Goal: Transaction & Acquisition: Purchase product/service

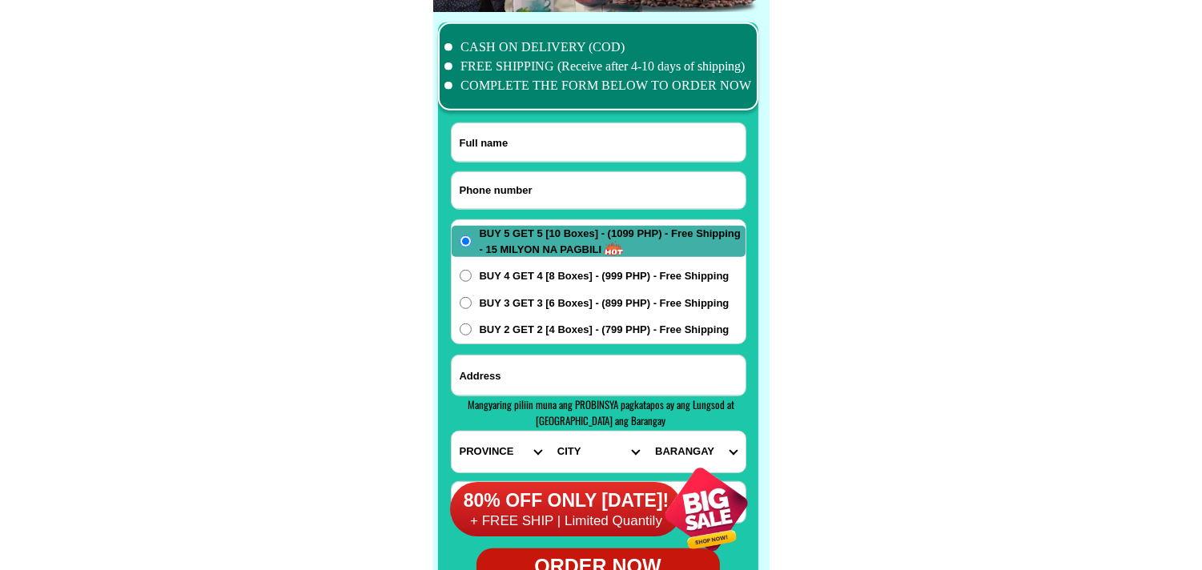
scroll to position [12628, 0]
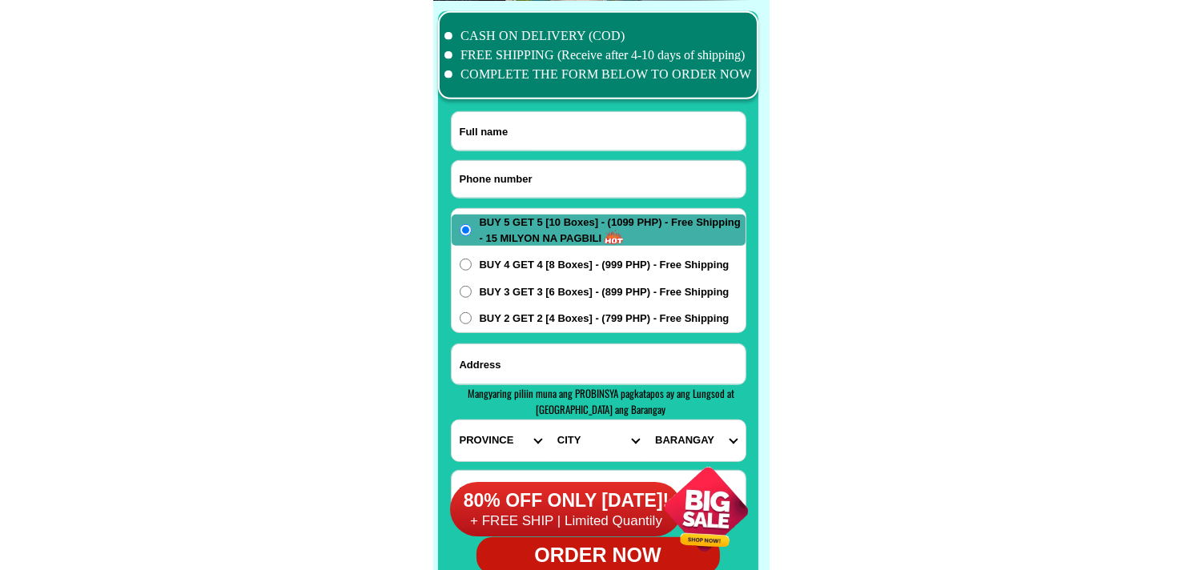
click at [572, 187] on input "Input phone_number" at bounding box center [599, 179] width 294 height 37
paste input "09651666618"
type input "09651666618"
click at [526, 139] on input "Input full_name" at bounding box center [599, 131] width 294 height 38
paste input "Jelly Ocario"
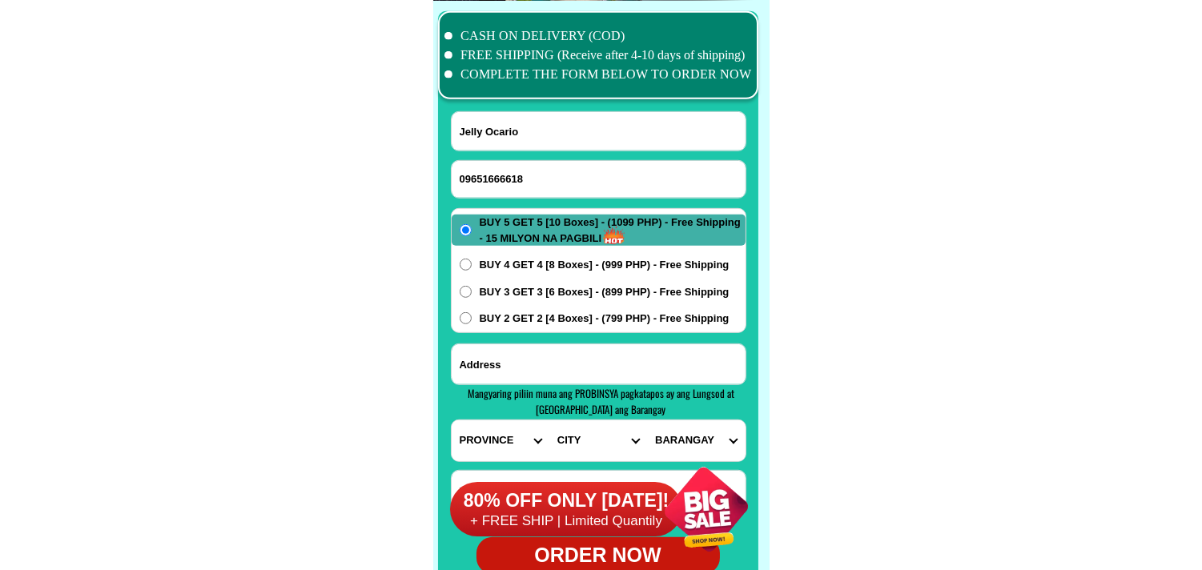
type input "Jelly Ocario"
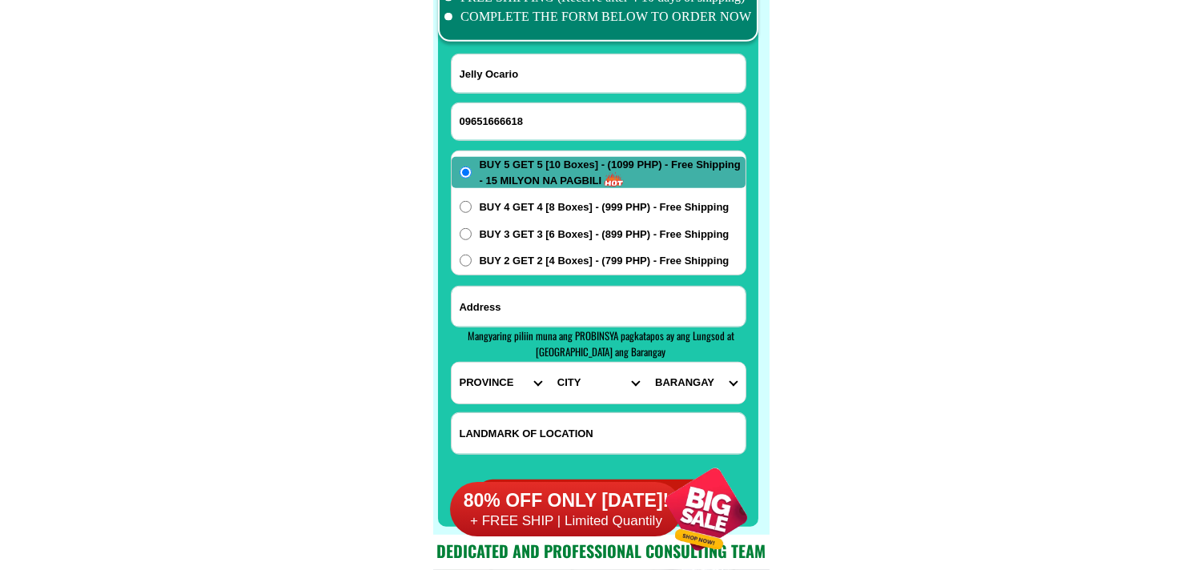
scroll to position [12717, 0]
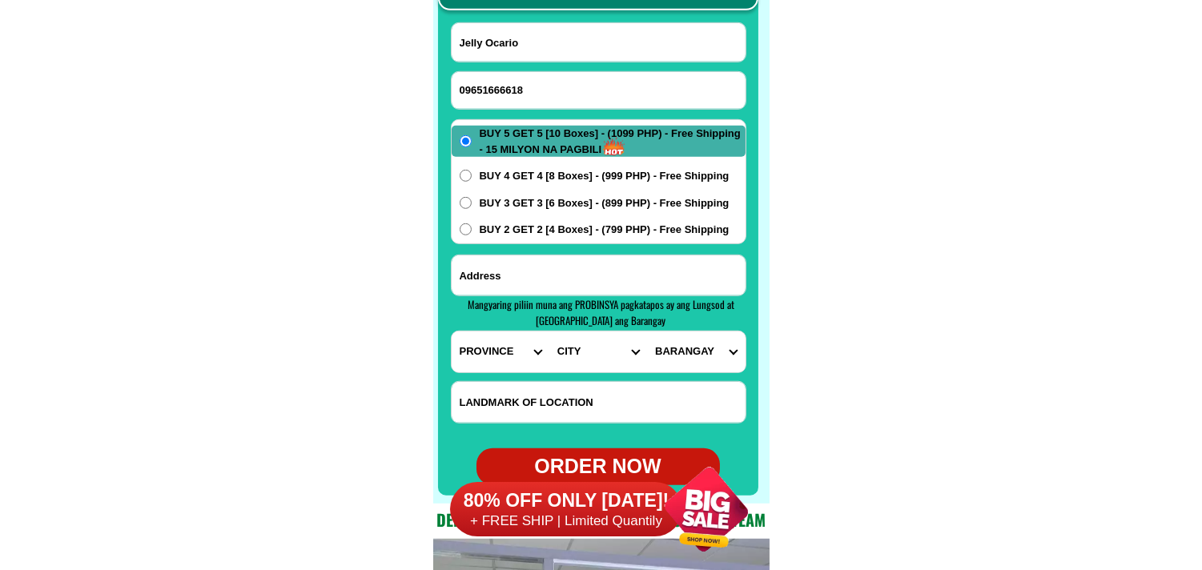
click at [549, 294] on input "Input address" at bounding box center [599, 276] width 294 height 40
paste input "barangay pagotpot cabatuan iloilo"
type input "barangay pagotpot cabatuan iloilo"
click at [477, 348] on select "PROVINCE [GEOGRAPHIC_DATA] [GEOGRAPHIC_DATA] [GEOGRAPHIC_DATA] [GEOGRAPHIC_DATA…" at bounding box center [501, 352] width 98 height 41
select select "63_151"
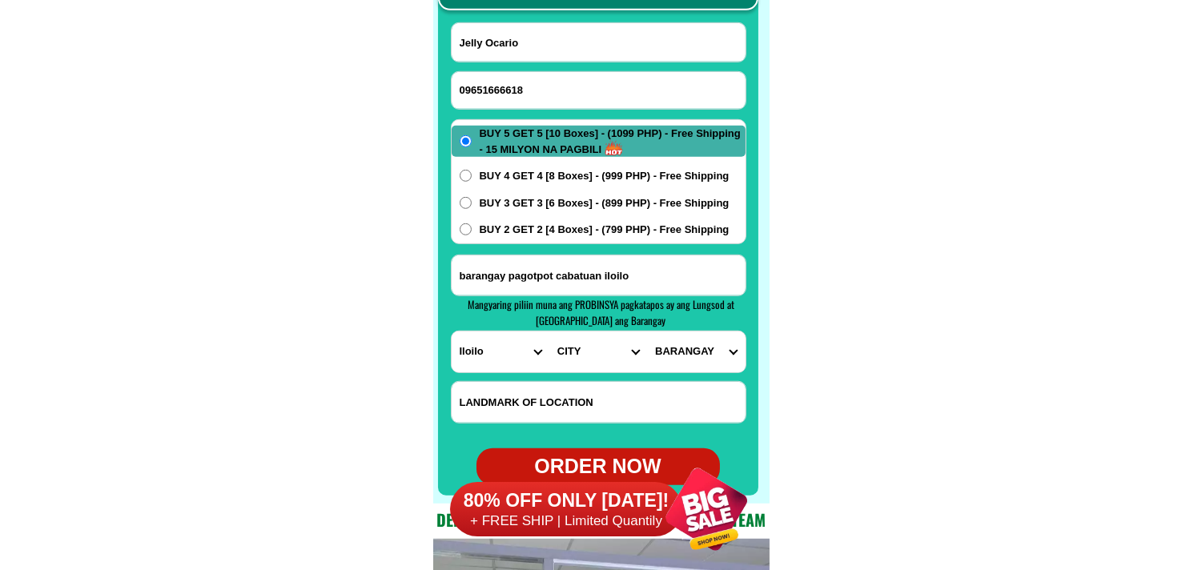
click at [452, 332] on select "PROVINCE [GEOGRAPHIC_DATA] [GEOGRAPHIC_DATA] [GEOGRAPHIC_DATA] [GEOGRAPHIC_DATA…" at bounding box center [501, 352] width 98 height 41
click at [573, 348] on select "CITY [PERSON_NAME] [GEOGRAPHIC_DATA] [GEOGRAPHIC_DATA]-[GEOGRAPHIC_DATA]-viejo …" at bounding box center [598, 352] width 98 height 41
select select "63_1516125"
click at [549, 332] on select "CITY [PERSON_NAME] [GEOGRAPHIC_DATA] [GEOGRAPHIC_DATA]-[GEOGRAPHIC_DATA]-viejo …" at bounding box center [598, 352] width 98 height 41
click at [694, 348] on select "BARANGAY Acao [GEOGRAPHIC_DATA][PERSON_NAME][GEOGRAPHIC_DATA] Anuang Ayaman [GE…" at bounding box center [696, 352] width 98 height 41
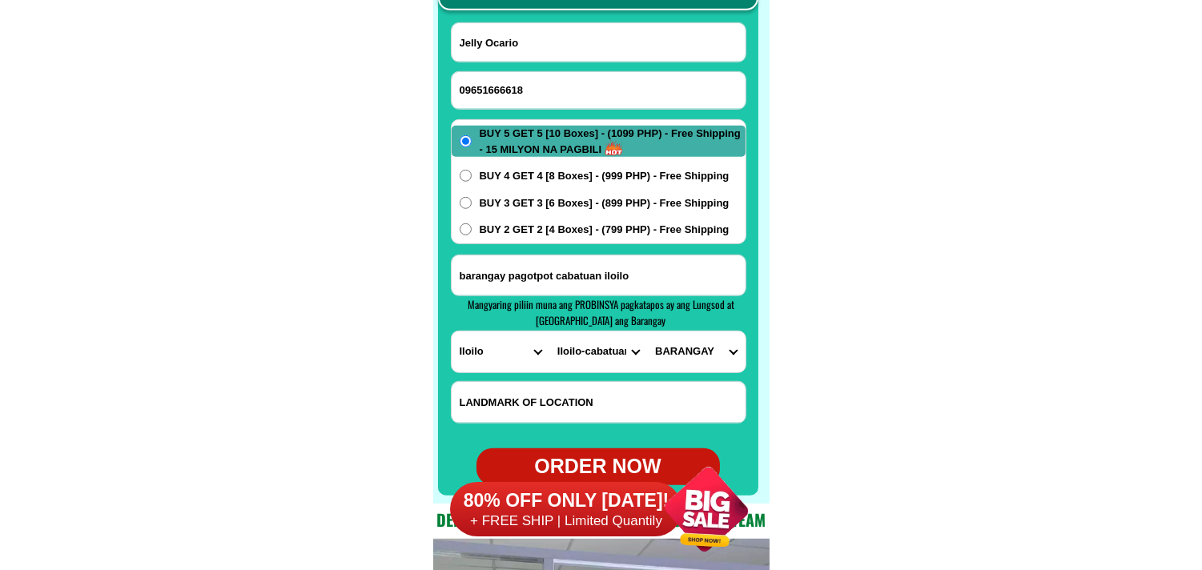
select select "63_15161259869"
click at [647, 332] on select "BARANGAY Acao [GEOGRAPHIC_DATA][PERSON_NAME][GEOGRAPHIC_DATA] Anuang Ayaman [GE…" at bounding box center [696, 352] width 98 height 41
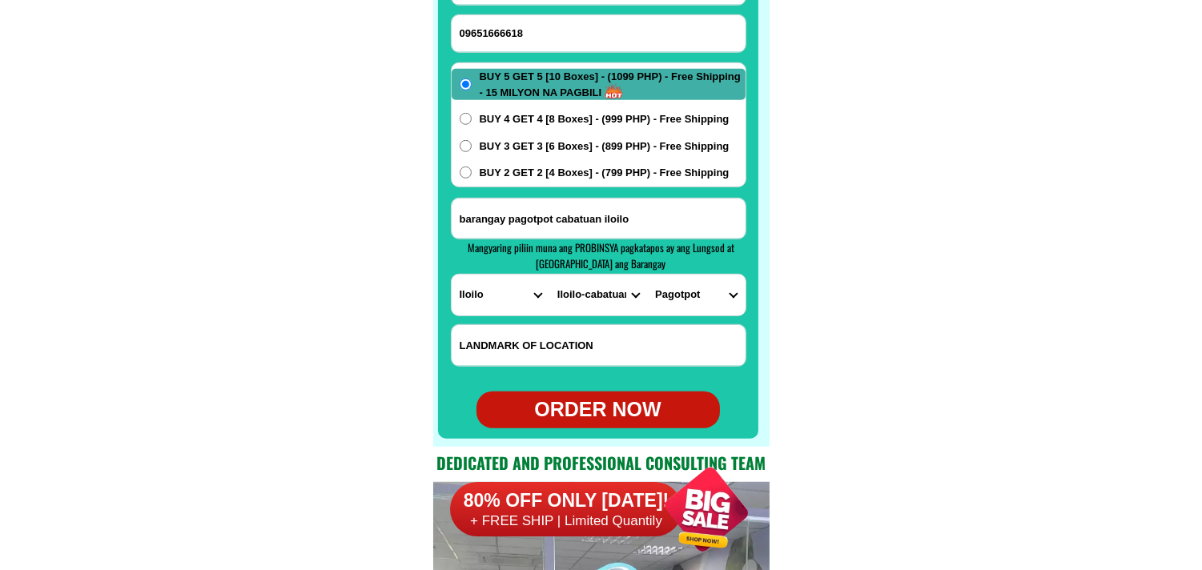
scroll to position [12805, 0]
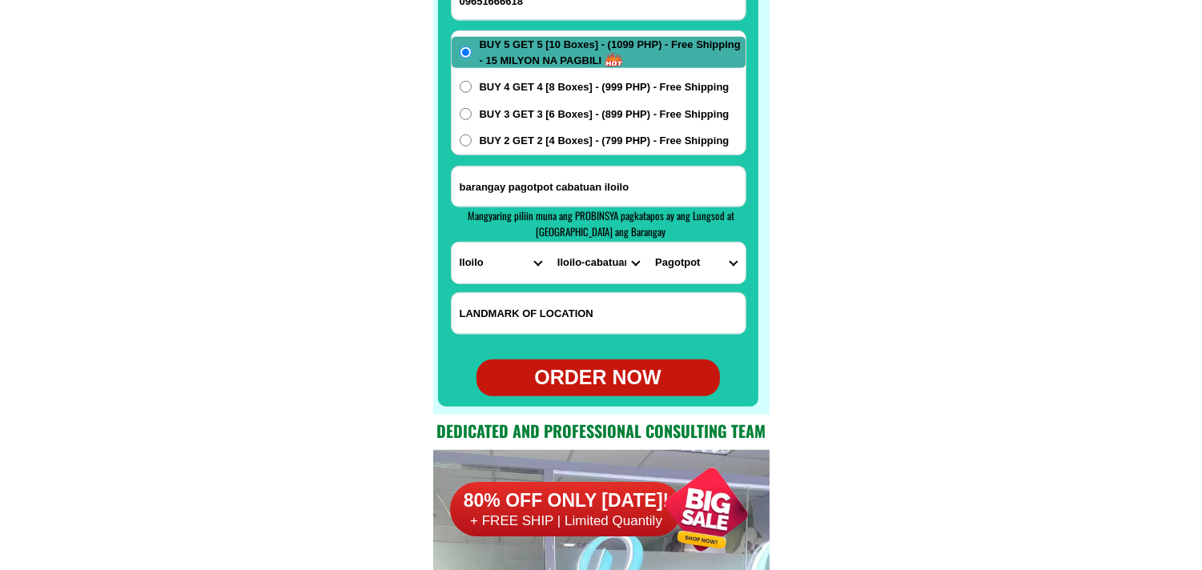
click at [598, 364] on div "ORDER NOW" at bounding box center [598, 378] width 243 height 30
type input "barangay pagotpot cabatuan iloilo"
radio input "true"
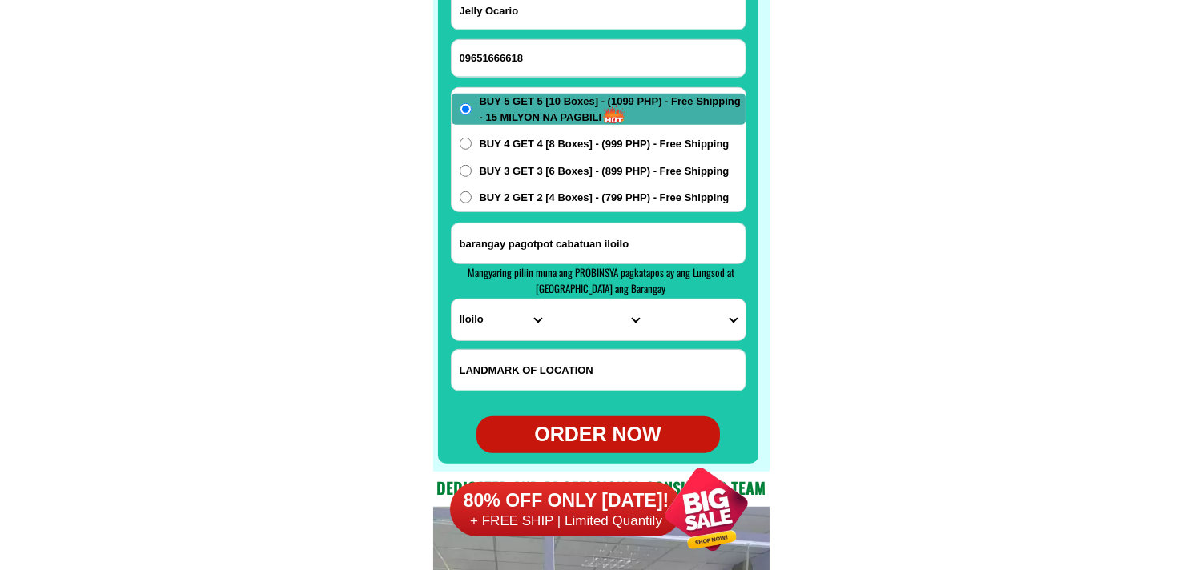
scroll to position [12717, 0]
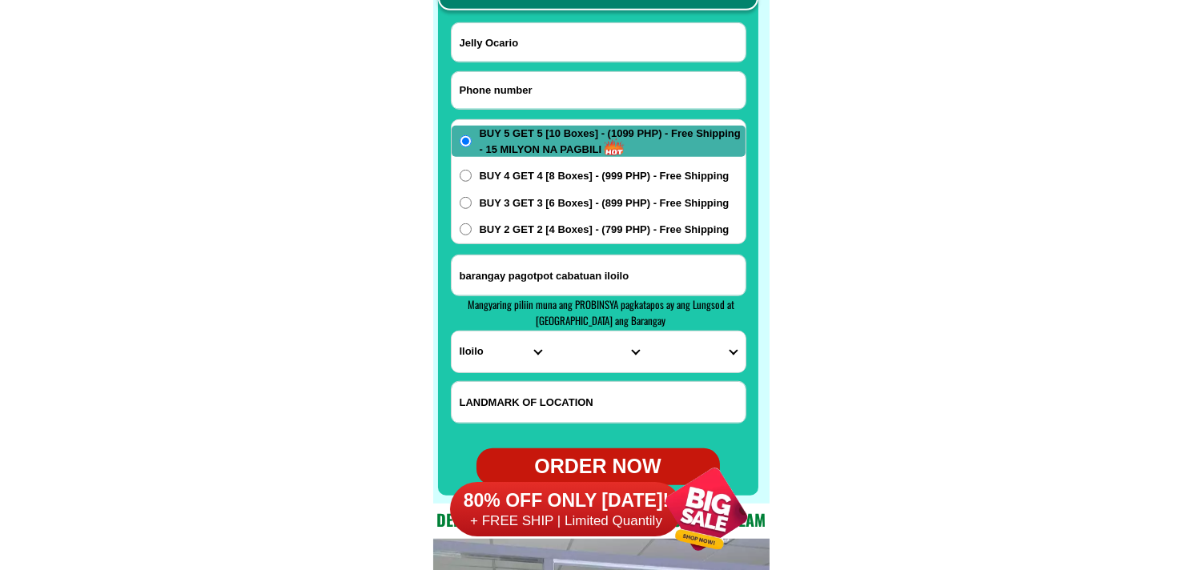
click at [557, 89] on input "Input phone_number" at bounding box center [599, 90] width 294 height 37
paste input "09504144098"
type input "09504144098"
drag, startPoint x: 569, startPoint y: 25, endPoint x: 557, endPoint y: 25, distance: 11.2
click at [569, 25] on input "Input full_name" at bounding box center [599, 42] width 294 height 38
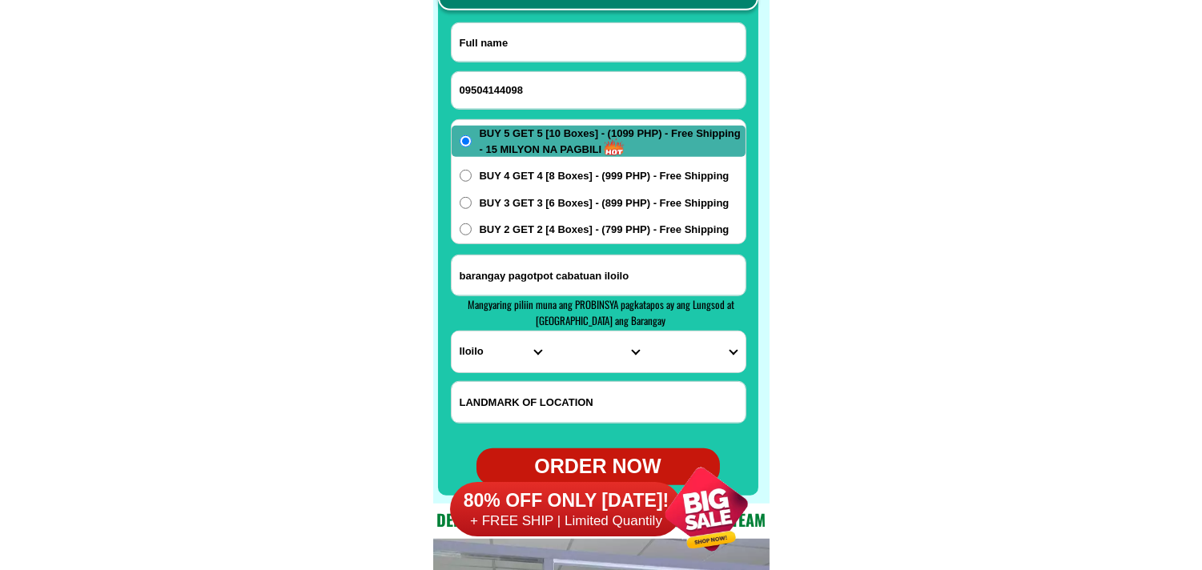
paste input "[PERSON_NAME]"
type input "[PERSON_NAME]"
click at [585, 256] on input "Input address" at bounding box center [599, 276] width 294 height 40
paste input "sitio dampay purok 2 sanfernando [GEOGRAPHIC_DATA][PERSON_NAME] 2213"
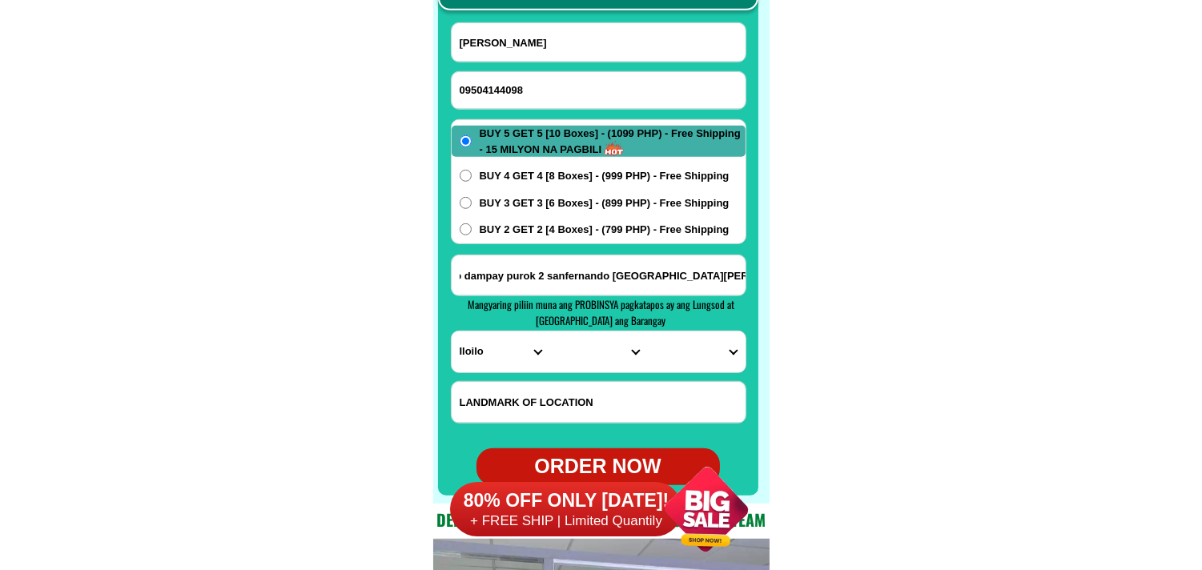
type input "sitio dampay purok 2 sanfernando [GEOGRAPHIC_DATA][PERSON_NAME] 2213"
click at [474, 335] on select "PROVINCE [GEOGRAPHIC_DATA] [GEOGRAPHIC_DATA] [GEOGRAPHIC_DATA] [GEOGRAPHIC_DATA…" at bounding box center [501, 352] width 98 height 41
select select "63_803"
click at [452, 332] on select "PROVINCE [GEOGRAPHIC_DATA] [GEOGRAPHIC_DATA] [GEOGRAPHIC_DATA] [GEOGRAPHIC_DATA…" at bounding box center [501, 352] width 98 height 41
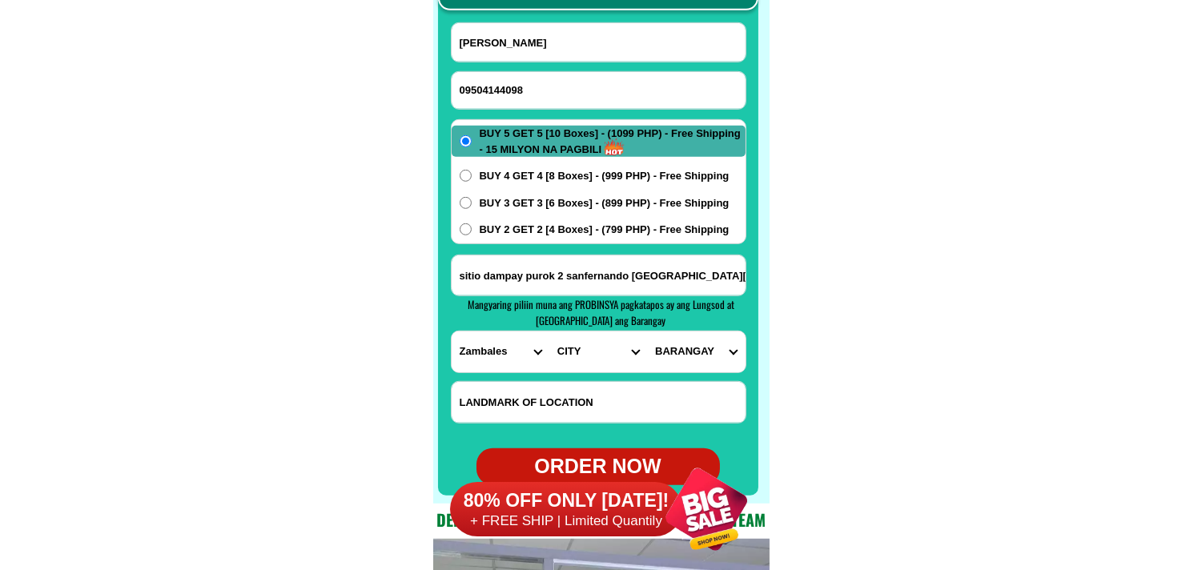
click at [609, 332] on select "CITY Botolan Cabangan Castillejos [GEOGRAPHIC_DATA] [GEOGRAPHIC_DATA] [GEOGRAPH…" at bounding box center [598, 352] width 98 height 41
select select "63_8036149"
click at [549, 332] on select "CITY Botolan Cabangan Castillejos [GEOGRAPHIC_DATA] [GEOGRAPHIC_DATA] [GEOGRAPH…" at bounding box center [598, 352] width 98 height 41
click at [695, 346] on select "BARANGAY Babuyan [GEOGRAPHIC_DATA] Biay Bolitoc Bulawon Canaynayan Gama Guinabo…" at bounding box center [696, 352] width 98 height 41
select select "63_8036149785"
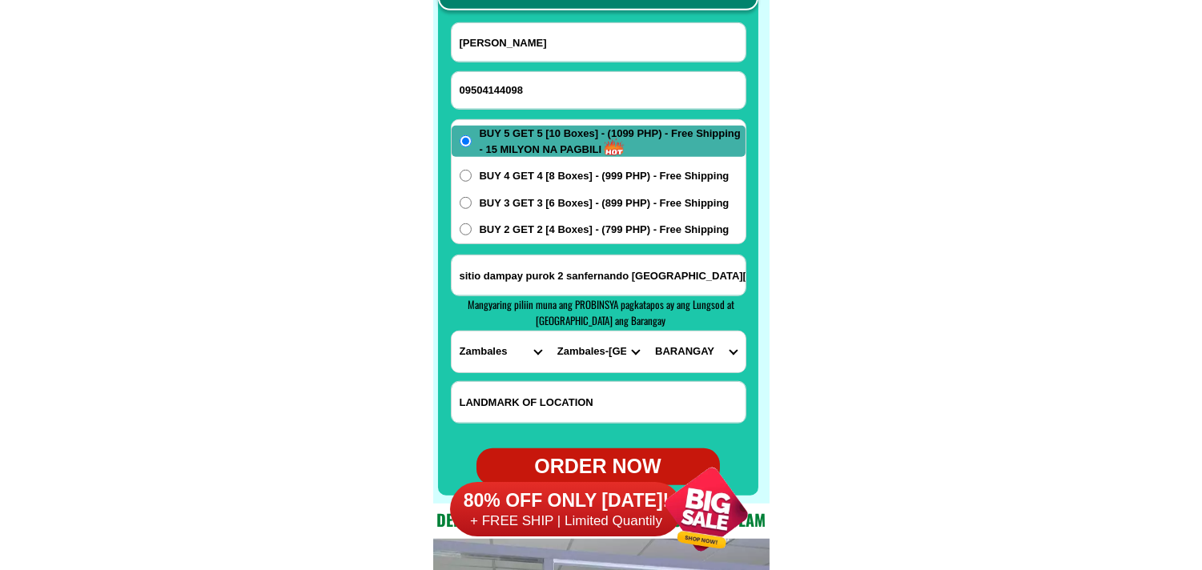
click at [647, 332] on select "BARANGAY Babuyan [GEOGRAPHIC_DATA] Biay Bolitoc Bulawon Canaynayan Gama Guinabo…" at bounding box center [696, 352] width 98 height 41
click at [577, 235] on span "BUY 2 GET 2 [4 Boxes] - (799 PHP) - Free Shipping" at bounding box center [605, 230] width 250 height 16
click at [472, 235] on input "BUY 2 GET 2 [4 Boxes] - (799 PHP) - Free Shipping" at bounding box center [466, 229] width 12 height 12
radio input "true"
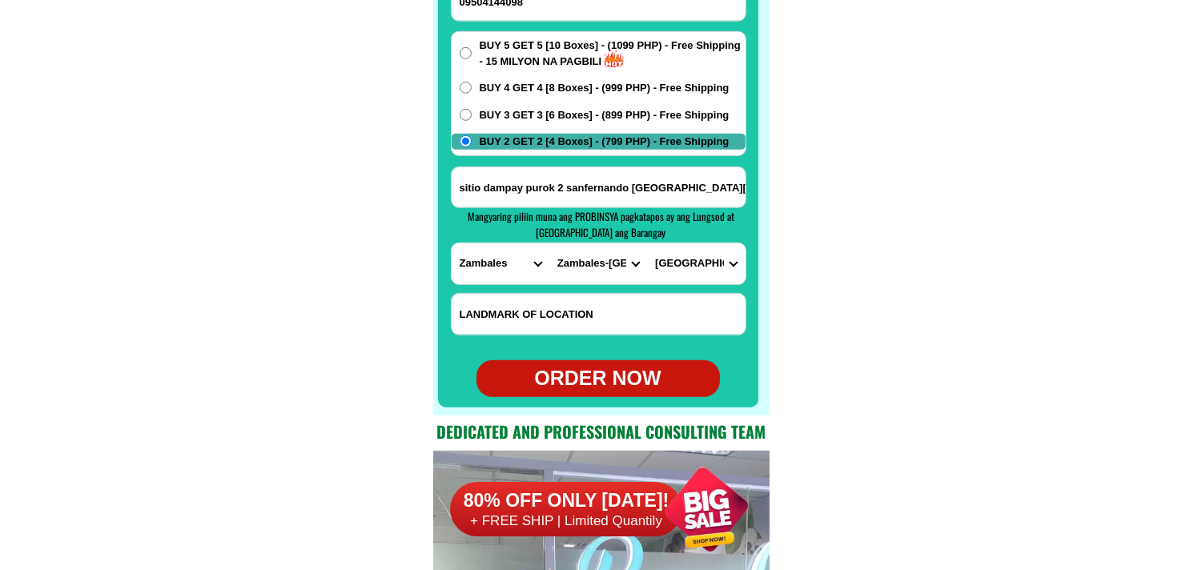
scroll to position [12805, 0]
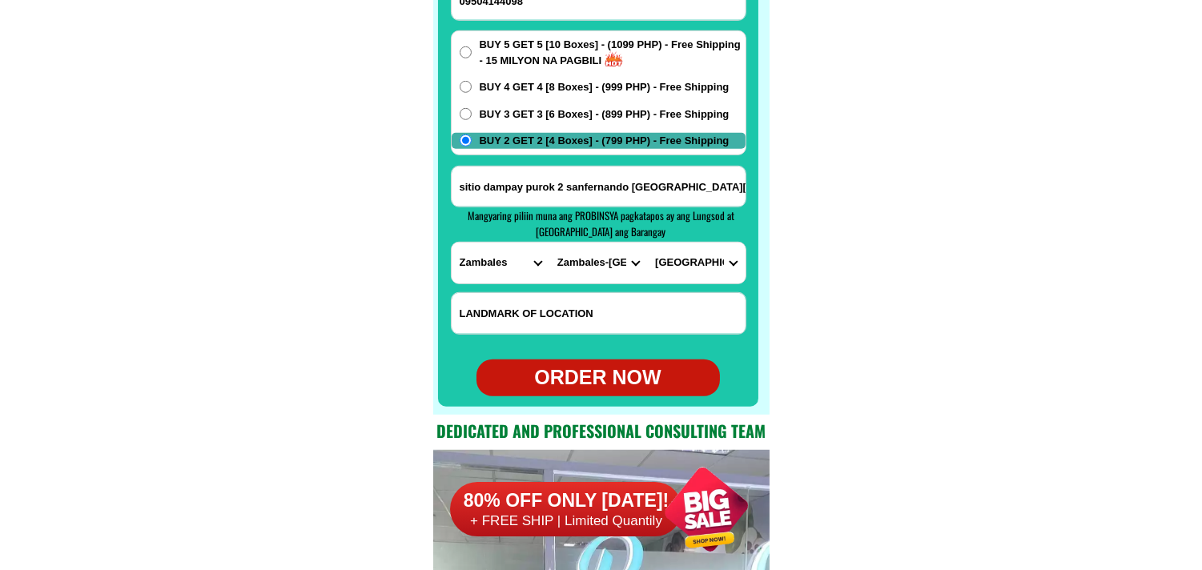
click at [585, 373] on div "ORDER NOW" at bounding box center [598, 378] width 243 height 30
type input "09504144098"
radio input "true"
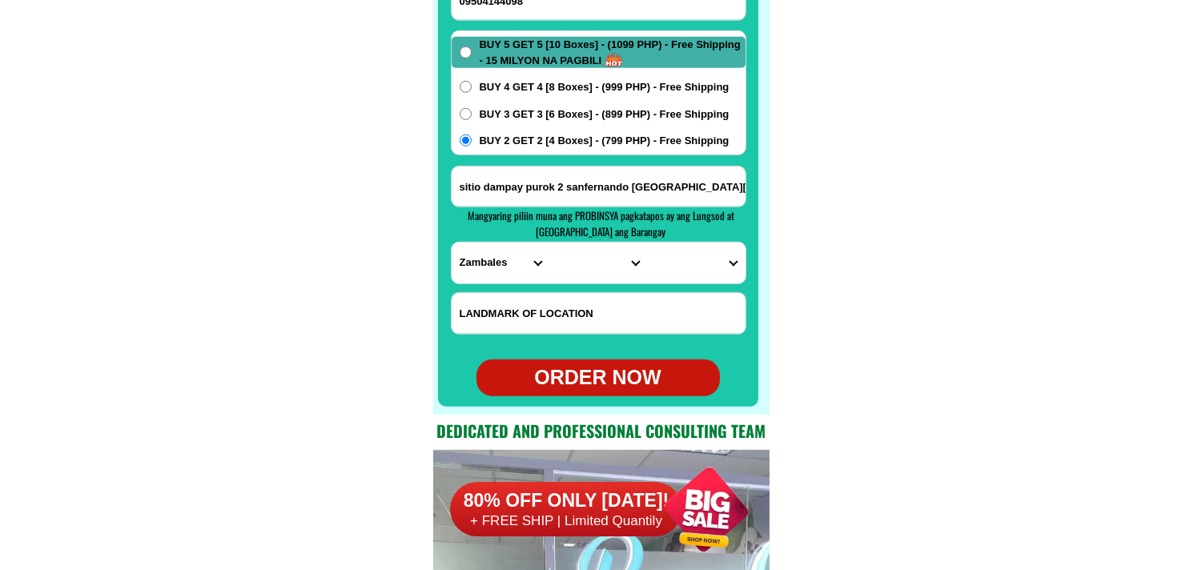
radio input "true"
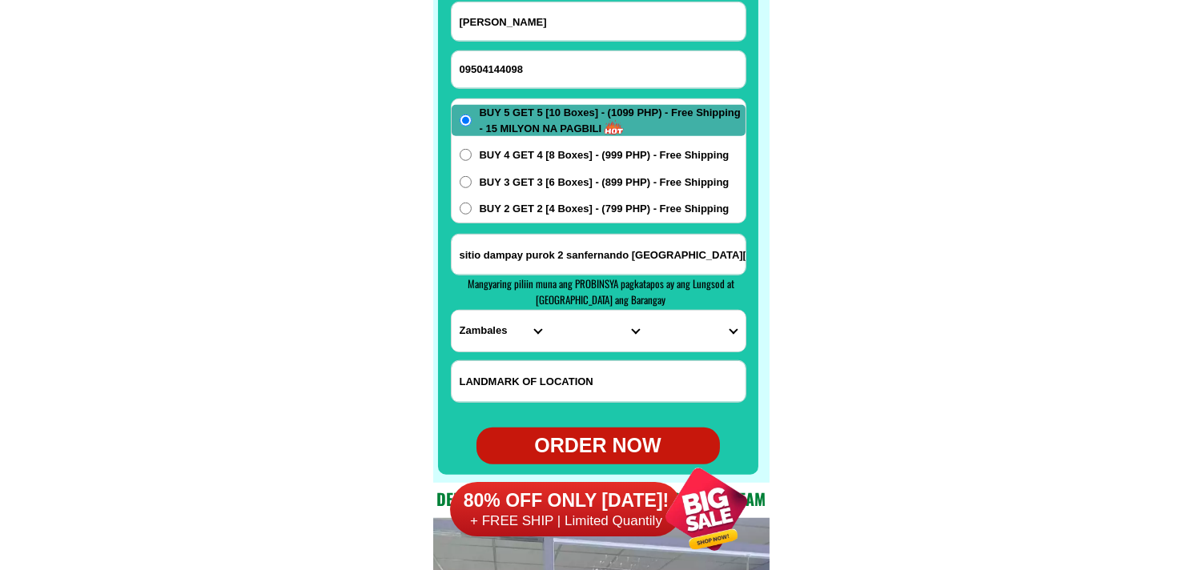
scroll to position [12717, 0]
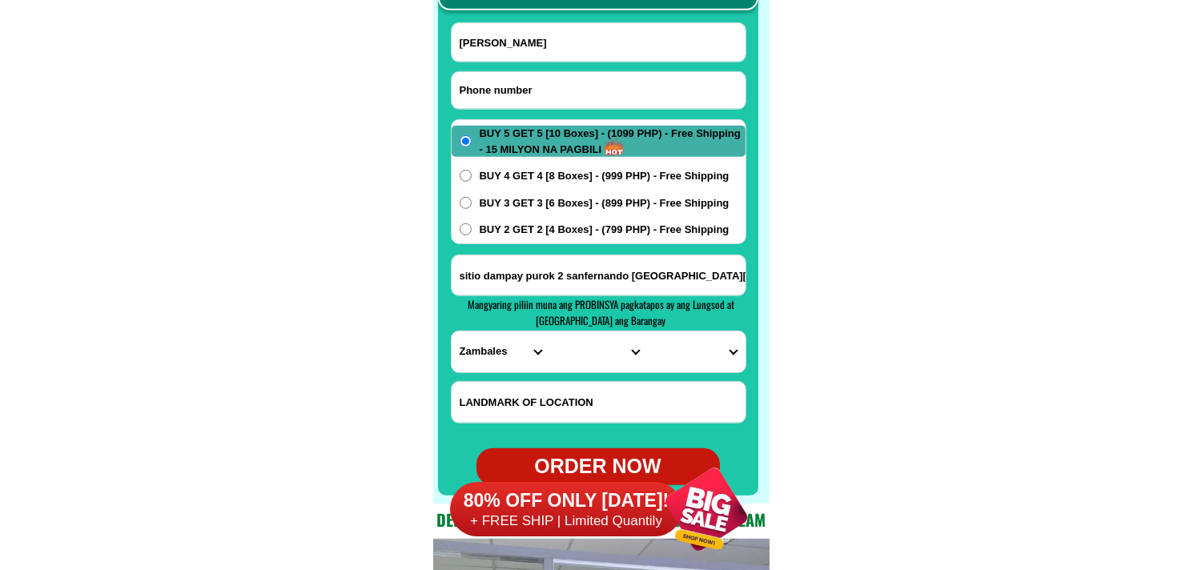
click at [535, 92] on input "Input phone_number" at bounding box center [599, 90] width 294 height 37
paste input "09706701653"
type input "09706701653"
click at [562, 53] on input "Input full_name" at bounding box center [599, 42] width 294 height 38
paste input "[PERSON_NAME] [PERSON_NAME]"
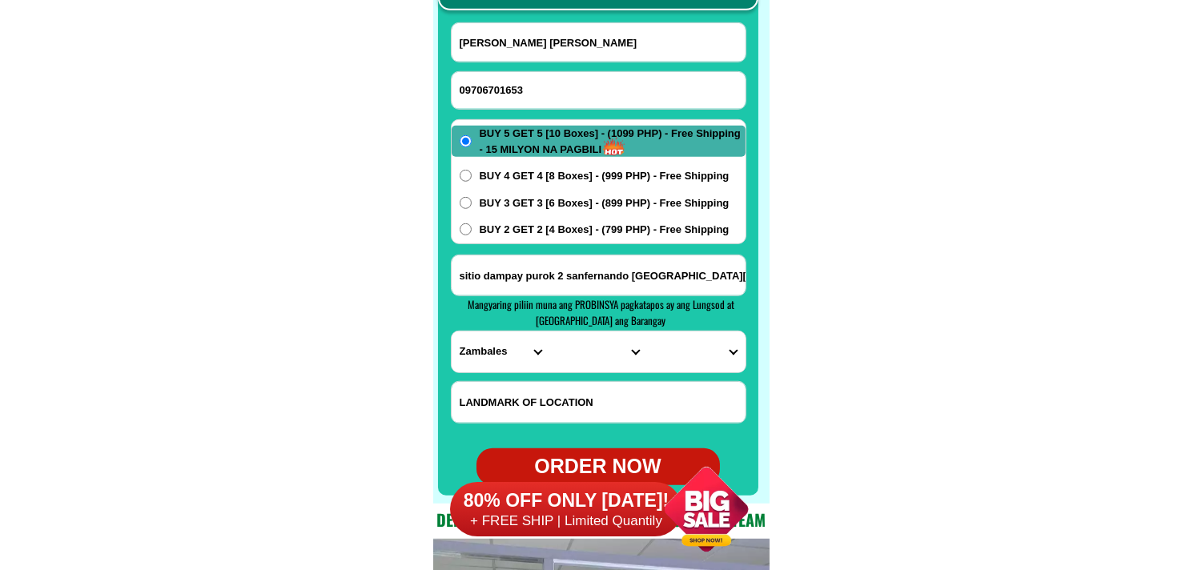
type input "[PERSON_NAME] [PERSON_NAME]"
click at [523, 274] on input "Input address" at bounding box center [599, 276] width 294 height 40
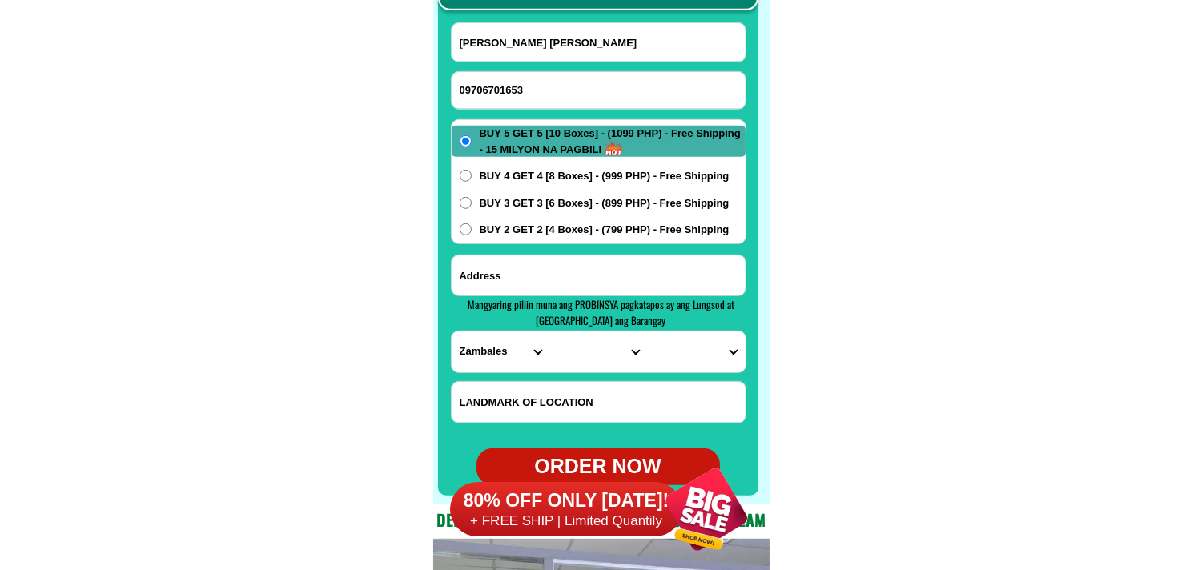
paste input "[GEOGRAPHIC_DATA] pabanlag [GEOGRAPHIC_DATA] [GEOGRAPHIC_DATA]"
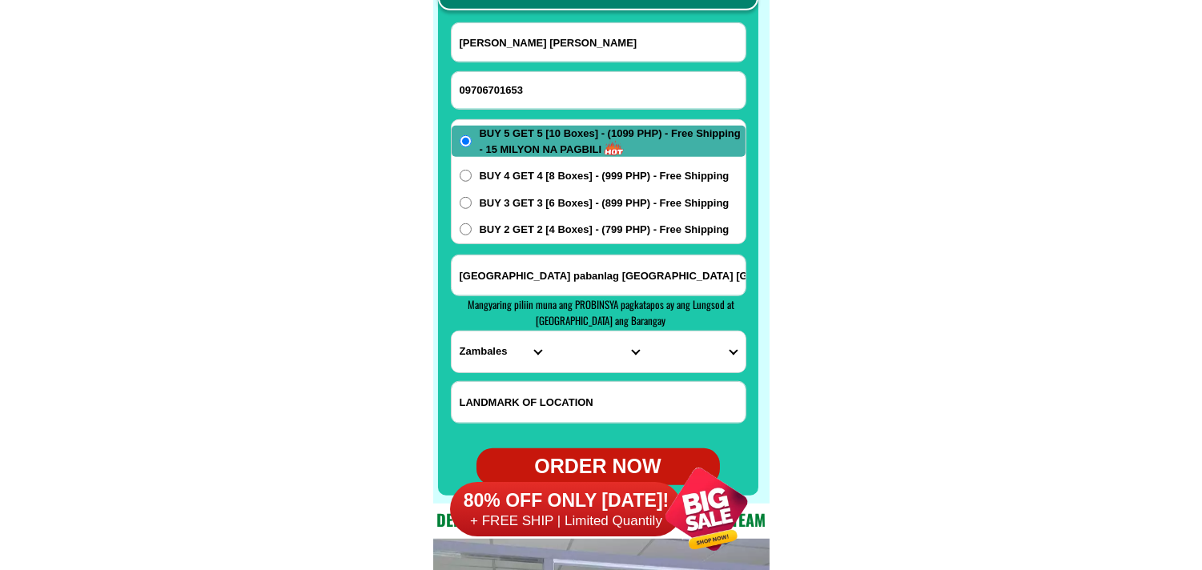
type input "[GEOGRAPHIC_DATA] pabanlag [GEOGRAPHIC_DATA] [GEOGRAPHIC_DATA]"
click at [473, 355] on select "PROVINCE [GEOGRAPHIC_DATA] [GEOGRAPHIC_DATA] [GEOGRAPHIC_DATA] [GEOGRAPHIC_DATA…" at bounding box center [501, 352] width 98 height 41
select select "63_779"
click at [452, 332] on select "PROVINCE [GEOGRAPHIC_DATA] [GEOGRAPHIC_DATA] [GEOGRAPHIC_DATA] [GEOGRAPHIC_DATA…" at bounding box center [501, 352] width 98 height 41
click at [561, 354] on select "CITY [GEOGRAPHIC_DATA]-city [GEOGRAPHIC_DATA] Arayat Bacolor [GEOGRAPHIC_DATA] …" at bounding box center [598, 352] width 98 height 41
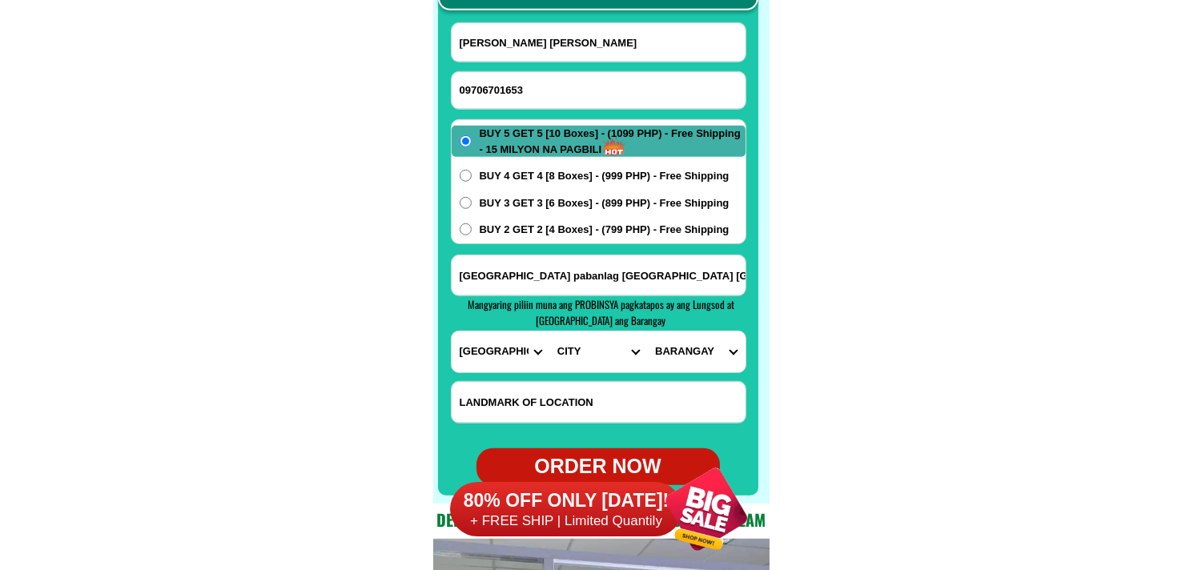
select select "63_7793725"
click at [549, 332] on select "CITY [GEOGRAPHIC_DATA]-city [GEOGRAPHIC_DATA] Arayat Bacolor [GEOGRAPHIC_DATA] …" at bounding box center [598, 352] width 98 height 41
click at [708, 356] on select "BARANGAY Anon Apalit Basa air base [PERSON_NAME] [GEOGRAPHIC_DATA] Calantas [PE…" at bounding box center [696, 352] width 98 height 41
select select "63_779372561734"
click at [647, 332] on select "BARANGAY Anon Apalit Basa air base [PERSON_NAME] [GEOGRAPHIC_DATA] Calantas [PE…" at bounding box center [696, 352] width 98 height 41
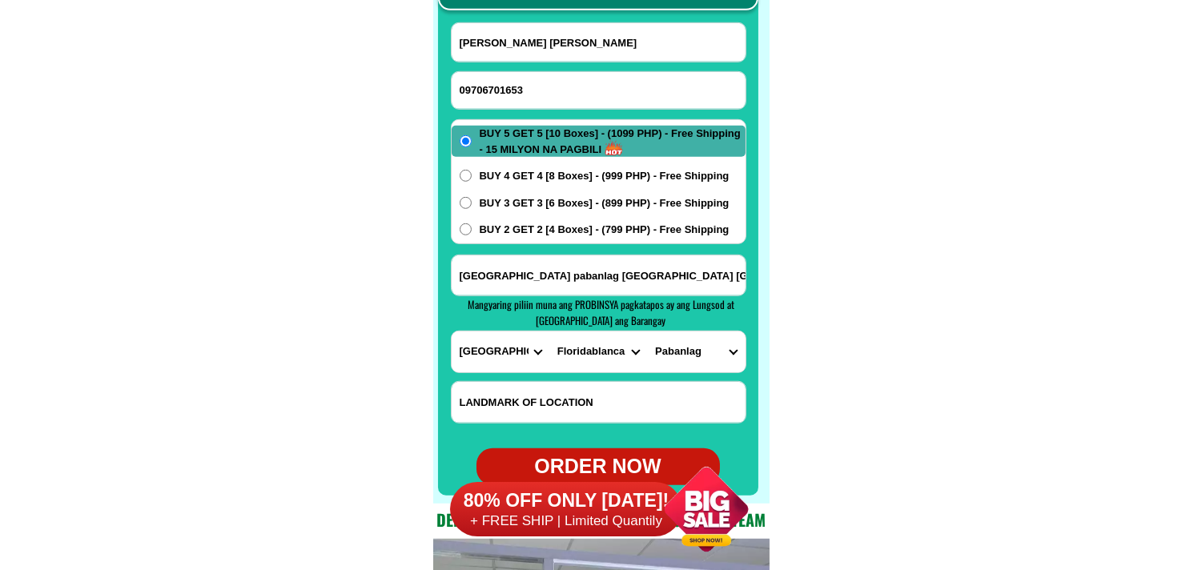
click at [515, 225] on span "BUY 2 GET 2 [4 Boxes] - (799 PHP) - Free Shipping" at bounding box center [605, 230] width 250 height 16
click at [472, 225] on input "BUY 2 GET 2 [4 Boxes] - (799 PHP) - Free Shipping" at bounding box center [466, 229] width 12 height 12
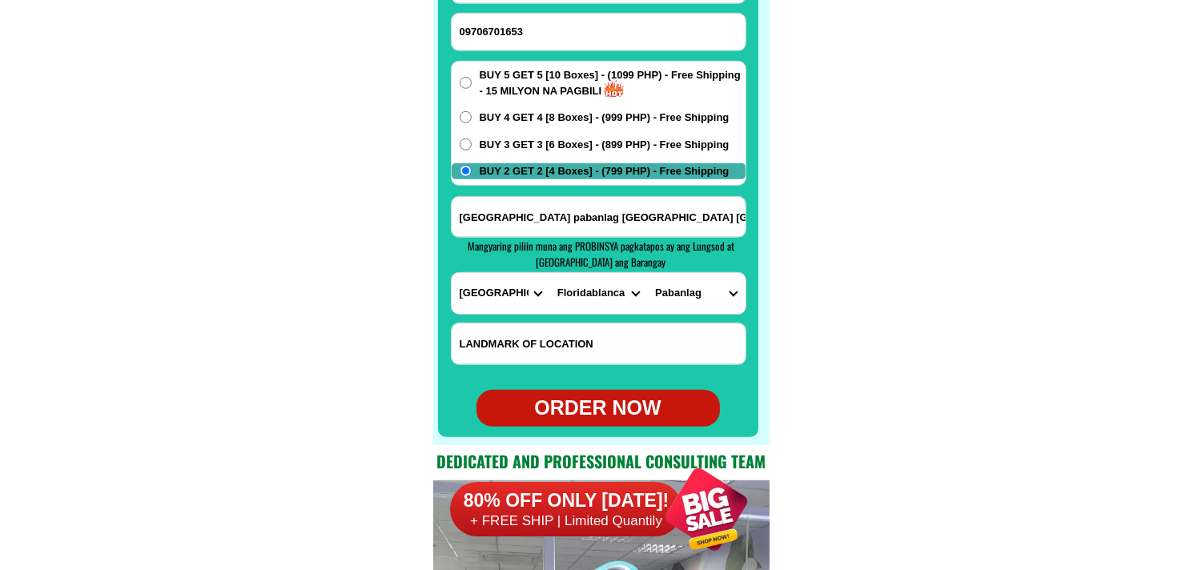
scroll to position [12805, 0]
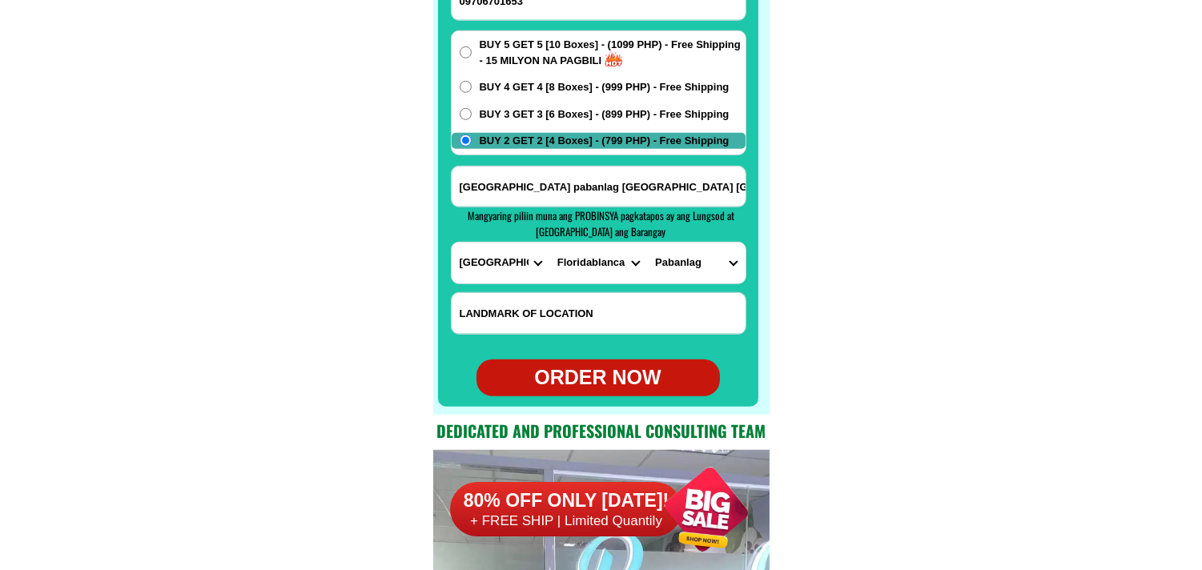
click at [593, 364] on div "ORDER NOW" at bounding box center [598, 378] width 243 height 30
radio input "true"
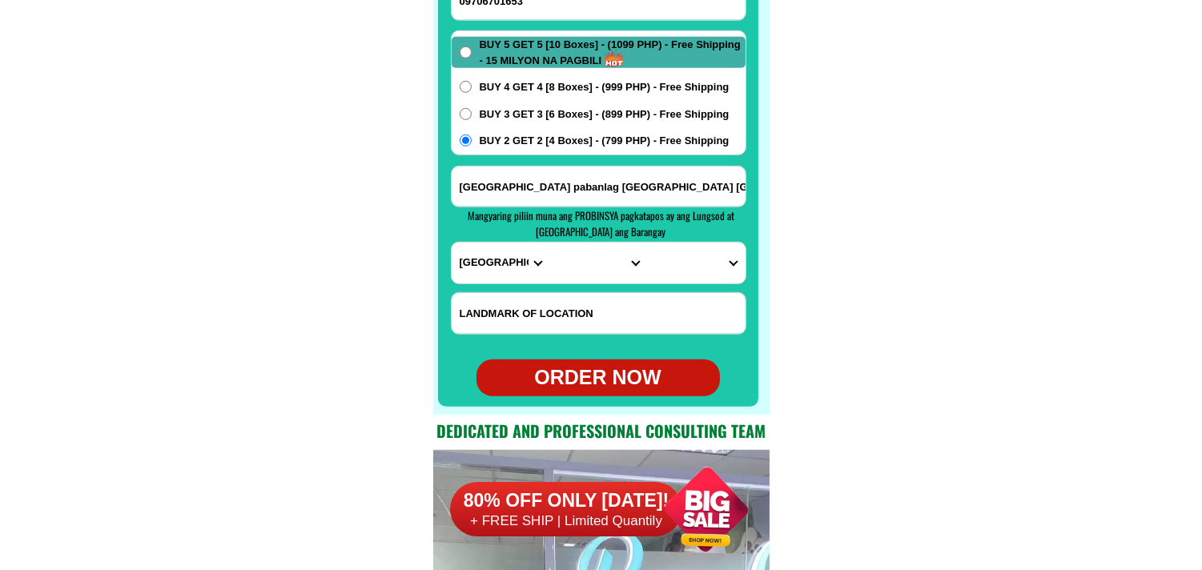
radio input "true"
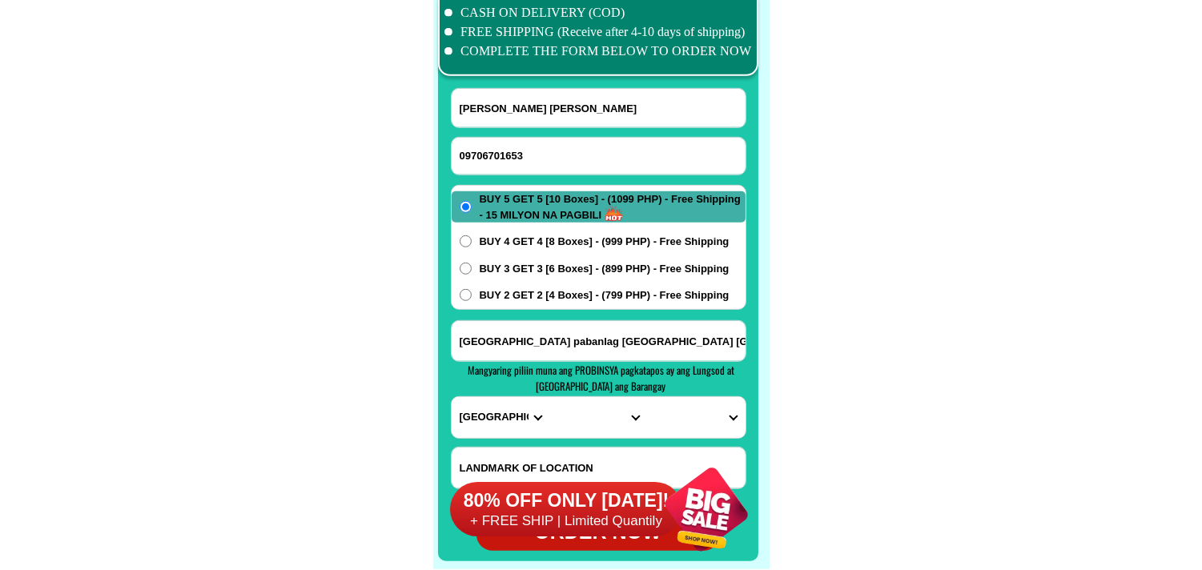
scroll to position [12628, 0]
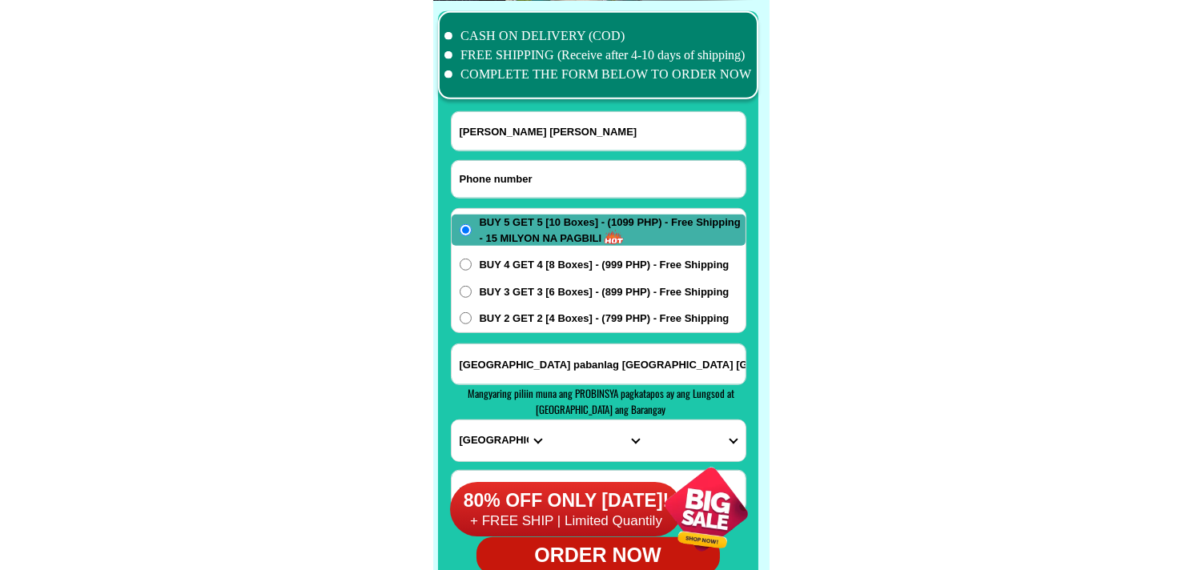
click at [547, 176] on input "Input phone_number" at bounding box center [599, 179] width 294 height 37
paste input "09552517138"
type input "09552517138"
drag, startPoint x: 580, startPoint y: 139, endPoint x: 513, endPoint y: 113, distance: 72.0
click at [581, 139] on input "Input full_name" at bounding box center [599, 131] width 294 height 38
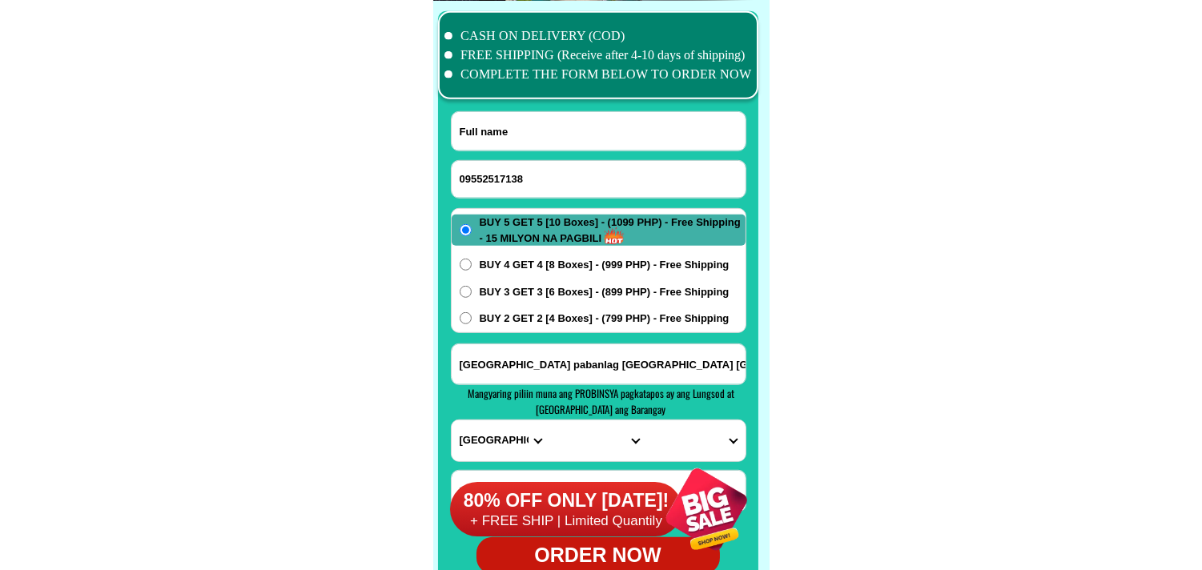
paste input "[PERSON_NAME] Recomez Peligro"
type input "[PERSON_NAME] Recomez Peligro"
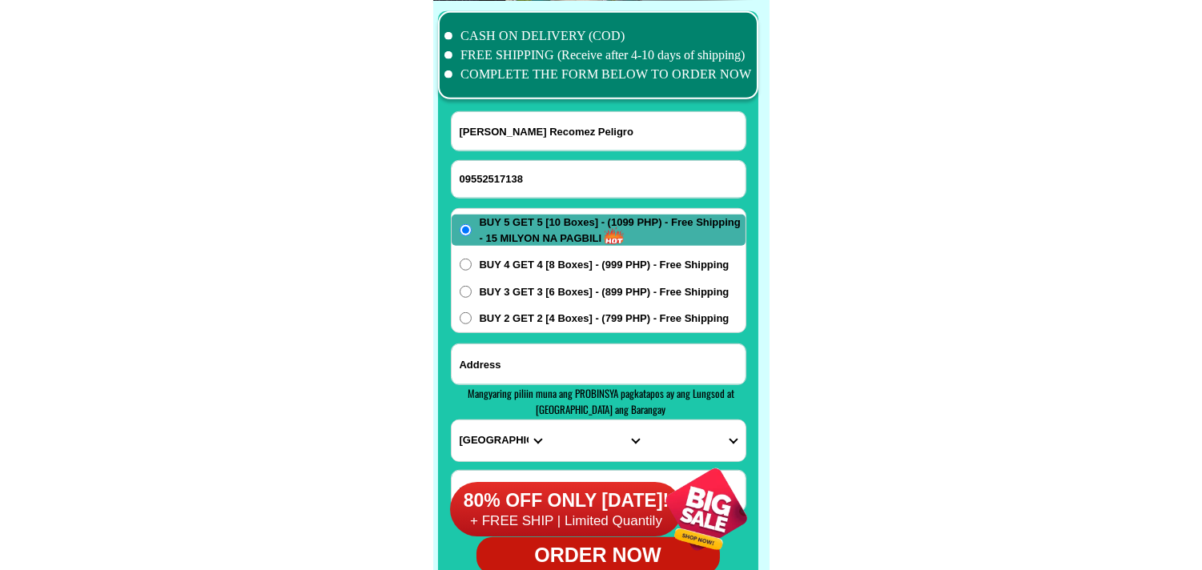
click at [546, 358] on input "Input address" at bounding box center [599, 364] width 294 height 40
paste input "address [GEOGRAPHIC_DATA]"
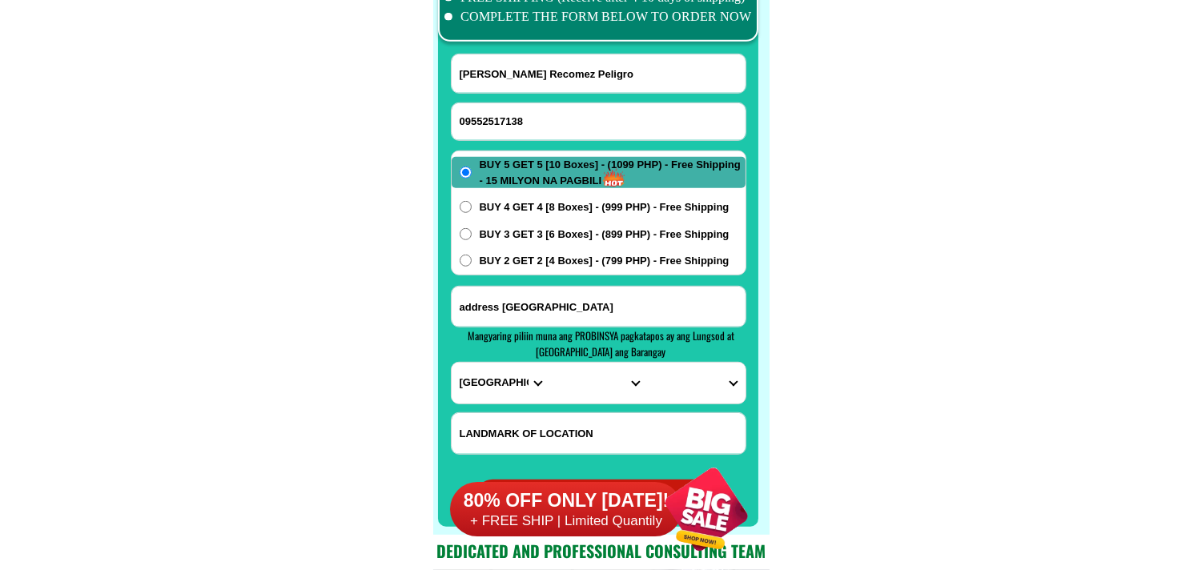
scroll to position [12717, 0]
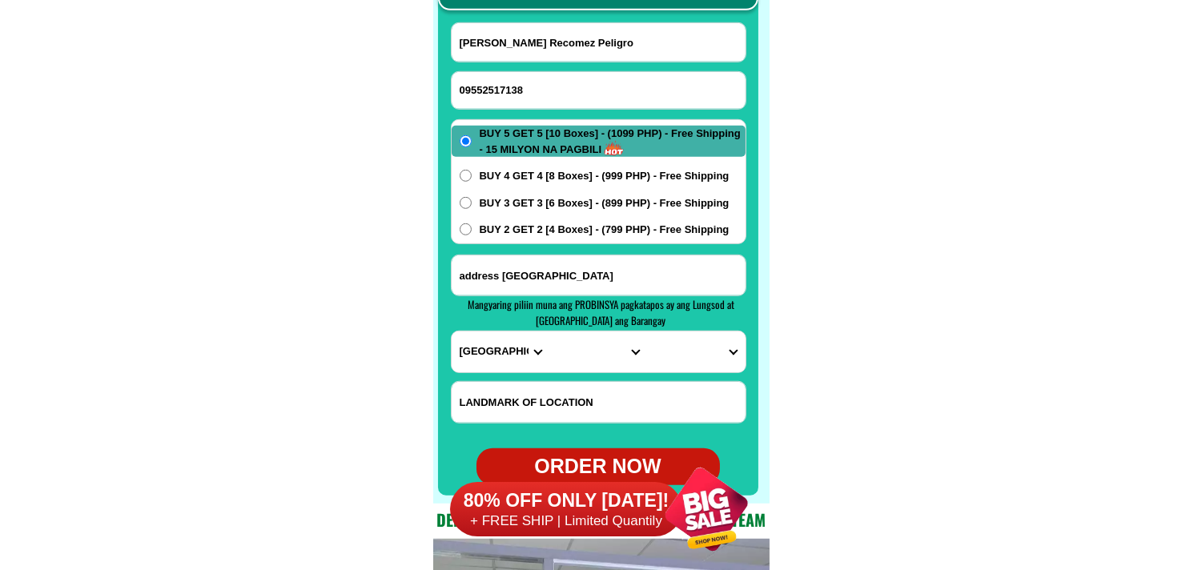
type input "address [GEOGRAPHIC_DATA]"
click at [485, 350] on select "PROVINCE [GEOGRAPHIC_DATA] [GEOGRAPHIC_DATA] [GEOGRAPHIC_DATA] [GEOGRAPHIC_DATA…" at bounding box center [501, 352] width 98 height 41
select select "63_811"
click at [452, 332] on select "PROVINCE [GEOGRAPHIC_DATA] [GEOGRAPHIC_DATA] [GEOGRAPHIC_DATA] [GEOGRAPHIC_DATA…" at bounding box center [501, 352] width 98 height 41
click at [572, 348] on select "CITY Aborlan [PERSON_NAME] Bataraza Brookes-point [GEOGRAPHIC_DATA] [GEOGRAPHIC…" at bounding box center [598, 352] width 98 height 41
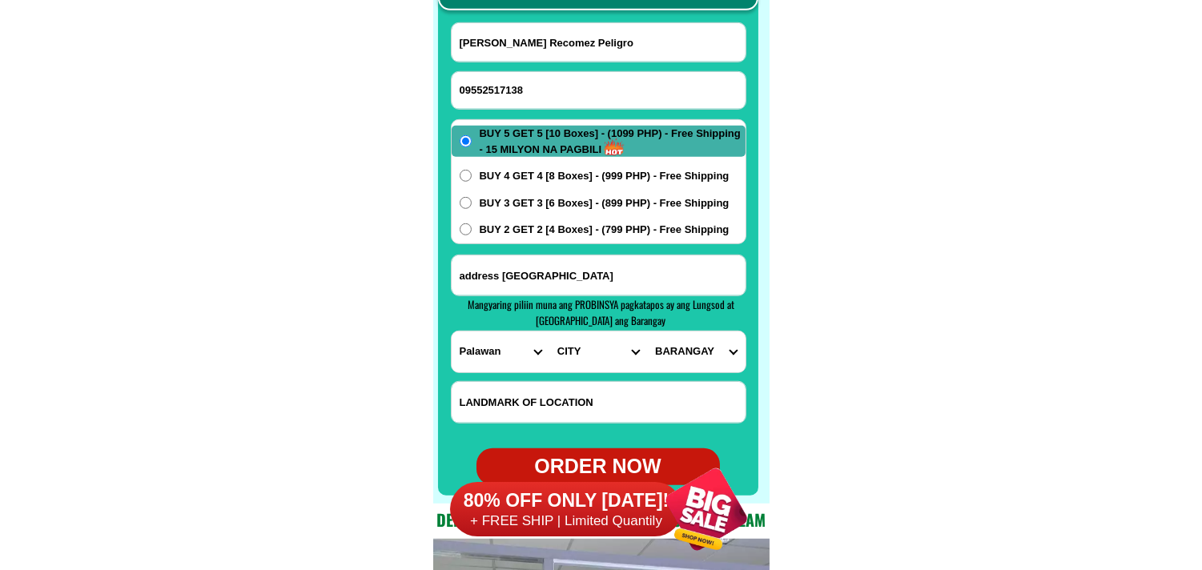
select select "63_8115896"
click at [549, 332] on select "CITY Aborlan [PERSON_NAME] Bataraza Brookes-point [GEOGRAPHIC_DATA] [GEOGRAPHIC…" at bounding box center [598, 352] width 98 height 41
drag, startPoint x: 972, startPoint y: 300, endPoint x: 407, endPoint y: 22, distance: 629.7
paste input "high way at [GEOGRAPHIC_DATA]"
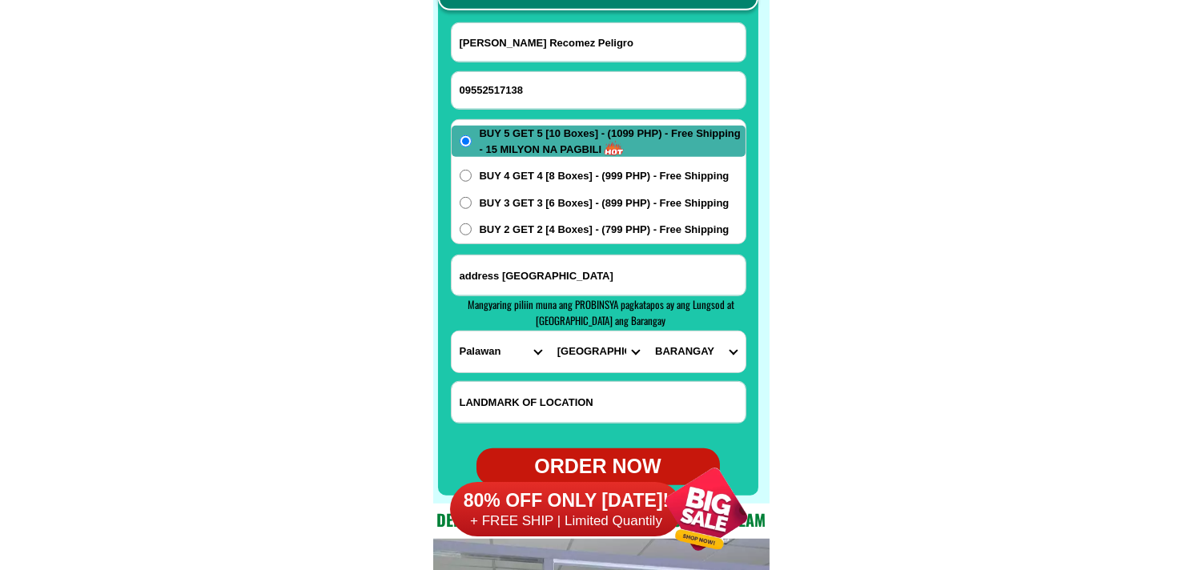
type input "high way at [GEOGRAPHIC_DATA]"
click at [606, 395] on input "high way at [GEOGRAPHIC_DATA]" at bounding box center [599, 402] width 294 height 41
click at [673, 276] on input "address [GEOGRAPHIC_DATA]" at bounding box center [599, 276] width 294 height 40
paste input "high way at [GEOGRAPHIC_DATA]"
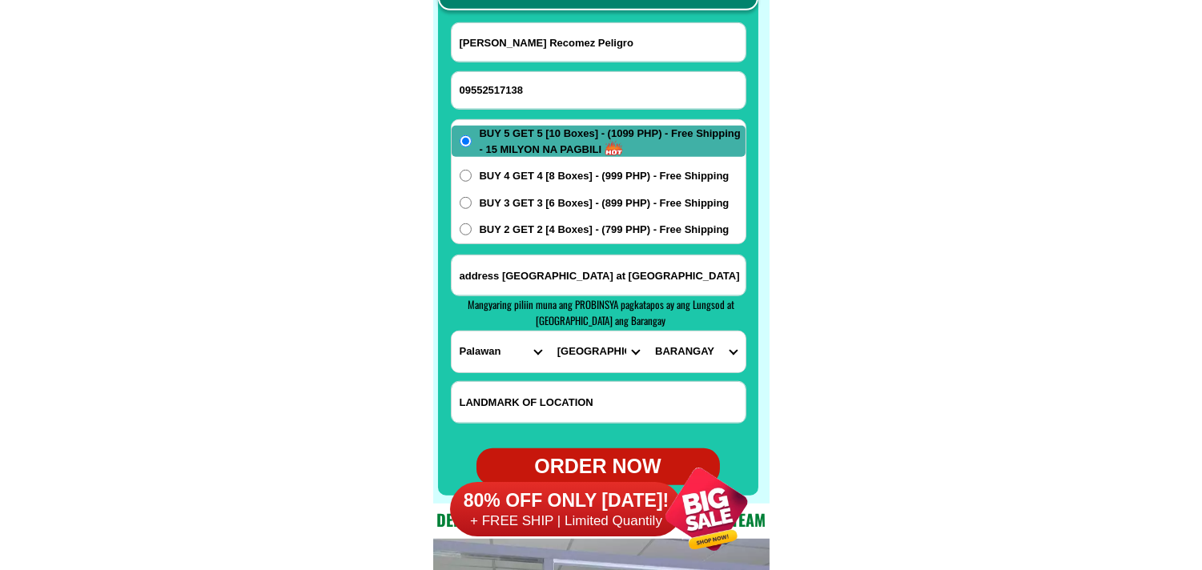
type input "address [GEOGRAPHIC_DATA] at [GEOGRAPHIC_DATA]"
click at [714, 353] on select "BARANGAY [PERSON_NAME] [GEOGRAPHIC_DATA] bayan Bagong pag-asa Bagong pag-asa (p…" at bounding box center [696, 352] width 98 height 41
select select "63_81158966854"
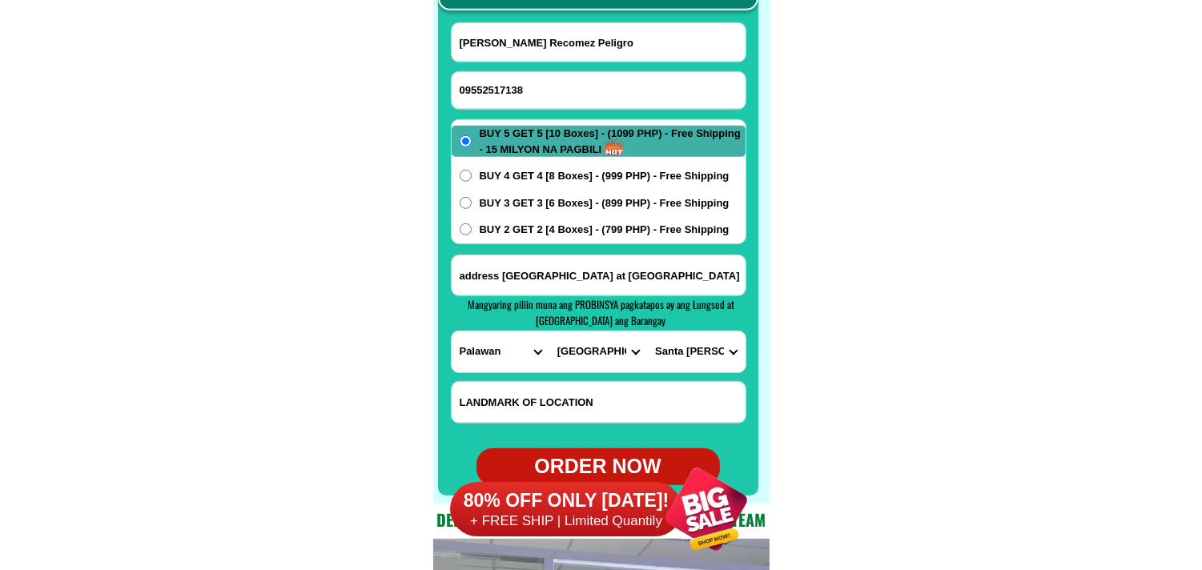
click at [647, 332] on select "BARANGAY [PERSON_NAME] [GEOGRAPHIC_DATA] bayan Bagong pag-asa Bagong pag-asa (p…" at bounding box center [696, 352] width 98 height 41
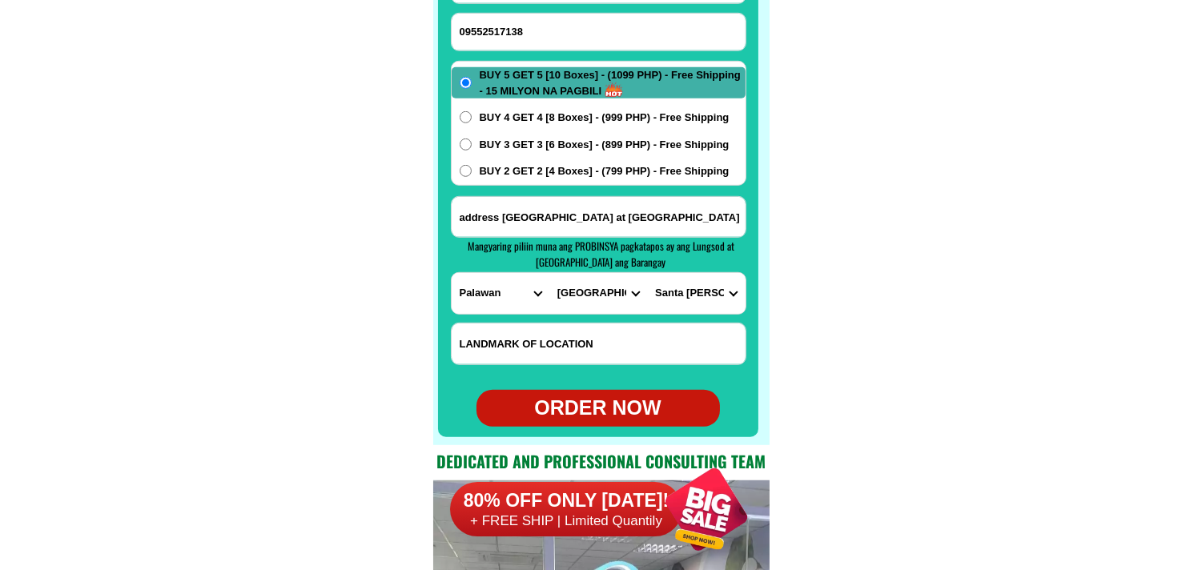
scroll to position [12805, 0]
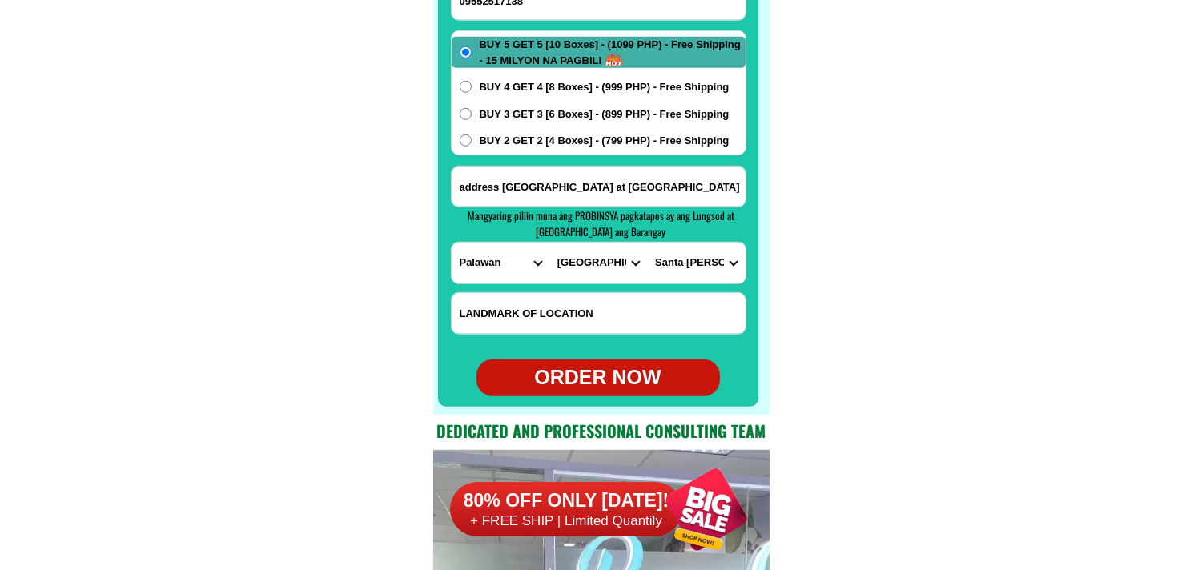
click at [607, 367] on div "ORDER NOW" at bounding box center [598, 378] width 243 height 30
radio input "true"
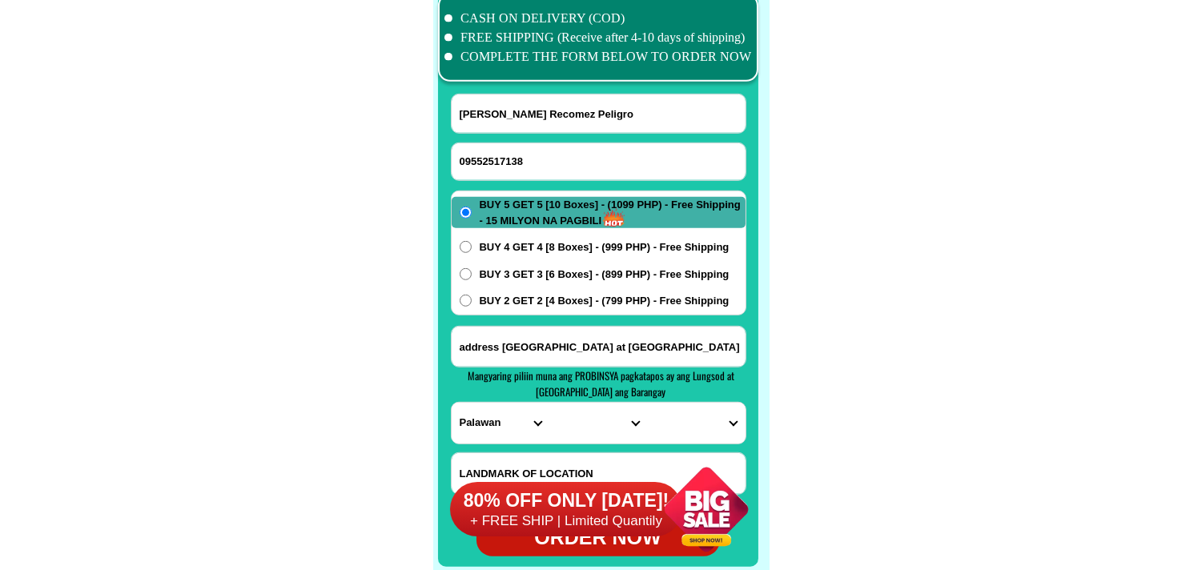
scroll to position [12628, 0]
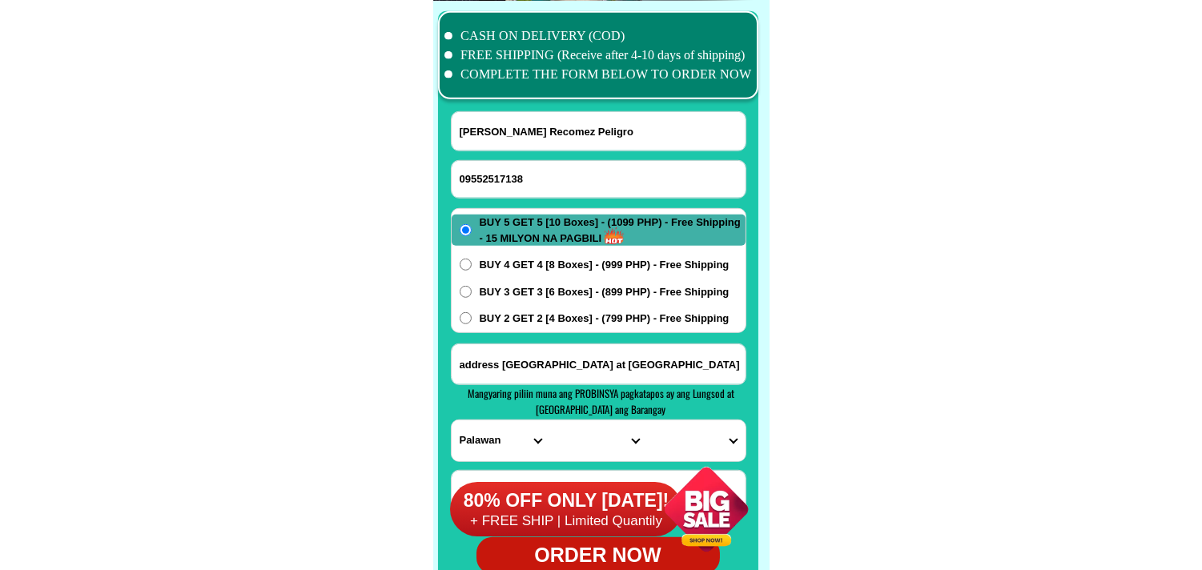
click at [519, 163] on input "09552517138" at bounding box center [599, 179] width 294 height 37
paste input "-0920-914–4595"
click at [513, 177] on input "-0920-914–4595" at bounding box center [599, 179] width 294 height 37
click at [489, 176] on input "-0920-9144595" at bounding box center [599, 179] width 294 height 37
click at [465, 177] on input "-09209144595" at bounding box center [599, 179] width 294 height 37
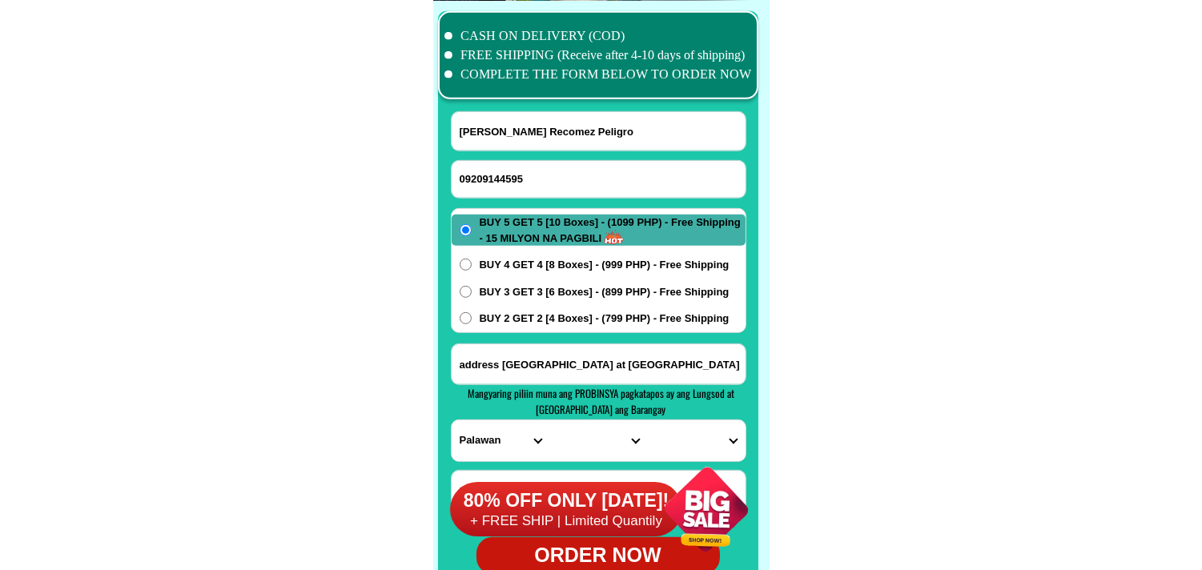
type input "09209144595"
drag, startPoint x: 570, startPoint y: 135, endPoint x: 521, endPoint y: 111, distance: 54.4
click at [570, 135] on input "[PERSON_NAME] Recomez Peligro" at bounding box center [599, 131] width 294 height 38
paste input "[PERSON_NAME]"
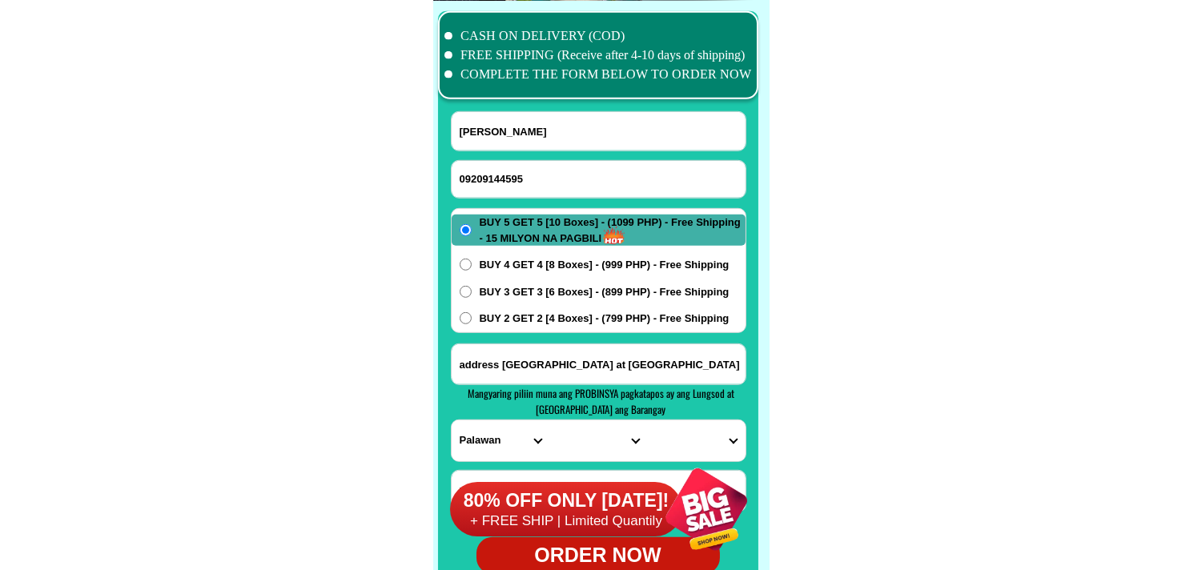
type input "[PERSON_NAME]"
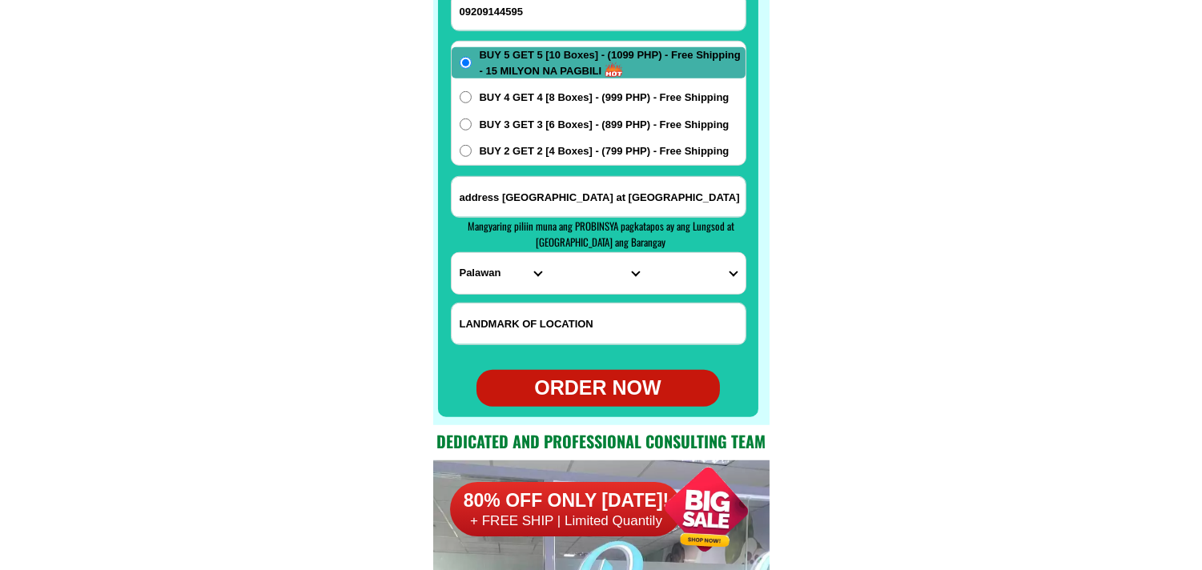
scroll to position [12805, 0]
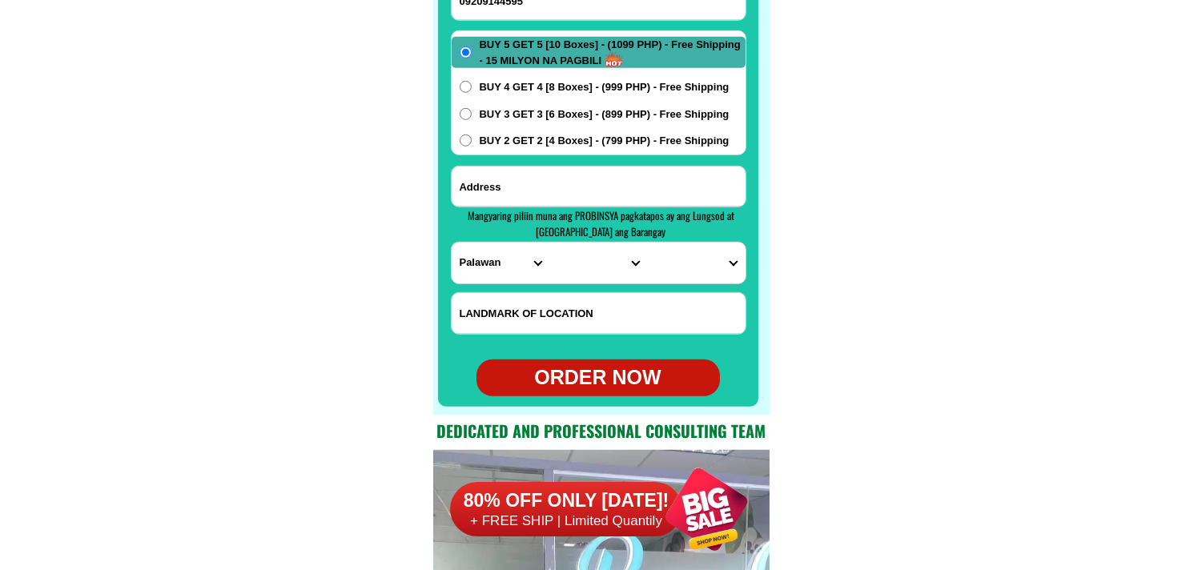
click at [618, 187] on input "Input address" at bounding box center [599, 187] width 294 height 40
paste input "Domus Dei Compound, Hda. Maquina, Brgy. [GEOGRAPHIC_DATA], [GEOGRAPHIC_DATA], […"
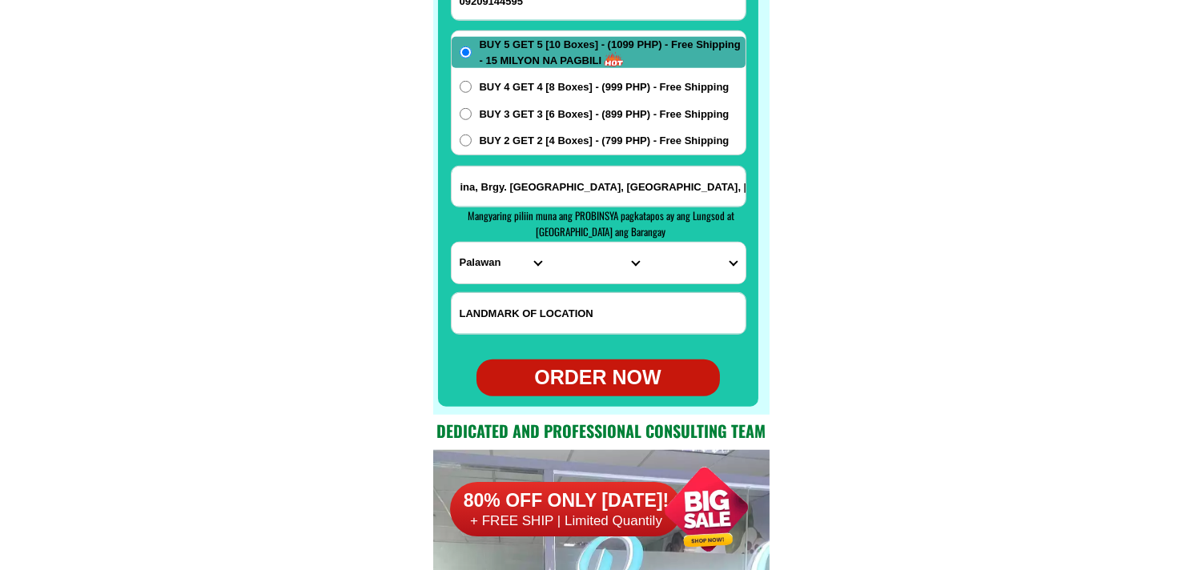
type input "Domus Dei Compound, Hda. Maquina, Brgy. [GEOGRAPHIC_DATA], [GEOGRAPHIC_DATA], […"
click at [479, 266] on select "PROVINCE [GEOGRAPHIC_DATA] [GEOGRAPHIC_DATA] [GEOGRAPHIC_DATA] [GEOGRAPHIC_DATA…" at bounding box center [501, 263] width 98 height 41
select select "63_396"
click at [452, 243] on select "PROVINCE [GEOGRAPHIC_DATA] [GEOGRAPHIC_DATA] [GEOGRAPHIC_DATA] [GEOGRAPHIC_DATA…" at bounding box center [501, 263] width 98 height 41
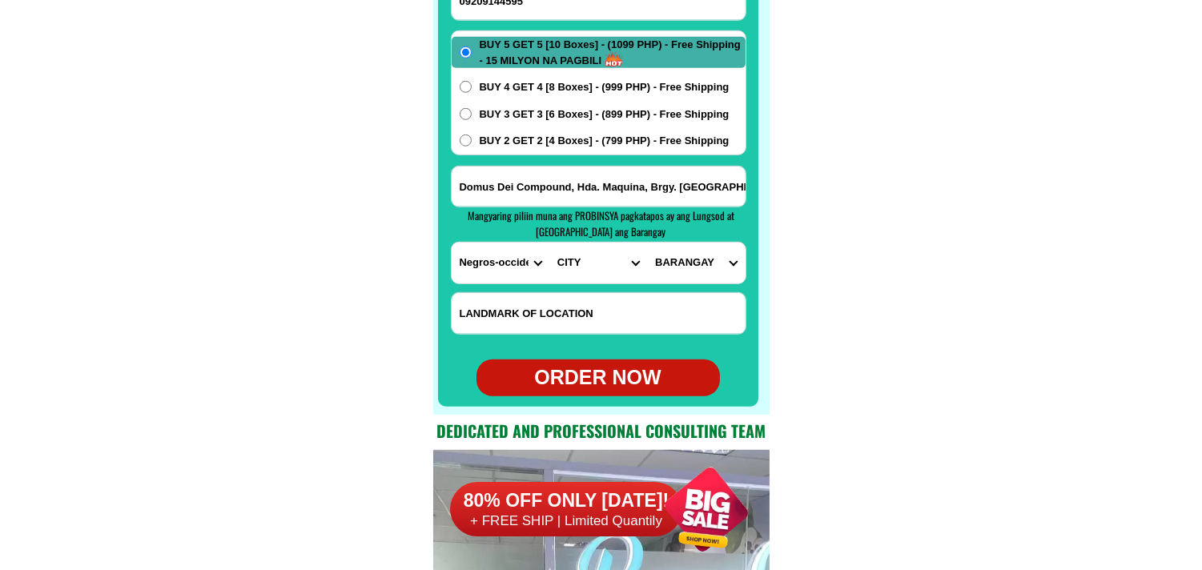
click at [577, 267] on select "CITY [GEOGRAPHIC_DATA]-city [GEOGRAPHIC_DATA]-city [GEOGRAPHIC_DATA][PERSON_NAM…" at bounding box center [598, 263] width 98 height 41
click at [549, 243] on select "CITY [GEOGRAPHIC_DATA]-city [GEOGRAPHIC_DATA]-city [GEOGRAPHIC_DATA][PERSON_NAM…" at bounding box center [598, 263] width 98 height 41
click at [690, 263] on select "BARANGAY Barangay 1 (pob.) Barangay 2 (pob.) Barangay 3 (pob.) Barangay 4 (pob.…" at bounding box center [696, 263] width 98 height 41
click at [682, 180] on input "Domus Dei Compound, Hda. Maquina, Brgy. [GEOGRAPHIC_DATA], [GEOGRAPHIC_DATA], […" at bounding box center [599, 187] width 294 height 40
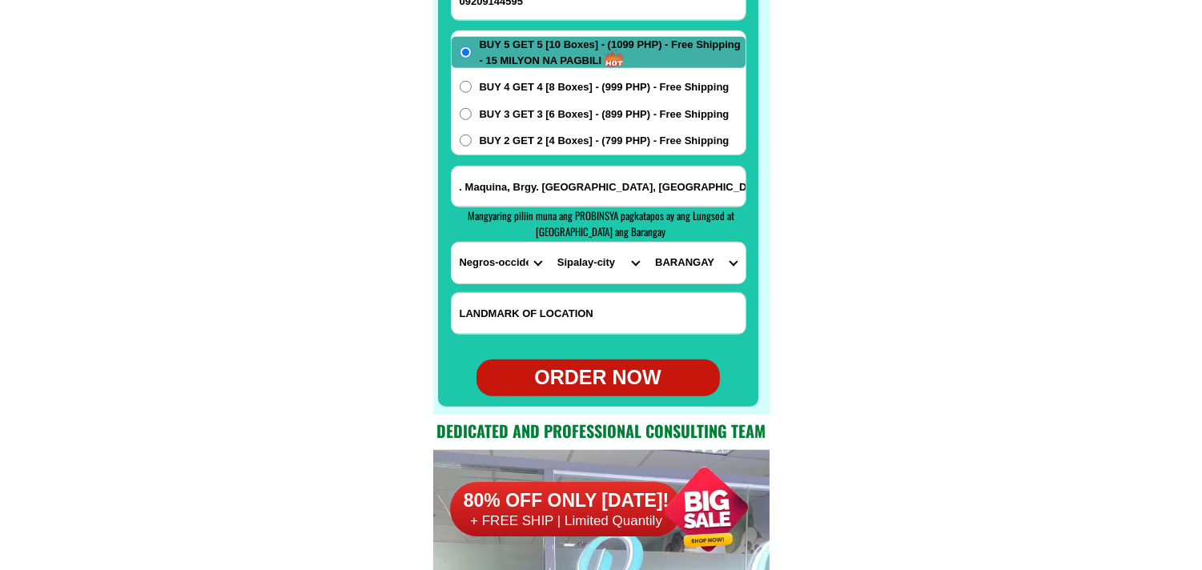
scroll to position [0, 165]
click at [590, 266] on select "CITY [GEOGRAPHIC_DATA]-city [GEOGRAPHIC_DATA]-city [GEOGRAPHIC_DATA][PERSON_NAM…" at bounding box center [598, 263] width 98 height 41
select select "63_3966362"
click at [549, 243] on select "CITY [GEOGRAPHIC_DATA]-city [GEOGRAPHIC_DATA]-city [GEOGRAPHIC_DATA][PERSON_NAM…" at bounding box center [598, 263] width 98 height 41
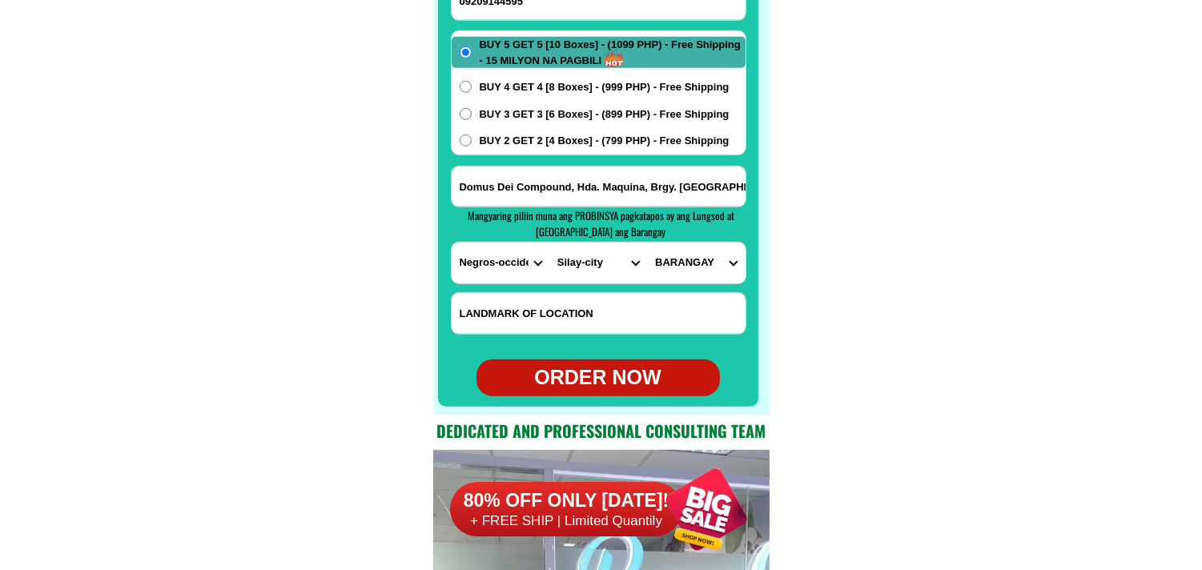
click at [681, 268] on select "BARANGAY Bagtic Balaring Barangay i (pob.) [GEOGRAPHIC_DATA] (pob.) [GEOGRAPHIC…" at bounding box center [696, 263] width 98 height 41
select select "63_396636266911"
click at [647, 243] on select "BARANGAY Bagtic Balaring Barangay i (pob.) [GEOGRAPHIC_DATA] (pob.) [GEOGRAPHIC…" at bounding box center [696, 263] width 98 height 41
click at [553, 139] on span "BUY 2 GET 2 [4 Boxes] - (799 PHP) - Free Shipping" at bounding box center [605, 141] width 250 height 16
click at [472, 139] on input "BUY 2 GET 2 [4 Boxes] - (799 PHP) - Free Shipping" at bounding box center [466, 141] width 12 height 12
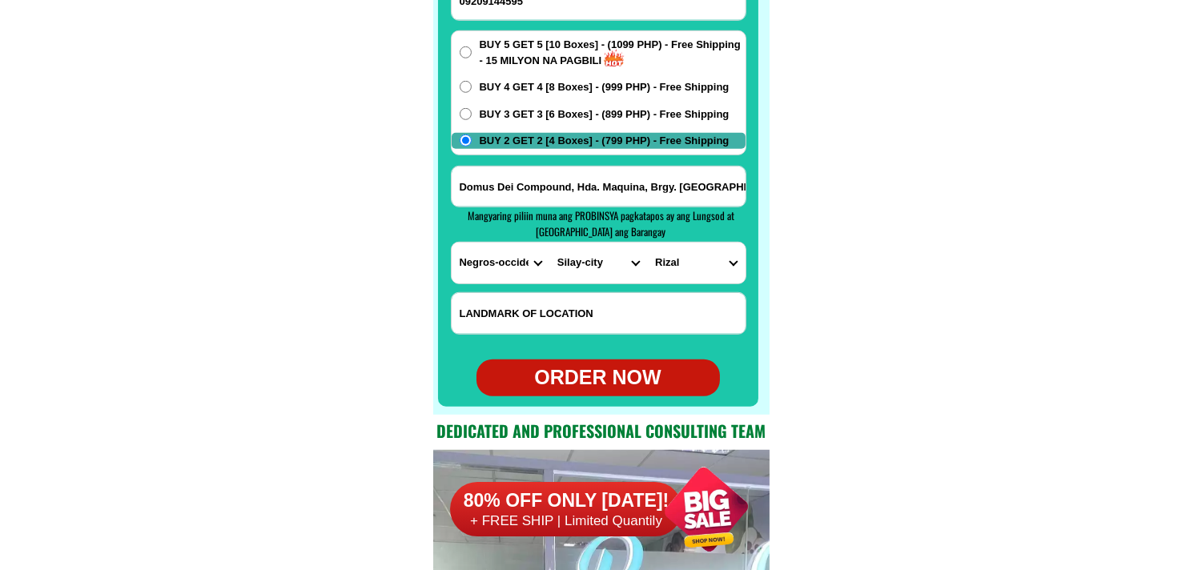
click at [585, 367] on div "ORDER NOW" at bounding box center [598, 378] width 243 height 30
radio input "true"
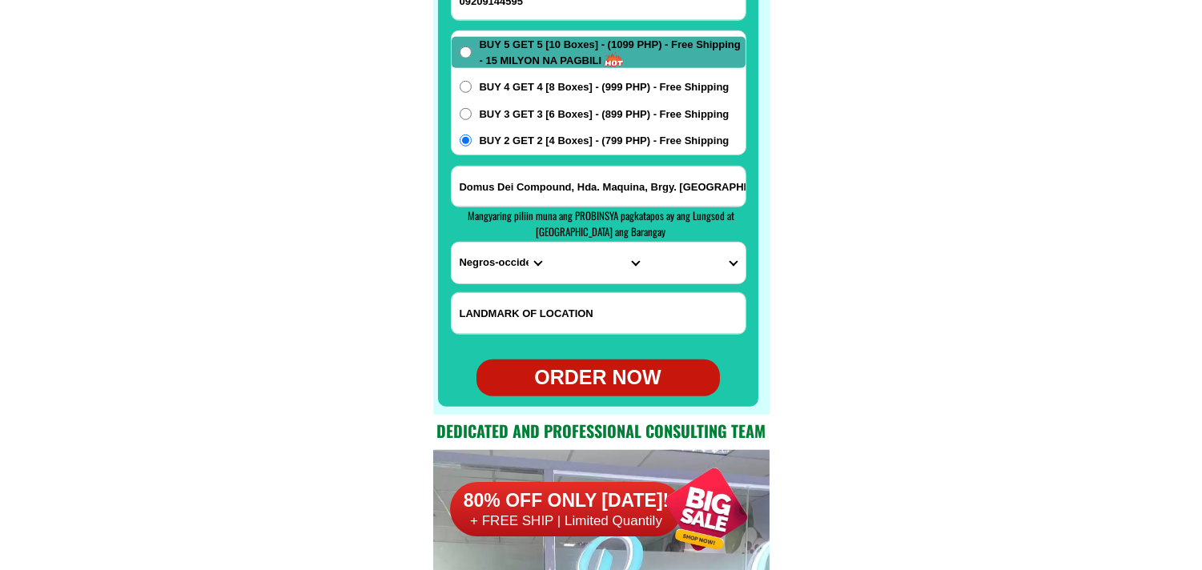
radio input "true"
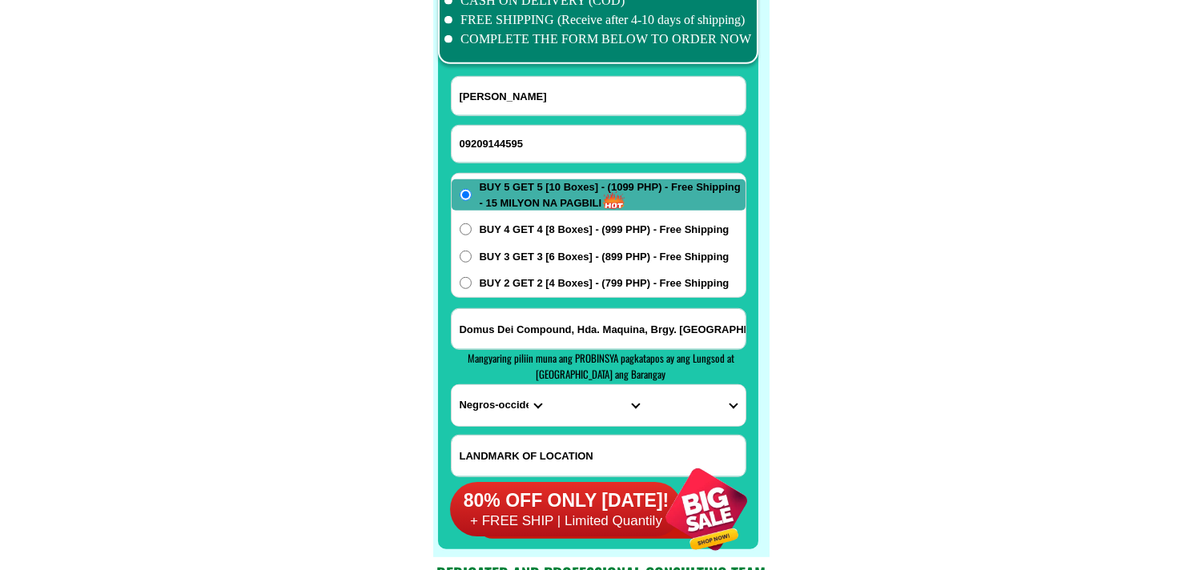
scroll to position [12628, 0]
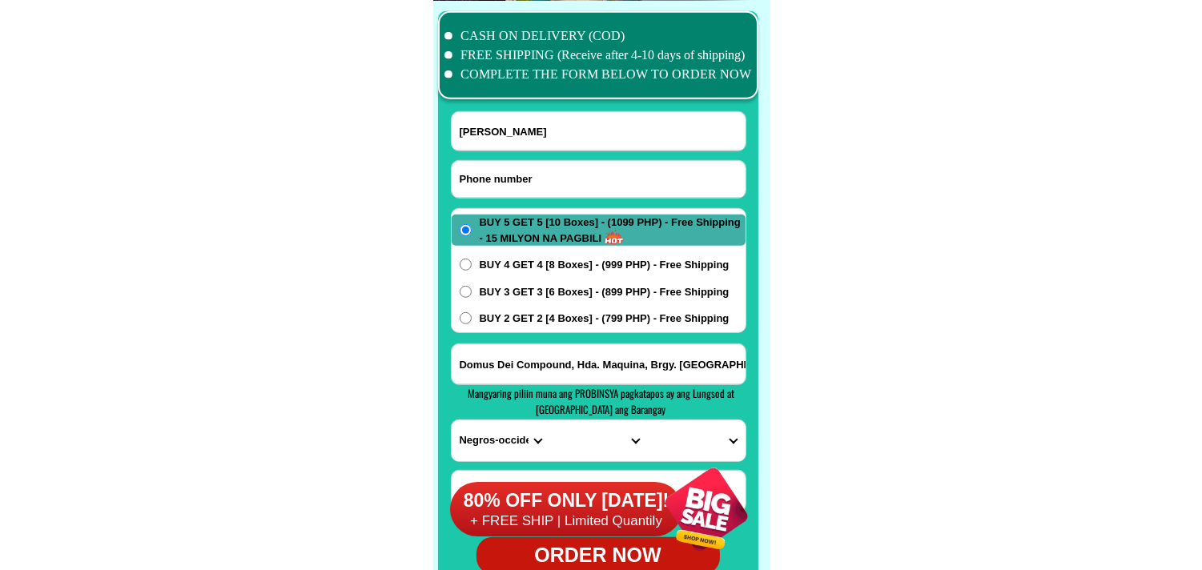
click at [529, 177] on input "Input phone_number" at bounding box center [599, 179] width 294 height 37
paste input "09124563055"
type input "09124563055"
paste input "[PERSON_NAME]"
drag, startPoint x: 513, startPoint y: 134, endPoint x: 469, endPoint y: 117, distance: 46.4
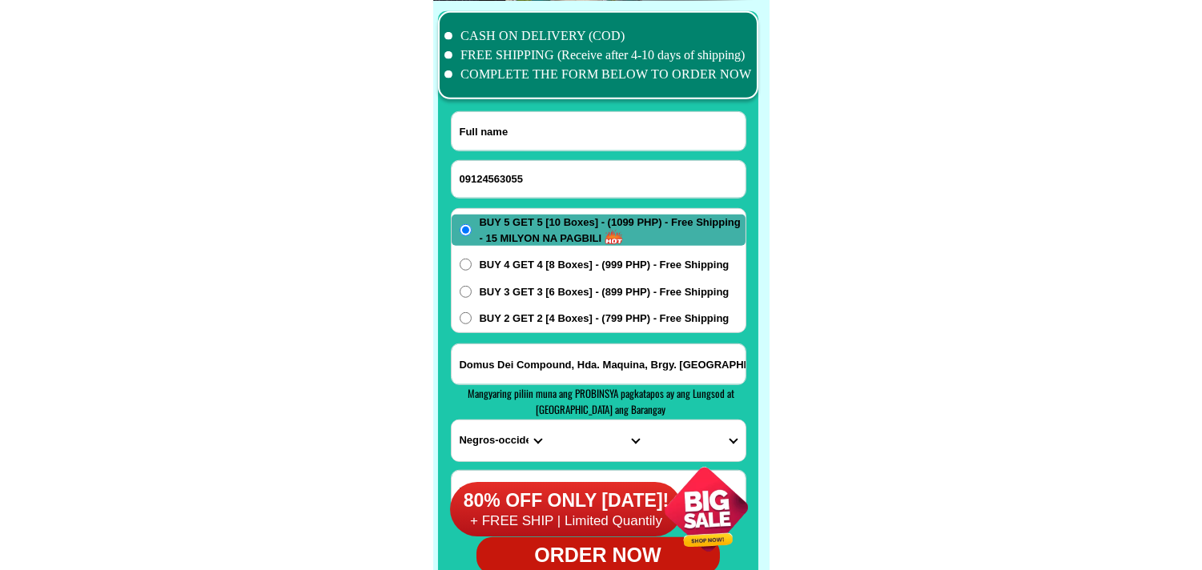
click at [513, 134] on input "Input full_name" at bounding box center [599, 131] width 294 height 38
type input "[PERSON_NAME]"
click at [555, 308] on div "BUY 5 GET 5 [10 Boxes] - (1099 PHP) - Free Shipping - 15 MILYON NA PAGBILI BUY …" at bounding box center [599, 270] width 296 height 125
click at [541, 314] on span "BUY 2 GET 2 [4 Boxes] - (799 PHP) - Free Shipping" at bounding box center [605, 319] width 250 height 16
click at [472, 314] on input "BUY 2 GET 2 [4 Boxes] - (799 PHP) - Free Shipping" at bounding box center [466, 318] width 12 height 12
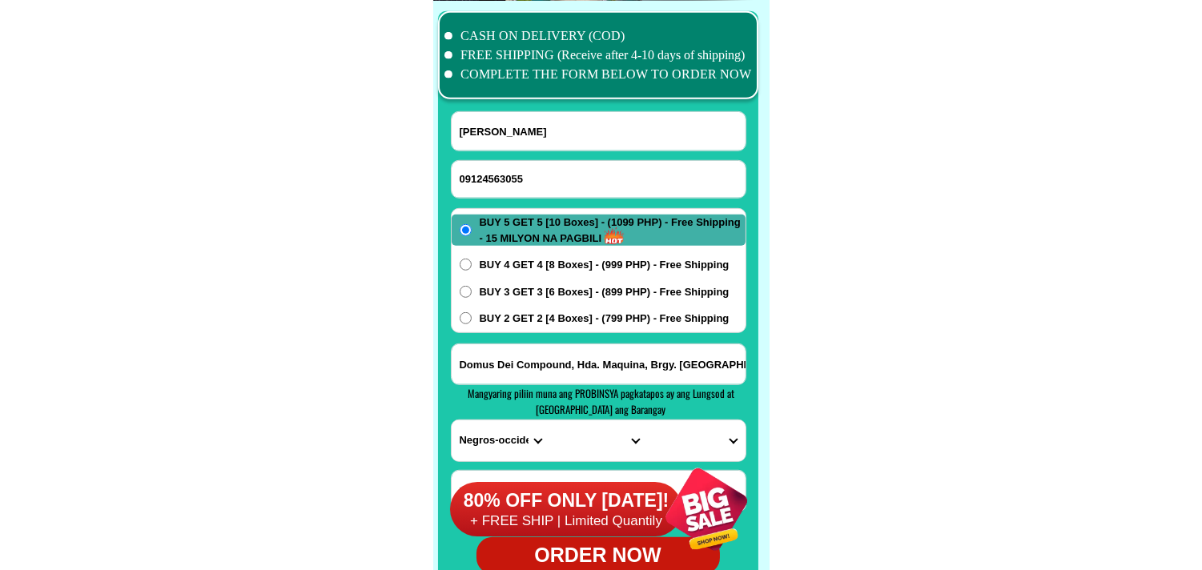
radio input "true"
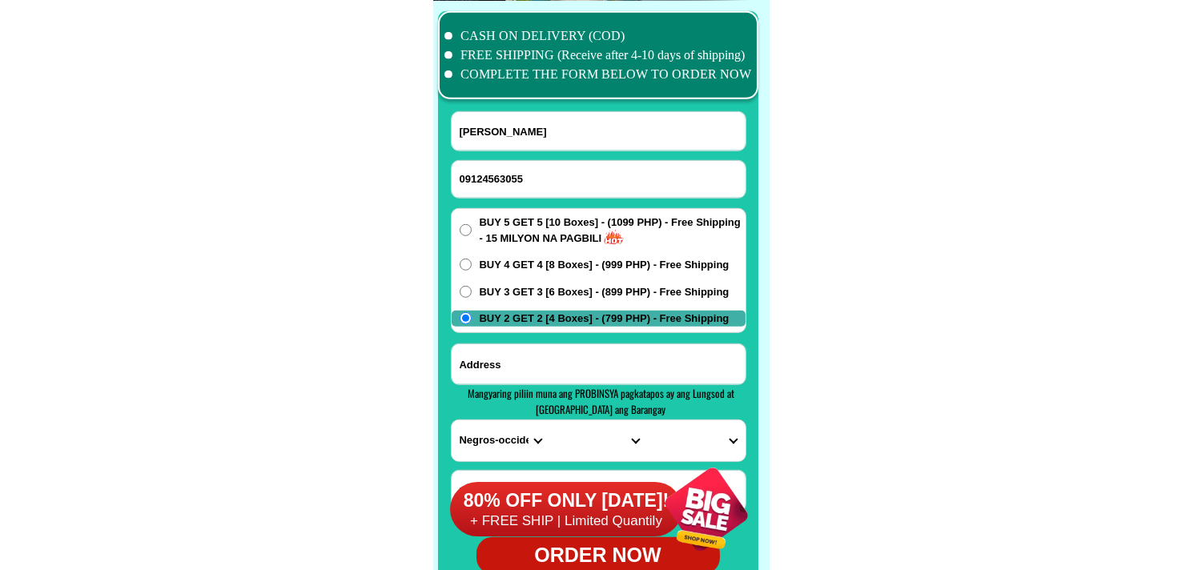
click at [532, 356] on input "Input address" at bounding box center [599, 364] width 294 height 40
paste input "Brgy. Benteng [PERSON_NAME] La Union Purok 4 #09124563055 Order=4 boxes"
type input "Brgy. Benteng [PERSON_NAME] La Union Purok 4 #09124563055 Order=4 boxes"
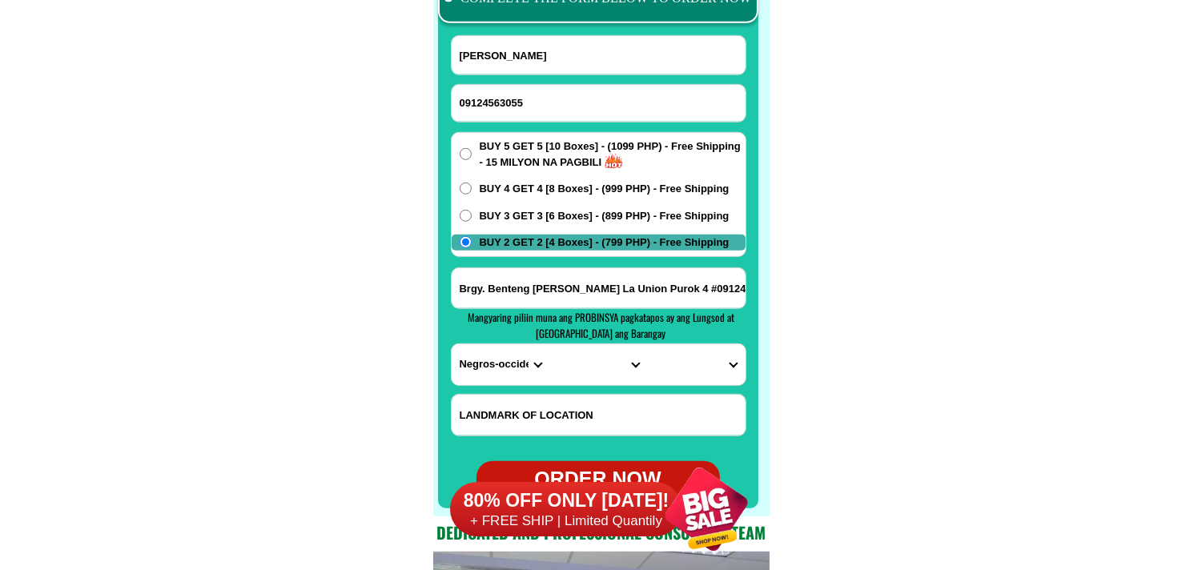
scroll to position [12805, 0]
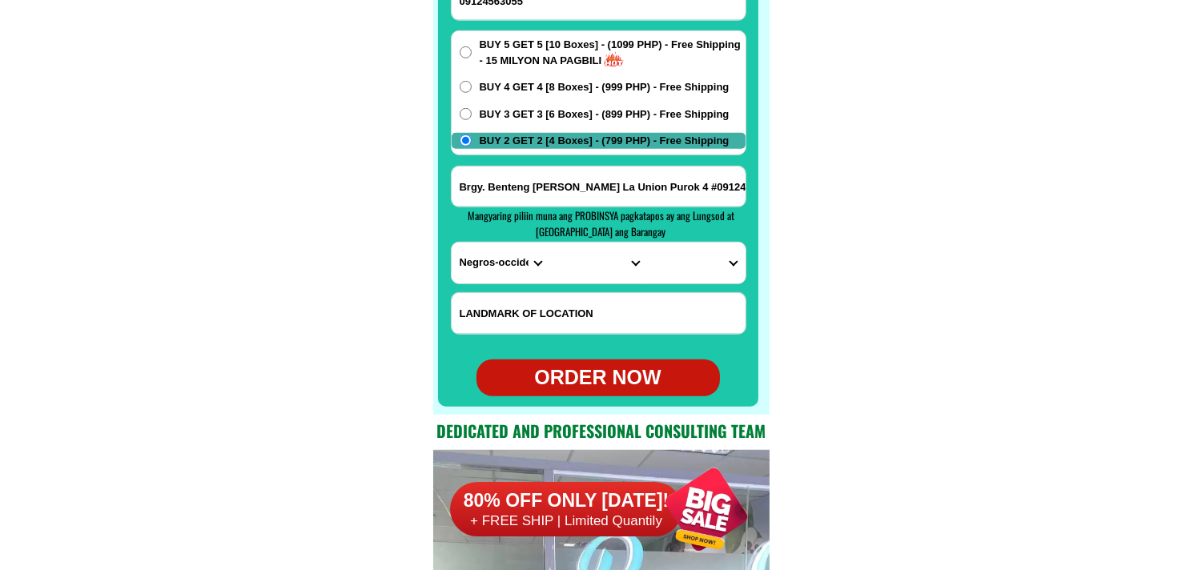
click at [509, 261] on select "PROVINCE [GEOGRAPHIC_DATA] [GEOGRAPHIC_DATA] [GEOGRAPHIC_DATA] [GEOGRAPHIC_DATA…" at bounding box center [501, 263] width 98 height 41
select select "63_32"
click at [452, 243] on select "PROVINCE [GEOGRAPHIC_DATA] [GEOGRAPHIC_DATA] [GEOGRAPHIC_DATA] [GEOGRAPHIC_DATA…" at bounding box center [501, 263] width 98 height 41
click at [559, 263] on select "CITY [PERSON_NAME] Bagulin Balaoan [PERSON_NAME][GEOGRAPHIC_DATA] La-union-[GEO…" at bounding box center [598, 263] width 98 height 41
select select "63_326922"
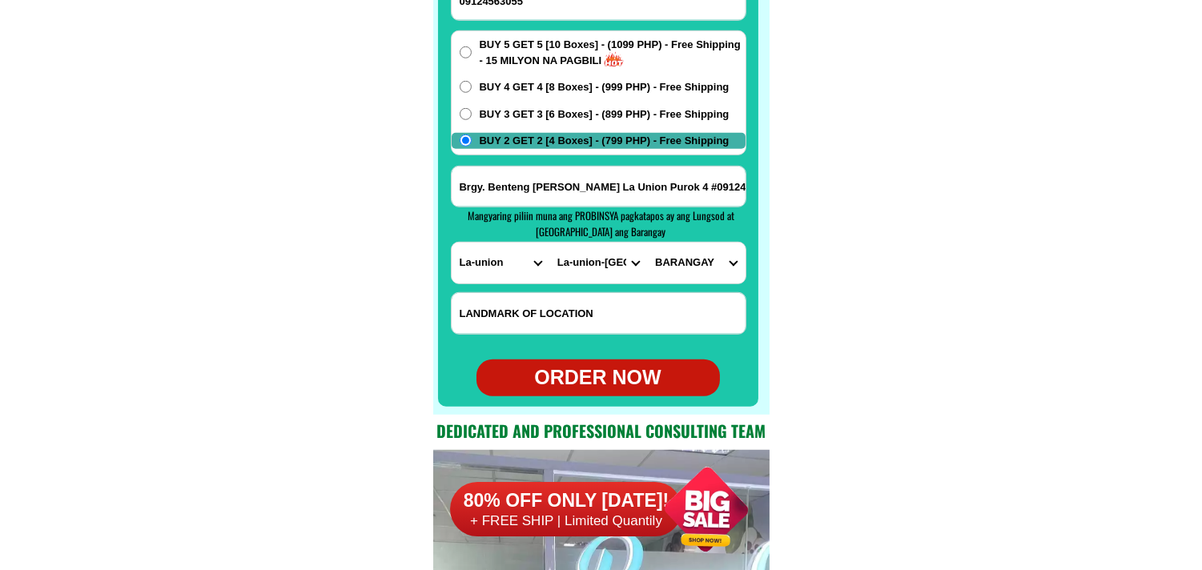
click at [549, 243] on select "CITY [PERSON_NAME] Bagulin Balaoan [PERSON_NAME][GEOGRAPHIC_DATA] La-union-[GEO…" at bounding box center [598, 263] width 98 height 41
click at [687, 275] on select "BARANGAY [PERSON_NAME][GEOGRAPHIC_DATA] [GEOGRAPHIC_DATA] [PERSON_NAME][GEOGRAP…" at bounding box center [696, 263] width 98 height 41
select select "63_32692270122"
click at [647, 243] on select "BARANGAY [PERSON_NAME][GEOGRAPHIC_DATA] [GEOGRAPHIC_DATA] [PERSON_NAME][GEOGRAP…" at bounding box center [696, 263] width 98 height 41
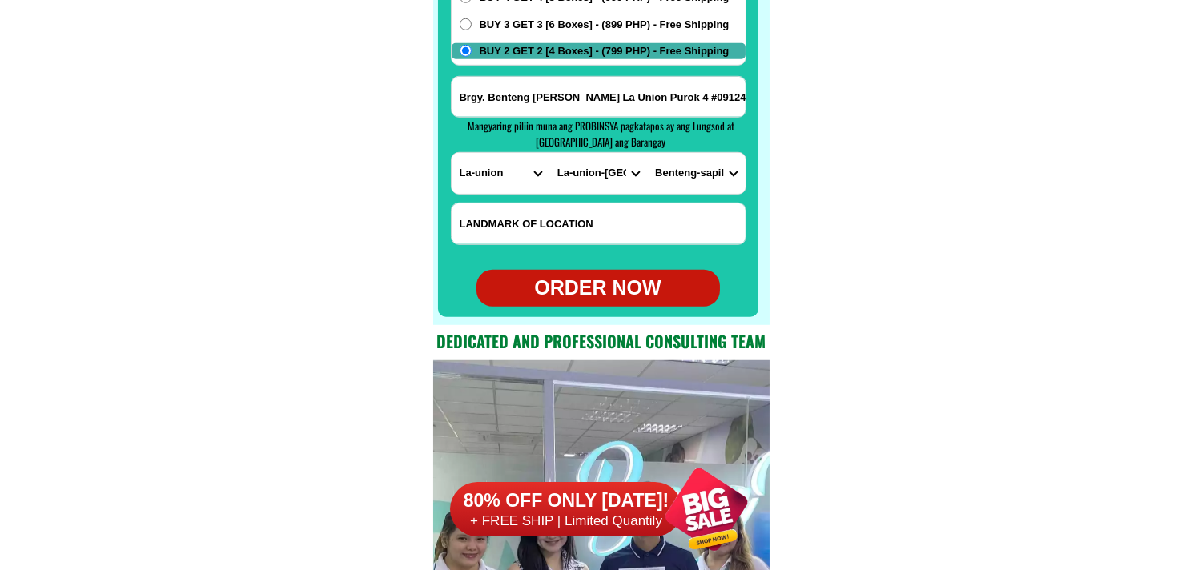
click at [604, 284] on div "ORDER NOW" at bounding box center [598, 288] width 243 height 30
radio input "true"
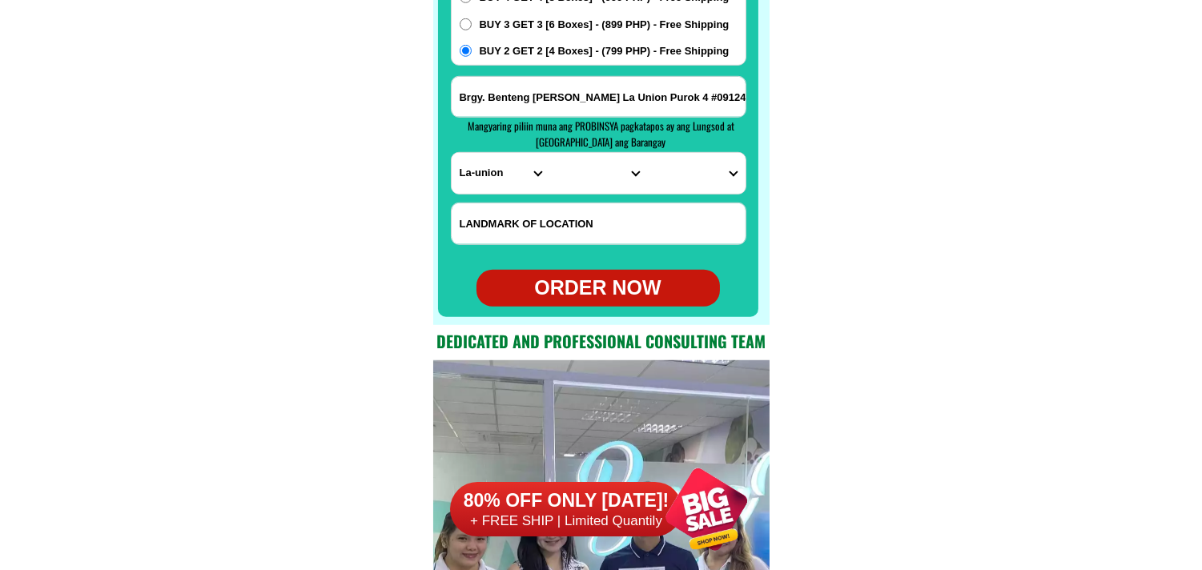
radio input "true"
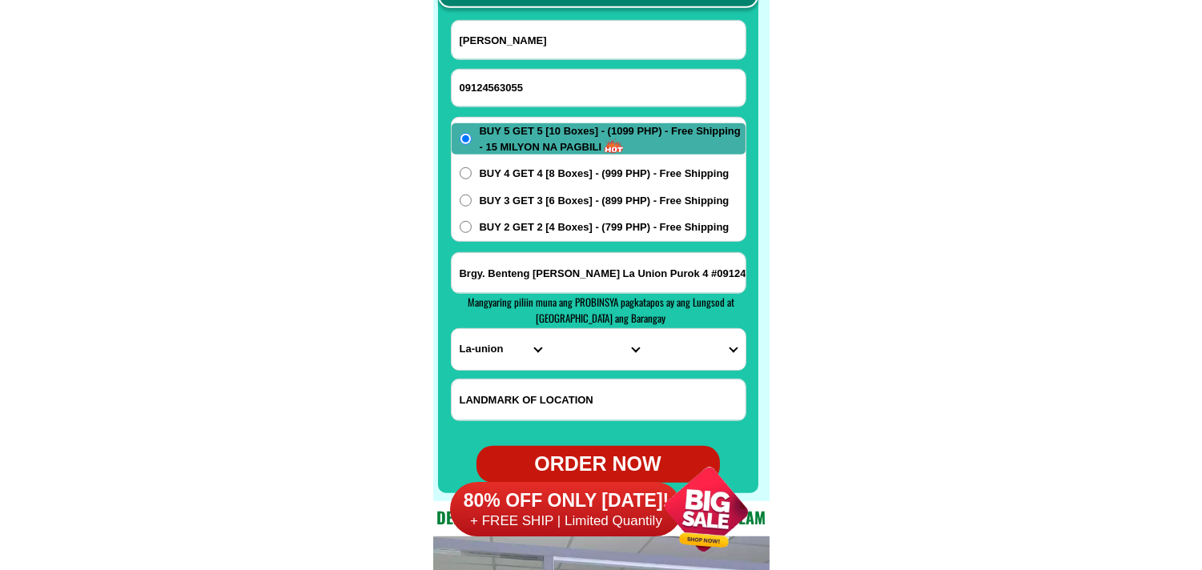
scroll to position [12717, 0]
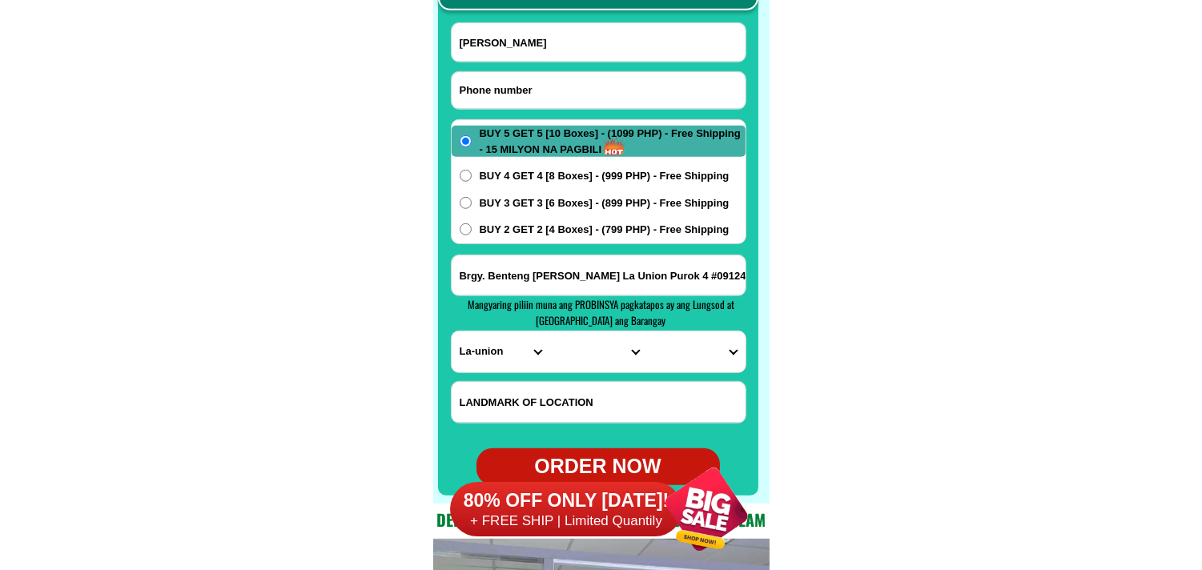
click at [542, 99] on input "Input phone_number" at bounding box center [599, 90] width 294 height 37
paste input "09684372474"
type input "09684372474"
paste input "[PERSON_NAME]"
click at [611, 38] on input "[PERSON_NAME]" at bounding box center [599, 42] width 294 height 38
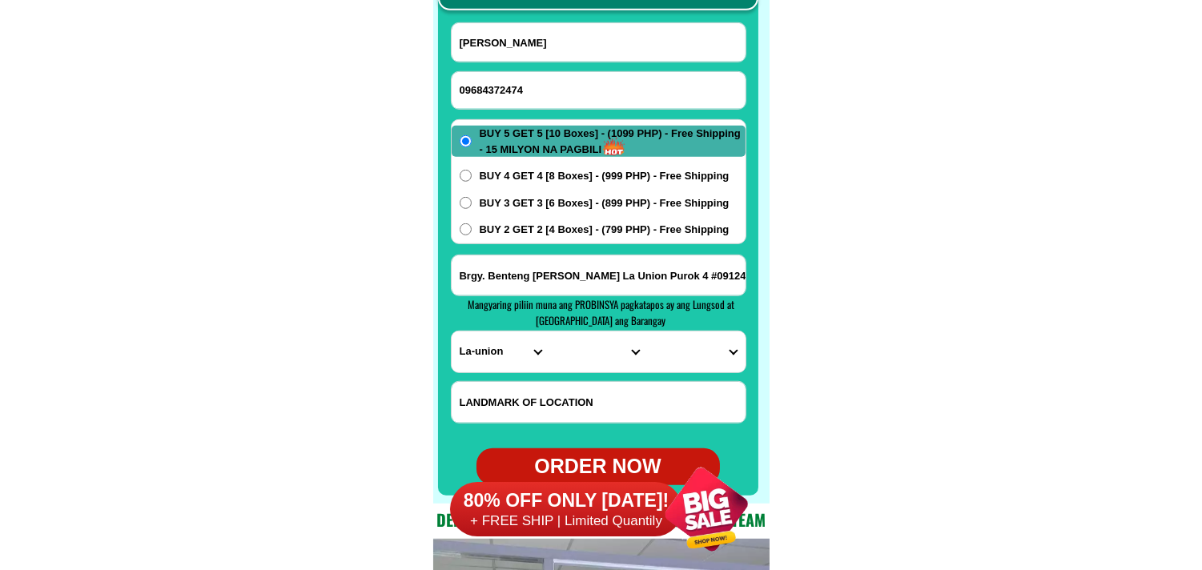
type input "[PERSON_NAME]"
click at [573, 270] on input "Brgy. Benteng [PERSON_NAME] La Union Purok 4 #09124563055 Order=4 boxes" at bounding box center [599, 276] width 294 height 40
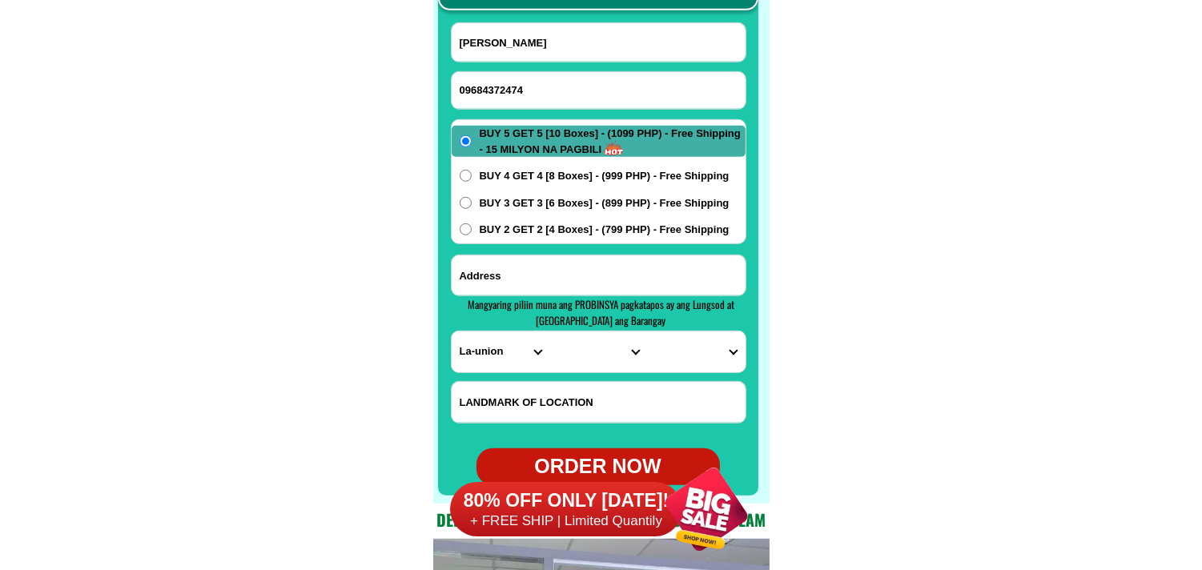
paste input "[STREET_ADDRESS][PERSON_NAME] Silangan Q. City 7.11 kanto"
type input "[STREET_ADDRESS][PERSON_NAME] Silangan Q. City 7.11 kanto"
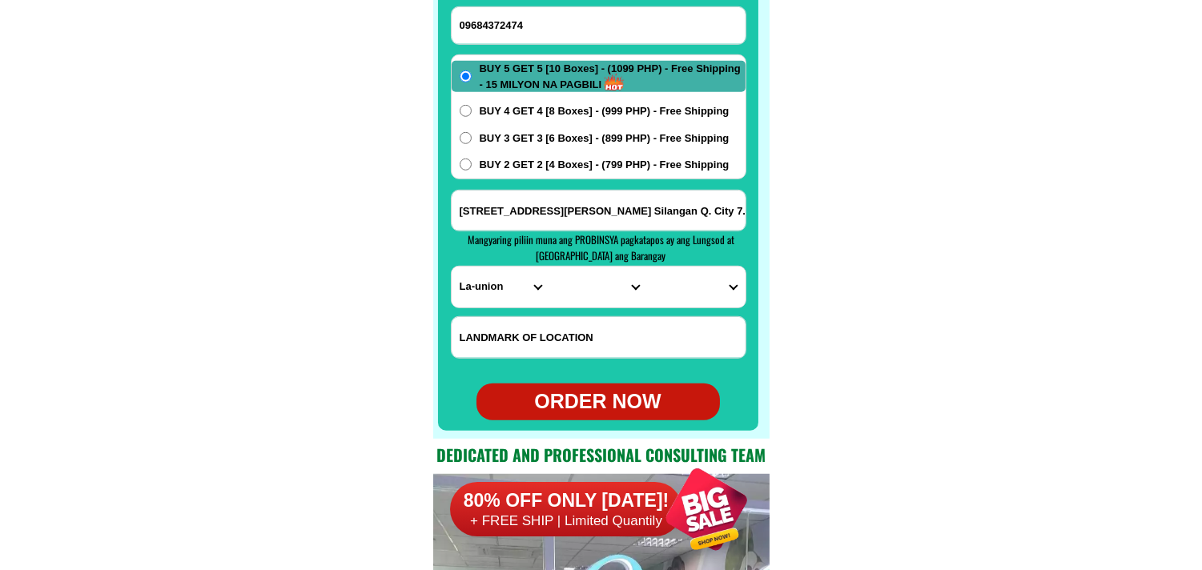
scroll to position [12805, 0]
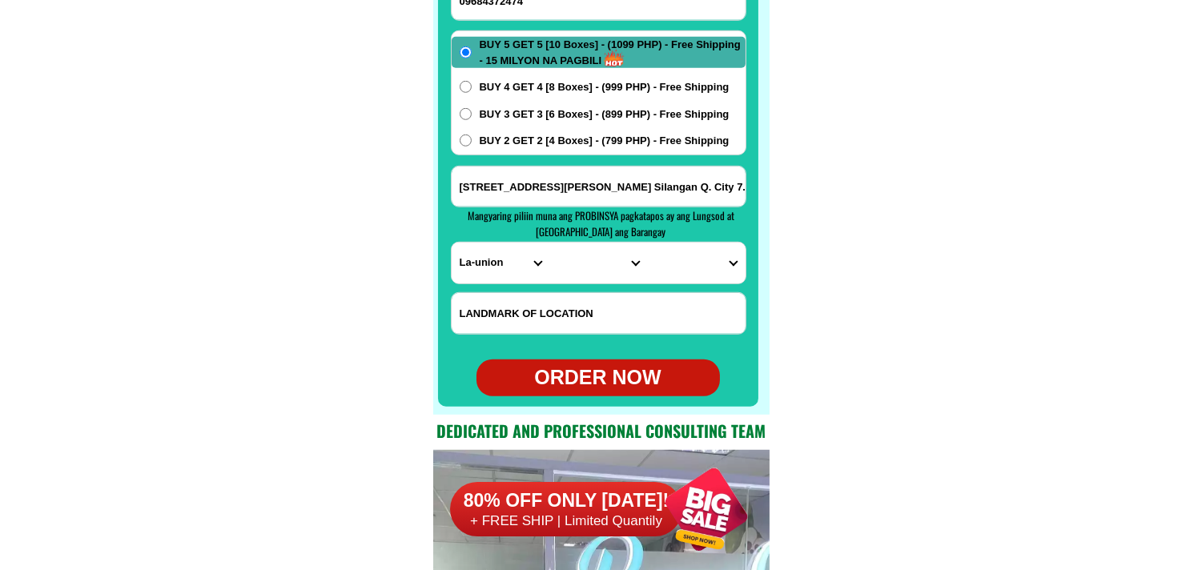
click at [505, 274] on select "PROVINCE [GEOGRAPHIC_DATA] [GEOGRAPHIC_DATA] [GEOGRAPHIC_DATA] [GEOGRAPHIC_DATA…" at bounding box center [501, 263] width 98 height 41
select select "63_219"
click at [452, 243] on select "PROVINCE [GEOGRAPHIC_DATA] [GEOGRAPHIC_DATA] [GEOGRAPHIC_DATA] [GEOGRAPHIC_DATA…" at bounding box center [501, 263] width 98 height 41
click at [572, 250] on select "CITY [GEOGRAPHIC_DATA] [GEOGRAPHIC_DATA] [GEOGRAPHIC_DATA] [GEOGRAPHIC_DATA]-ci…" at bounding box center [598, 263] width 98 height 41
select select "63_2194070"
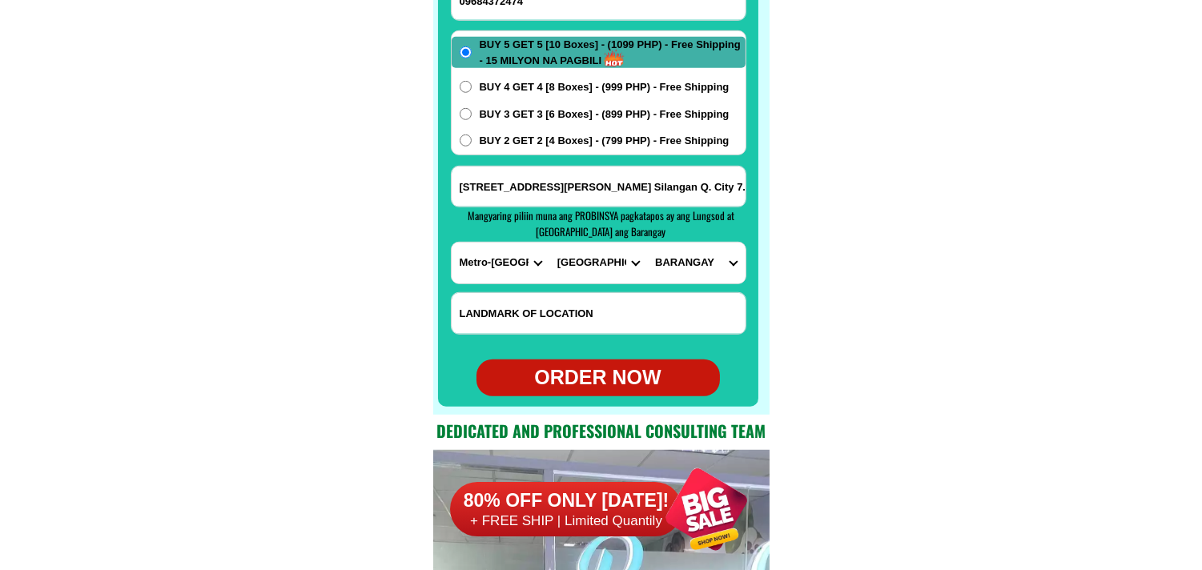
click at [549, 243] on select "CITY [GEOGRAPHIC_DATA] [GEOGRAPHIC_DATA] [GEOGRAPHIC_DATA] [GEOGRAPHIC_DATA]-ci…" at bounding box center [598, 263] width 98 height 41
click at [689, 266] on select "BARANGAY [PERSON_NAME] [PERSON_NAME] [PERSON_NAME] Bagbag Bago bantay Bagong li…" at bounding box center [696, 263] width 98 height 41
select select "63_219407014473"
click at [647, 243] on select "BARANGAY [PERSON_NAME] [PERSON_NAME] [PERSON_NAME] Bagbag Bago bantay Bagong li…" at bounding box center [696, 263] width 98 height 41
drag, startPoint x: 1043, startPoint y: 203, endPoint x: 683, endPoint y: 13, distance: 406.6
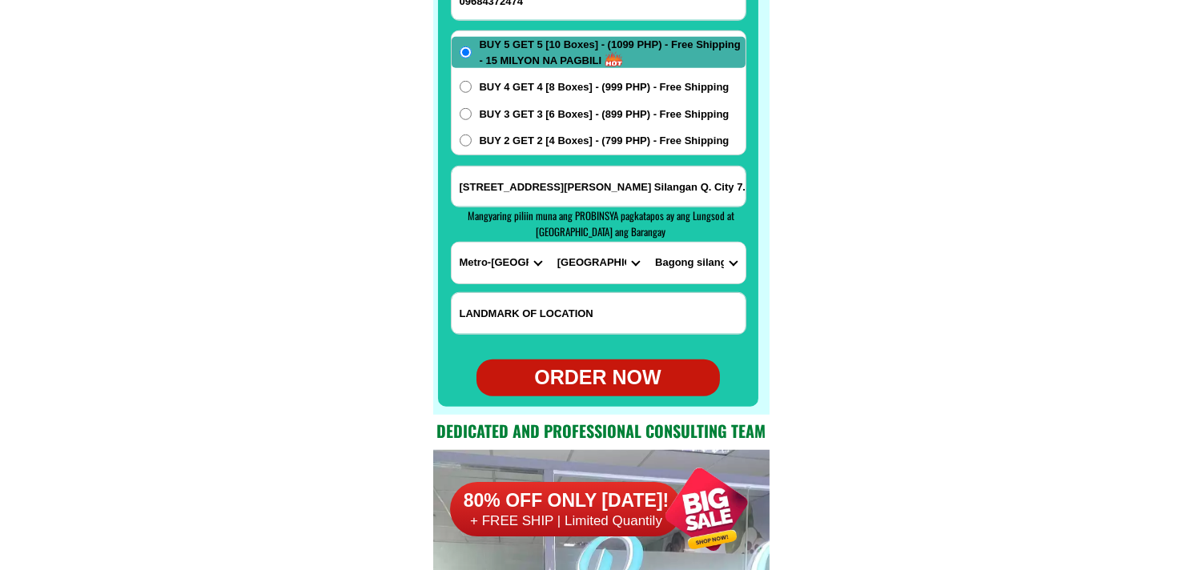
click at [598, 385] on div "ORDER NOW" at bounding box center [598, 378] width 243 height 30
radio input "true"
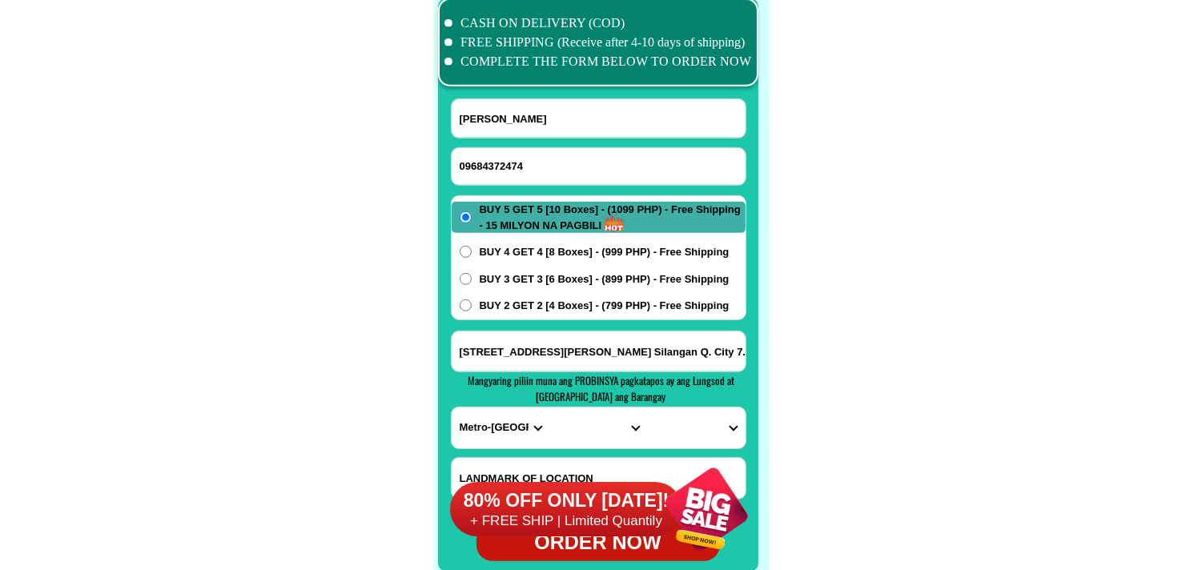
scroll to position [12628, 0]
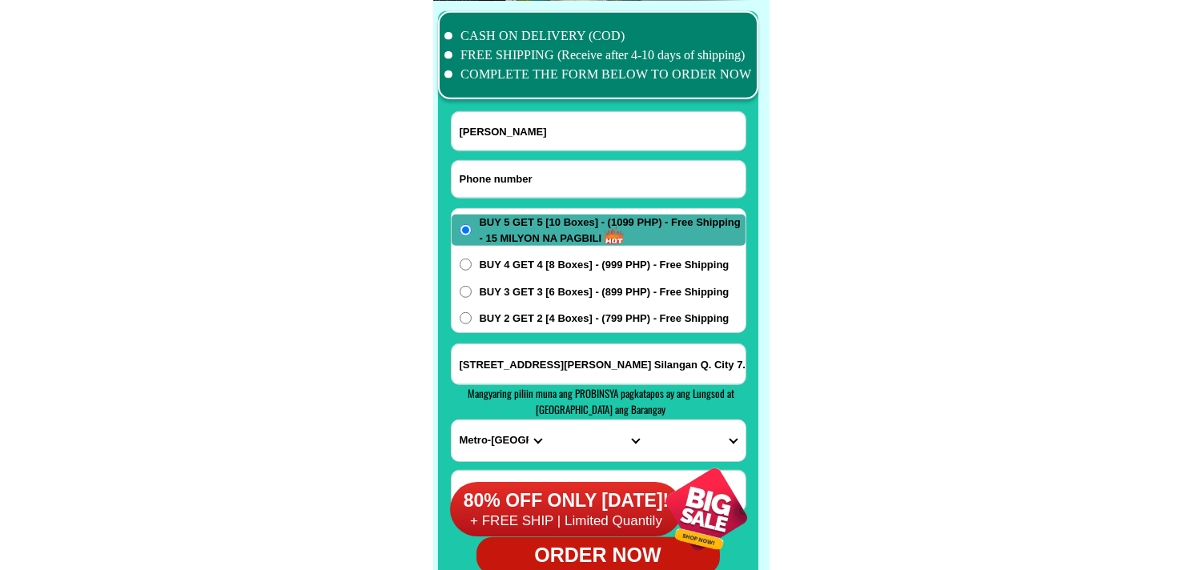
click at [490, 161] on input "Input phone_number" at bounding box center [599, 179] width 294 height 37
paste input "09274504256"
type input "09274504256"
click at [506, 107] on div at bounding box center [598, 297] width 320 height 573
drag, startPoint x: 509, startPoint y: 124, endPoint x: 420, endPoint y: 82, distance: 99.2
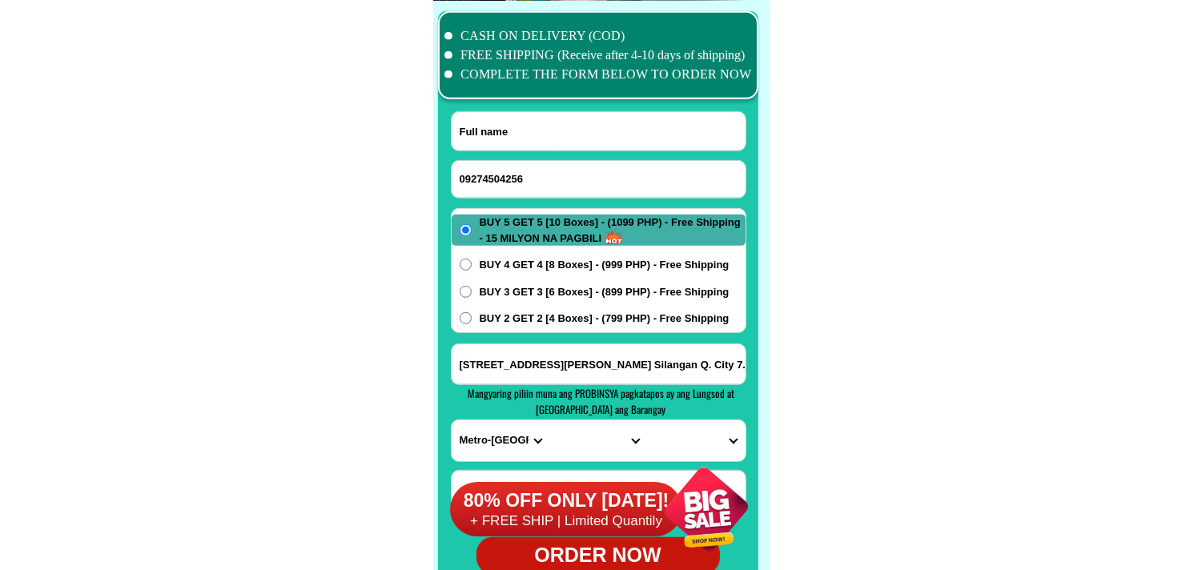
click at [509, 124] on input "Input full_name" at bounding box center [599, 131] width 294 height 38
paste input "[PERSON_NAME]"
type input "[PERSON_NAME]"
click at [537, 322] on span "BUY 2 GET 2 [4 Boxes] - (799 PHP) - Free Shipping" at bounding box center [605, 319] width 250 height 16
click at [472, 322] on input "BUY 2 GET 2 [4 Boxes] - (799 PHP) - Free Shipping" at bounding box center [466, 318] width 12 height 12
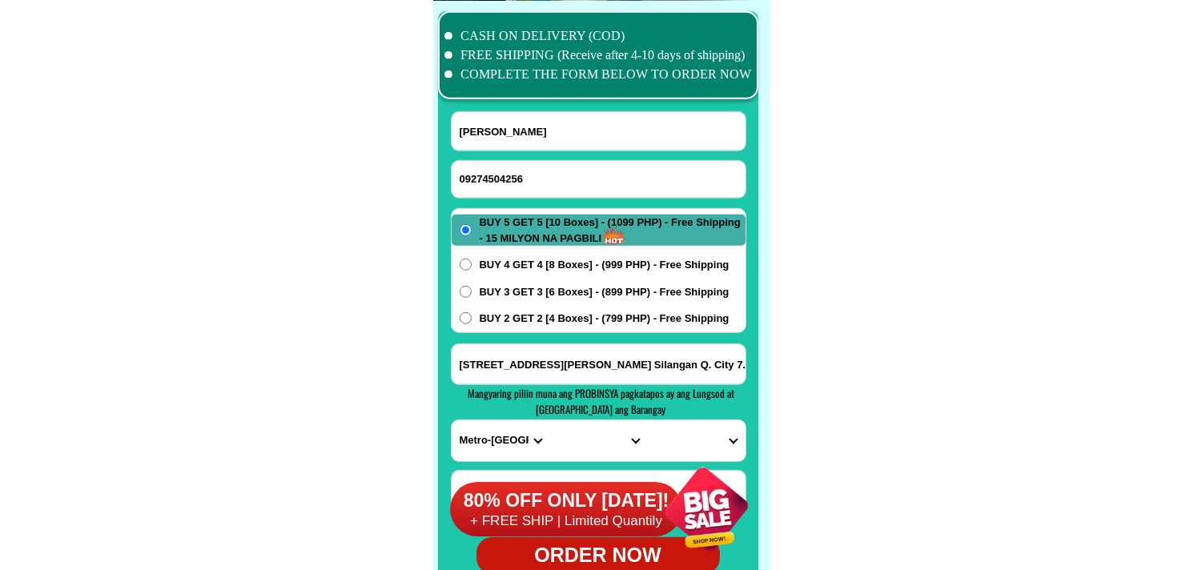
radio input "true"
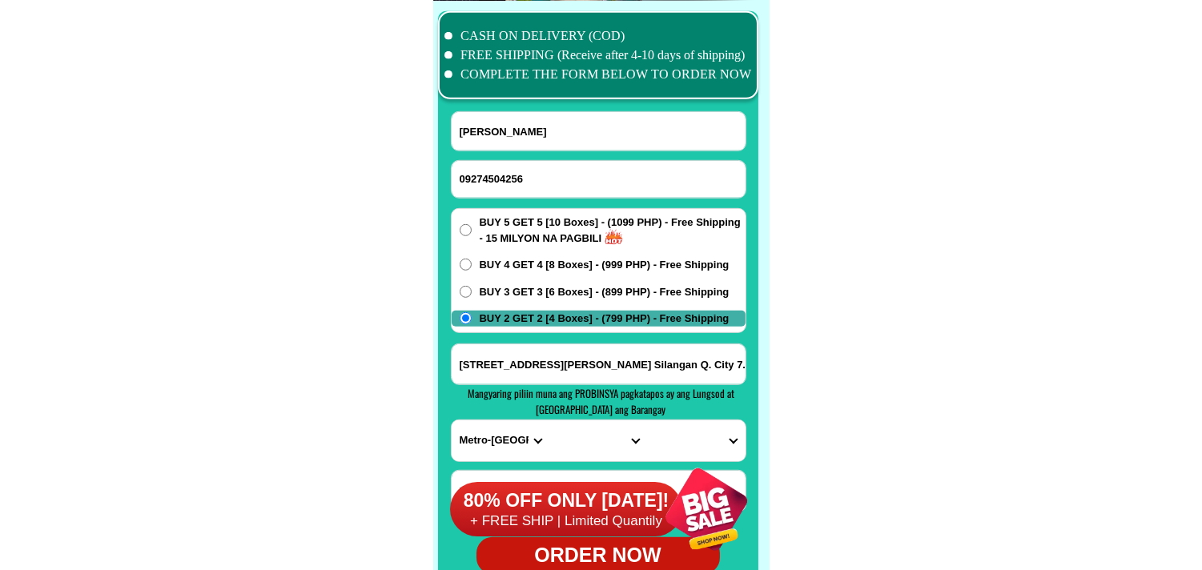
click at [529, 349] on input "[STREET_ADDRESS][PERSON_NAME] Silangan Q. City 7.11 kanto" at bounding box center [599, 364] width 294 height 40
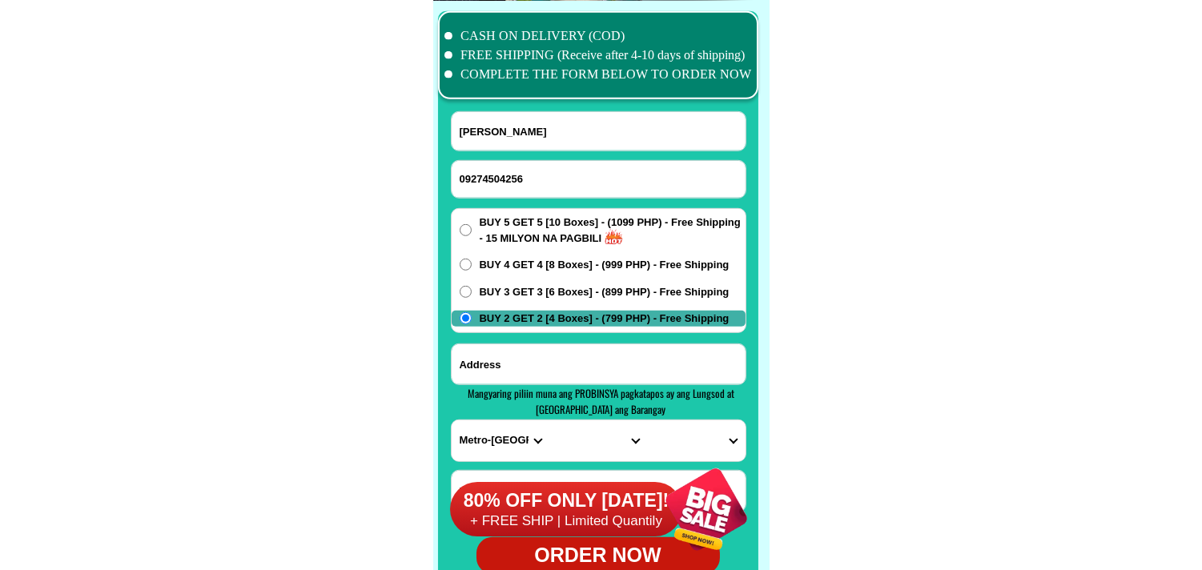
paste input "Purok [GEOGRAPHIC_DATA] Garahe Tabi ng Hallow [GEOGRAPHIC_DATA] ni [PERSON_NAME…"
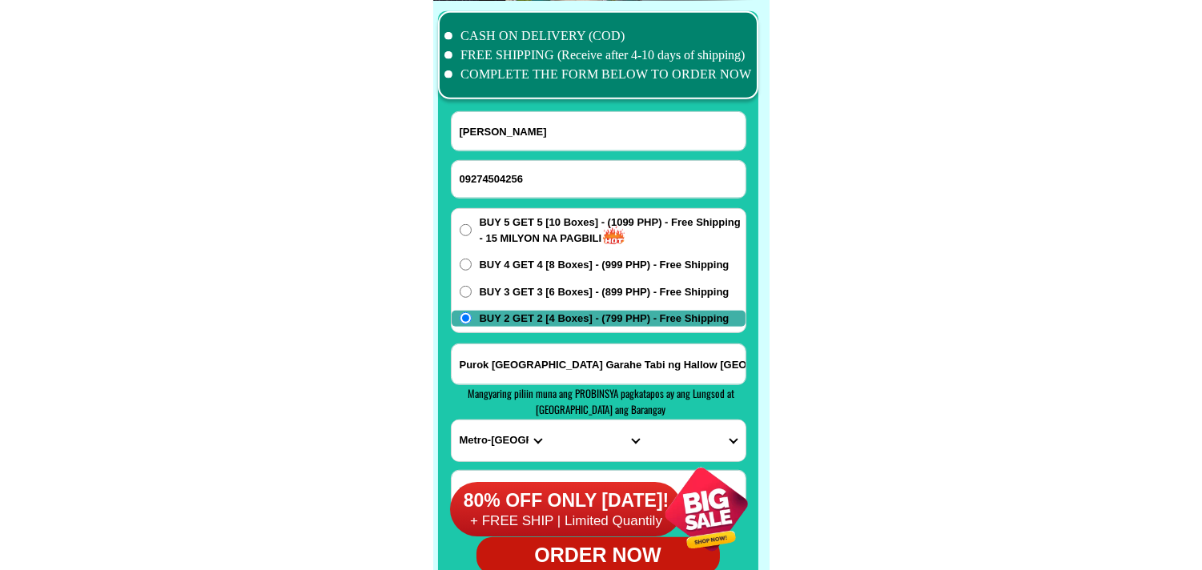
scroll to position [0, 319]
type input "Purok [GEOGRAPHIC_DATA] Garahe Tabi ng Hallow [GEOGRAPHIC_DATA] ni [PERSON_NAME…"
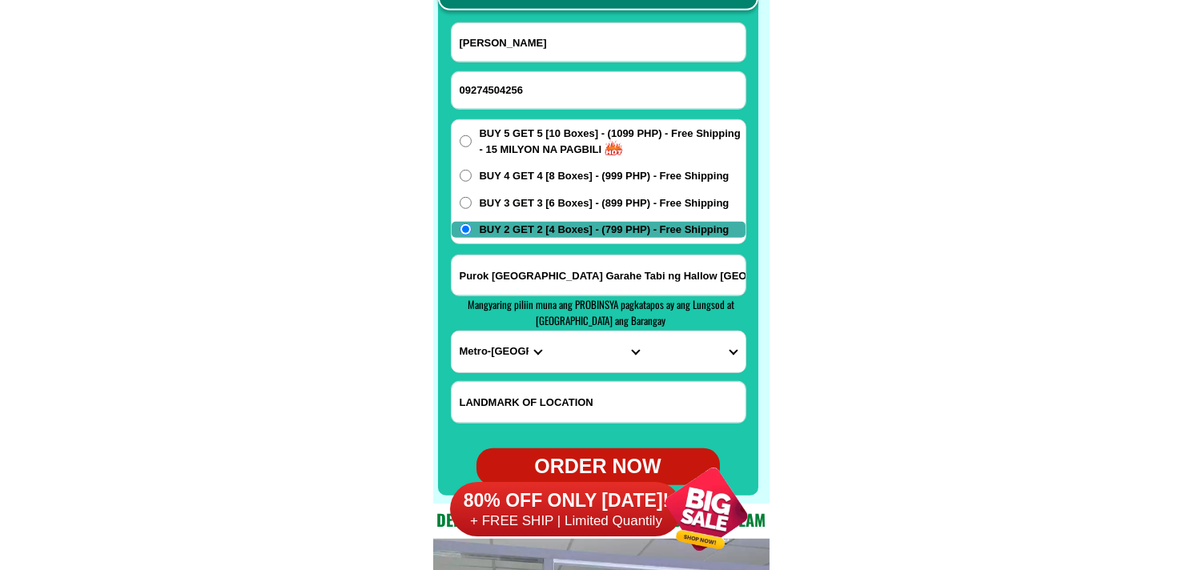
click at [485, 354] on select "PROVINCE [GEOGRAPHIC_DATA] [GEOGRAPHIC_DATA] [GEOGRAPHIC_DATA] [GEOGRAPHIC_DATA…" at bounding box center [501, 352] width 98 height 41
select select "63_108"
click at [452, 332] on select "PROVINCE [GEOGRAPHIC_DATA] [GEOGRAPHIC_DATA] [GEOGRAPHIC_DATA] [GEOGRAPHIC_DATA…" at bounding box center [501, 352] width 98 height 41
drag, startPoint x: 561, startPoint y: 345, endPoint x: 561, endPoint y: 333, distance: 12.0
click at [561, 345] on select "CITY Agoncillo Alitagtag Allacapan [GEOGRAPHIC_DATA] [GEOGRAPHIC_DATA]-balete […" at bounding box center [598, 352] width 98 height 41
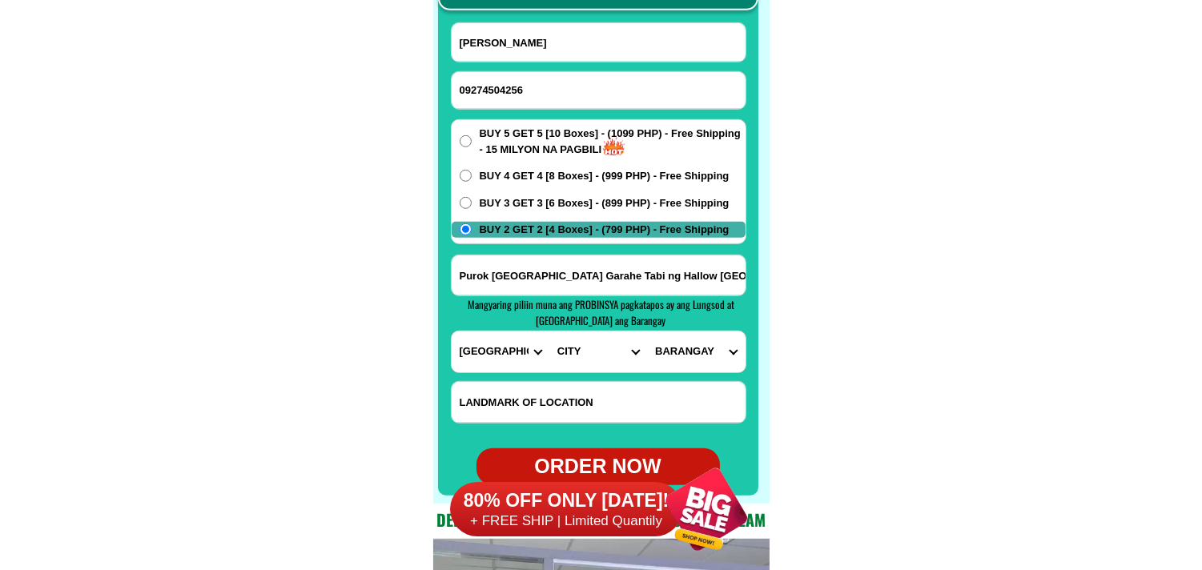
select select "63_1088573"
click at [549, 332] on select "CITY Agoncillo Alitagtag Allacapan [GEOGRAPHIC_DATA] [GEOGRAPHIC_DATA]-balete […" at bounding box center [598, 352] width 98 height 41
drag, startPoint x: 737, startPoint y: 334, endPoint x: 724, endPoint y: 340, distance: 14.0
click at [734, 333] on select "BARANGAY [PERSON_NAME] [PERSON_NAME] Antipolo del norte Antipolo del sur [GEOGR…" at bounding box center [696, 352] width 98 height 41
select select "63_10885733237"
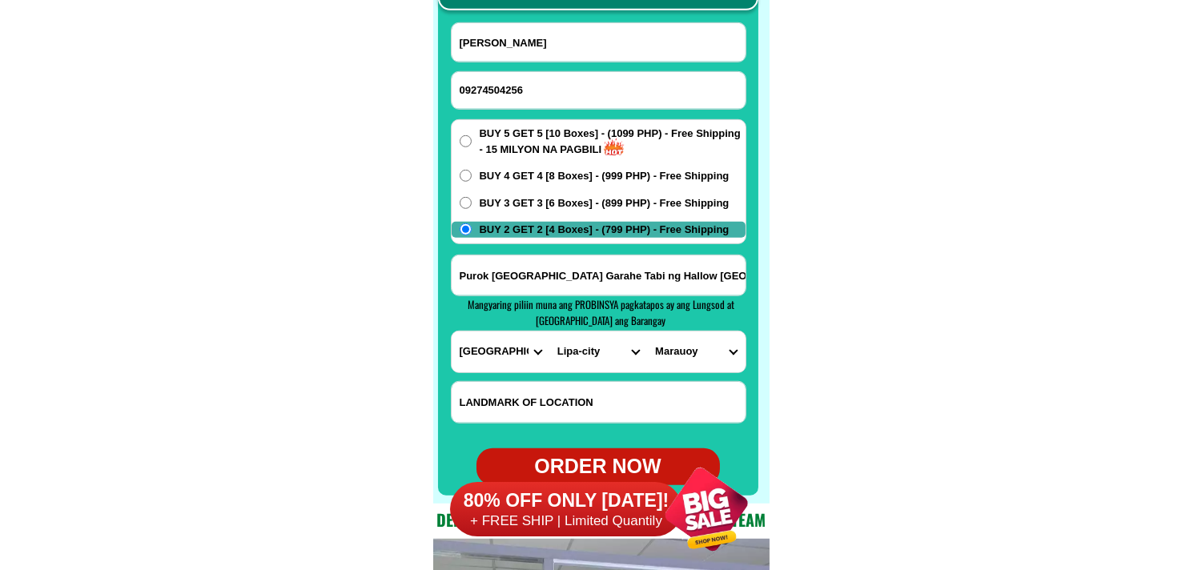
click at [647, 332] on select "BARANGAY [PERSON_NAME] [PERSON_NAME] Antipolo del norte Antipolo del sur [GEOGR…" at bounding box center [696, 352] width 98 height 41
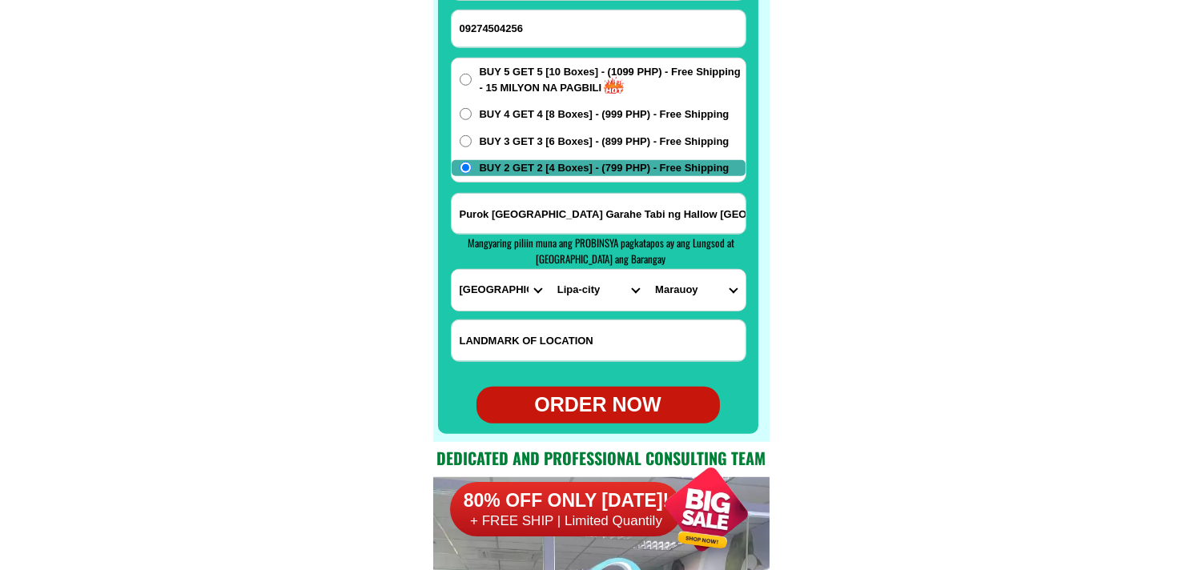
scroll to position [12805, 0]
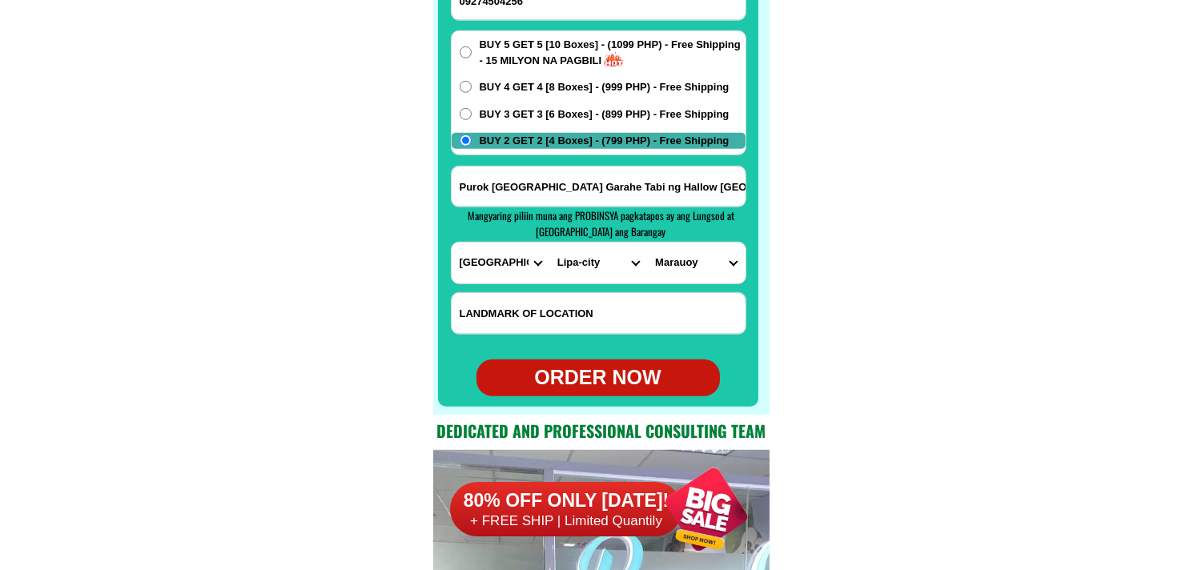
click at [605, 381] on div "ORDER NOW" at bounding box center [598, 378] width 243 height 30
type input "Purok [GEOGRAPHIC_DATA] Garahe Tabi ng Hallow [GEOGRAPHIC_DATA] ni [PERSON_NAME…"
radio input "true"
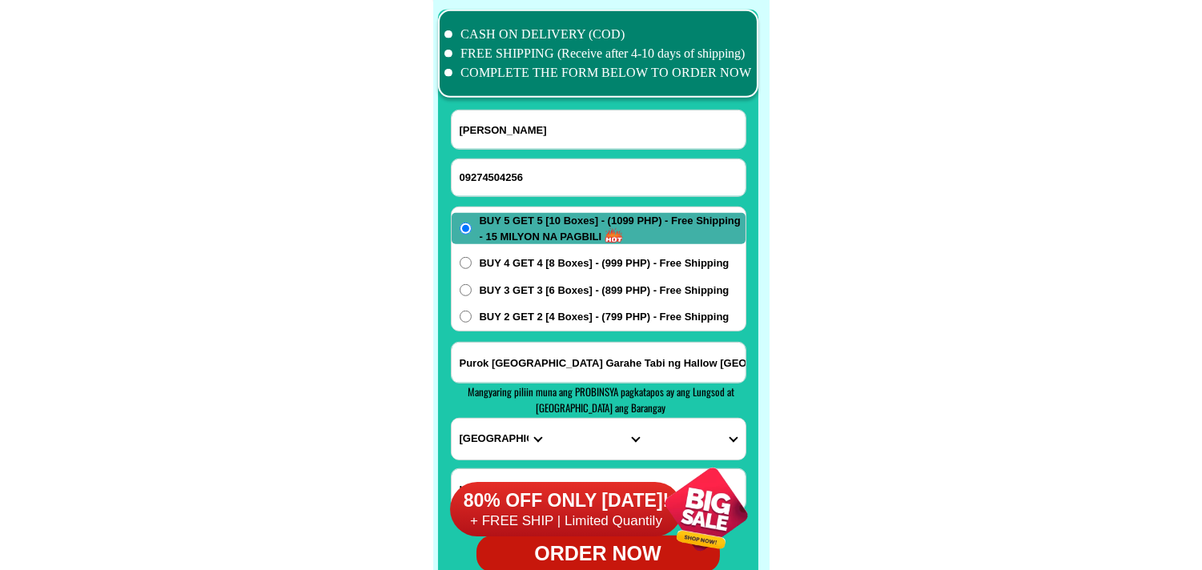
scroll to position [12628, 0]
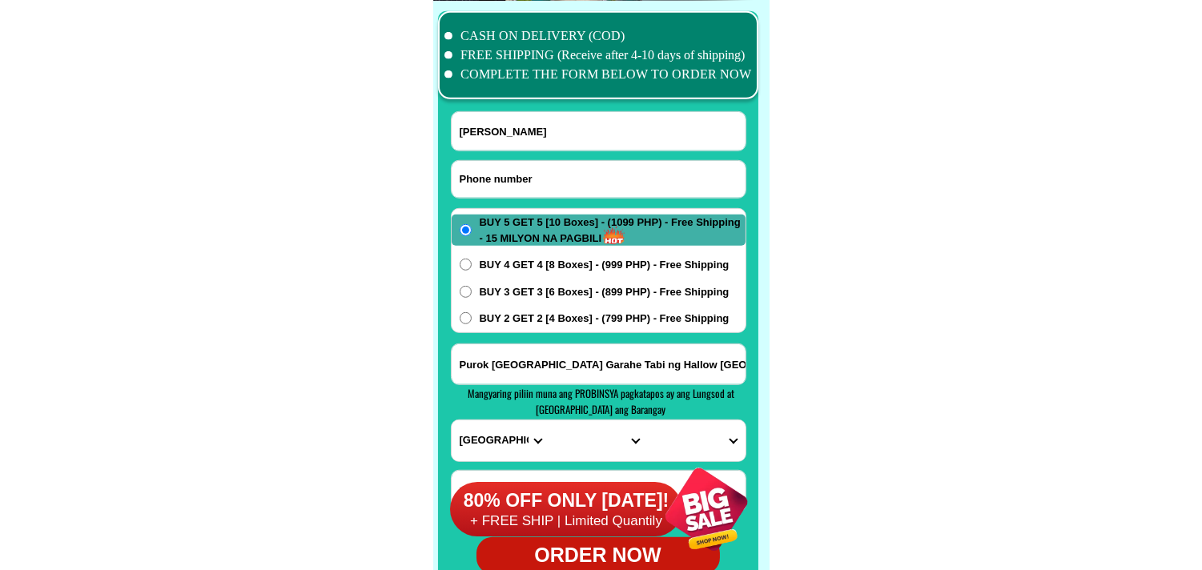
drag, startPoint x: 565, startPoint y: 170, endPoint x: 557, endPoint y: 166, distance: 8.2
click at [557, 166] on input "Input phone_number" at bounding box center [599, 179] width 294 height 37
paste input "090651324668"
type input "090651324668"
click at [585, 133] on input "Input full_name" at bounding box center [599, 131] width 294 height 38
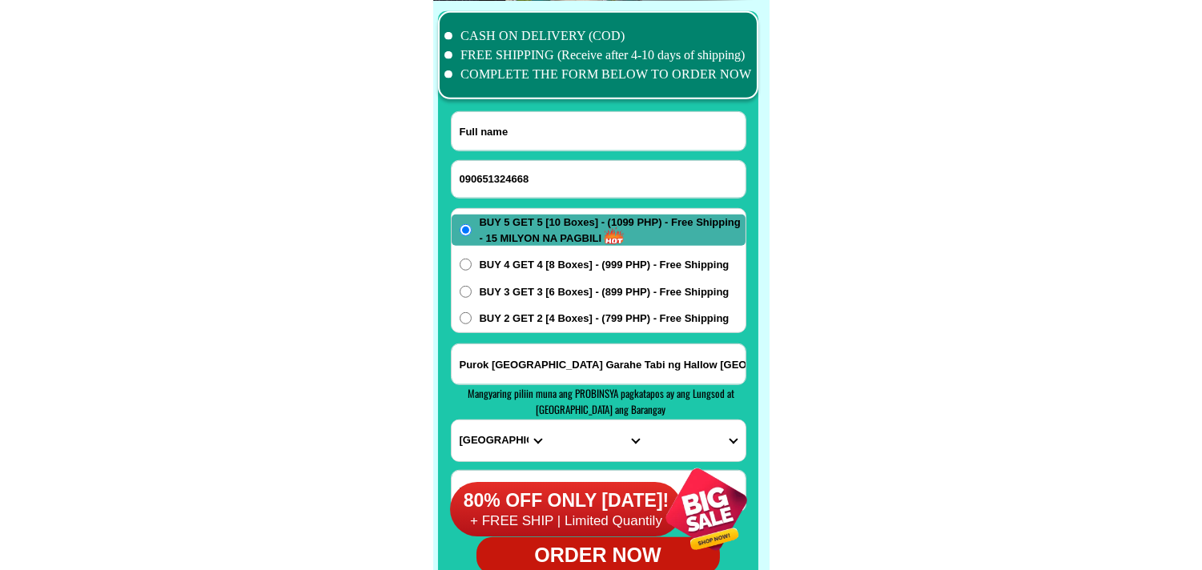
paste input "[PERSON_NAME][GEOGRAPHIC_DATA]"
type input "[PERSON_NAME][GEOGRAPHIC_DATA]"
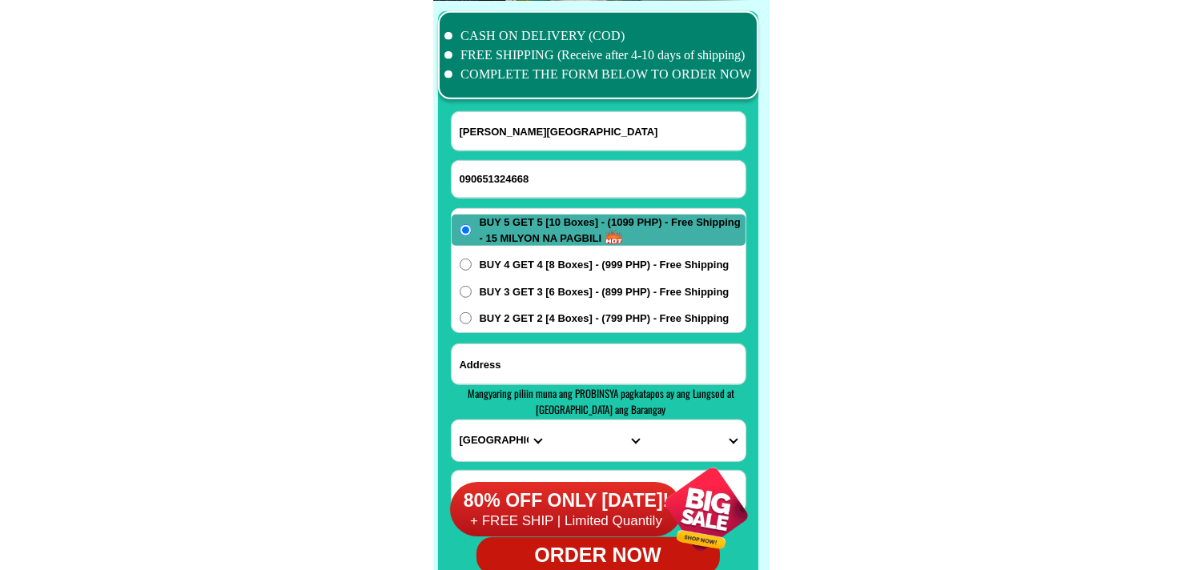
drag, startPoint x: 598, startPoint y: 358, endPoint x: 654, endPoint y: 357, distance: 56.9
click at [598, 358] on input "Input address" at bounding box center [599, 364] width 294 height 40
paste input "[PERSON_NAME] Masbate - Front of [GEOGRAPHIC_DATA] (4 boxes) of Bonavitta Coffe"
type input "[PERSON_NAME] Masbate - Front of [GEOGRAPHIC_DATA] (4 boxes) of Bonavitta Coffe"
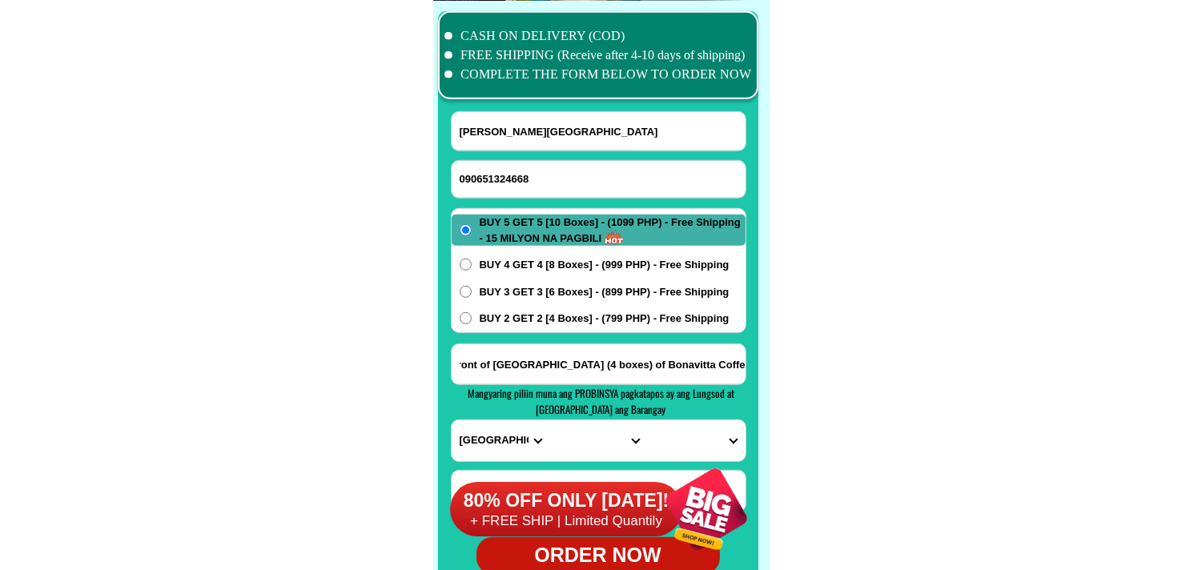
scroll to position [0, 0]
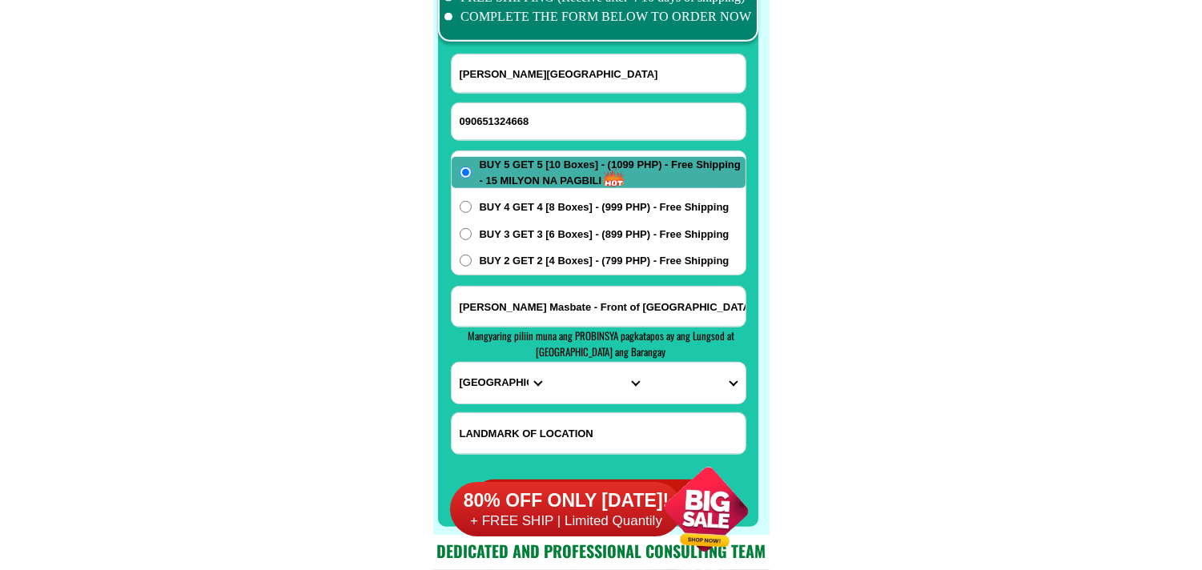
scroll to position [12717, 0]
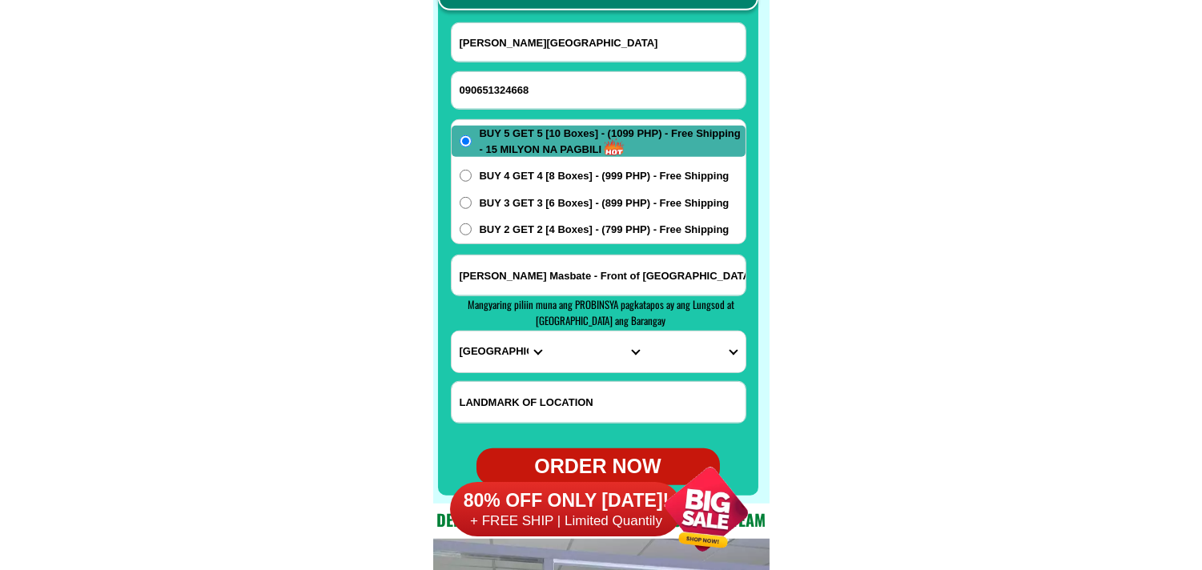
click at [501, 353] on select "PROVINCE [GEOGRAPHIC_DATA] [GEOGRAPHIC_DATA] [GEOGRAPHIC_DATA] [GEOGRAPHIC_DATA…" at bounding box center [501, 352] width 98 height 41
select select "63_626"
click at [452, 332] on select "PROVINCE [GEOGRAPHIC_DATA] [GEOGRAPHIC_DATA] [GEOGRAPHIC_DATA] [GEOGRAPHIC_DATA…" at bounding box center [501, 352] width 98 height 41
click at [580, 352] on select "CITY [PERSON_NAME] [PERSON_NAME] [PERSON_NAME][GEOGRAPHIC_DATA] [GEOGRAPHIC_DAT…" at bounding box center [598, 352] width 98 height 41
select select "63_6263889"
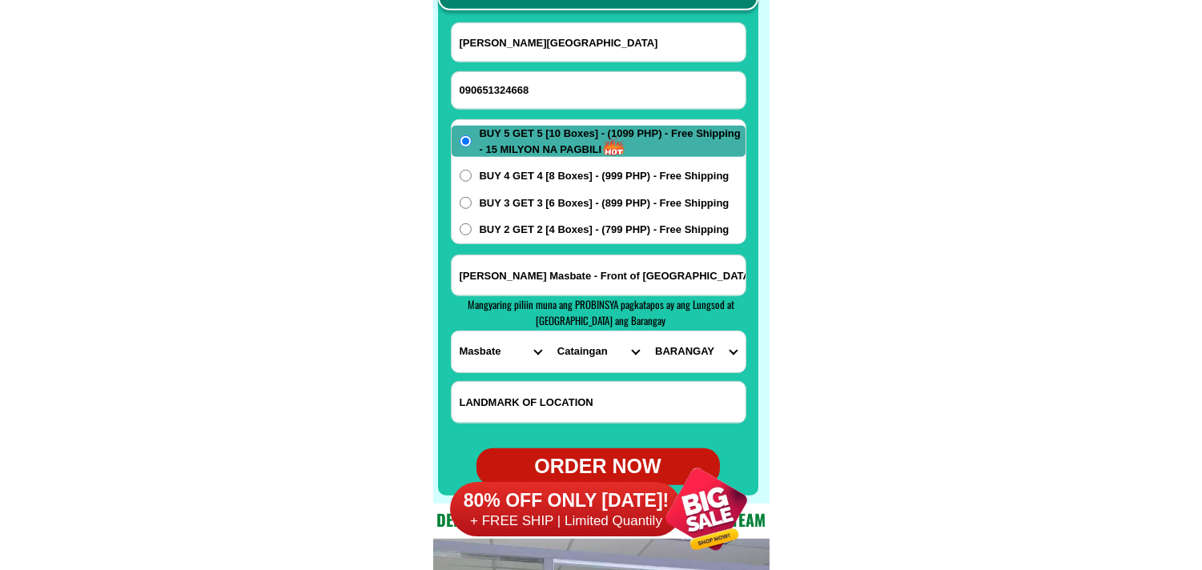
click at [549, 332] on select "CITY [PERSON_NAME] [PERSON_NAME] [PERSON_NAME][GEOGRAPHIC_DATA] [GEOGRAPHIC_DAT…" at bounding box center [598, 352] width 98 height 41
click at [697, 359] on select "BARANGAY [GEOGRAPHIC_DATA] Bagumbayan [GEOGRAPHIC_DATA] [GEOGRAPHIC_DATA] [GEOG…" at bounding box center [696, 352] width 98 height 41
select select "63_62638894189"
click at [647, 332] on select "BARANGAY [GEOGRAPHIC_DATA] Bagumbayan [GEOGRAPHIC_DATA] [GEOGRAPHIC_DATA] [GEOG…" at bounding box center [696, 352] width 98 height 41
click at [541, 227] on span "BUY 2 GET 2 [4 Boxes] - (799 PHP) - Free Shipping" at bounding box center [605, 230] width 250 height 16
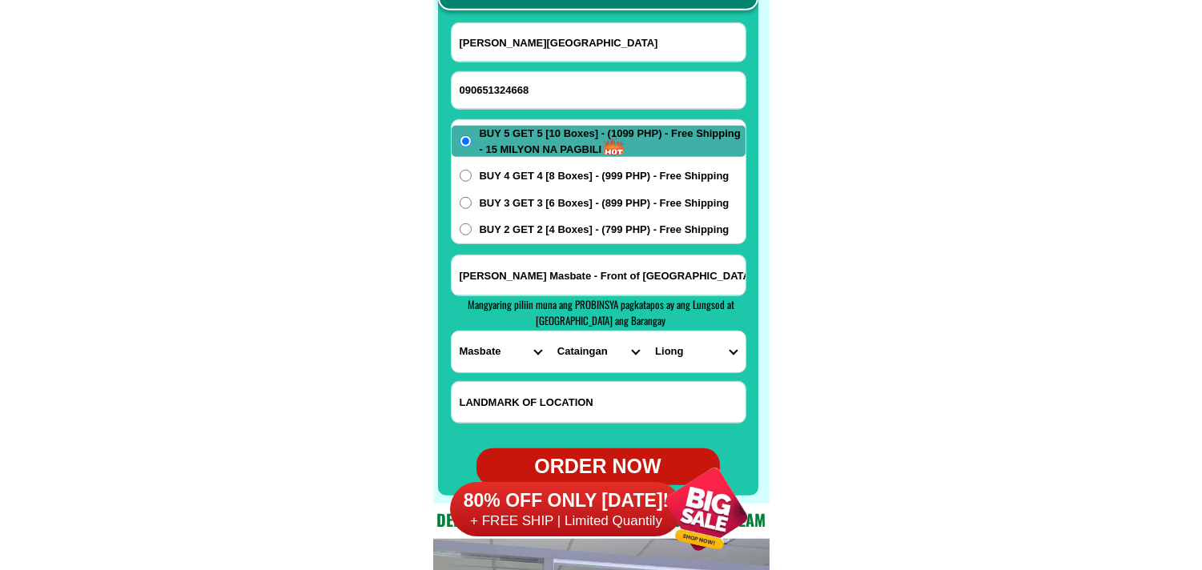
click at [472, 227] on input "BUY 2 GET 2 [4 Boxes] - (799 PHP) - Free Shipping" at bounding box center [466, 229] width 12 height 12
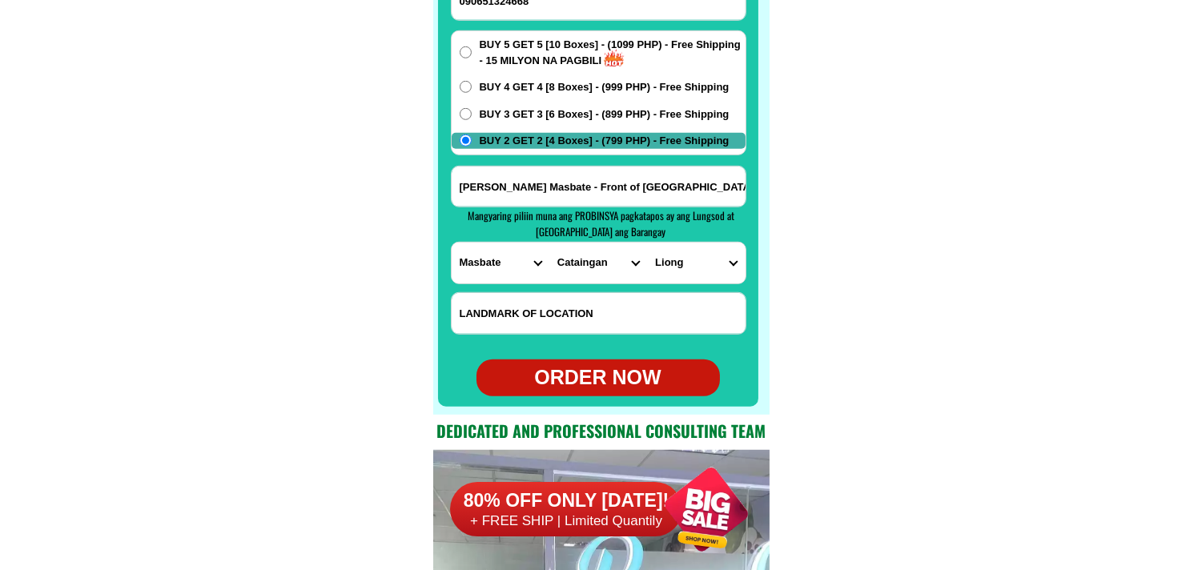
click at [590, 370] on div "ORDER NOW" at bounding box center [598, 378] width 243 height 30
radio input "true"
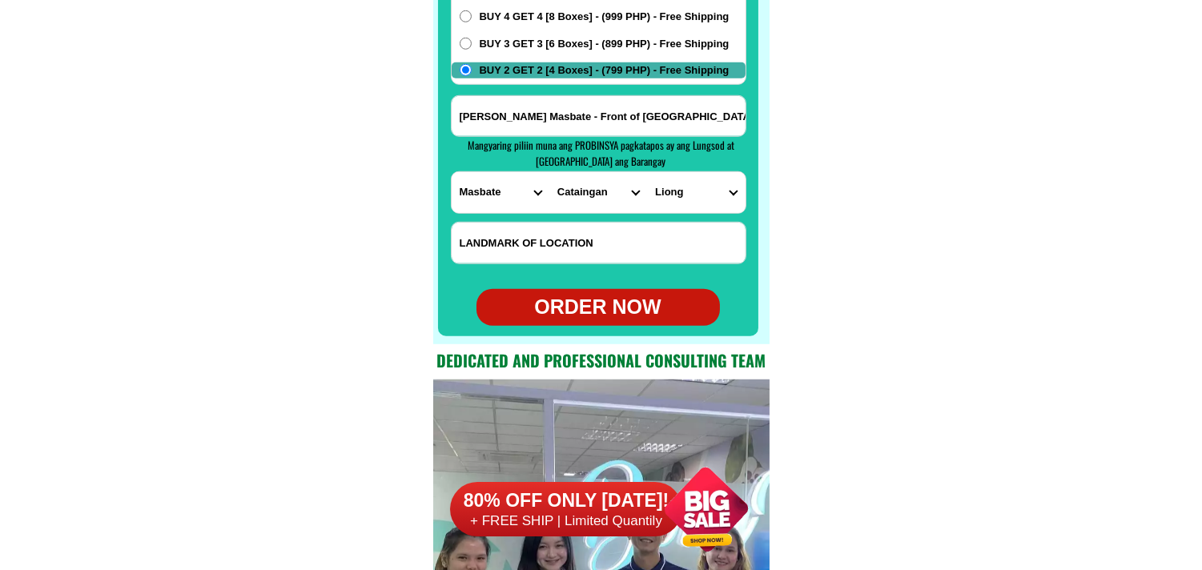
scroll to position [12877, 0]
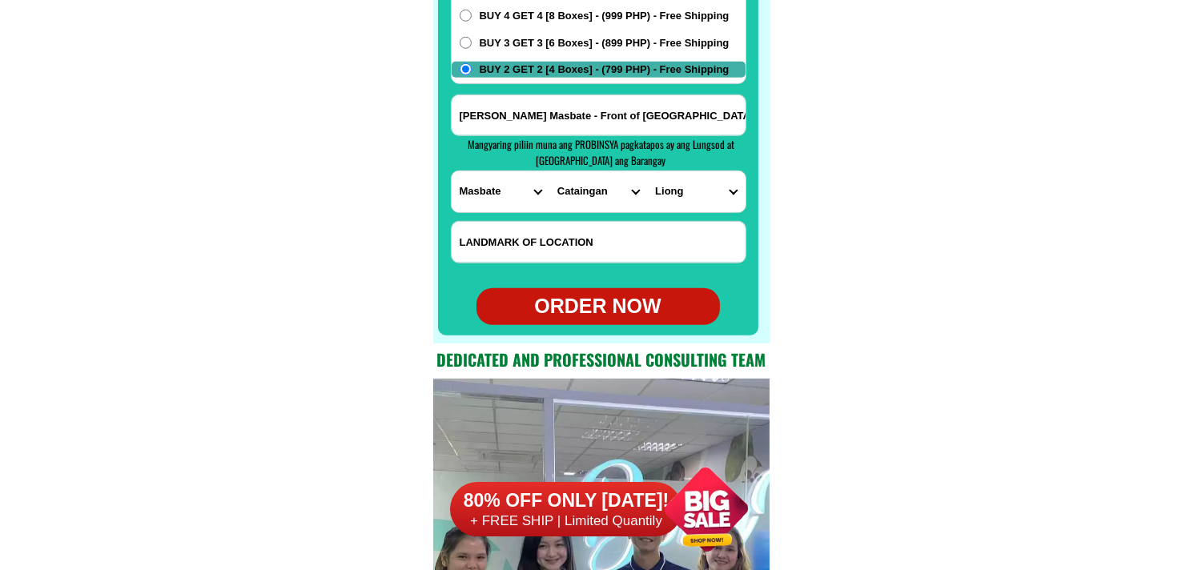
type input "09065132466"
click at [623, 314] on div "ORDER NOW" at bounding box center [598, 307] width 243 height 30
radio input "true"
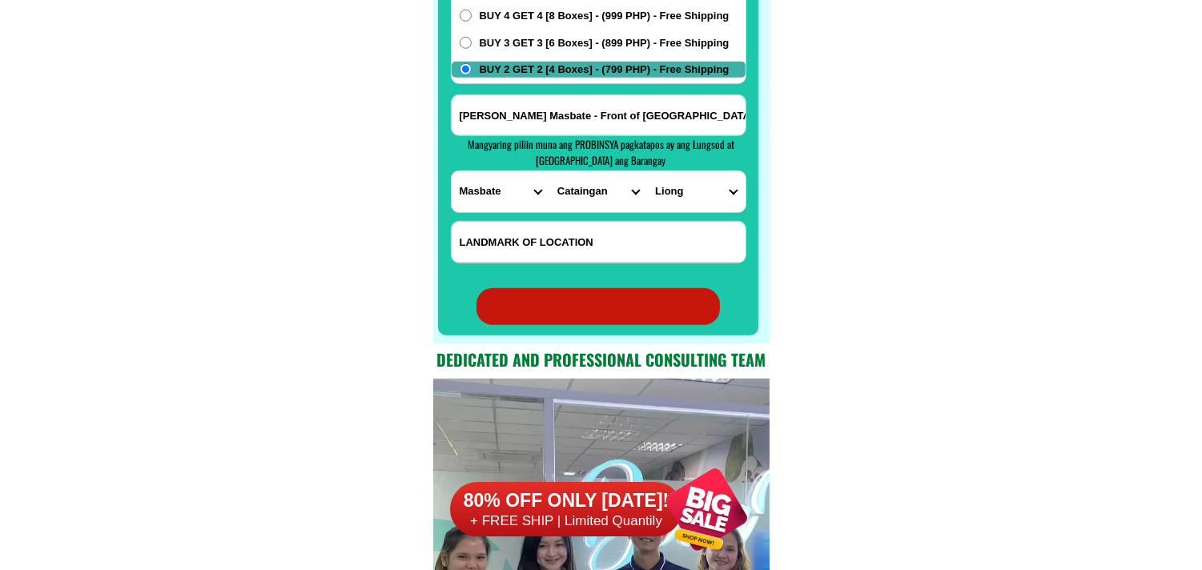
radio input "true"
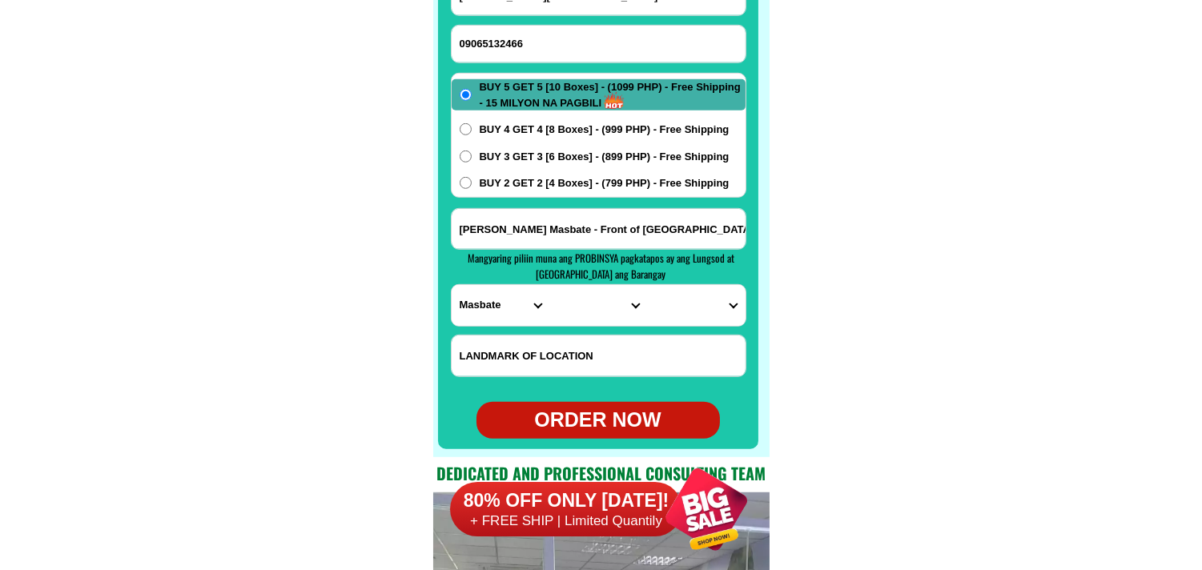
scroll to position [12699, 0]
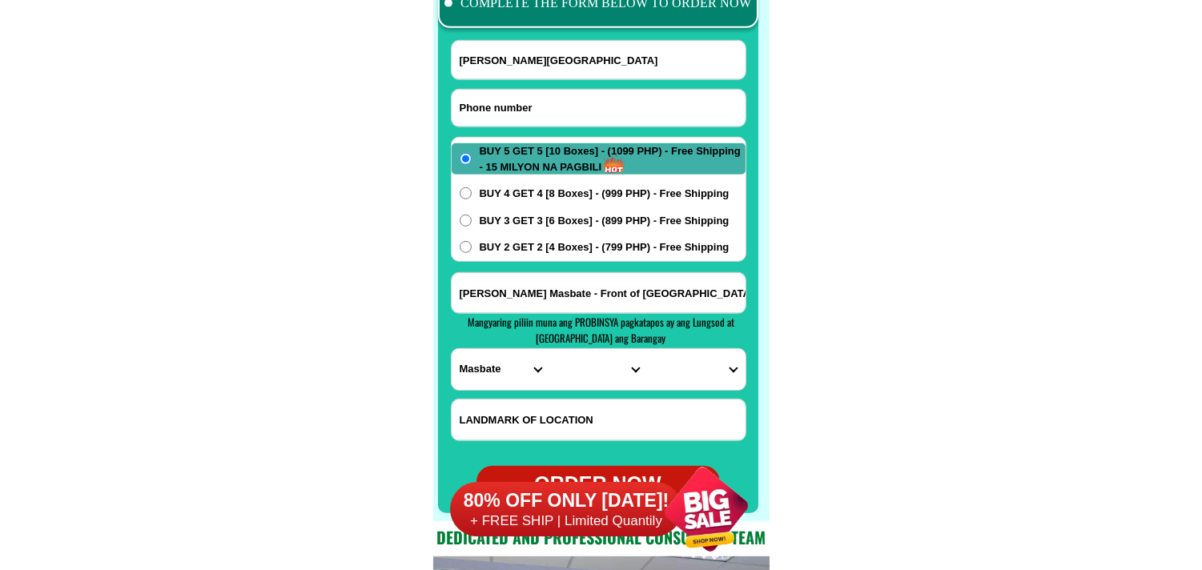
drag, startPoint x: 553, startPoint y: 109, endPoint x: 523, endPoint y: 112, distance: 30.6
click at [553, 109] on input "Input phone_number" at bounding box center [599, 108] width 294 height 37
paste input "09955112461"
type input "09955112461"
drag, startPoint x: 529, startPoint y: 53, endPoint x: 510, endPoint y: 48, distance: 19.8
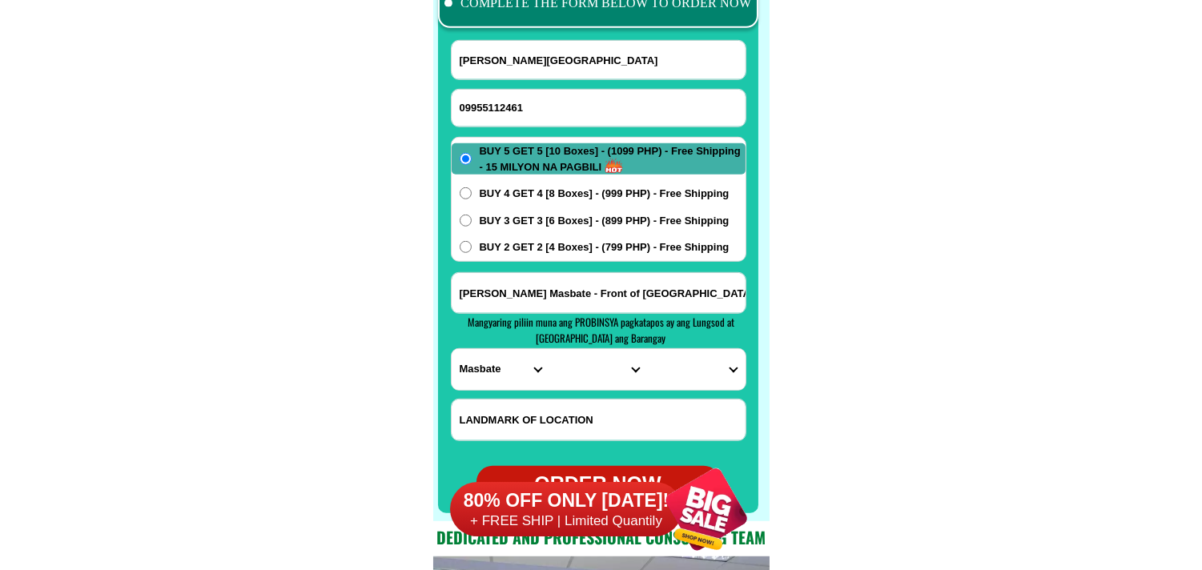
click at [529, 53] on input "[PERSON_NAME][GEOGRAPHIC_DATA]" at bounding box center [599, 60] width 294 height 38
paste input "[PERSON_NAME]"
type input "[PERSON_NAME]"
click at [589, 303] on input "Input address" at bounding box center [599, 293] width 294 height 40
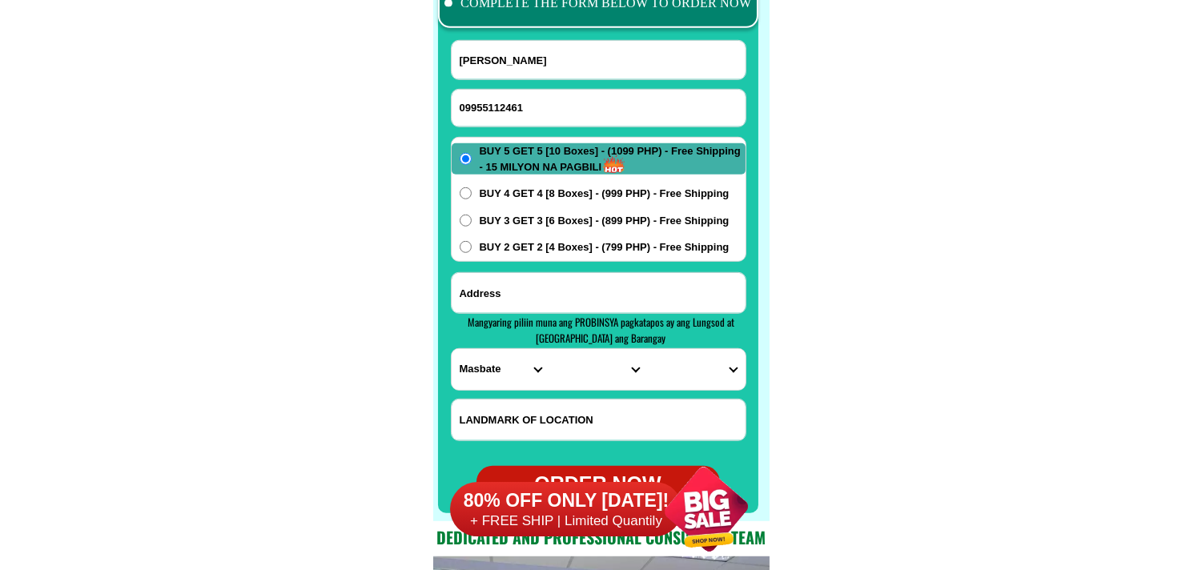
paste input "add.Blk 3 tucal,[PERSON_NAME],[GEOGRAPHIC_DATA]"
type input "add.Blk 3 tucal,[PERSON_NAME],[GEOGRAPHIC_DATA]"
click at [465, 369] on select "PROVINCE [GEOGRAPHIC_DATA] [GEOGRAPHIC_DATA] [GEOGRAPHIC_DATA] [GEOGRAPHIC_DATA…" at bounding box center [501, 369] width 98 height 41
select select "63_859"
click at [452, 349] on select "PROVINCE [GEOGRAPHIC_DATA] [GEOGRAPHIC_DATA] [GEOGRAPHIC_DATA] [GEOGRAPHIC_DATA…" at bounding box center [501, 369] width 98 height 41
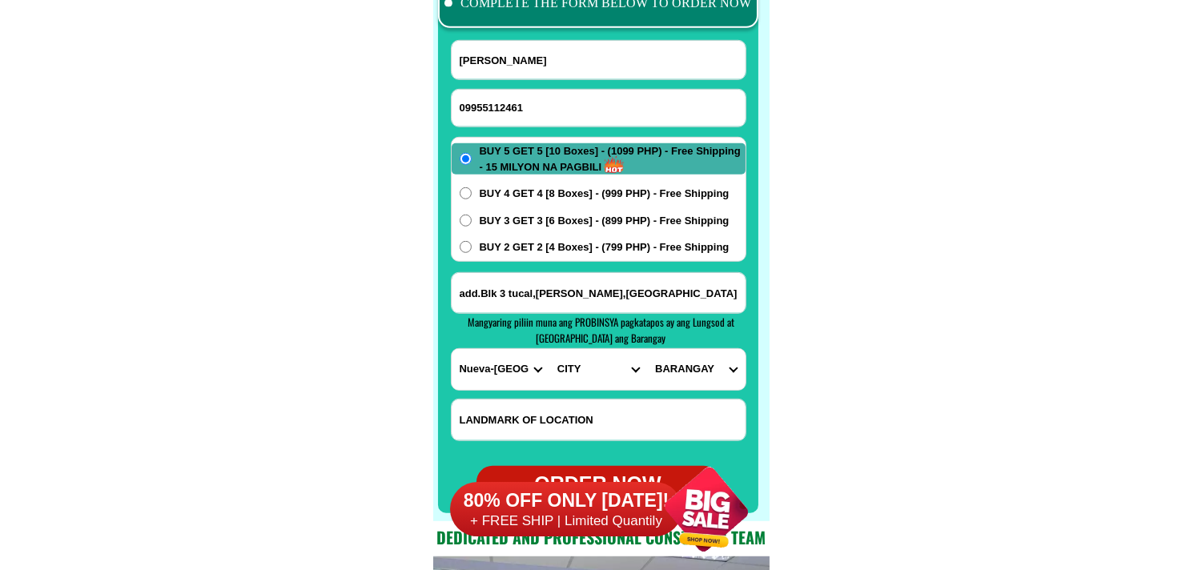
click at [589, 368] on select "CITY [PERSON_NAME] [PERSON_NAME] [GEOGRAPHIC_DATA] [GEOGRAPHIC_DATA][PERSON_NAM…" at bounding box center [598, 369] width 98 height 41
select select "63_859415"
click at [549, 349] on select "CITY [PERSON_NAME] [PERSON_NAME] [GEOGRAPHIC_DATA] [GEOGRAPHIC_DATA][PERSON_NAM…" at bounding box center [598, 369] width 98 height 41
click at [693, 362] on select "BARANGAY Aggub Bagahabag [GEOGRAPHIC_DATA] [PERSON_NAME] Communal [GEOGRAPHIC_D…" at bounding box center [696, 369] width 98 height 41
select select "63_8594152527"
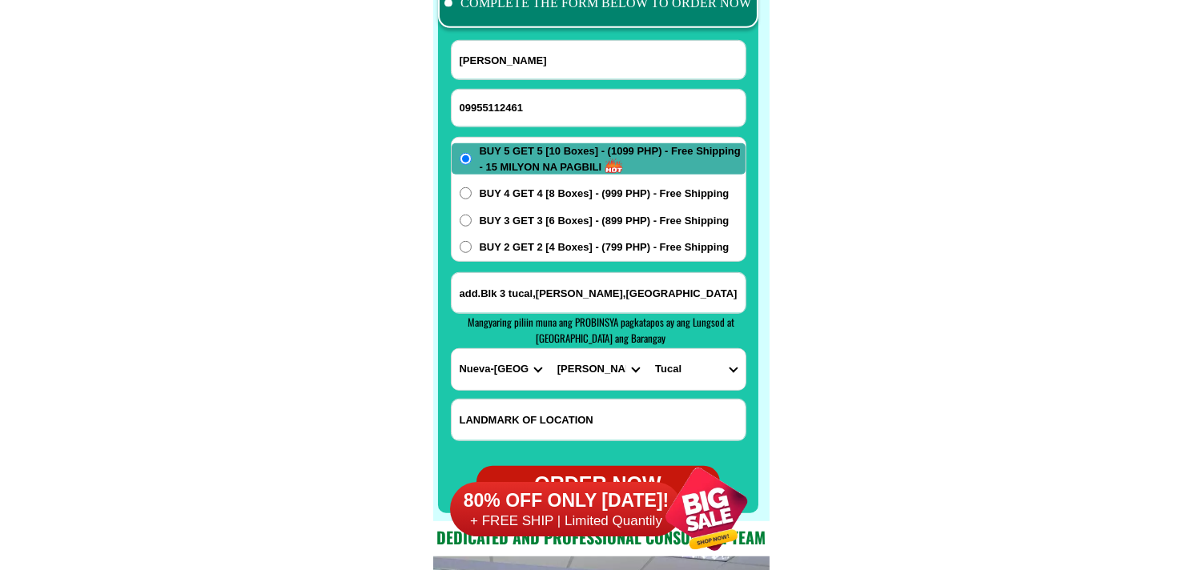
click at [647, 349] on select "BARANGAY Aggub Bagahabag [GEOGRAPHIC_DATA] [PERSON_NAME] Communal [GEOGRAPHIC_D…" at bounding box center [696, 369] width 98 height 41
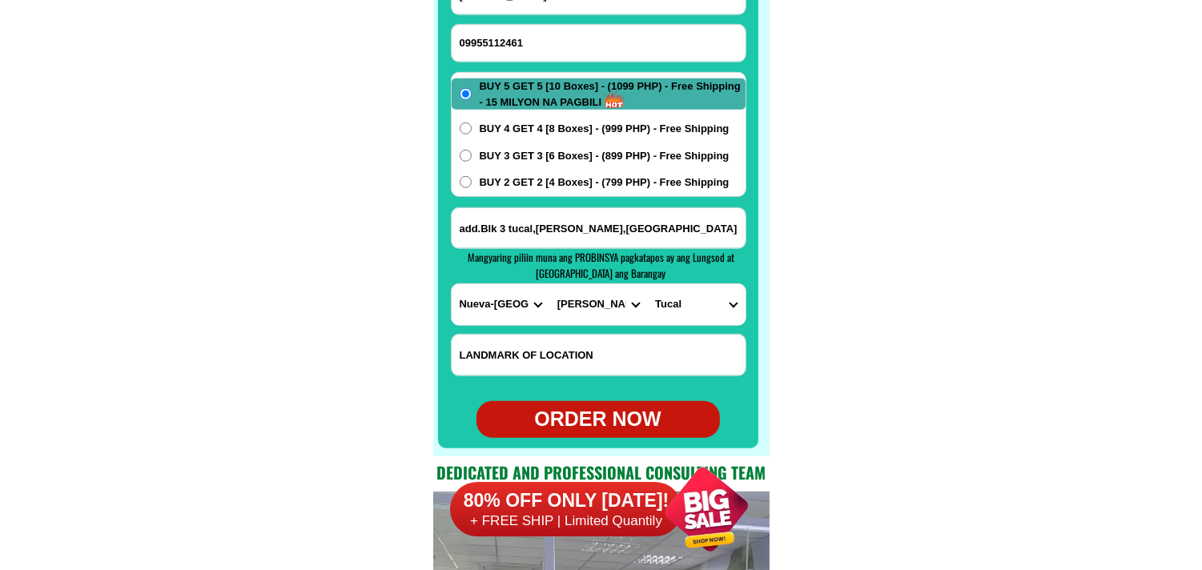
scroll to position [12788, 0]
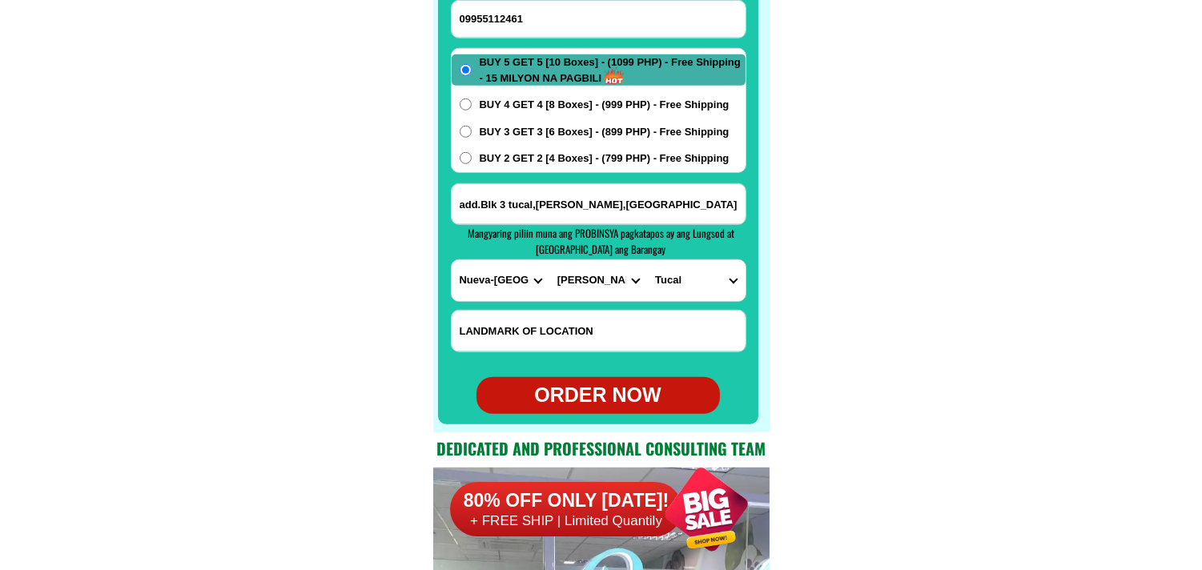
click at [607, 375] on form "[PERSON_NAME] 09955112461 ORDER NOW add.Blk 3 tucal,[GEOGRAPHIC_DATA],[GEOGRAPH…" at bounding box center [599, 182] width 296 height 463
click at [598, 388] on div "ORDER NOW" at bounding box center [598, 395] width 243 height 30
type input "09955112461"
type input "add.Blk 3 tucal,[PERSON_NAME],[GEOGRAPHIC_DATA]"
radio input "true"
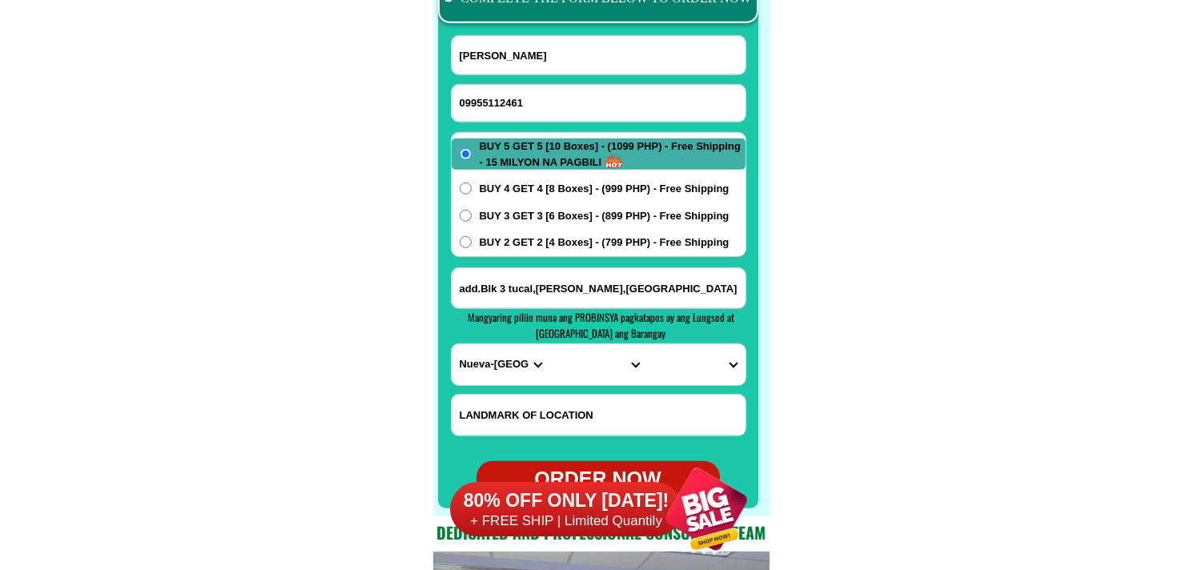
scroll to position [12699, 0]
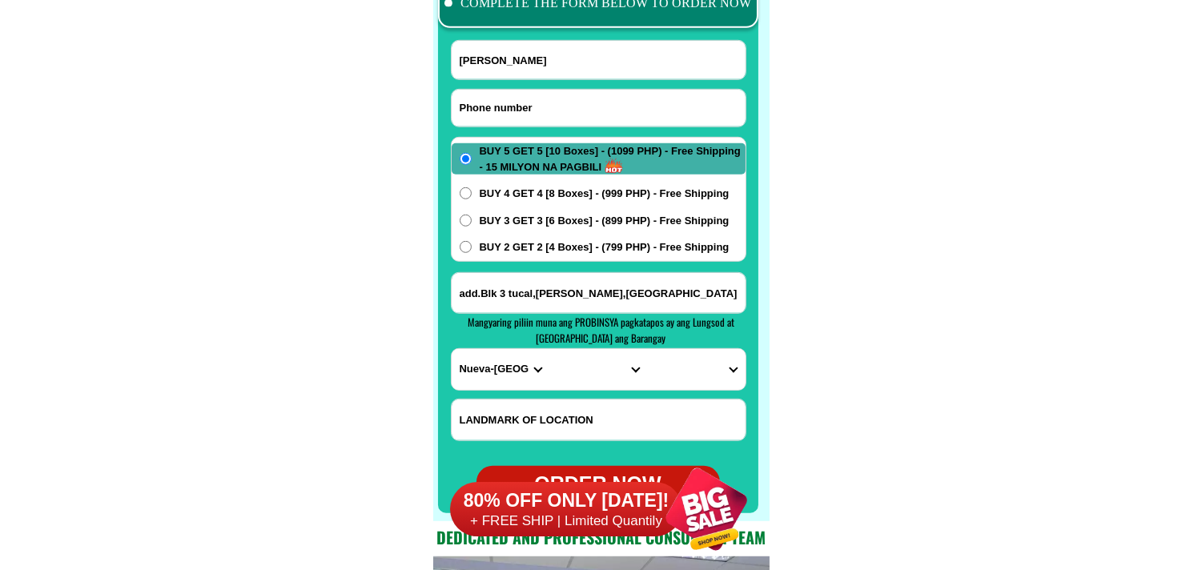
click at [533, 108] on input "Input phone_number" at bounding box center [599, 108] width 294 height 37
paste input "09 649989350"
click at [481, 103] on input "09 649989350" at bounding box center [599, 108] width 294 height 37
click at [477, 107] on input "09 649989350" at bounding box center [599, 108] width 294 height 37
type input "09649989350"
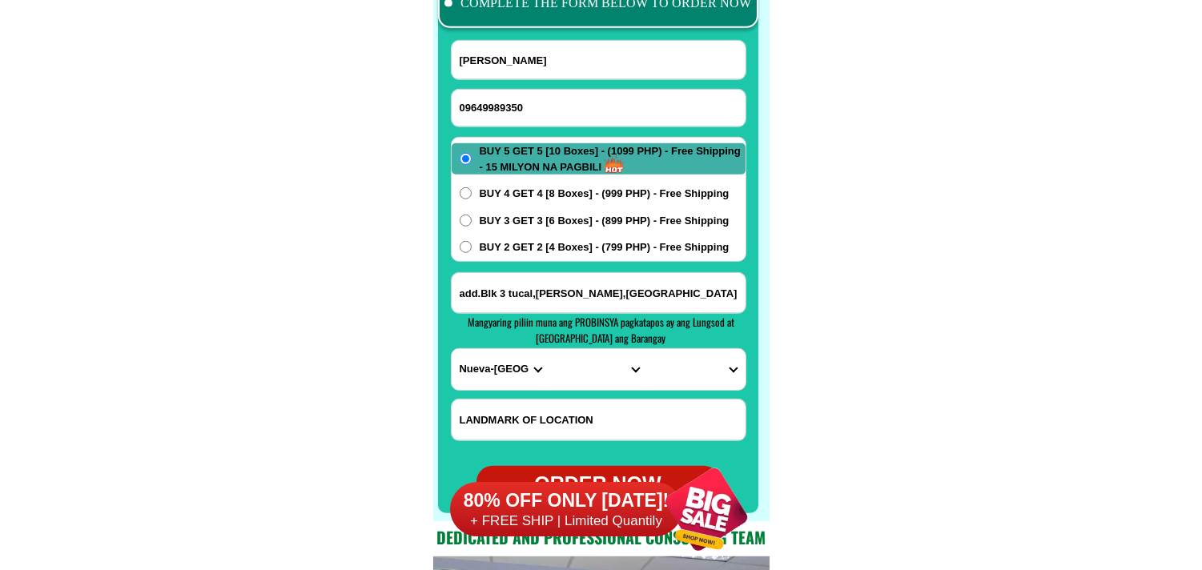
click at [573, 74] on input "[PERSON_NAME]" at bounding box center [599, 60] width 294 height 38
paste input "[PERSON_NAME]"
type input "[PERSON_NAME]"
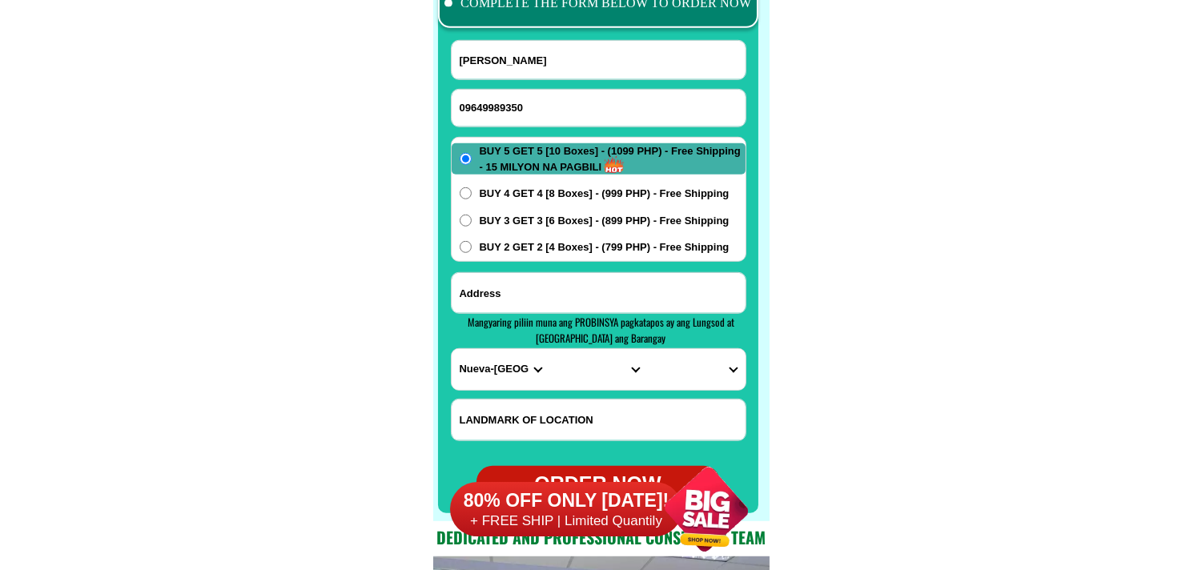
click at [529, 302] on input "Input address" at bounding box center [599, 293] width 294 height 40
paste input "[PERSON_NAME] 382 5dtio [PERSON_NAME] ilog candaba p 1 [PERSON_NAME] coffee"
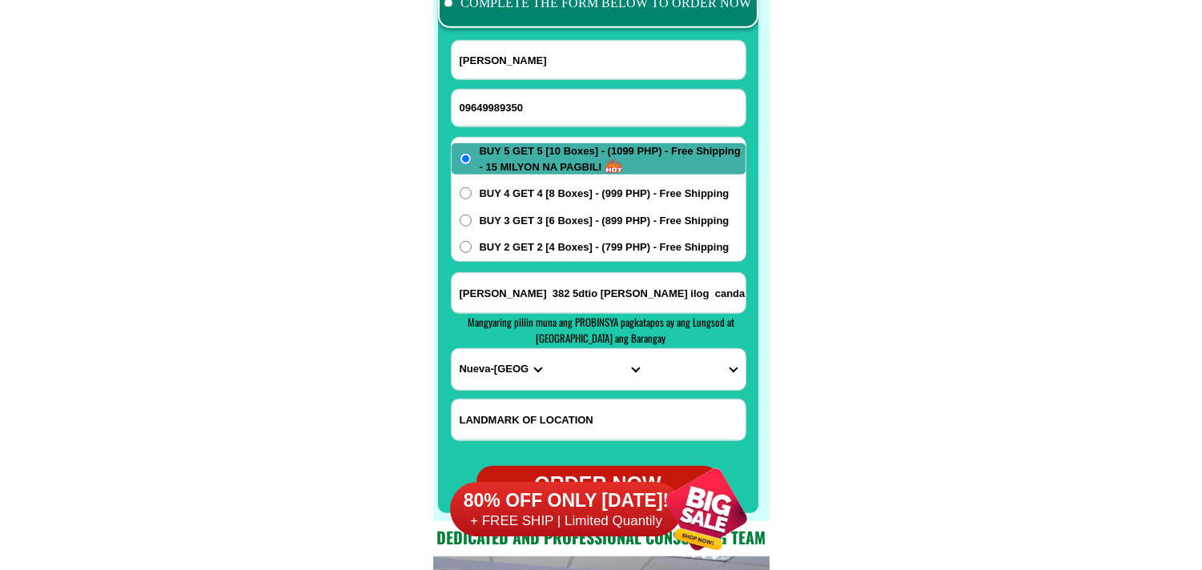
scroll to position [0, 67]
drag, startPoint x: 669, startPoint y: 292, endPoint x: 844, endPoint y: 307, distance: 176.0
type input "[PERSON_NAME] 382 5dtio [PERSON_NAME] ilog candaba p 1"
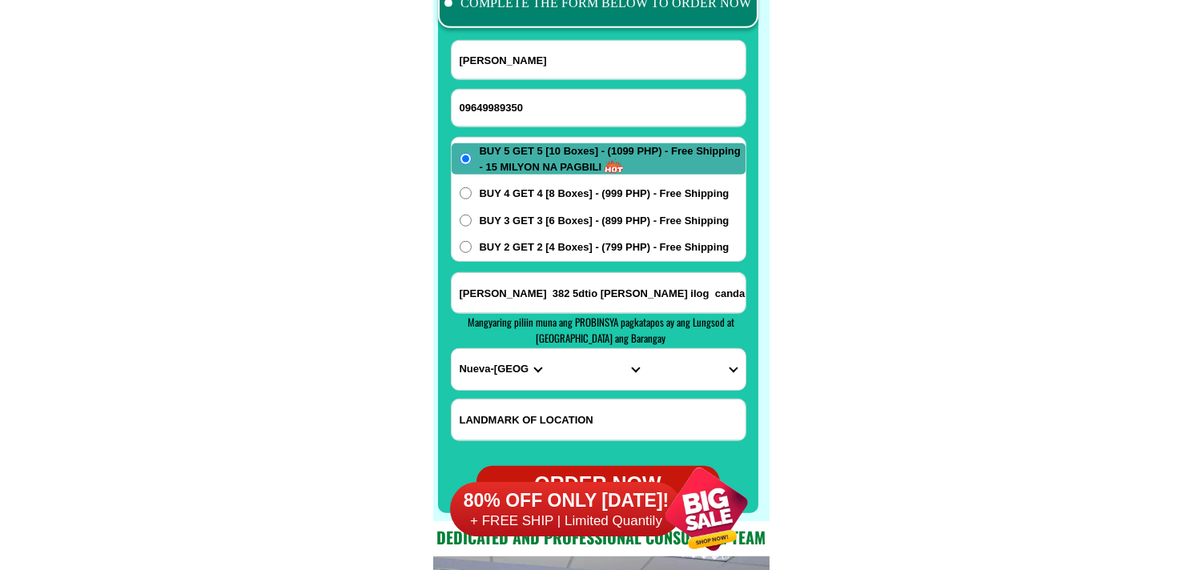
click at [486, 341] on h4 "Mangyaring piliin muna ang PROBINSYA pagkatapos ay ang Lungsod at [GEOGRAPHIC_D…" at bounding box center [601, 330] width 283 height 31
click at [489, 356] on select "PROVINCE [GEOGRAPHIC_DATA] [GEOGRAPHIC_DATA] [GEOGRAPHIC_DATA] [GEOGRAPHIC_DATA…" at bounding box center [501, 369] width 98 height 41
select select "63_779"
click at [452, 349] on select "PROVINCE [GEOGRAPHIC_DATA] [GEOGRAPHIC_DATA] [GEOGRAPHIC_DATA] [GEOGRAPHIC_DATA…" at bounding box center [501, 369] width 98 height 41
click at [537, 380] on select "PROVINCE [GEOGRAPHIC_DATA] [GEOGRAPHIC_DATA] [GEOGRAPHIC_DATA] [GEOGRAPHIC_DATA…" at bounding box center [501, 369] width 98 height 41
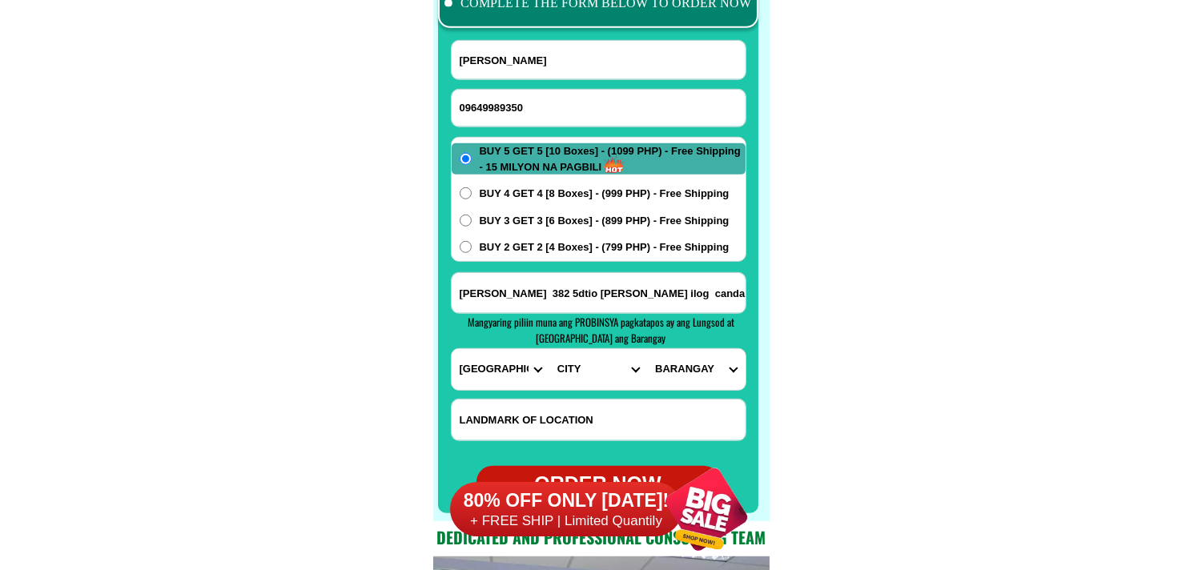
click at [452, 349] on select "PROVINCE [GEOGRAPHIC_DATA] [GEOGRAPHIC_DATA] [GEOGRAPHIC_DATA] [GEOGRAPHIC_DATA…" at bounding box center [501, 369] width 98 height 41
click at [558, 365] on select "CITY [GEOGRAPHIC_DATA]-city [GEOGRAPHIC_DATA] Arayat Bacolor [GEOGRAPHIC_DATA] …" at bounding box center [598, 369] width 98 height 41
select select "63_7798294"
click at [549, 349] on select "CITY [GEOGRAPHIC_DATA]-city [GEOGRAPHIC_DATA] Arayat Bacolor [GEOGRAPHIC_DATA] …" at bounding box center [598, 369] width 98 height 41
click at [710, 390] on form "[PERSON_NAME] 09649989350 ORDER NOW [PERSON_NAME] 382 5dtio [PERSON_NAME][GEOGR…" at bounding box center [599, 271] width 296 height 463
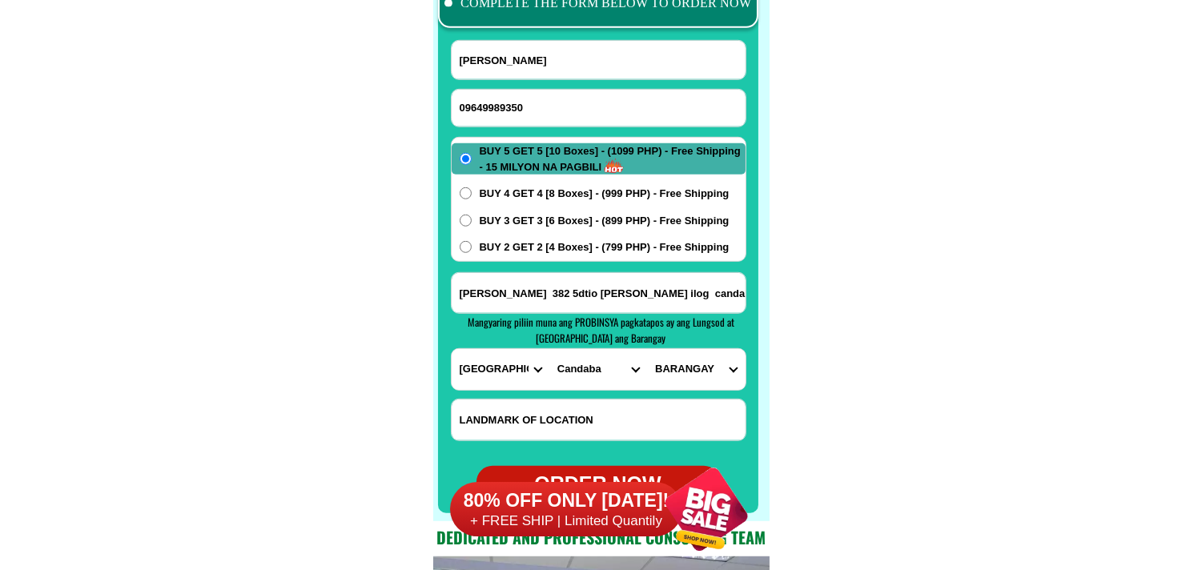
click at [709, 375] on select "BARANGAY Bahay [PERSON_NAME] [PERSON_NAME] Buas (pob.) Cuayang bugtong Dalayap …" at bounding box center [696, 369] width 98 height 41
select select "63_779829458159"
click at [647, 349] on select "BARANGAY Bahay [PERSON_NAME] [PERSON_NAME] Buas (pob.) Cuayang bugtong Dalayap …" at bounding box center [696, 369] width 98 height 41
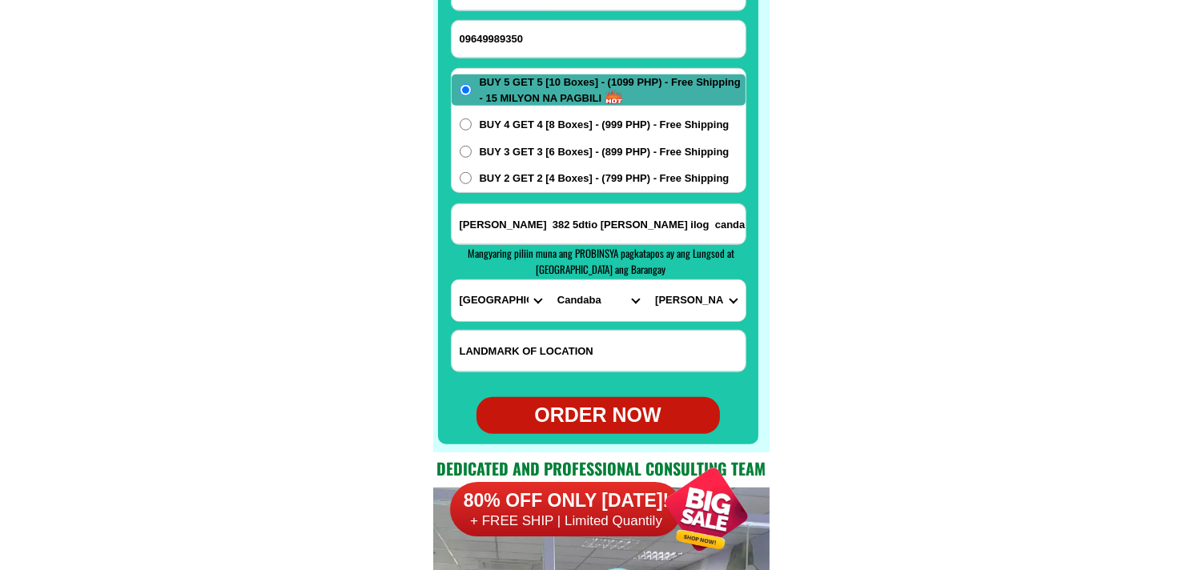
scroll to position [12788, 0]
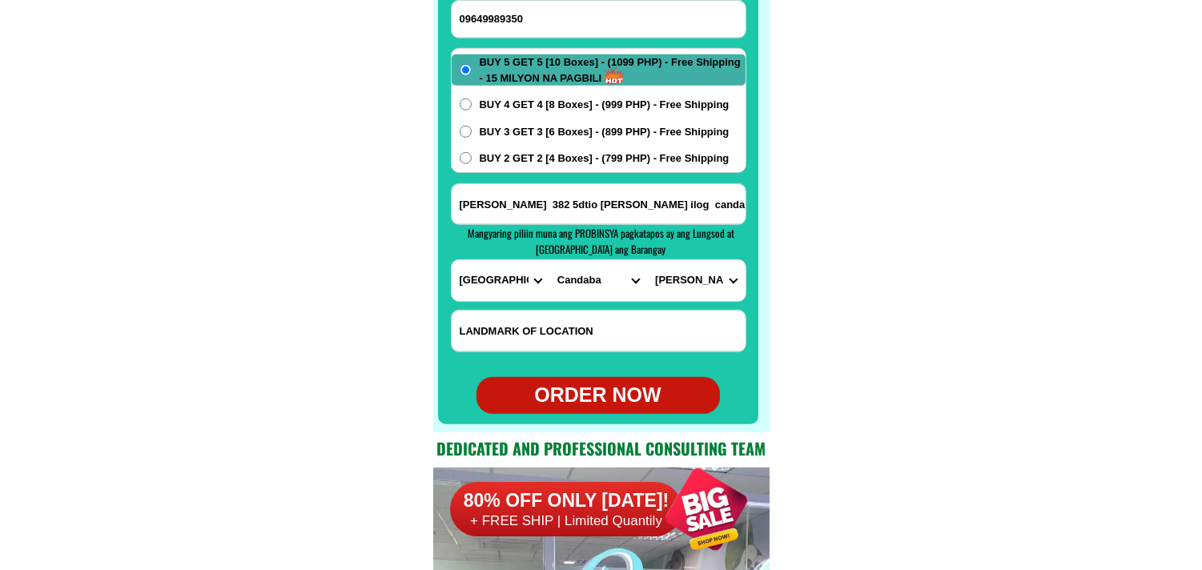
click at [610, 376] on form "[PERSON_NAME] 09649989350 ORDER NOW [PERSON_NAME] 382 5dtio [PERSON_NAME][GEOGR…" at bounding box center [599, 182] width 296 height 463
click at [634, 407] on div "ORDER NOW" at bounding box center [598, 395] width 243 height 30
type input "09649989350"
type input "[PERSON_NAME] 382 5dtio [PERSON_NAME] ilog candaba p 1"
radio input "true"
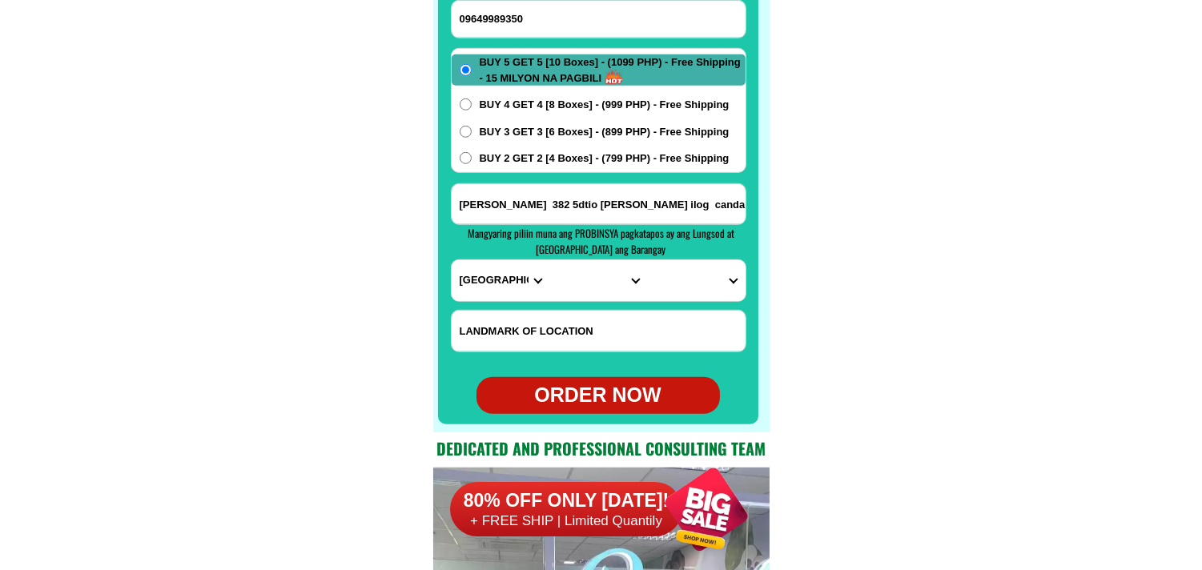
scroll to position [12699, 0]
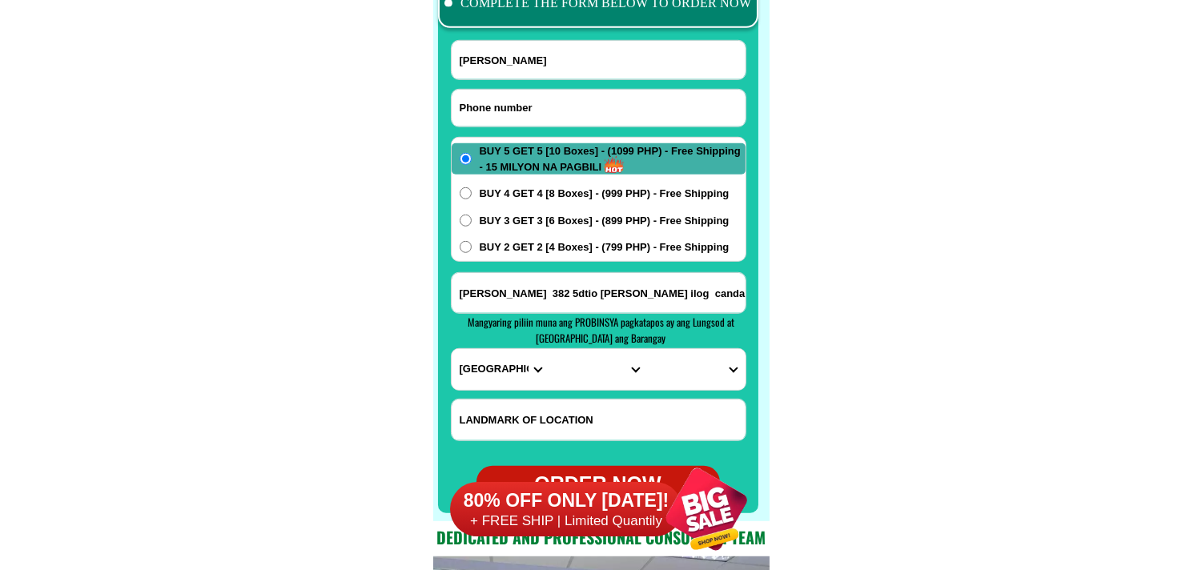
drag, startPoint x: 565, startPoint y: 104, endPoint x: 561, endPoint y: 94, distance: 11.2
click at [565, 103] on input "Input phone_number" at bounding box center [599, 108] width 294 height 37
paste input "09460043236"
type input "09460043236"
click at [539, 73] on input "Input full_name" at bounding box center [599, 60] width 294 height 38
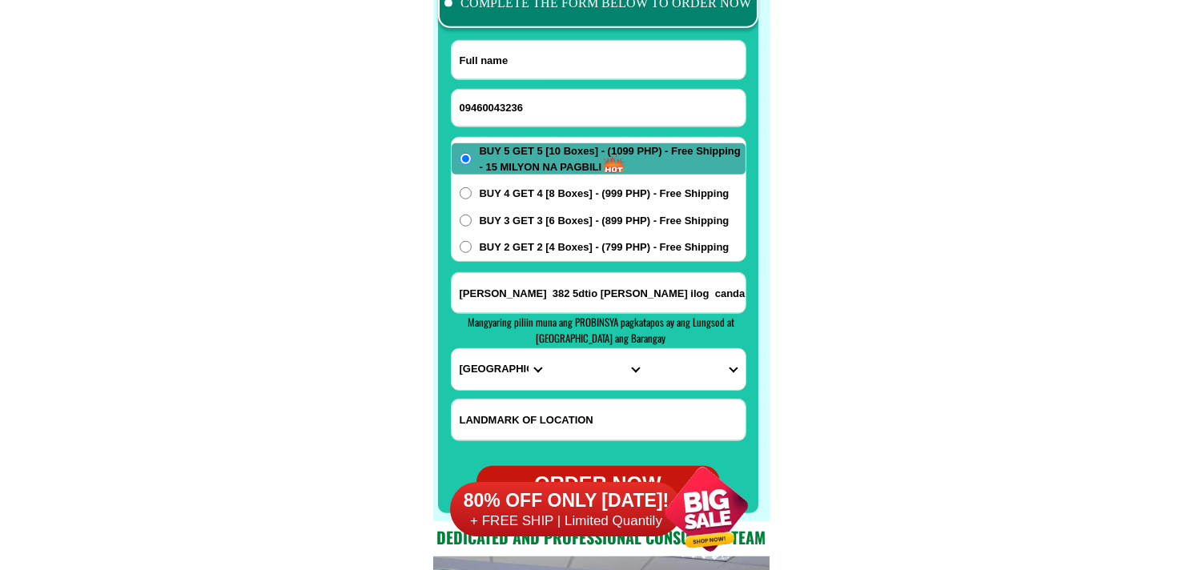
paste input "[PERSON_NAME]"
type input "[PERSON_NAME]"
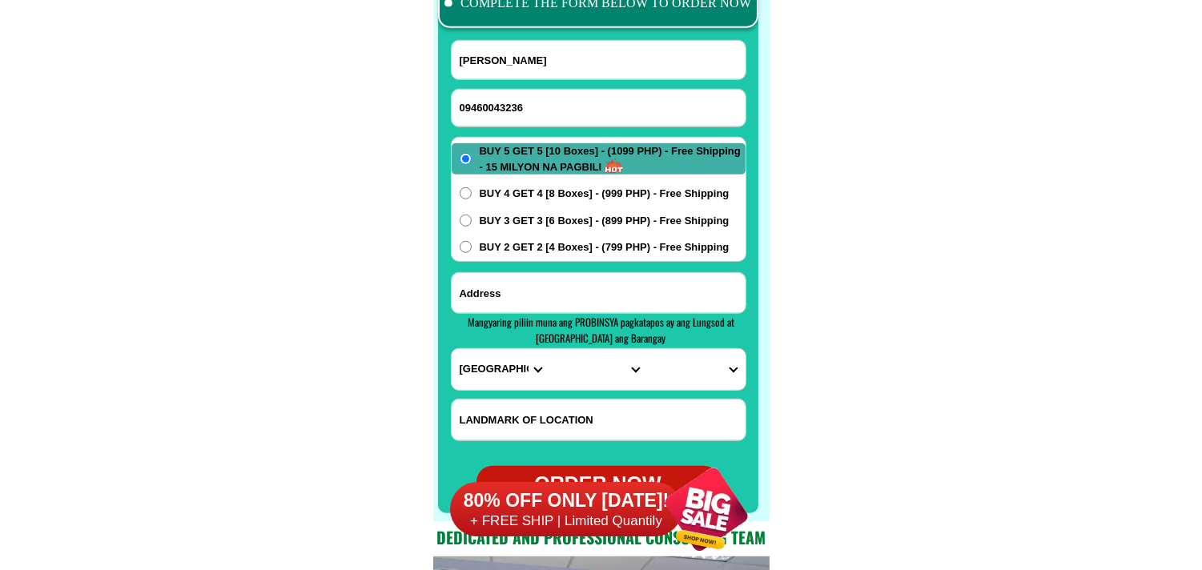
click at [591, 294] on input "Input address" at bounding box center [599, 293] width 294 height 40
paste input "urok [GEOGRAPHIC_DATA] poblacion [GEOGRAPHIC_DATA] [GEOGRAPHIC_DATA]"
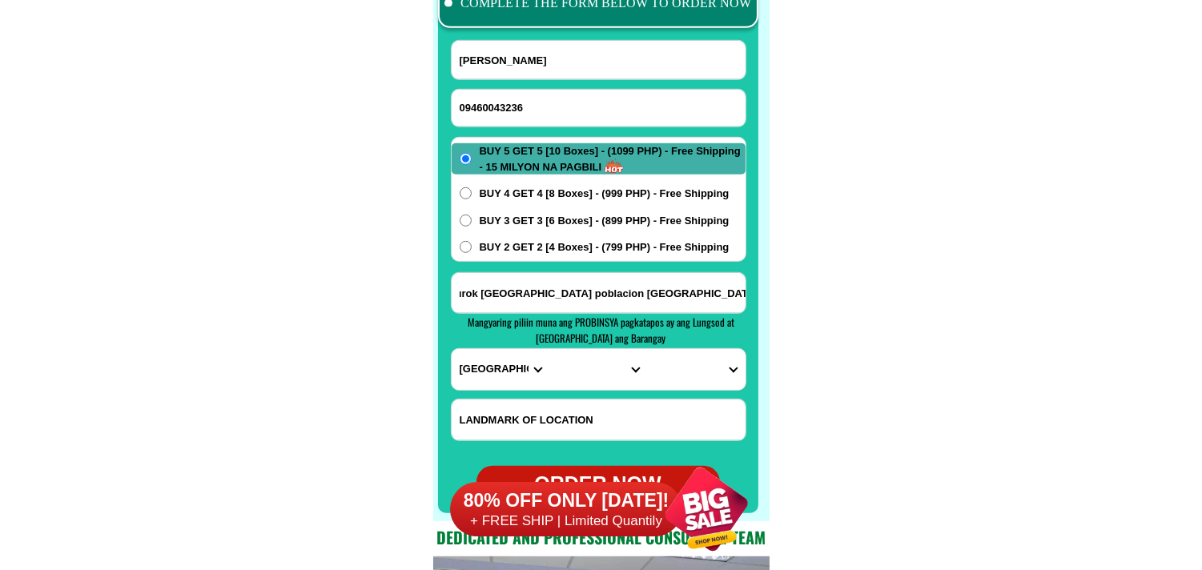
type input "urok [GEOGRAPHIC_DATA] poblacion [GEOGRAPHIC_DATA] [GEOGRAPHIC_DATA]"
click at [491, 365] on select "PROVINCE [GEOGRAPHIC_DATA] [GEOGRAPHIC_DATA] [GEOGRAPHIC_DATA] [GEOGRAPHIC_DATA…" at bounding box center [501, 369] width 98 height 41
select select "63_480"
click at [452, 349] on select "PROVINCE [GEOGRAPHIC_DATA] [GEOGRAPHIC_DATA] [GEOGRAPHIC_DATA] [GEOGRAPHIC_DATA…" at bounding box center [501, 369] width 98 height 41
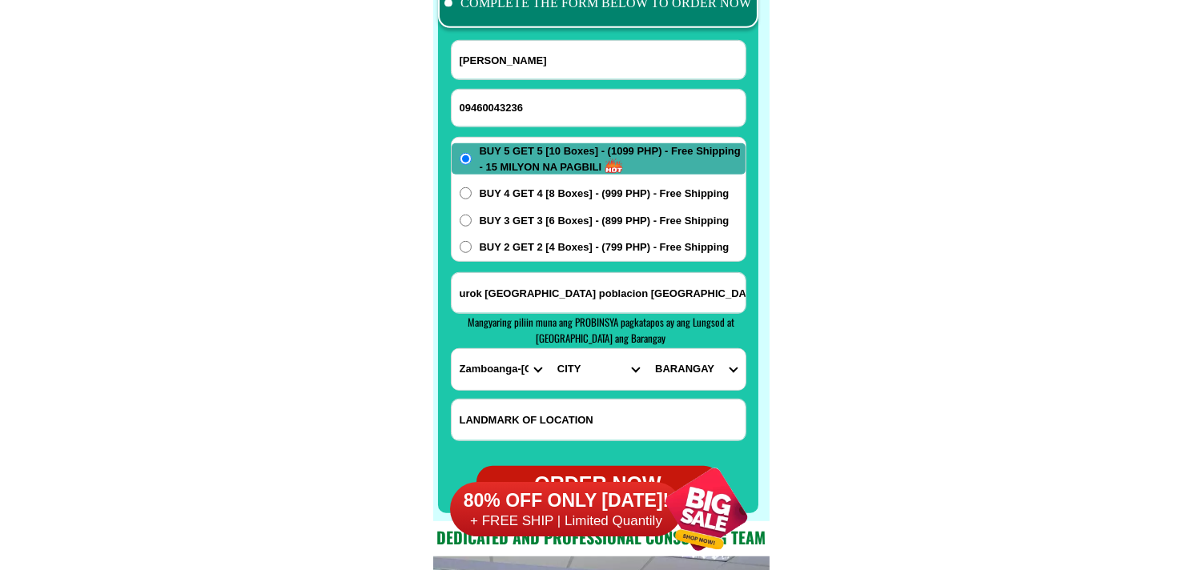
click at [585, 355] on select "CITY Buug Diplahan [PERSON_NAME] Kabasalan Mabuhay [GEOGRAPHIC_DATA] Naga [GEOG…" at bounding box center [598, 369] width 98 height 41
select select "63_4805431"
click at [549, 349] on select "CITY Buug Diplahan [PERSON_NAME] Kabasalan Mabuhay [GEOGRAPHIC_DATA] Naga [GEOG…" at bounding box center [598, 369] width 98 height 41
click at [702, 372] on select "BARANGAY Bacao [PERSON_NAME]-bawang [PERSON_NAME] Candiis Catituan Dansulao Del…" at bounding box center [696, 369] width 98 height 41
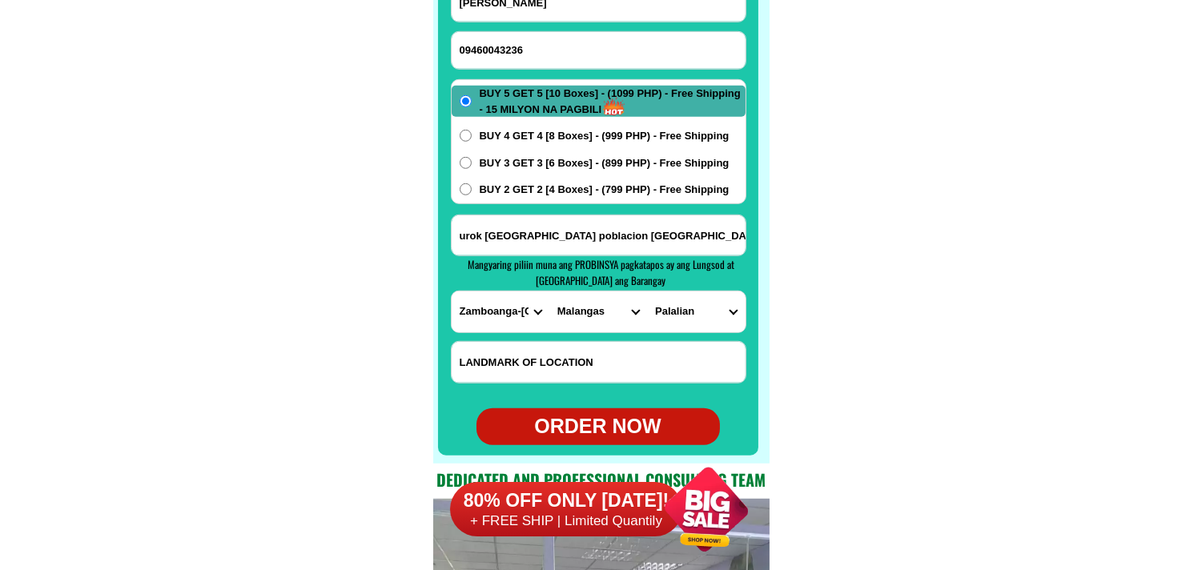
scroll to position [12788, 0]
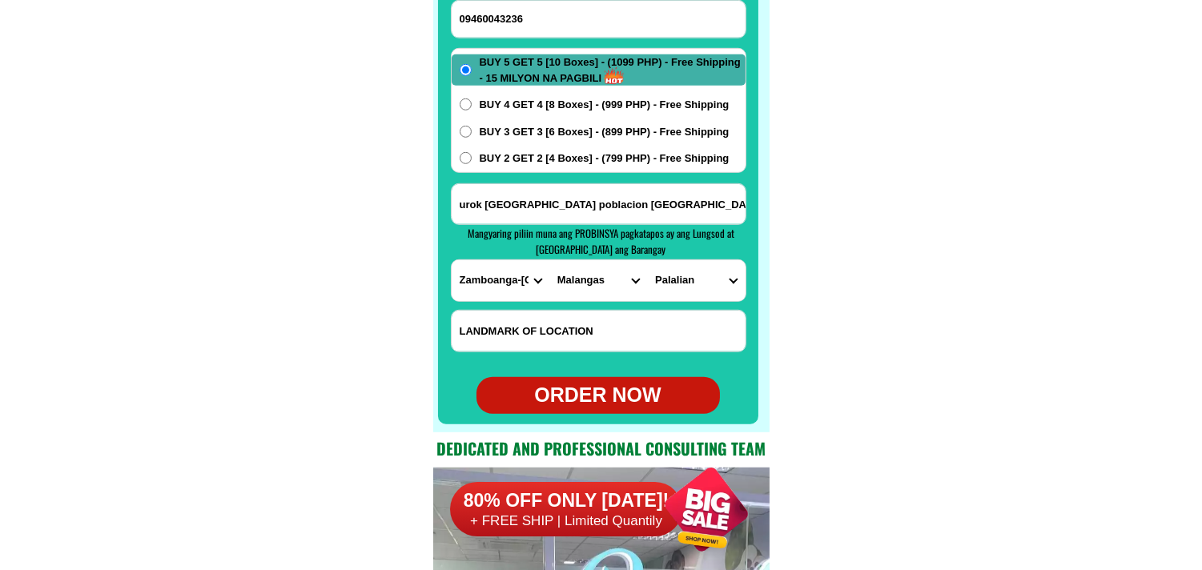
drag, startPoint x: 695, startPoint y: 278, endPoint x: 695, endPoint y: 267, distance: 11.2
click at [695, 278] on select "BARANGAY Bacao [PERSON_NAME]-bawang [PERSON_NAME] Candiis Catituan Dansulao Del…" at bounding box center [696, 280] width 98 height 41
select select "63_48054314050"
click at [647, 260] on select "BARANGAY Bacao [PERSON_NAME]-bawang [PERSON_NAME] Candiis Catituan Dansulao Del…" at bounding box center [696, 280] width 98 height 41
click at [593, 385] on div "ORDER NOW" at bounding box center [598, 395] width 243 height 30
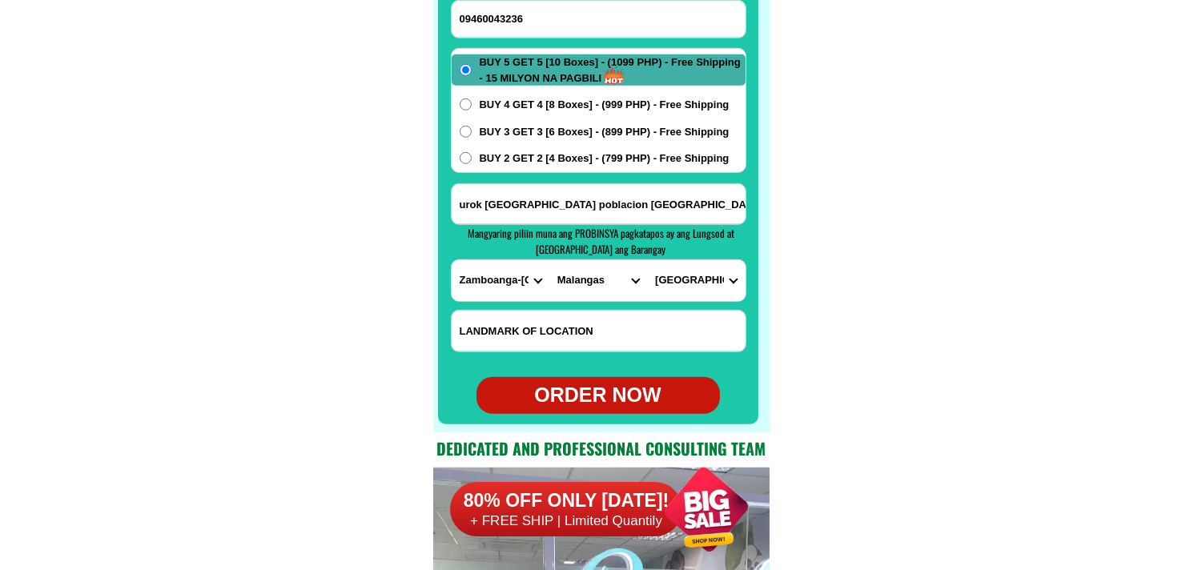
type input "[PERSON_NAME]"
radio input "true"
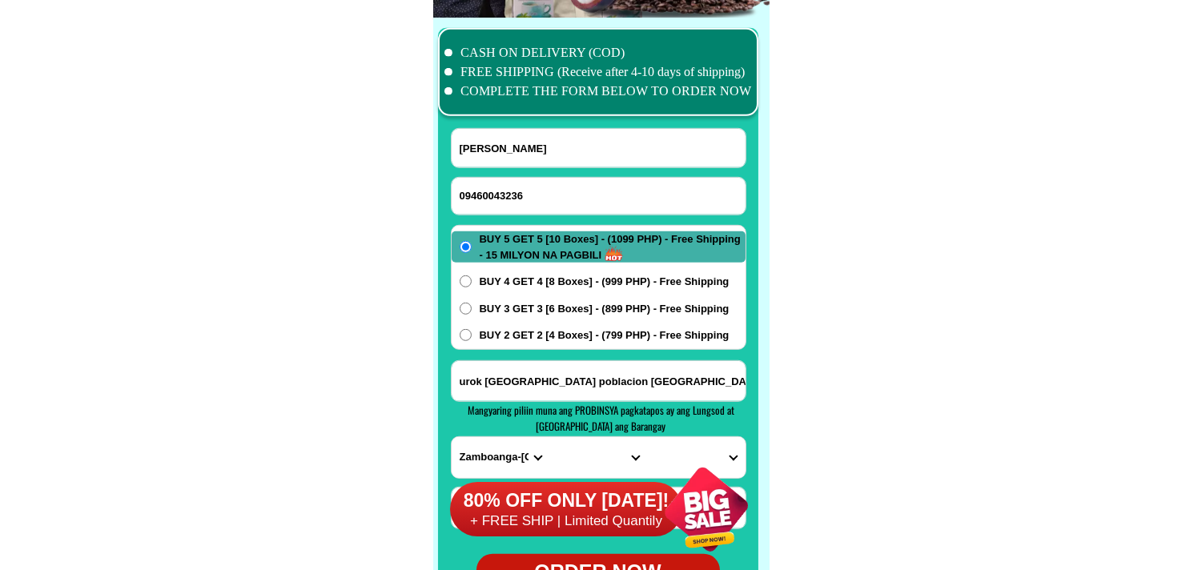
scroll to position [12610, 0]
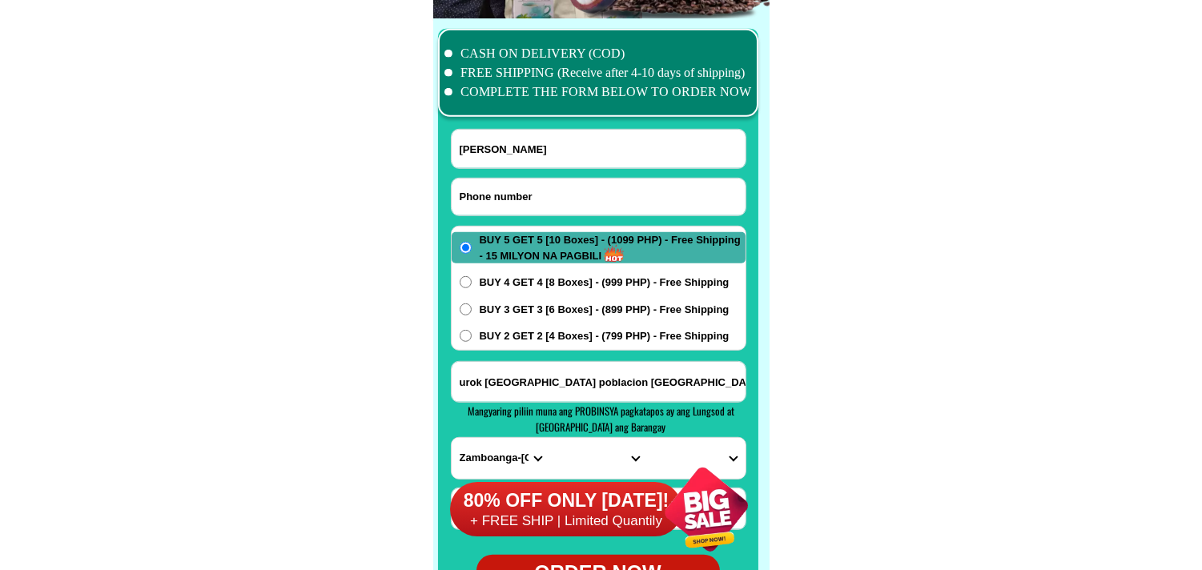
click at [478, 184] on input "Input phone_number" at bounding box center [599, 197] width 294 height 37
paste input "09684513547"
type input "09684513547"
click at [530, 139] on input "[PERSON_NAME]" at bounding box center [599, 149] width 294 height 38
paste input "[PERSON_NAME] ot"
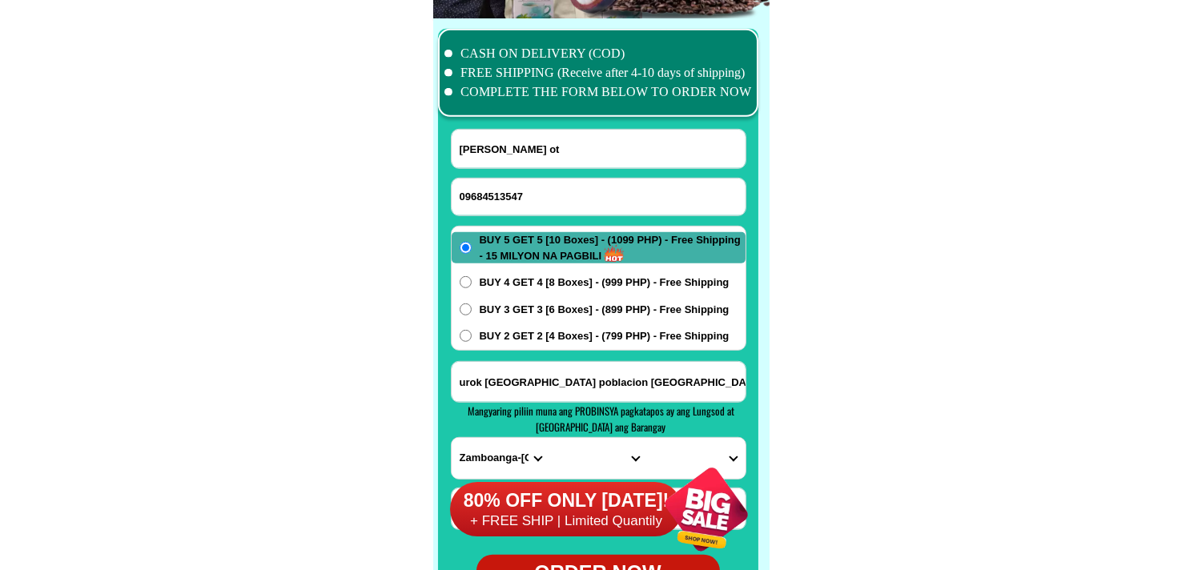
type input "[PERSON_NAME] ot"
drag, startPoint x: 517, startPoint y: 335, endPoint x: 513, endPoint y: 367, distance: 32.2
click at [518, 335] on span "BUY 2 GET 2 [4 Boxes] - (799 PHP) - Free Shipping" at bounding box center [605, 336] width 250 height 16
click at [472, 335] on input "BUY 2 GET 2 [4 Boxes] - (799 PHP) - Free Shipping" at bounding box center [466, 336] width 12 height 12
radio input "true"
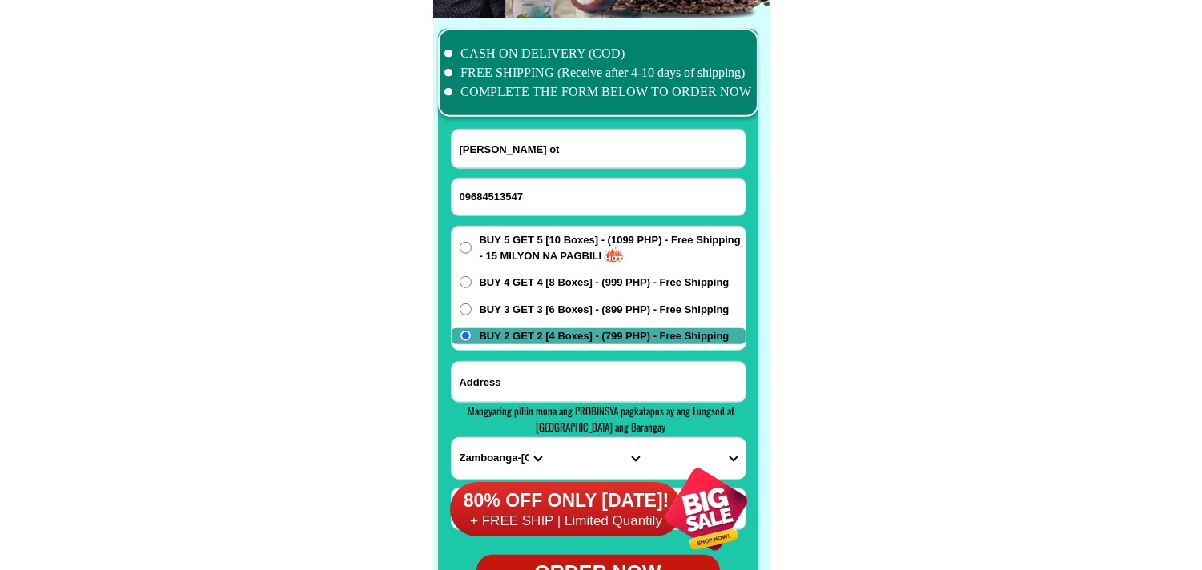
click at [509, 381] on input "Input address" at bounding box center [599, 382] width 294 height 40
paste input "Kabasakan sagbayan bohol Land [PERSON_NAME] burn agen christian."
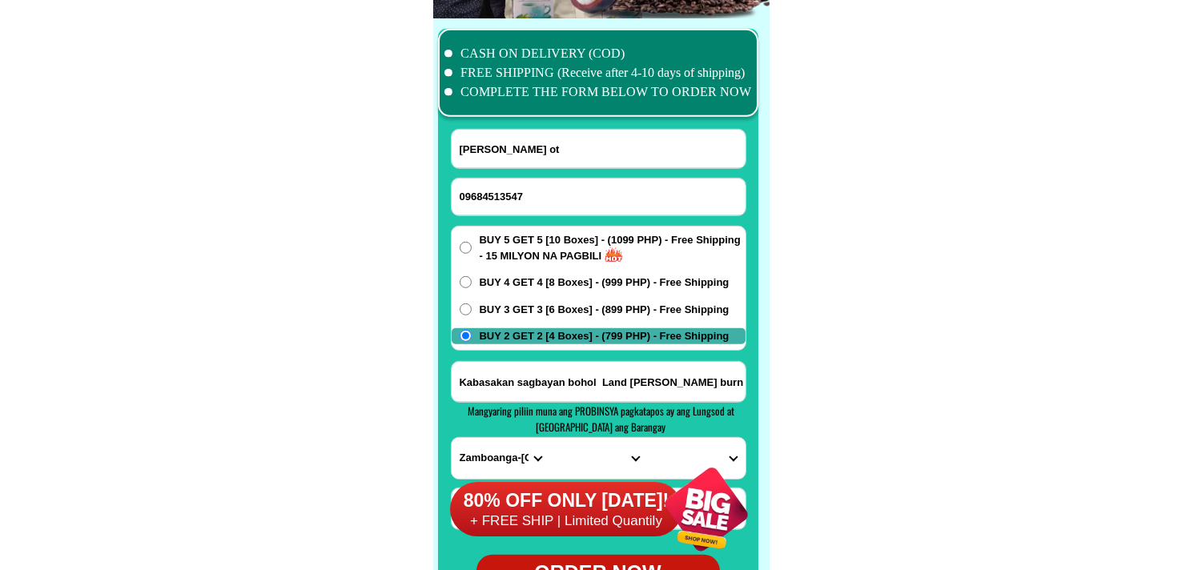
scroll to position [0, 74]
type input "Kabasakan sagbayan bohol Land [PERSON_NAME] burn agen christian."
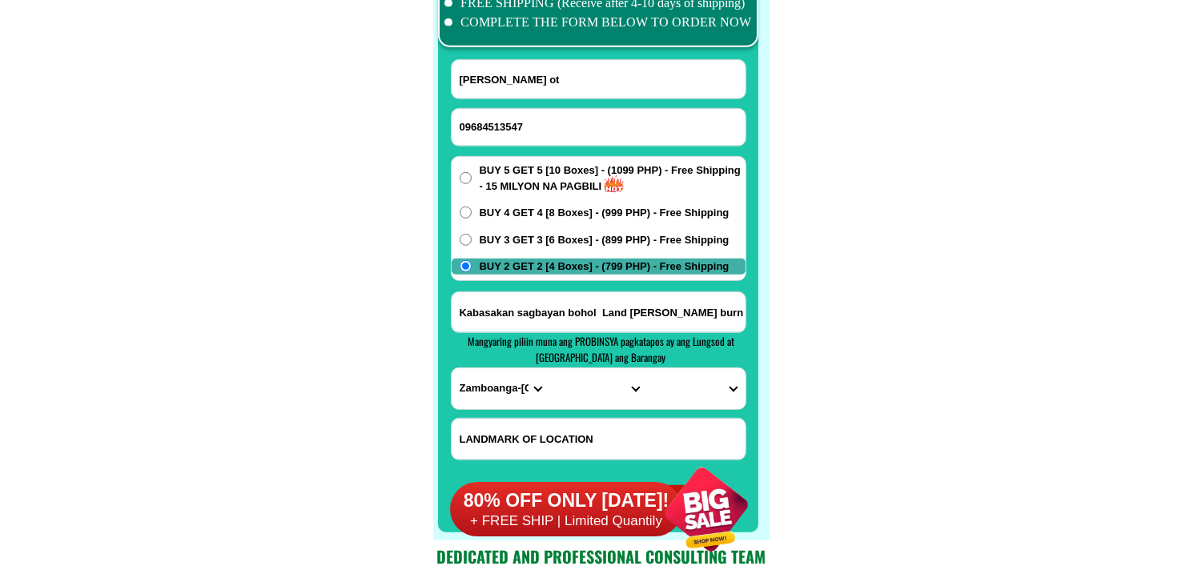
scroll to position [12699, 0]
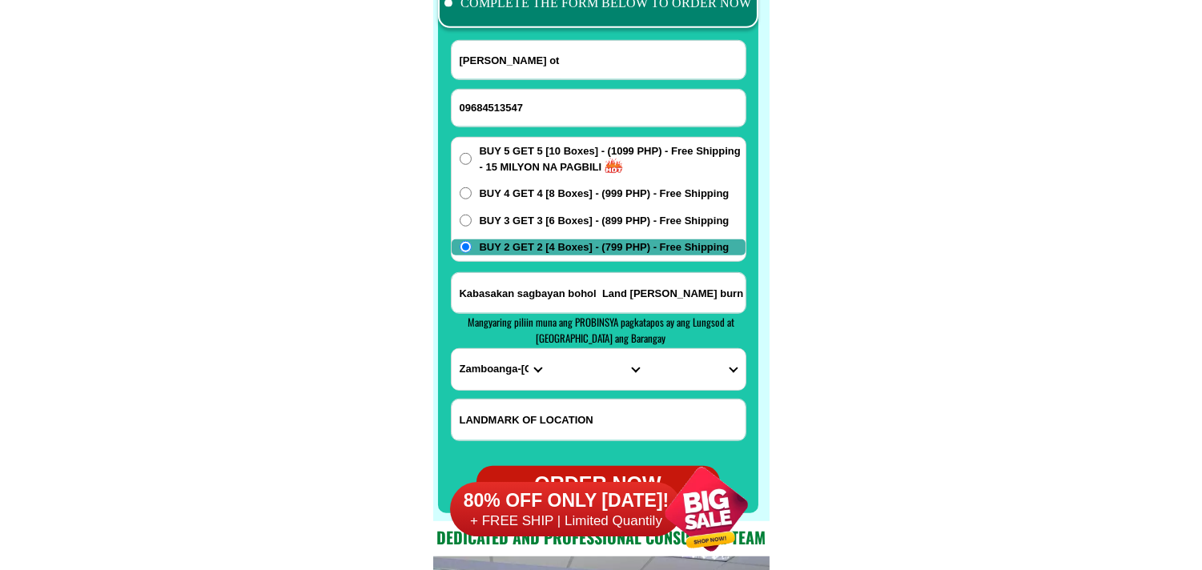
click at [489, 346] on div "Mangyaring piliin muna ang PROBINSYA pagkatapos ay ang Lungsod at [GEOGRAPHIC_D…" at bounding box center [601, 331] width 283 height 32
click at [479, 365] on select "PROVINCE [GEOGRAPHIC_DATA] [GEOGRAPHIC_DATA] [GEOGRAPHIC_DATA] [GEOGRAPHIC_DATA…" at bounding box center [501, 369] width 98 height 41
select select "63_137"
click at [452, 349] on select "PROVINCE [GEOGRAPHIC_DATA] [GEOGRAPHIC_DATA] [GEOGRAPHIC_DATA] [GEOGRAPHIC_DATA…" at bounding box center [501, 369] width 98 height 41
click at [583, 364] on select "CITY Alburquerque Antequera Baclayon Balilihan Bien-unido Bilar Bohol-[PERSON_N…" at bounding box center [598, 369] width 98 height 41
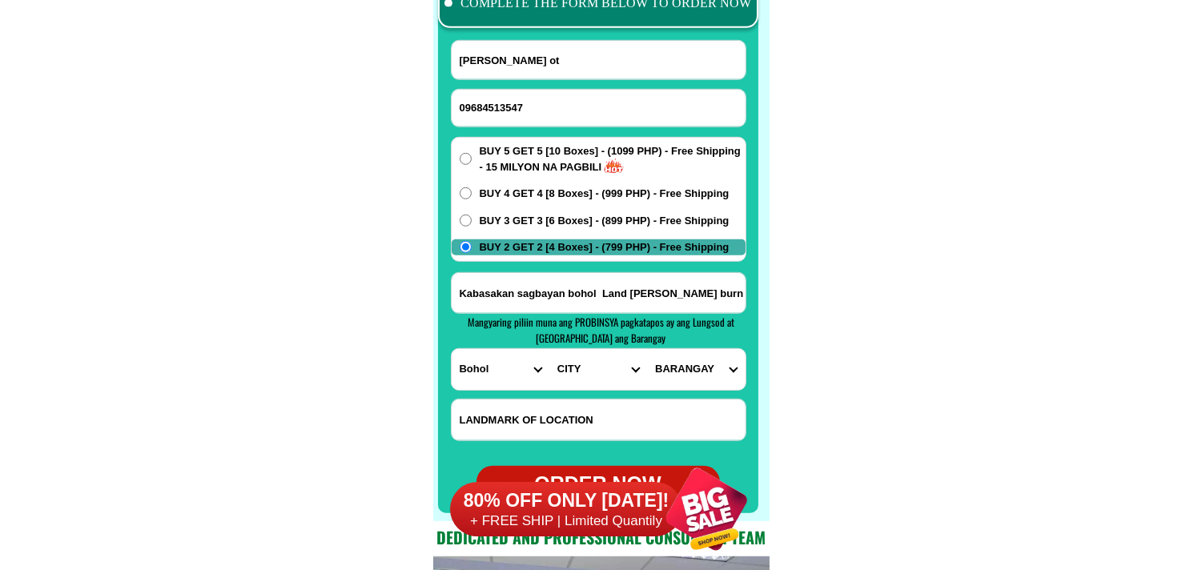
select select "63_1374278"
click at [549, 349] on select "CITY Alburquerque Antequera Baclayon Balilihan Bien-unido Bilar Bohol-[PERSON_N…" at bounding box center [598, 369] width 98 height 41
click at [694, 373] on select "[GEOGRAPHIC_DATA][PERSON_NAME] [GEOGRAPHIC_DATA] Canmaya diot Dagnawan [GEOGRAP…" at bounding box center [696, 369] width 98 height 41
select select "63_13742787508"
click at [647, 349] on select "[GEOGRAPHIC_DATA][PERSON_NAME] [GEOGRAPHIC_DATA] Canmaya diot Dagnawan [GEOGRAP…" at bounding box center [696, 369] width 98 height 41
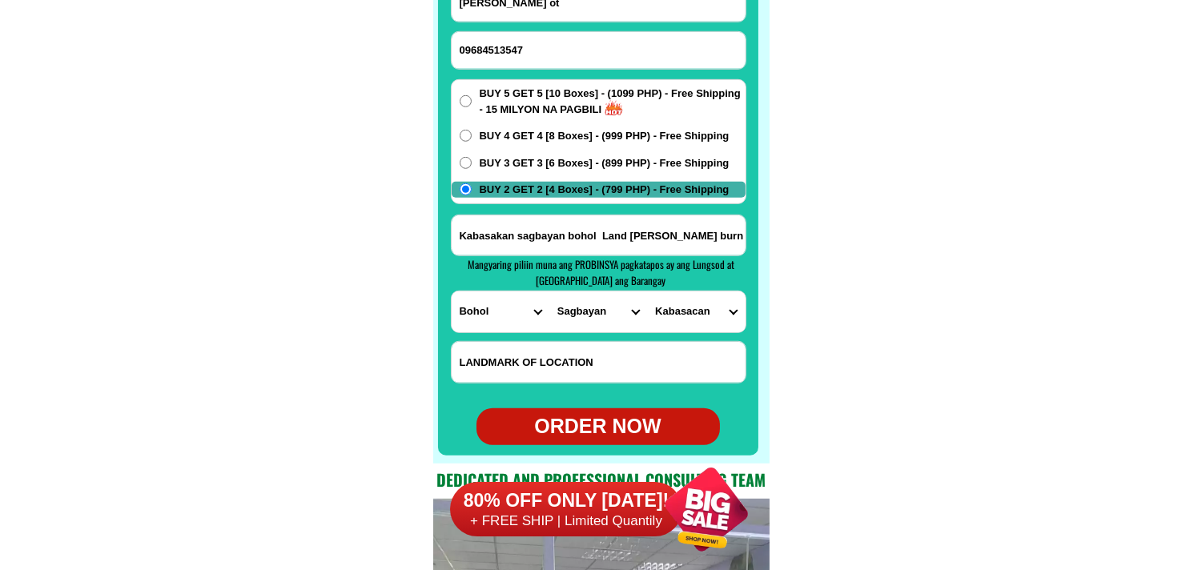
scroll to position [12788, 0]
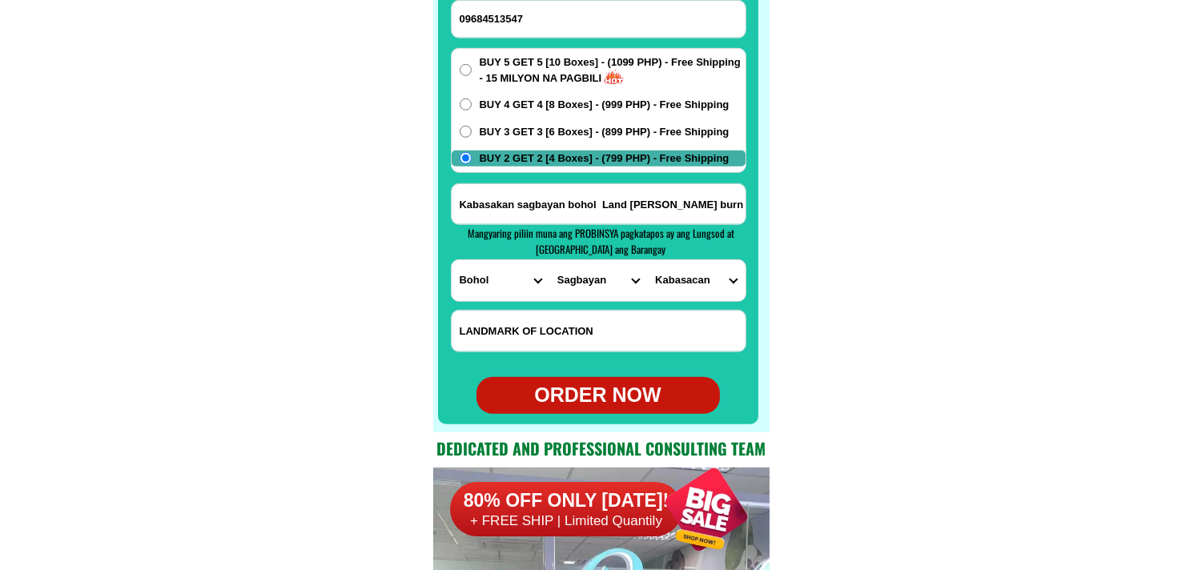
click at [627, 388] on div "ORDER NOW" at bounding box center [598, 395] width 243 height 30
type input "[PERSON_NAME] ot"
type input "09684513547"
type input "Kabasakan sagbayan bohol Land [PERSON_NAME] burn agen christian."
radio input "true"
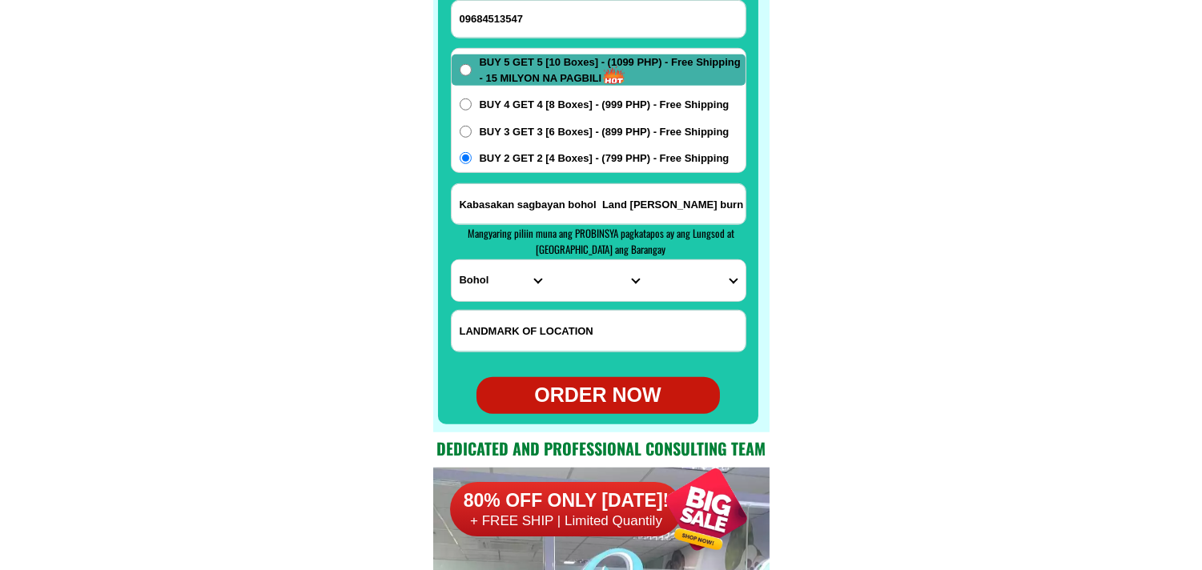
radio input "true"
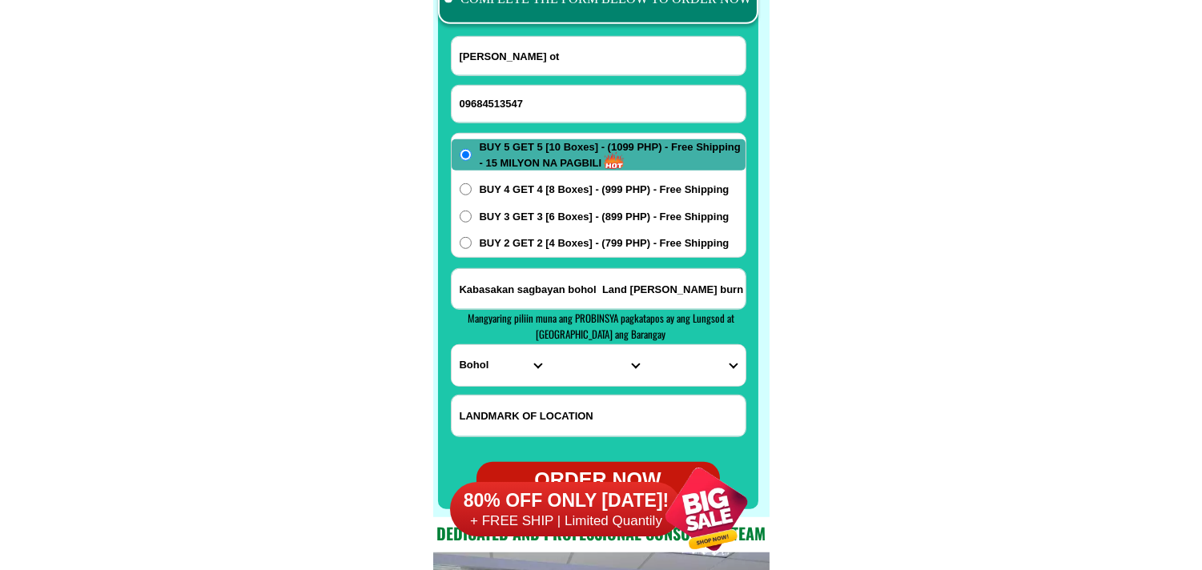
scroll to position [12610, 0]
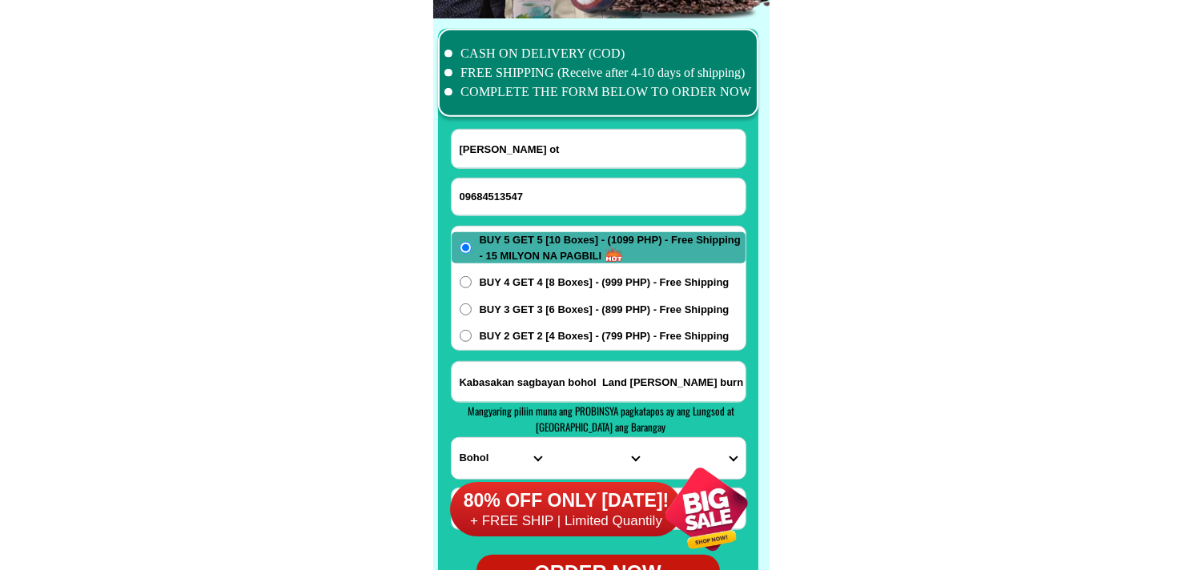
click at [537, 186] on input "09684513547" at bounding box center [599, 197] width 294 height 37
paste input "09056765376"
type input "09056765376"
drag, startPoint x: 479, startPoint y: 147, endPoint x: 462, endPoint y: 139, distance: 18.6
click at [479, 147] on input "[PERSON_NAME] ot" at bounding box center [599, 149] width 294 height 38
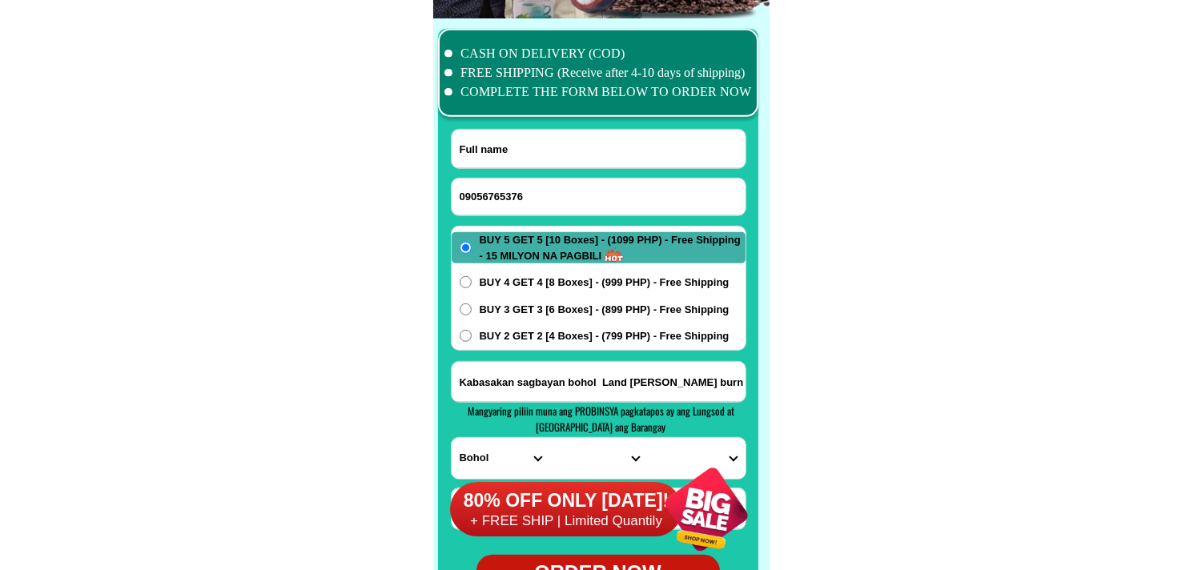
paste input "[PERSON_NAME]"
type input "[PERSON_NAME]"
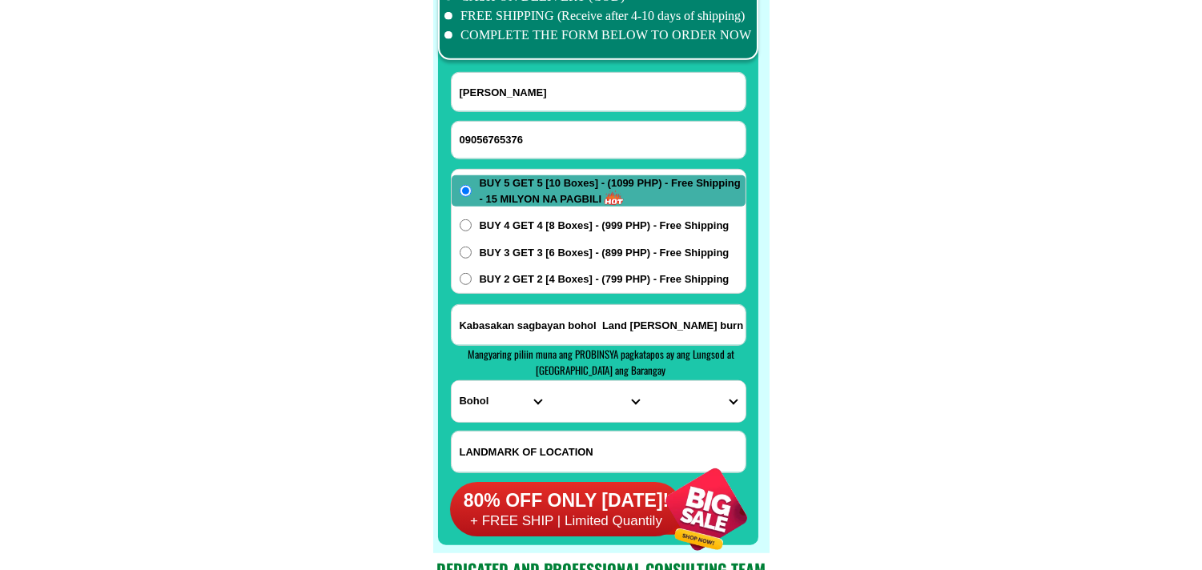
scroll to position [12699, 0]
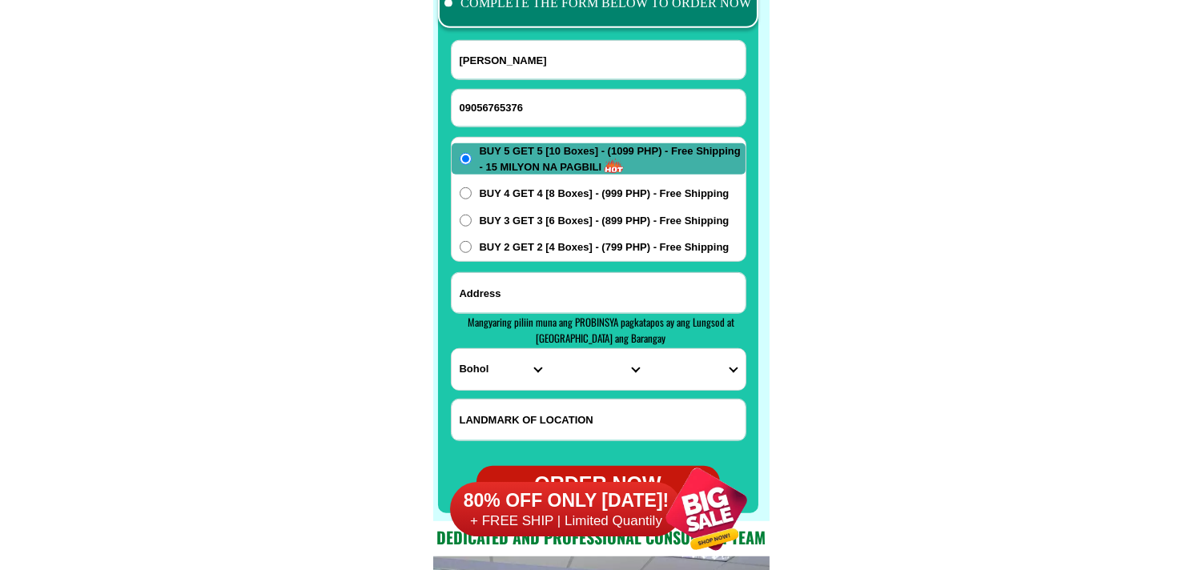
click at [537, 303] on input "Input address" at bounding box center [599, 293] width 294 height 40
paste input ".cell.num. Brgy manglit Pintuyan.. So. Leyte purok."
type input ".cell.num. Brgy manglit Pintuyan.. So. Leyte purok."
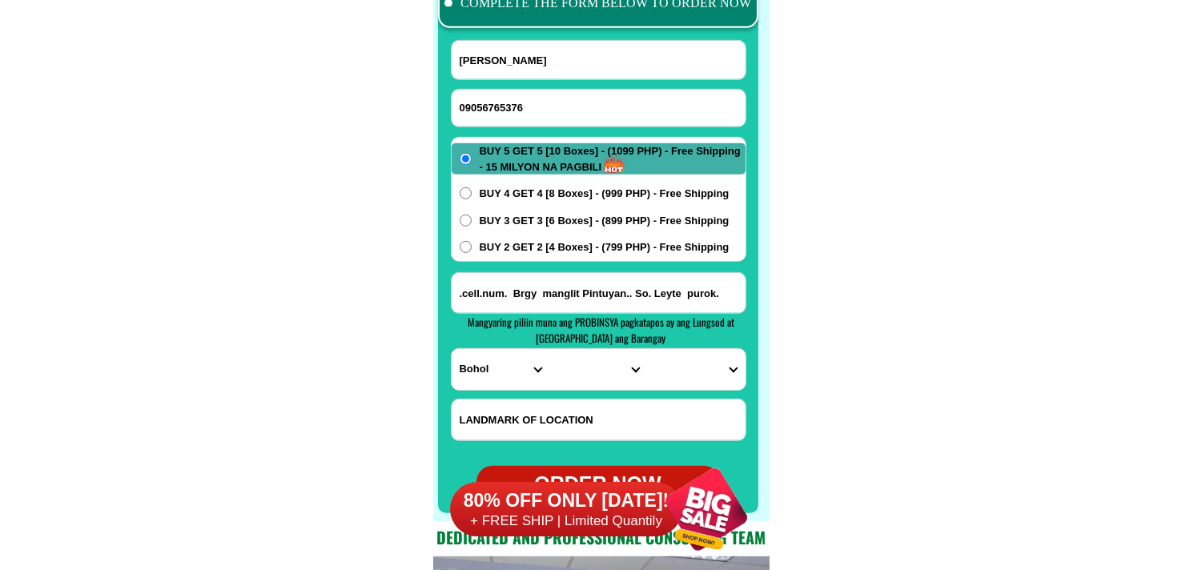
click at [482, 366] on select "PROVINCE [GEOGRAPHIC_DATA] [GEOGRAPHIC_DATA] [GEOGRAPHIC_DATA] [GEOGRAPHIC_DATA…" at bounding box center [501, 369] width 98 height 41
select select "63_976"
click at [452, 349] on select "PROVINCE [GEOGRAPHIC_DATA] [GEOGRAPHIC_DATA] [GEOGRAPHIC_DATA] [GEOGRAPHIC_DATA…" at bounding box center [501, 369] width 98 height 41
click at [581, 369] on select "CITY Anahawan Hinunangan [PERSON_NAME][GEOGRAPHIC_DATA][GEOGRAPHIC_DATA] Maasin…" at bounding box center [598, 369] width 98 height 41
select select "63_9764040"
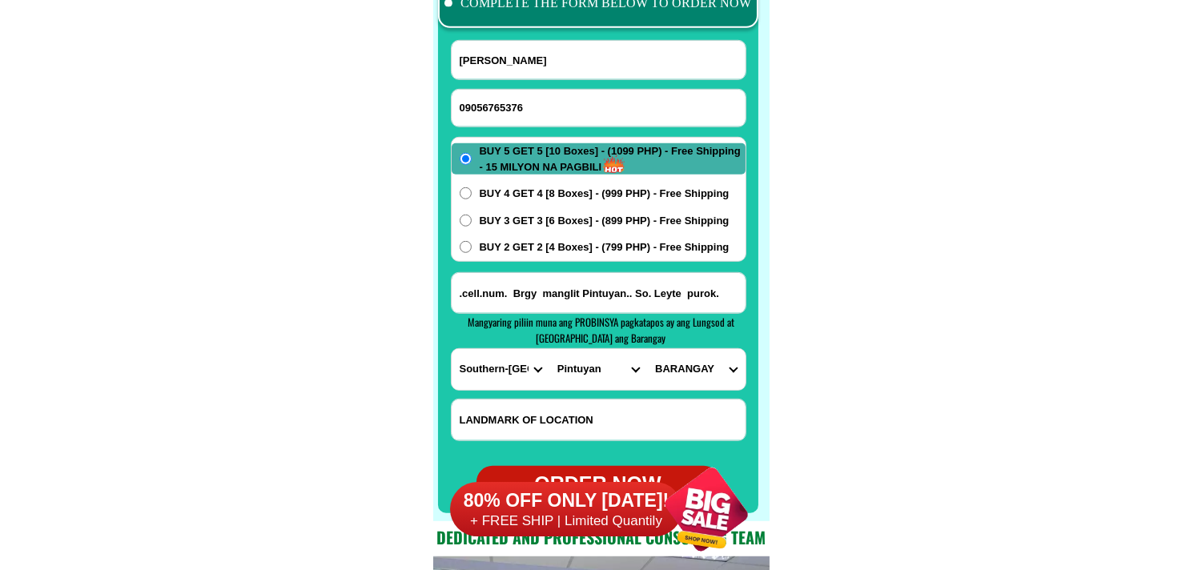
click at [549, 349] on select "CITY Anahawan Hinunangan [PERSON_NAME][GEOGRAPHIC_DATA][GEOGRAPHIC_DATA] Maasin…" at bounding box center [598, 369] width 98 height 41
click at [684, 375] on select "BARANGAY [GEOGRAPHIC_DATA][PERSON_NAME] Canlawis Catbawan Caubang Cogon Dan-an …" at bounding box center [696, 369] width 98 height 41
select select "63_97640404380"
click at [647, 349] on select "BARANGAY [GEOGRAPHIC_DATA][PERSON_NAME] Canlawis Catbawan Caubang Cogon Dan-an …" at bounding box center [696, 369] width 98 height 41
drag, startPoint x: 511, startPoint y: 245, endPoint x: 521, endPoint y: 251, distance: 11.6
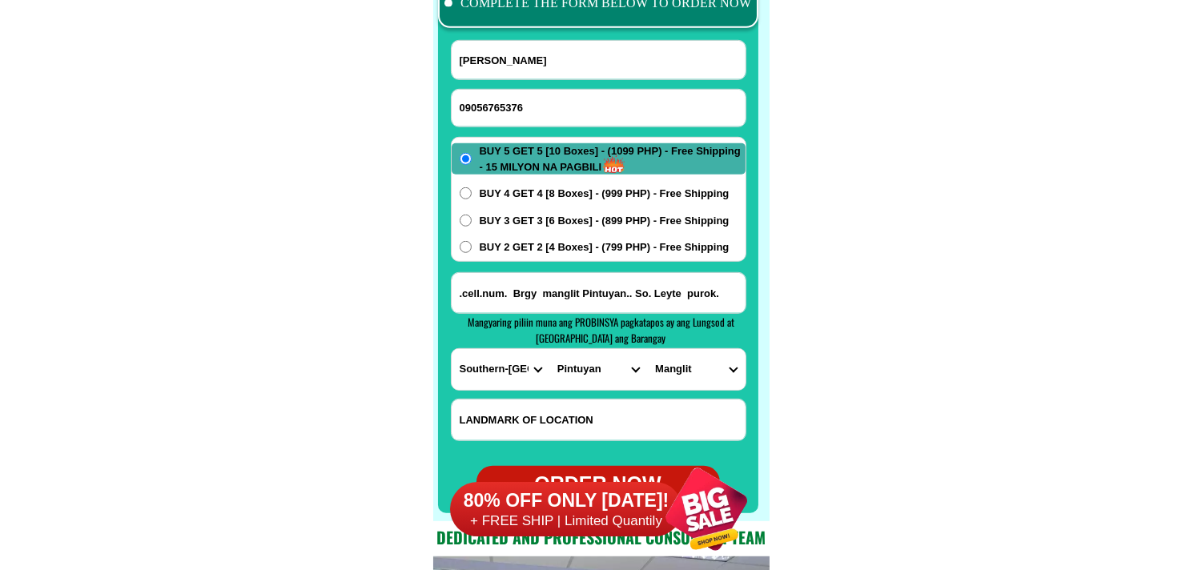
click at [513, 249] on span "BUY 2 GET 2 [4 Boxes] - (799 PHP) - Free Shipping" at bounding box center [605, 247] width 250 height 16
click at [472, 249] on input "BUY 2 GET 2 [4 Boxes] - (799 PHP) - Free Shipping" at bounding box center [466, 247] width 12 height 12
radio input "true"
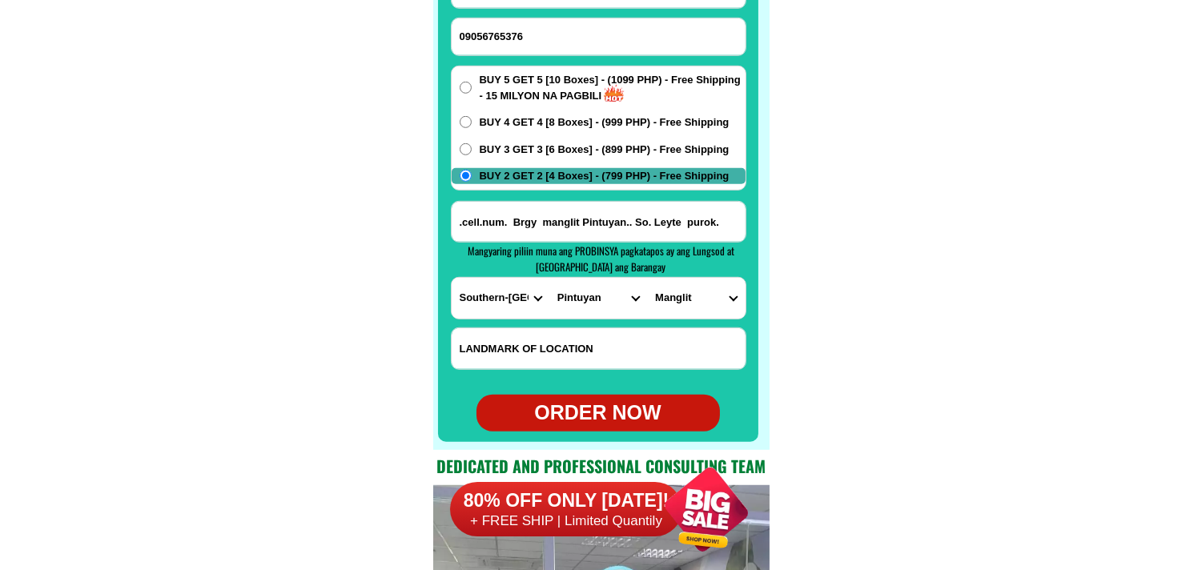
scroll to position [12877, 0]
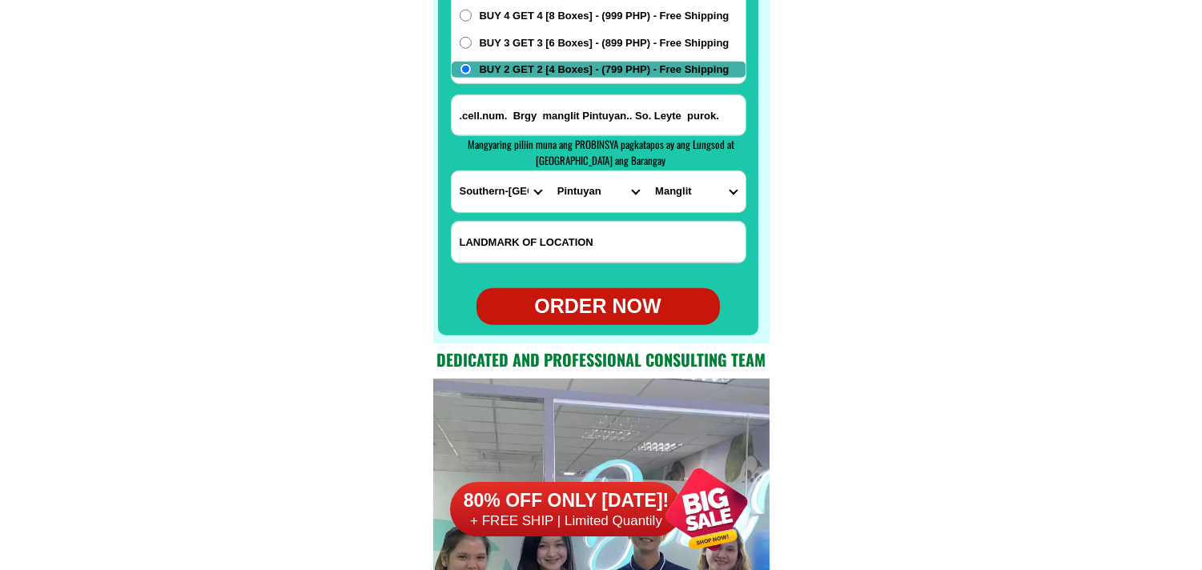
click at [643, 317] on div "ORDER NOW" at bounding box center [598, 307] width 243 height 30
type input "09056765376"
type input ".cell.num. Brgy manglit Pintuyan.. So. Leyte purok."
radio input "true"
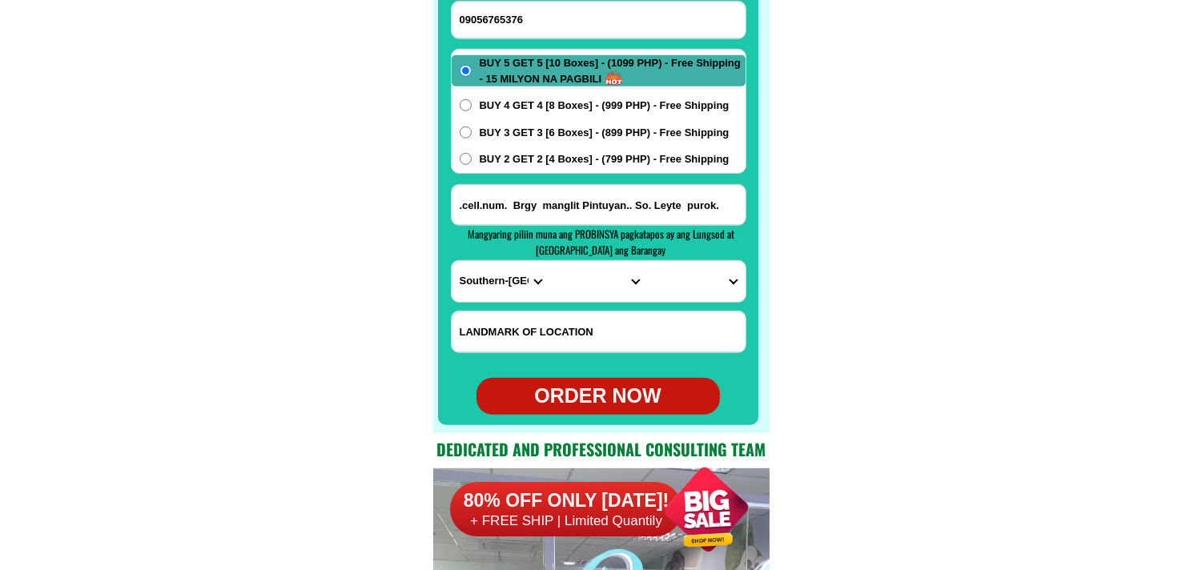
scroll to position [12788, 0]
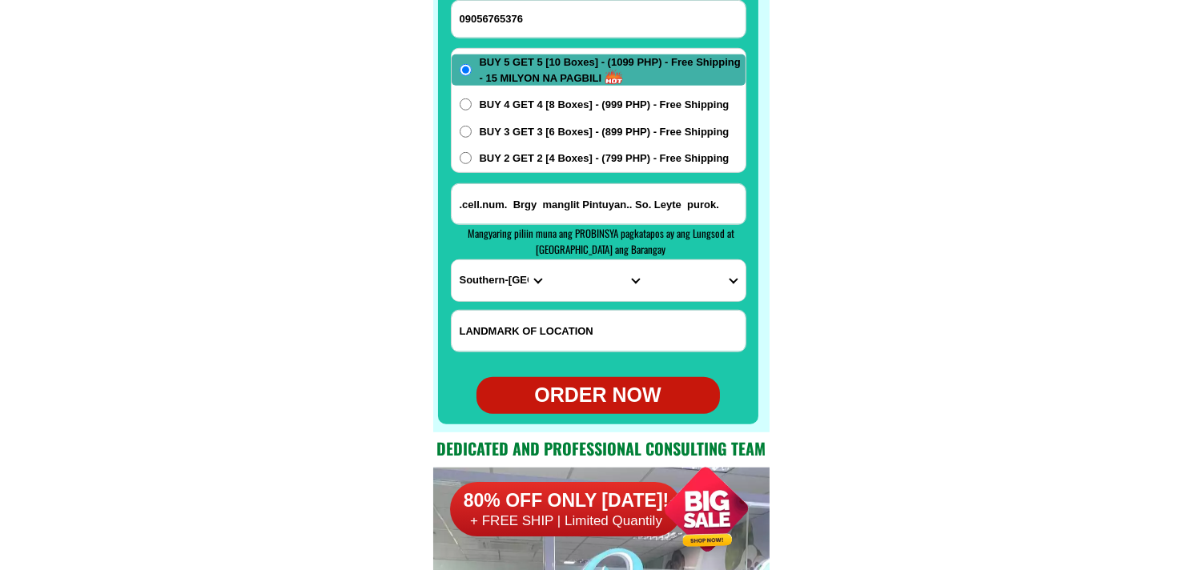
click at [572, 8] on input "09056765376" at bounding box center [599, 19] width 294 height 37
paste input "09088692059"
type input "09088692059"
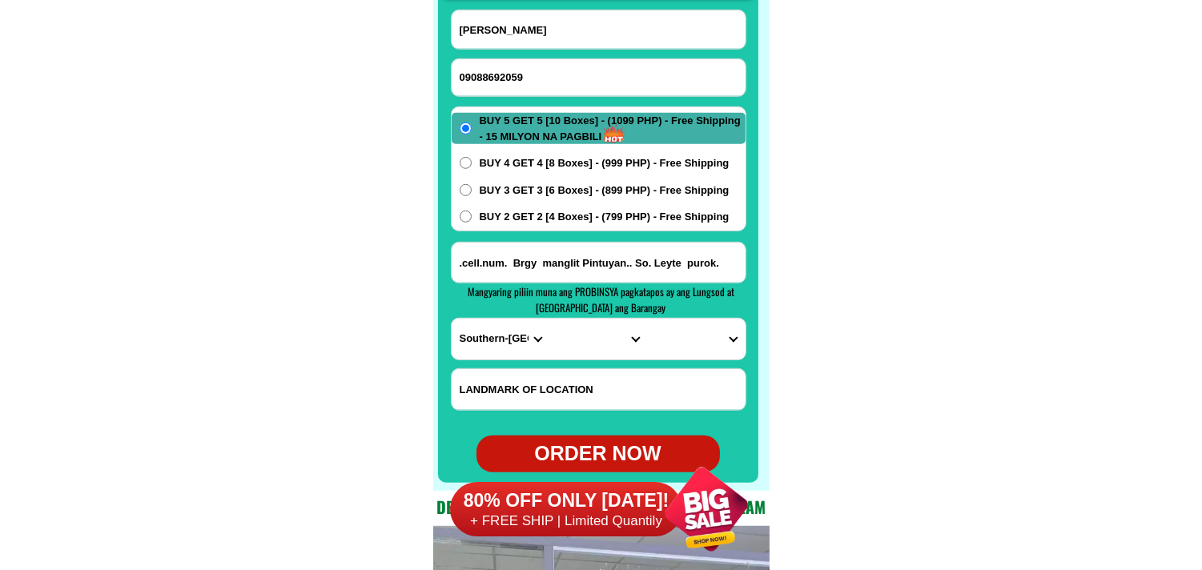
scroll to position [12699, 0]
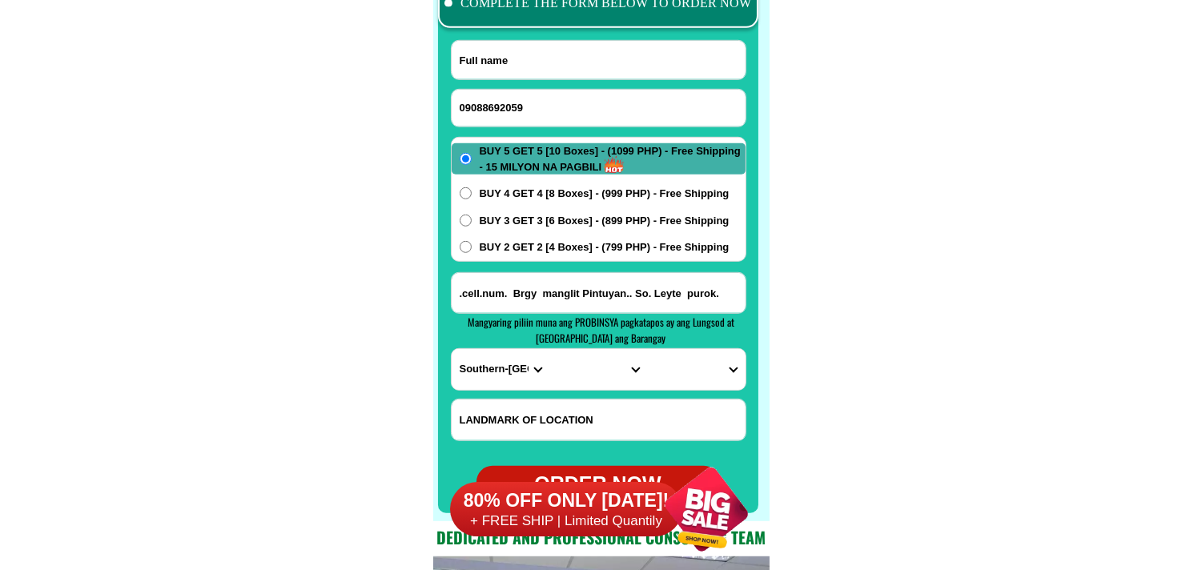
click at [563, 65] on input "Input full_name" at bounding box center [599, 60] width 294 height 38
paste input "[PERSON_NAME]"
type input "[PERSON_NAME]"
click at [598, 318] on span "Mangyaring piliin muna ang PROBINSYA pagkatapos ay ang Lungsod at [GEOGRAPHIC_D…" at bounding box center [601, 330] width 267 height 32
click at [618, 303] on input "Input address" at bounding box center [599, 293] width 294 height 40
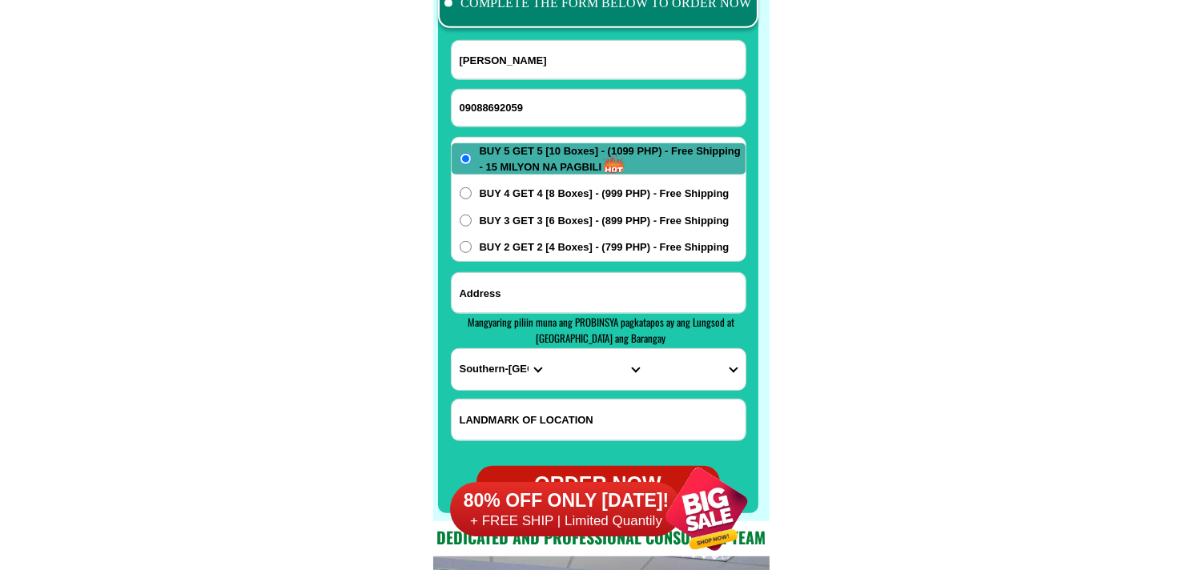
paste input "porok 6 brgy [PERSON_NAME] camarenes norte malapit s sabungan ng batonalane"
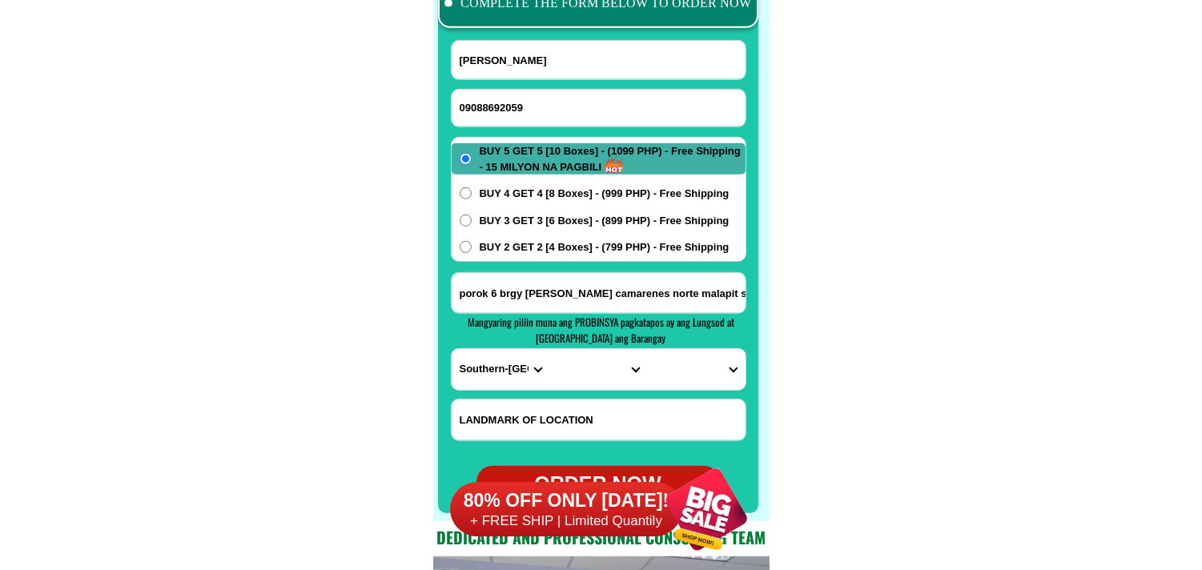
scroll to position [0, 139]
type input "porok 6 brgy [PERSON_NAME] camarenes norte malapit s sabungan ng batonalane"
click at [484, 371] on select "PROVINCE [GEOGRAPHIC_DATA] [GEOGRAPHIC_DATA] [GEOGRAPHIC_DATA] [GEOGRAPHIC_DATA…" at bounding box center [501, 369] width 98 height 41
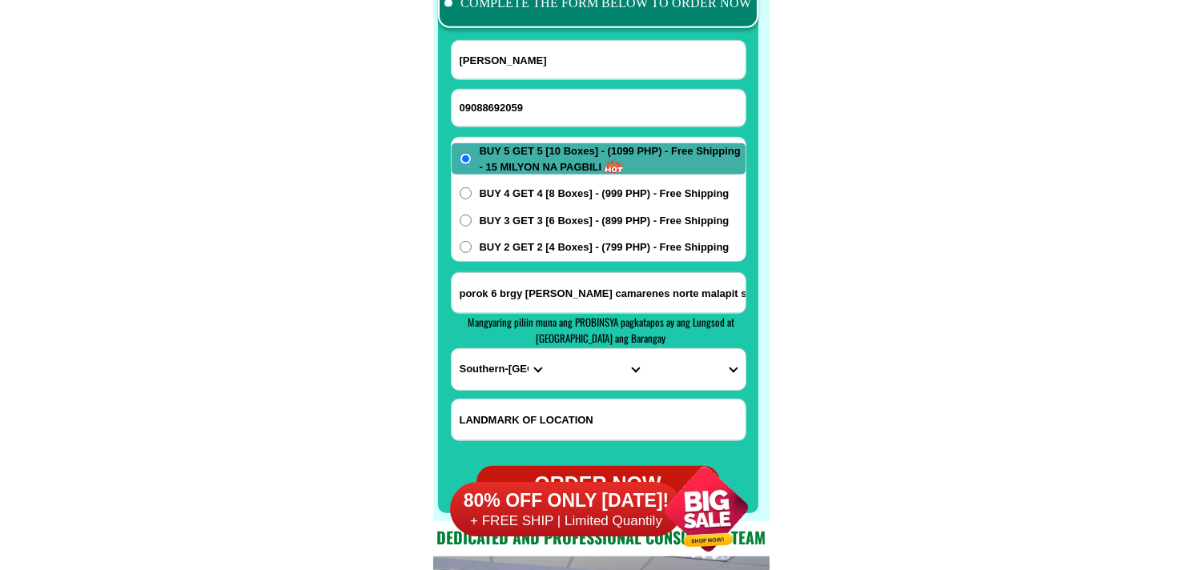
select select "63_615"
click at [452, 349] on select "PROVINCE [GEOGRAPHIC_DATA] [GEOGRAPHIC_DATA] [GEOGRAPHIC_DATA] [GEOGRAPHIC_DATA…" at bounding box center [501, 369] width 98 height 41
click at [578, 363] on select "CITY [GEOGRAPHIC_DATA]-norte-[GEOGRAPHIC_DATA] [GEOGRAPHIC_DATA]-[GEOGRAPHIC_DA…" at bounding box center [598, 369] width 98 height 41
select select "63_6153223"
click at [549, 349] on select "CITY [GEOGRAPHIC_DATA]-norte-[GEOGRAPHIC_DATA] [GEOGRAPHIC_DATA]-[GEOGRAPHIC_DA…" at bounding box center [598, 369] width 98 height 41
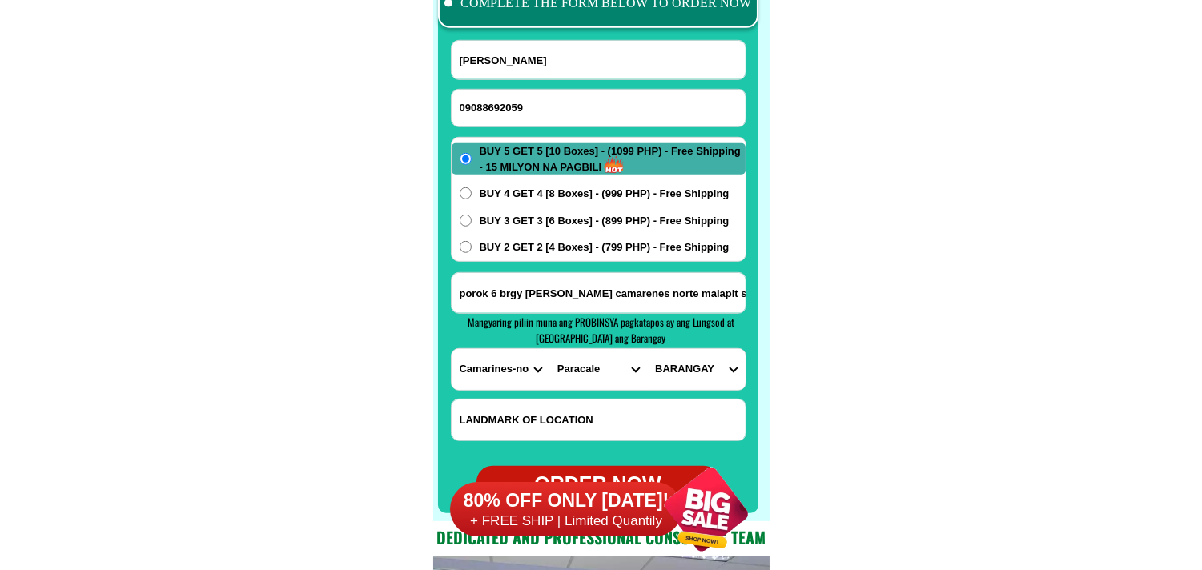
click at [702, 373] on select "BARANGAY Awitan Bagumbayan Bakal Batobalani [GEOGRAPHIC_DATA] [GEOGRAPHIC_DATA]…" at bounding box center [696, 369] width 98 height 41
select select "63_61532234380"
click at [647, 349] on select "BARANGAY Awitan Bagumbayan Bakal Batobalani [GEOGRAPHIC_DATA] [GEOGRAPHIC_DATA]…" at bounding box center [696, 369] width 98 height 41
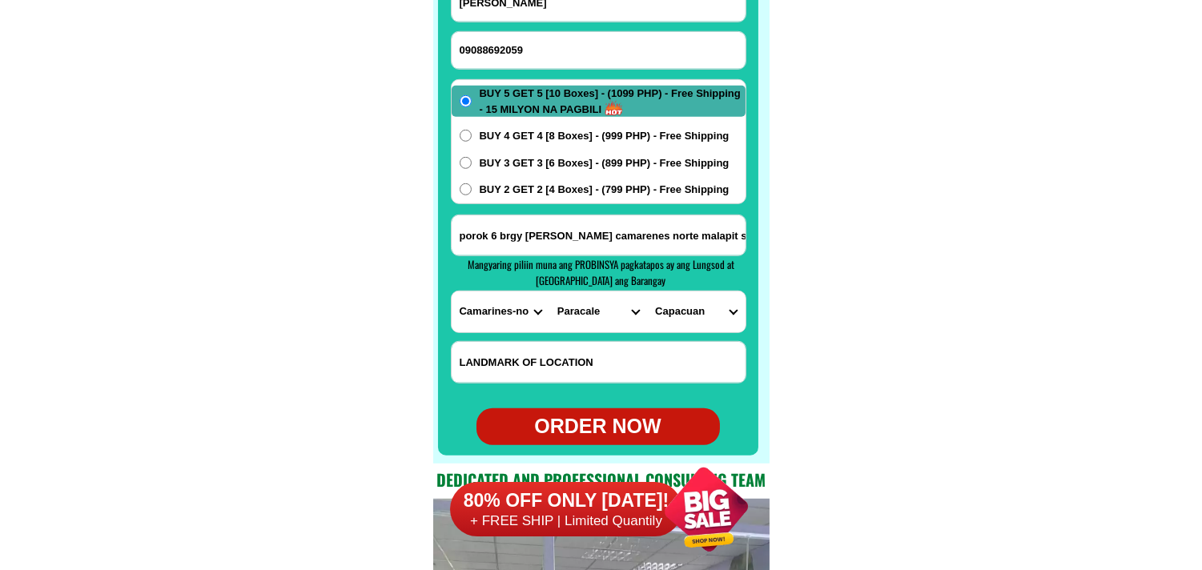
scroll to position [12788, 0]
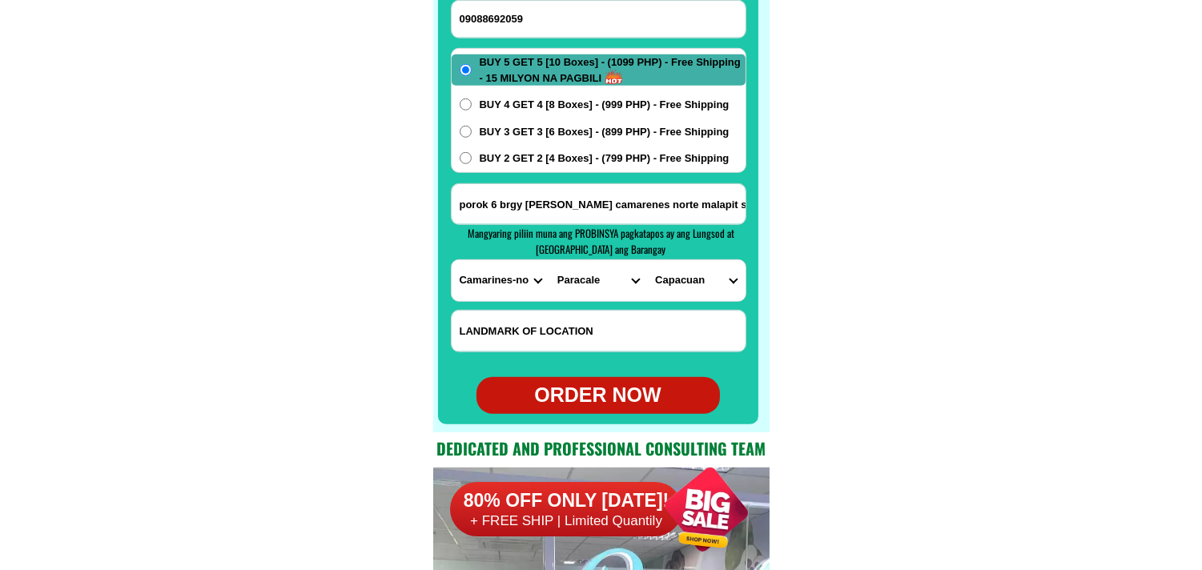
drag, startPoint x: 521, startPoint y: 153, endPoint x: 529, endPoint y: 164, distance: 13.3
click at [523, 153] on span "BUY 2 GET 2 [4 Boxes] - (799 PHP) - Free Shipping" at bounding box center [605, 159] width 250 height 16
click at [472, 153] on input "BUY 2 GET 2 [4 Boxes] - (799 PHP) - Free Shipping" at bounding box center [466, 158] width 12 height 12
radio input "true"
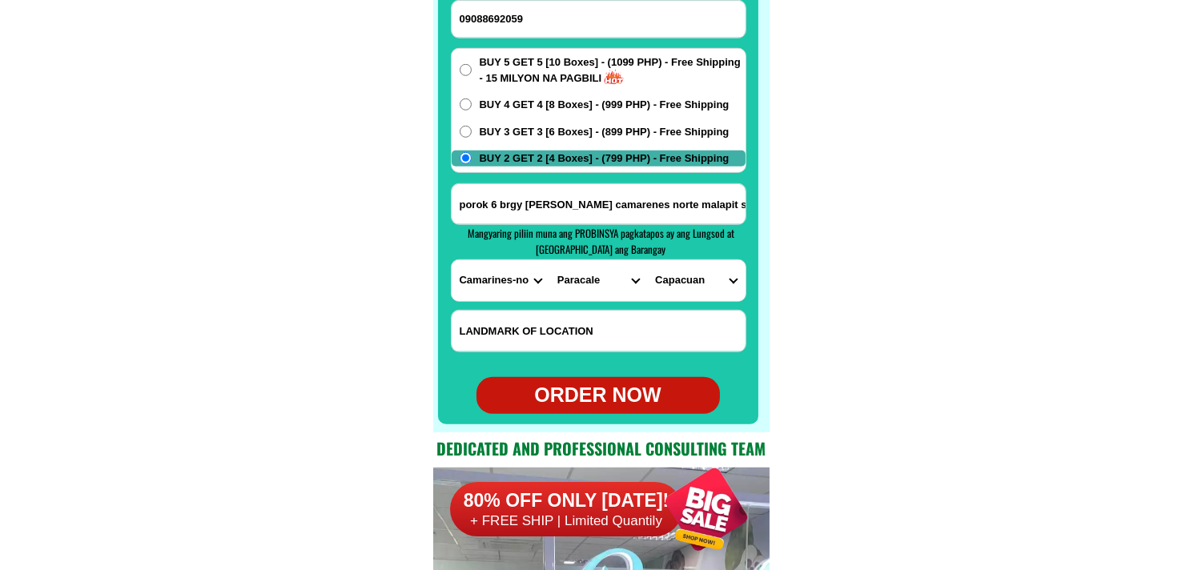
drag, startPoint x: 605, startPoint y: 387, endPoint x: 524, endPoint y: 317, distance: 106.8
click at [604, 387] on div "ORDER NOW" at bounding box center [598, 395] width 243 height 30
type input "porok 6 brgy [PERSON_NAME] camarenes norte malapit s sabungan ng batonalane"
radio input "true"
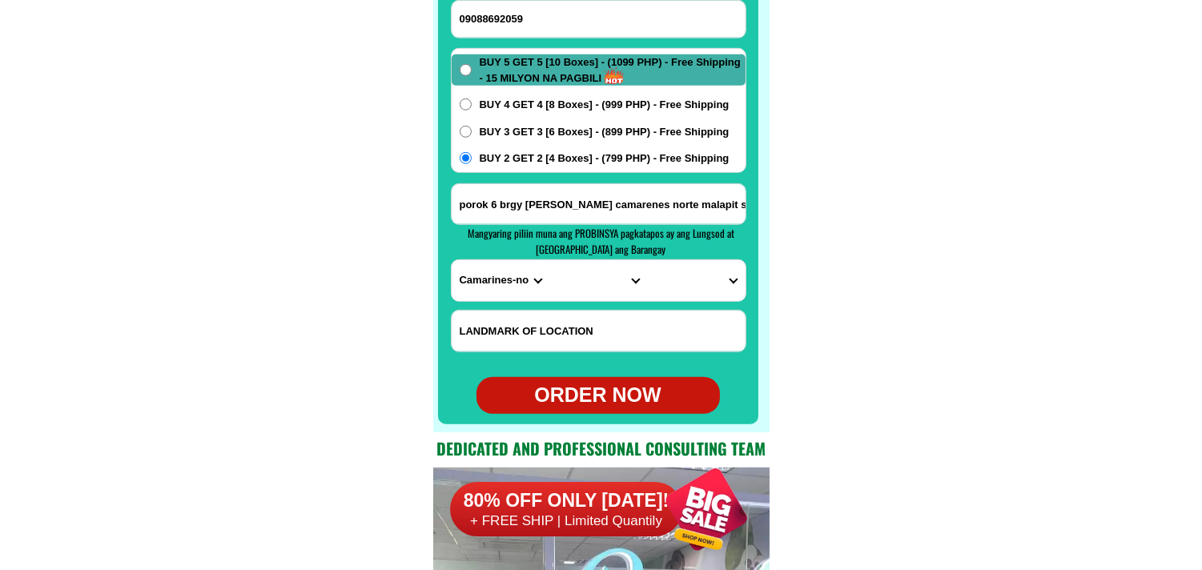
radio input "true"
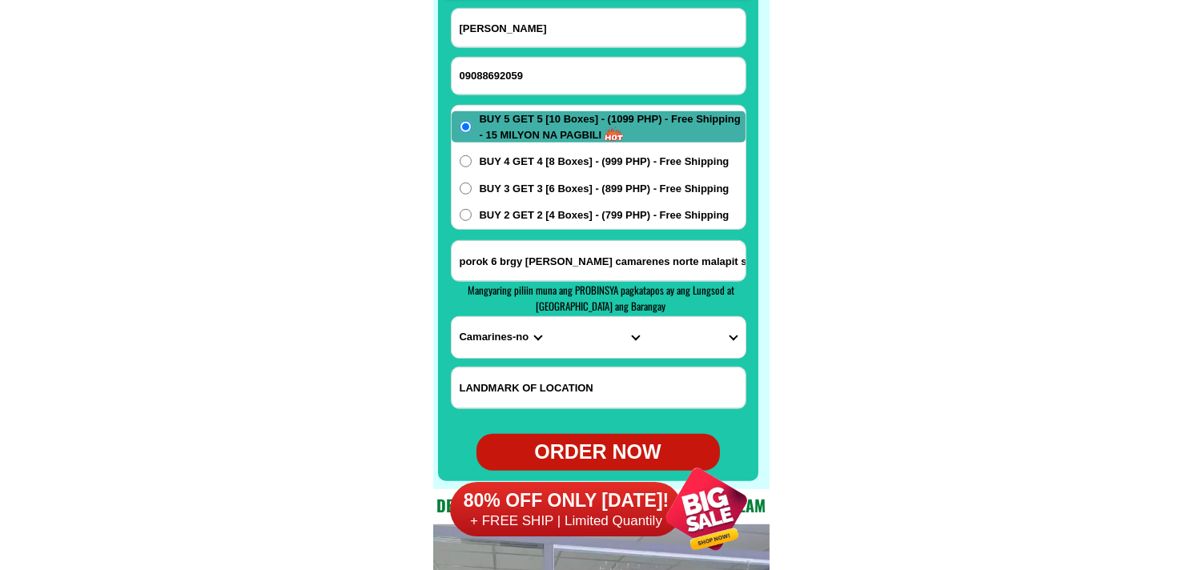
scroll to position [12699, 0]
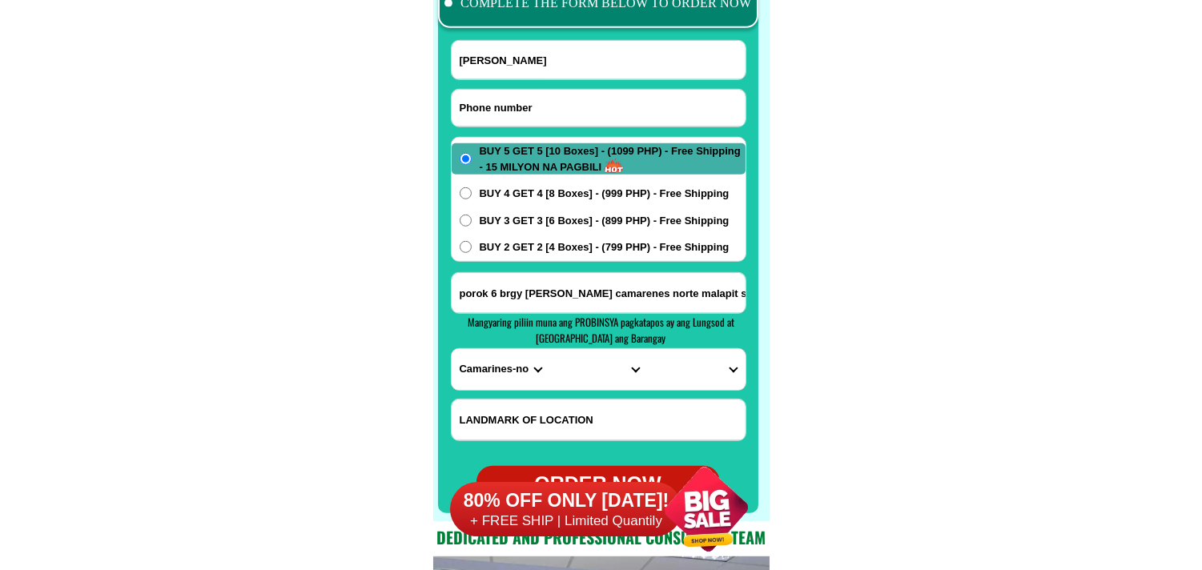
click at [569, 109] on input "Input phone_number" at bounding box center [599, 108] width 294 height 37
paste input "0999 416 ,2848"
click at [509, 103] on input "0999 416 ,2848" at bounding box center [599, 108] width 294 height 37
click at [485, 106] on input "0999 4162848" at bounding box center [599, 108] width 294 height 37
type input "09994162848"
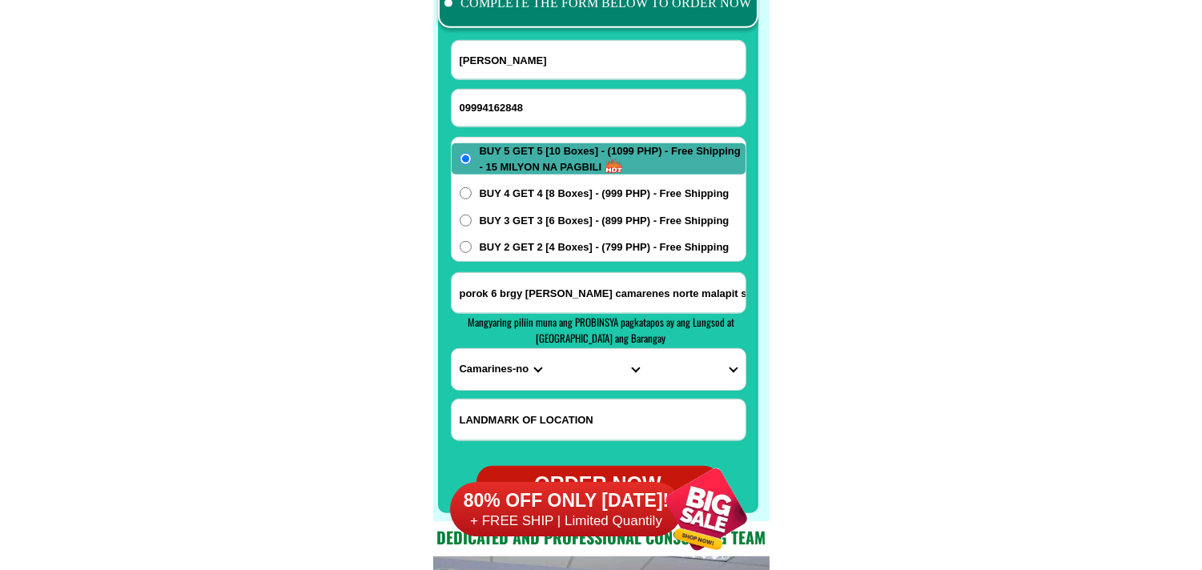
click at [549, 65] on input "Input full_name" at bounding box center [599, 60] width 294 height 38
paste input "[PERSON_NAME]"
type input "[PERSON_NAME]"
click at [535, 276] on input "porok 6 brgy [PERSON_NAME] camarenes norte malapit s sabungan ng batonalane" at bounding box center [599, 293] width 294 height 40
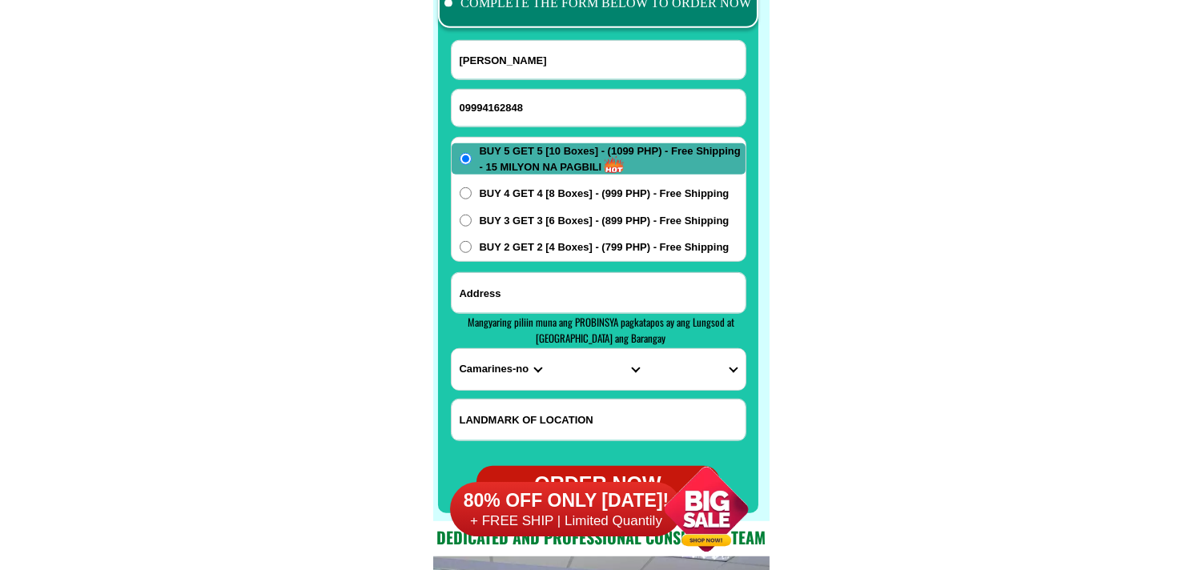
paste input "[PERSON_NAME] 330 a [PERSON_NAME] [GEOGRAPHIC_DATA][PERSON_NAME] [GEOGRAPHIC_DA…"
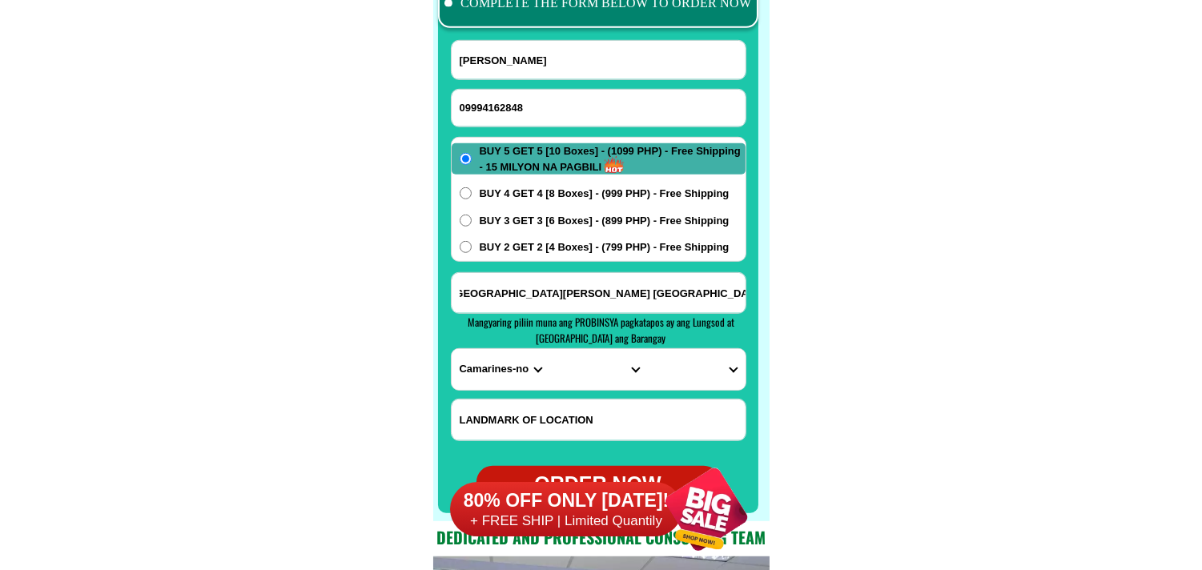
type input "[PERSON_NAME] 330 a [PERSON_NAME] [GEOGRAPHIC_DATA][PERSON_NAME] [GEOGRAPHIC_DA…"
click at [534, 257] on div "BUY 5 GET 5 [10 Boxes] - (1099 PHP) - Free Shipping - 15 MILYON NA PAGBILI BUY …" at bounding box center [599, 199] width 296 height 125
click at [561, 246] on span "BUY 2 GET 2 [4 Boxes] - (799 PHP) - Free Shipping" at bounding box center [605, 247] width 250 height 16
click at [472, 246] on input "BUY 2 GET 2 [4 Boxes] - (799 PHP) - Free Shipping" at bounding box center [466, 247] width 12 height 12
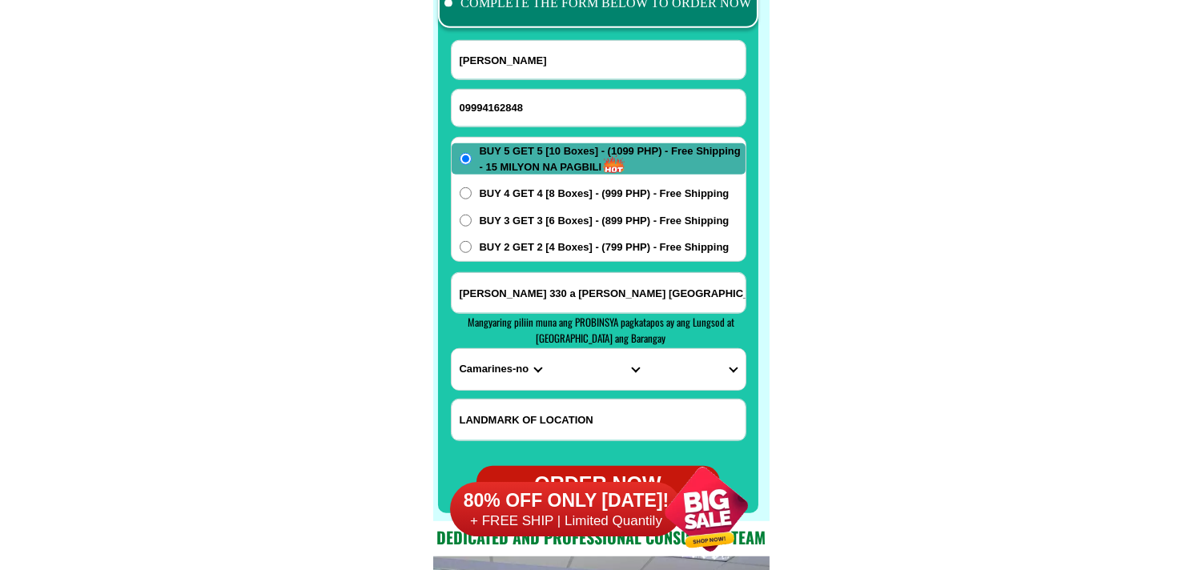
radio input "true"
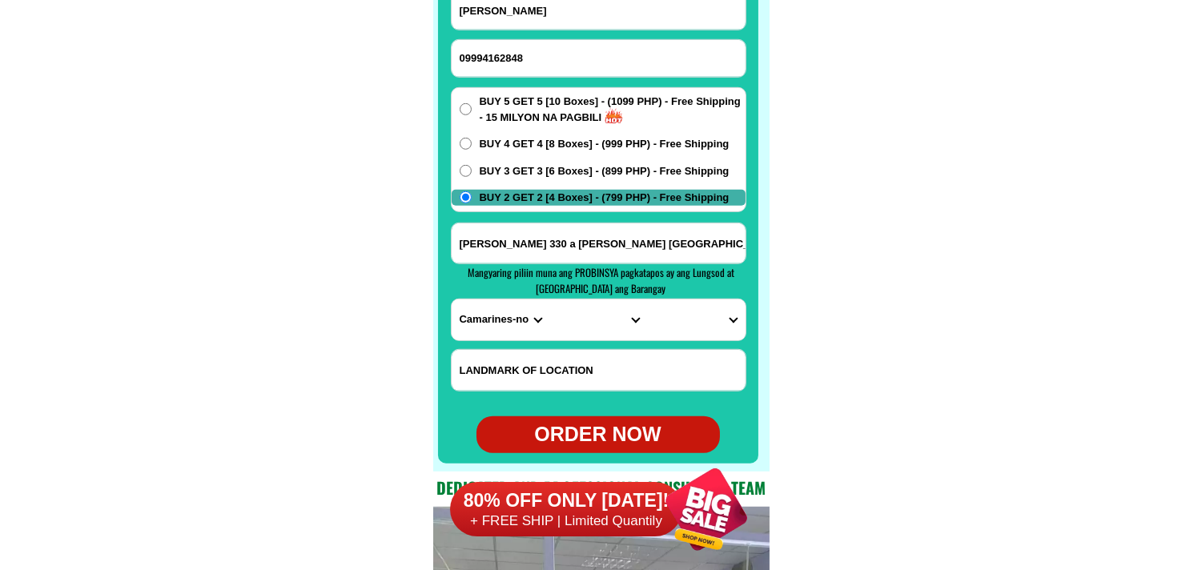
scroll to position [12788, 0]
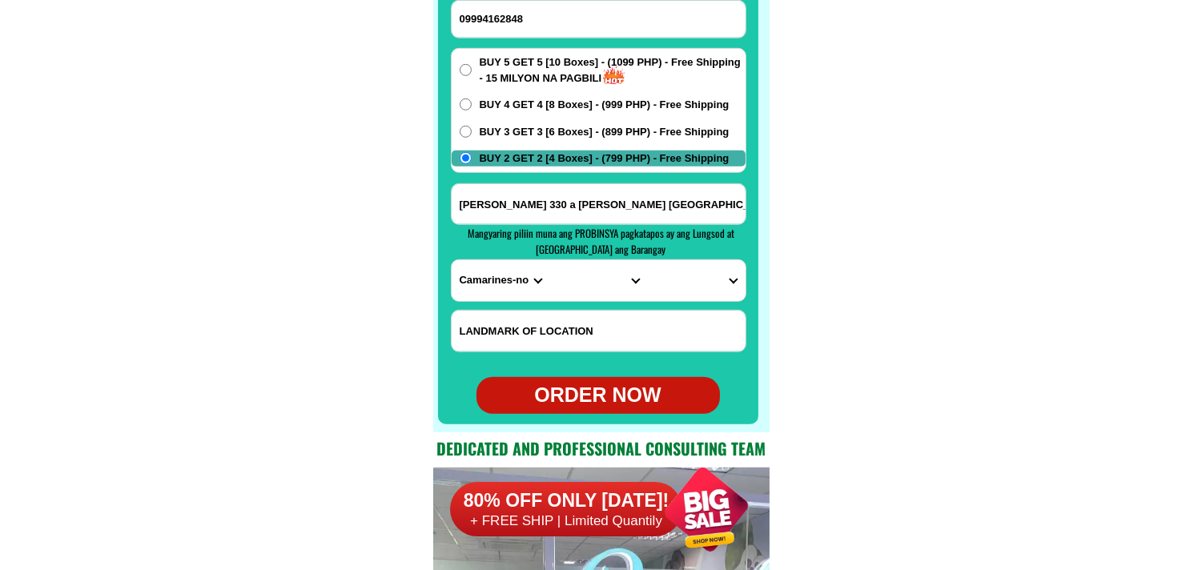
click at [685, 194] on input "[PERSON_NAME] 330 a [PERSON_NAME] [GEOGRAPHIC_DATA][PERSON_NAME] [GEOGRAPHIC_DA…" at bounding box center [599, 204] width 294 height 40
click at [486, 283] on select "PROVINCE [GEOGRAPHIC_DATA] [GEOGRAPHIC_DATA] [GEOGRAPHIC_DATA] [GEOGRAPHIC_DATA…" at bounding box center [501, 280] width 98 height 41
select select "63_993"
click at [452, 260] on select "PROVINCE [GEOGRAPHIC_DATA] [GEOGRAPHIC_DATA] [GEOGRAPHIC_DATA] [GEOGRAPHIC_DATA…" at bounding box center [501, 280] width 98 height 41
click at [581, 294] on select "CITY Angono Antipolo-city [GEOGRAPHIC_DATA] [GEOGRAPHIC_DATA] [PERSON_NAME] Pil…" at bounding box center [598, 280] width 98 height 41
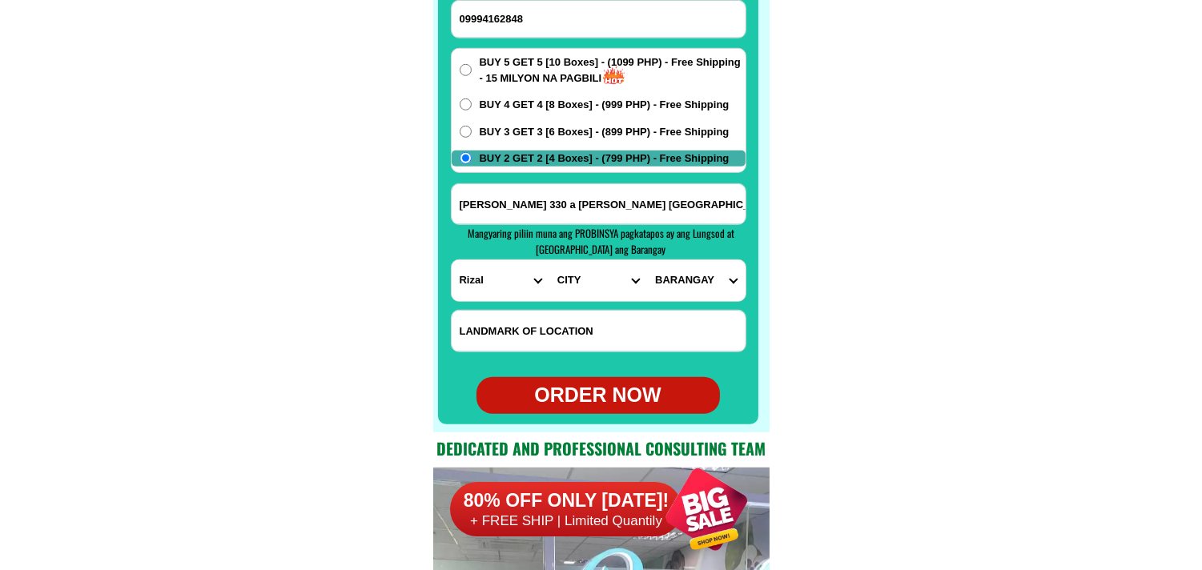
click at [706, 204] on input "[PERSON_NAME] 330 a [PERSON_NAME] [GEOGRAPHIC_DATA][PERSON_NAME] [GEOGRAPHIC_DA…" at bounding box center [599, 204] width 294 height 40
click at [587, 287] on select "CITY Angono Antipolo-city [GEOGRAPHIC_DATA] [GEOGRAPHIC_DATA] [PERSON_NAME] Pil…" at bounding box center [598, 280] width 98 height 41
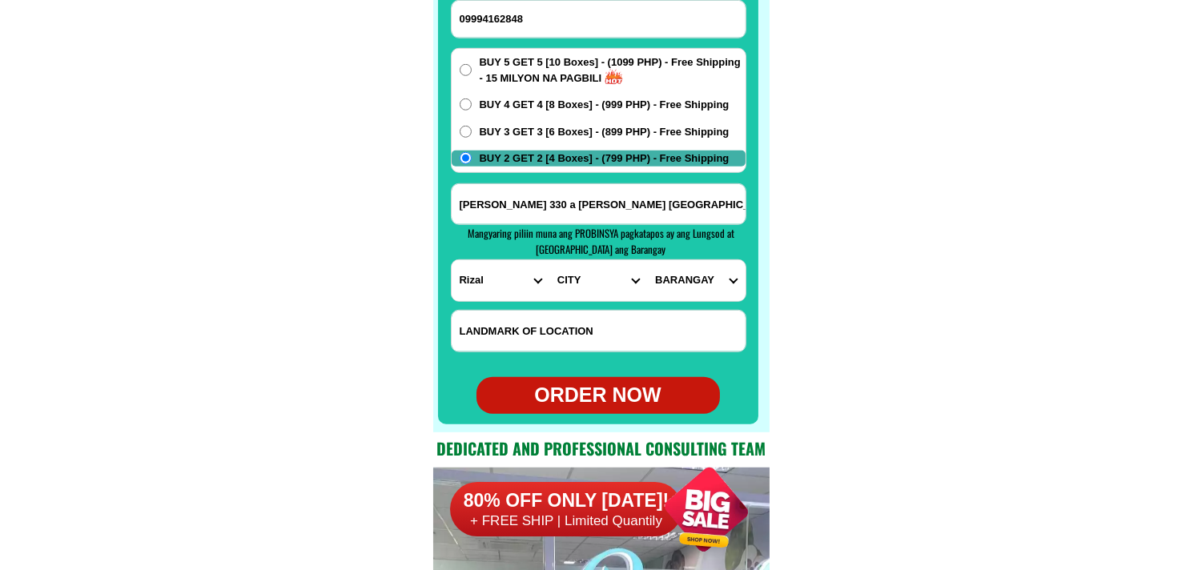
click at [573, 284] on select "CITY Angono Antipolo-city [GEOGRAPHIC_DATA] [GEOGRAPHIC_DATA] [PERSON_NAME] Pil…" at bounding box center [598, 280] width 98 height 41
select select "63_9933587"
click at [549, 260] on select "CITY Angono Antipolo-city [GEOGRAPHIC_DATA] [GEOGRAPHIC_DATA] [PERSON_NAME] Pil…" at bounding box center [598, 280] width 98 height 41
drag, startPoint x: 673, startPoint y: 278, endPoint x: 683, endPoint y: 278, distance: 10.4
click at [673, 278] on select "BARANGAY Balite (pob.) [GEOGRAPHIC_DATA][PERSON_NAME] Mascap [PERSON_NAME][GEOG…" at bounding box center [696, 280] width 98 height 41
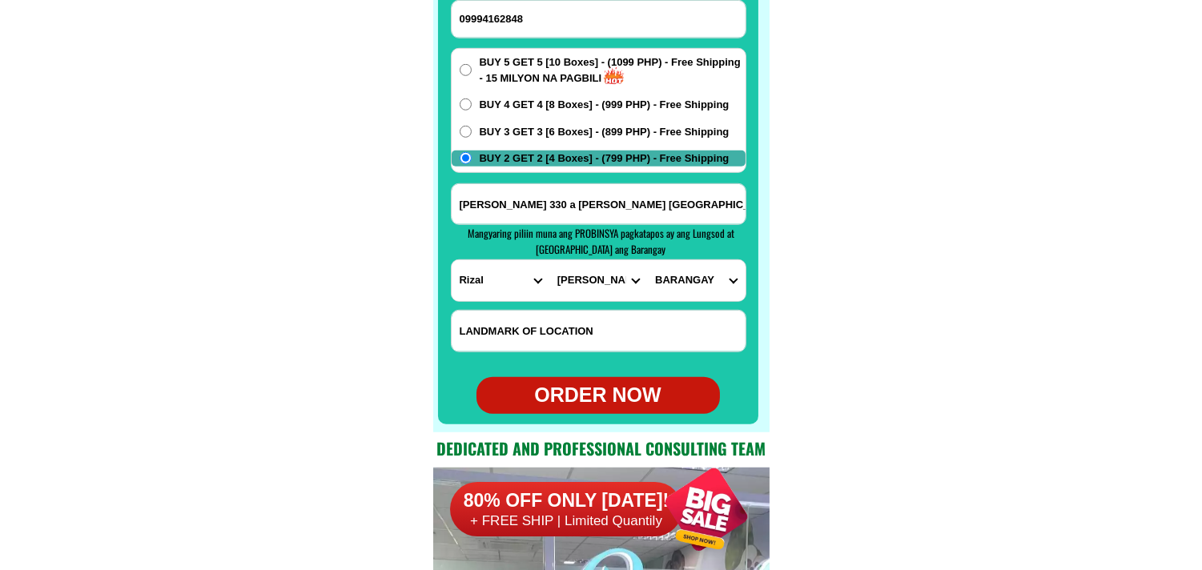
select select "63_99335873474"
click at [647, 260] on select "BARANGAY Balite (pob.) [GEOGRAPHIC_DATA][PERSON_NAME] Mascap [PERSON_NAME][GEOG…" at bounding box center [696, 280] width 98 height 41
click at [615, 395] on div "ORDER NOW" at bounding box center [598, 395] width 243 height 30
type input "[PERSON_NAME] 330 a [PERSON_NAME] [GEOGRAPHIC_DATA][PERSON_NAME] [GEOGRAPHIC_DA…"
radio input "true"
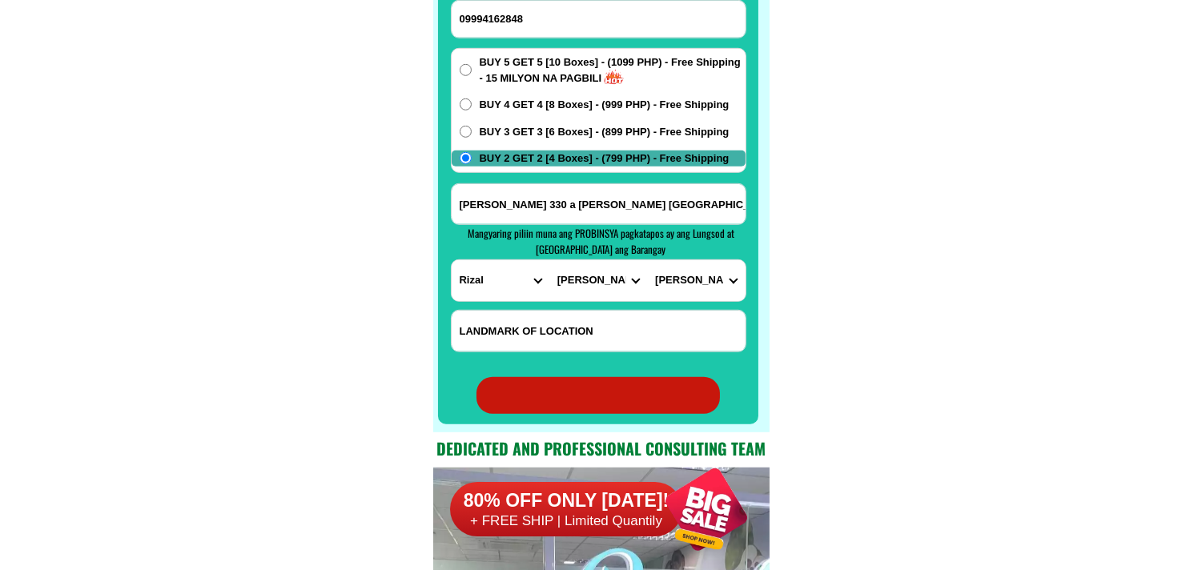
radio input "true"
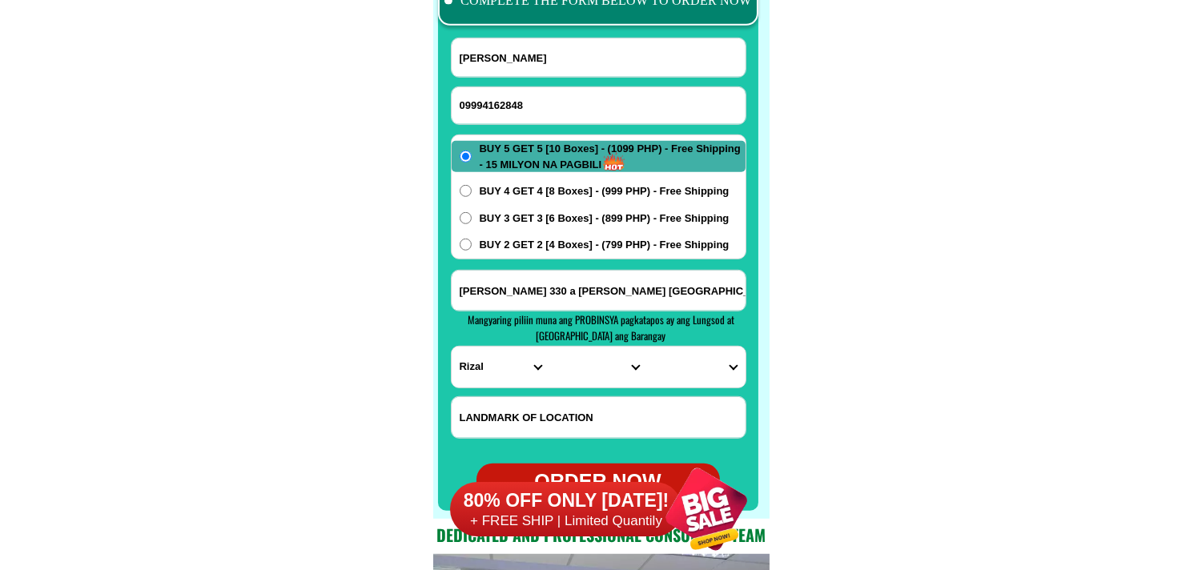
scroll to position [12610, 0]
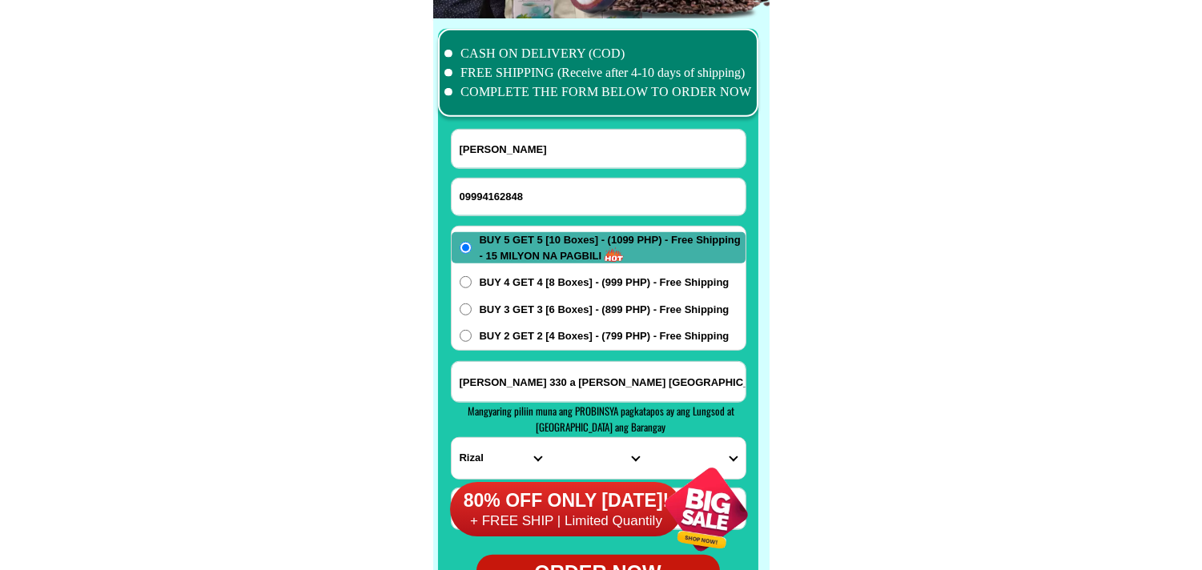
drag, startPoint x: 505, startPoint y: 195, endPoint x: 515, endPoint y: 193, distance: 9.7
click at [505, 195] on input "09994162848" at bounding box center [599, 197] width 294 height 37
paste input "0961 290 5957"
click at [507, 185] on input "0961 290 5957" at bounding box center [599, 197] width 294 height 37
click at [485, 191] on input "0961 2905957" at bounding box center [599, 197] width 294 height 37
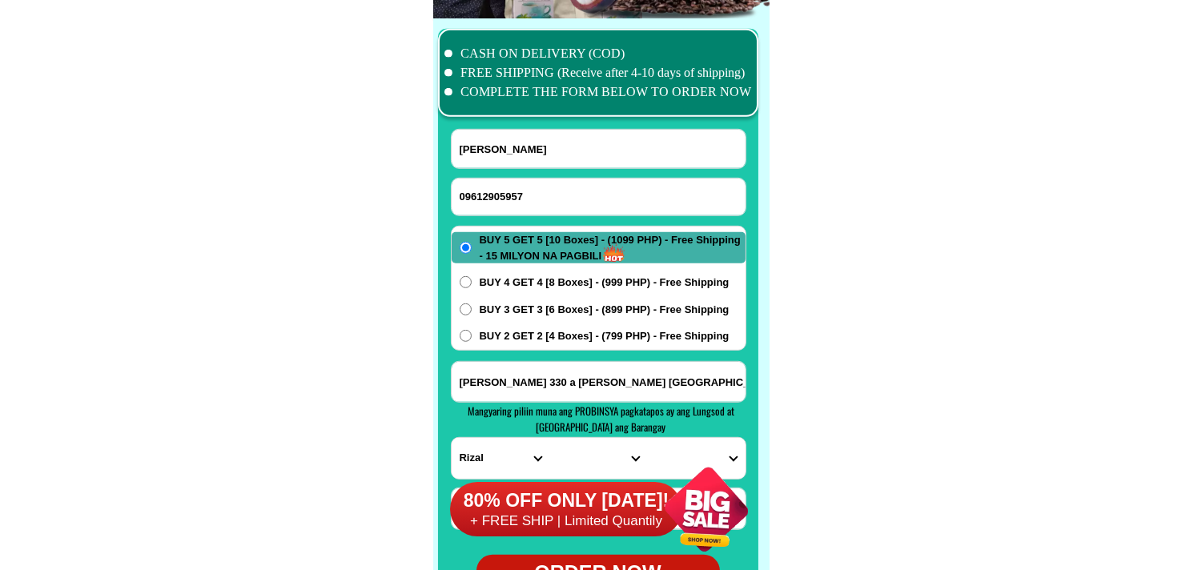
type input "09612905957"
drag, startPoint x: 103, startPoint y: 262, endPoint x: 76, endPoint y: 19, distance: 244.1
drag, startPoint x: 527, startPoint y: 162, endPoint x: 404, endPoint y: 48, distance: 167.2
click at [527, 162] on input "Input full_name" at bounding box center [599, 149] width 294 height 38
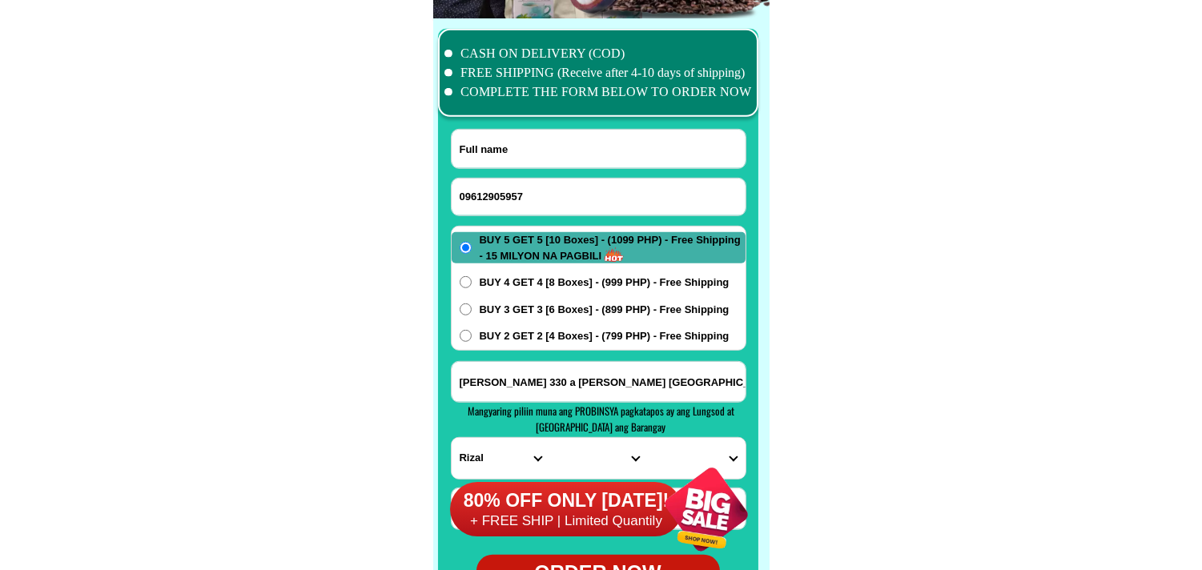
paste input "[PERSON_NAME]"
type input "[PERSON_NAME]"
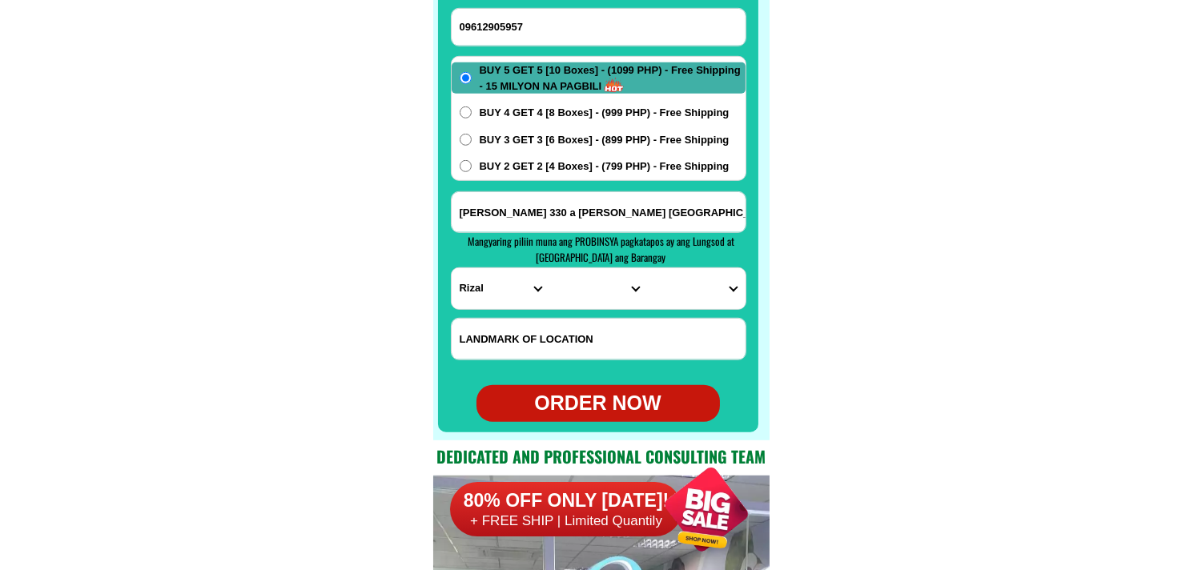
scroll to position [12788, 0]
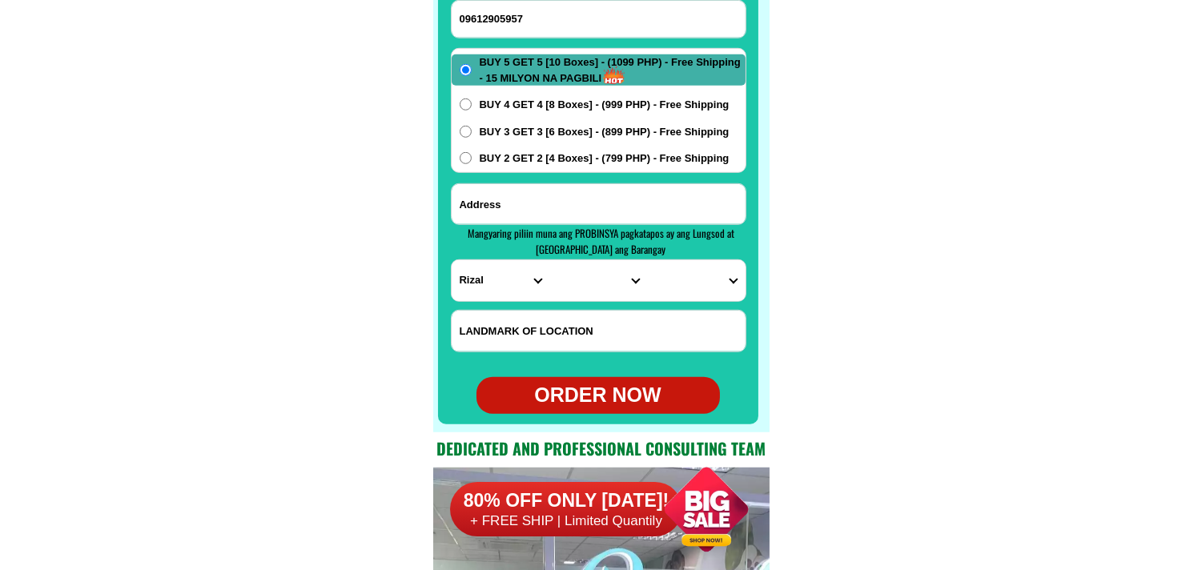
drag, startPoint x: 550, startPoint y: 205, endPoint x: 533, endPoint y: 213, distance: 19.4
click at [550, 205] on input "Input address" at bounding box center [599, 204] width 294 height 40
paste input "Sitio [GEOGRAPHIC_DATA][PERSON_NAME] [GEOGRAPHIC_DATA][PERSON_NAME] [GEOGRAPHIC…"
type input "Sitio [GEOGRAPHIC_DATA][PERSON_NAME] [GEOGRAPHIC_DATA][PERSON_NAME] [GEOGRAPHIC…"
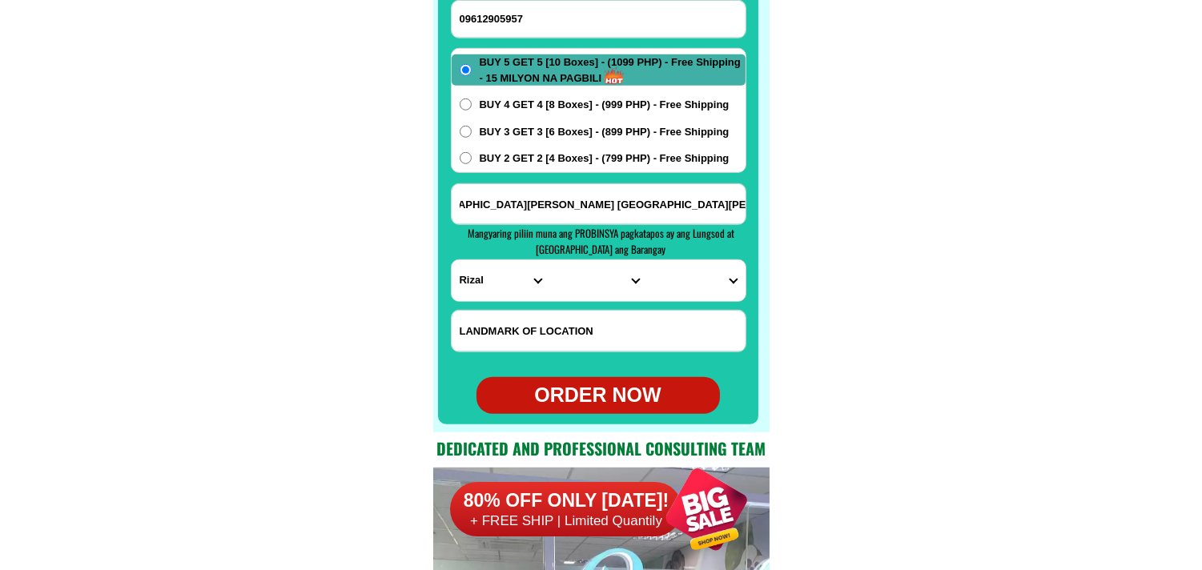
scroll to position [0, 0]
click at [489, 289] on select "PROVINCE [GEOGRAPHIC_DATA] [GEOGRAPHIC_DATA] [GEOGRAPHIC_DATA] [GEOGRAPHIC_DATA…" at bounding box center [501, 280] width 98 height 41
select select "63_803"
click at [452, 260] on select "PROVINCE [GEOGRAPHIC_DATA] [GEOGRAPHIC_DATA] [GEOGRAPHIC_DATA] [GEOGRAPHIC_DATA…" at bounding box center [501, 280] width 98 height 41
click at [599, 270] on select "CITY Botolan Cabangan Castillejos [GEOGRAPHIC_DATA] [GEOGRAPHIC_DATA] [GEOGRAPH…" at bounding box center [598, 280] width 98 height 41
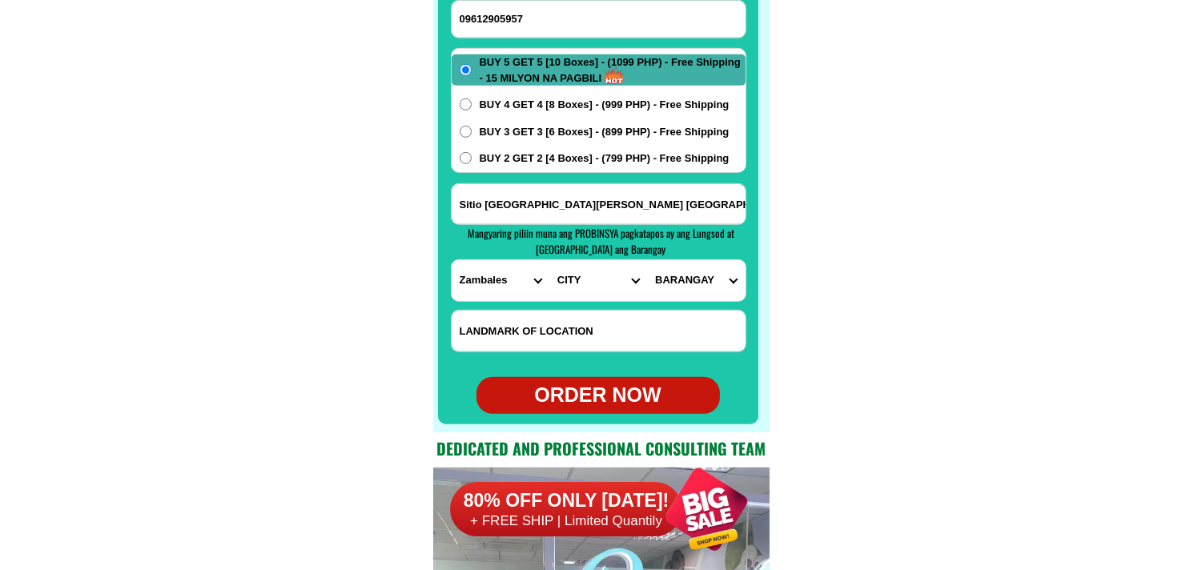
select select "63_8032327"
click at [549, 260] on select "CITY Botolan Cabangan Castillejos [GEOGRAPHIC_DATA] [GEOGRAPHIC_DATA] [GEOGRAPH…" at bounding box center [598, 280] width 98 height 41
click at [699, 282] on select "BARANGAY Asinan Banicain [PERSON_NAME][GEOGRAPHIC_DATA]-[GEOGRAPHIC_DATA] tapin…" at bounding box center [696, 280] width 98 height 41
select select "63_80323271438"
click at [647, 260] on select "BARANGAY Asinan Banicain [PERSON_NAME][GEOGRAPHIC_DATA]-[GEOGRAPHIC_DATA] tapin…" at bounding box center [696, 280] width 98 height 41
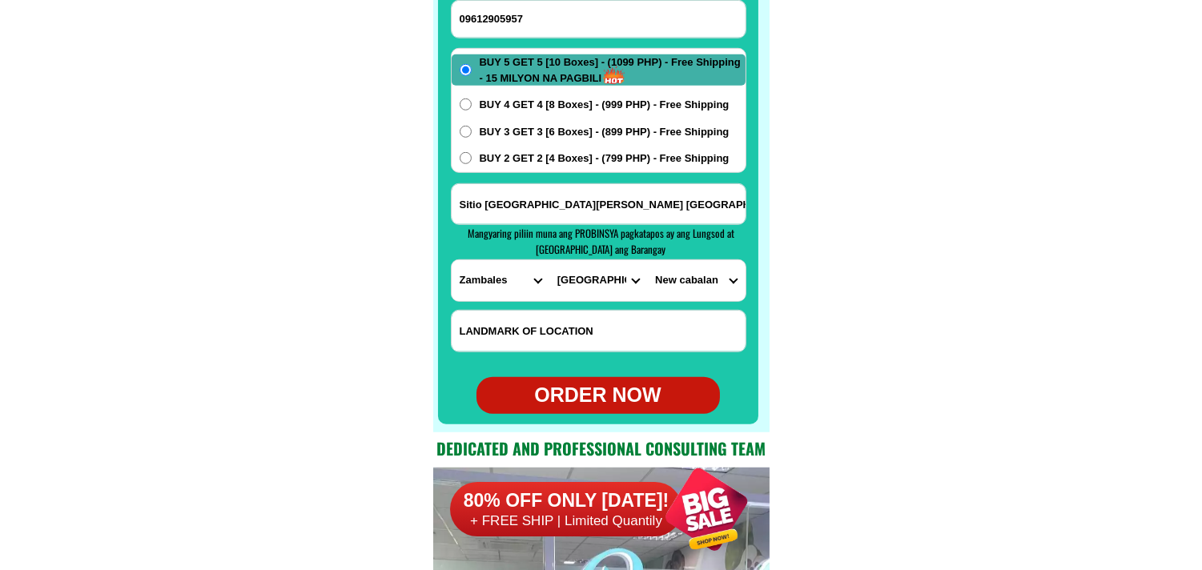
click at [532, 154] on span "BUY 2 GET 2 [4 Boxes] - (799 PHP) - Free Shipping" at bounding box center [605, 159] width 250 height 16
click at [472, 154] on input "BUY 2 GET 2 [4 Boxes] - (799 PHP) - Free Shipping" at bounding box center [466, 158] width 12 height 12
radio input "true"
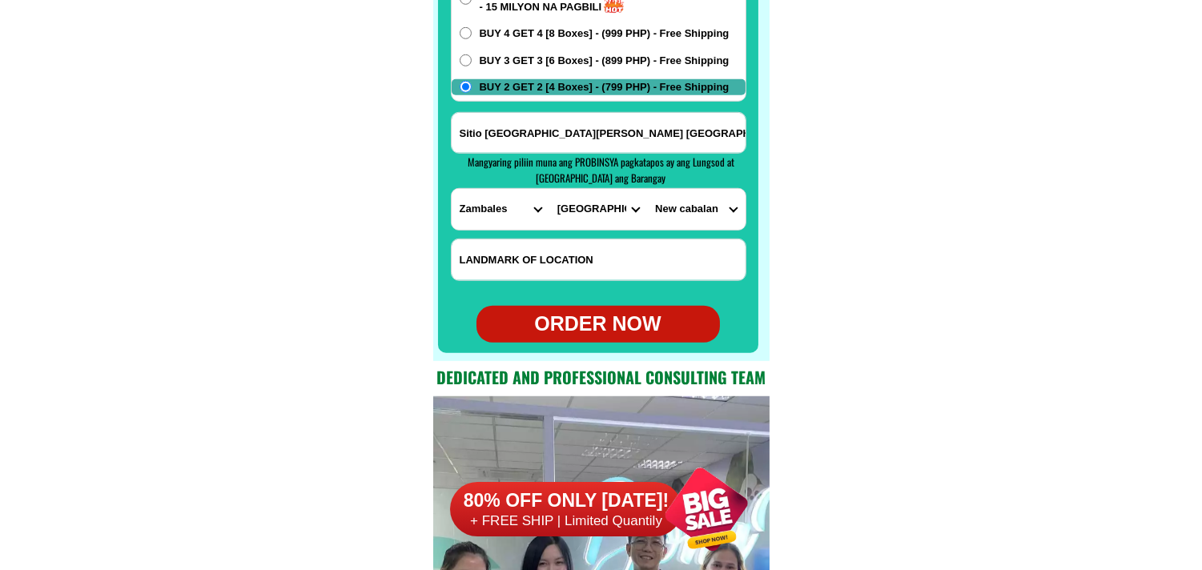
scroll to position [12877, 0]
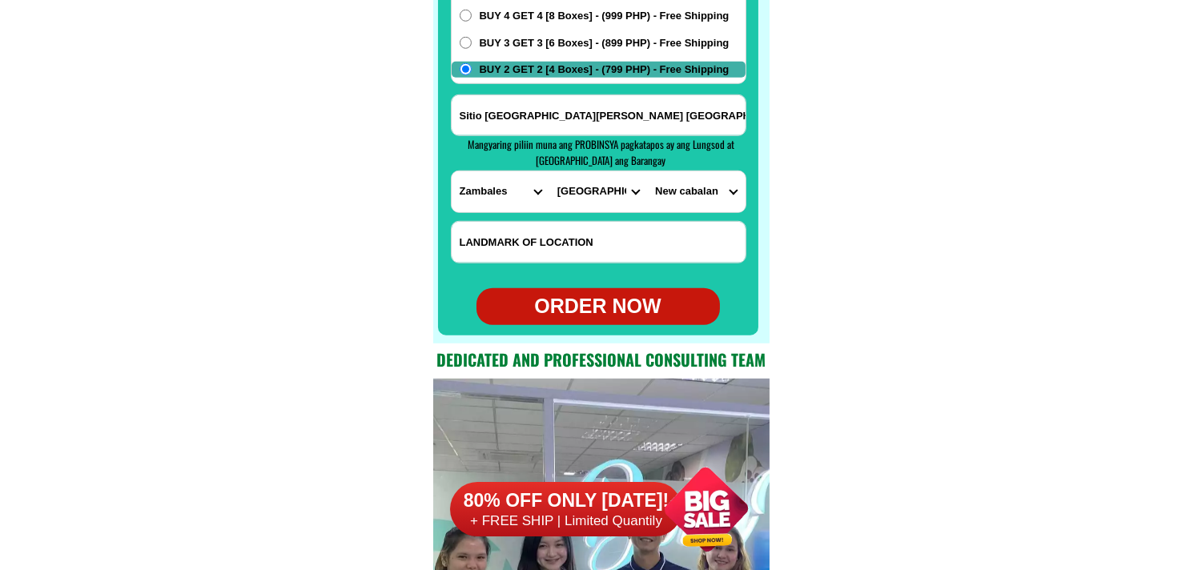
click at [591, 305] on div "ORDER NOW" at bounding box center [598, 307] width 243 height 30
type input "[PERSON_NAME]"
radio input "true"
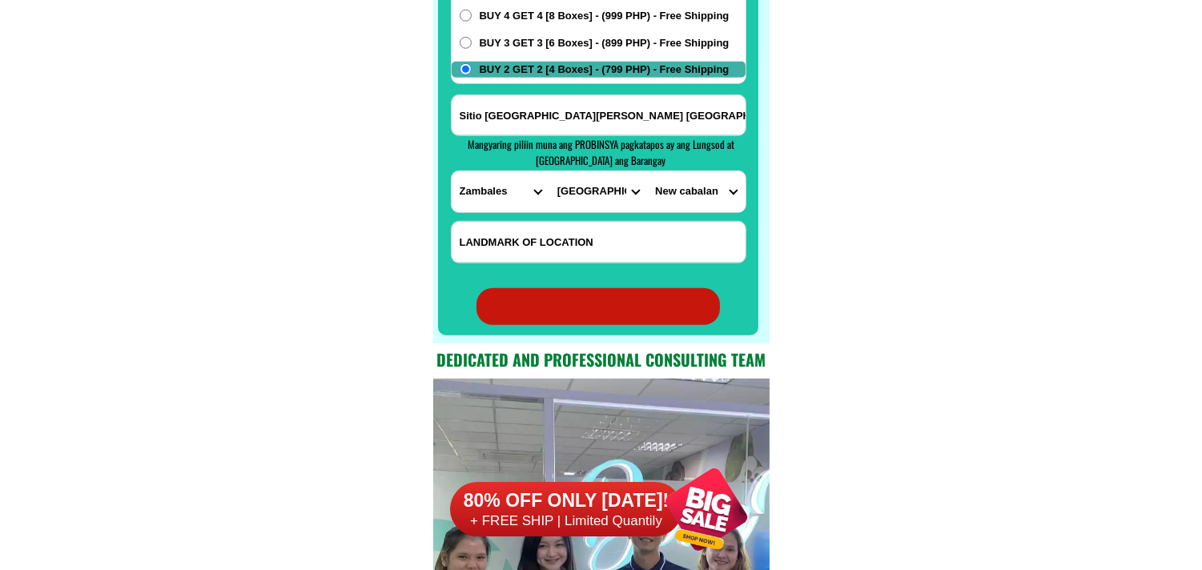
radio input "true"
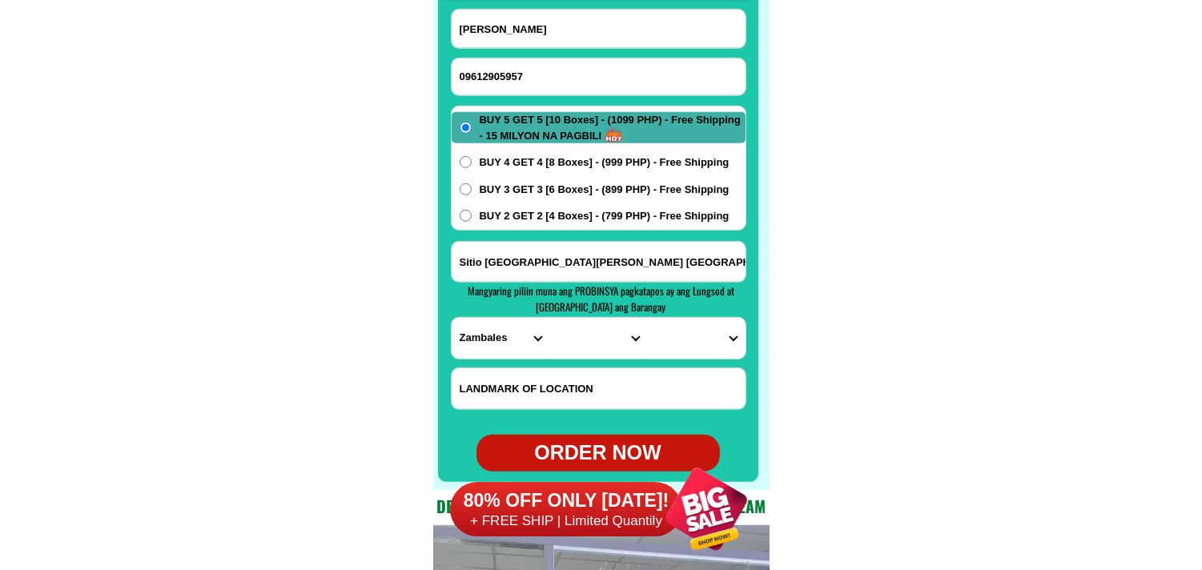
scroll to position [12699, 0]
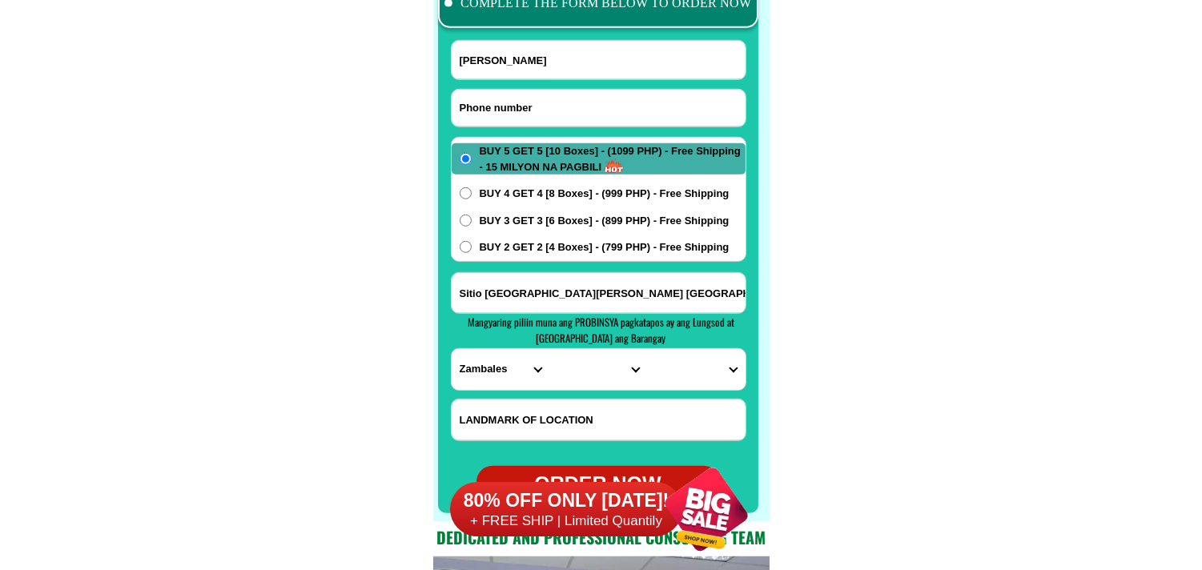
click at [540, 100] on input "Input phone_number" at bounding box center [599, 108] width 294 height 37
paste input "# 0963 569 5066"
drag, startPoint x: 469, startPoint y: 103, endPoint x: 433, endPoint y: 113, distance: 38.3
click at [433, 113] on div "CASH ON DELIVERY (COD) FREE SHIPPING (Receive after 4-10 days of shipping) COMP…" at bounding box center [601, 226] width 336 height 592
drag, startPoint x: 487, startPoint y: 102, endPoint x: 502, endPoint y: 103, distance: 15.2
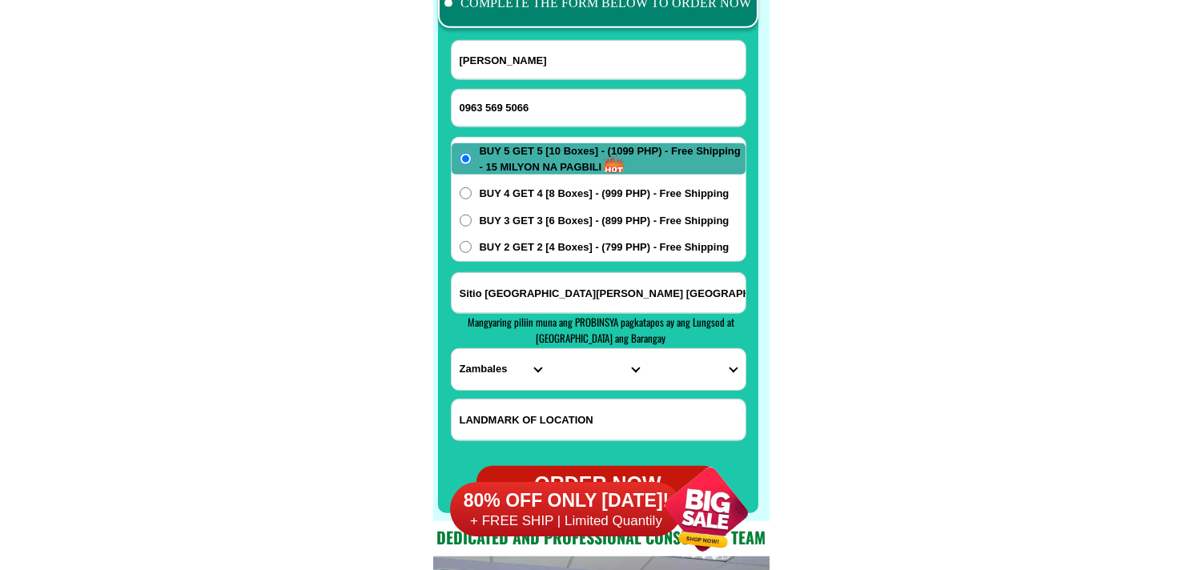
click at [490, 102] on input "0963 569 5066" at bounding box center [599, 108] width 294 height 37
click at [490, 109] on input "0963 569 5066" at bounding box center [599, 108] width 294 height 37
click at [486, 105] on input "0963 569 5066" at bounding box center [599, 108] width 294 height 37
click at [505, 107] on input "0963569 5066" at bounding box center [599, 108] width 294 height 37
type input "09635695066"
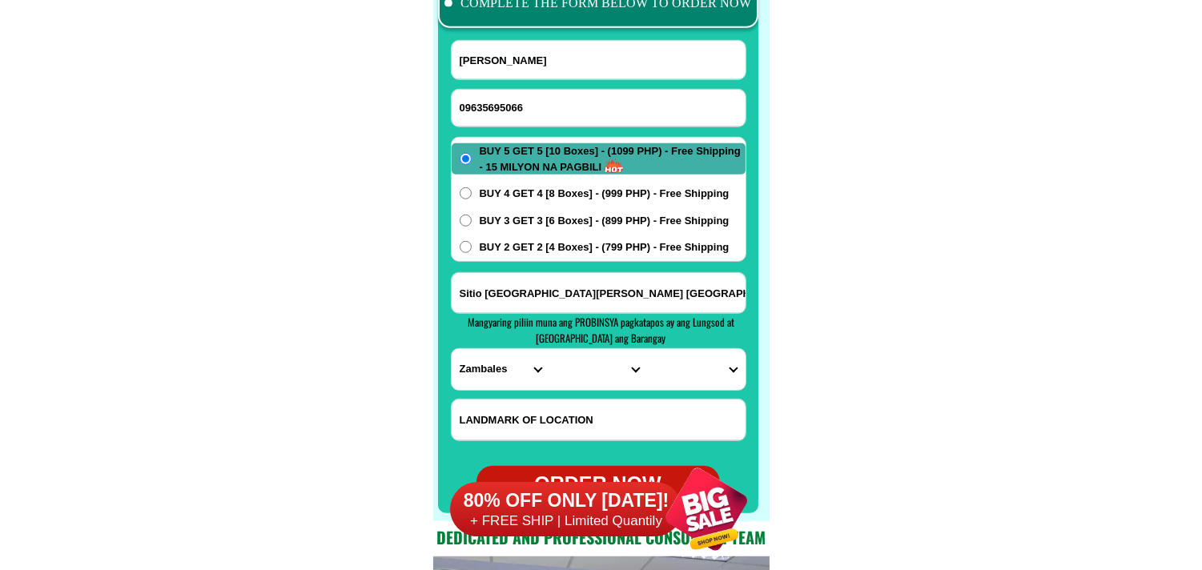
drag, startPoint x: 131, startPoint y: 235, endPoint x: 88, endPoint y: 38, distance: 201.6
drag, startPoint x: 564, startPoint y: 72, endPoint x: 572, endPoint y: 67, distance: 9.3
click at [572, 67] on input "Input full_name" at bounding box center [599, 60] width 294 height 38
paste input "[PERSON_NAME]"
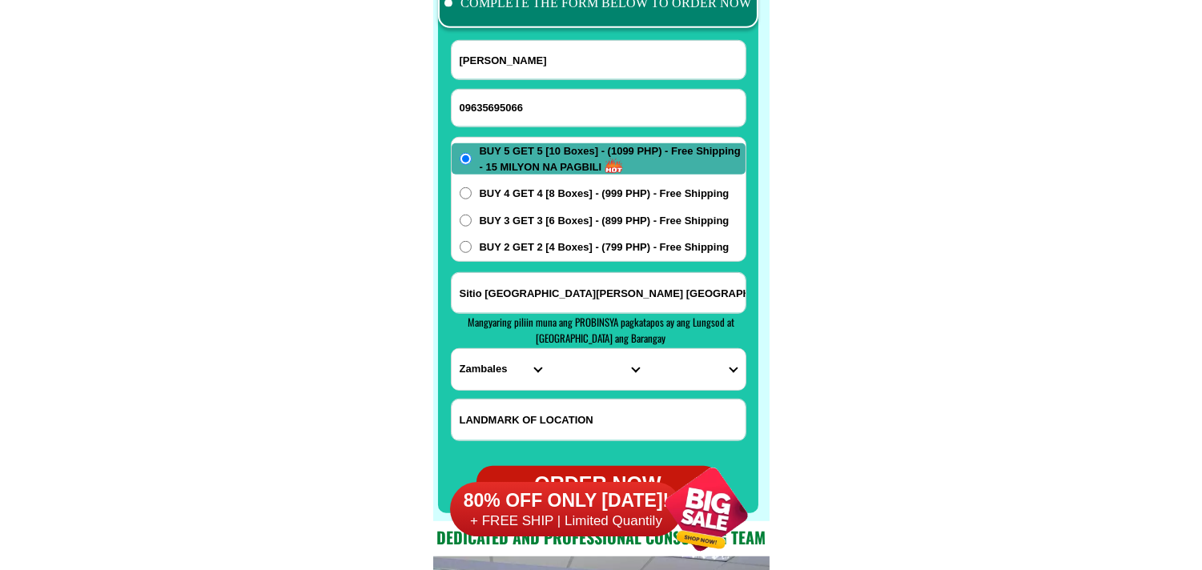
type input "[PERSON_NAME]"
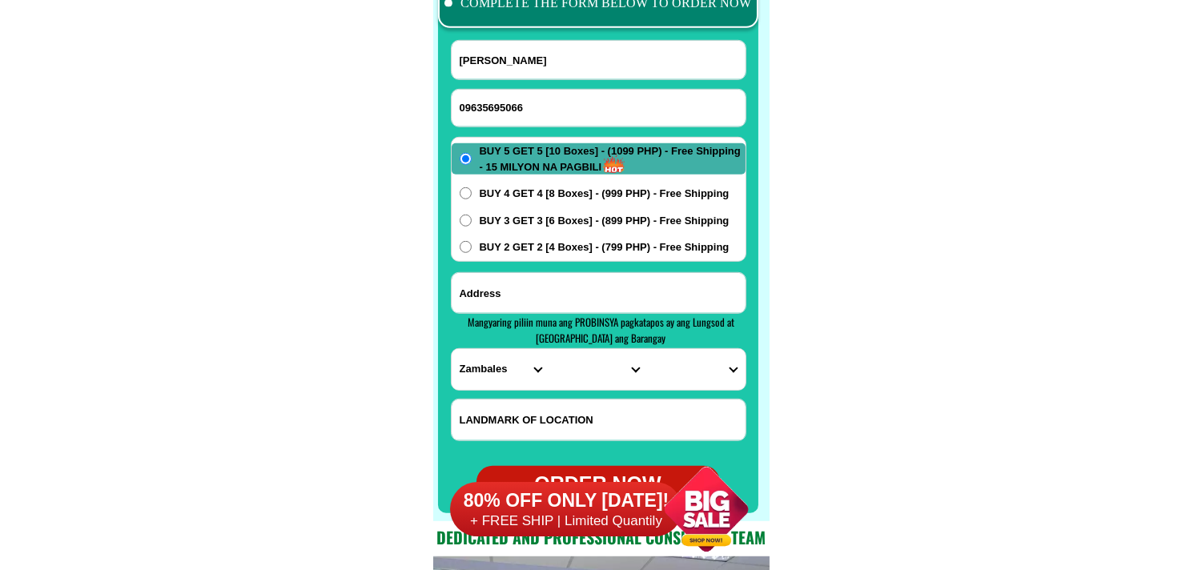
click at [566, 282] on input "Input address" at bounding box center [599, 293] width 294 height 40
paste input "Blk 5 Bukid Looban [PERSON_NAME][GEOGRAPHIC_DATA]"
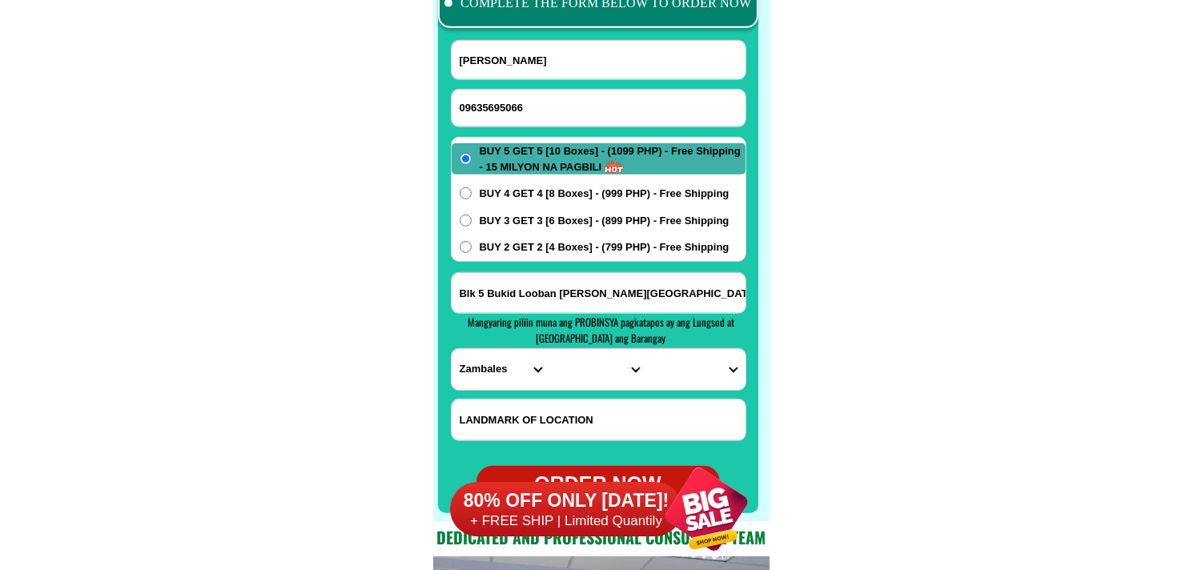
type input "Blk 5 Bukid Looban [PERSON_NAME][GEOGRAPHIC_DATA]"
click at [489, 365] on select "PROVINCE [GEOGRAPHIC_DATA] [GEOGRAPHIC_DATA] [GEOGRAPHIC_DATA] [GEOGRAPHIC_DATA…" at bounding box center [501, 369] width 98 height 41
select select "63_219"
click at [452, 349] on select "PROVINCE [GEOGRAPHIC_DATA] [GEOGRAPHIC_DATA] [GEOGRAPHIC_DATA] [GEOGRAPHIC_DATA…" at bounding box center [501, 369] width 98 height 41
click at [579, 359] on select "CITY [GEOGRAPHIC_DATA] [GEOGRAPHIC_DATA] [GEOGRAPHIC_DATA] [GEOGRAPHIC_DATA]-ci…" at bounding box center [598, 369] width 98 height 41
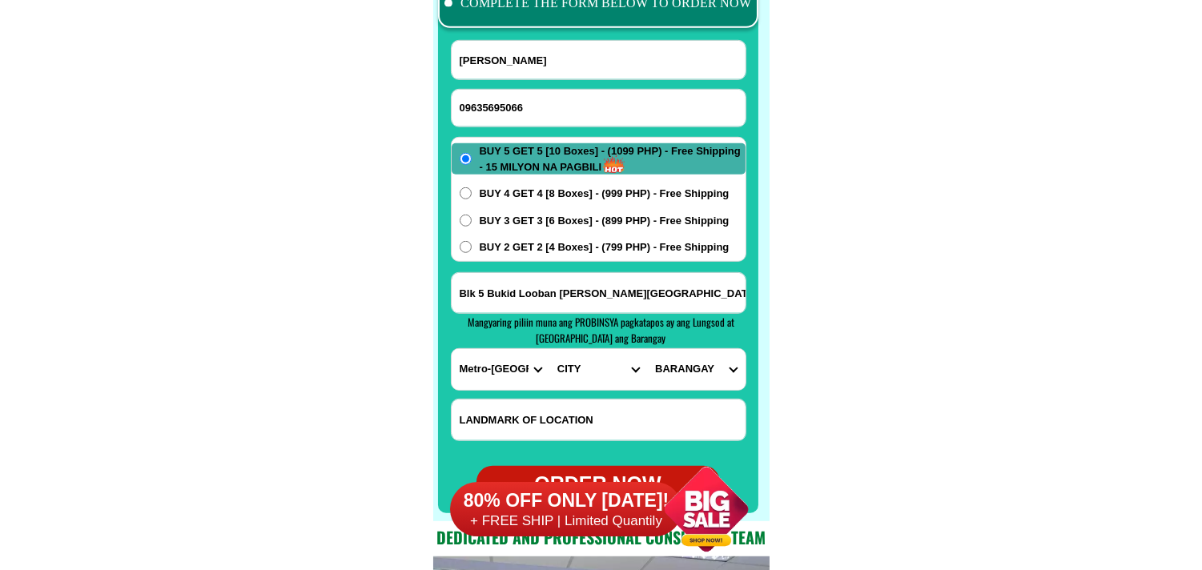
select select "63_2191080"
click at [549, 349] on select "CITY [GEOGRAPHIC_DATA] [GEOGRAPHIC_DATA] [GEOGRAPHIC_DATA] [GEOGRAPHIC_DATA]-ci…" at bounding box center [598, 369] width 98 height 41
click at [694, 365] on select "BARANGAY Arkong bato Bagbaguin Balangkas [GEOGRAPHIC_DATA][PERSON_NAME] Canumay…" at bounding box center [696, 369] width 98 height 41
select select "63_21910806444"
click at [647, 349] on select "BARANGAY Arkong bato Bagbaguin Balangkas [GEOGRAPHIC_DATA][PERSON_NAME] Canumay…" at bounding box center [696, 369] width 98 height 41
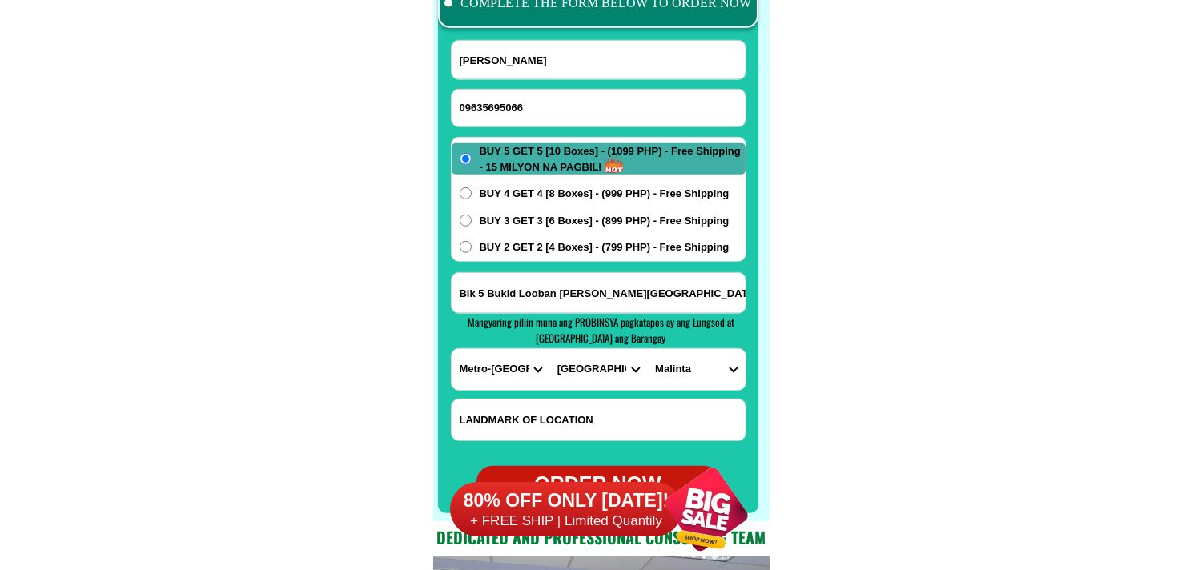
drag, startPoint x: 551, startPoint y: 197, endPoint x: 563, endPoint y: 201, distance: 12.7
click at [554, 199] on span "BUY 4 GET 4 [8 Boxes] - (999 PHP) - Free Shipping" at bounding box center [605, 194] width 250 height 16
click at [581, 197] on span "BUY 4 GET 4 [8 Boxes] - (999 PHP) - Free Shipping" at bounding box center [605, 194] width 250 height 16
click at [472, 197] on input "BUY 4 GET 4 [8 Boxes] - (999 PHP) - Free Shipping" at bounding box center [466, 193] width 12 height 12
radio input "true"
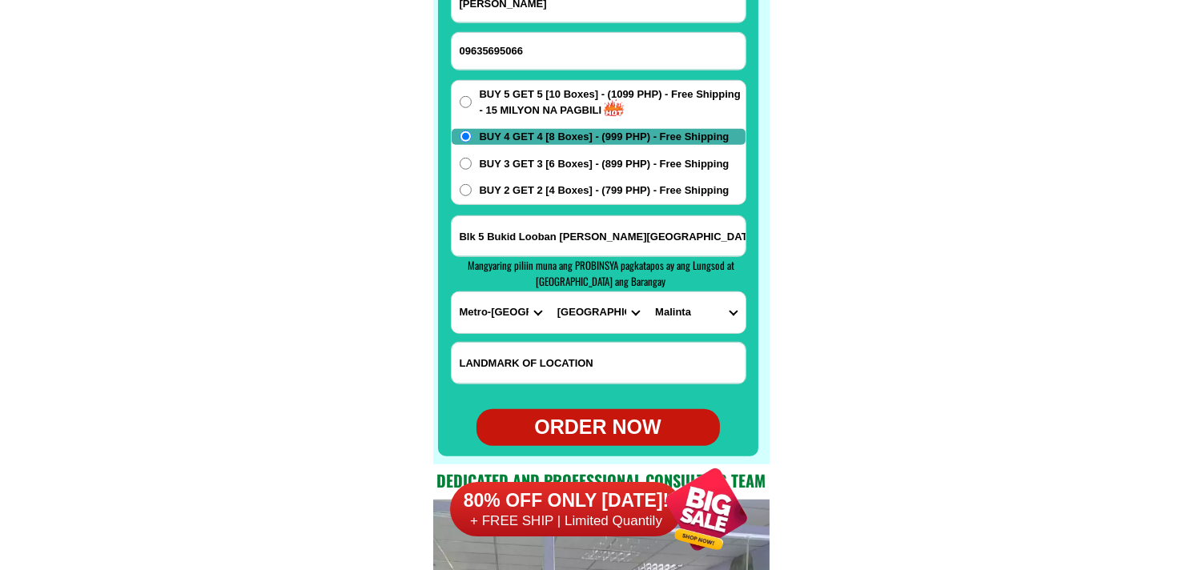
scroll to position [12788, 0]
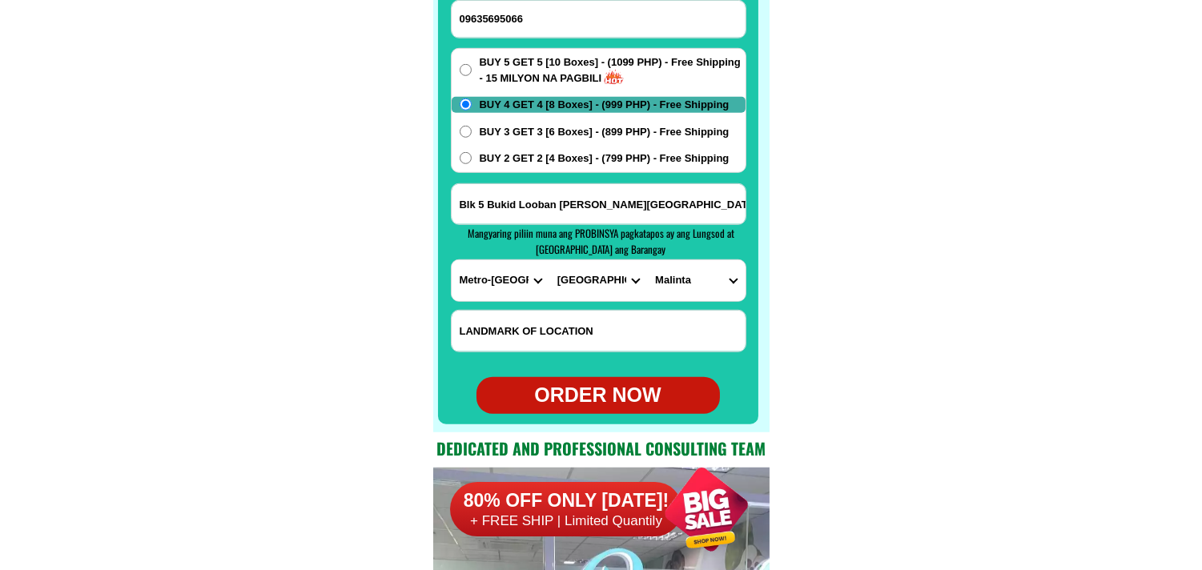
click at [610, 385] on div "ORDER NOW" at bounding box center [598, 395] width 243 height 30
type input "Blk 5 Bukid Looban [PERSON_NAME][GEOGRAPHIC_DATA]"
radio input "true"
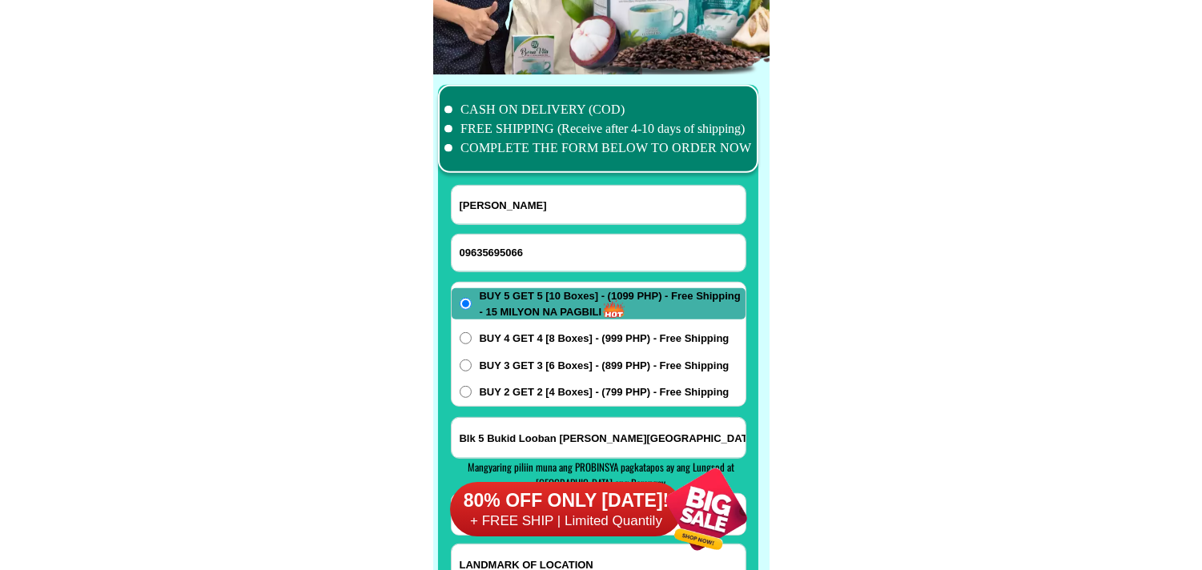
scroll to position [12521, 0]
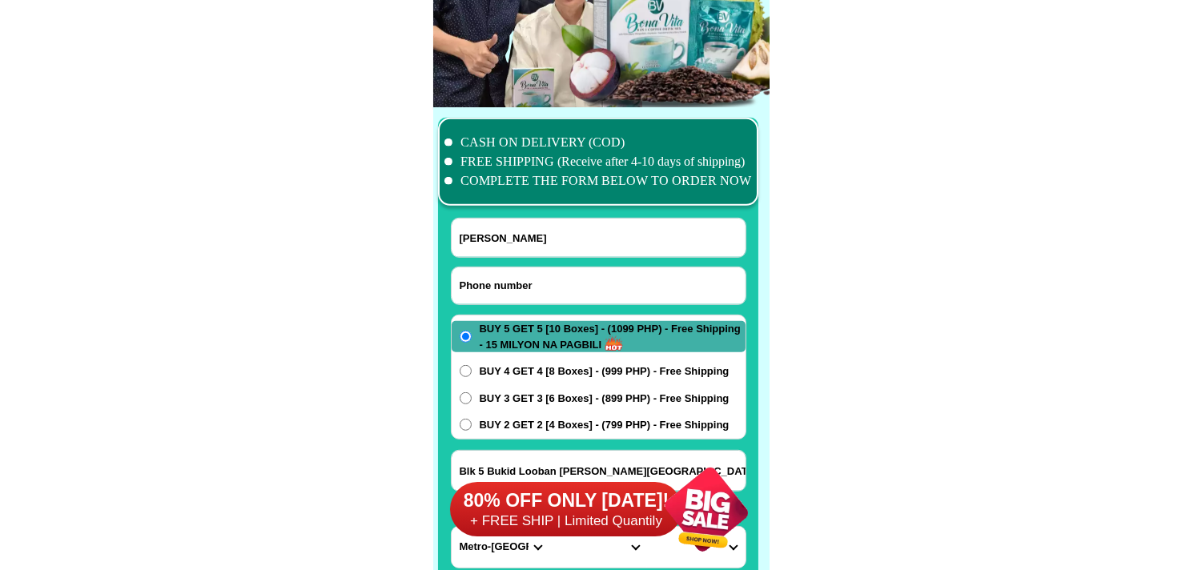
click at [530, 280] on input "Input phone_number" at bounding box center [599, 286] width 294 height 37
paste input "09076541722"
type input "09076541722"
click at [516, 233] on input "Input full_name" at bounding box center [599, 238] width 294 height 38
paste input "[PERSON_NAME]"
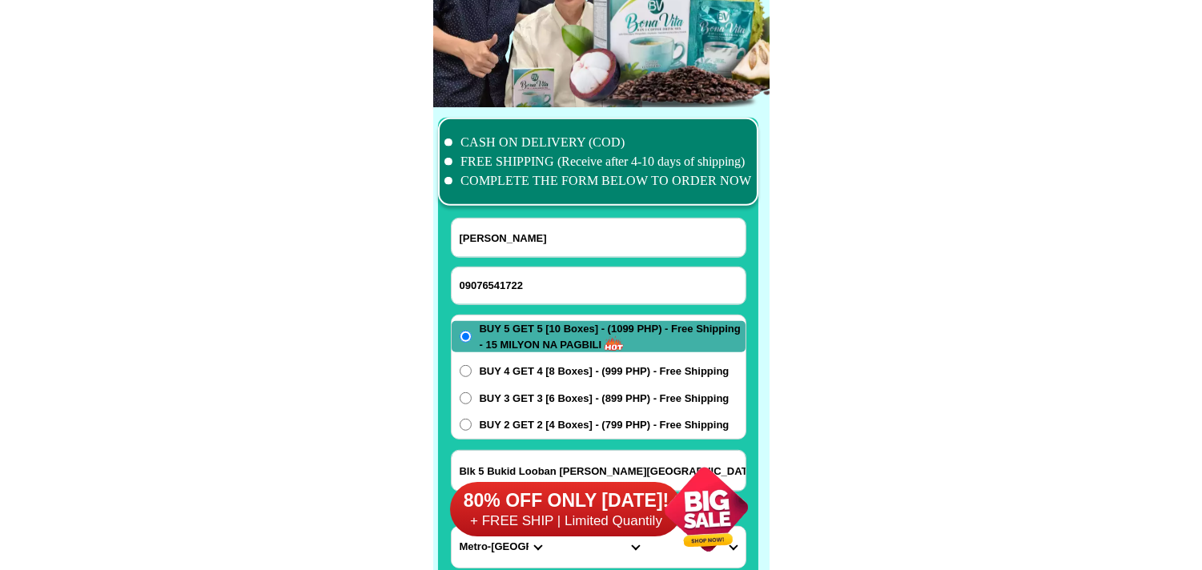
type input "[PERSON_NAME]"
click at [554, 283] on input "09076541722" at bounding box center [599, 286] width 294 height 37
paste input "516832400"
type input "09516832400"
click at [543, 237] on input "[PERSON_NAME]" at bounding box center [599, 238] width 294 height 38
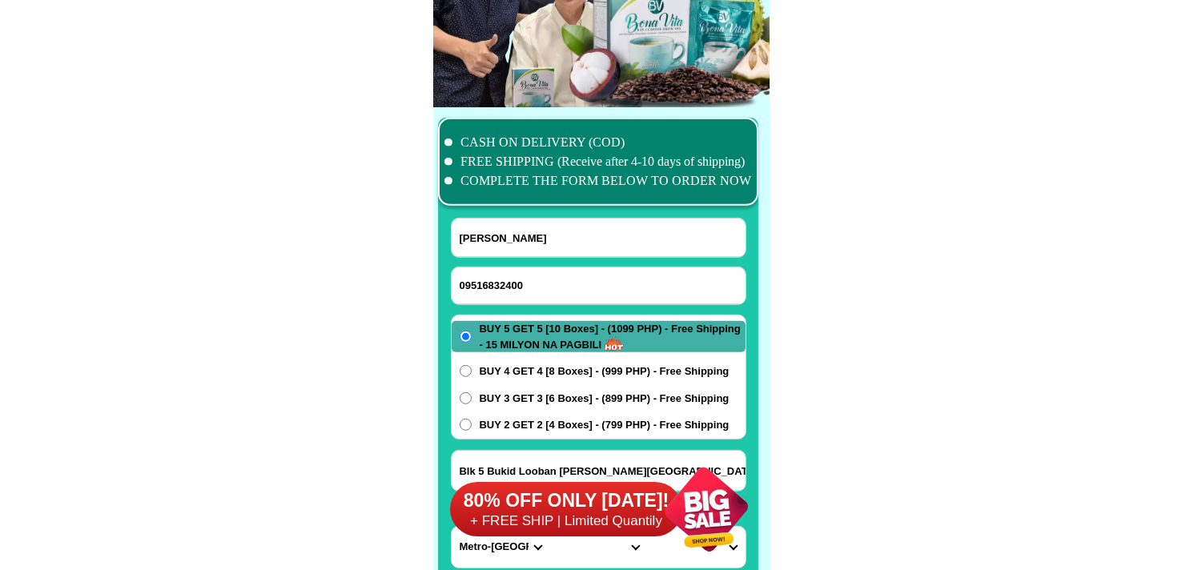
paste input "[PERSON_NAME]"
type input "[PERSON_NAME]"
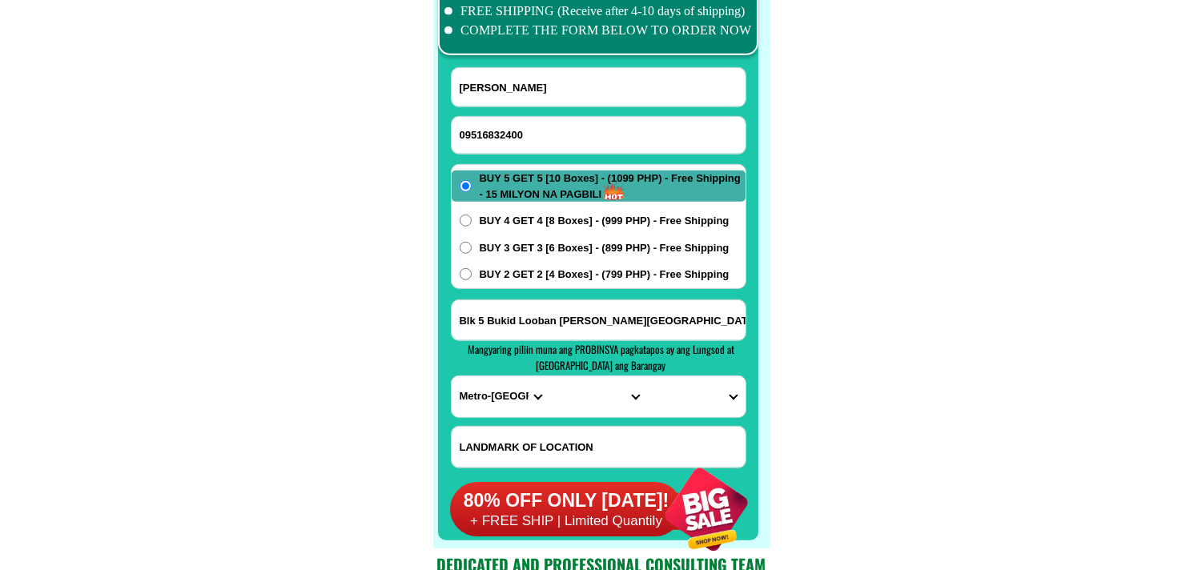
scroll to position [12699, 0]
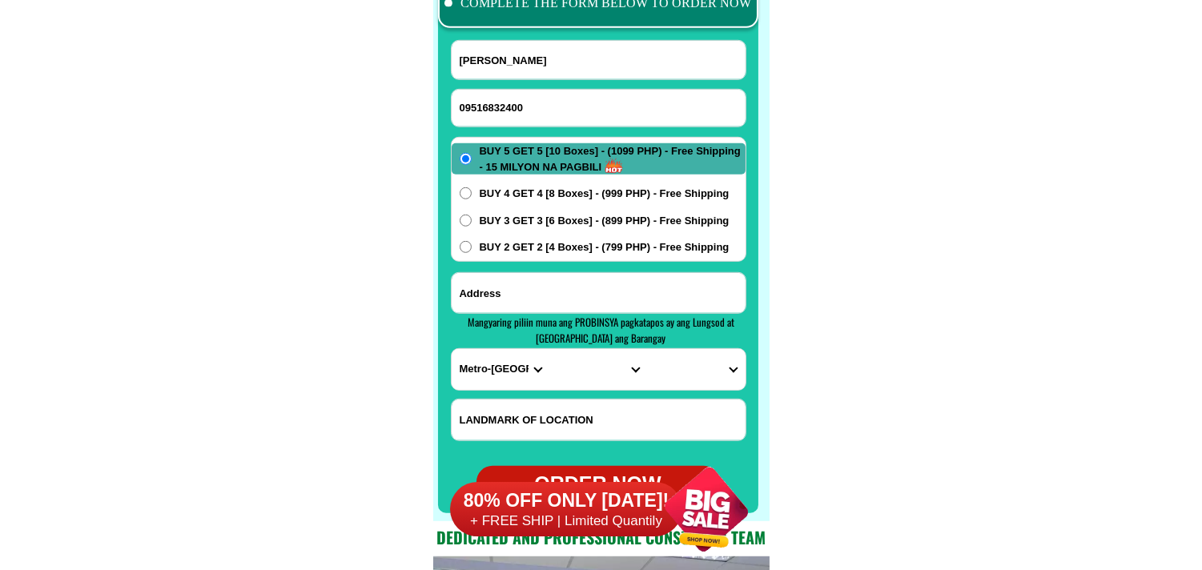
click at [574, 293] on input "Input address" at bounding box center [599, 293] width 294 height 40
paste input "barangay [GEOGRAPHIC_DATA] porok 2 cp."
type input "barangay [GEOGRAPHIC_DATA] porok 2 cp."
click at [454, 371] on select "PROVINCE [GEOGRAPHIC_DATA] [GEOGRAPHIC_DATA] [GEOGRAPHIC_DATA] [GEOGRAPHIC_DATA…" at bounding box center [501, 369] width 98 height 41
select select "63_115"
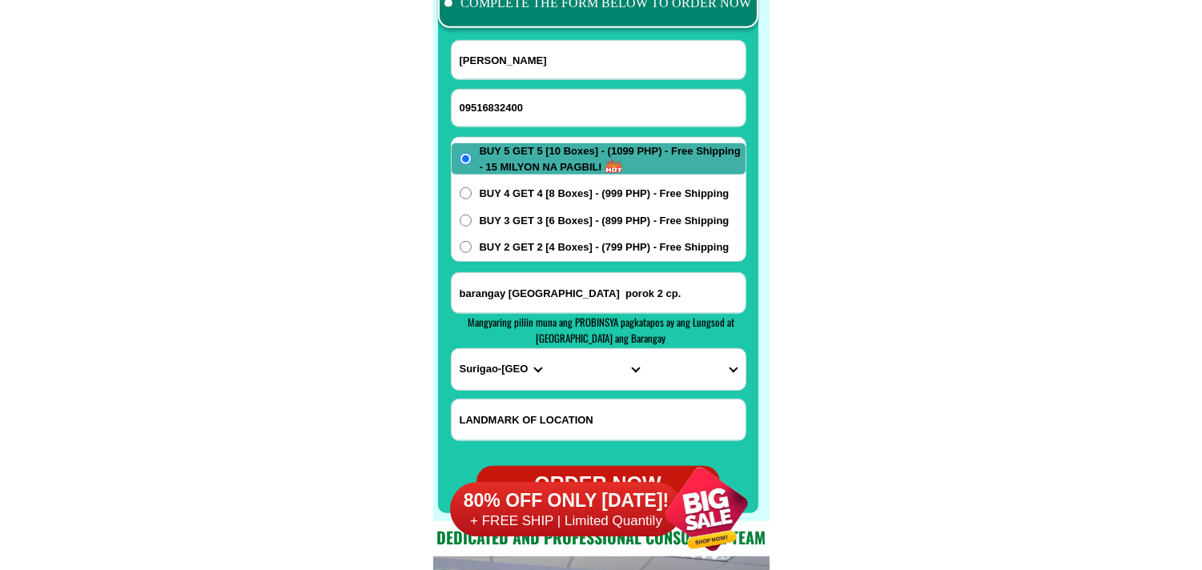
click at [452, 349] on select "PROVINCE [GEOGRAPHIC_DATA] [GEOGRAPHIC_DATA] [GEOGRAPHIC_DATA] [GEOGRAPHIC_DATA…" at bounding box center [501, 369] width 98 height 41
click at [569, 360] on select "CITY [GEOGRAPHIC_DATA] Bislig-city [GEOGRAPHIC_DATA] Carrascal Hinatuan [PERSON…" at bounding box center [598, 369] width 98 height 41
select select "63_1154120"
click at [705, 290] on input "barangay [GEOGRAPHIC_DATA] porok 2 cp." at bounding box center [599, 293] width 294 height 40
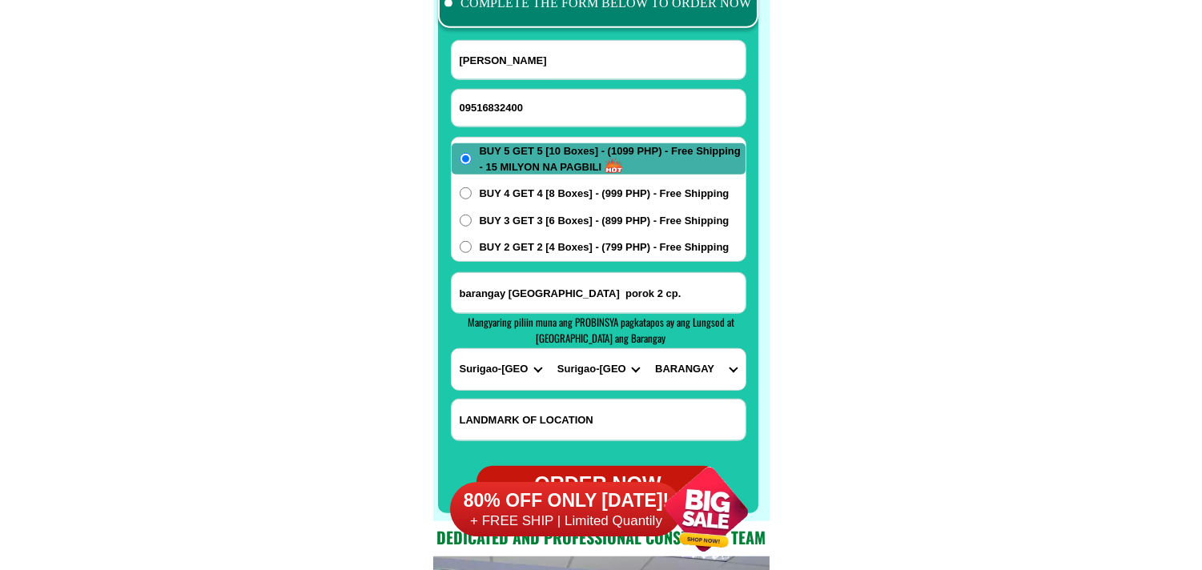
click at [509, 201] on div "BUY 5 GET 5 [10 Boxes] - (1099 PHP) - Free Shipping - 15 MILYON NA PAGBILI BUY …" at bounding box center [599, 199] width 296 height 125
click at [516, 189] on span "BUY 4 GET 4 [8 Boxes] - (999 PHP) - Free Shipping" at bounding box center [605, 194] width 250 height 16
click at [472, 189] on input "BUY 4 GET 4 [8 Boxes] - (999 PHP) - Free Shipping" at bounding box center [466, 193] width 12 height 12
radio input "true"
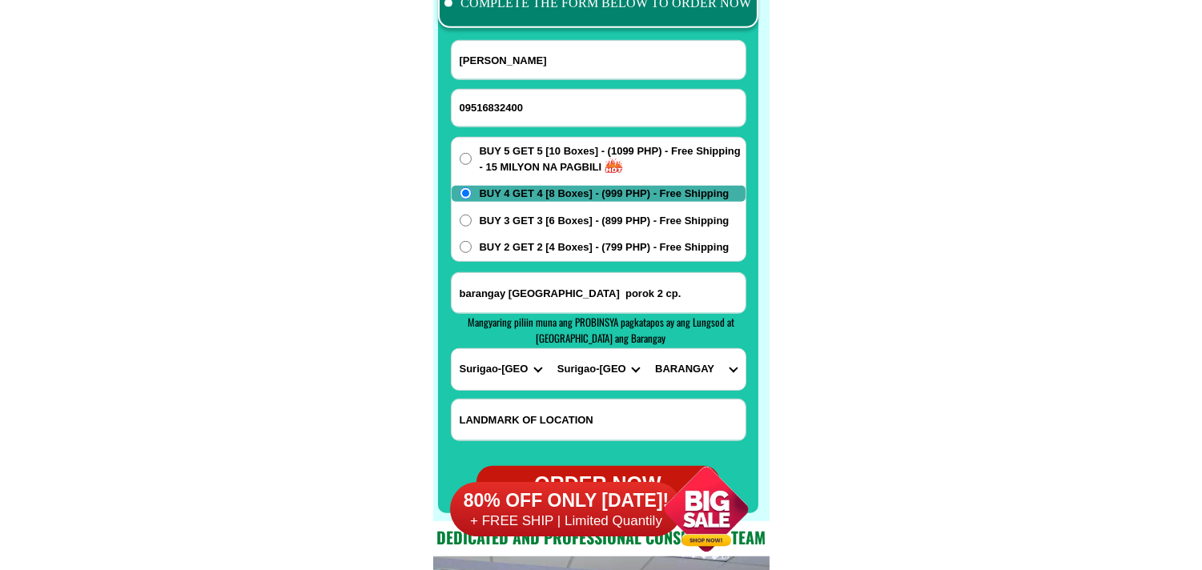
click at [517, 371] on select "PROVINCE [GEOGRAPHIC_DATA] [GEOGRAPHIC_DATA] [GEOGRAPHIC_DATA] [GEOGRAPHIC_DATA…" at bounding box center [501, 369] width 98 height 41
select select "63_829"
click at [452, 349] on select "PROVINCE [GEOGRAPHIC_DATA] [GEOGRAPHIC_DATA] [GEOGRAPHIC_DATA] [GEOGRAPHIC_DATA…" at bounding box center [501, 369] width 98 height 41
click at [573, 368] on select "CITY [GEOGRAPHIC_DATA] [GEOGRAPHIC_DATA][PERSON_NAME] [GEOGRAPHIC_DATA] Mainit …" at bounding box center [598, 369] width 98 height 41
select select "63_8291977"
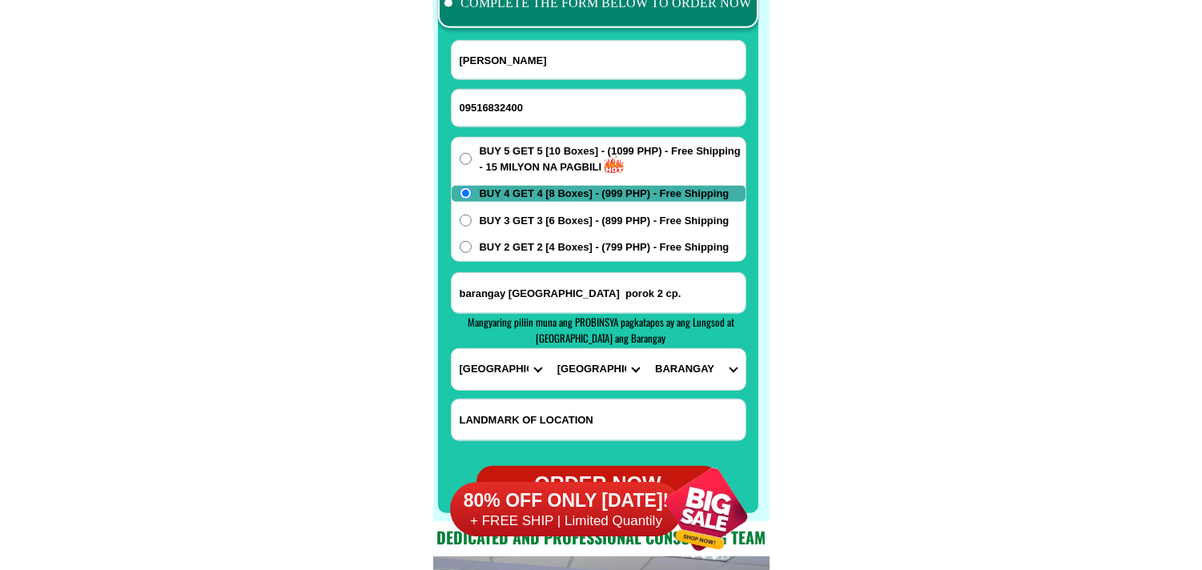
click at [549, 349] on select "CITY [GEOGRAPHIC_DATA] [GEOGRAPHIC_DATA][PERSON_NAME] [GEOGRAPHIC_DATA] Mainit …" at bounding box center [598, 369] width 98 height 41
click at [706, 364] on select "[GEOGRAPHIC_DATA]-[GEOGRAPHIC_DATA] [PERSON_NAME][GEOGRAPHIC_DATA] [GEOGRAPHIC_…" at bounding box center [696, 369] width 98 height 41
select select "63_8291977226"
click at [647, 349] on select "[GEOGRAPHIC_DATA]-[GEOGRAPHIC_DATA] [PERSON_NAME][GEOGRAPHIC_DATA] [GEOGRAPHIC_…" at bounding box center [696, 369] width 98 height 41
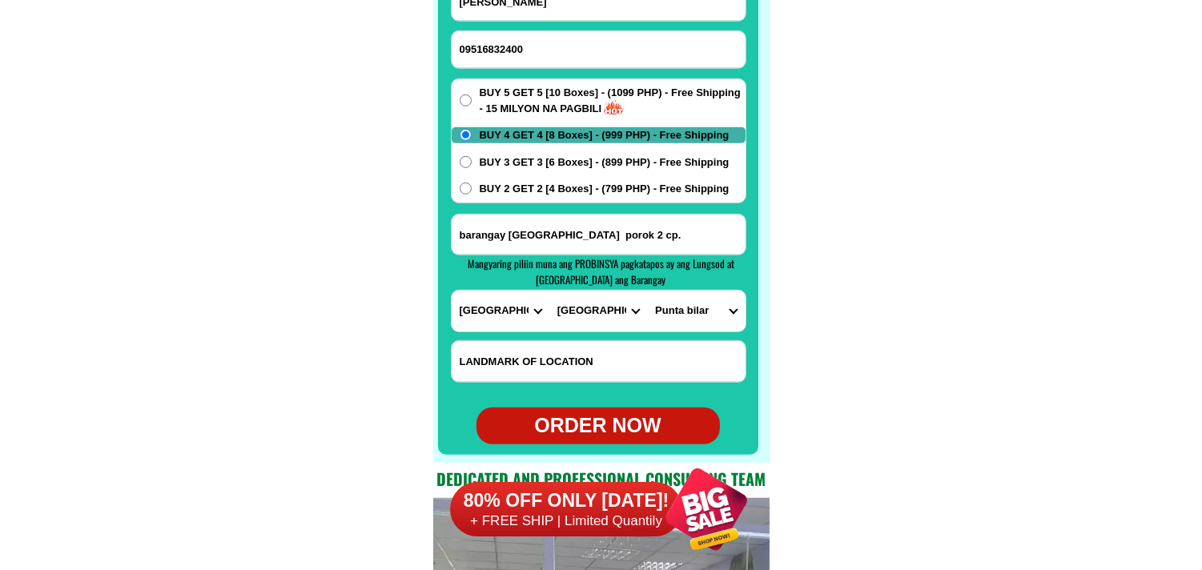
scroll to position [12788, 0]
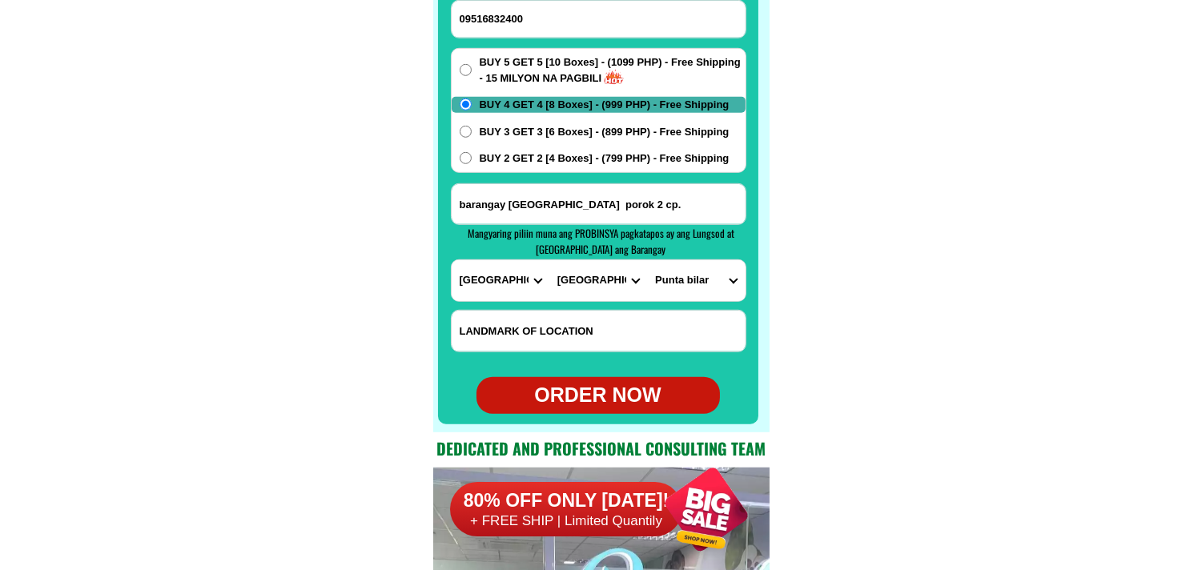
click at [614, 393] on div "ORDER NOW" at bounding box center [598, 395] width 243 height 30
type input "09516832400"
radio input "true"
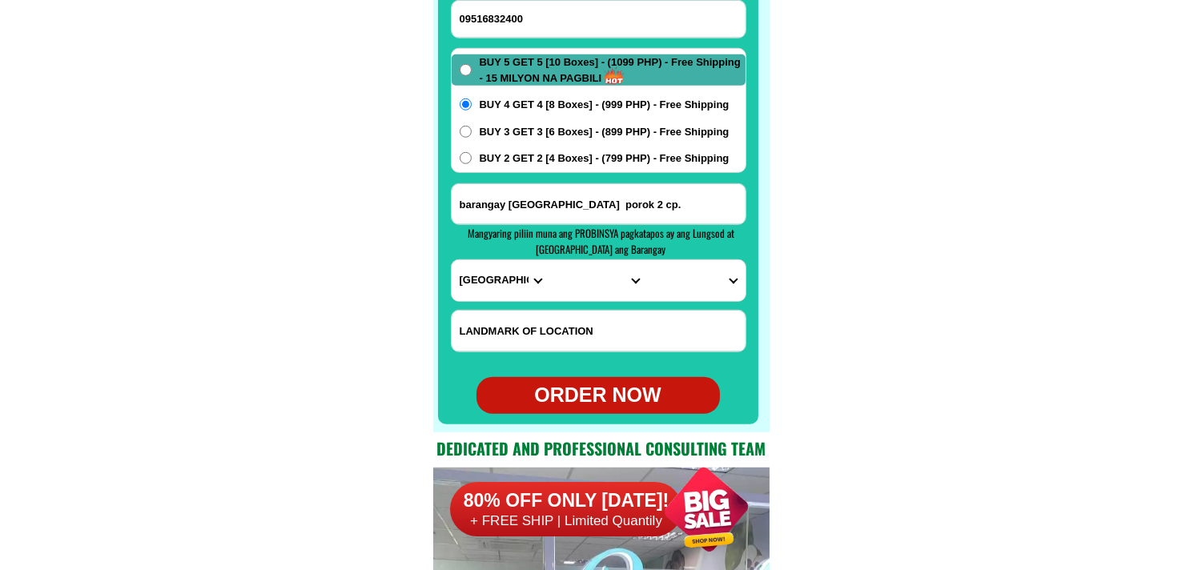
radio input "true"
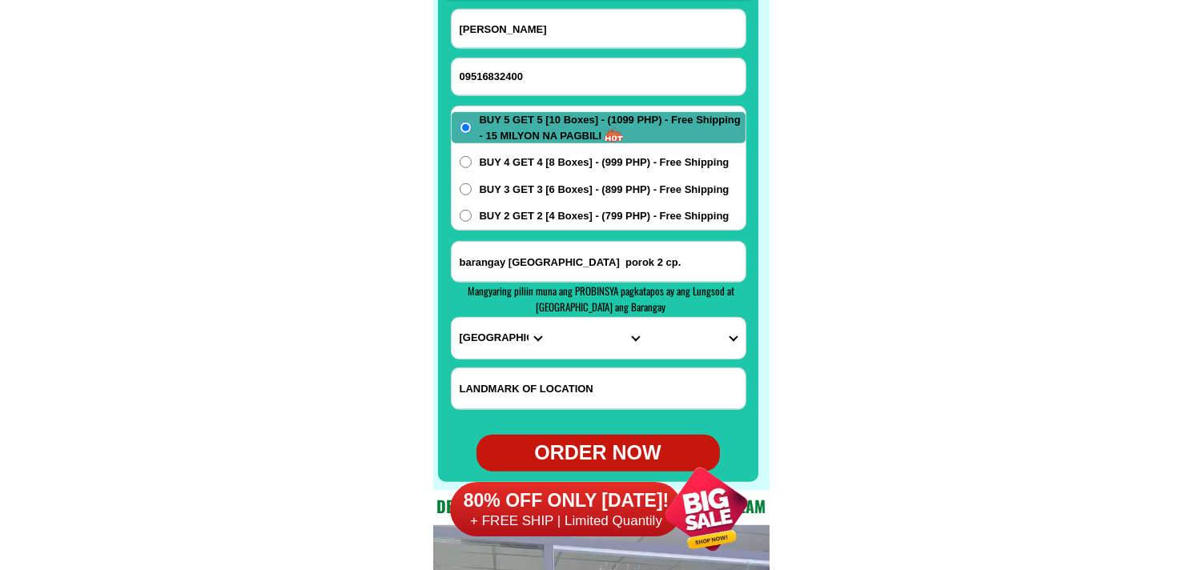
scroll to position [12699, 0]
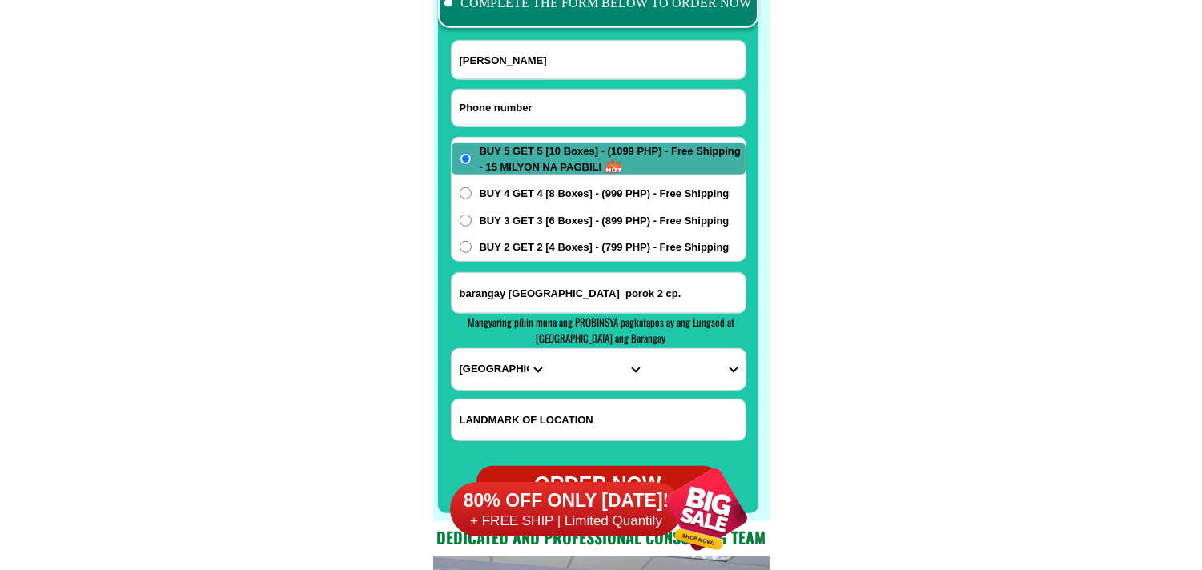
click at [548, 105] on input "Input phone_number" at bounding box center [599, 108] width 294 height 37
paste input "09500036566"
type input "09500036566"
click at [514, 75] on input "Input full_name" at bounding box center [599, 60] width 294 height 38
paste input "[PERSON_NAME]"
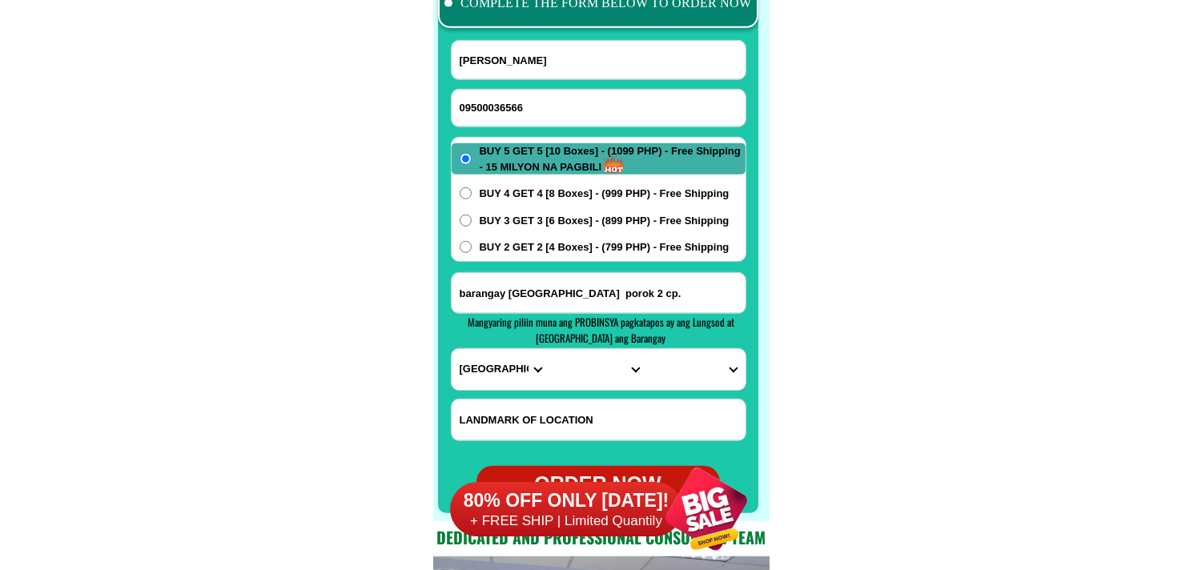
type input "[PERSON_NAME]"
click at [582, 284] on input "Input address" at bounding box center [599, 293] width 294 height 40
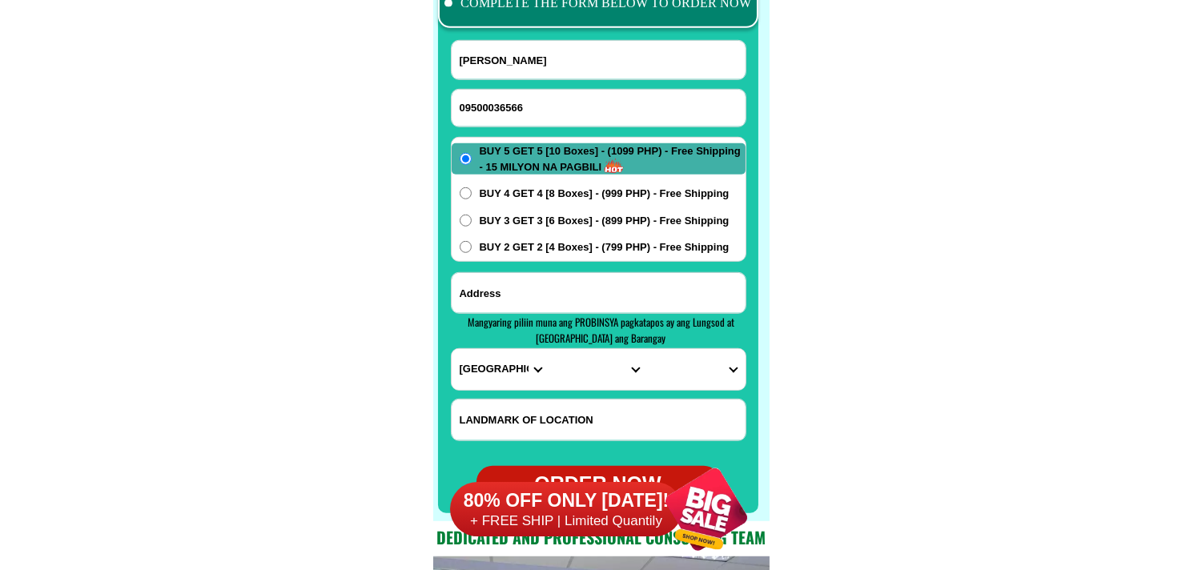
paste input "[PERSON_NAME] Purok 4 Sto. [GEOGRAPHIC_DATA]. [GEOGRAPHIC_DATA][PERSON_NAME] [G…"
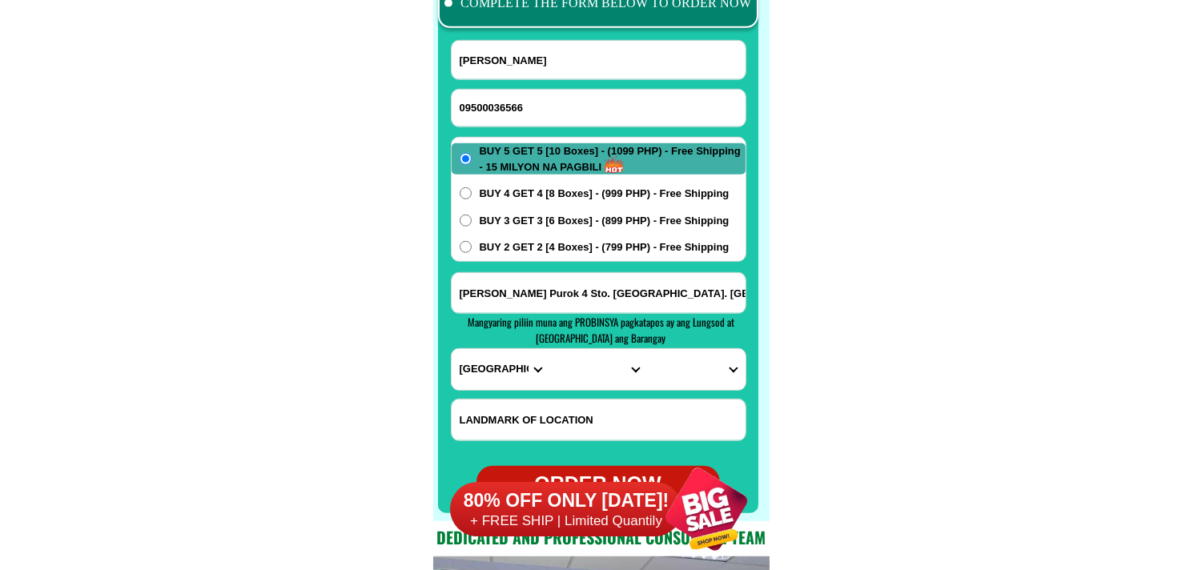
scroll to position [0, 160]
type input "[PERSON_NAME] Purok 4 Sto. [GEOGRAPHIC_DATA]. [GEOGRAPHIC_DATA][PERSON_NAME] [G…"
click at [481, 383] on select "PROVINCE [GEOGRAPHIC_DATA] [GEOGRAPHIC_DATA] [GEOGRAPHIC_DATA] [GEOGRAPHIC_DATA…" at bounding box center [501, 369] width 98 height 41
select select "63_575"
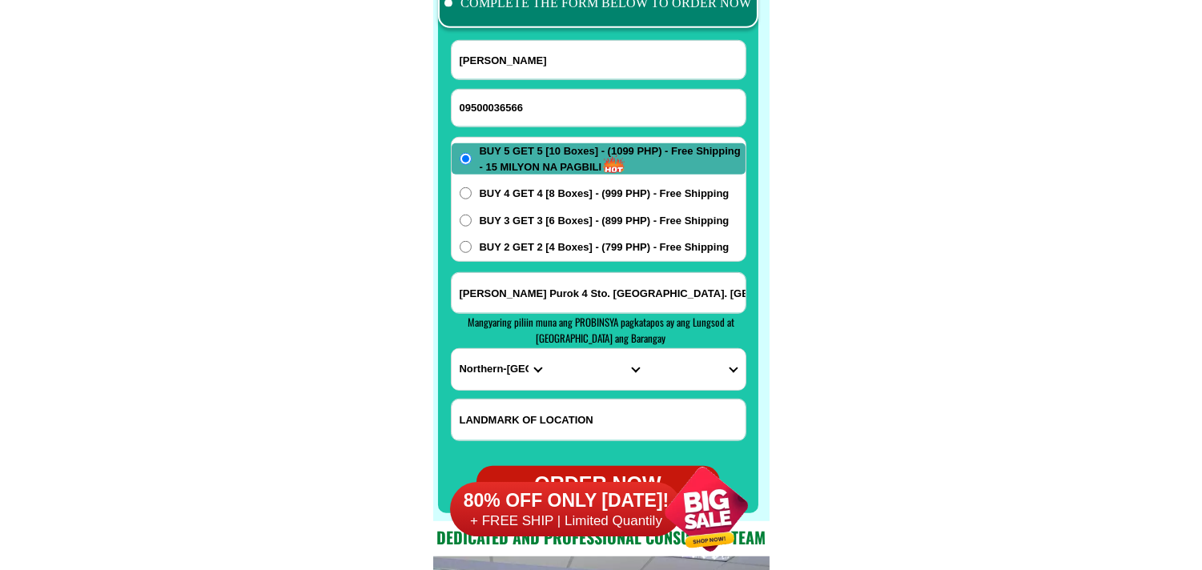
click at [452, 349] on select "PROVINCE [GEOGRAPHIC_DATA] [GEOGRAPHIC_DATA] [GEOGRAPHIC_DATA] [GEOGRAPHIC_DATA…" at bounding box center [501, 369] width 98 height 41
click at [686, 302] on input "[PERSON_NAME] Purok 4 Sto. [GEOGRAPHIC_DATA]. [GEOGRAPHIC_DATA][PERSON_NAME] [G…" at bounding box center [599, 293] width 294 height 40
click at [615, 356] on select "CITY [PERSON_NAME] [PERSON_NAME] Gamay [PERSON_NAME][GEOGRAPHIC_DATA] [GEOGRAPH…" at bounding box center [598, 369] width 98 height 41
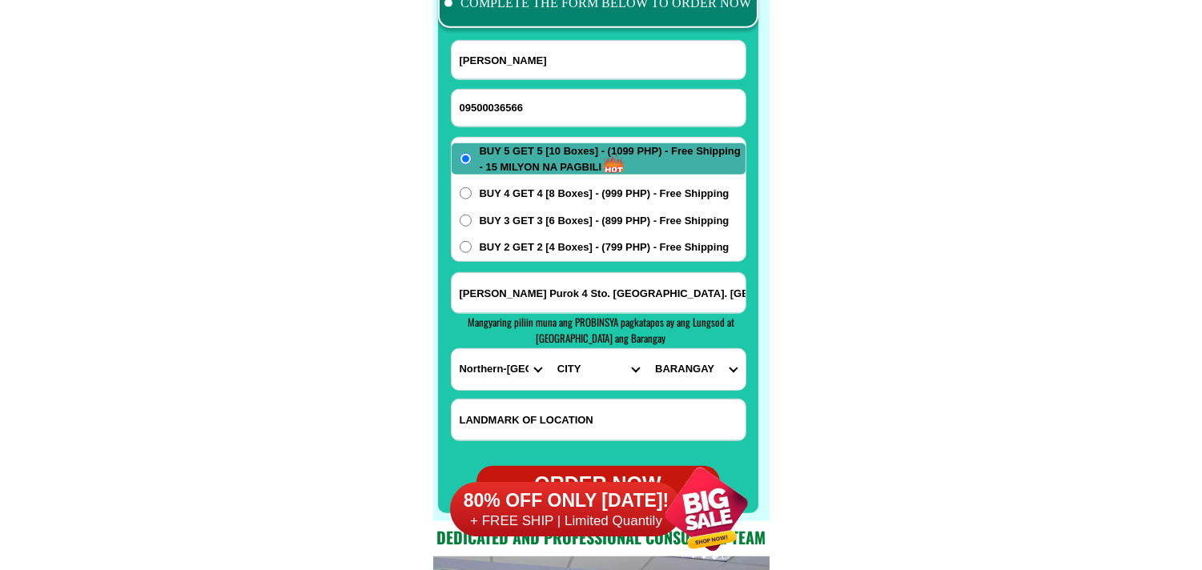
select select "63_5759448"
click at [549, 349] on select "CITY [PERSON_NAME] [PERSON_NAME] Gamay [PERSON_NAME][GEOGRAPHIC_DATA] [GEOGRAPH…" at bounding box center [598, 369] width 98 height 41
click at [706, 367] on select "BARANGAY [PERSON_NAME] [PERSON_NAME] (pob.) De [PERSON_NAME][DATE] (pob.) [PERS…" at bounding box center [696, 369] width 98 height 41
select select "63_57594489144"
click at [647, 349] on select "BARANGAY [PERSON_NAME] [PERSON_NAME] (pob.) De [PERSON_NAME][DATE] (pob.) [PERS…" at bounding box center [696, 369] width 98 height 41
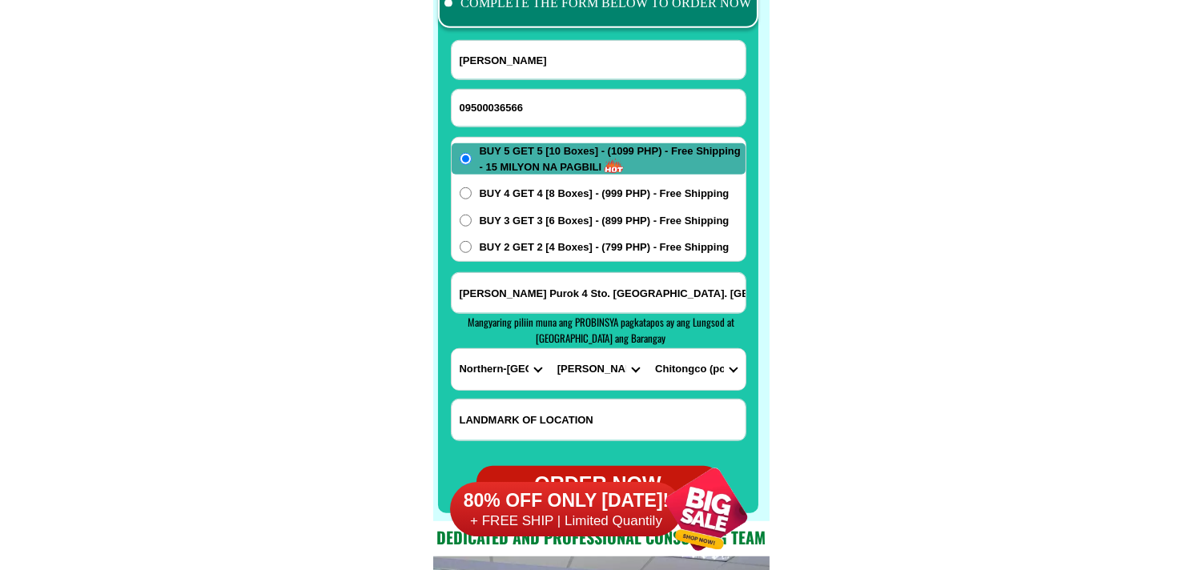
click at [675, 300] on input "[PERSON_NAME] Purok 4 Sto. [GEOGRAPHIC_DATA]. [GEOGRAPHIC_DATA][PERSON_NAME] [G…" at bounding box center [599, 293] width 294 height 40
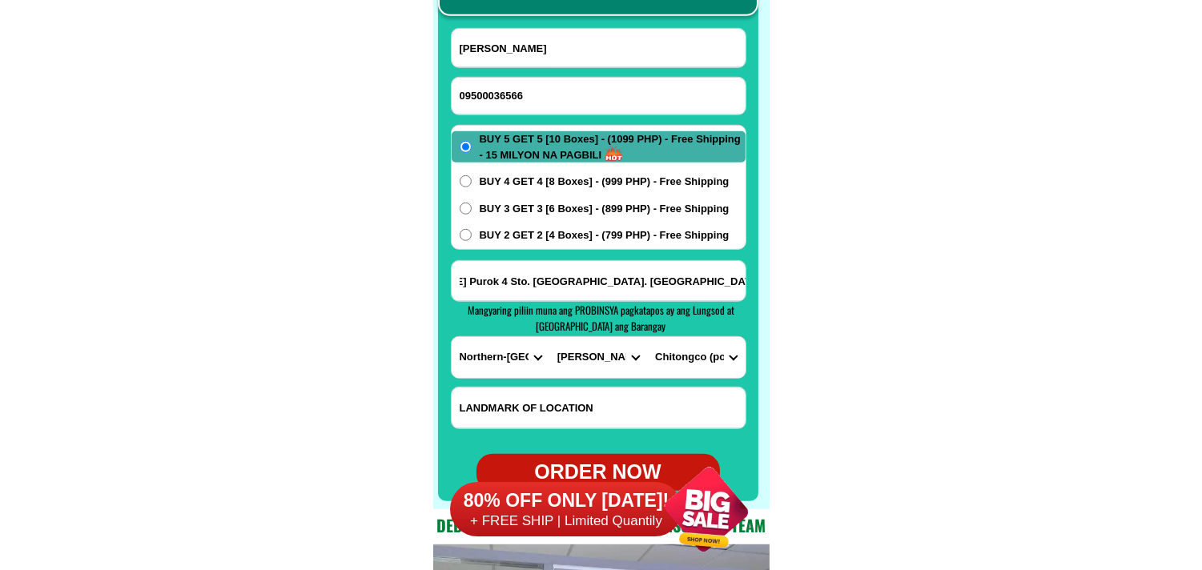
scroll to position [12788, 0]
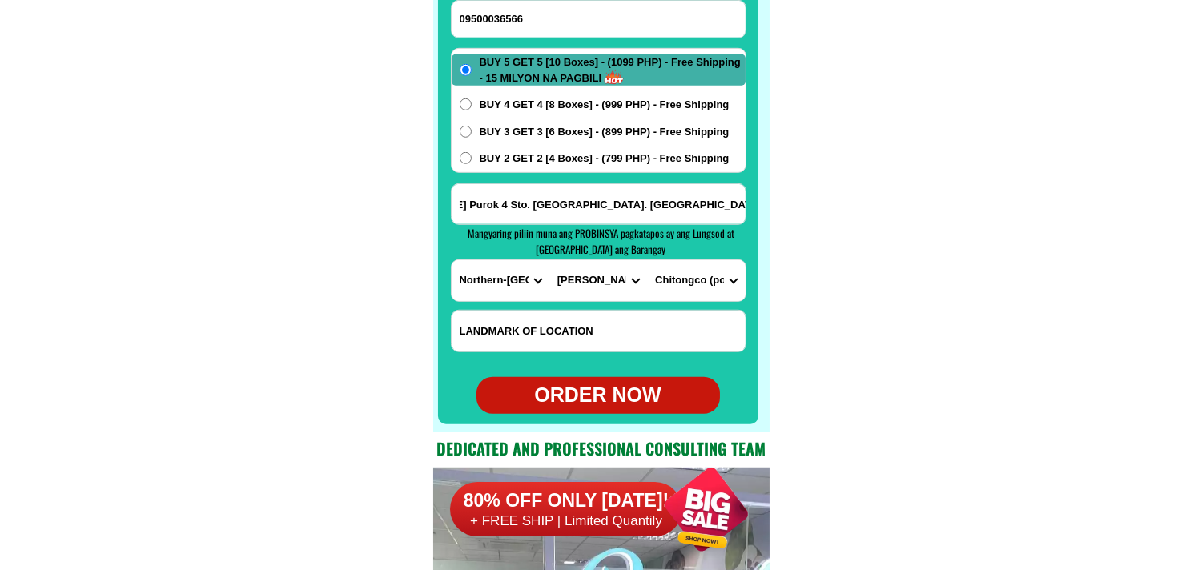
click at [596, 404] on div "ORDER NOW" at bounding box center [598, 395] width 243 height 30
radio input "true"
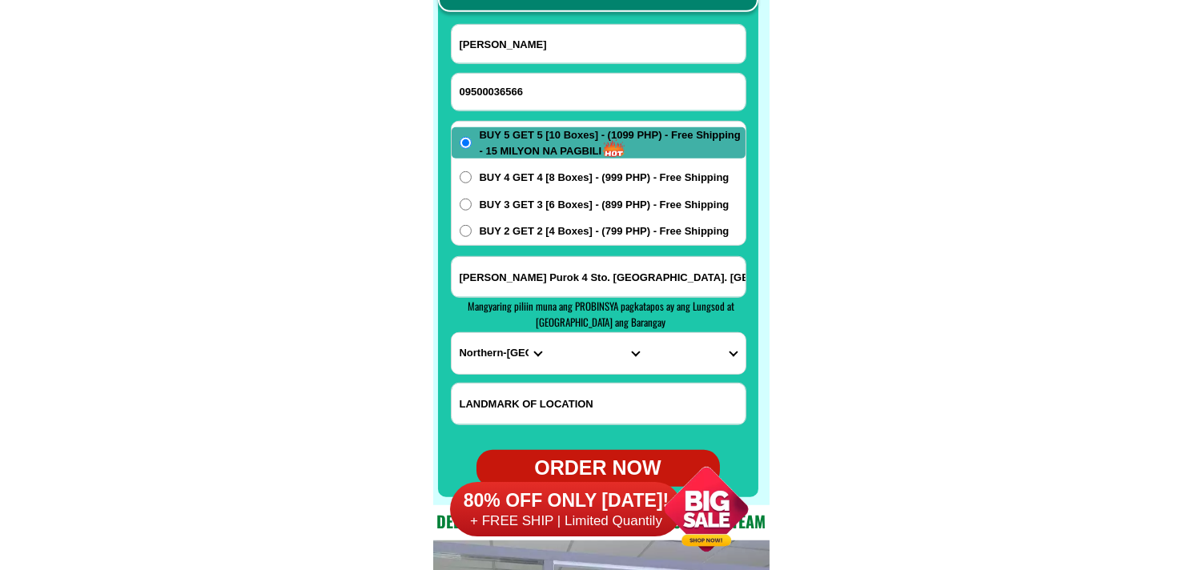
scroll to position [12699, 0]
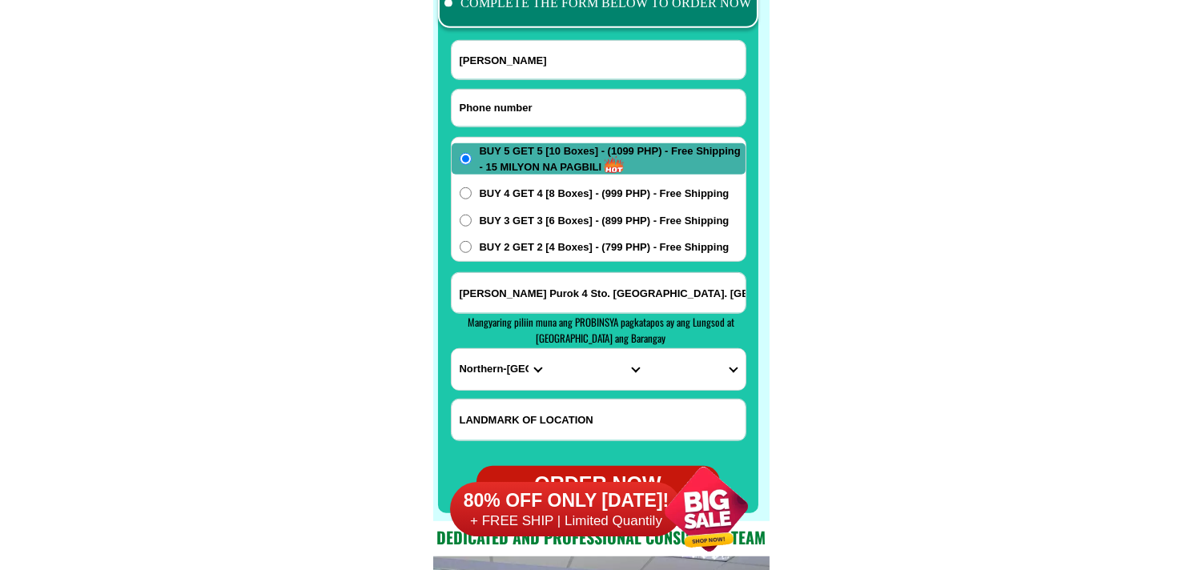
drag, startPoint x: 533, startPoint y: 106, endPoint x: 431, endPoint y: 54, distance: 115.0
click at [533, 106] on input "Input phone_number" at bounding box center [599, 108] width 294 height 37
paste input "09752051439"
type input "09752051439"
drag, startPoint x: 578, startPoint y: 81, endPoint x: 559, endPoint y: 82, distance: 19.2
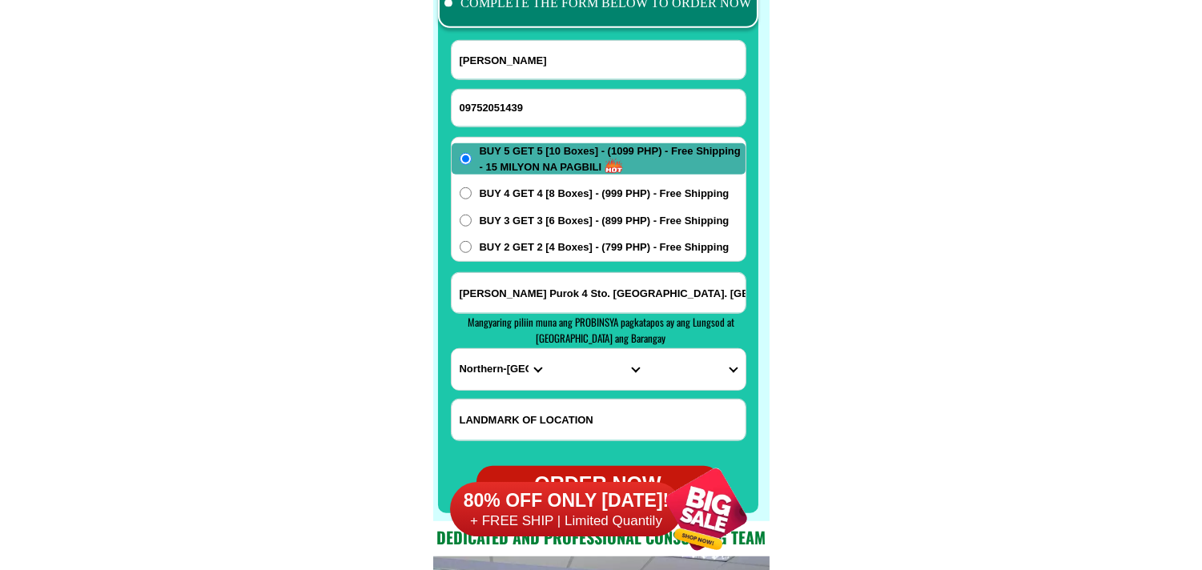
click at [578, 80] on form "[PERSON_NAME] 09752051439 ORDER NOW [PERSON_NAME] Purok 4 Sto. [GEOGRAPHIC_DATA…" at bounding box center [599, 271] width 296 height 463
drag, startPoint x: 571, startPoint y: 51, endPoint x: 558, endPoint y: 42, distance: 15.6
click at [571, 51] on input "[PERSON_NAME]" at bounding box center [599, 60] width 294 height 38
paste input "[PERSON_NAME]"
type input "[PERSON_NAME]"
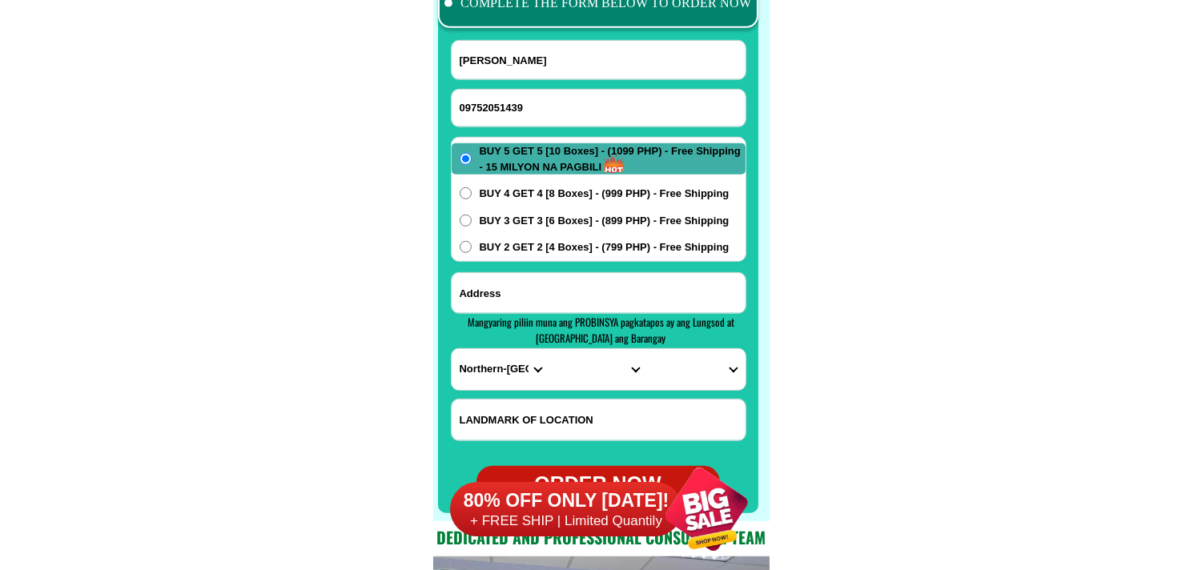
click at [529, 297] on input "Input address" at bounding box center [599, 293] width 294 height 40
paste input "Purok 5 Brgy.Maligaya Tumauini Isabela"
type input "Purok 5 Brgy.Maligaya Tumauini Isabela"
click at [497, 357] on select "PROVINCE [GEOGRAPHIC_DATA] [GEOGRAPHIC_DATA] [GEOGRAPHIC_DATA] [GEOGRAPHIC_DATA…" at bounding box center [501, 369] width 98 height 41
select select "63_305"
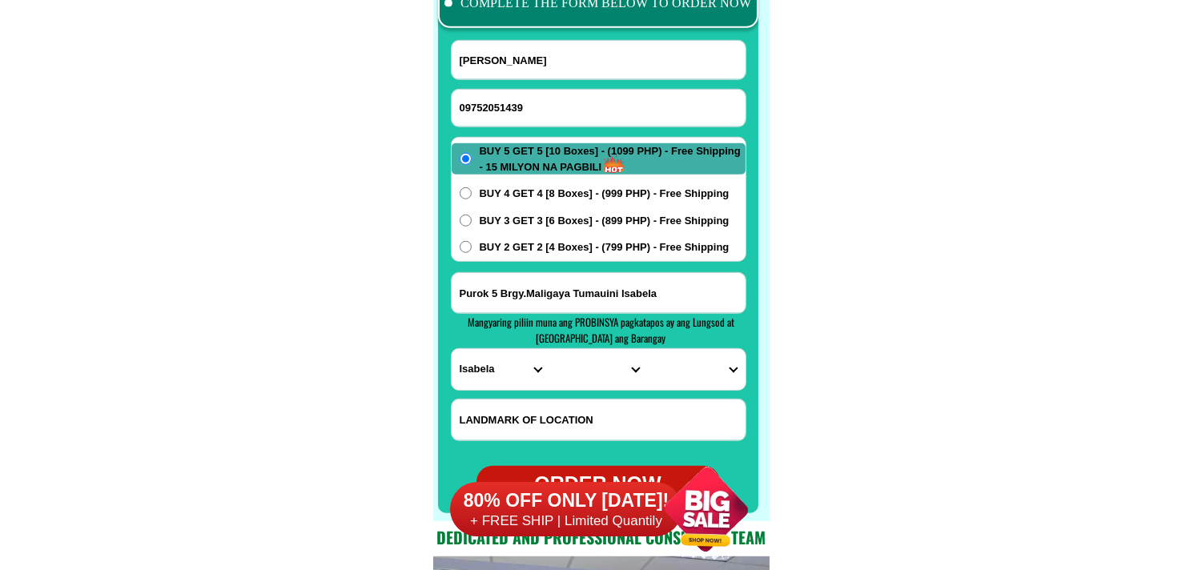
click at [452, 349] on select "PROVINCE [GEOGRAPHIC_DATA] [GEOGRAPHIC_DATA] [GEOGRAPHIC_DATA] [GEOGRAPHIC_DATA…" at bounding box center [501, 369] width 98 height 41
click at [586, 364] on select "CITY [GEOGRAPHIC_DATA][PERSON_NAME]-city [GEOGRAPHIC_DATA][PERSON_NAME] Echague…" at bounding box center [598, 369] width 98 height 41
select select "63_305290"
click at [549, 349] on select "CITY [GEOGRAPHIC_DATA][PERSON_NAME]-city [GEOGRAPHIC_DATA][PERSON_NAME] Echague…" at bounding box center [598, 369] width 98 height 41
click at [670, 363] on select "BARANGAY Annafunan Antagan i Antagan ii Arcon [PERSON_NAME] Barangay district 1…" at bounding box center [696, 369] width 98 height 41
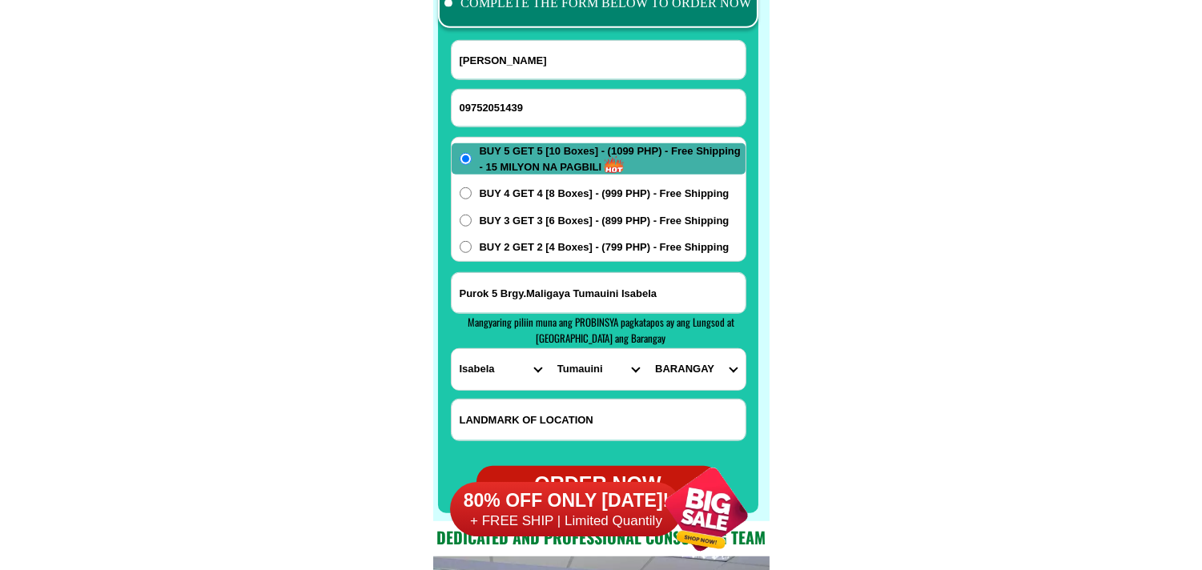
select select "63_3052908678"
click at [647, 349] on select "BARANGAY Annafunan Antagan i Antagan ii Arcon [PERSON_NAME] Barangay district 1…" at bounding box center [696, 369] width 98 height 41
click at [569, 245] on span "BUY 2 GET 2 [4 Boxes] - (799 PHP) - Free Shipping" at bounding box center [605, 247] width 250 height 16
click at [469, 245] on input "BUY 2 GET 2 [4 Boxes] - (799 PHP) - Free Shipping" at bounding box center [466, 247] width 12 height 12
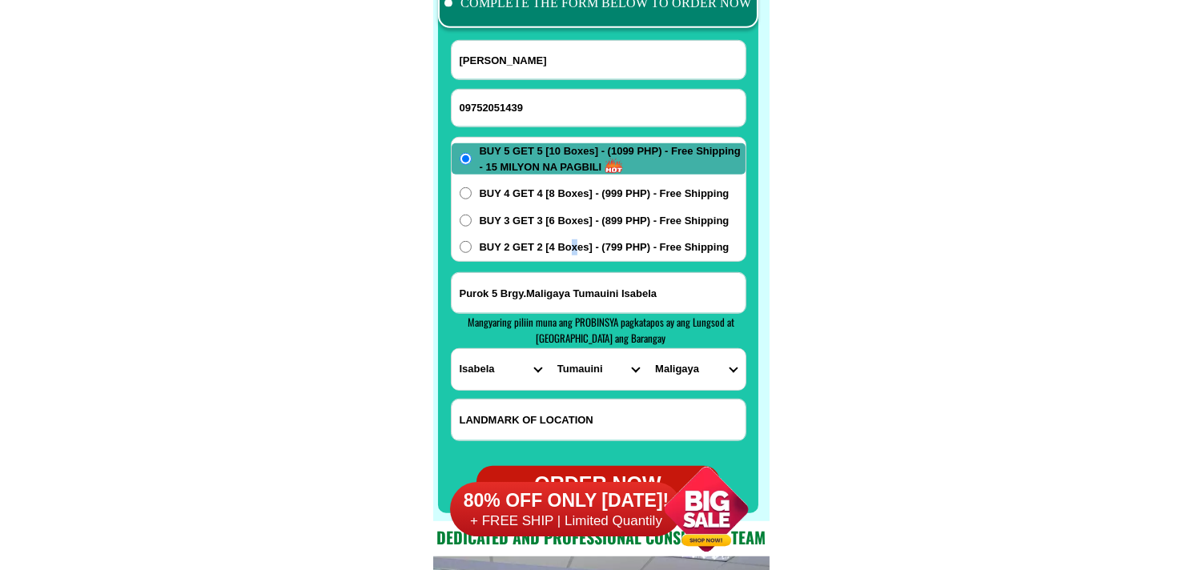
radio input "true"
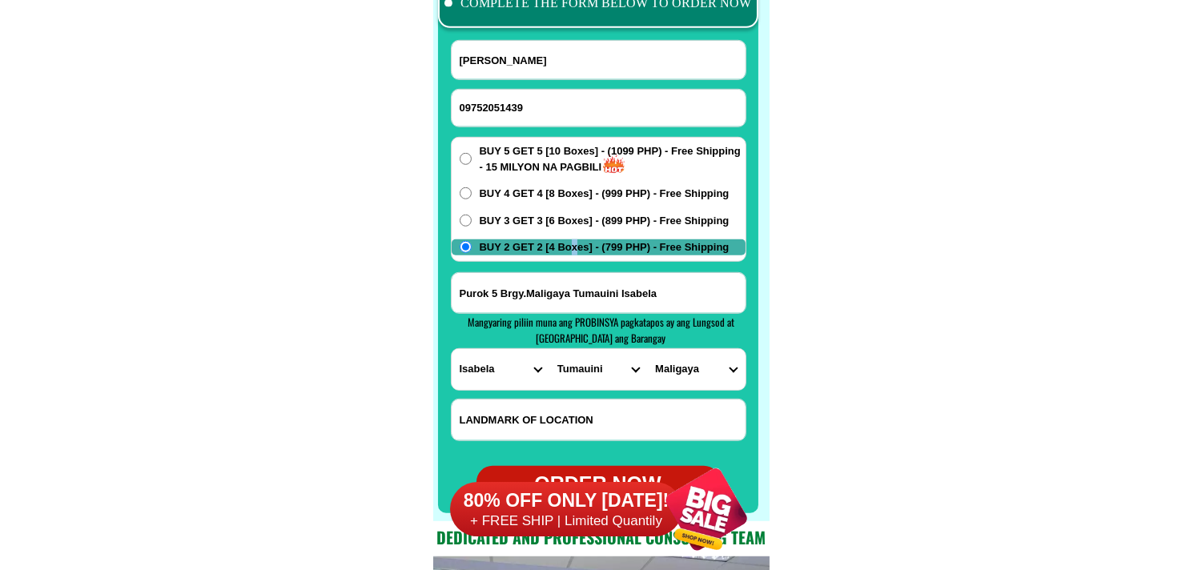
scroll to position [12788, 0]
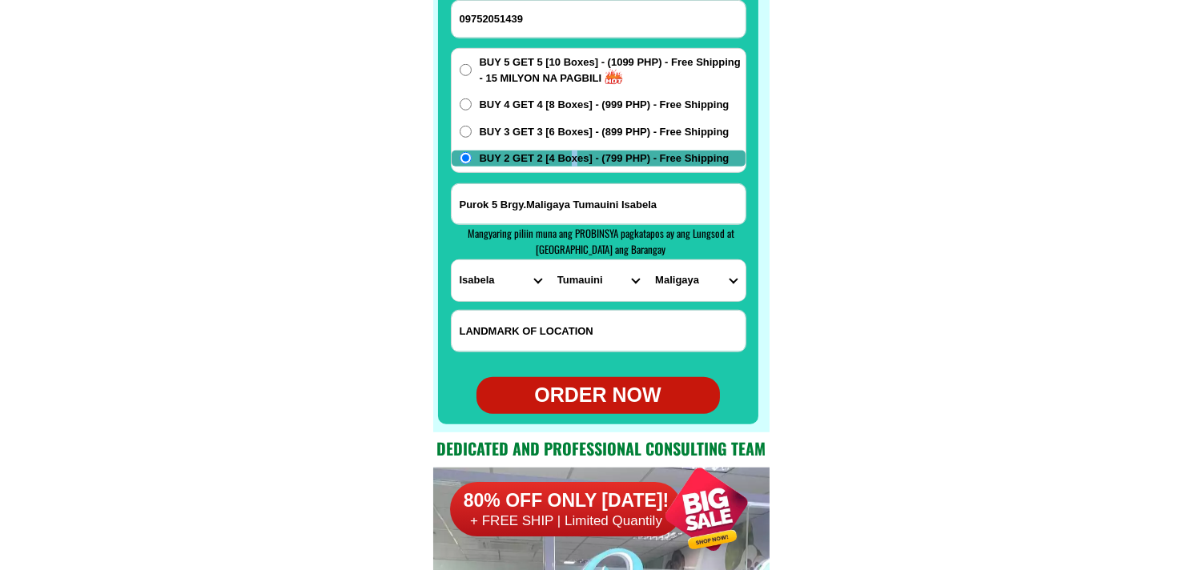
drag, startPoint x: 596, startPoint y: 376, endPoint x: 604, endPoint y: 389, distance: 15.1
click at [597, 377] on div "ORDER NOW" at bounding box center [598, 395] width 243 height 37
type input "[PERSON_NAME]"
type input "Purok 5 Brgy.Maligaya Tumauini Isabela"
click at [609, 403] on div "ORDER NOW" at bounding box center [598, 395] width 243 height 37
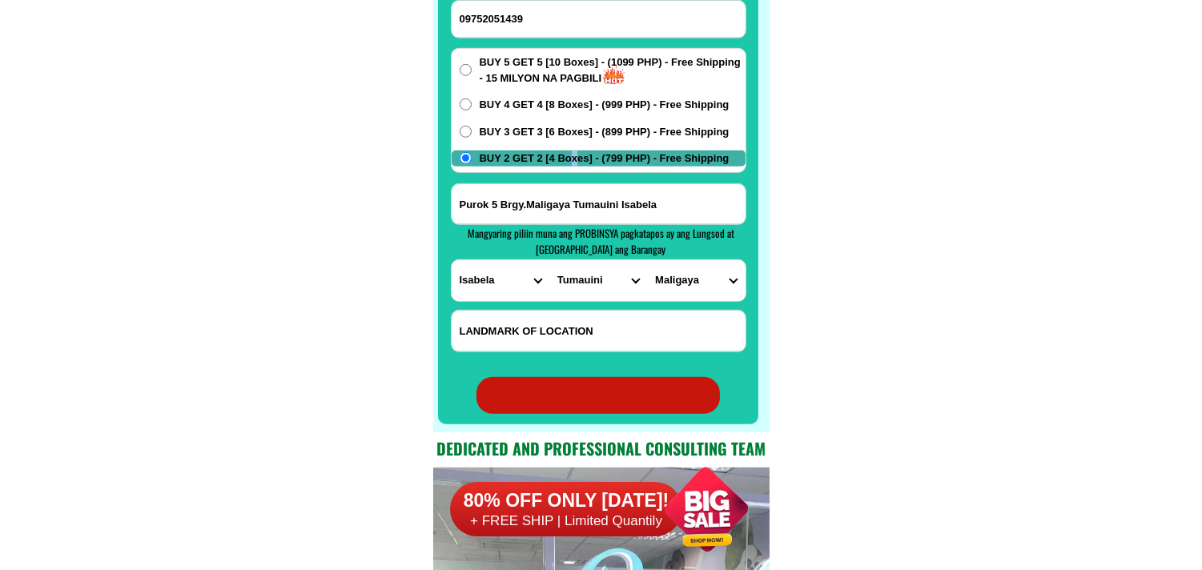
radio input "true"
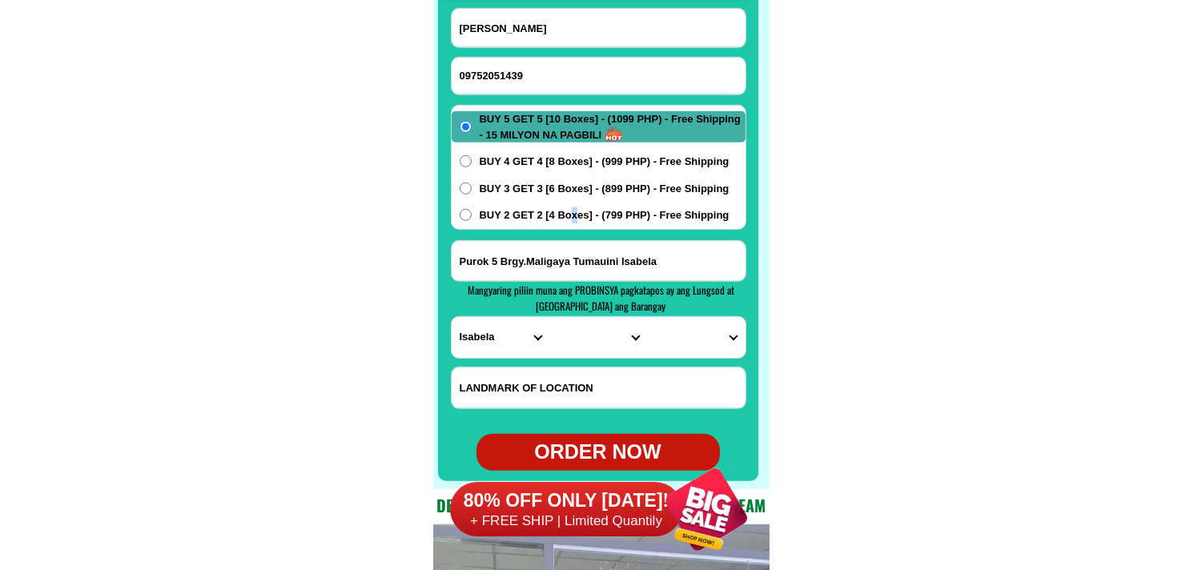
scroll to position [12699, 0]
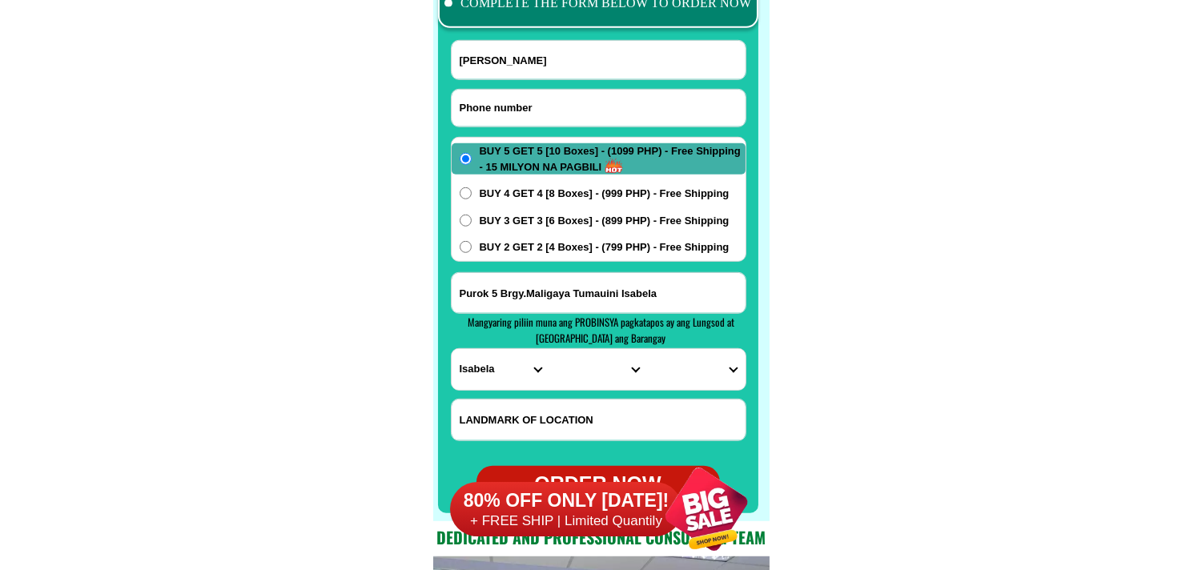
click at [537, 110] on input "Input phone_number" at bounding box center [599, 108] width 294 height 37
paste input "09203601639"
click at [524, 65] on input "Input full_name" at bounding box center [599, 60] width 294 height 38
paste input "[PERSON_NAME]"
drag, startPoint x: 565, startPoint y: 293, endPoint x: 533, endPoint y: 313, distance: 37.8
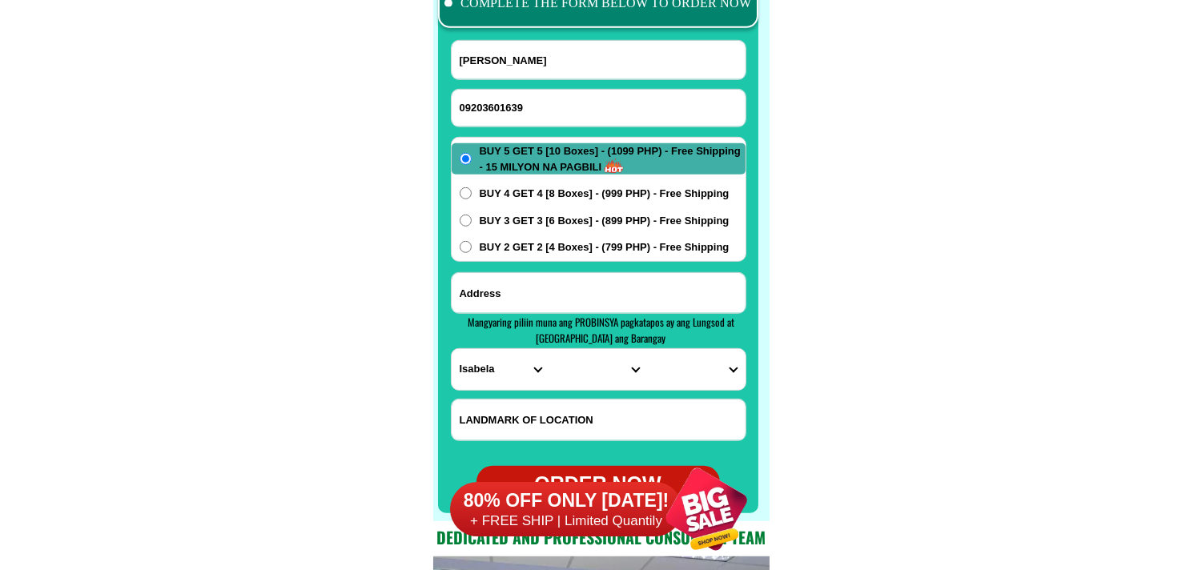
click at [565, 293] on input "Input address" at bounding box center [599, 293] width 294 height 40
paste input "address Ambangeg Daclan Bokod Benguet malapit ako dito da AmbangegElementary sc…"
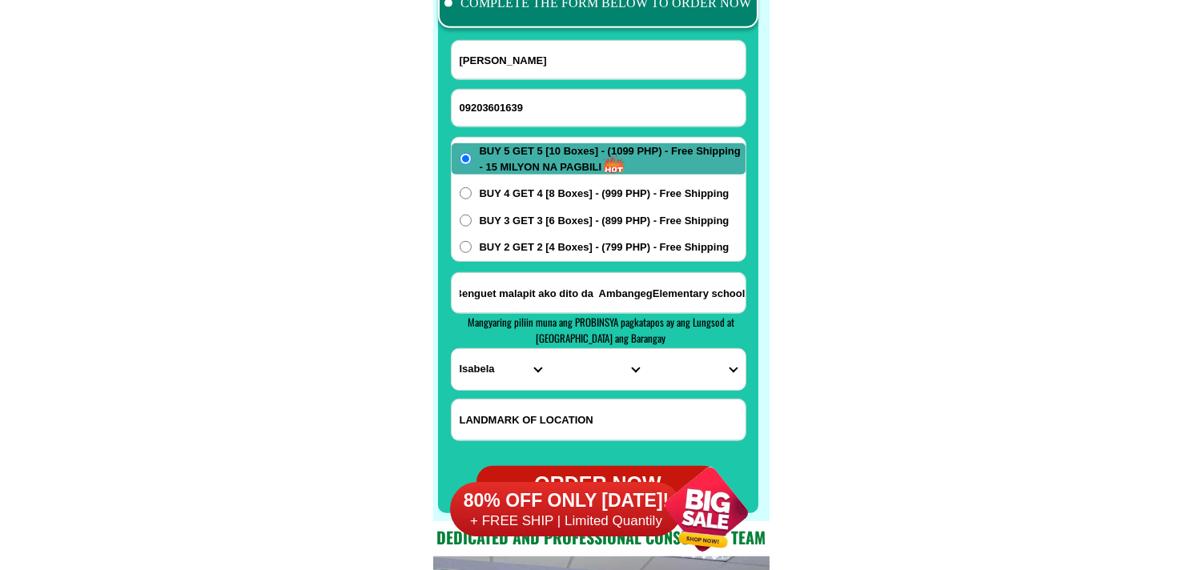
click at [486, 392] on form "[PERSON_NAME] 09203601639 ORDER NOW address [GEOGRAPHIC_DATA] Daclan Bokod [GEO…" at bounding box center [599, 271] width 296 height 463
click at [489, 367] on select "PROVINCE [GEOGRAPHIC_DATA] [GEOGRAPHIC_DATA] [GEOGRAPHIC_DATA] [GEOGRAPHIC_DATA…" at bounding box center [501, 369] width 98 height 41
click at [452, 349] on select "PROVINCE [GEOGRAPHIC_DATA] [GEOGRAPHIC_DATA] [GEOGRAPHIC_DATA] [GEOGRAPHIC_DATA…" at bounding box center [501, 369] width 98 height 41
click at [561, 374] on select "CITY Atok [GEOGRAPHIC_DATA]-city [GEOGRAPHIC_DATA] [GEOGRAPHIC_DATA] Buguias It…" at bounding box center [598, 369] width 98 height 41
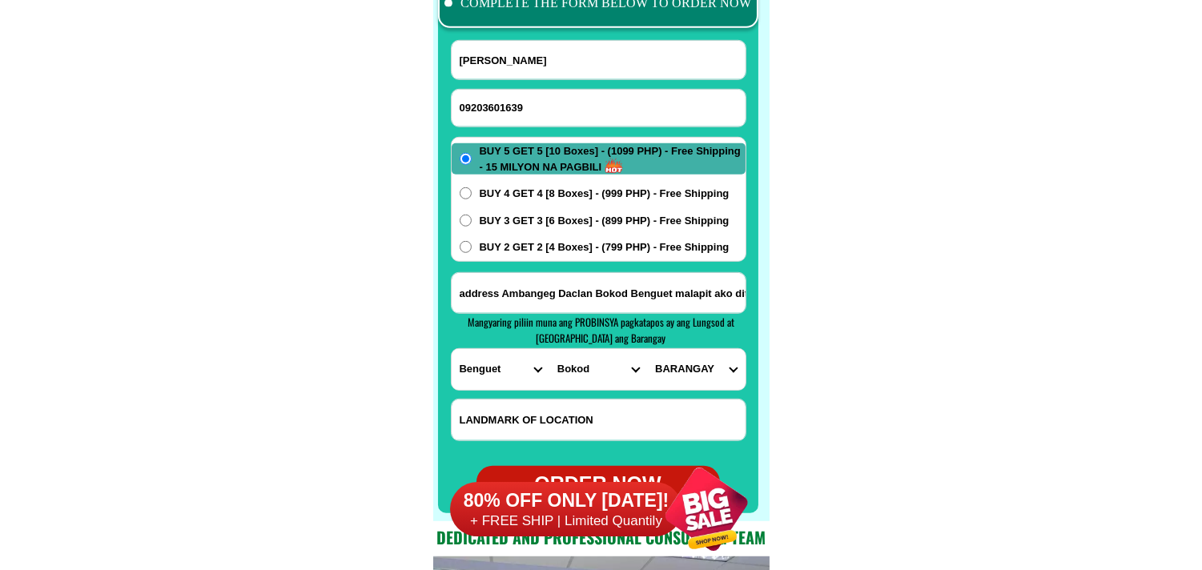
click at [549, 349] on select "CITY Atok [GEOGRAPHIC_DATA]-city [GEOGRAPHIC_DATA] [GEOGRAPHIC_DATA] Buguias It…" at bounding box center [598, 369] width 98 height 41
click at [685, 364] on select "BARANGAY [PERSON_NAME] [GEOGRAPHIC_DATA]-[PERSON_NAME] Karao [PERSON_NAME] Pobl…" at bounding box center [696, 369] width 98 height 41
click at [647, 349] on select "BARANGAY [PERSON_NAME] [GEOGRAPHIC_DATA]-[PERSON_NAME] Karao [PERSON_NAME] Pobl…" at bounding box center [696, 369] width 98 height 41
click at [517, 239] on span "BUY 2 GET 2 [4 Boxes] - (799 PHP) - Free Shipping" at bounding box center [605, 247] width 250 height 16
click at [472, 241] on input "BUY 2 GET 2 [4 Boxes] - (799 PHP) - Free Shipping" at bounding box center [466, 247] width 12 height 12
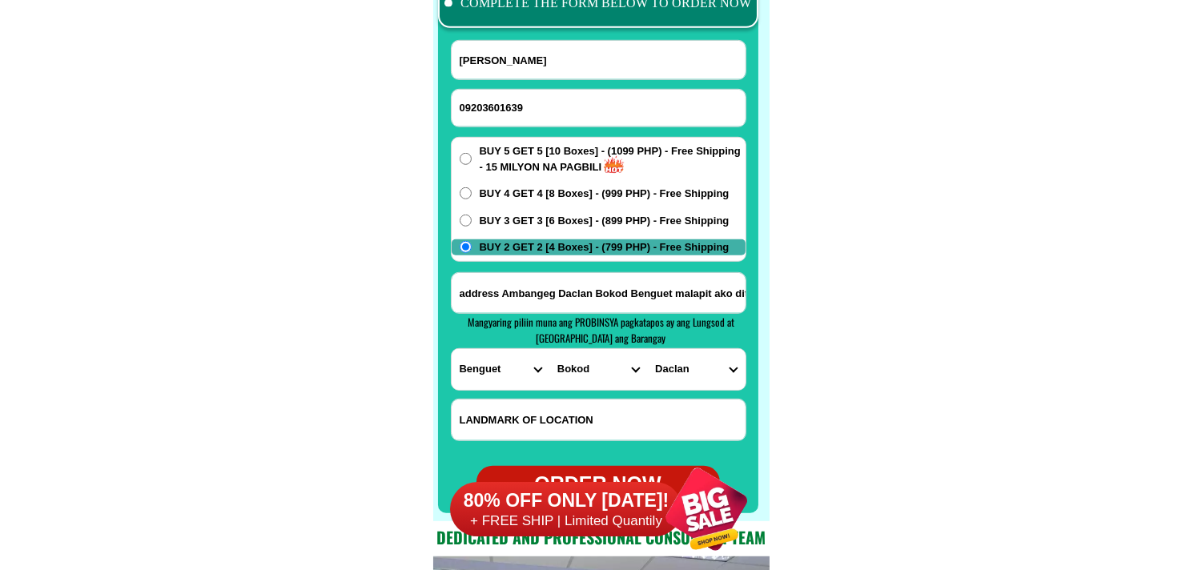
click at [517, 243] on span "BUY 2 GET 2 [4 Boxes] - (799 PHP) - Free Shipping" at bounding box center [605, 247] width 250 height 16
click at [472, 243] on input "BUY 2 GET 2 [4 Boxes] - (799 PHP) - Free Shipping" at bounding box center [466, 247] width 12 height 12
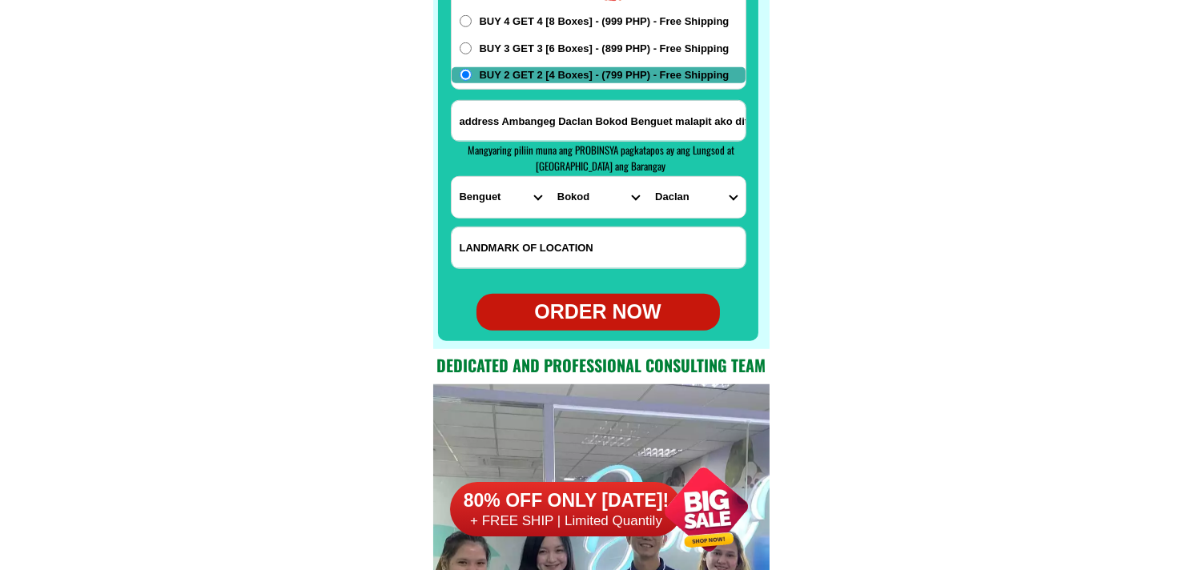
scroll to position [12877, 0]
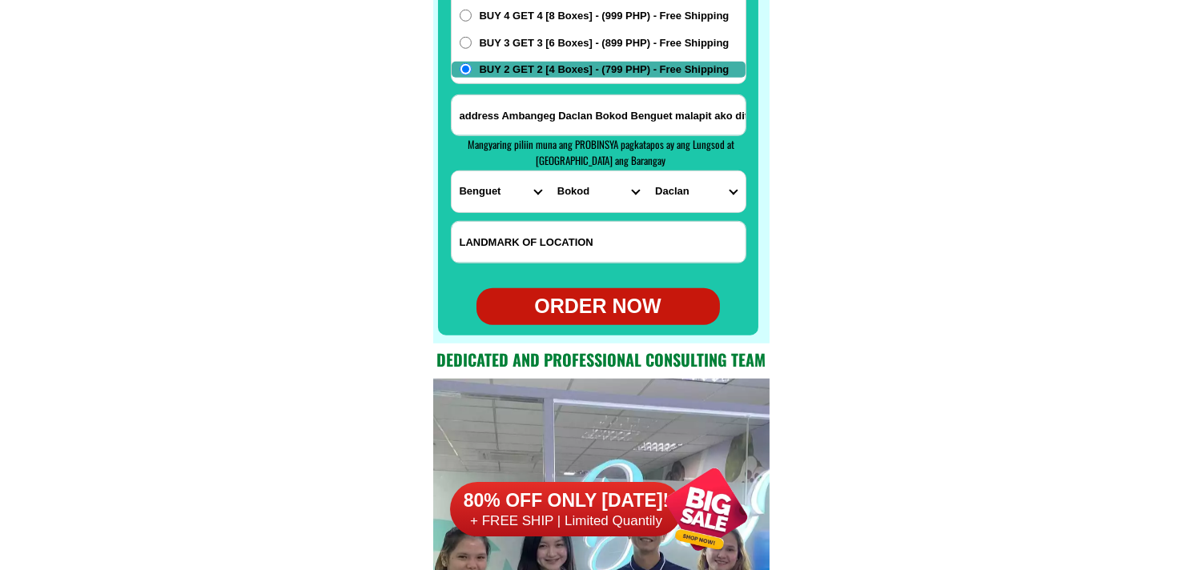
click at [625, 313] on div "ORDER NOW" at bounding box center [598, 307] width 243 height 30
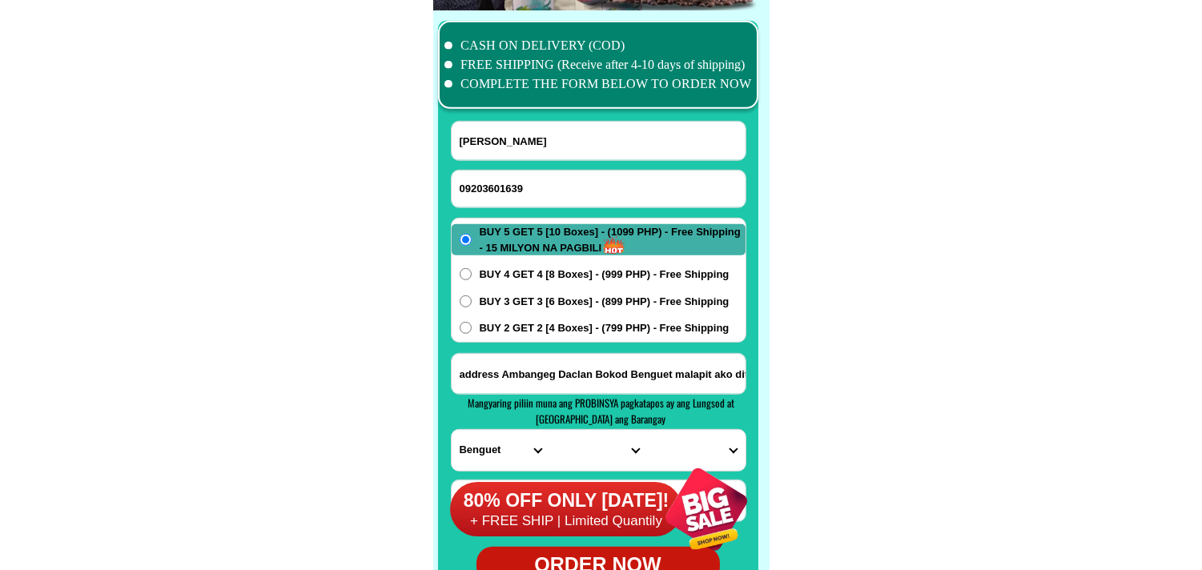
scroll to position [12610, 0]
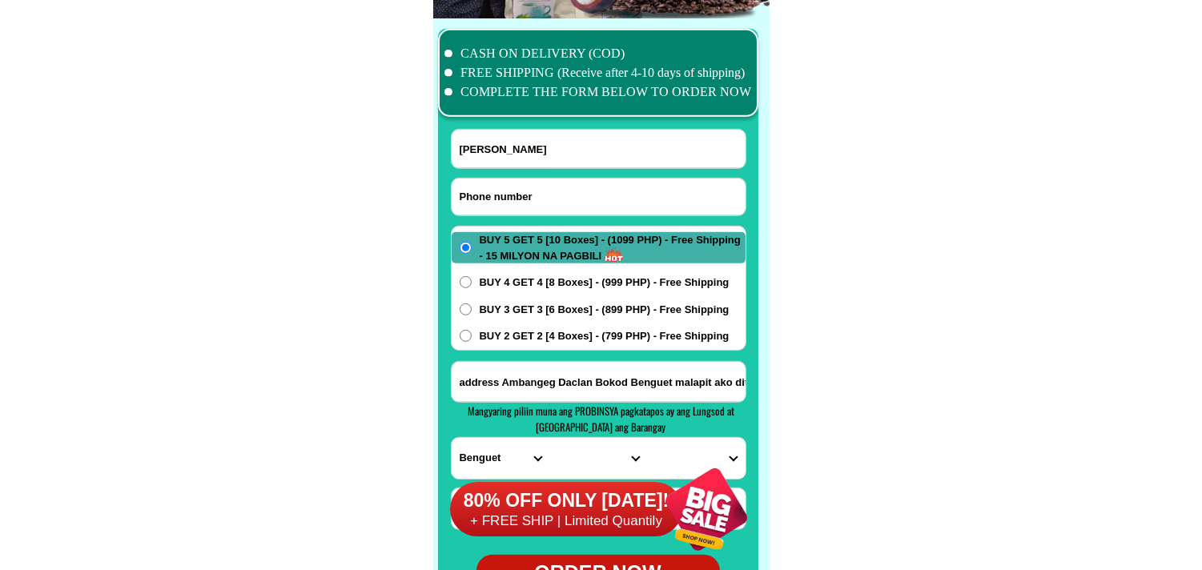
drag, startPoint x: 505, startPoint y: 196, endPoint x: 468, endPoint y: 182, distance: 40.3
click at [505, 196] on input "Input phone_number" at bounding box center [599, 197] width 294 height 37
paste input "09494162816"
drag, startPoint x: 555, startPoint y: 150, endPoint x: 380, endPoint y: 75, distance: 189.8
click at [553, 145] on input "Input full_name" at bounding box center [599, 149] width 294 height 38
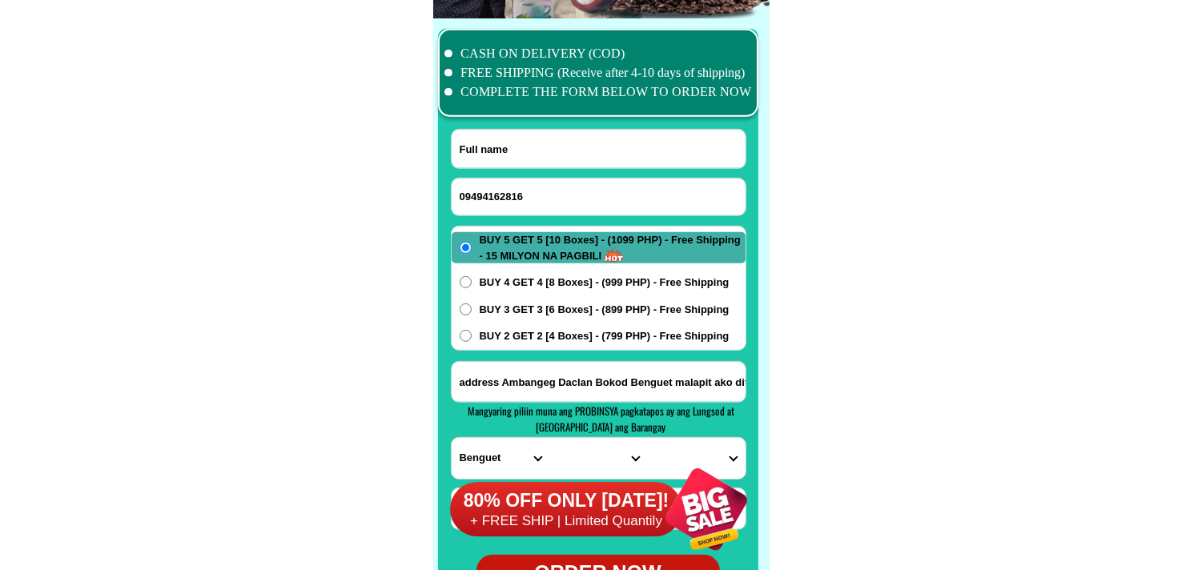
paste input "[PERSON_NAME]"
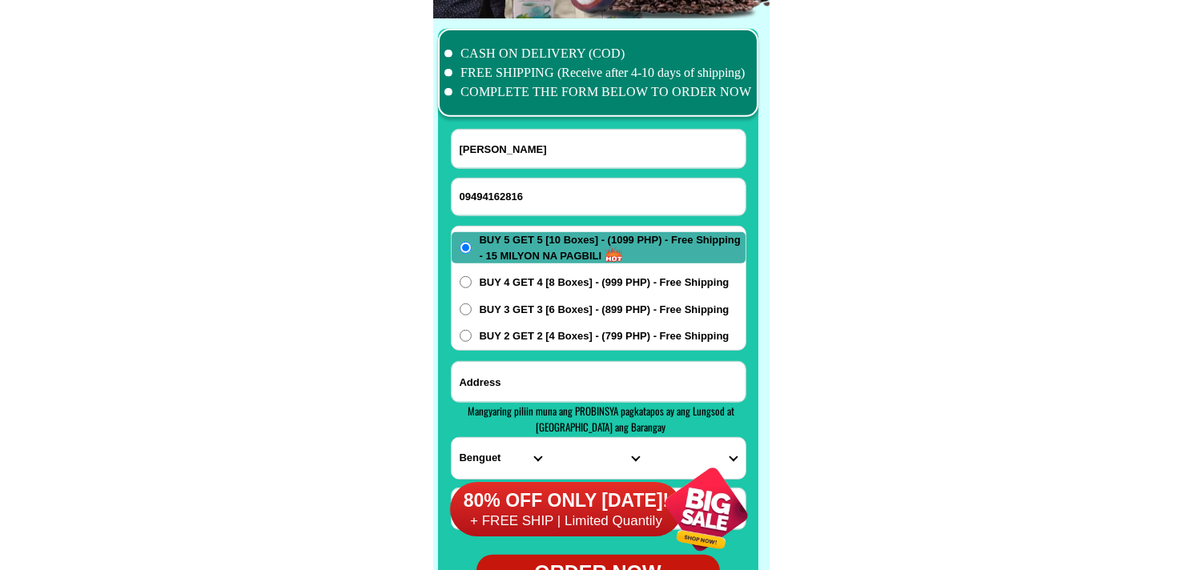
paste input "sitio guinlakgan [GEOGRAPHIC_DATA] [GEOGRAPHIC_DATA] [GEOGRAPHIC_DATA]"
click at [511, 387] on input "Input address" at bounding box center [599, 382] width 294 height 40
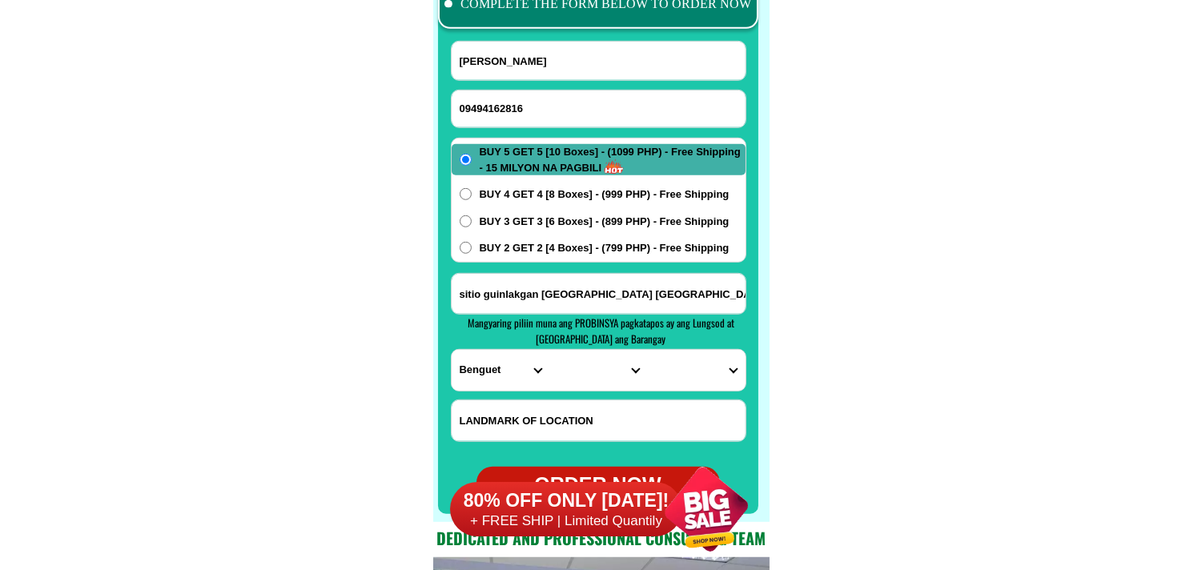
scroll to position [12699, 0]
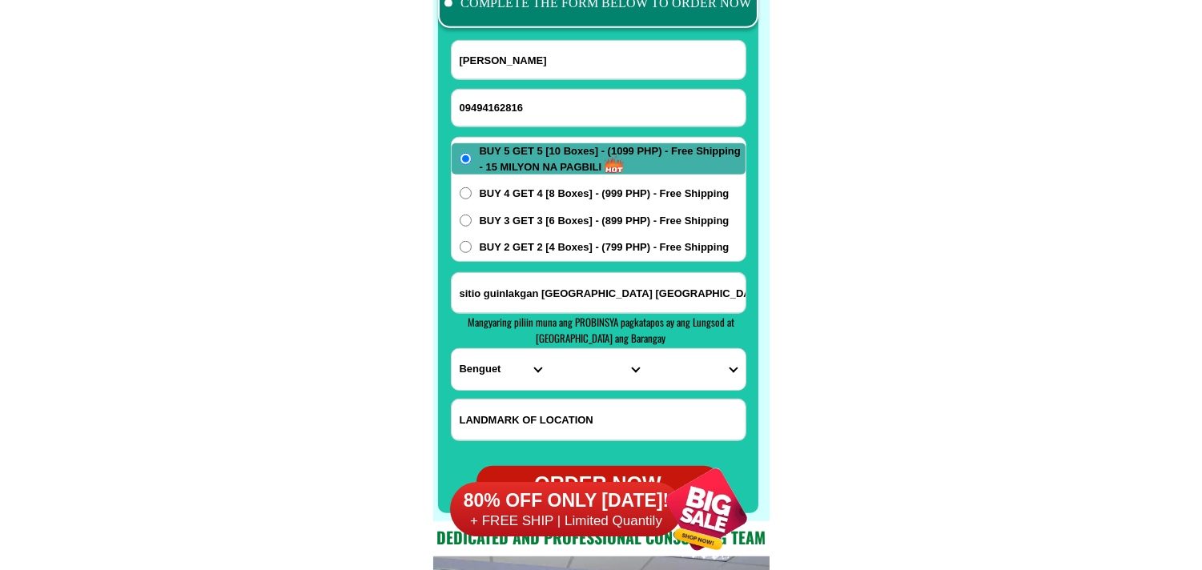
click at [469, 380] on select "PROVINCE [GEOGRAPHIC_DATA] [GEOGRAPHIC_DATA] [GEOGRAPHIC_DATA] [GEOGRAPHIC_DATA…" at bounding box center [501, 369] width 98 height 41
click at [452, 349] on select "PROVINCE [GEOGRAPHIC_DATA] [GEOGRAPHIC_DATA] [GEOGRAPHIC_DATA] [GEOGRAPHIC_DATA…" at bounding box center [501, 369] width 98 height 41
click at [588, 371] on select "CITY Alcoy [GEOGRAPHIC_DATA][PERSON_NAME][GEOGRAPHIC_DATA][GEOGRAPHIC_DATA] [GE…" at bounding box center [598, 369] width 98 height 41
click at [587, 363] on select "CITY Alcoy [GEOGRAPHIC_DATA][PERSON_NAME][GEOGRAPHIC_DATA][GEOGRAPHIC_DATA] [GE…" at bounding box center [598, 369] width 98 height 41
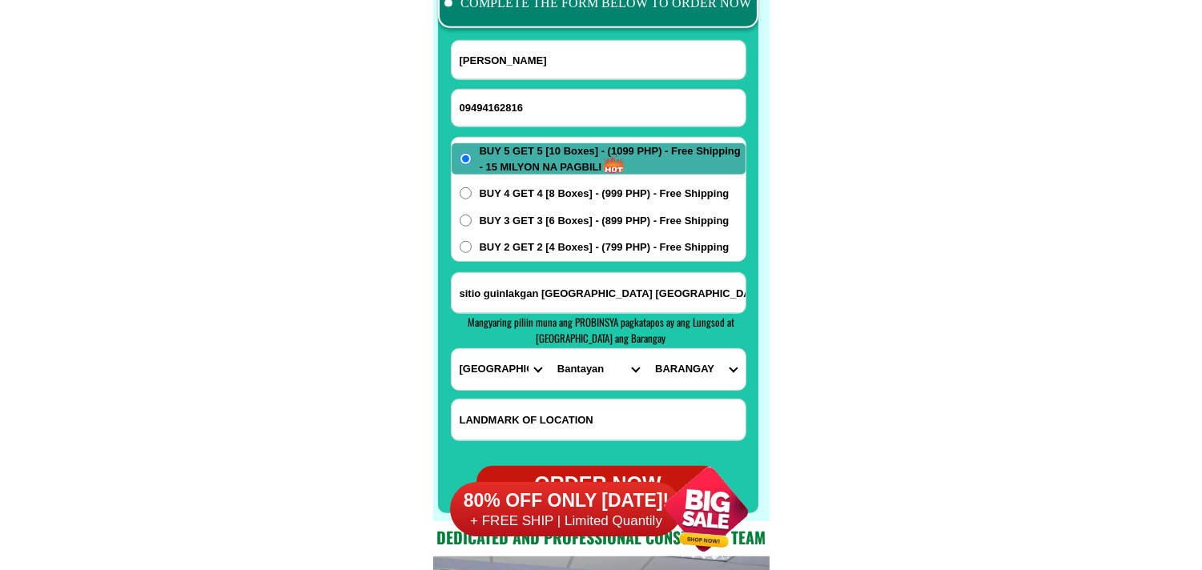
click at [549, 349] on select "CITY Alcoy [GEOGRAPHIC_DATA][PERSON_NAME][GEOGRAPHIC_DATA][GEOGRAPHIC_DATA] [GE…" at bounding box center [598, 369] width 98 height 41
click at [699, 372] on select "BARANGAY Atop-atop [GEOGRAPHIC_DATA] (pob.) [PERSON_NAME] (pob.) Botigues Doong…" at bounding box center [696, 369] width 98 height 41
click at [647, 349] on select "BARANGAY Atop-atop [GEOGRAPHIC_DATA] (pob.) [PERSON_NAME] (pob.) Botigues Doong…" at bounding box center [696, 369] width 98 height 41
click at [501, 242] on span "BUY 2 GET 2 [4 Boxes] - (799 PHP) - Free Shipping" at bounding box center [605, 247] width 250 height 16
click at [472, 242] on input "BUY 2 GET 2 [4 Boxes] - (799 PHP) - Free Shipping" at bounding box center [466, 247] width 12 height 12
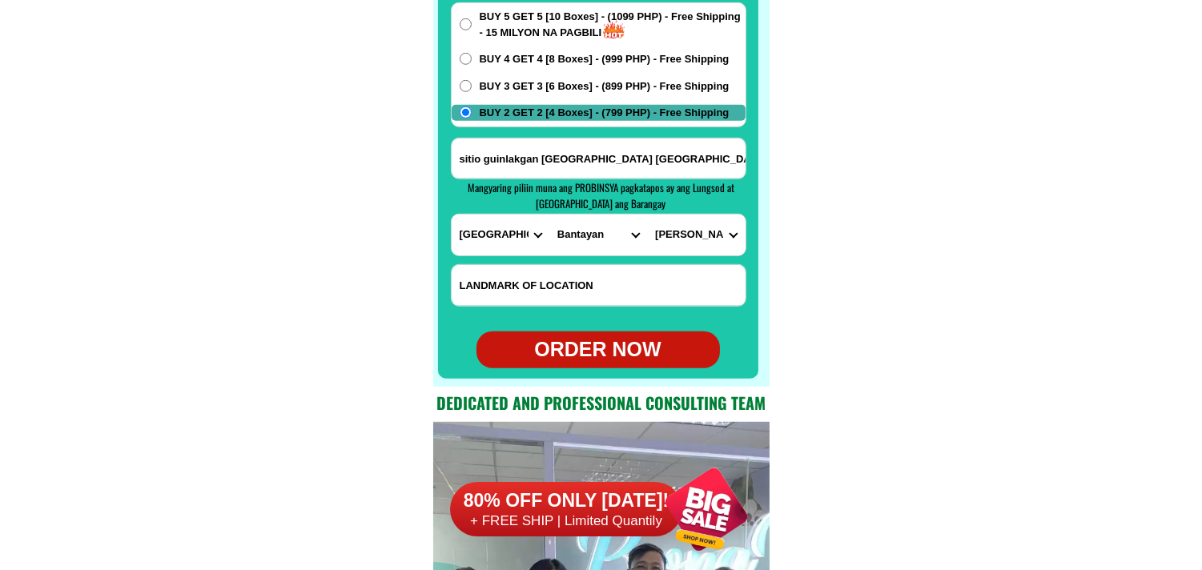
scroll to position [12877, 0]
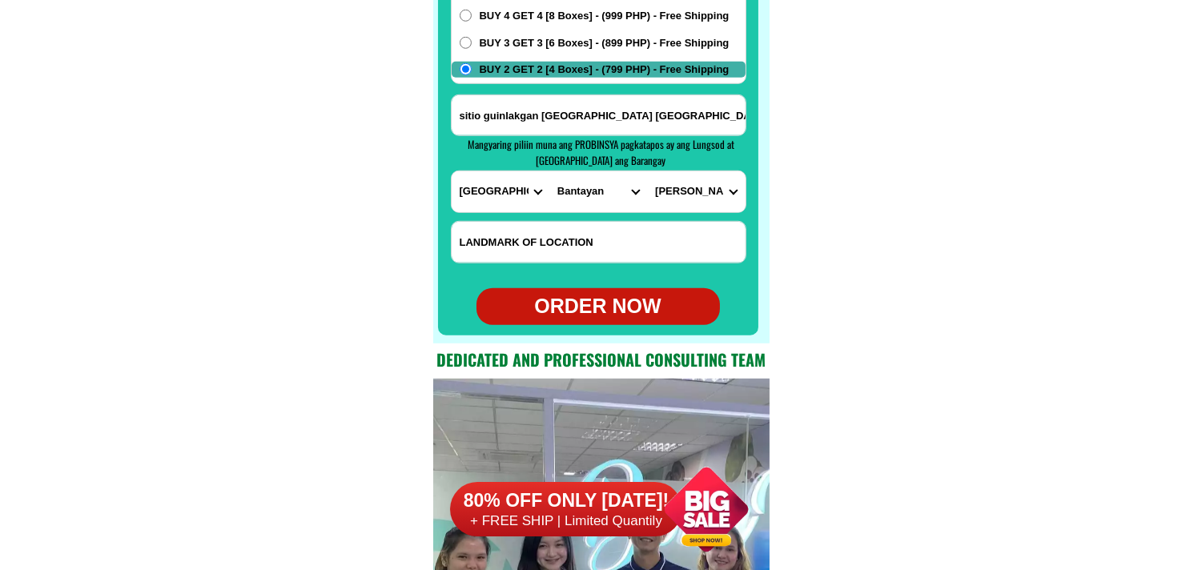
click at [636, 304] on div "ORDER NOW" at bounding box center [598, 307] width 243 height 30
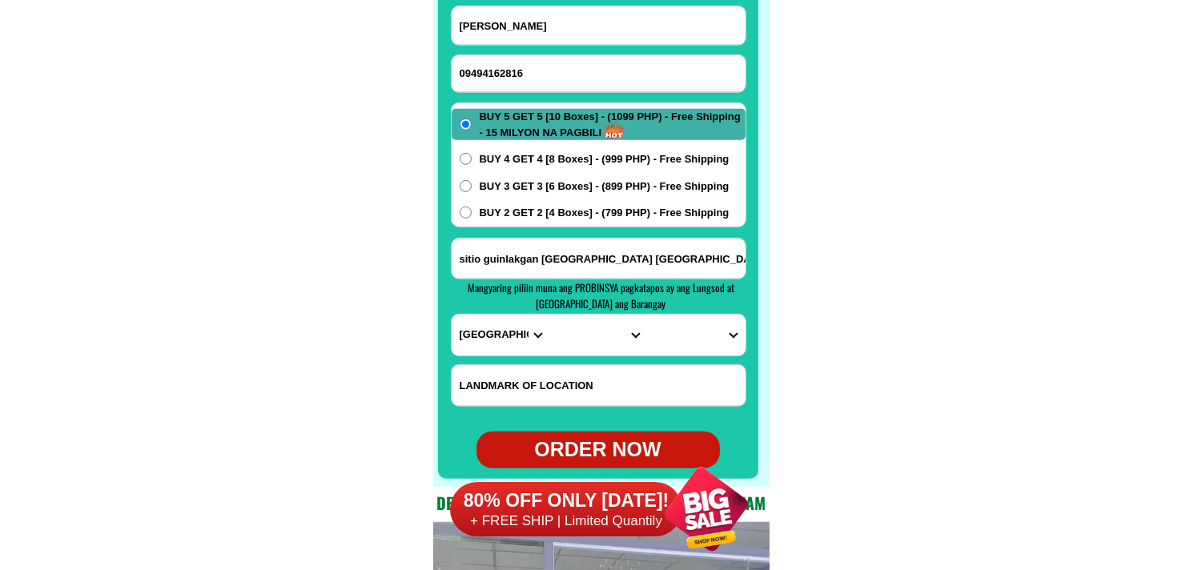
scroll to position [12699, 0]
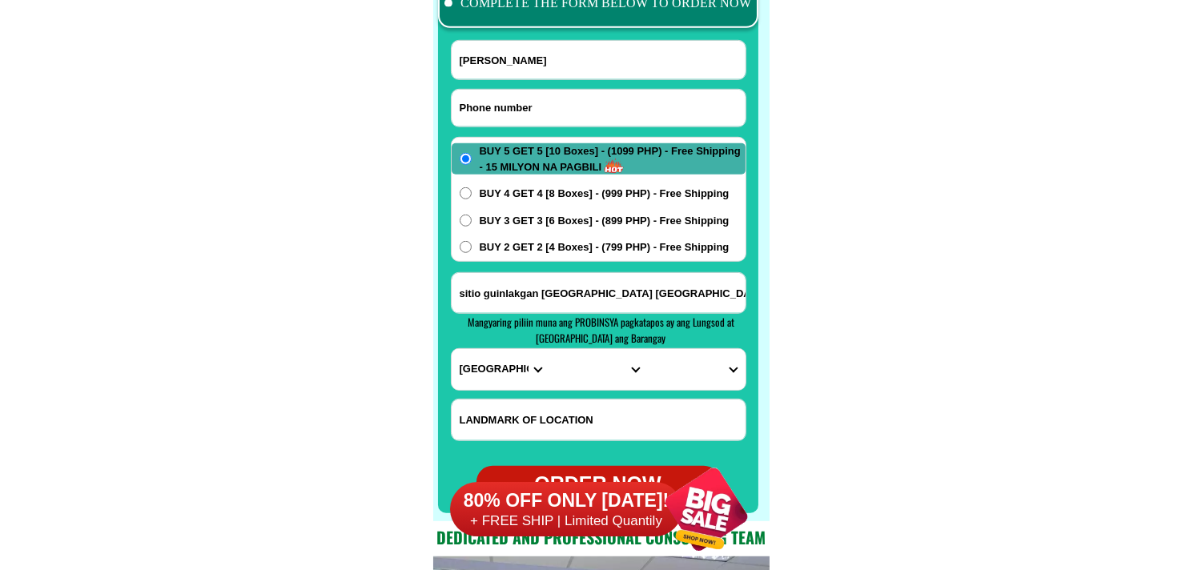
click at [553, 103] on input "Input phone_number" at bounding box center [599, 108] width 294 height 37
paste input "09051096765"
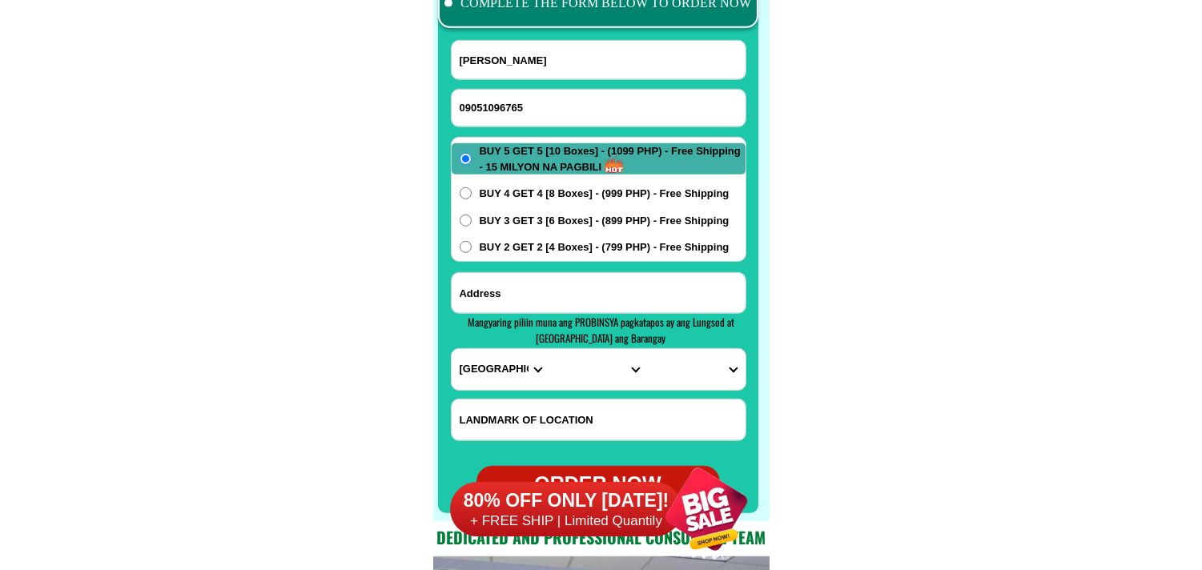
click at [582, 306] on input "Input address" at bounding box center [599, 293] width 294 height 40
paste input "[PERSON_NAME] [PERSON_NAME] setup. Centro brgy lubayat real Quezon co"
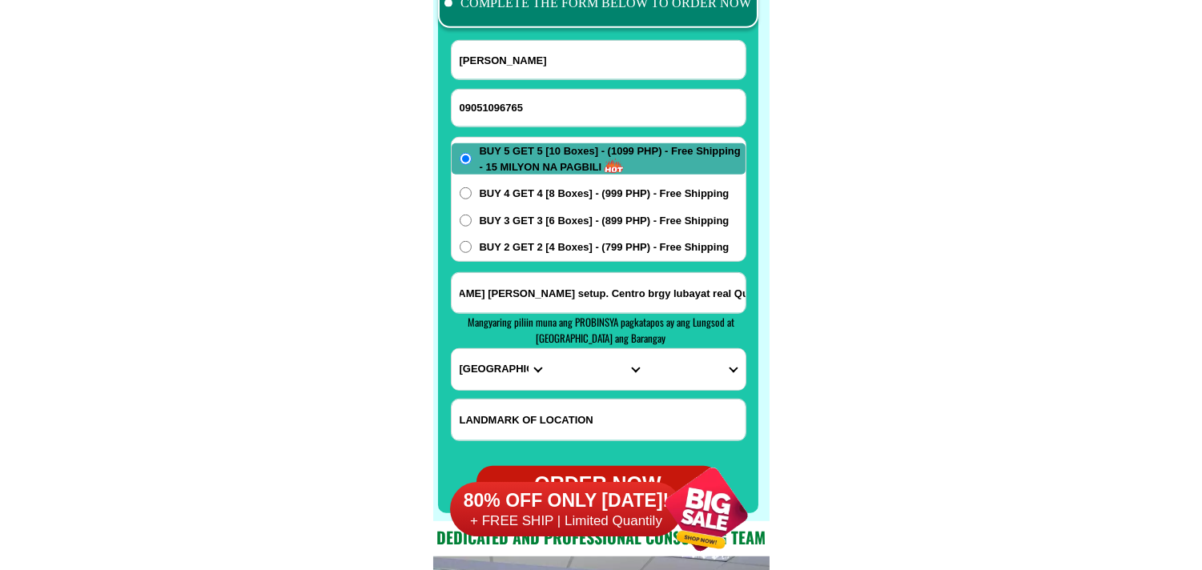
scroll to position [0, 0]
click at [598, 53] on input "Input full_name" at bounding box center [599, 60] width 294 height 38
paste input "[PERSON_NAME] [PERSON_NAME]"
click at [551, 306] on input "[PERSON_NAME] [PERSON_NAME] setup. Centro brgy lubayat real Quezon co" at bounding box center [599, 293] width 294 height 40
click at [505, 377] on select "PROVINCE [GEOGRAPHIC_DATA] [GEOGRAPHIC_DATA] [GEOGRAPHIC_DATA] [GEOGRAPHIC_DATA…" at bounding box center [501, 369] width 98 height 41
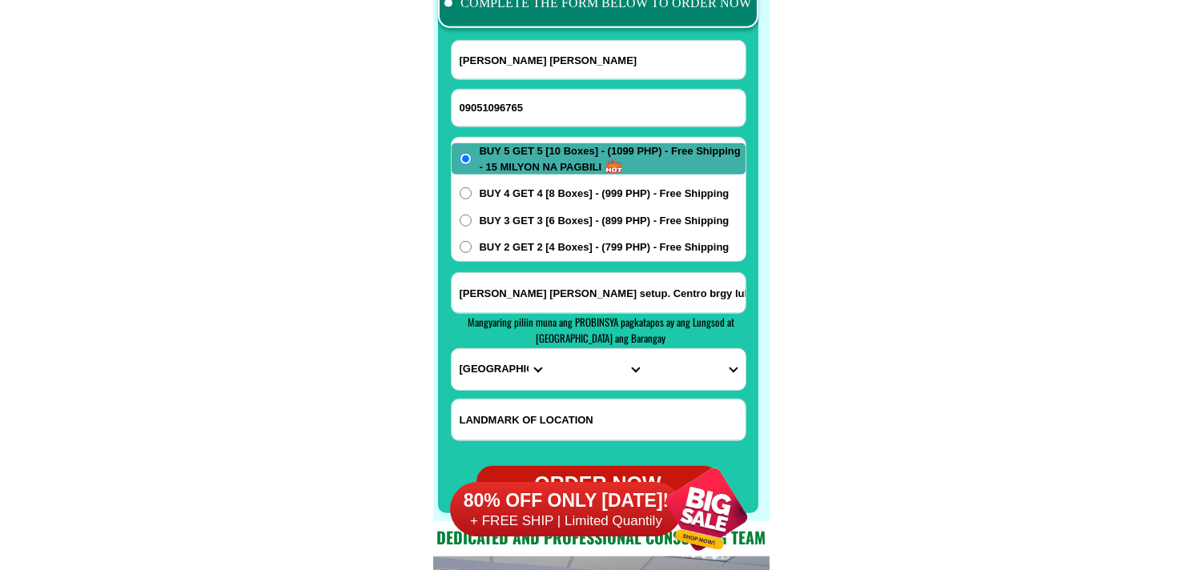
click at [452, 349] on select "PROVINCE [GEOGRAPHIC_DATA] [GEOGRAPHIC_DATA] [GEOGRAPHIC_DATA] [GEOGRAPHIC_DATA…" at bounding box center [501, 369] width 98 height 41
click at [574, 380] on select "CITY [GEOGRAPHIC_DATA][PERSON_NAME][GEOGRAPHIC_DATA][GEOGRAPHIC_DATA] [GEOGRAPH…" at bounding box center [598, 369] width 98 height 41
click at [586, 368] on select "CITY [GEOGRAPHIC_DATA][PERSON_NAME][GEOGRAPHIC_DATA][GEOGRAPHIC_DATA] [GEOGRAPH…" at bounding box center [598, 369] width 98 height 41
click at [549, 349] on select "CITY [GEOGRAPHIC_DATA][PERSON_NAME][GEOGRAPHIC_DATA][GEOGRAPHIC_DATA] [GEOGRAPH…" at bounding box center [598, 369] width 98 height 41
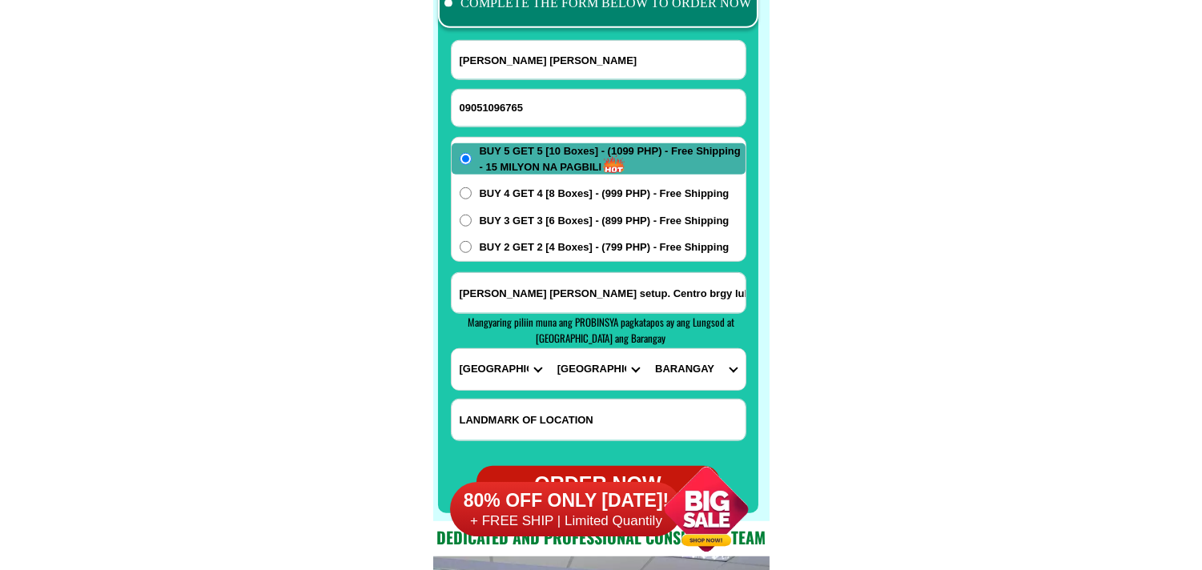
click at [607, 370] on select "CITY [GEOGRAPHIC_DATA][PERSON_NAME][GEOGRAPHIC_DATA][GEOGRAPHIC_DATA] [GEOGRAPH…" at bounding box center [598, 369] width 98 height 41
click at [549, 349] on select "CITY [GEOGRAPHIC_DATA][PERSON_NAME][GEOGRAPHIC_DATA][GEOGRAPHIC_DATA] [GEOGRAPH…" at bounding box center [598, 369] width 98 height 41
click at [691, 373] on select "BARANGAY [GEOGRAPHIC_DATA][PERSON_NAME][PERSON_NAME] [GEOGRAPHIC_DATA] Lubayat …" at bounding box center [696, 369] width 98 height 41
click at [647, 349] on select "BARANGAY [GEOGRAPHIC_DATA][PERSON_NAME][PERSON_NAME] [GEOGRAPHIC_DATA] Lubayat …" at bounding box center [696, 369] width 98 height 41
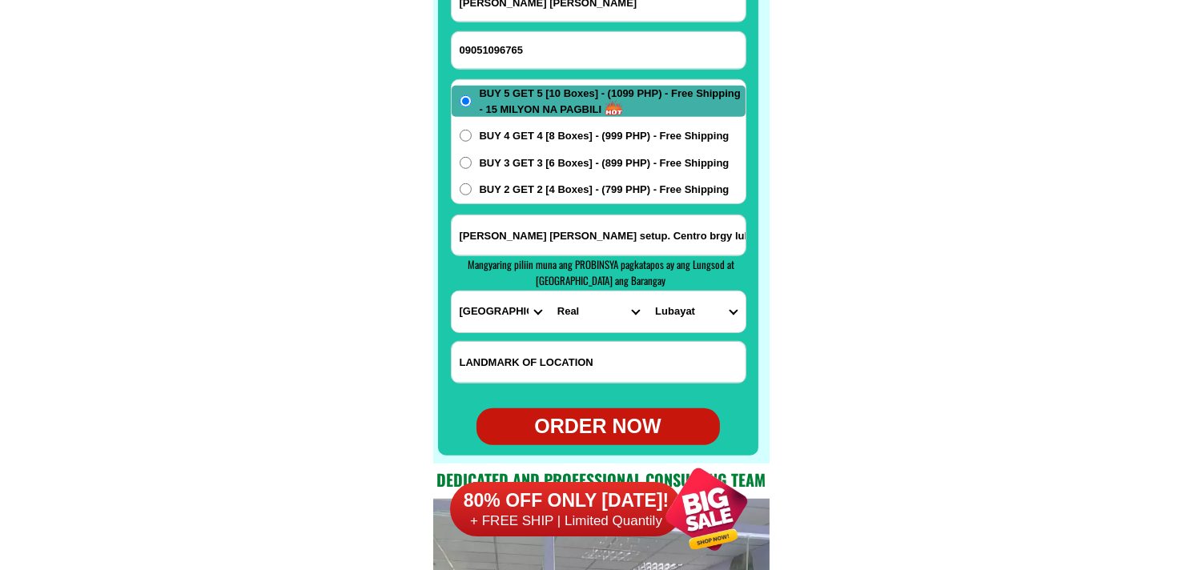
scroll to position [12788, 0]
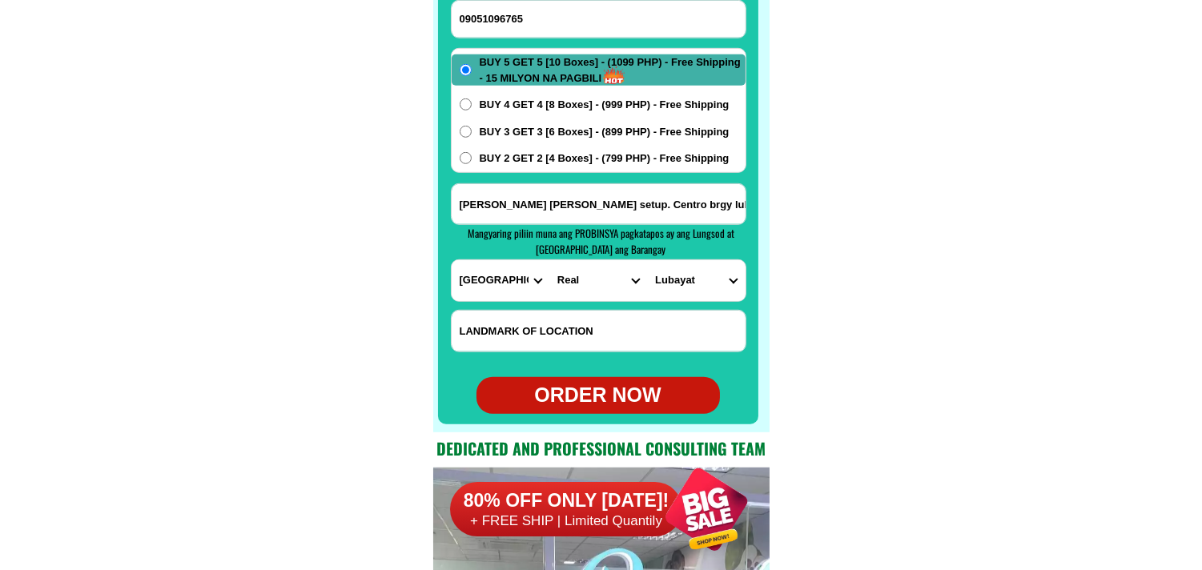
drag, startPoint x: 605, startPoint y: 386, endPoint x: 330, endPoint y: 86, distance: 407.0
click at [604, 386] on div "ORDER NOW" at bounding box center [598, 395] width 243 height 30
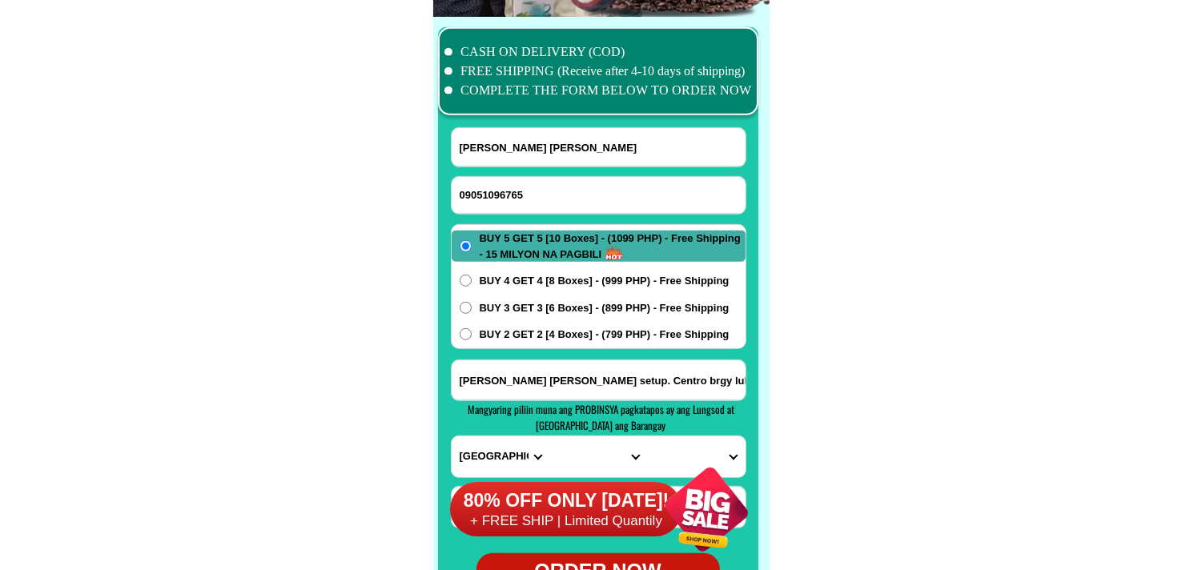
scroll to position [12610, 0]
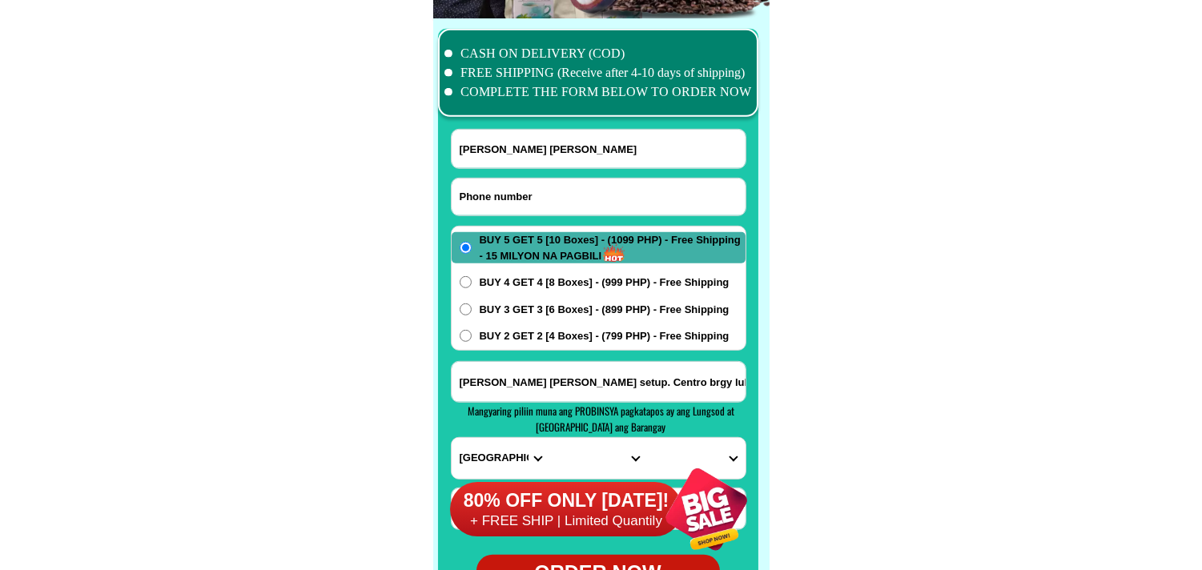
click at [502, 191] on input "Input phone_number" at bounding box center [599, 197] width 294 height 37
paste input "09398189202"
click at [531, 127] on div at bounding box center [598, 315] width 320 height 573
click at [515, 157] on input "Input full_name" at bounding box center [599, 149] width 294 height 38
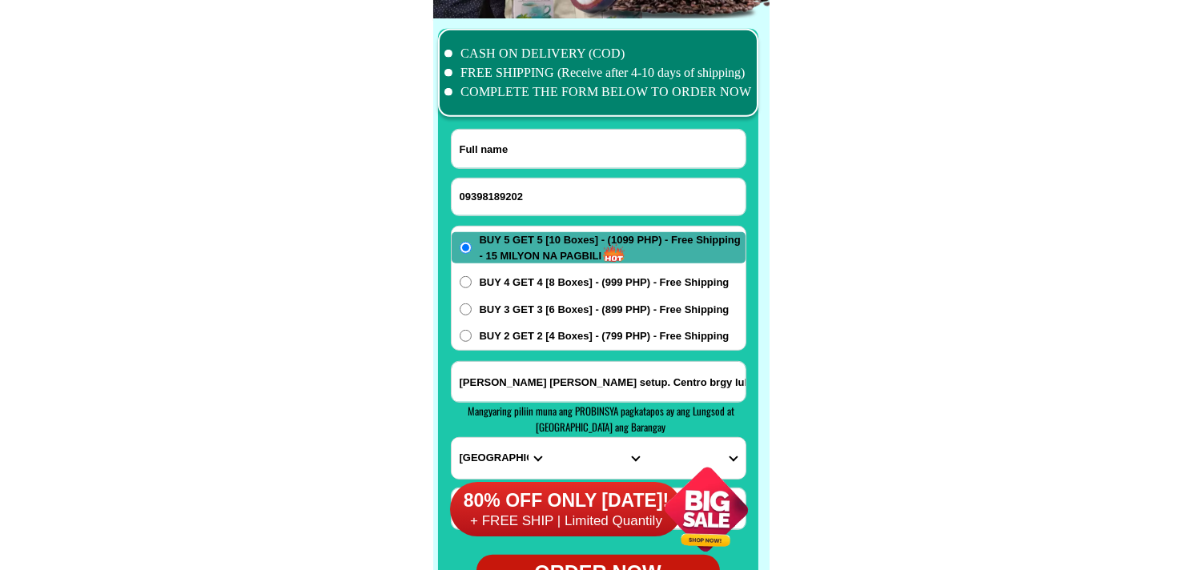
paste input "[PERSON_NAME]"
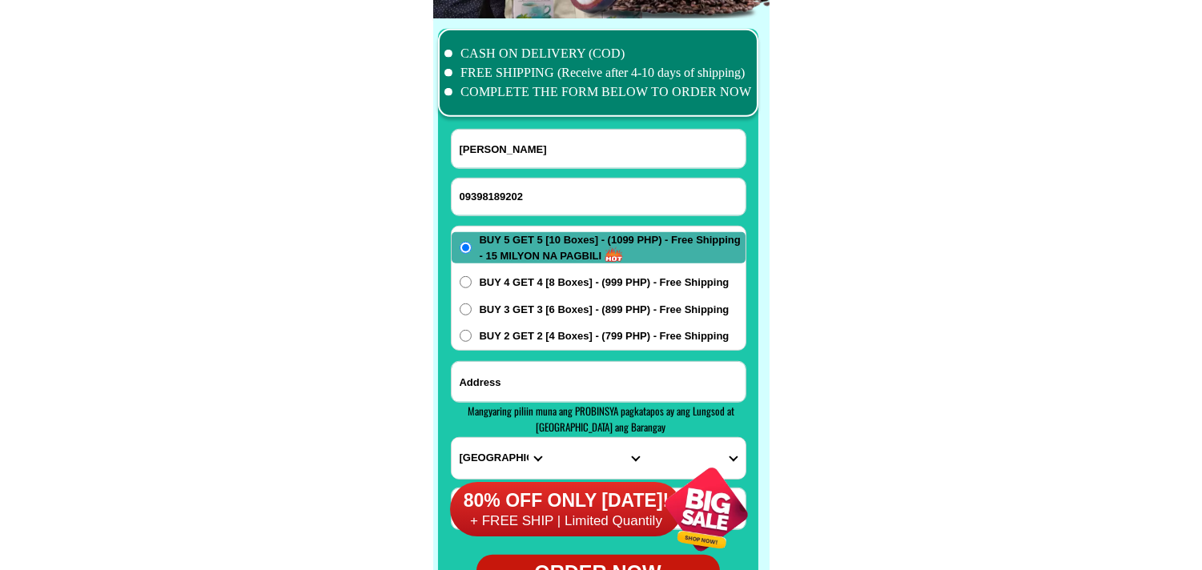
click at [540, 390] on input "Input address" at bounding box center [599, 382] width 294 height 40
paste input "11.[GEOGRAPHIC_DATA]. [GEOGRAPHIC_DATA] [GEOGRAPHIC_DATA] [GEOGRAPHIC_DATA] [GE…"
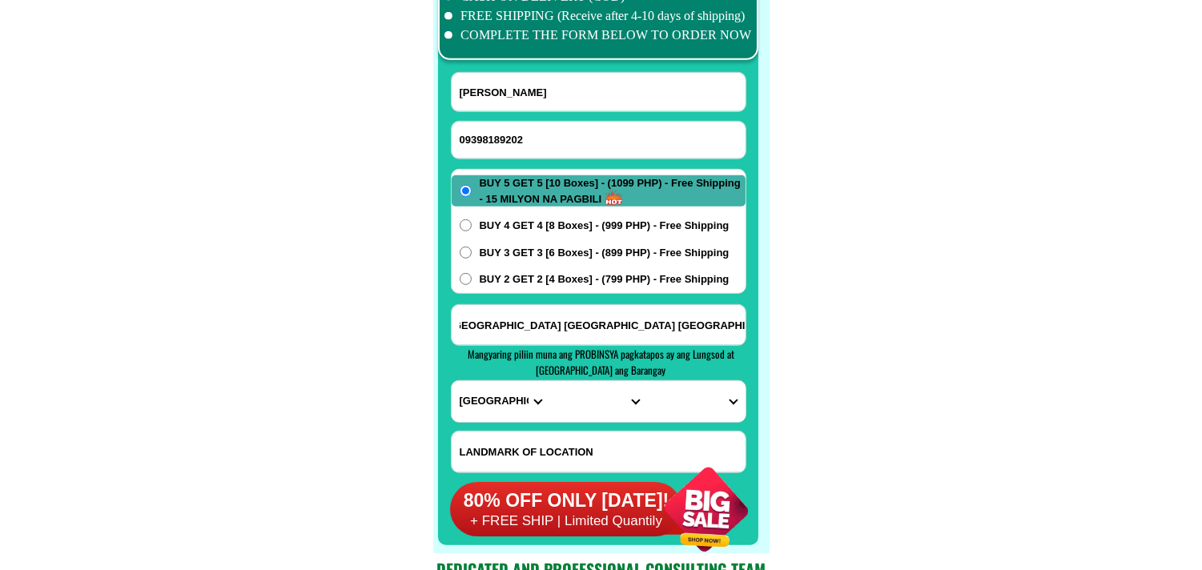
scroll to position [12699, 0]
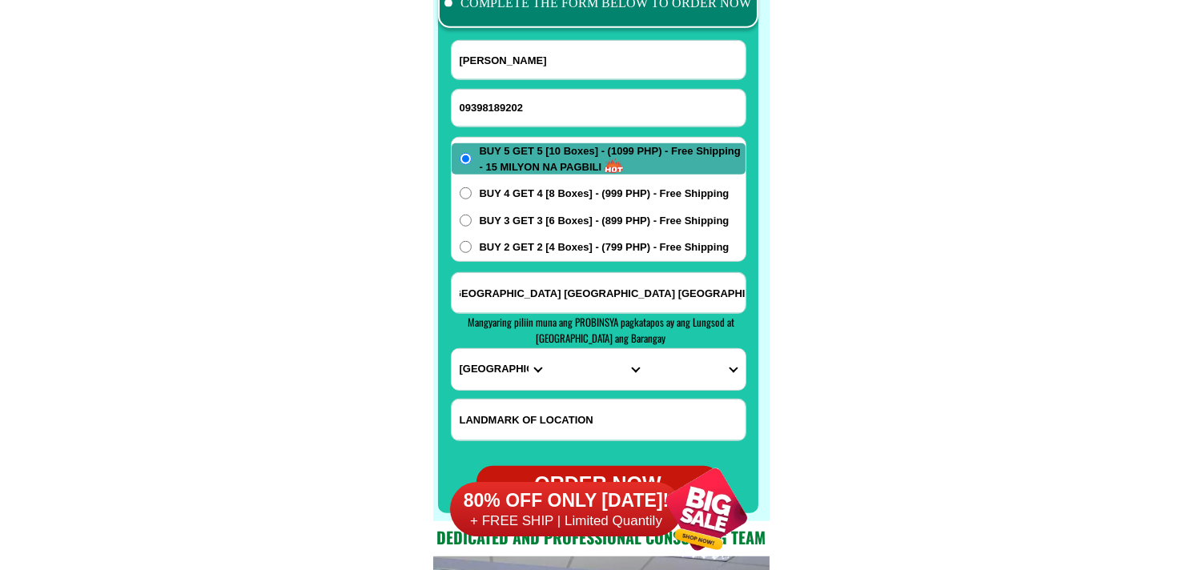
click at [481, 366] on select "PROVINCE [GEOGRAPHIC_DATA] [GEOGRAPHIC_DATA] [GEOGRAPHIC_DATA] [GEOGRAPHIC_DATA…" at bounding box center [501, 369] width 98 height 41
click at [485, 361] on select "PROVINCE [GEOGRAPHIC_DATA] [GEOGRAPHIC_DATA] [GEOGRAPHIC_DATA] [GEOGRAPHIC_DATA…" at bounding box center [501, 369] width 98 height 41
click at [452, 349] on select "PROVINCE [GEOGRAPHIC_DATA] [GEOGRAPHIC_DATA] [GEOGRAPHIC_DATA] [GEOGRAPHIC_DATA…" at bounding box center [501, 369] width 98 height 41
click at [516, 377] on select "PROVINCE [GEOGRAPHIC_DATA] [GEOGRAPHIC_DATA] [GEOGRAPHIC_DATA] [GEOGRAPHIC_DATA…" at bounding box center [501, 369] width 98 height 41
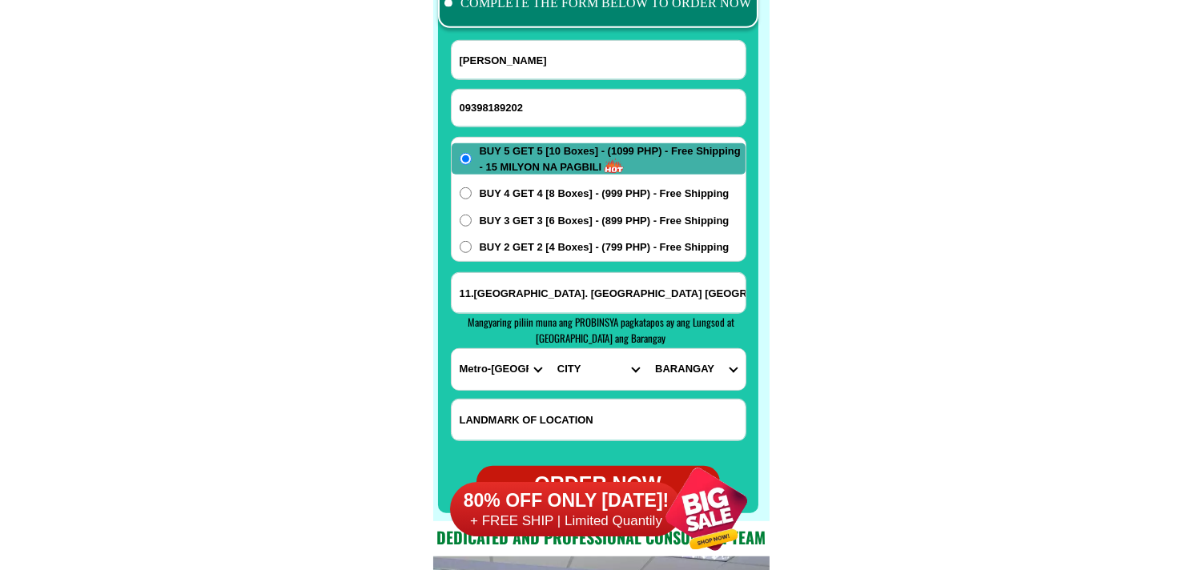
click at [452, 349] on select "PROVINCE [GEOGRAPHIC_DATA] [GEOGRAPHIC_DATA] [GEOGRAPHIC_DATA] [GEOGRAPHIC_DATA…" at bounding box center [501, 369] width 98 height 41
click at [599, 353] on select "CITY [GEOGRAPHIC_DATA] [GEOGRAPHIC_DATA] [GEOGRAPHIC_DATA] [GEOGRAPHIC_DATA]-ci…" at bounding box center [598, 369] width 98 height 41
click at [549, 349] on select "CITY [GEOGRAPHIC_DATA] [GEOGRAPHIC_DATA] [GEOGRAPHIC_DATA] [GEOGRAPHIC_DATA]-ci…" at bounding box center [598, 369] width 98 height 41
click at [694, 372] on select "BARANGAY [PERSON_NAME] [PERSON_NAME] [PERSON_NAME] Bagbag Bago bantay Bagong li…" at bounding box center [696, 369] width 98 height 41
click at [647, 349] on select "BARANGAY [PERSON_NAME] [PERSON_NAME] [PERSON_NAME] Bagbag Bago bantay Bagong li…" at bounding box center [696, 369] width 98 height 41
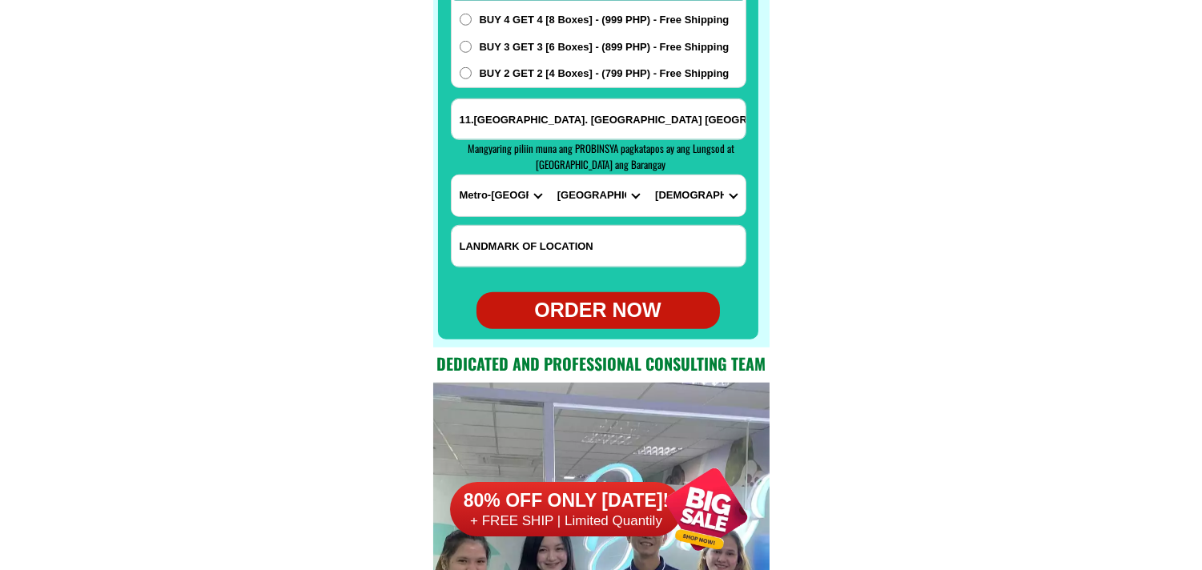
scroll to position [12877, 0]
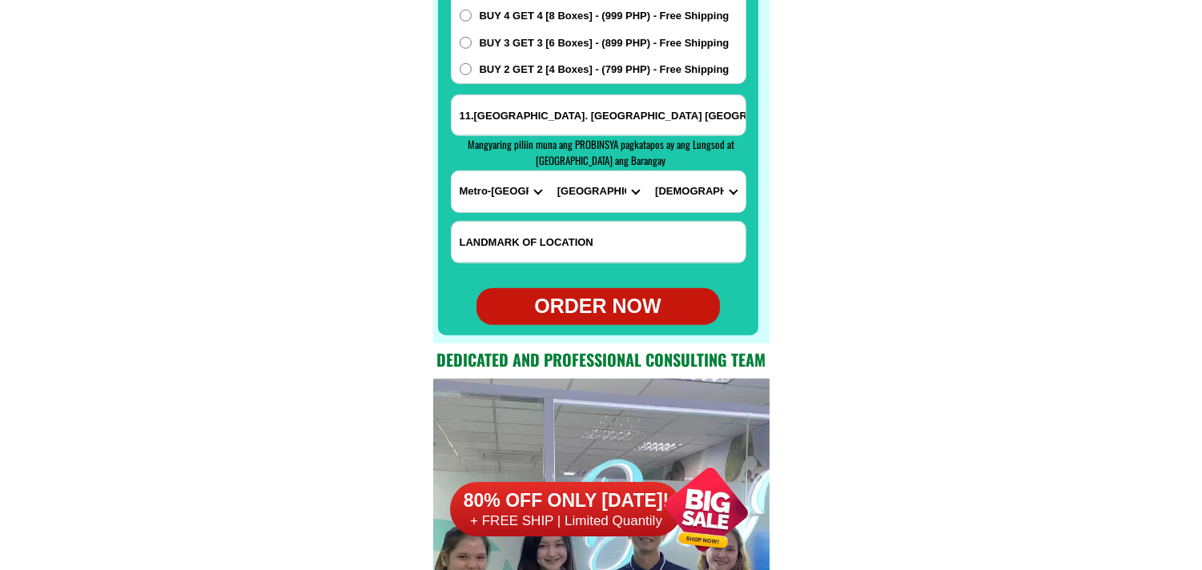
click at [622, 317] on div "ORDER NOW" at bounding box center [598, 307] width 243 height 30
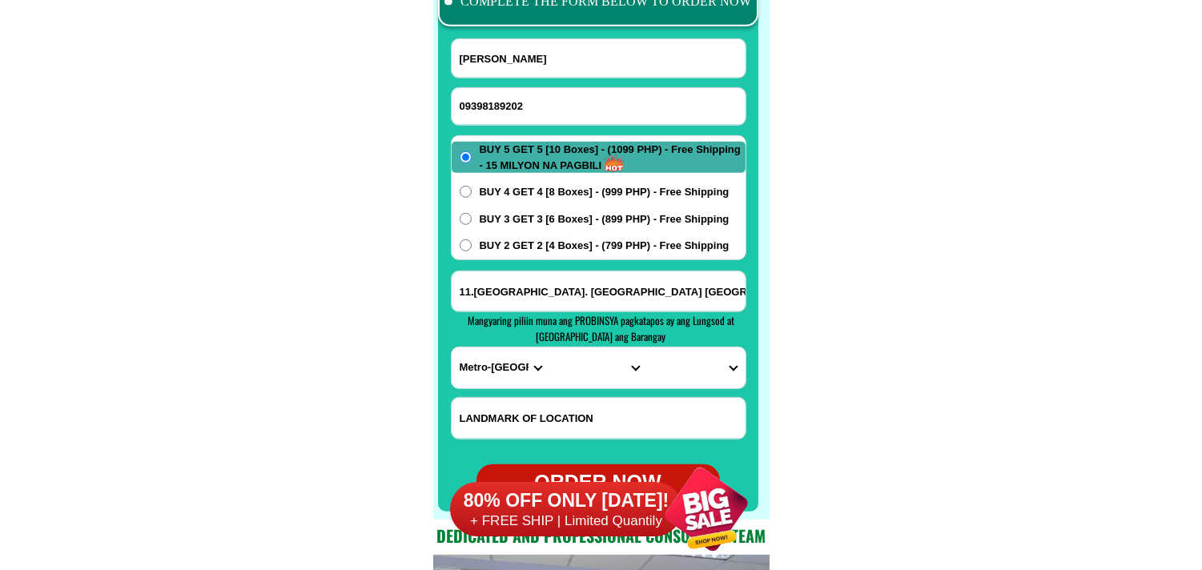
scroll to position [12699, 0]
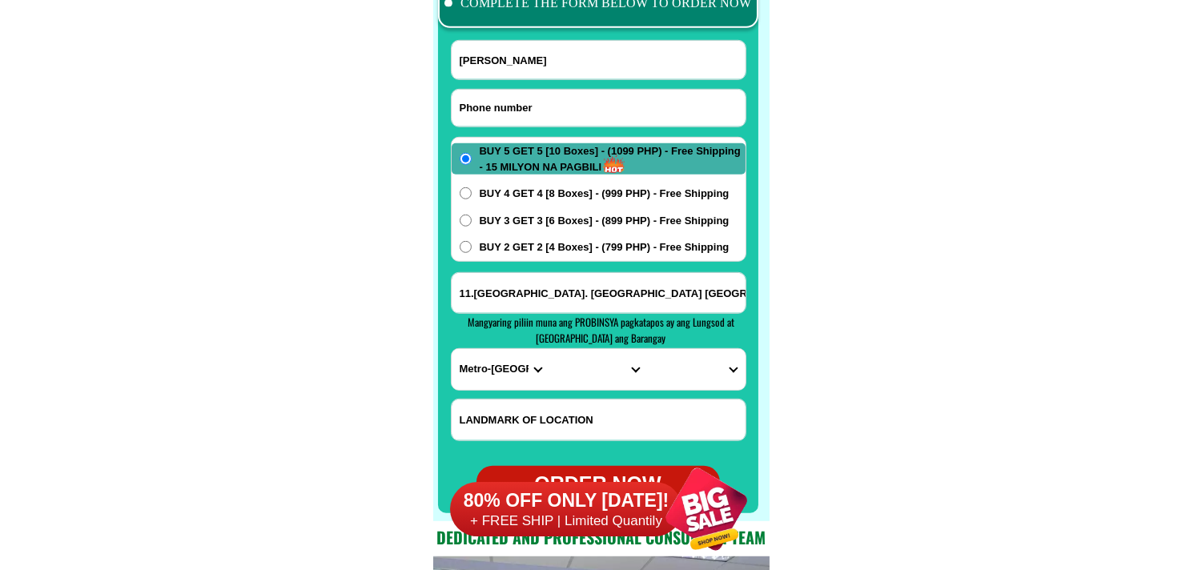
click at [550, 115] on input "Input phone_number" at bounding box center [599, 108] width 294 height 37
paste input "09055807090"
click at [530, 297] on input "Input address" at bounding box center [599, 293] width 294 height 40
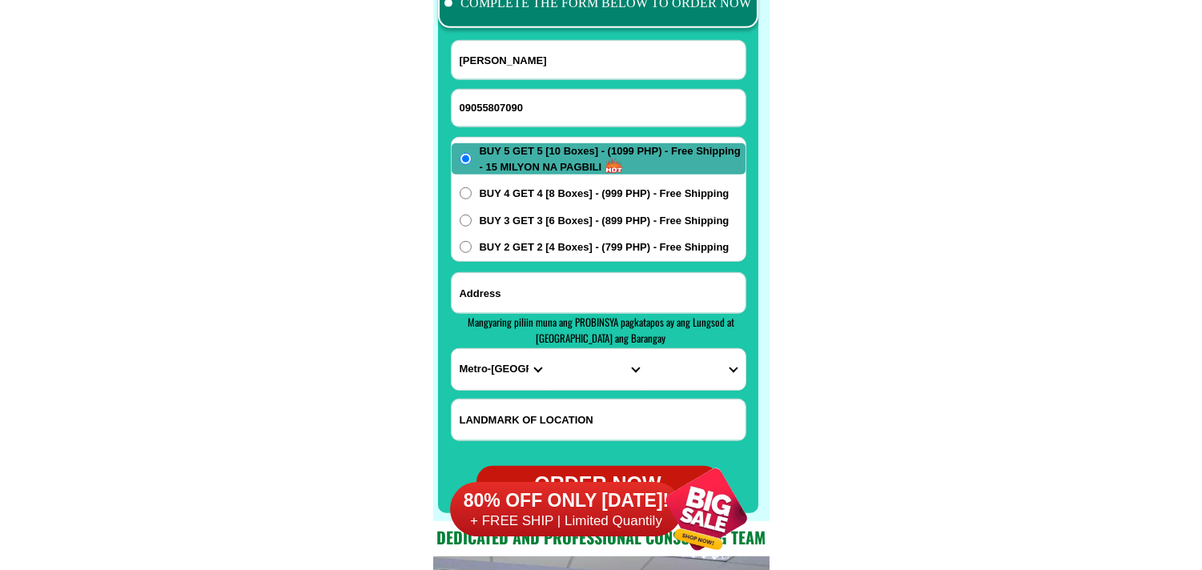
paste input "[PERSON_NAME] Camul6 tampilisan [GEOGRAPHIC_DATA]"
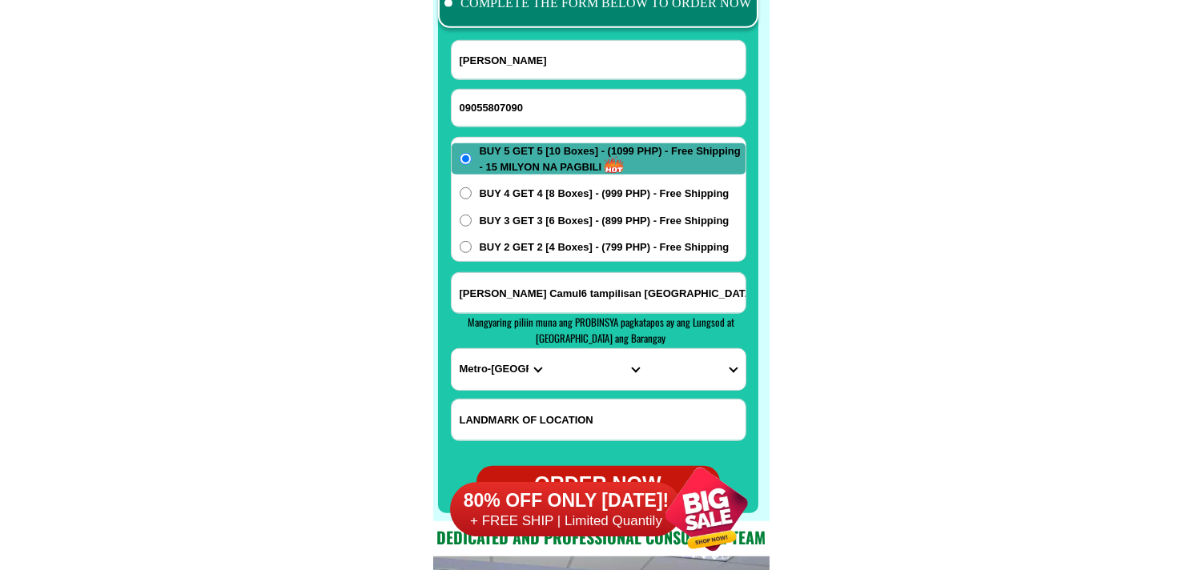
click at [487, 376] on select "PROVINCE [GEOGRAPHIC_DATA] [GEOGRAPHIC_DATA] [GEOGRAPHIC_DATA] [GEOGRAPHIC_DATA…" at bounding box center [501, 369] width 98 height 41
click at [452, 349] on select "PROVINCE [GEOGRAPHIC_DATA] [GEOGRAPHIC_DATA] [GEOGRAPHIC_DATA] [GEOGRAPHIC_DATA…" at bounding box center [501, 369] width 98 height 41
click at [565, 368] on select "CITY Bacungan Baliguian Dapitan-city [GEOGRAPHIC_DATA]-city [GEOGRAPHIC_DATA] G…" at bounding box center [598, 369] width 98 height 41
click at [549, 349] on select "CITY Bacungan Baliguian Dapitan-city [GEOGRAPHIC_DATA]-city [GEOGRAPHIC_DATA] G…" at bounding box center [598, 369] width 98 height 41
click at [689, 367] on select "BARANGAY Balacbaan Banbanan [GEOGRAPHIC_DATA] [GEOGRAPHIC_DATA] [GEOGRAPHIC_DAT…" at bounding box center [696, 369] width 98 height 41
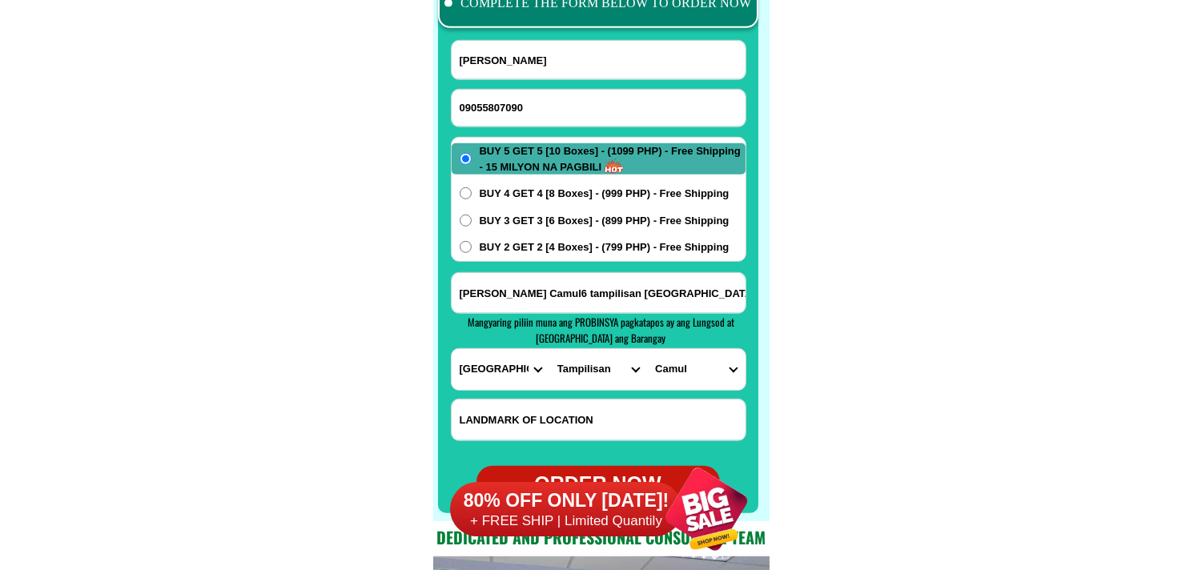
click at [647, 349] on select "BARANGAY Balacbaan Banbanan [GEOGRAPHIC_DATA] [GEOGRAPHIC_DATA] [GEOGRAPHIC_DAT…" at bounding box center [696, 369] width 98 height 41
click at [513, 59] on input "[PERSON_NAME]" at bounding box center [599, 60] width 294 height 38
paste input "Ly Cel"
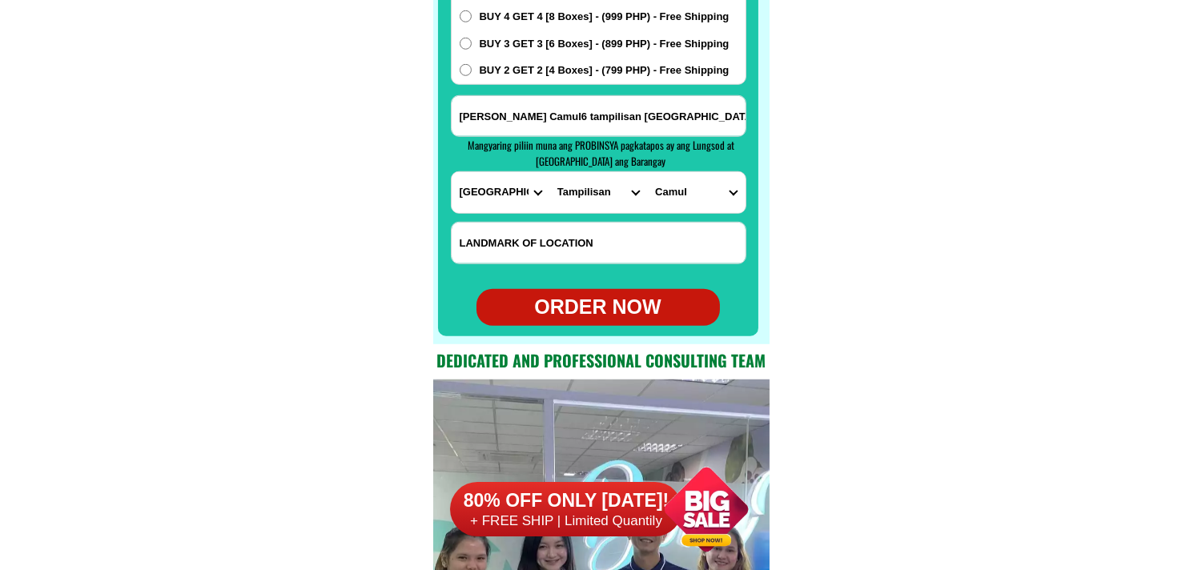
scroll to position [12877, 0]
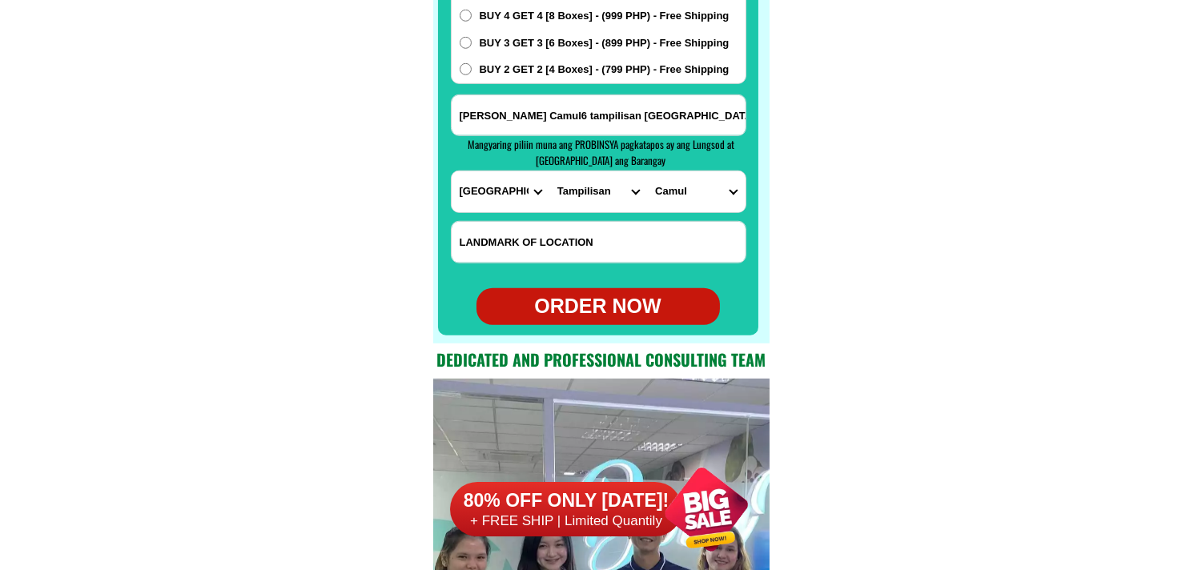
click at [585, 315] on div "ORDER NOW" at bounding box center [598, 307] width 243 height 30
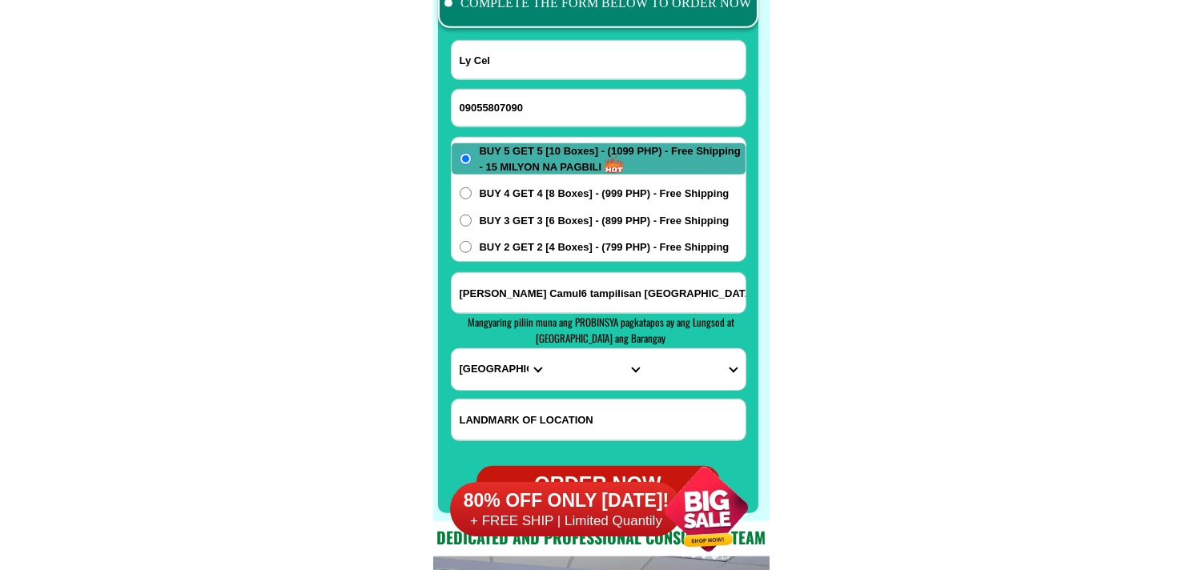
scroll to position [12610, 0]
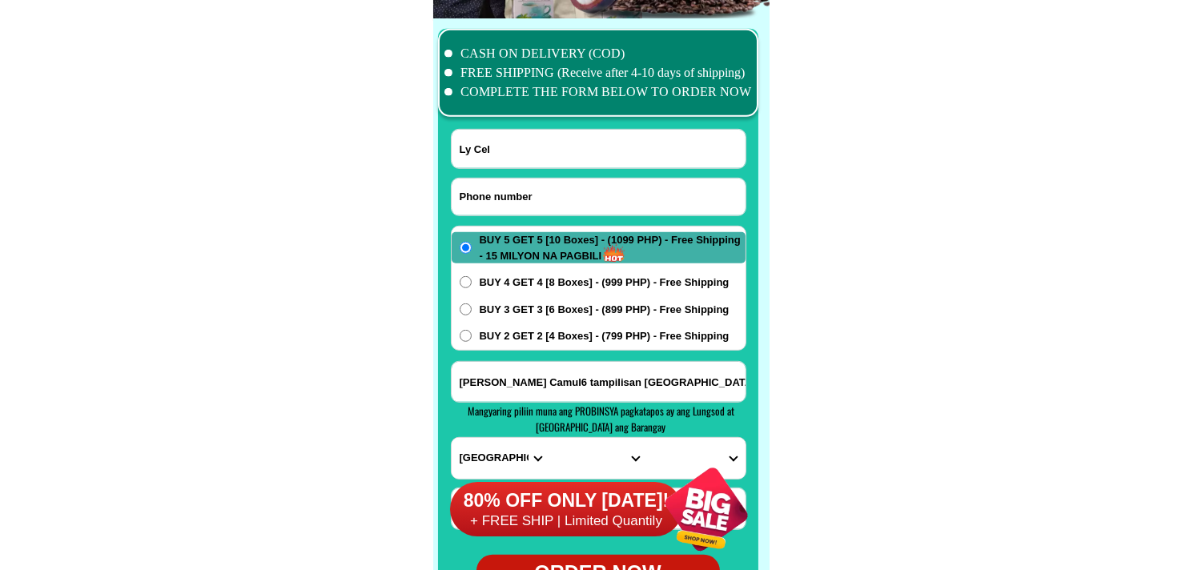
paste input "[PHONE_NUMBER]"
click at [513, 180] on input "Input phone_number" at bounding box center [599, 197] width 294 height 37
click at [506, 187] on input "[PHONE_NUMBER]" at bounding box center [599, 197] width 294 height 37
click at [487, 189] on input "0951-3105072" at bounding box center [599, 197] width 294 height 37
drag, startPoint x: 239, startPoint y: 202, endPoint x: 193, endPoint y: 36, distance: 172.0
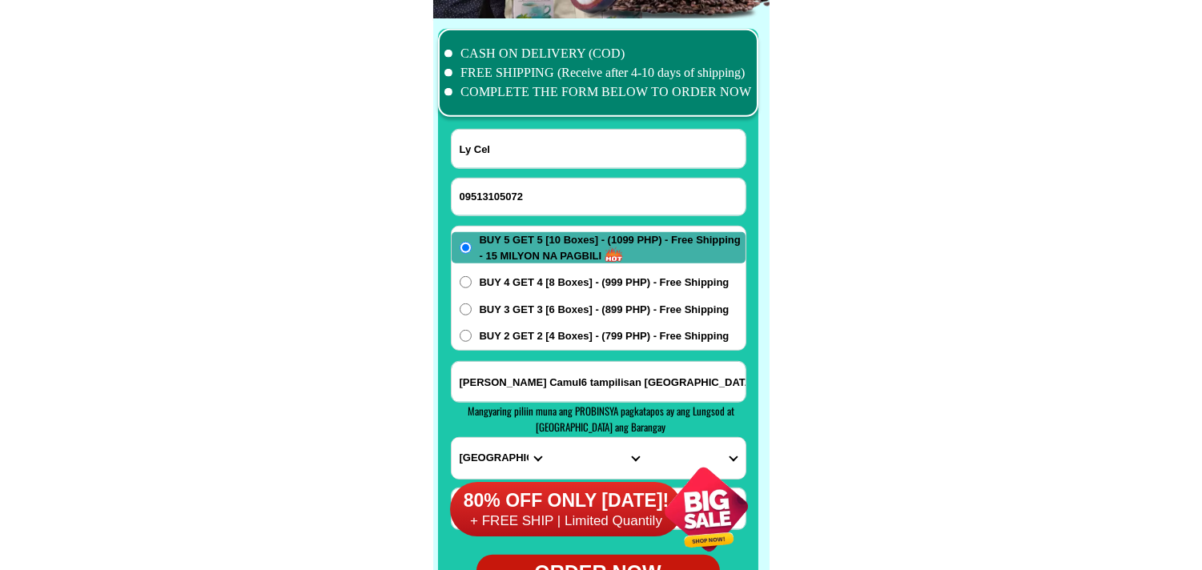
click at [518, 147] on input "Ly Cel" at bounding box center [599, 149] width 294 height 38
paste input "[PERSON_NAME]"
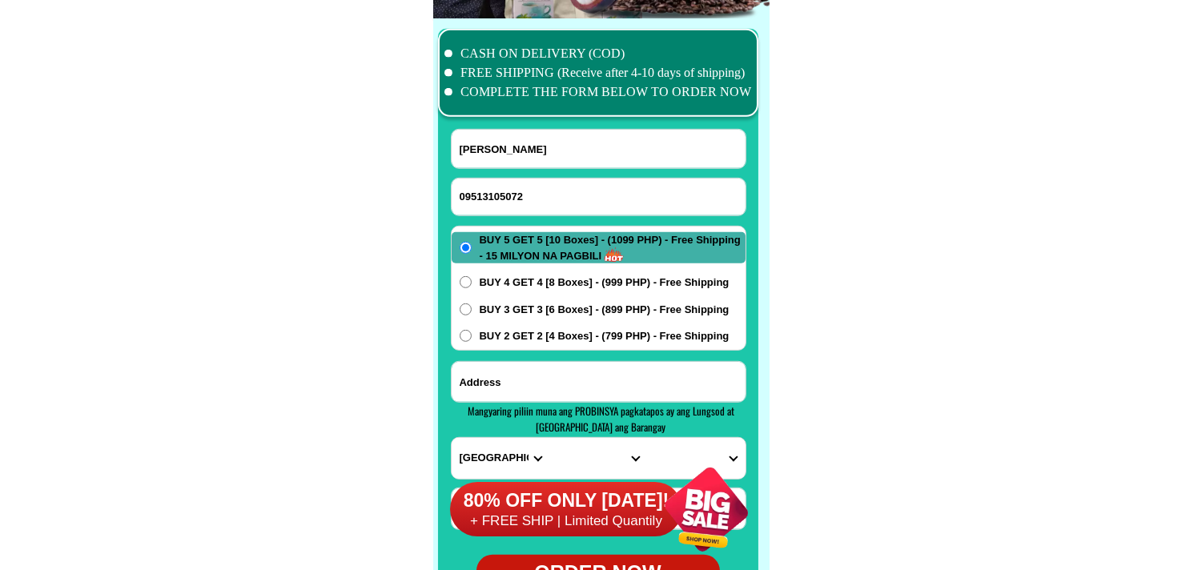
drag, startPoint x: 555, startPoint y: 390, endPoint x: 549, endPoint y: 377, distance: 14.0
click at [554, 390] on input "Input address" at bounding box center [599, 382] width 294 height 40
paste input "[PERSON_NAME],[PERSON_NAME],[GEOGRAPHIC_DATA]."
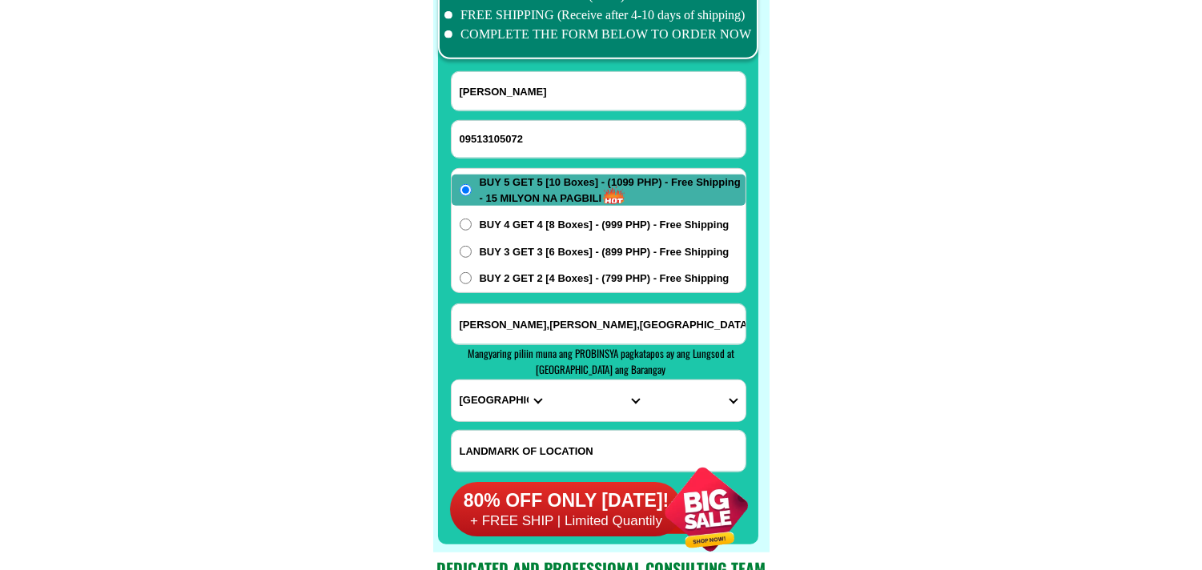
scroll to position [12699, 0]
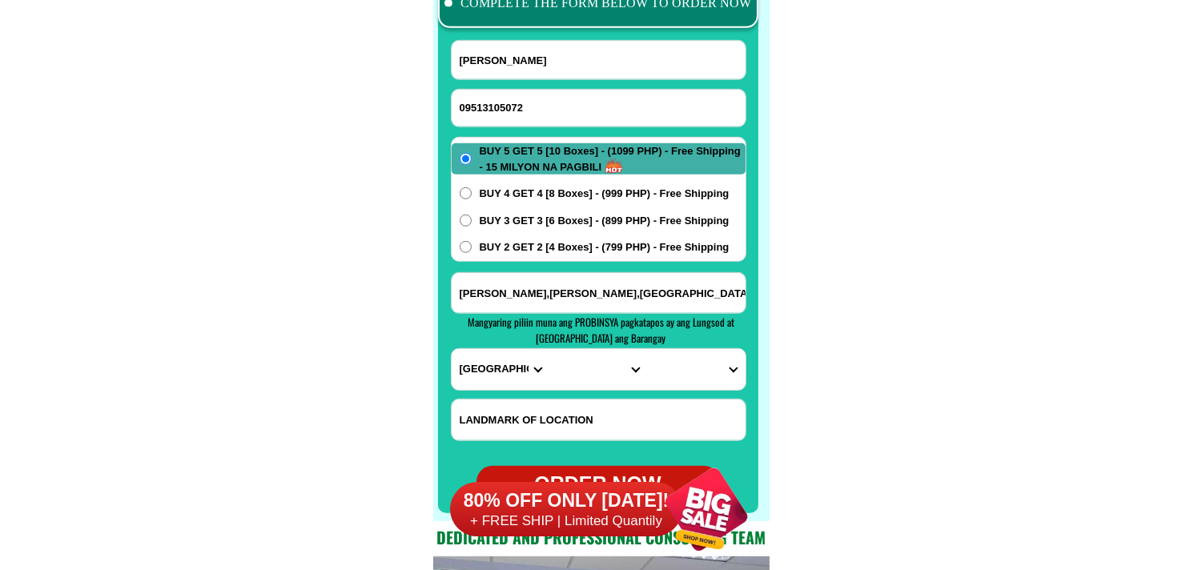
click at [497, 372] on select "PROVINCE [GEOGRAPHIC_DATA] [GEOGRAPHIC_DATA] [GEOGRAPHIC_DATA] [GEOGRAPHIC_DATA…" at bounding box center [501, 369] width 98 height 41
click at [452, 349] on select "PROVINCE [GEOGRAPHIC_DATA] [GEOGRAPHIC_DATA] [GEOGRAPHIC_DATA] [GEOGRAPHIC_DATA…" at bounding box center [501, 369] width 98 height 41
click at [577, 355] on select "CITY Agoncillo Alitagtag Allacapan [GEOGRAPHIC_DATA] [GEOGRAPHIC_DATA]-balete […" at bounding box center [598, 369] width 98 height 41
click at [549, 349] on select "CITY Agoncillo Alitagtag Allacapan [GEOGRAPHIC_DATA] [GEOGRAPHIC_DATA]-balete […" at bounding box center [598, 369] width 98 height 41
click at [694, 367] on select "BARANGAY Anak-dagat Arumahan Ayao-iyao Bagong pook Bagong sikat Balanga Bukal C…" at bounding box center [696, 369] width 98 height 41
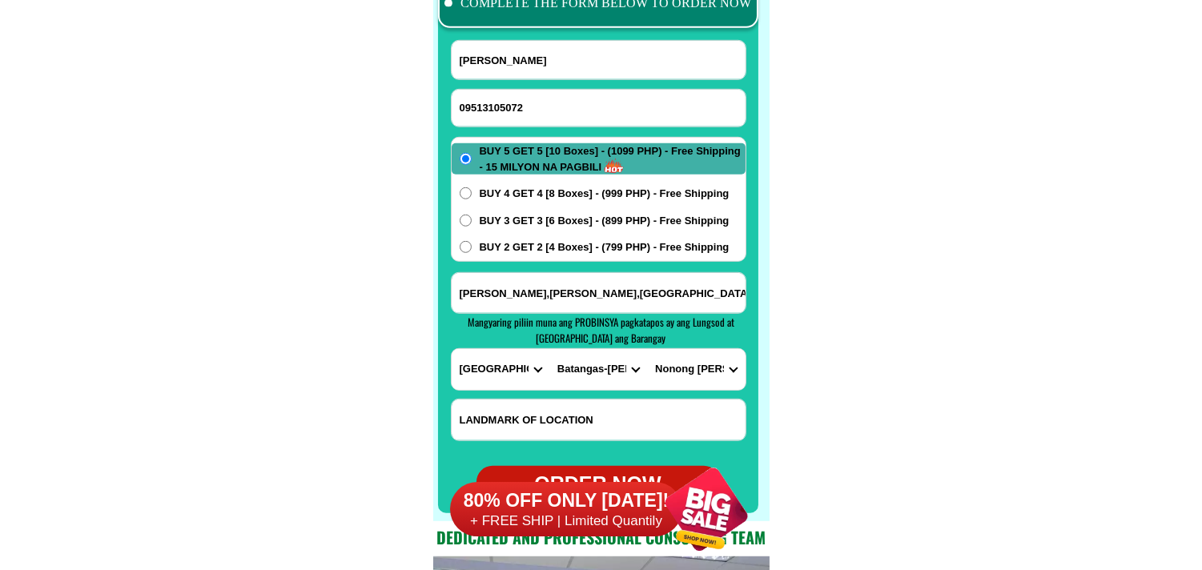
click at [647, 349] on select "BARANGAY Anak-dagat Arumahan Ayao-iyao Bagong pook Bagong sikat Balanga Bukal C…" at bounding box center [696, 369] width 98 height 41
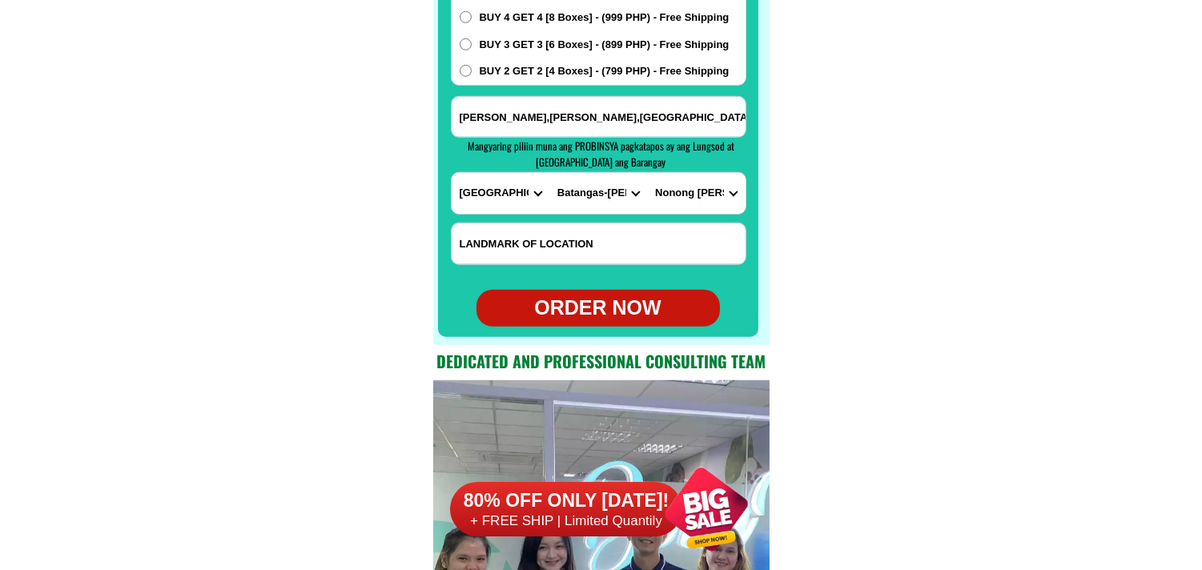
scroll to position [12877, 0]
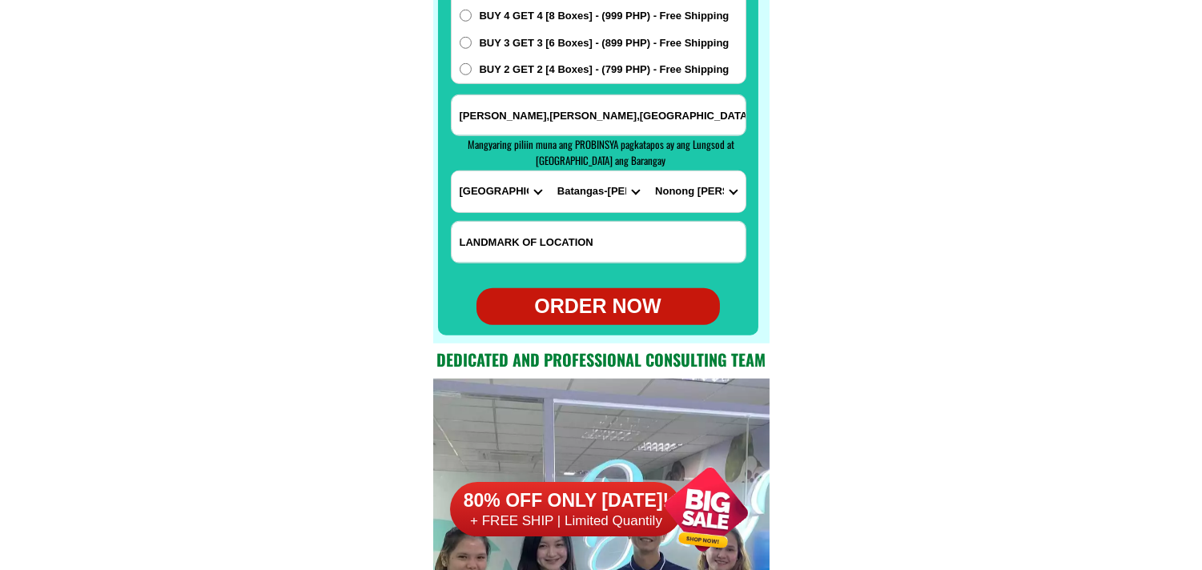
click at [645, 298] on div "ORDER NOW" at bounding box center [598, 307] width 243 height 30
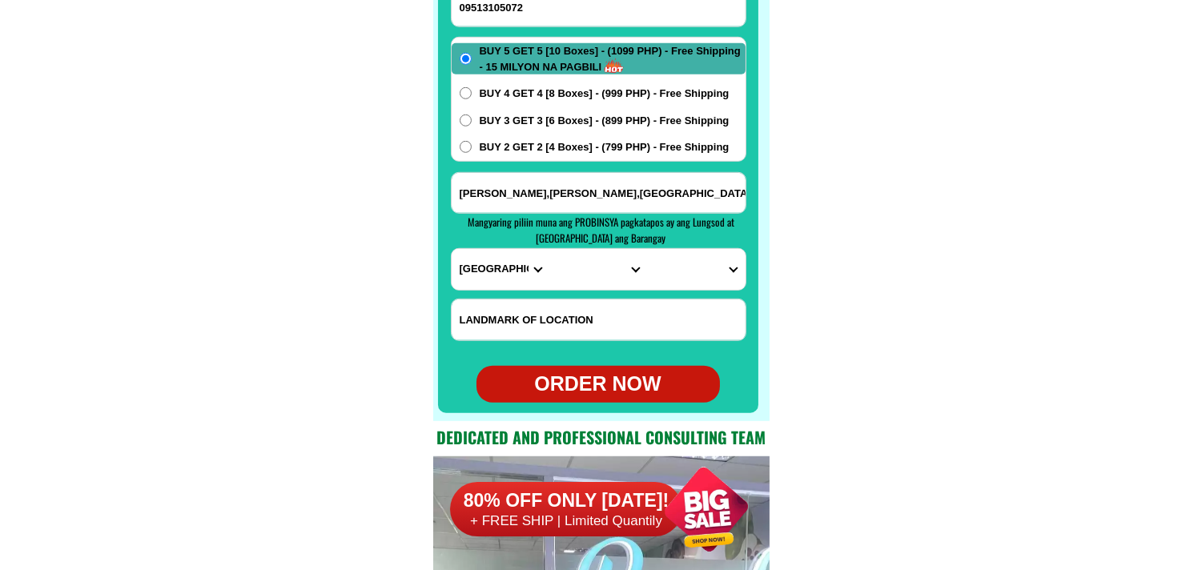
scroll to position [12699, 0]
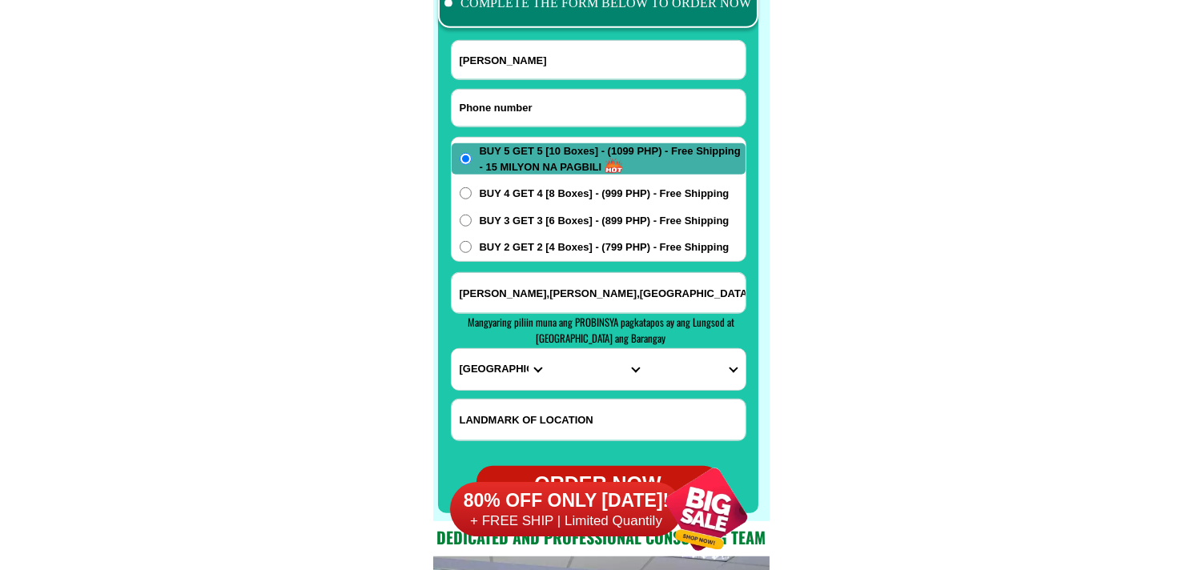
click at [551, 106] on input "Input phone_number" at bounding box center [599, 108] width 294 height 37
paste input "09091627121"
click at [549, 70] on input "Input full_name" at bounding box center [599, 60] width 294 height 38
paste input "Simo Aloc"
click at [533, 308] on input "[PERSON_NAME],[PERSON_NAME],[GEOGRAPHIC_DATA]." at bounding box center [599, 293] width 294 height 40
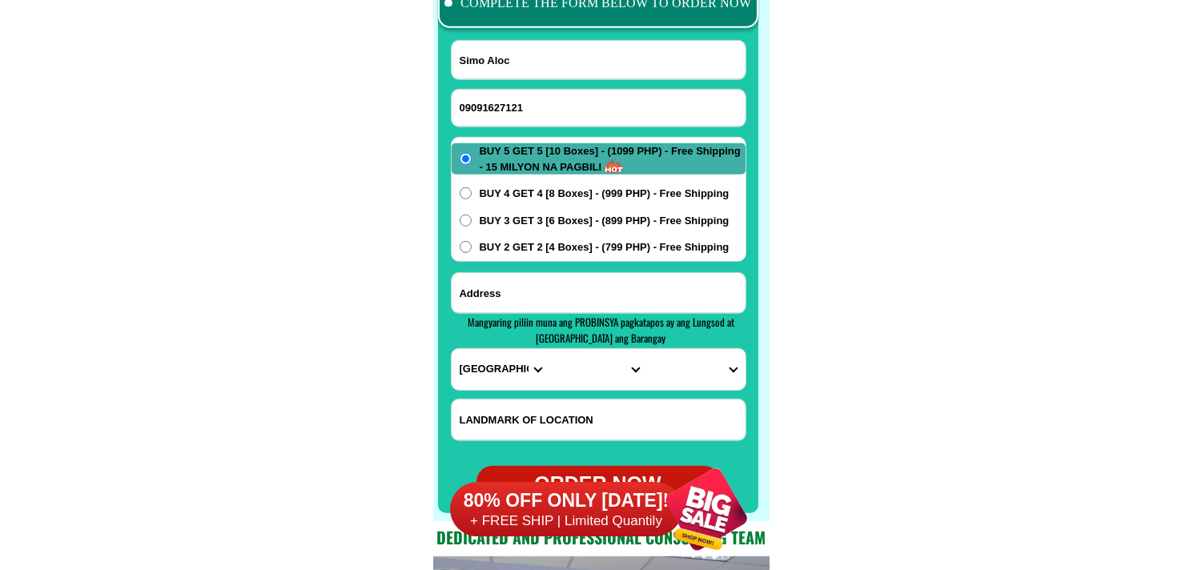
paste input "[PERSON_NAME] purok 4 Anibongan maco Davao d we oro Ang Bahay ko malapet lang s…"
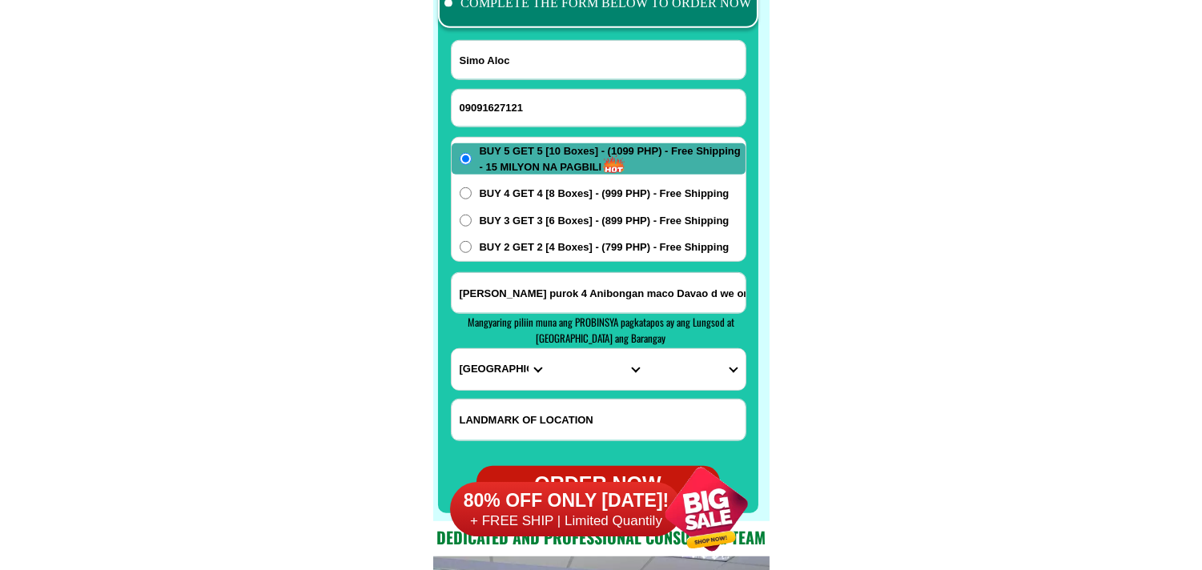
scroll to position [0, 400]
click at [466, 371] on select "PROVINCE [GEOGRAPHIC_DATA] [GEOGRAPHIC_DATA] [GEOGRAPHIC_DATA] [GEOGRAPHIC_DATA…" at bounding box center [501, 369] width 98 height 41
click at [452, 349] on select "PROVINCE [GEOGRAPHIC_DATA] [GEOGRAPHIC_DATA] [GEOGRAPHIC_DATA] [GEOGRAPHIC_DATA…" at bounding box center [501, 369] width 98 height 41
click at [579, 366] on select "CITY [GEOGRAPHIC_DATA]-DE-ORO-[GEOGRAPHIC_DATA] DAVAO-DE-ORO-[PERSON_NAME] Mawa…" at bounding box center [598, 369] width 98 height 41
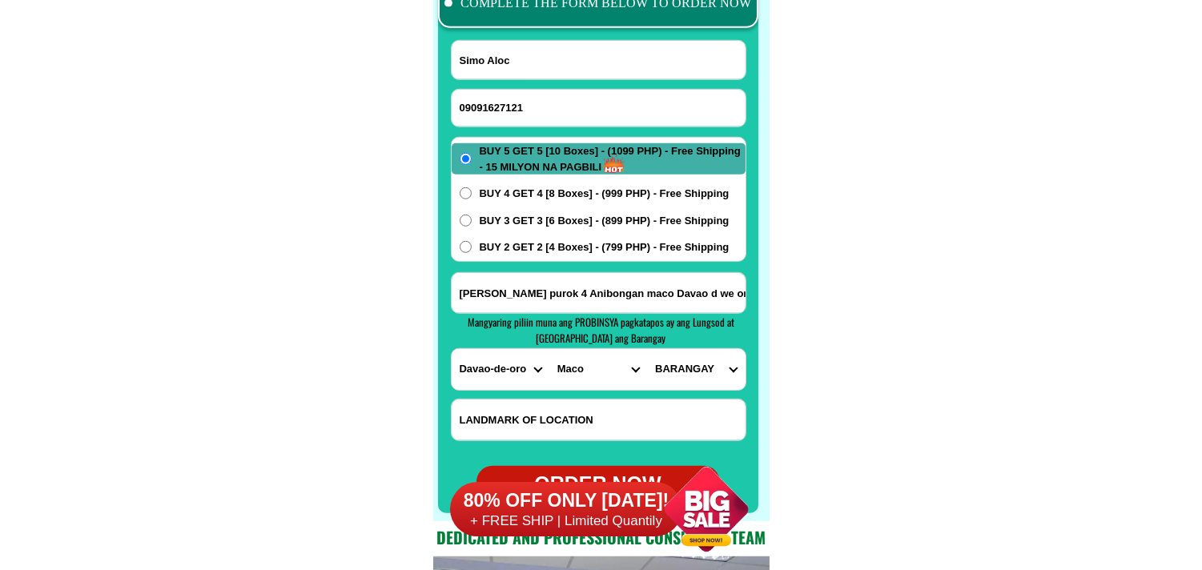
click at [549, 349] on select "CITY [GEOGRAPHIC_DATA]-DE-ORO-[GEOGRAPHIC_DATA] DAVAO-DE-ORO-[PERSON_NAME] Mawa…" at bounding box center [598, 369] width 98 height 41
click at [702, 366] on select "BARANGAY Anibongan Anislagan Binuangan Bucana Calabcab [PERSON_NAME] (somil) Gu…" at bounding box center [696, 369] width 98 height 41
click at [647, 349] on select "BARANGAY Anibongan Anislagan Binuangan Bucana Calabcab [PERSON_NAME] (somil) Gu…" at bounding box center [696, 369] width 98 height 41
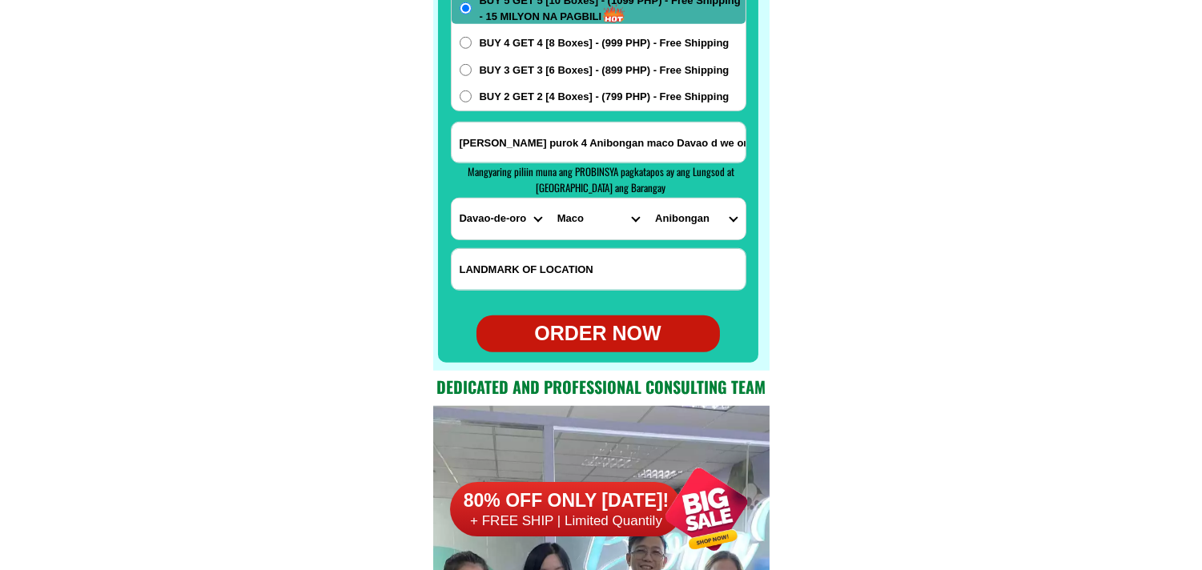
scroll to position [12877, 0]
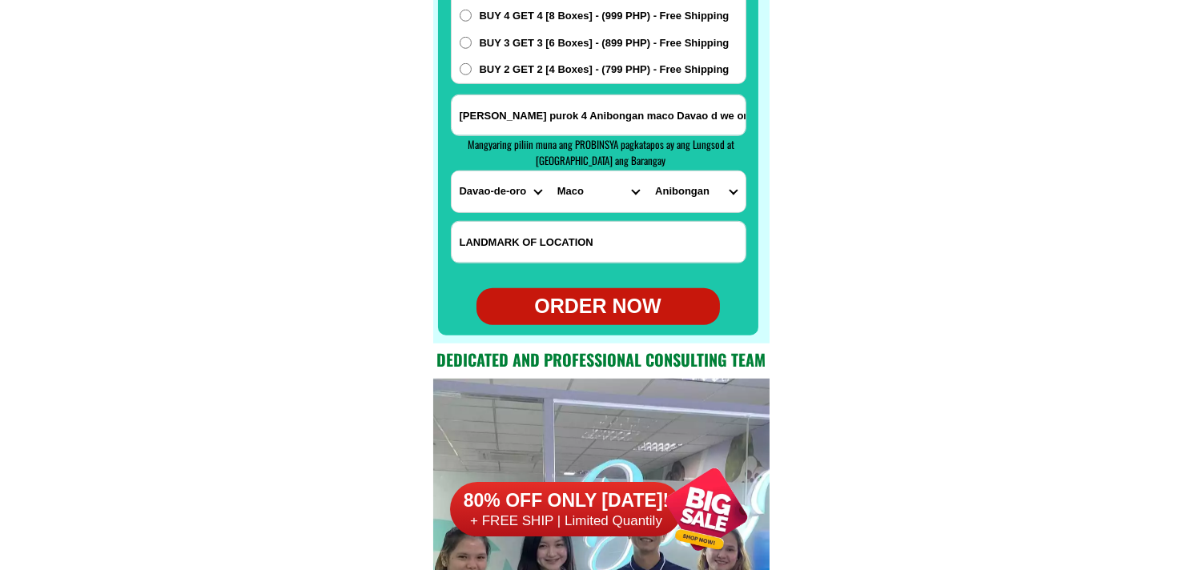
click at [617, 319] on div "ORDER NOW" at bounding box center [598, 307] width 243 height 30
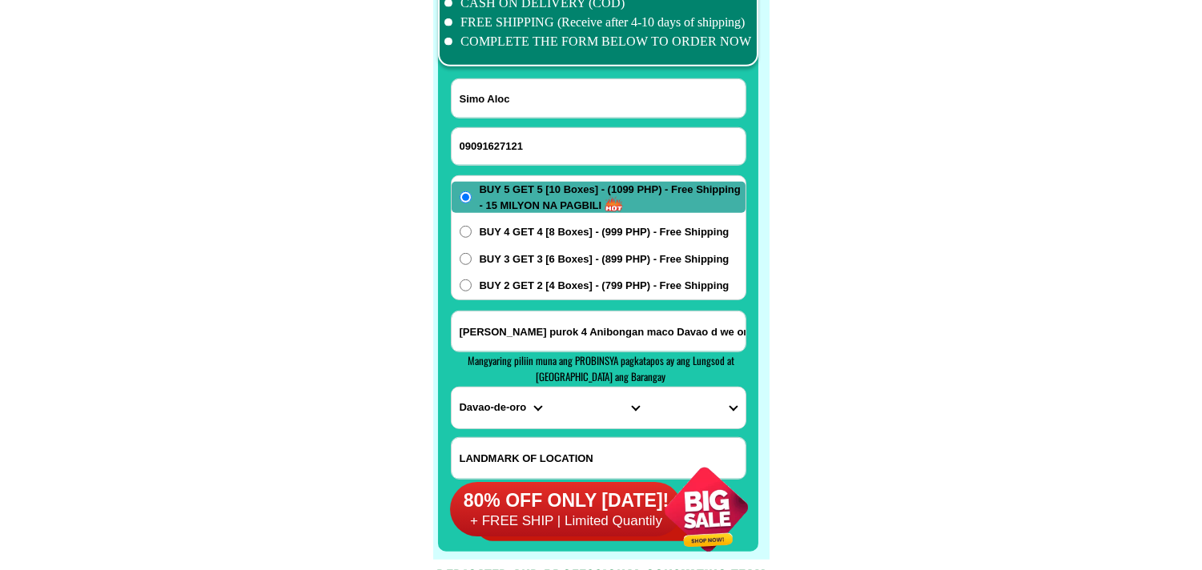
scroll to position [12610, 0]
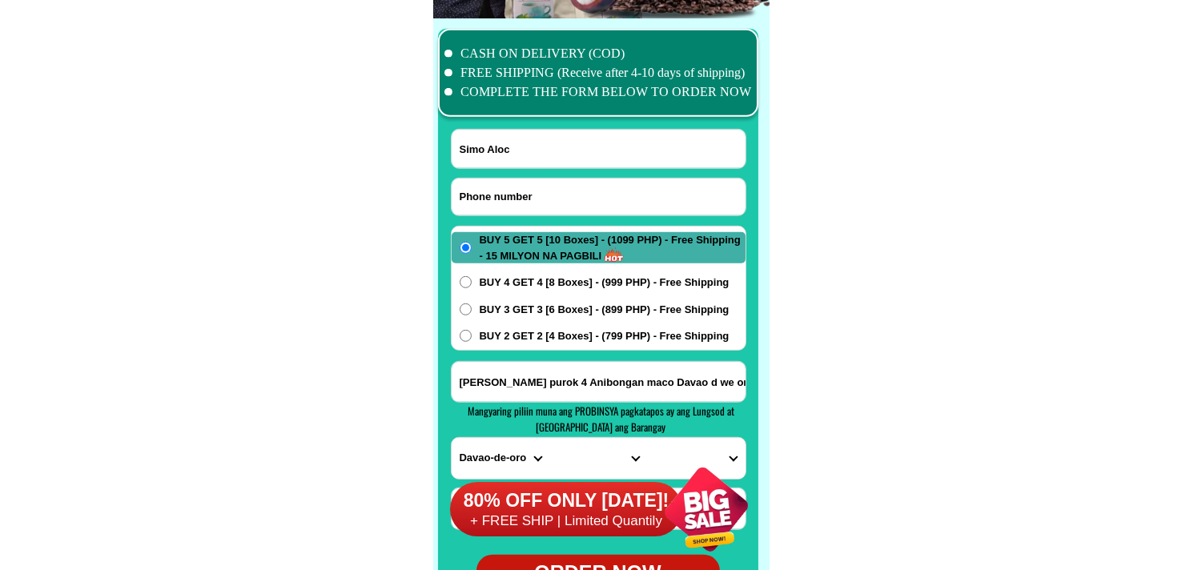
drag, startPoint x: 507, startPoint y: 192, endPoint x: 281, endPoint y: 2, distance: 295.0
click at [503, 192] on input "Input phone_number" at bounding box center [599, 197] width 294 height 37
paste input "09519477405"
click at [502, 139] on input "Input full_name" at bounding box center [599, 149] width 294 height 38
paste input "Jack. [PERSON_NAME]"
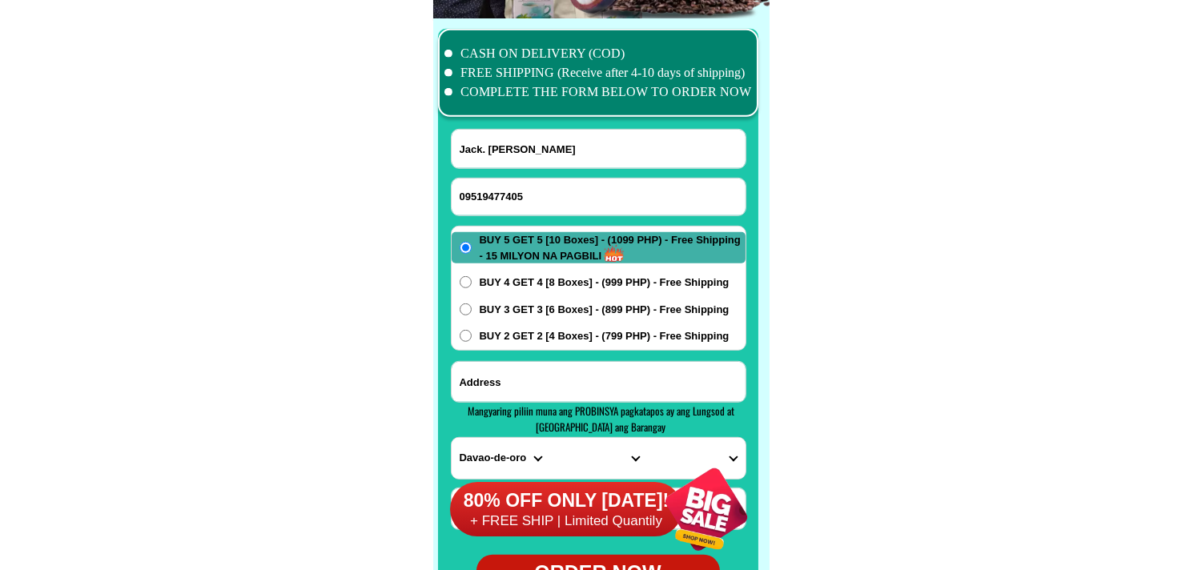
paste input "Tubig. Boh. [GEOGRAPHIC_DATA]. Tawi tawi"
click at [574, 379] on input "Tubig. Boh. [GEOGRAPHIC_DATA]. Tawi tawi" at bounding box center [599, 382] width 294 height 40
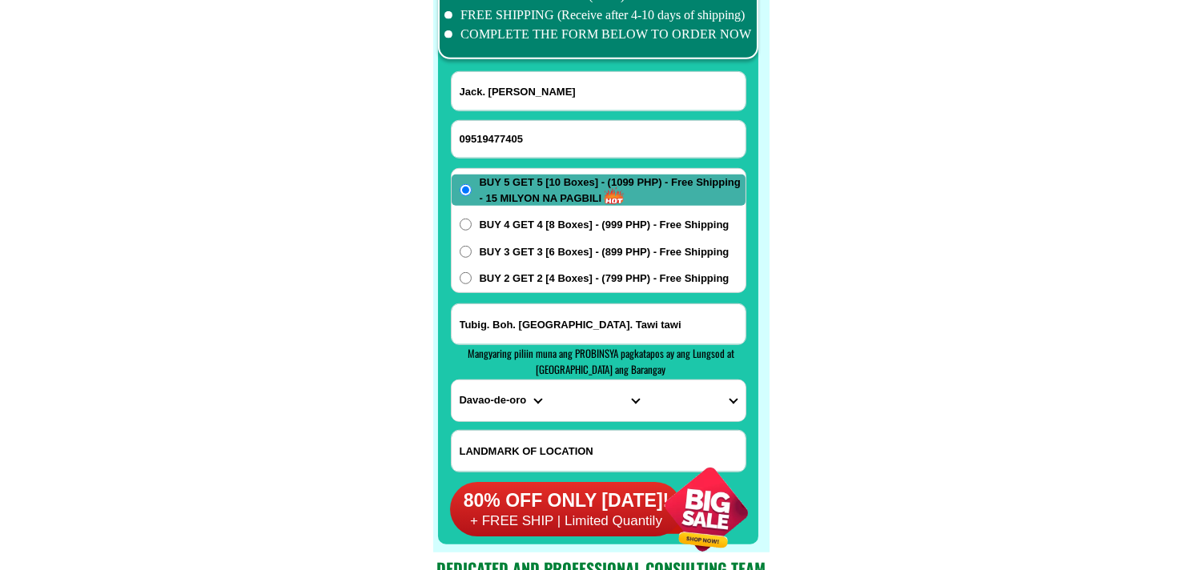
scroll to position [12699, 0]
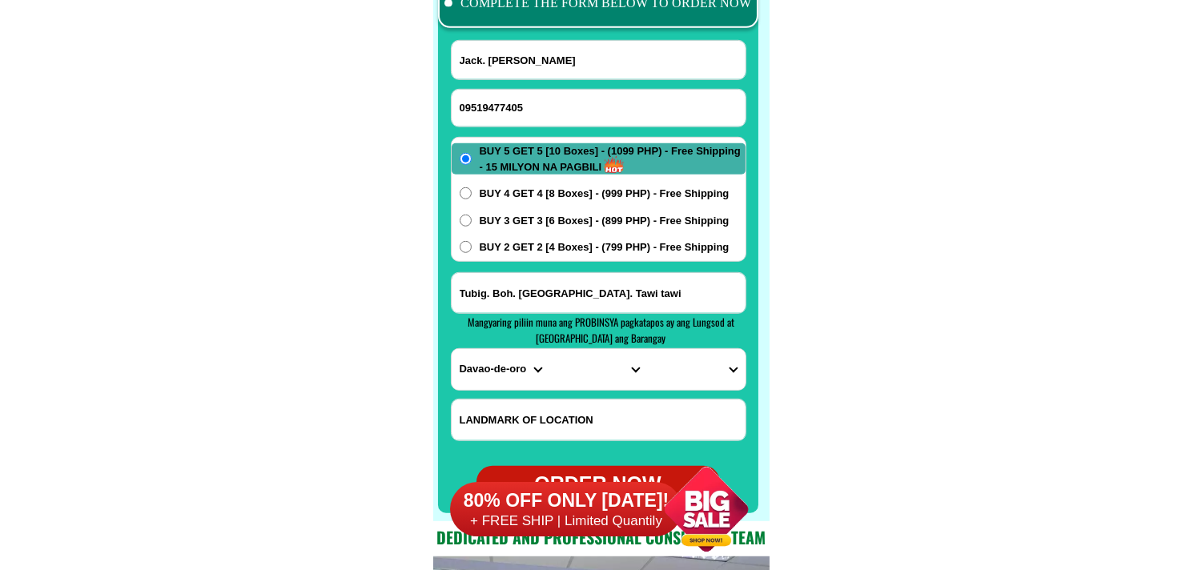
click at [485, 365] on select "PROVINCE [GEOGRAPHIC_DATA] [GEOGRAPHIC_DATA] [GEOGRAPHIC_DATA] [GEOGRAPHIC_DATA…" at bounding box center [501, 369] width 98 height 41
click at [452, 349] on select "PROVINCE [GEOGRAPHIC_DATA] [GEOGRAPHIC_DATA] [GEOGRAPHIC_DATA] [GEOGRAPHIC_DATA…" at bounding box center [501, 369] width 98 height 41
click at [580, 373] on select "CITY [GEOGRAPHIC_DATA] Mapun Panglima-[GEOGRAPHIC_DATA] Sapa-sapa Sibutu Simunu…" at bounding box center [598, 369] width 98 height 41
click at [549, 349] on select "CITY [GEOGRAPHIC_DATA] Mapun Panglima-[GEOGRAPHIC_DATA] Sapa-sapa Sibutu Simunu…" at bounding box center [598, 369] width 98 height 41
click at [679, 372] on select "[GEOGRAPHIC_DATA]-[GEOGRAPHIC_DATA] [GEOGRAPHIC_DATA] [GEOGRAPHIC_DATA] Karungd…" at bounding box center [696, 369] width 98 height 41
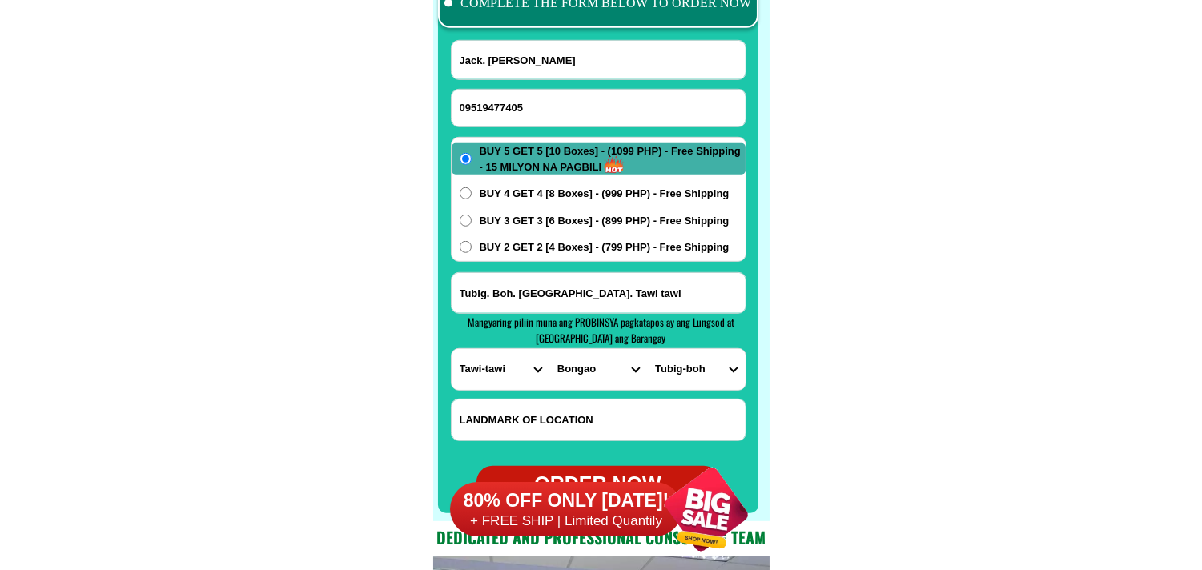
click at [647, 349] on select "[GEOGRAPHIC_DATA]-[GEOGRAPHIC_DATA] [GEOGRAPHIC_DATA] [GEOGRAPHIC_DATA] Karungd…" at bounding box center [696, 369] width 98 height 41
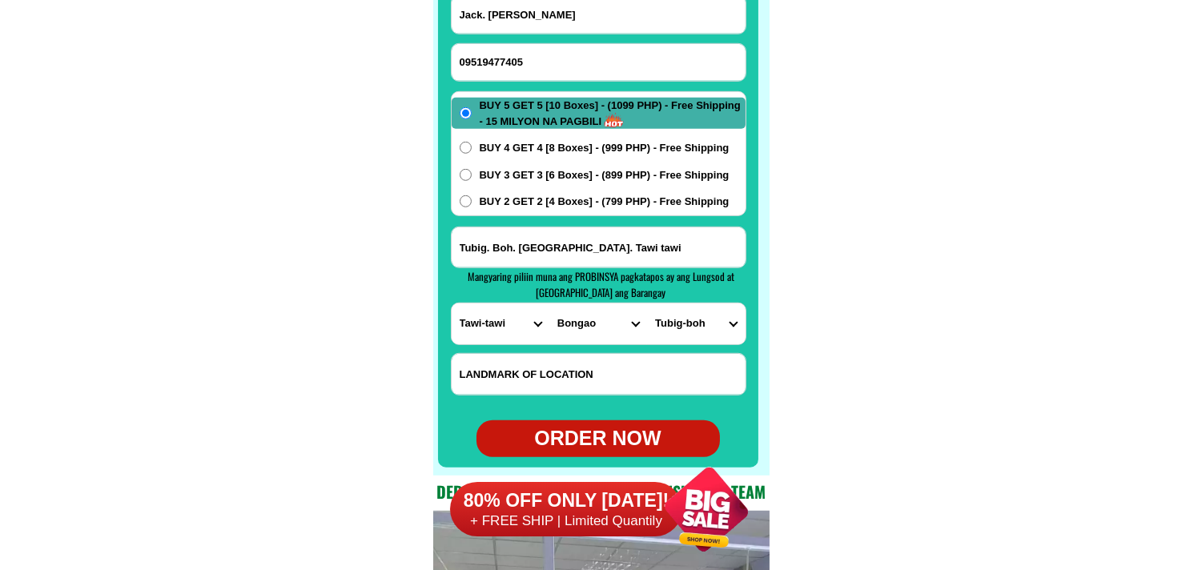
scroll to position [12788, 0]
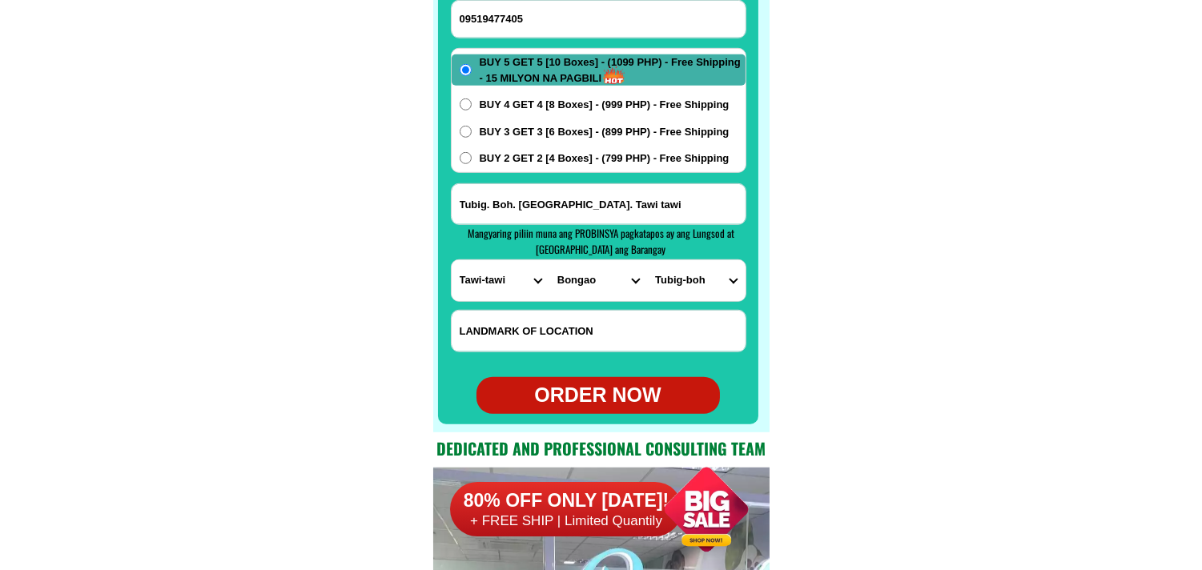
click at [610, 401] on div "ORDER NOW" at bounding box center [598, 395] width 243 height 30
click at [582, 21] on input "09519477405" at bounding box center [599, 19] width 294 height 37
paste input "09l50579813"
click at [475, 17] on input "09l50579813" at bounding box center [599, 19] width 294 height 37
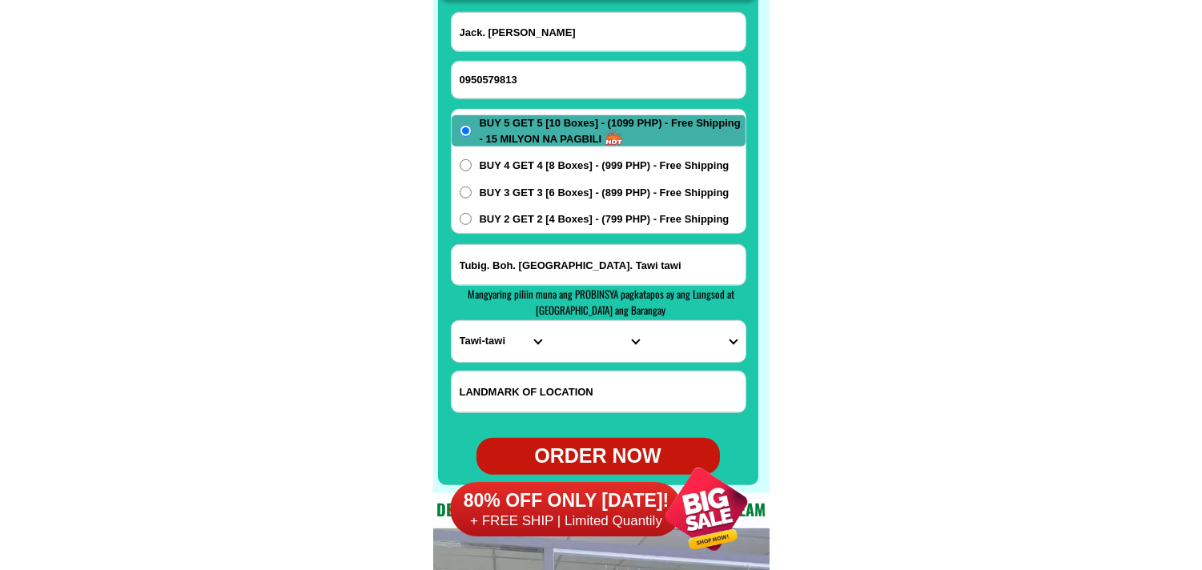
scroll to position [12699, 0]
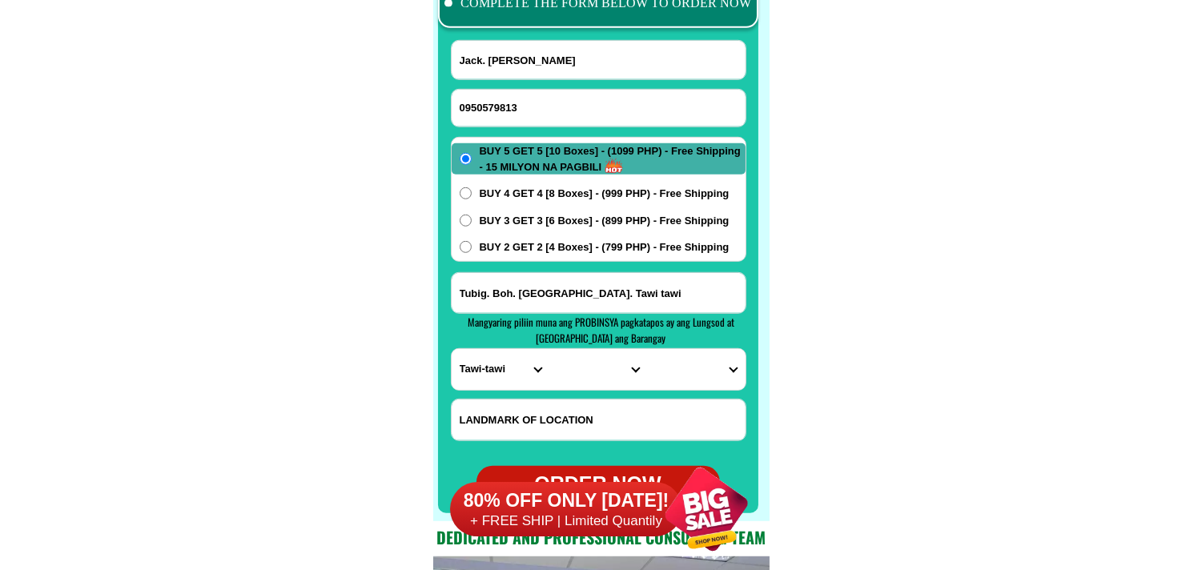
click at [469, 106] on input "0950579813" at bounding box center [599, 108] width 294 height 37
drag, startPoint x: 278, startPoint y: 181, endPoint x: 278, endPoint y: 158, distance: 23.2
drag, startPoint x: 548, startPoint y: 70, endPoint x: 514, endPoint y: 58, distance: 36.0
click at [550, 70] on input "Jack. [PERSON_NAME]" at bounding box center [599, 60] width 294 height 38
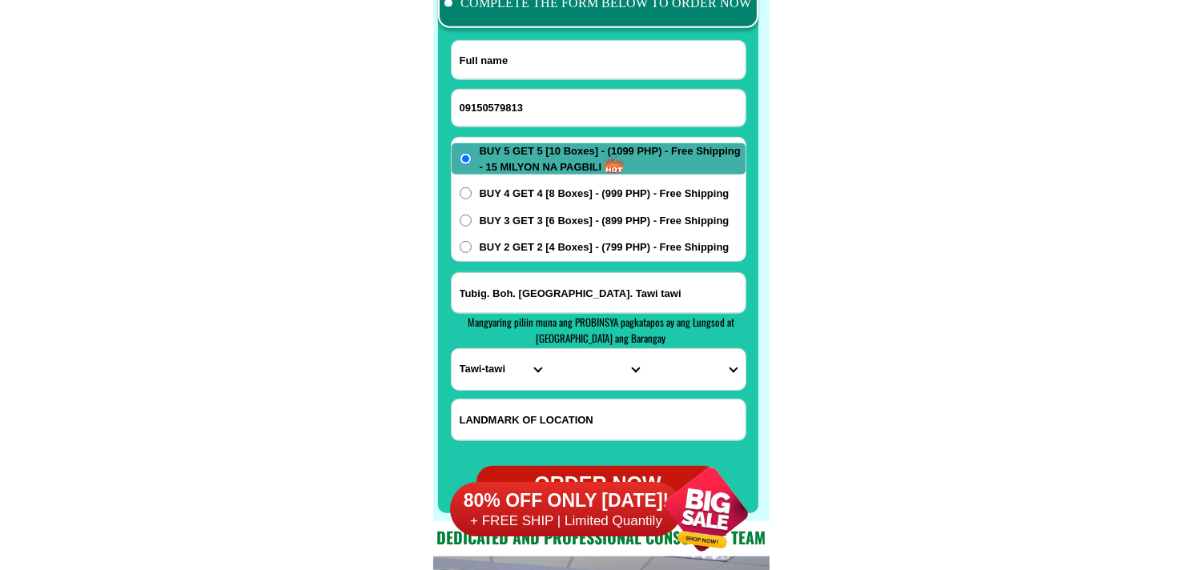
paste input "[PERSON_NAME]"
click at [563, 292] on input "Input address" at bounding box center [599, 293] width 294 height 40
paste input "Tagsawa,[PERSON_NAME],Davao de Oro"
click at [497, 368] on select "PROVINCE [GEOGRAPHIC_DATA] [GEOGRAPHIC_DATA] [GEOGRAPHIC_DATA] [GEOGRAPHIC_DATA…" at bounding box center [501, 369] width 98 height 41
click at [452, 349] on select "PROVINCE [GEOGRAPHIC_DATA] [GEOGRAPHIC_DATA] [GEOGRAPHIC_DATA] [GEOGRAPHIC_DATA…" at bounding box center [501, 369] width 98 height 41
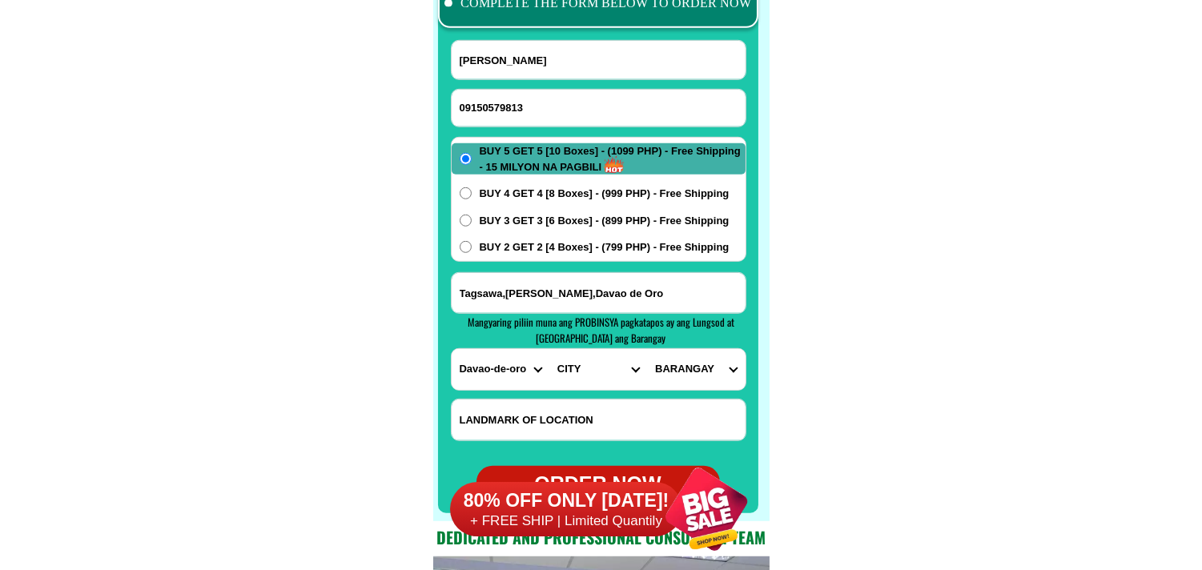
click at [581, 372] on select "CITY [GEOGRAPHIC_DATA]-DE-ORO-[GEOGRAPHIC_DATA] DAVAO-DE-ORO-[PERSON_NAME] Mawa…" at bounding box center [598, 369] width 98 height 41
click at [549, 349] on select "CITY [GEOGRAPHIC_DATA]-DE-ORO-[GEOGRAPHIC_DATA] DAVAO-DE-ORO-[PERSON_NAME] Mawa…" at bounding box center [598, 369] width 98 height 41
click at [691, 379] on select "BARANGAY Anibongan Anislagan Binuangan Bucana Calabcab [PERSON_NAME] (somil) Gu…" at bounding box center [696, 369] width 98 height 41
click at [647, 349] on select "BARANGAY Anibongan Anislagan Binuangan Bucana Calabcab [PERSON_NAME] (somil) Gu…" at bounding box center [696, 369] width 98 height 41
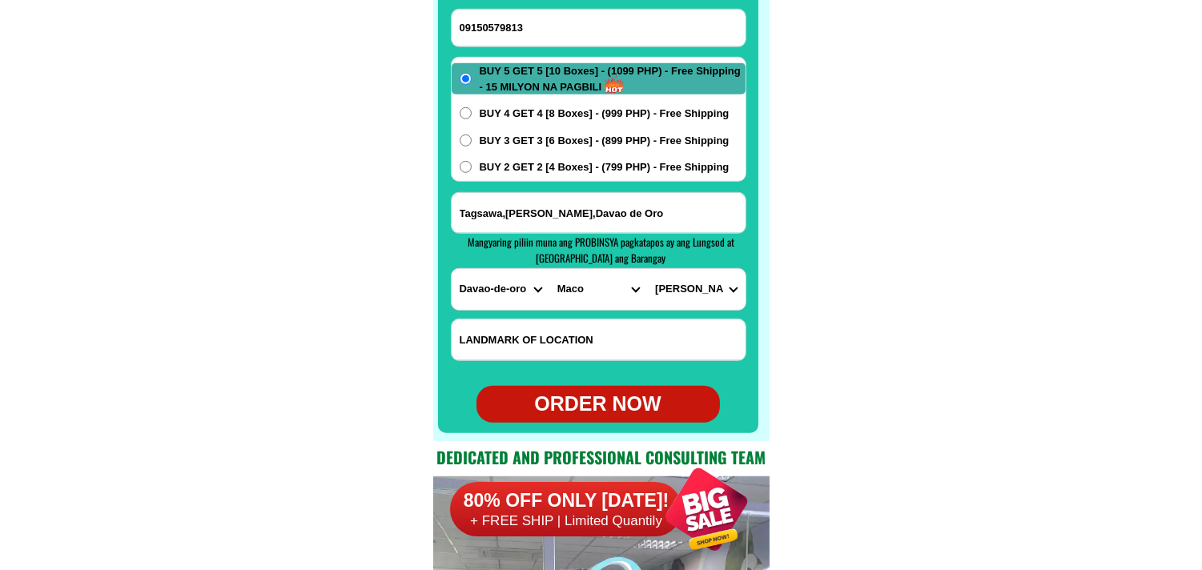
scroll to position [12877, 0]
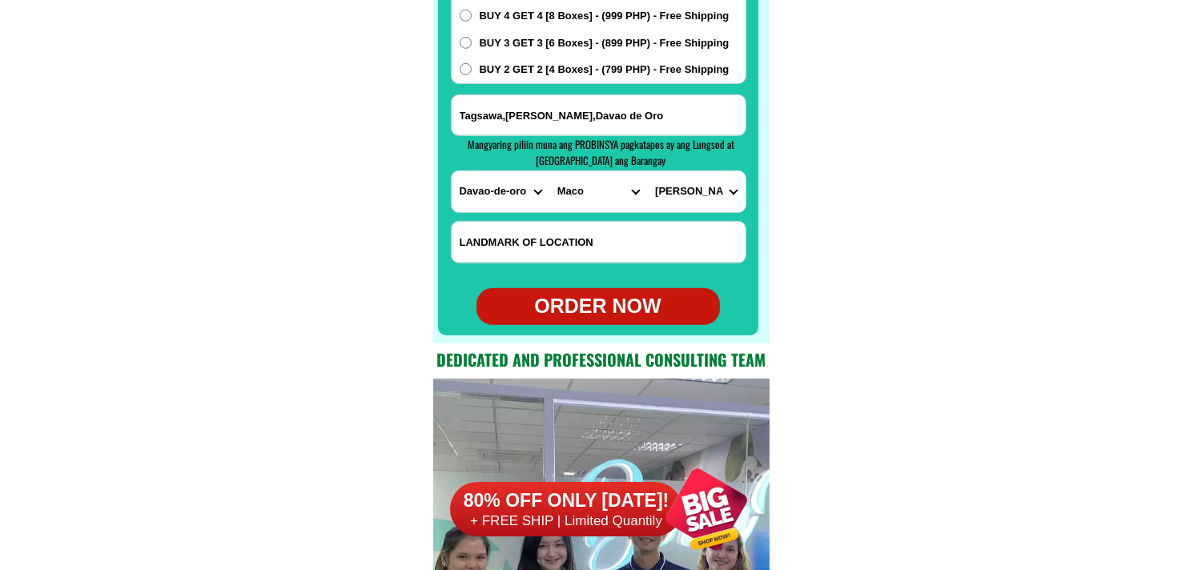
click at [593, 291] on div "ORDER NOW" at bounding box center [598, 306] width 243 height 37
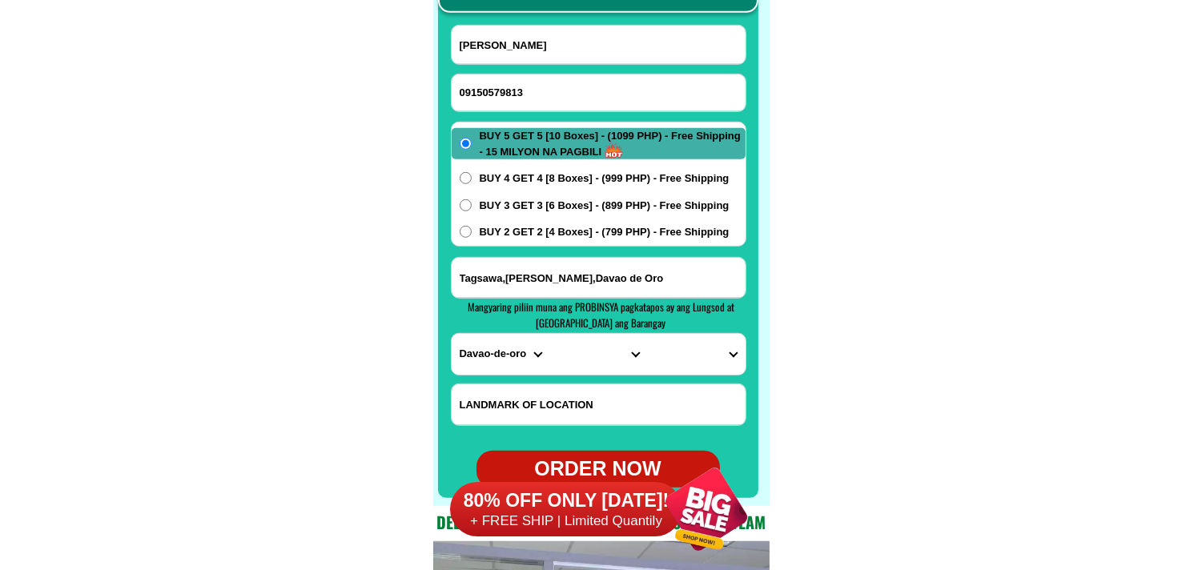
scroll to position [12610, 0]
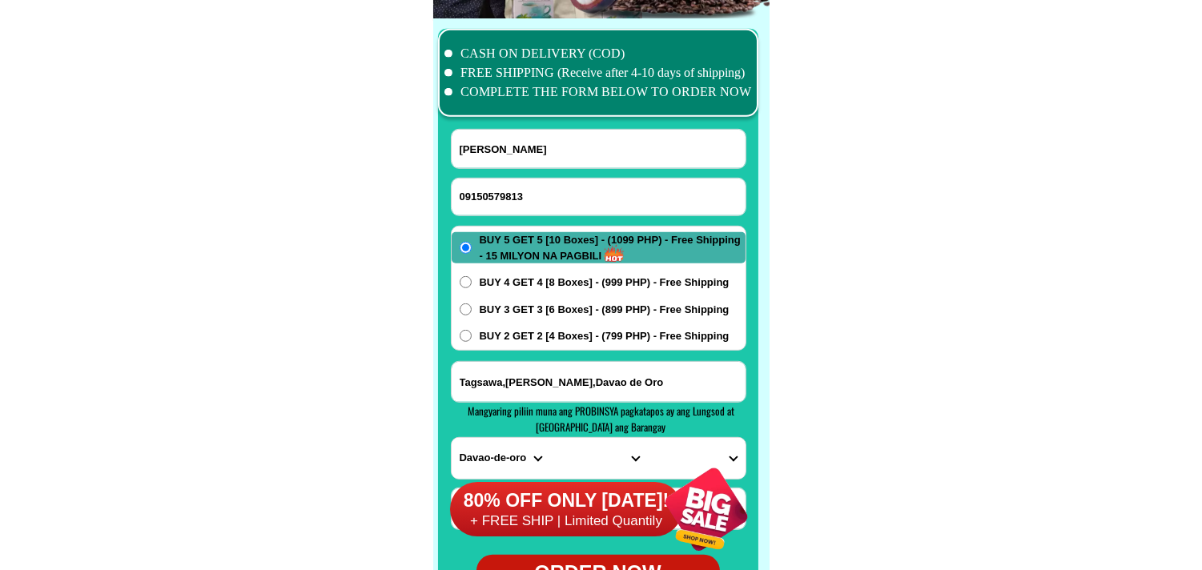
drag, startPoint x: 527, startPoint y: 189, endPoint x: 266, endPoint y: 4, distance: 320.0
click at [526, 190] on input "09150579813" at bounding box center [599, 197] width 294 height 37
paste input "09473760489"
drag, startPoint x: 514, startPoint y: 148, endPoint x: 339, endPoint y: 1, distance: 229.1
click at [514, 150] on input "Input full_name" at bounding box center [599, 149] width 294 height 38
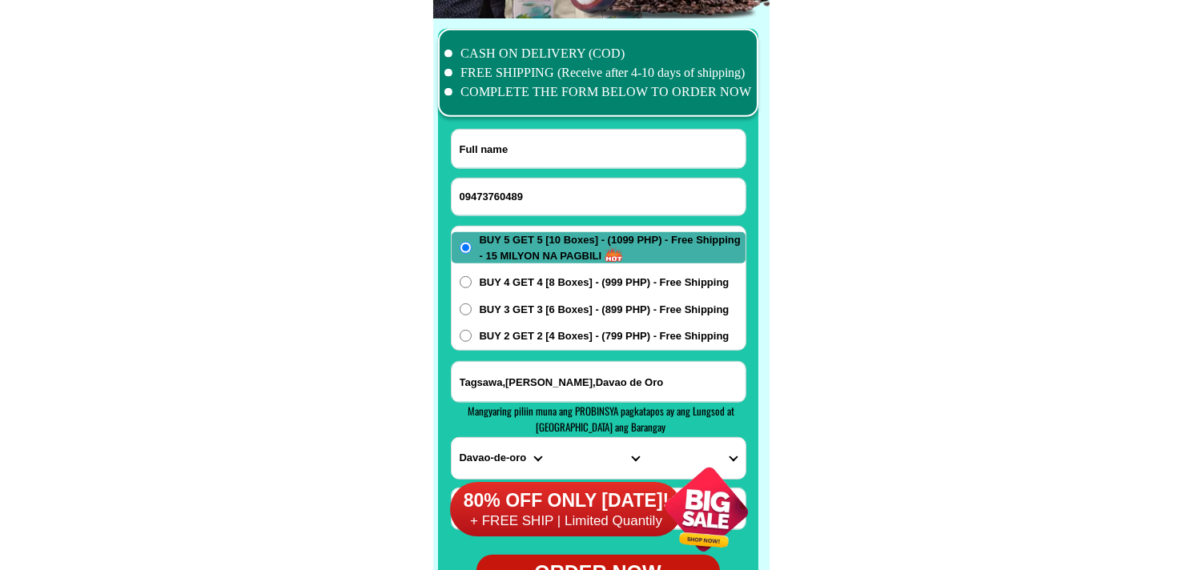
paste input "[PERSON_NAME]"
click at [543, 330] on span "BUY 2 GET 2 [4 Boxes] - (799 PHP) - Free Shipping" at bounding box center [605, 336] width 250 height 16
click at [472, 330] on input "BUY 2 GET 2 [4 Boxes] - (799 PHP) - Free Shipping" at bounding box center [466, 336] width 12 height 12
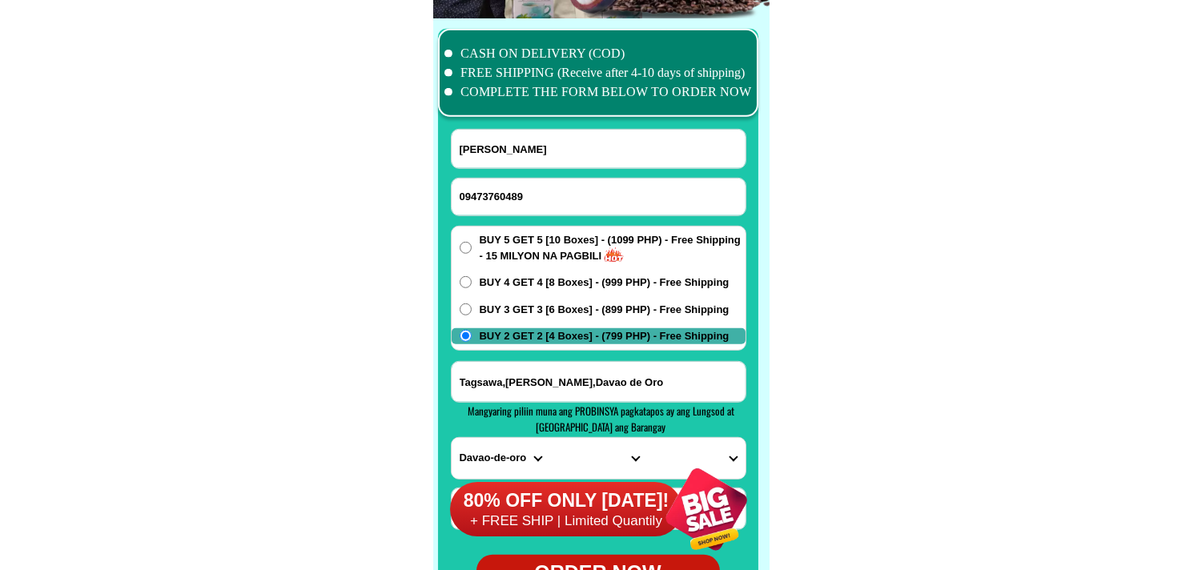
click at [521, 381] on input "Tagsawa,[PERSON_NAME],Davao de Oro" at bounding box center [599, 382] width 294 height 40
paste input "St.[PERSON_NAME] .Pajac Lapu lapu .City"
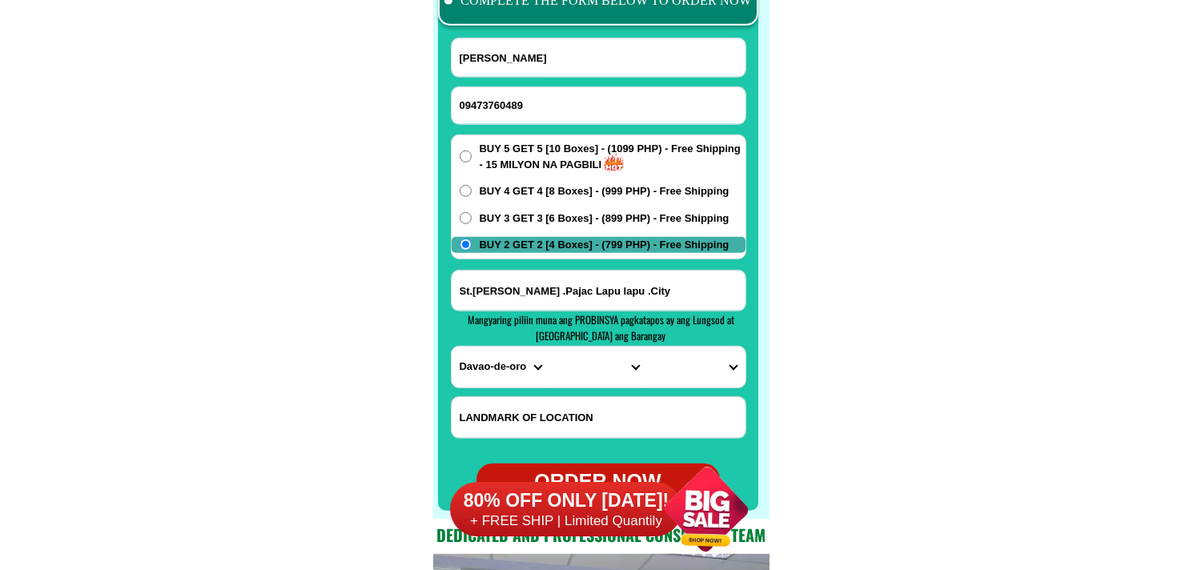
scroll to position [12788, 0]
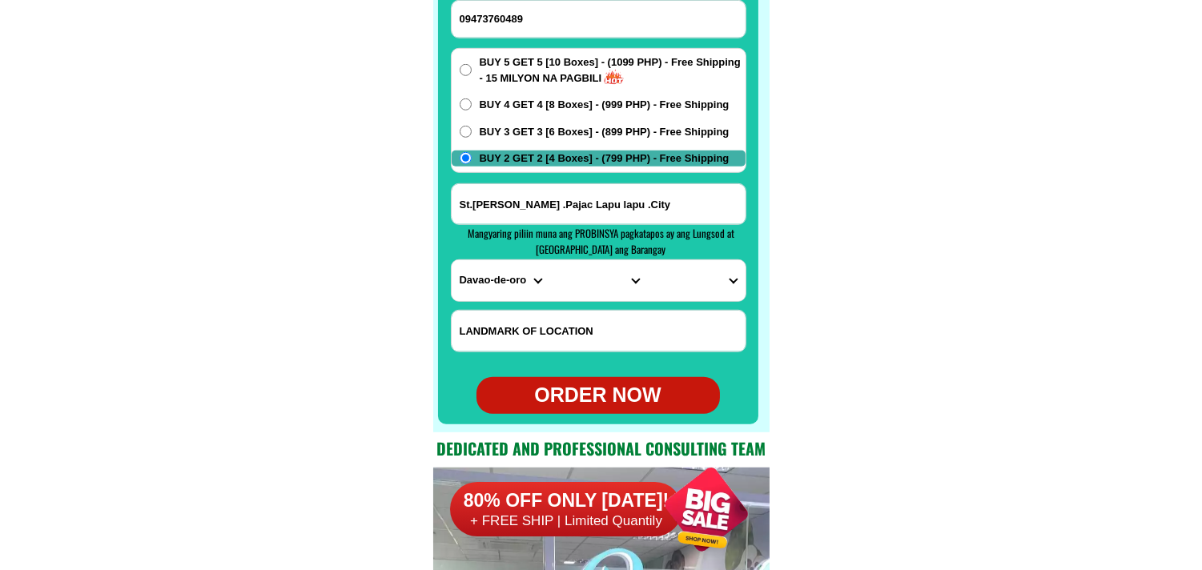
click at [486, 287] on select "PROVINCE [GEOGRAPHIC_DATA] [GEOGRAPHIC_DATA] [GEOGRAPHIC_DATA] [GEOGRAPHIC_DATA…" at bounding box center [501, 280] width 98 height 41
click at [452, 260] on select "PROVINCE [GEOGRAPHIC_DATA] [GEOGRAPHIC_DATA] [GEOGRAPHIC_DATA] [GEOGRAPHIC_DATA…" at bounding box center [501, 280] width 98 height 41
click at [559, 279] on select "CITY Alcoy [GEOGRAPHIC_DATA][PERSON_NAME][GEOGRAPHIC_DATA][GEOGRAPHIC_DATA] [GE…" at bounding box center [598, 280] width 98 height 41
click at [549, 260] on select "CITY Alcoy [GEOGRAPHIC_DATA][PERSON_NAME][GEOGRAPHIC_DATA][GEOGRAPHIC_DATA] [GE…" at bounding box center [598, 280] width 98 height 41
click at [695, 293] on select "BARANGAY Agus Babag Bankal Baring Basak Buaya Calawisan [PERSON_NAME] Caw-oy Ca…" at bounding box center [696, 280] width 98 height 41
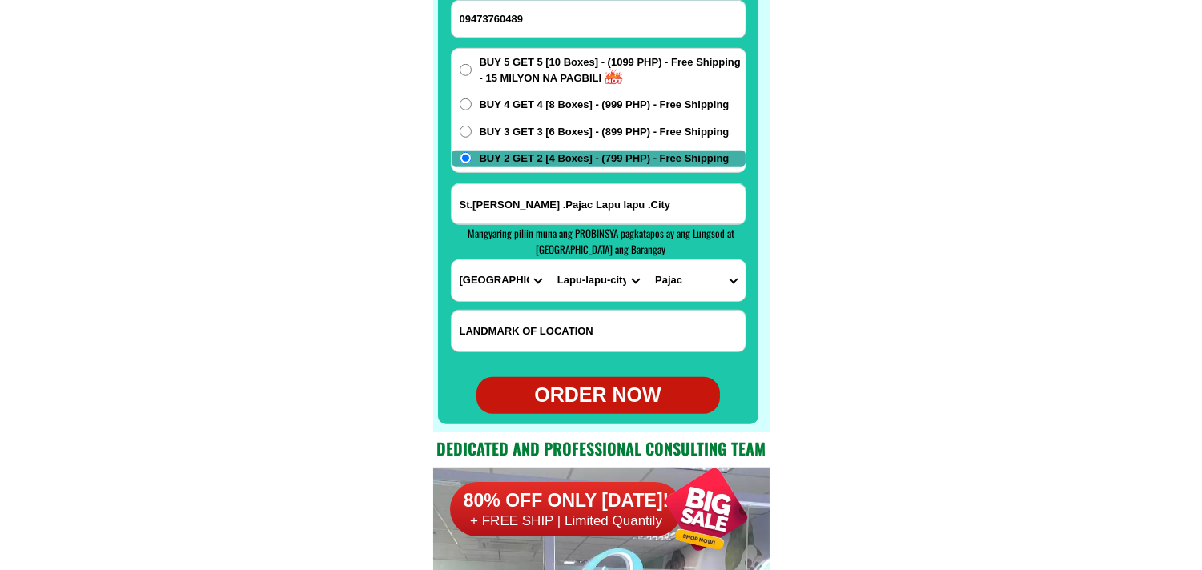
click at [647, 260] on select "BARANGAY Agus Babag Bankal Baring Basak Buaya Calawisan [PERSON_NAME] Caw-oy Ca…" at bounding box center [696, 280] width 98 height 41
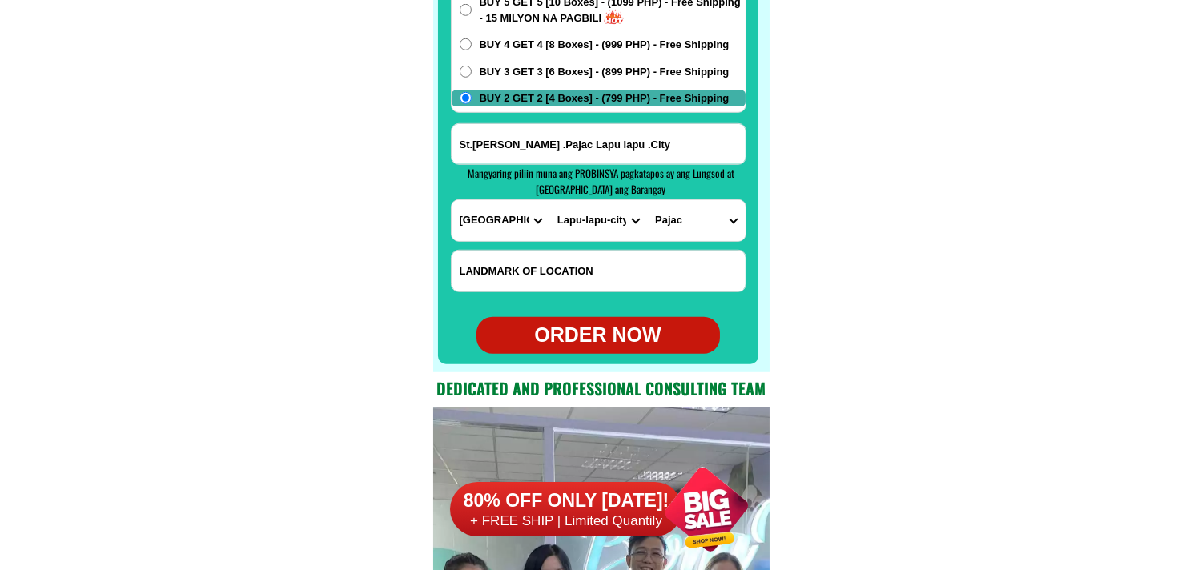
scroll to position [12877, 0]
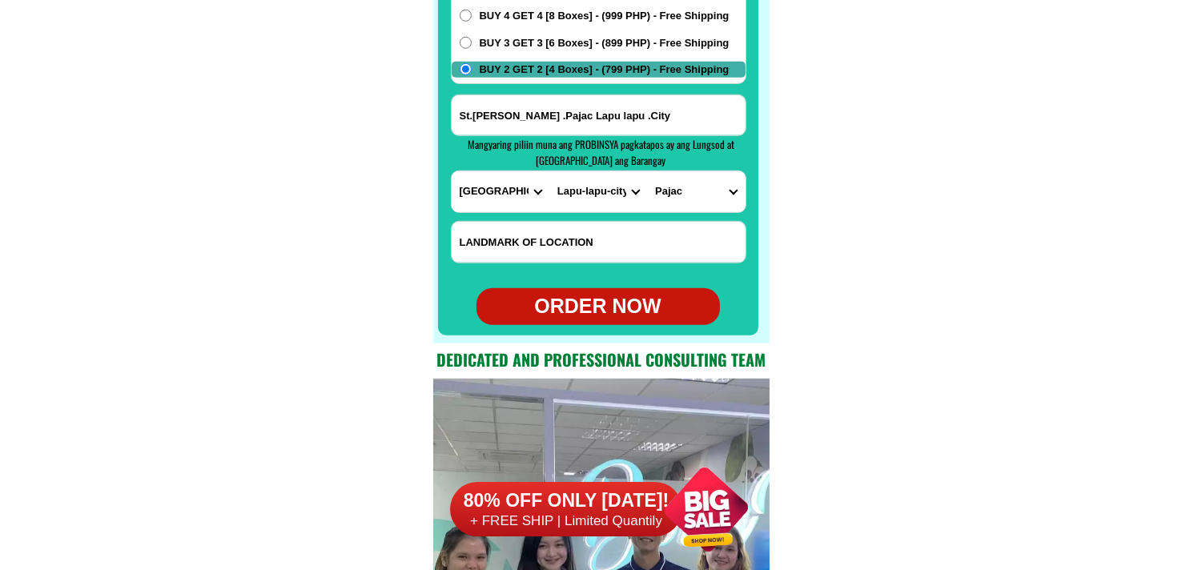
click at [628, 306] on div "ORDER NOW" at bounding box center [598, 307] width 243 height 30
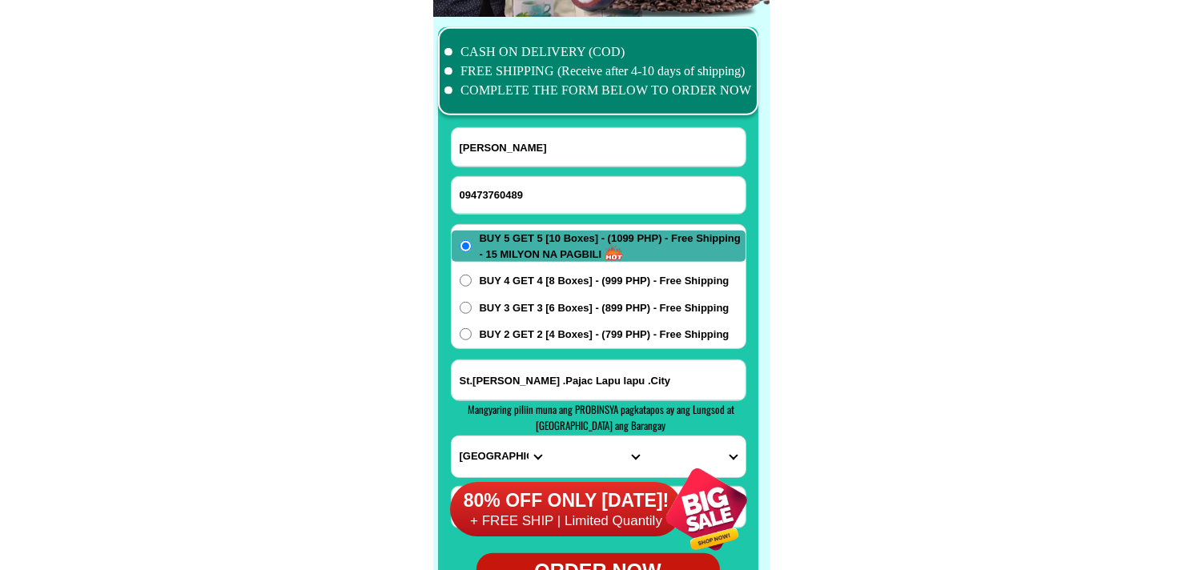
scroll to position [12610, 0]
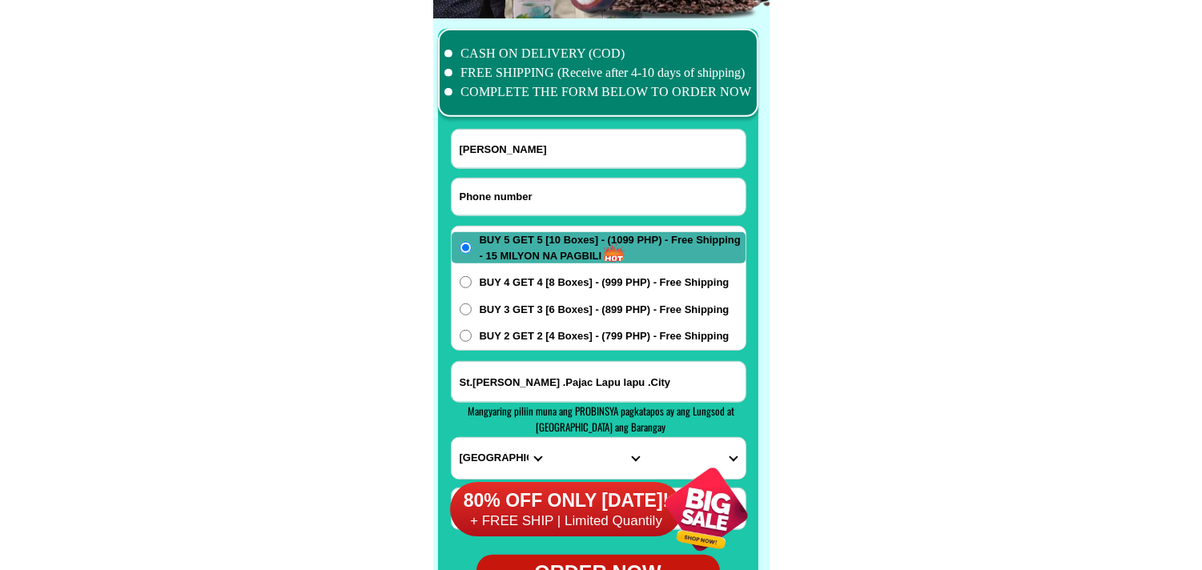
click at [492, 187] on input "Input phone_number" at bounding box center [599, 197] width 294 height 37
paste input "09955 879 235"
click at [510, 195] on input "09955 879 235" at bounding box center [599, 197] width 294 height 37
click at [490, 189] on input "09955 879235" at bounding box center [599, 197] width 294 height 37
drag, startPoint x: 286, startPoint y: 252, endPoint x: 191, endPoint y: 84, distance: 193.3
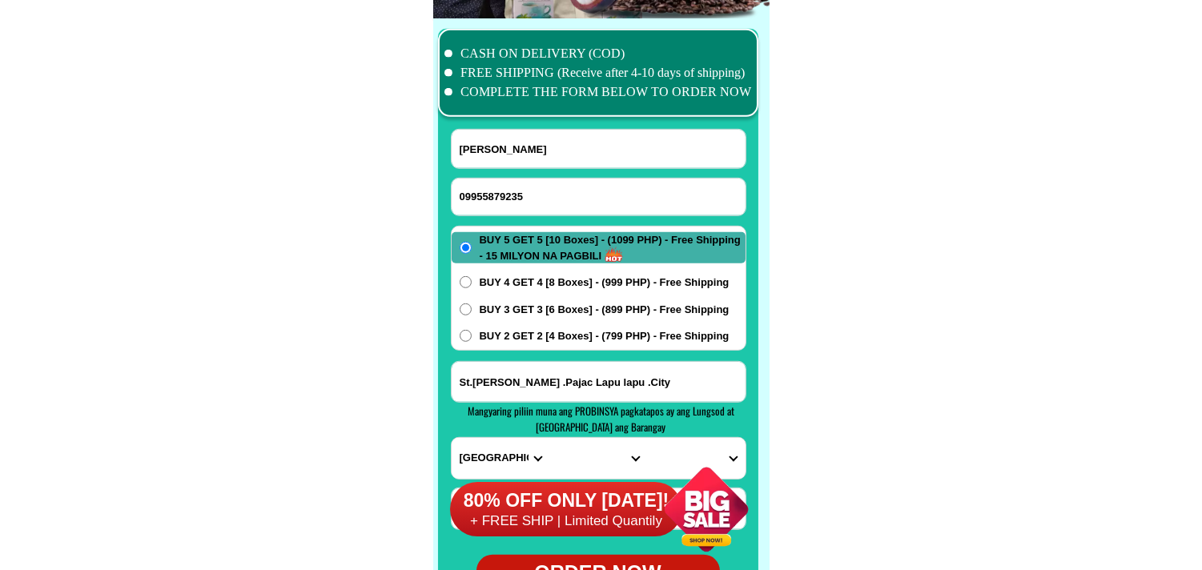
drag, startPoint x: 498, startPoint y: 155, endPoint x: 493, endPoint y: 145, distance: 10.7
click at [498, 150] on input "Input full_name" at bounding box center [599, 149] width 294 height 38
paste input "eveltn [PERSON_NAME]"
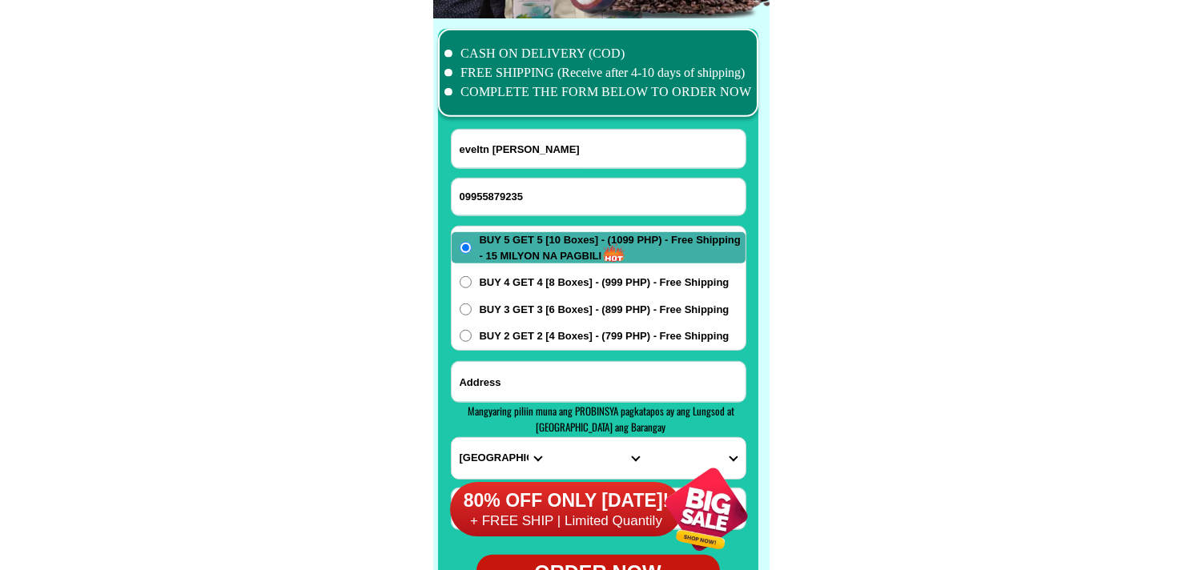
click at [537, 380] on input "Input address" at bounding box center [599, 382] width 294 height 40
paste input "[PERSON_NAME] Block 69 lot 11 [PERSON_NAME] Brgy Halang Naic Cavite"
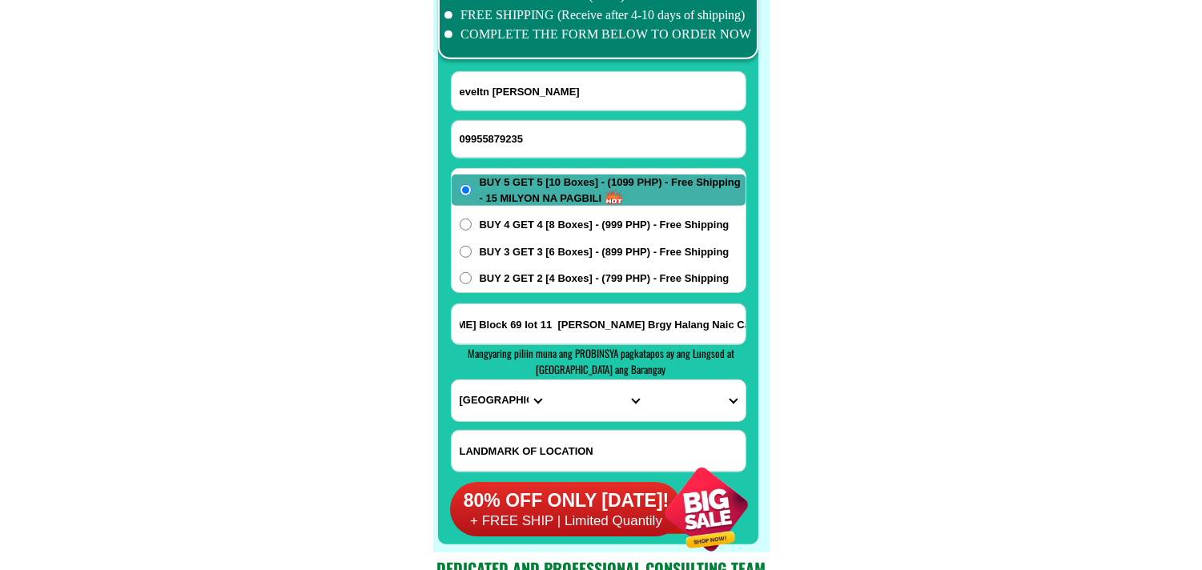
scroll to position [12699, 0]
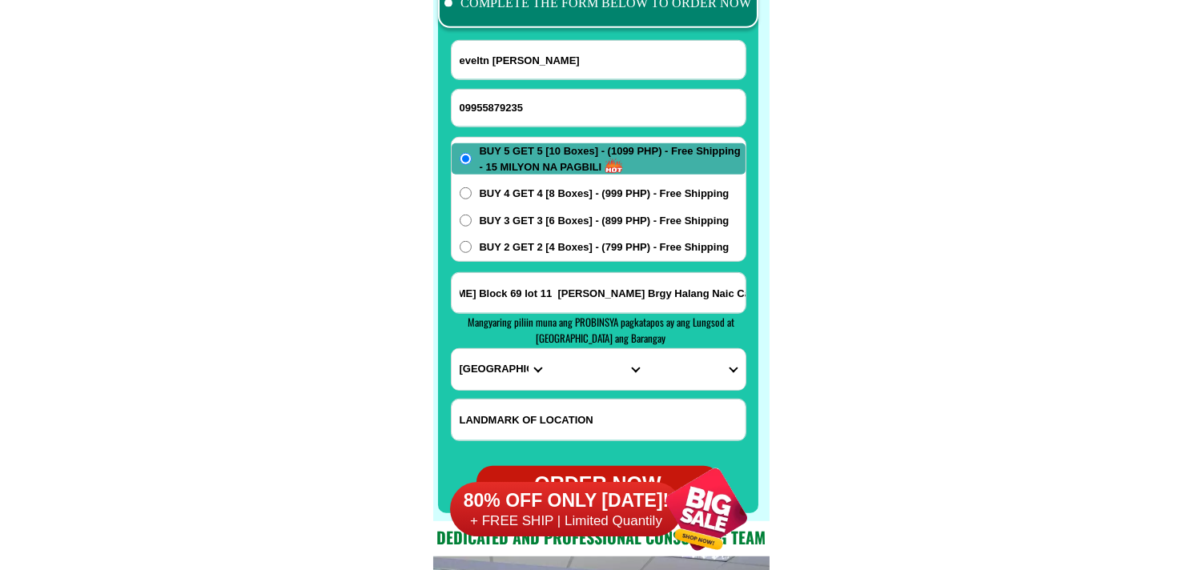
click at [491, 350] on select "PROVINCE [GEOGRAPHIC_DATA] [GEOGRAPHIC_DATA] [GEOGRAPHIC_DATA] [GEOGRAPHIC_DATA…" at bounding box center [501, 369] width 98 height 41
click at [452, 349] on select "PROVINCE [GEOGRAPHIC_DATA] [GEOGRAPHIC_DATA] [GEOGRAPHIC_DATA] [GEOGRAPHIC_DATA…" at bounding box center [501, 369] width 98 height 41
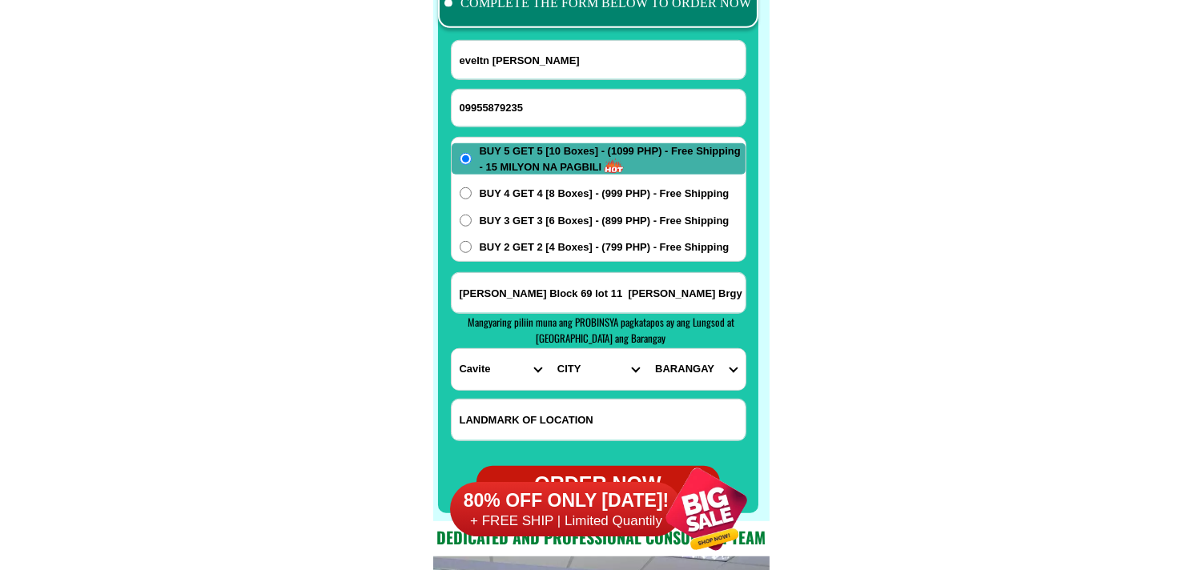
click at [580, 380] on select "CITY [PERSON_NAME] Bacoor [PERSON_NAME] [GEOGRAPHIC_DATA]-city [GEOGRAPHIC_DATA…" at bounding box center [598, 369] width 98 height 41
click at [549, 349] on select "CITY [PERSON_NAME] Bacoor [PERSON_NAME] [GEOGRAPHIC_DATA]-city [GEOGRAPHIC_DATA…" at bounding box center [598, 369] width 98 height 41
click at [701, 301] on input "[PERSON_NAME] Block 69 lot 11 [PERSON_NAME] Brgy Halang Naic Cavite" at bounding box center [599, 293] width 294 height 40
click at [707, 378] on select "BARANGAY Bagong karsada Balsahan Bancaan Bucana malaki Bucana sasahan Calubcob …" at bounding box center [696, 369] width 98 height 41
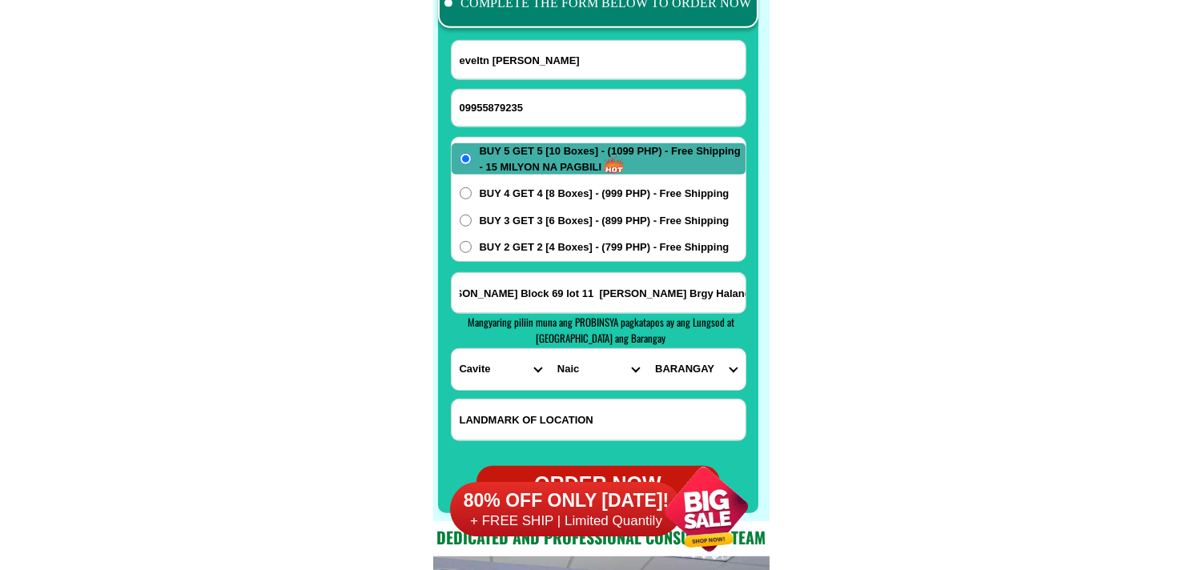
scroll to position [0, 0]
click at [647, 349] on select "BARANGAY Bagong karsada Balsahan Bancaan Bucana malaki Bucana sasahan Calubcob …" at bounding box center [696, 369] width 98 height 41
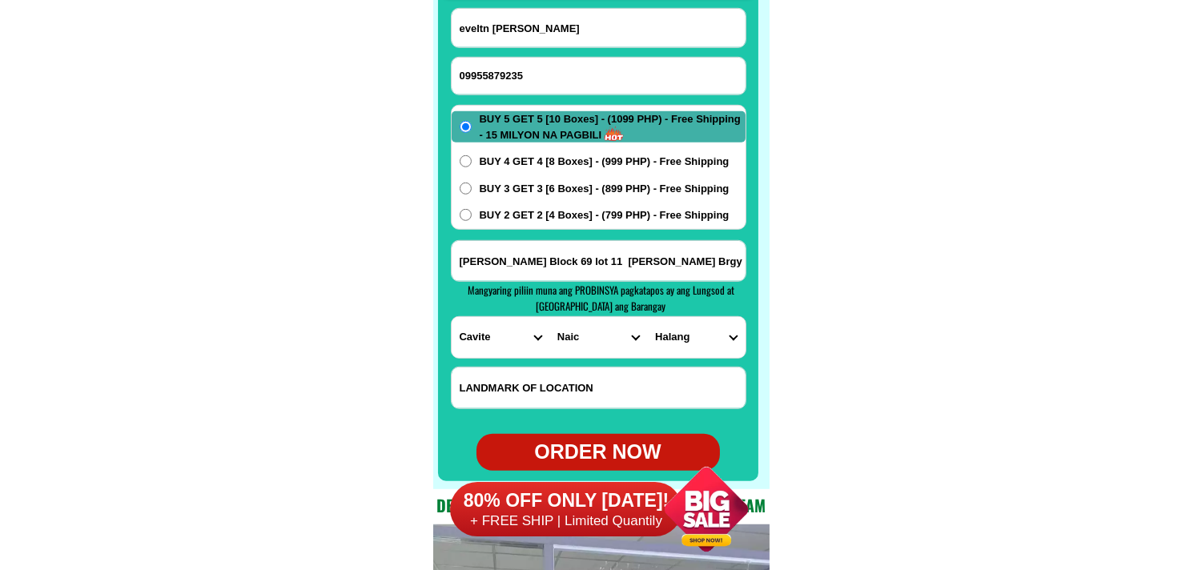
scroll to position [12788, 0]
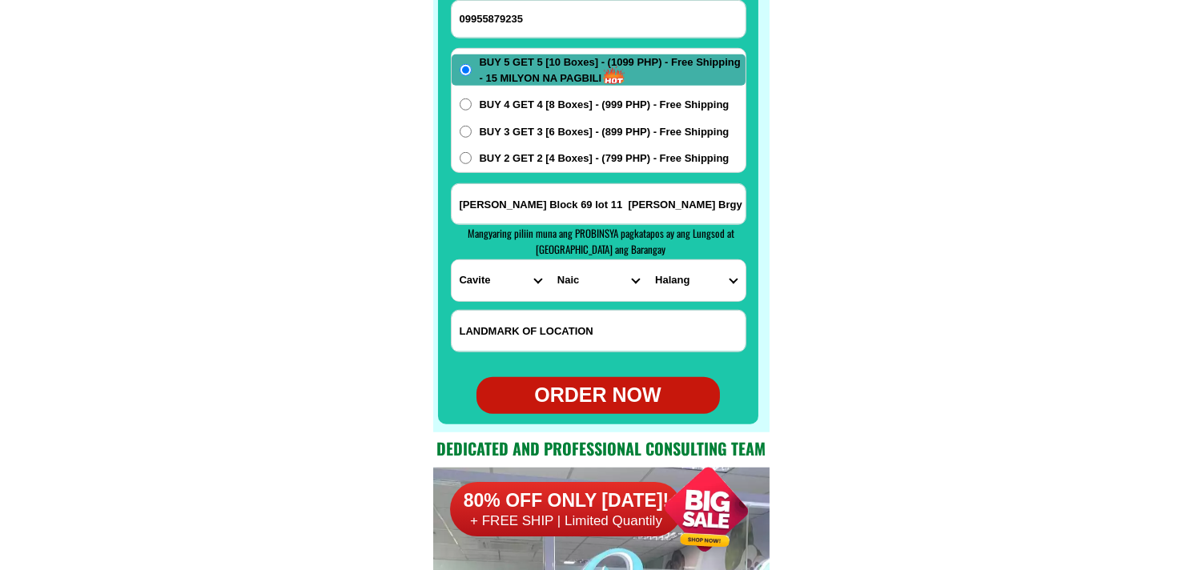
click at [588, 386] on div "ORDER NOW" at bounding box center [598, 395] width 243 height 30
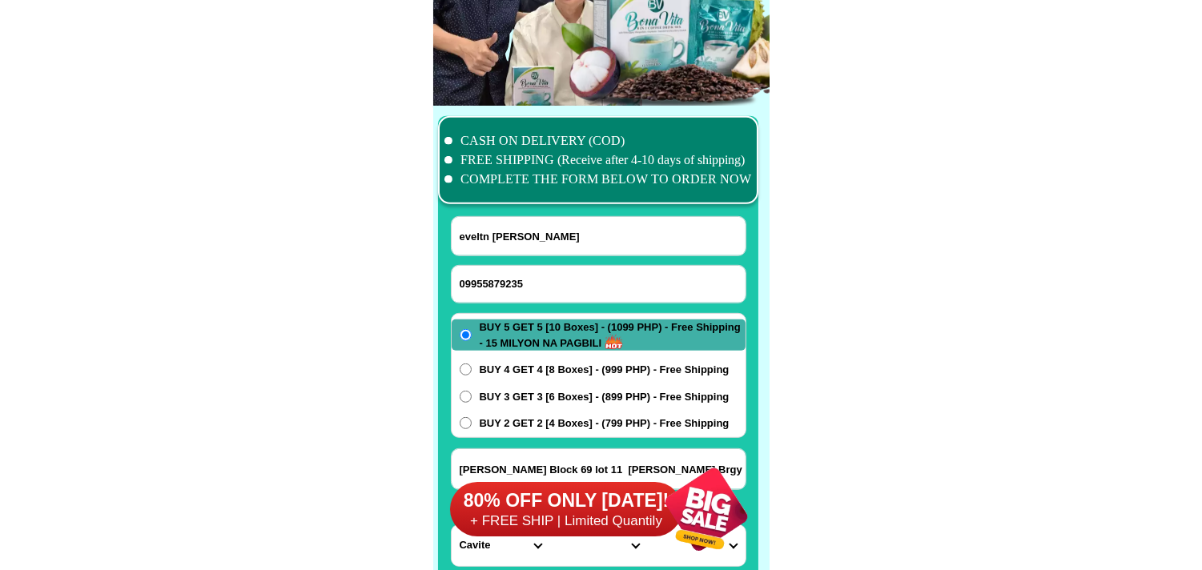
scroll to position [12521, 0]
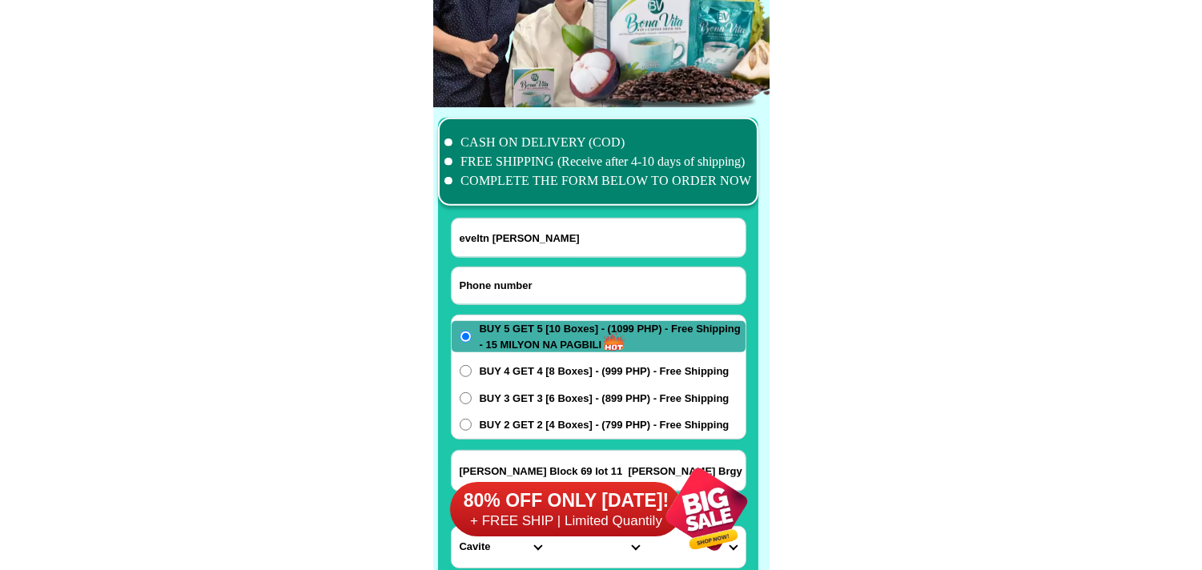
click at [510, 282] on input "Input phone_number" at bounding box center [599, 286] width 294 height 37
paste
drag, startPoint x: 543, startPoint y: 247, endPoint x: 527, endPoint y: 227, distance: 25.6
click at [537, 243] on input "eveltn [PERSON_NAME]" at bounding box center [599, 238] width 294 height 38
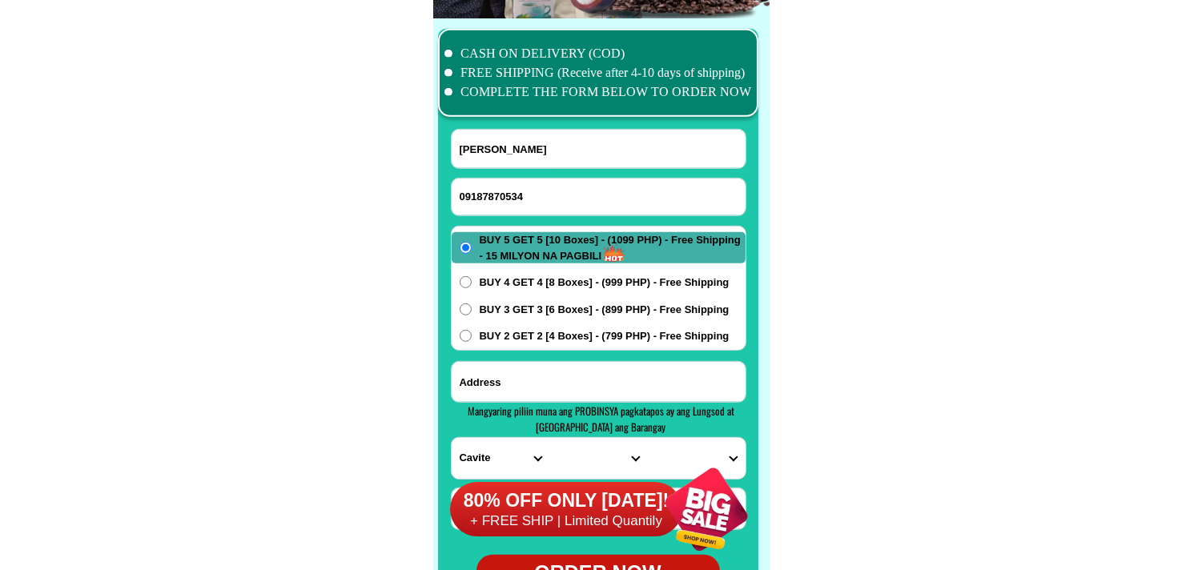
click at [519, 388] on input "Input address" at bounding box center [599, 382] width 294 height 40
click at [484, 450] on div "80% OFF ONLY [DATE]! + FREE SHIP | Limited Quantily" at bounding box center [608, 510] width 317 height 122
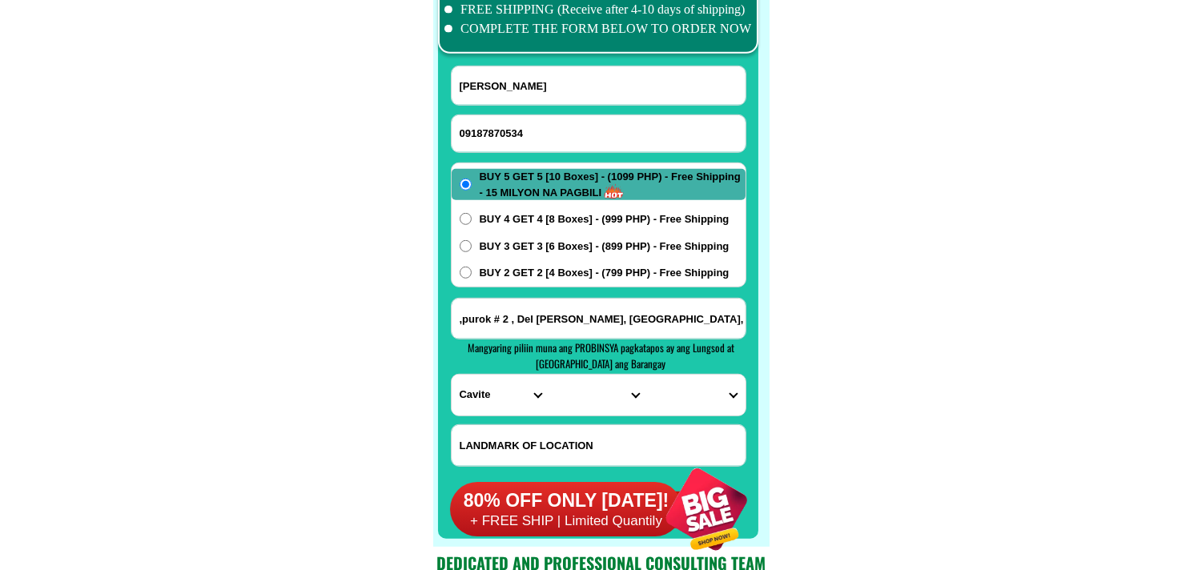
scroll to position [12705, 0]
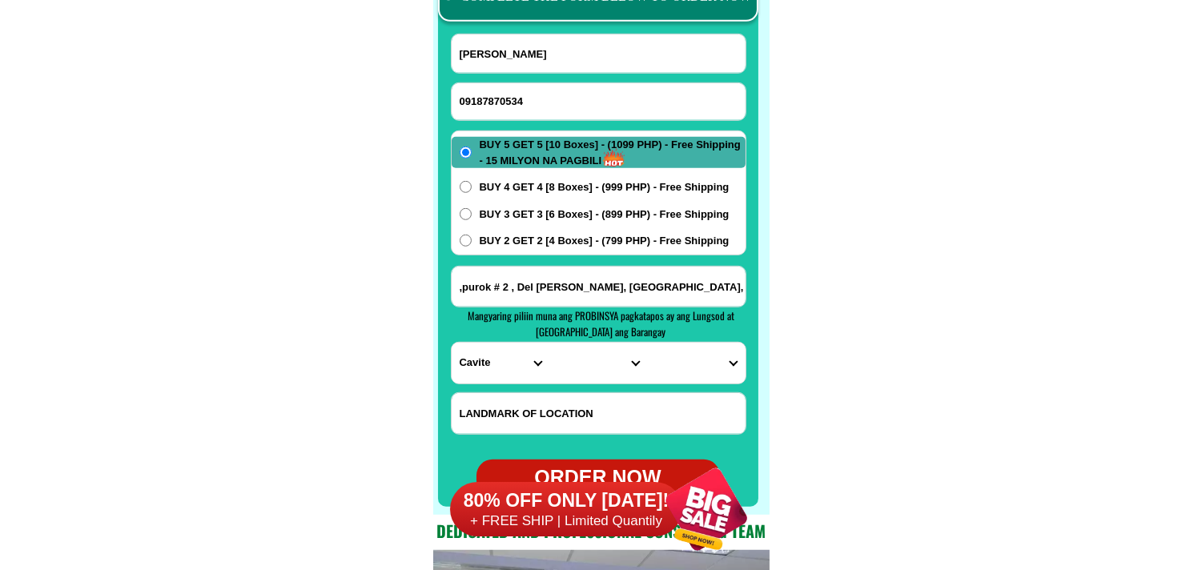
click at [481, 355] on select "PROVINCE [GEOGRAPHIC_DATA] [GEOGRAPHIC_DATA] [GEOGRAPHIC_DATA] [GEOGRAPHIC_DATA…" at bounding box center [501, 363] width 98 height 41
click at [452, 343] on select "PROVINCE [GEOGRAPHIC_DATA] [GEOGRAPHIC_DATA] [GEOGRAPHIC_DATA] [GEOGRAPHIC_DATA…" at bounding box center [501, 363] width 98 height 41
click at [561, 369] on select "CITY [GEOGRAPHIC_DATA]-city [GEOGRAPHIC_DATA] Arayat Bacolor [GEOGRAPHIC_DATA] …" at bounding box center [598, 363] width 98 height 41
click at [549, 343] on select "CITY [GEOGRAPHIC_DATA]-city [GEOGRAPHIC_DATA] Arayat Bacolor [GEOGRAPHIC_DATA] …" at bounding box center [598, 363] width 98 height 41
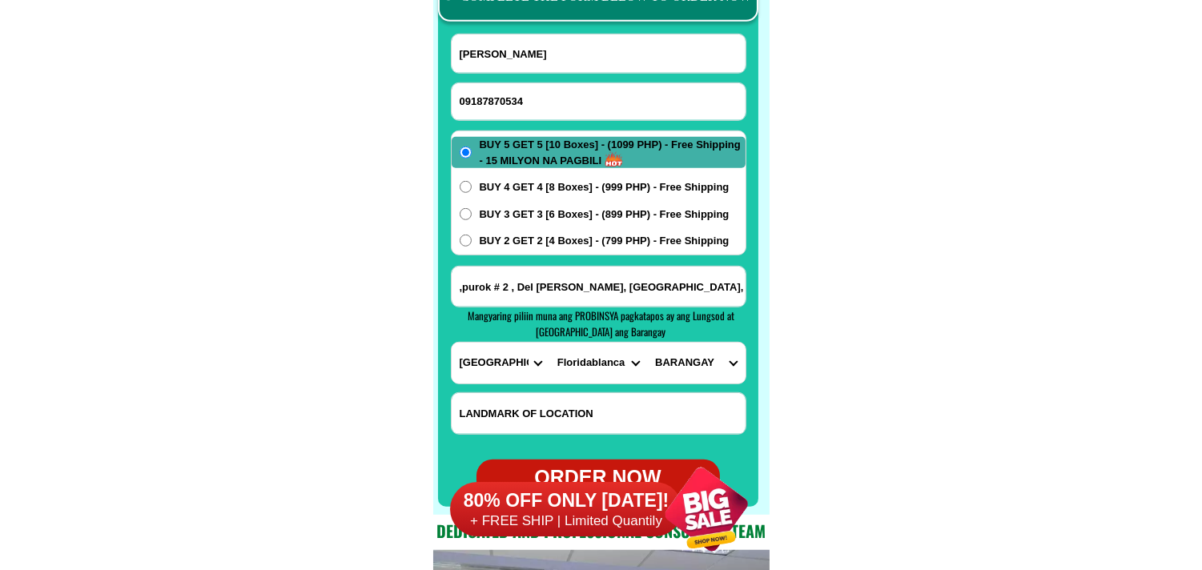
click at [686, 380] on div "PROVINCE [GEOGRAPHIC_DATA] [GEOGRAPHIC_DATA] [GEOGRAPHIC_DATA] [GEOGRAPHIC_DATA…" at bounding box center [599, 363] width 296 height 42
click at [697, 372] on select "BARANGAY Anon Apalit Basa air base [PERSON_NAME] [GEOGRAPHIC_DATA] Calantas [PE…" at bounding box center [696, 363] width 98 height 41
click at [647, 343] on select "BARANGAY Anon Apalit Basa air base [PERSON_NAME] [GEOGRAPHIC_DATA] Calantas [PE…" at bounding box center [696, 363] width 98 height 41
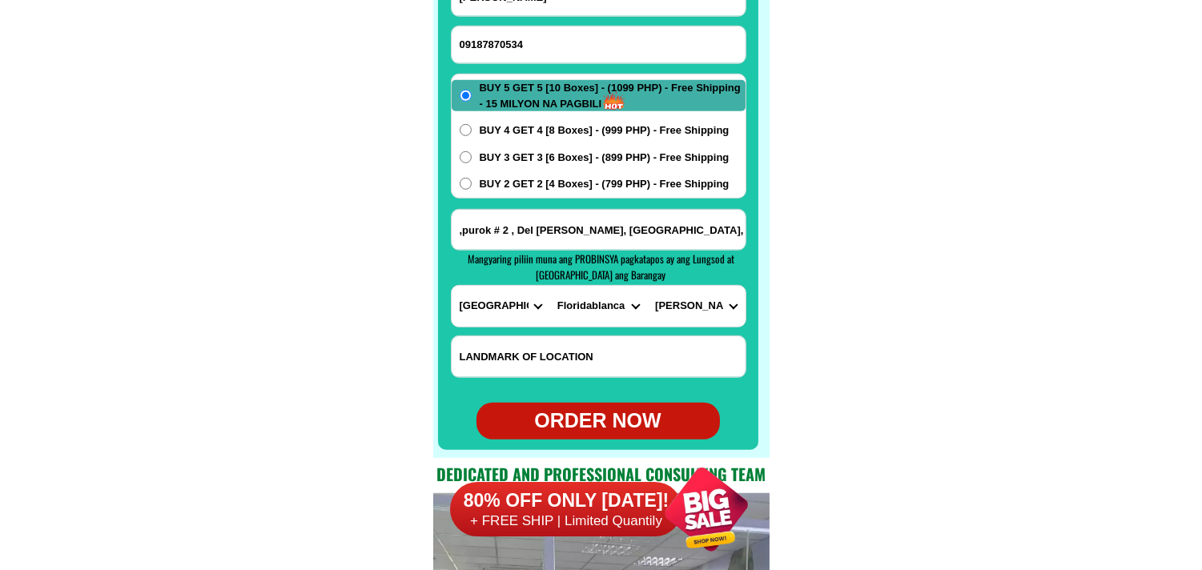
scroll to position [12794, 0]
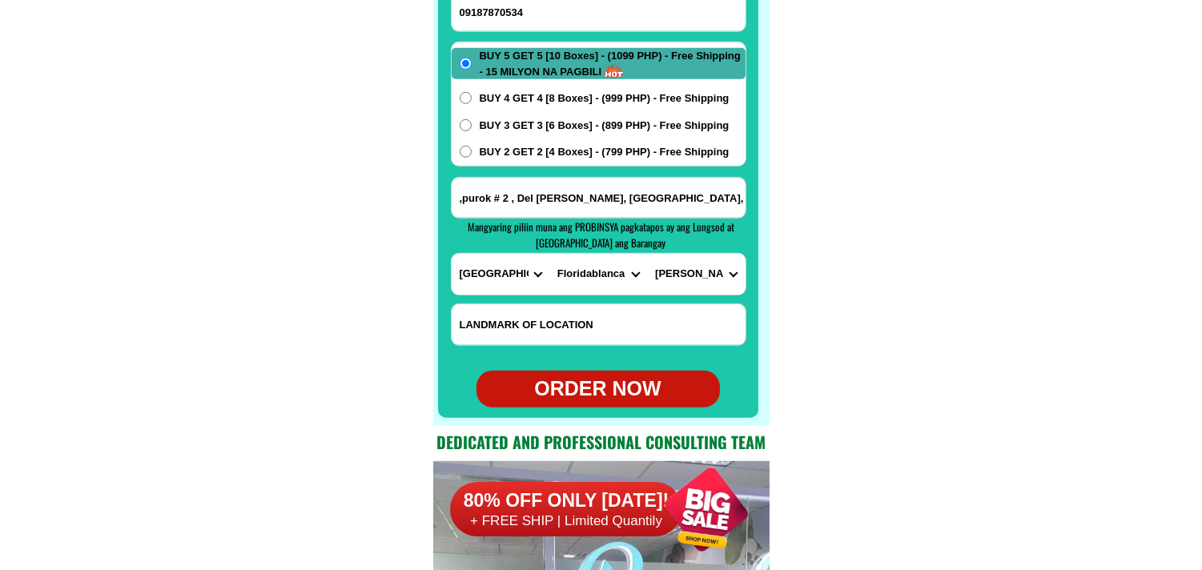
click at [627, 389] on div "ORDER NOW" at bounding box center [598, 389] width 243 height 30
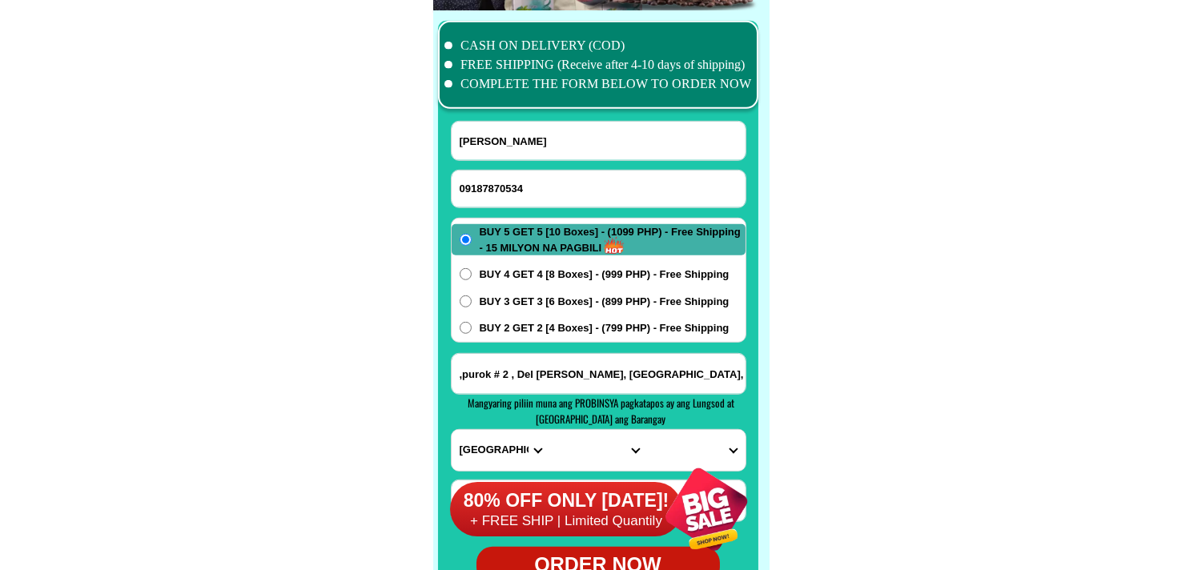
scroll to position [12616, 0]
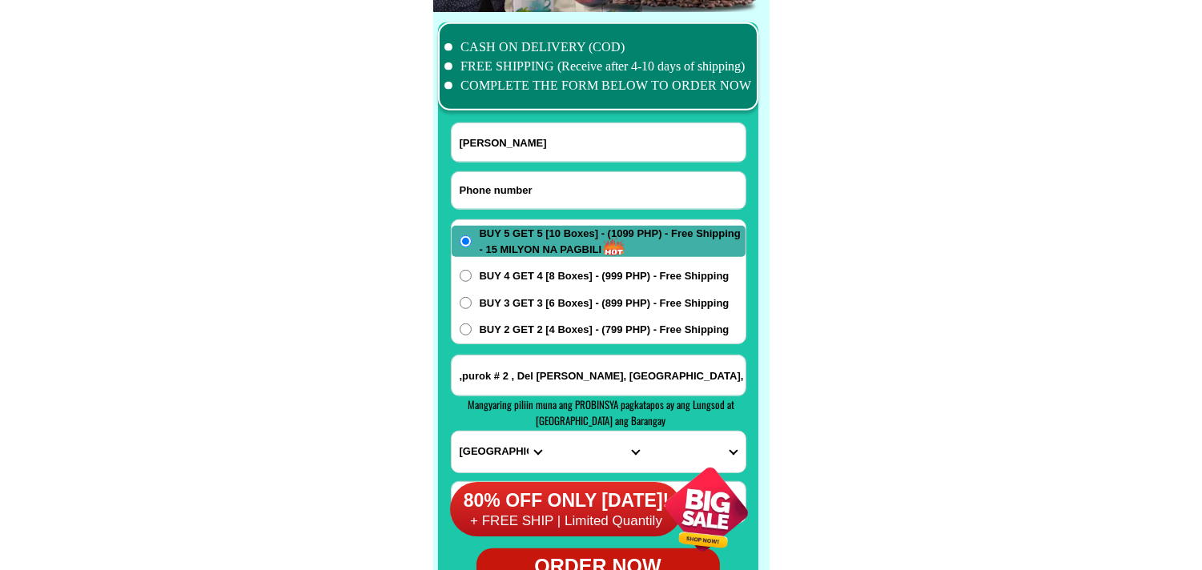
click at [541, 196] on input "Input phone_number" at bounding box center [599, 190] width 294 height 37
click at [532, 149] on input "Input full_name" at bounding box center [599, 142] width 294 height 38
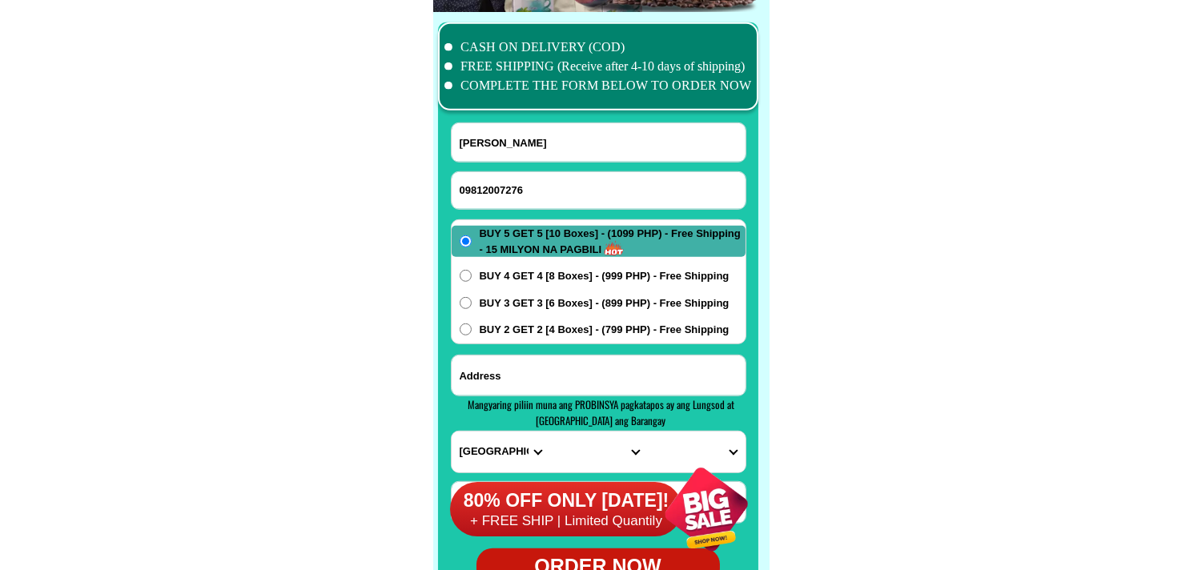
click at [583, 372] on input "Input address" at bounding box center [599, 376] width 294 height 40
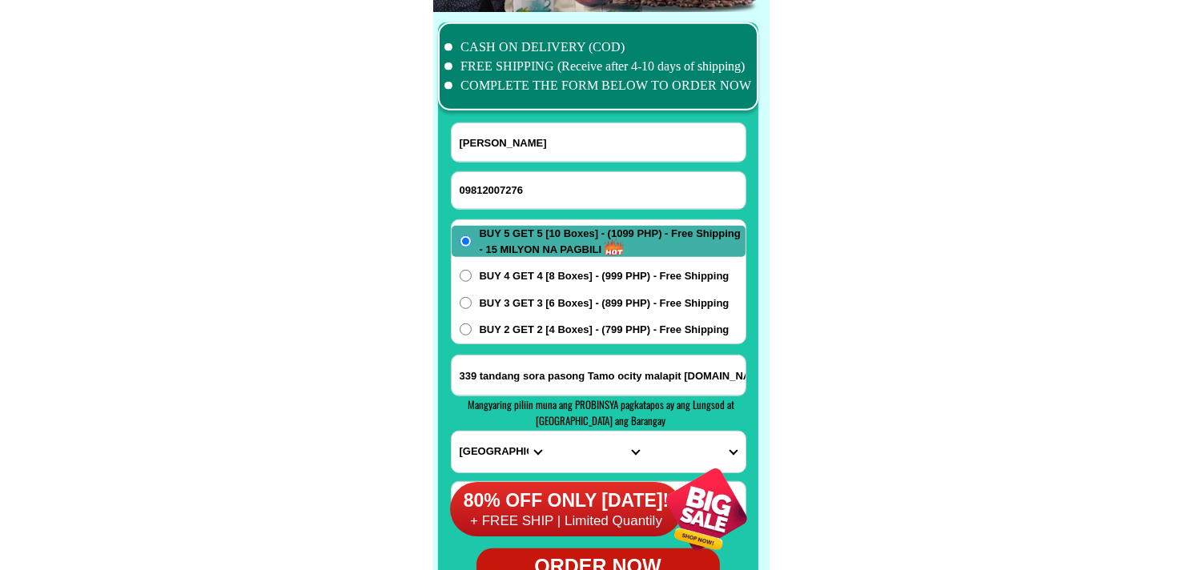
scroll to position [12705, 0]
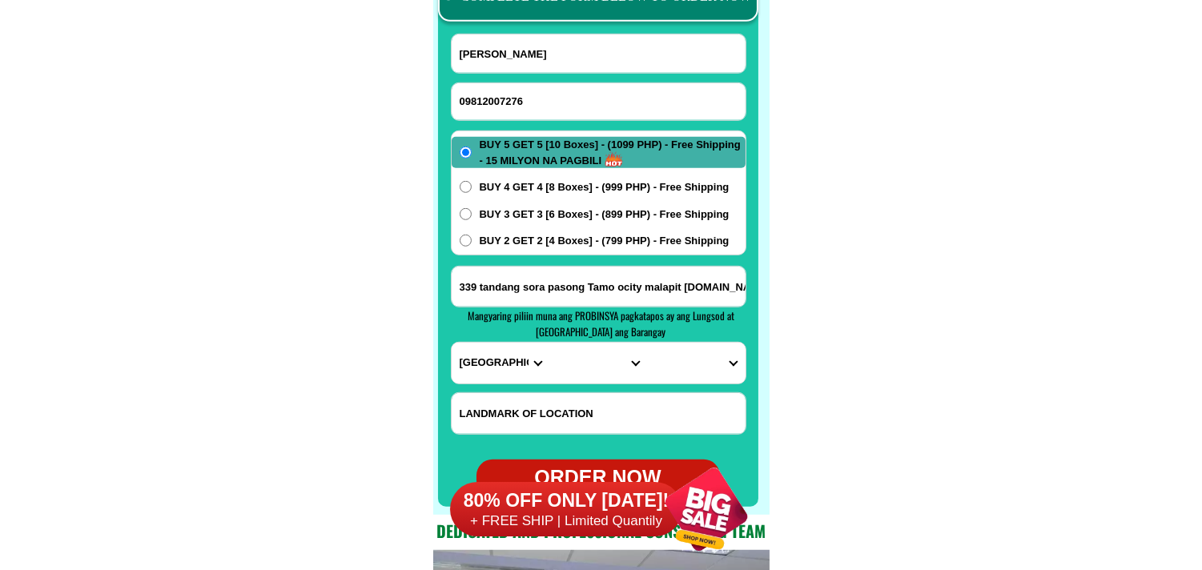
click at [491, 374] on select "PROVINCE [GEOGRAPHIC_DATA] [GEOGRAPHIC_DATA] [GEOGRAPHIC_DATA] [GEOGRAPHIC_DATA…" at bounding box center [501, 363] width 98 height 41
click at [452, 343] on select "PROVINCE [GEOGRAPHIC_DATA] [GEOGRAPHIC_DATA] [GEOGRAPHIC_DATA] [GEOGRAPHIC_DATA…" at bounding box center [501, 363] width 98 height 41
click at [590, 366] on select "CITY [GEOGRAPHIC_DATA] [GEOGRAPHIC_DATA] [GEOGRAPHIC_DATA] [GEOGRAPHIC_DATA]-ci…" at bounding box center [598, 363] width 98 height 41
click at [549, 343] on select "CITY [GEOGRAPHIC_DATA] [GEOGRAPHIC_DATA] [GEOGRAPHIC_DATA] [GEOGRAPHIC_DATA]-ci…" at bounding box center [598, 363] width 98 height 41
click at [605, 366] on select "CITY [GEOGRAPHIC_DATA] [GEOGRAPHIC_DATA] [GEOGRAPHIC_DATA] [GEOGRAPHIC_DATA]-ci…" at bounding box center [598, 363] width 98 height 41
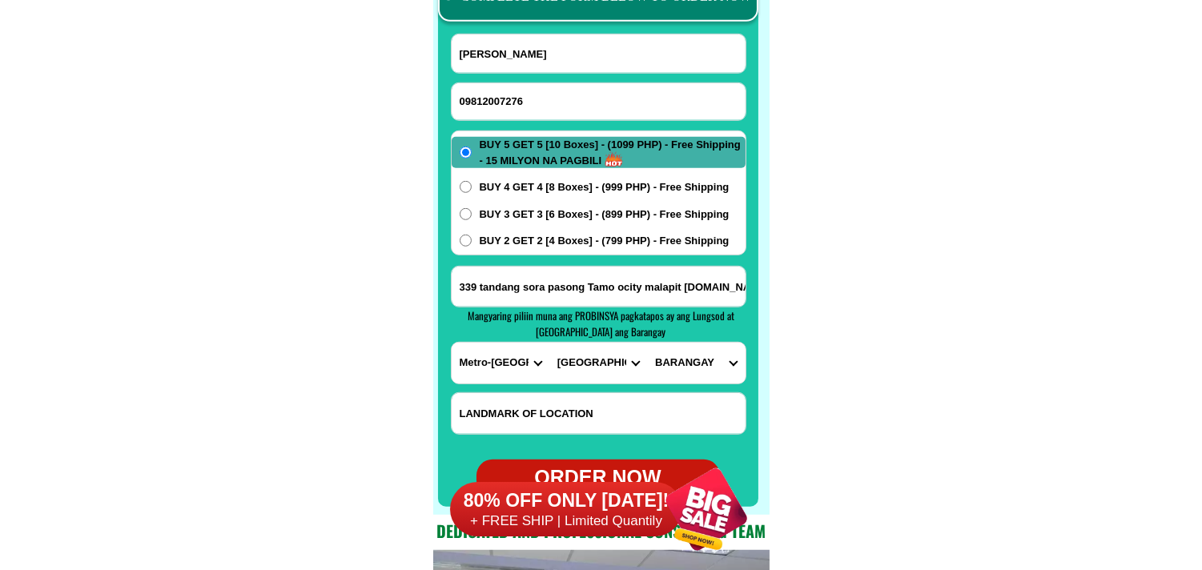
click at [549, 343] on select "CITY [GEOGRAPHIC_DATA] [GEOGRAPHIC_DATA] [GEOGRAPHIC_DATA] [GEOGRAPHIC_DATA]-ci…" at bounding box center [598, 363] width 98 height 41
click at [690, 365] on select "BARANGAY [PERSON_NAME] [PERSON_NAME] [PERSON_NAME] Bagbag Bago bantay Bagong li…" at bounding box center [696, 363] width 98 height 41
click at [647, 343] on select "BARANGAY [PERSON_NAME] [PERSON_NAME] [PERSON_NAME] Bagbag Bago bantay Bagong li…" at bounding box center [696, 363] width 98 height 41
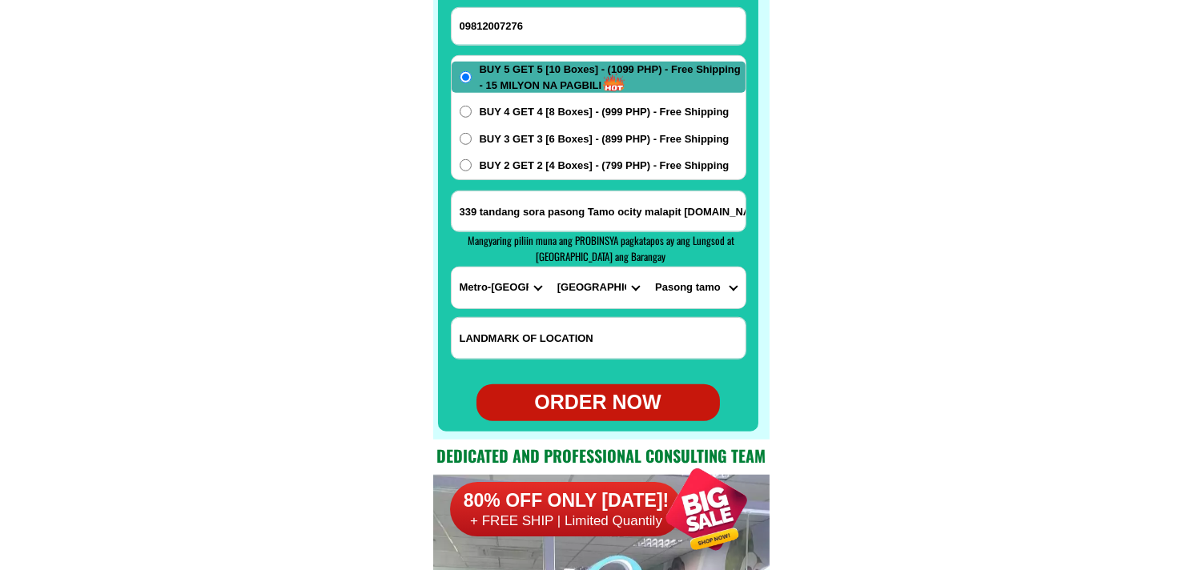
scroll to position [12883, 0]
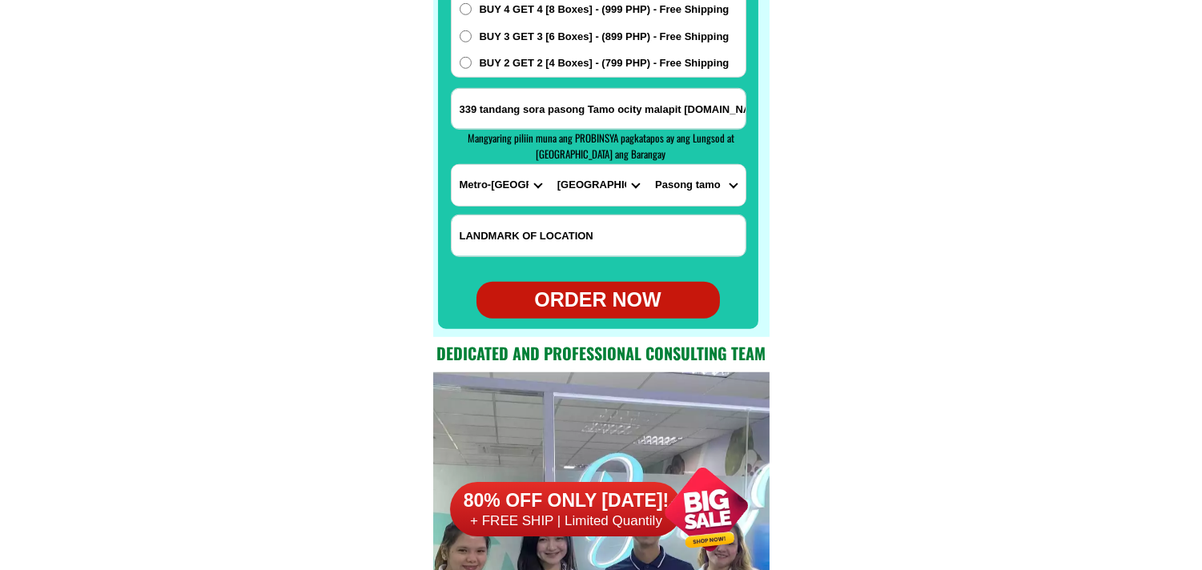
click at [625, 289] on div "ORDER NOW" at bounding box center [598, 300] width 243 height 30
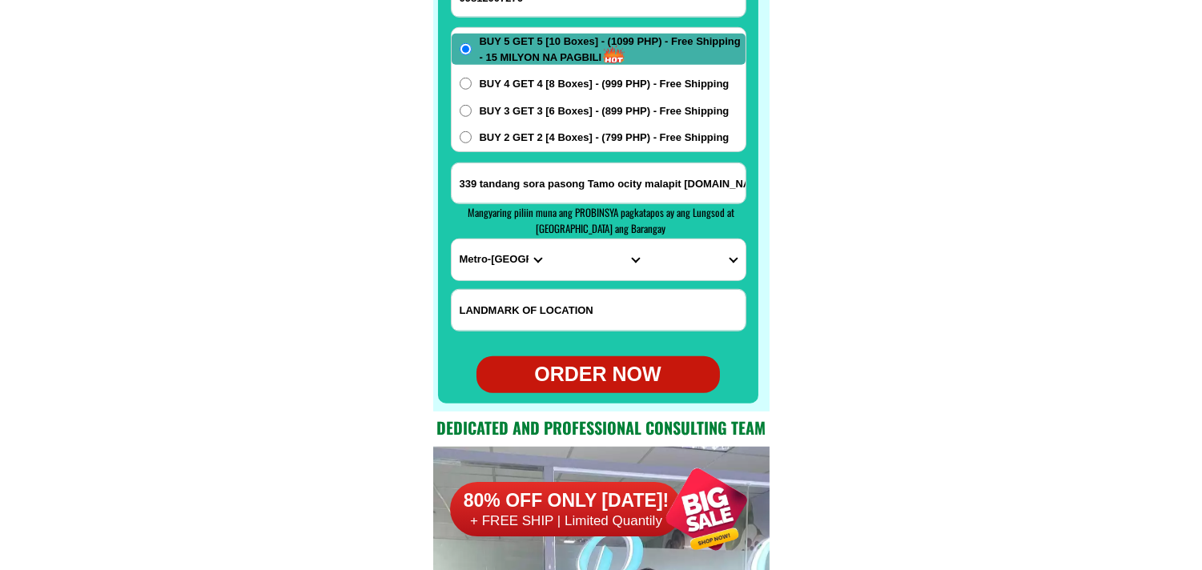
scroll to position [12705, 0]
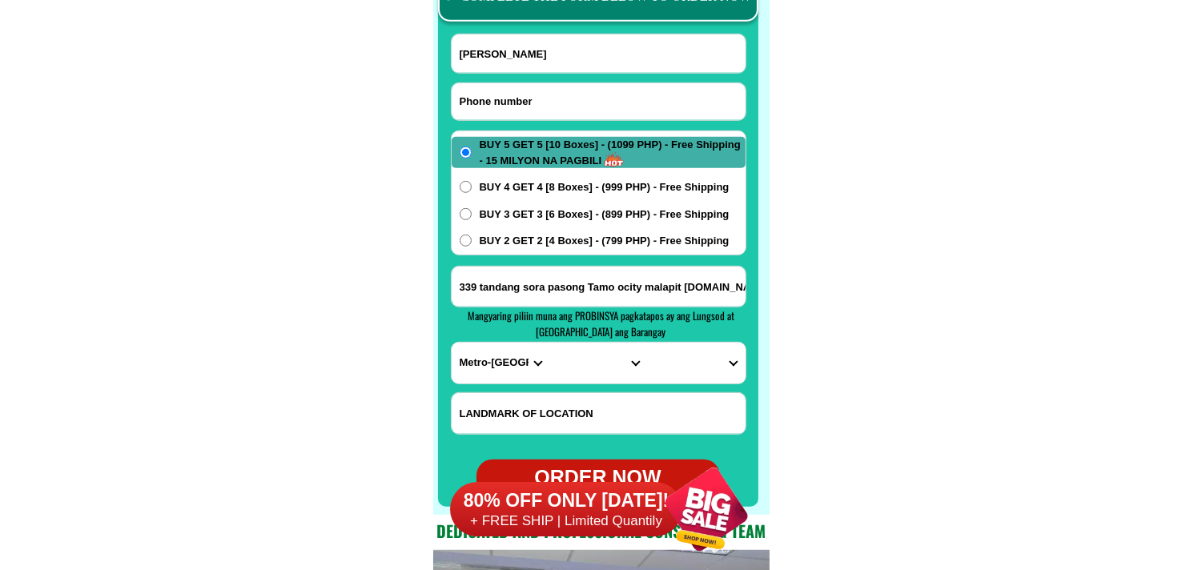
drag, startPoint x: 537, startPoint y: 102, endPoint x: 344, endPoint y: 8, distance: 213.9
click at [537, 99] on input "Input phone_number" at bounding box center [599, 101] width 294 height 37
click at [557, 58] on input "Input full_name" at bounding box center [599, 53] width 294 height 38
click at [603, 289] on input "Blk21Lot6AreaB Q'srow [GEOGRAPHIC_DATA] Cavite near [GEOGRAPHIC_DATA]" at bounding box center [599, 287] width 294 height 40
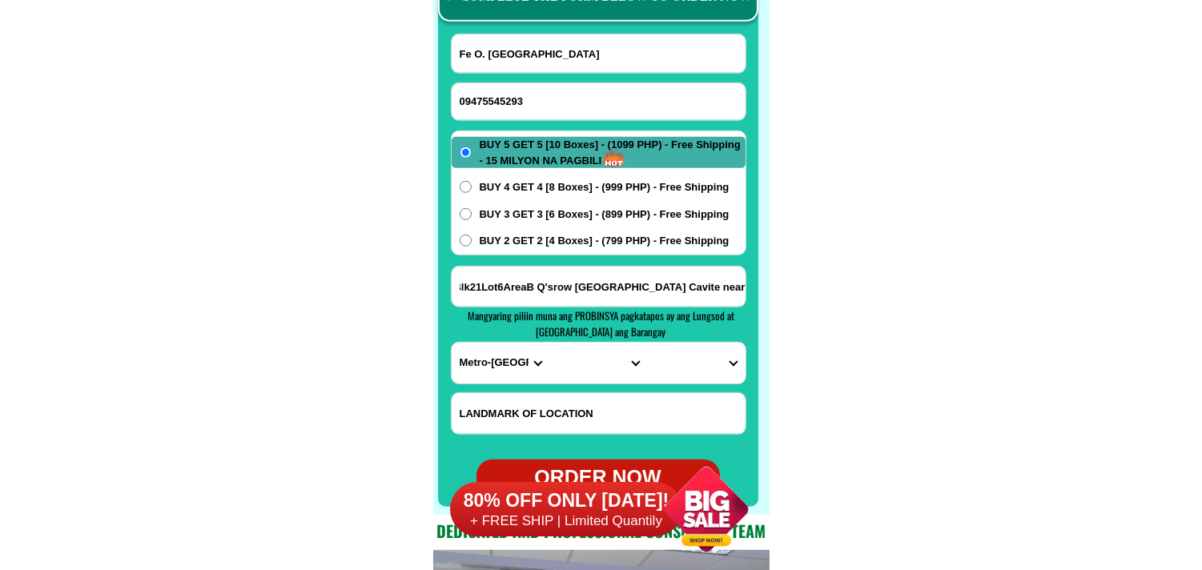
click at [489, 380] on select "PROVINCE [GEOGRAPHIC_DATA] [GEOGRAPHIC_DATA] [GEOGRAPHIC_DATA] [GEOGRAPHIC_DATA…" at bounding box center [501, 363] width 98 height 41
click at [452, 343] on select "PROVINCE [GEOGRAPHIC_DATA] [GEOGRAPHIC_DATA] [GEOGRAPHIC_DATA] [GEOGRAPHIC_DATA…" at bounding box center [501, 363] width 98 height 41
click at [571, 362] on select "CITY [PERSON_NAME] Bacoor [PERSON_NAME] [GEOGRAPHIC_DATA]-city [GEOGRAPHIC_DATA…" at bounding box center [598, 363] width 98 height 41
click at [549, 343] on select "CITY [PERSON_NAME] Bacoor [PERSON_NAME] [GEOGRAPHIC_DATA]-city [GEOGRAPHIC_DATA…" at bounding box center [598, 363] width 98 height 41
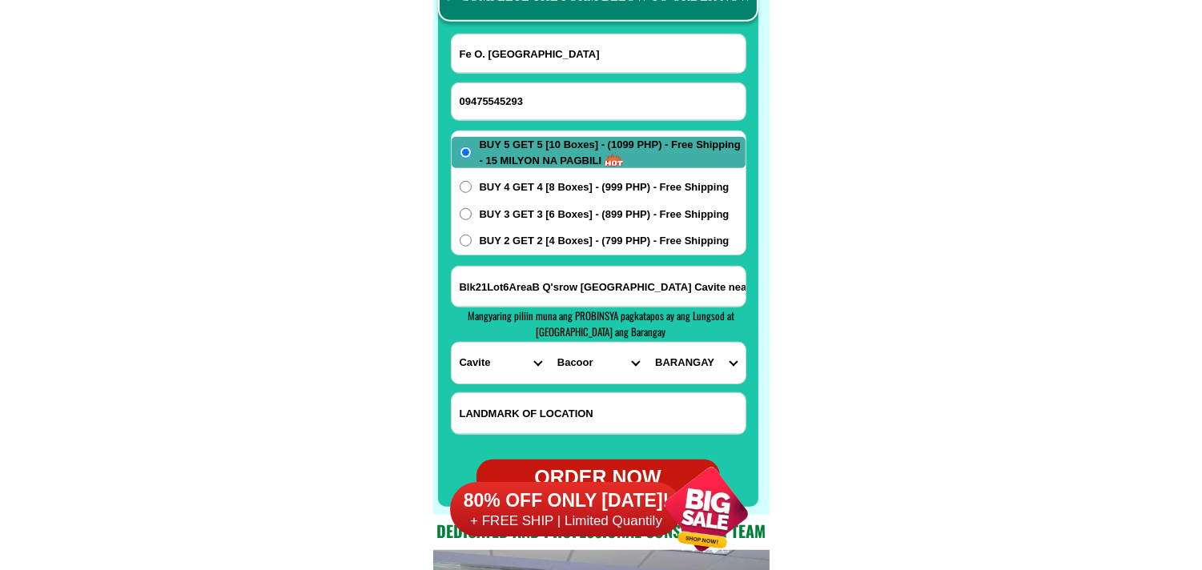
click at [692, 350] on select "BARANGAY [PERSON_NAME] i Aniban ii Aniban iii Aniban iv Aniban v Banalo Bayanan…" at bounding box center [696, 363] width 98 height 41
click at [647, 343] on select "BARANGAY [PERSON_NAME] i Aniban ii Aniban iii Aniban iv Aniban v Banalo Bayanan…" at bounding box center [696, 363] width 98 height 41
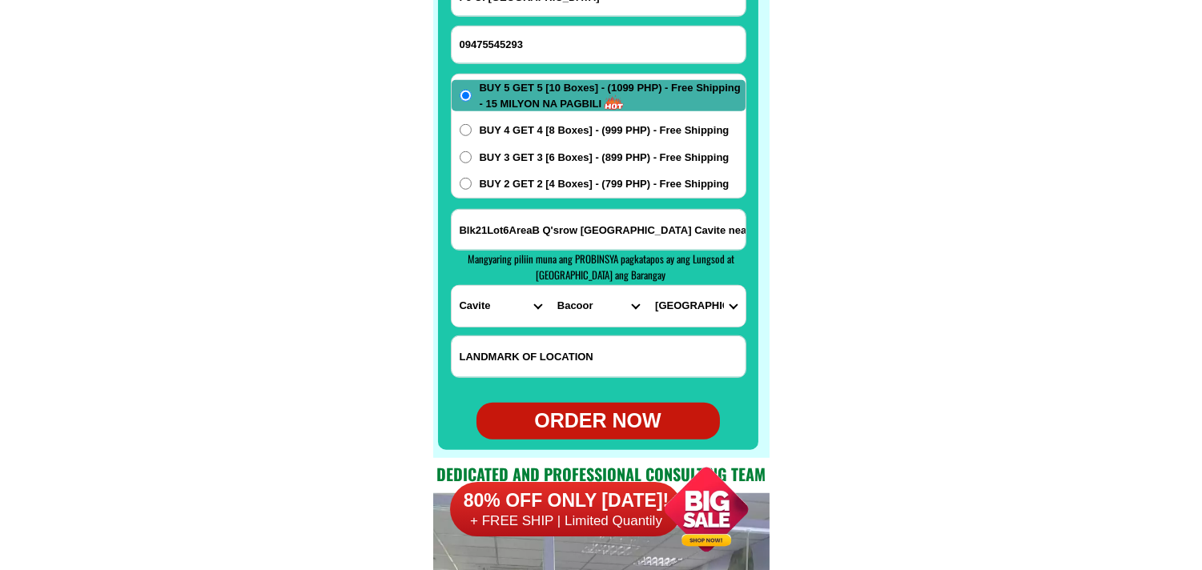
scroll to position [12794, 0]
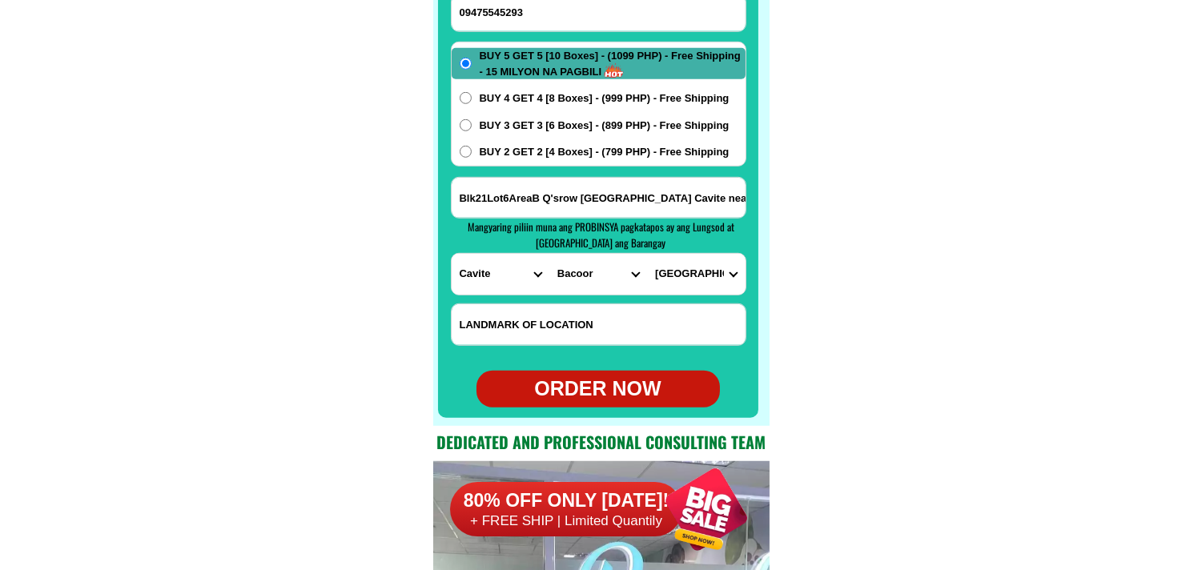
click at [602, 388] on div "ORDER NOW" at bounding box center [598, 389] width 243 height 30
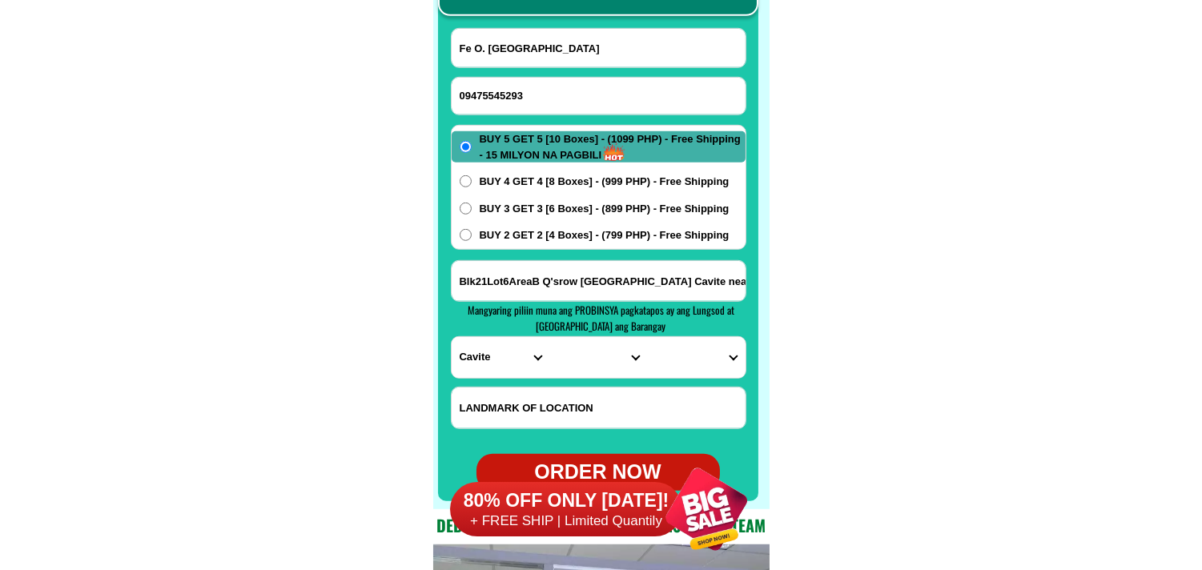
scroll to position [12616, 0]
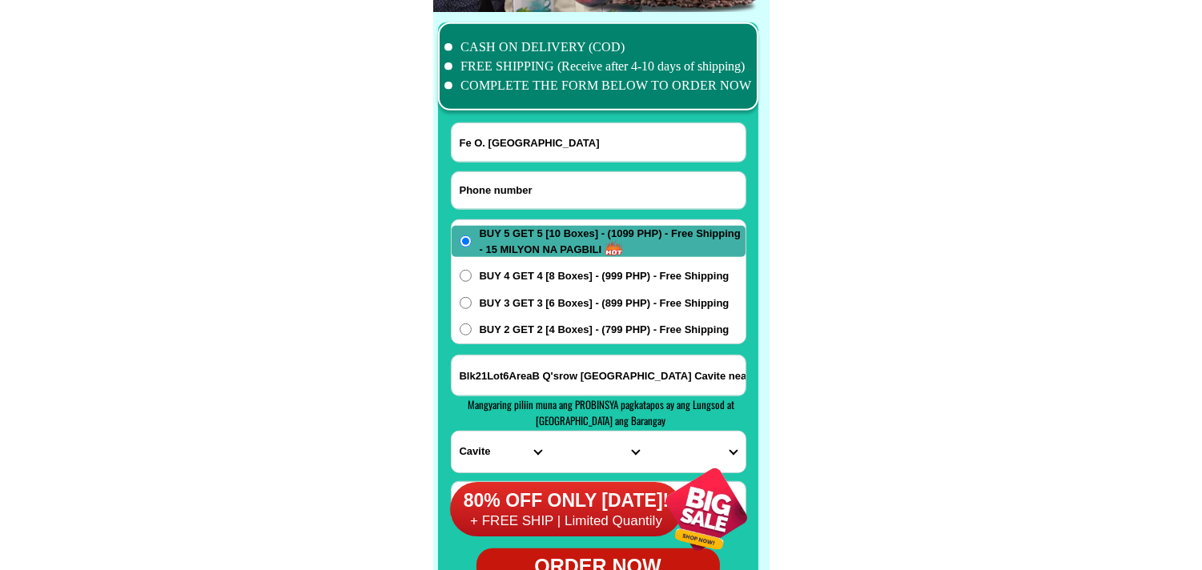
click at [487, 188] on input "Input phone_number" at bounding box center [599, 190] width 294 height 37
drag, startPoint x: 559, startPoint y: 136, endPoint x: 465, endPoint y: 90, distance: 104.6
click at [559, 136] on input "Fe O. [GEOGRAPHIC_DATA]" at bounding box center [599, 142] width 294 height 38
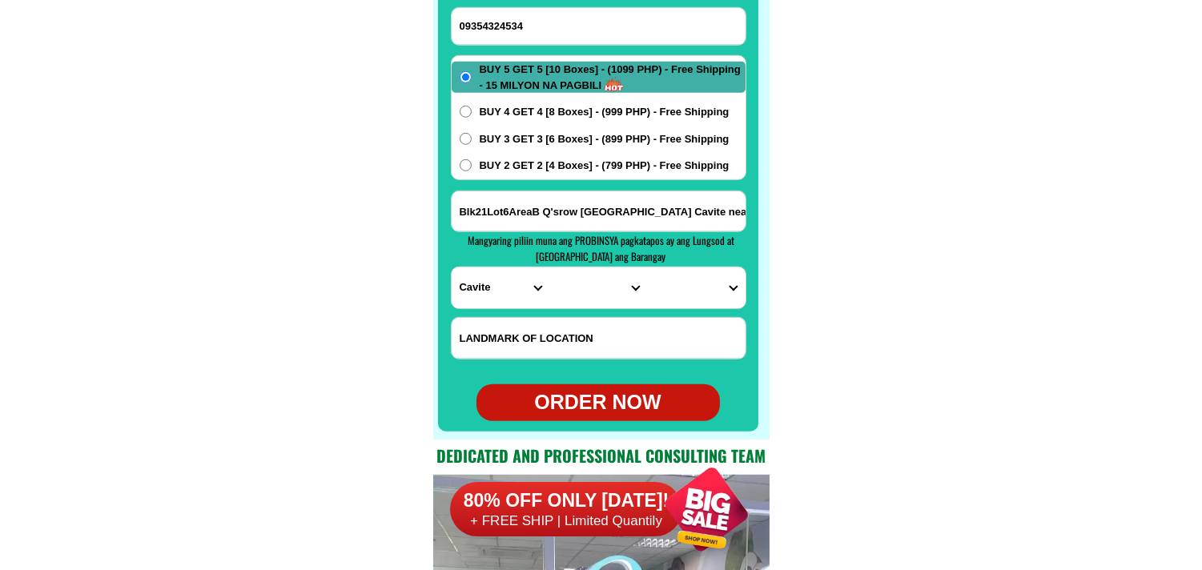
scroll to position [12794, 0]
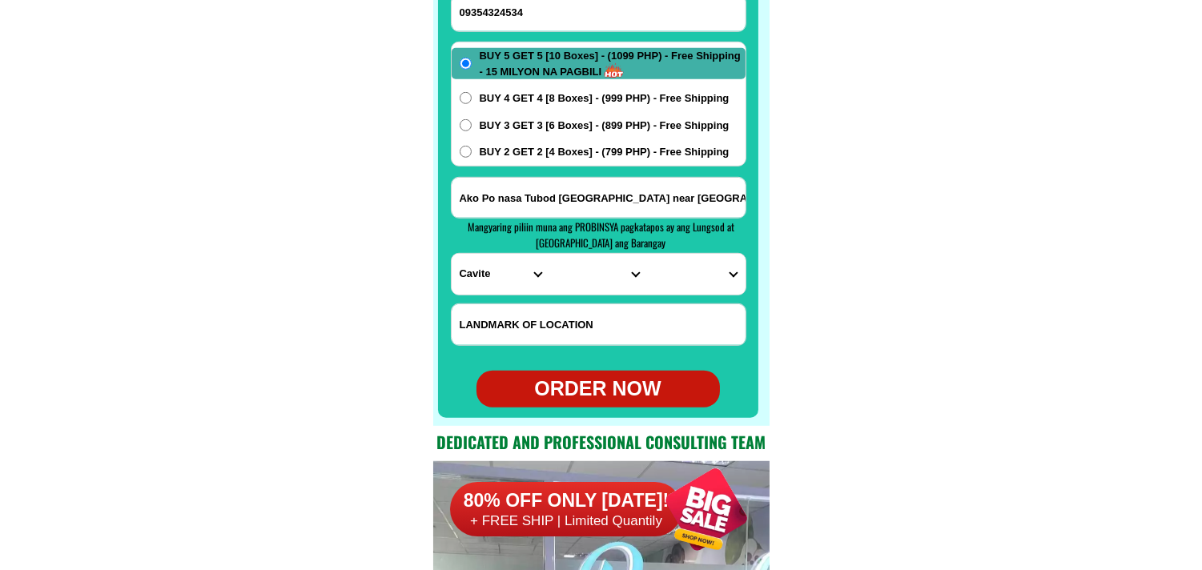
drag, startPoint x: 556, startPoint y: 195, endPoint x: 545, endPoint y: 203, distance: 13.8
click at [561, 195] on input "Ako Po nasa Tubod [GEOGRAPHIC_DATA] near [GEOGRAPHIC_DATA]" at bounding box center [599, 198] width 294 height 40
click at [481, 262] on select "PROVINCE [GEOGRAPHIC_DATA] [GEOGRAPHIC_DATA] [GEOGRAPHIC_DATA] [GEOGRAPHIC_DATA…" at bounding box center [501, 274] width 98 height 41
click at [452, 254] on select "PROVINCE [GEOGRAPHIC_DATA] [GEOGRAPHIC_DATA] [GEOGRAPHIC_DATA] [GEOGRAPHIC_DATA…" at bounding box center [501, 274] width 98 height 41
click at [583, 265] on select "CITY Bacolod Baloi Baroy [GEOGRAPHIC_DATA]-city [GEOGRAPHIC_DATA] Kolambugan [G…" at bounding box center [598, 274] width 98 height 41
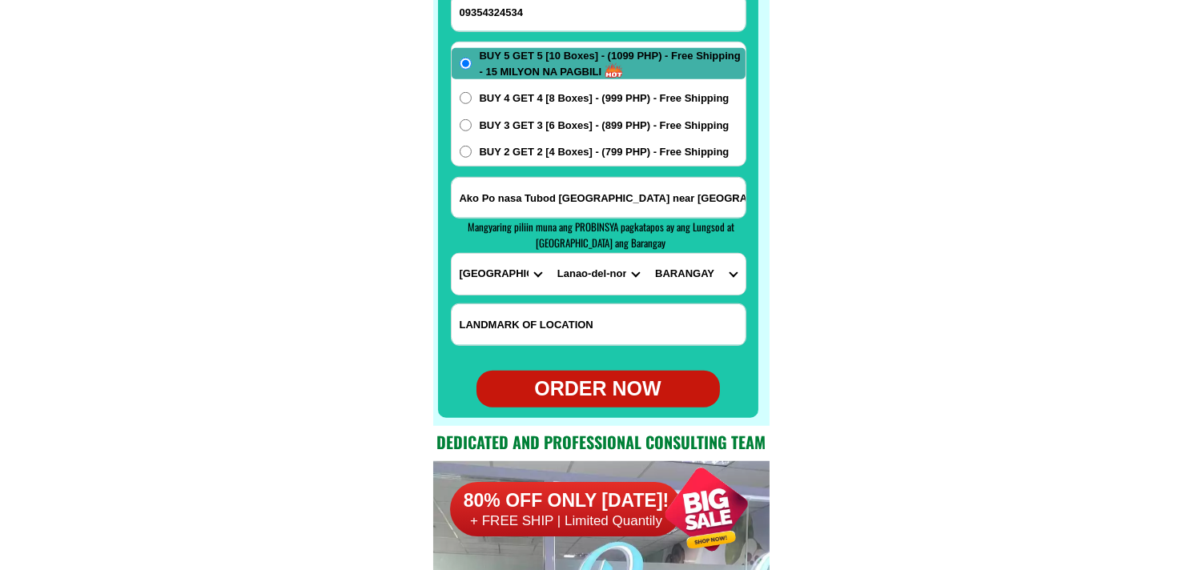
click at [549, 254] on select "CITY Bacolod Baloi Baroy [GEOGRAPHIC_DATA]-city [GEOGRAPHIC_DATA] Kolambugan [G…" at bounding box center [598, 274] width 98 height 41
click at [691, 279] on select "BARANGAY Barakanas [GEOGRAPHIC_DATA] (lumangculob) Bualan Bulod Camp v [PERSON_…" at bounding box center [696, 274] width 98 height 41
click at [601, 269] on select "CITY Bacolod Baloi Baroy [GEOGRAPHIC_DATA]-city [GEOGRAPHIC_DATA] Kolambugan [G…" at bounding box center [598, 274] width 98 height 41
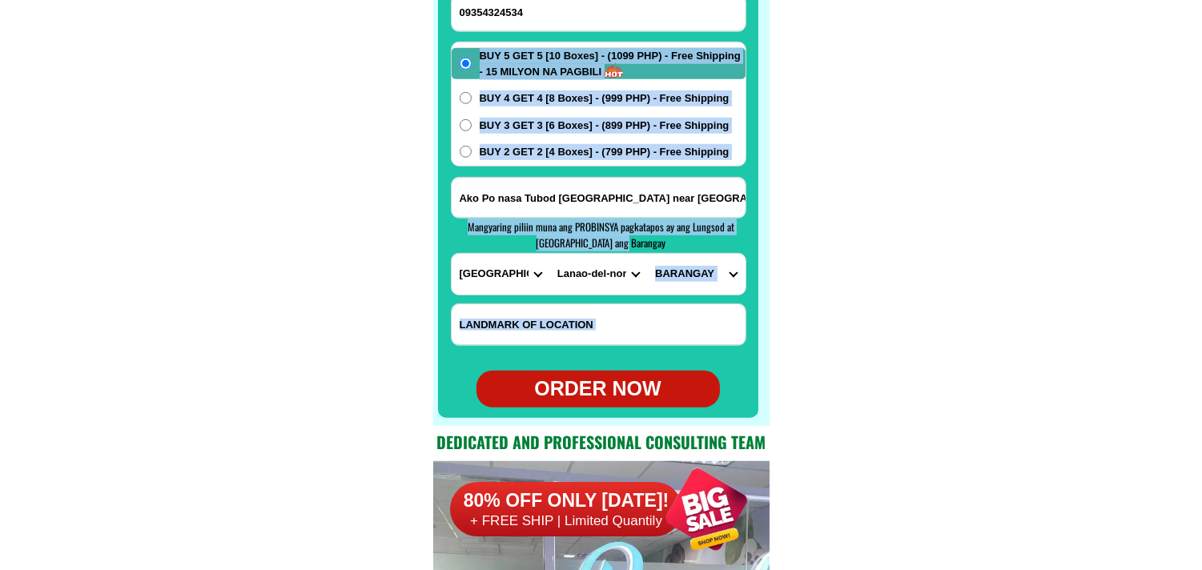
click at [710, 260] on div "CASH ON DELIVERY (COD) FREE SHIPPING (Receive after 4-10 days of shipping) COMP…" at bounding box center [601, 130] width 336 height 592
click at [703, 273] on select "BARANGAY Barakanas [GEOGRAPHIC_DATA] (lumangculob) Bualan Bulod Camp v [PERSON_…" at bounding box center [696, 274] width 98 height 41
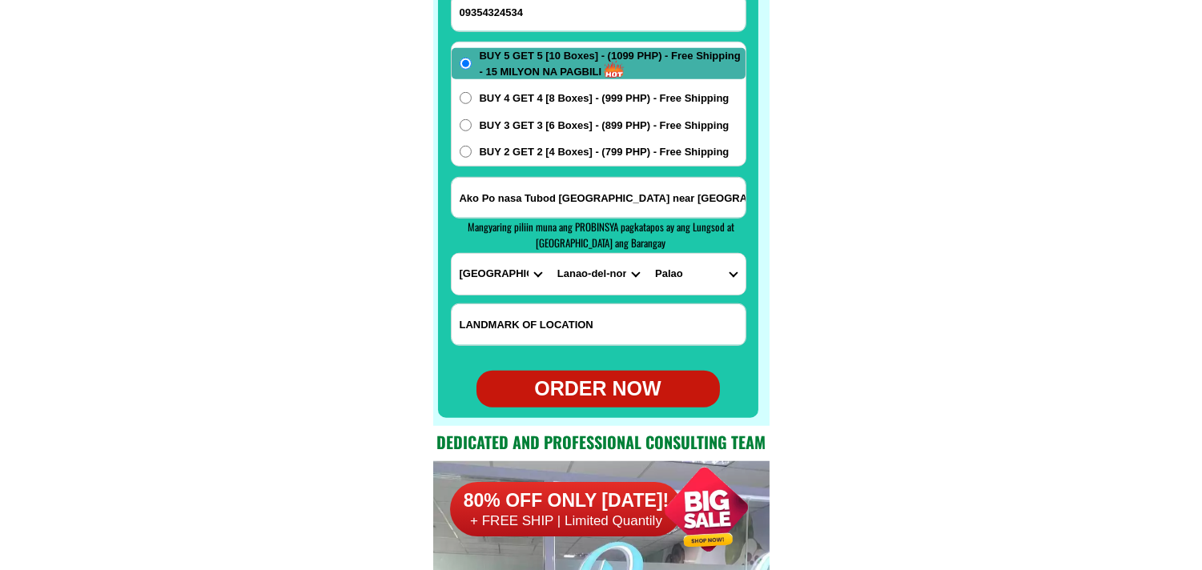
click at [718, 215] on input "Ako Po nasa Tubod [GEOGRAPHIC_DATA] near [GEOGRAPHIC_DATA]" at bounding box center [599, 198] width 294 height 40
click at [705, 200] on input "Ako Po nasa Tubod [GEOGRAPHIC_DATA] near [GEOGRAPHIC_DATA]" at bounding box center [599, 198] width 294 height 40
click at [702, 260] on select "BARANGAY Barakanas [GEOGRAPHIC_DATA] (lumangculob) Bualan Bulod Camp v [PERSON_…" at bounding box center [696, 274] width 98 height 41
click at [647, 254] on select "BARANGAY Barakanas [GEOGRAPHIC_DATA] (lumangculob) Bualan Bulod Camp v [PERSON_…" at bounding box center [696, 274] width 98 height 41
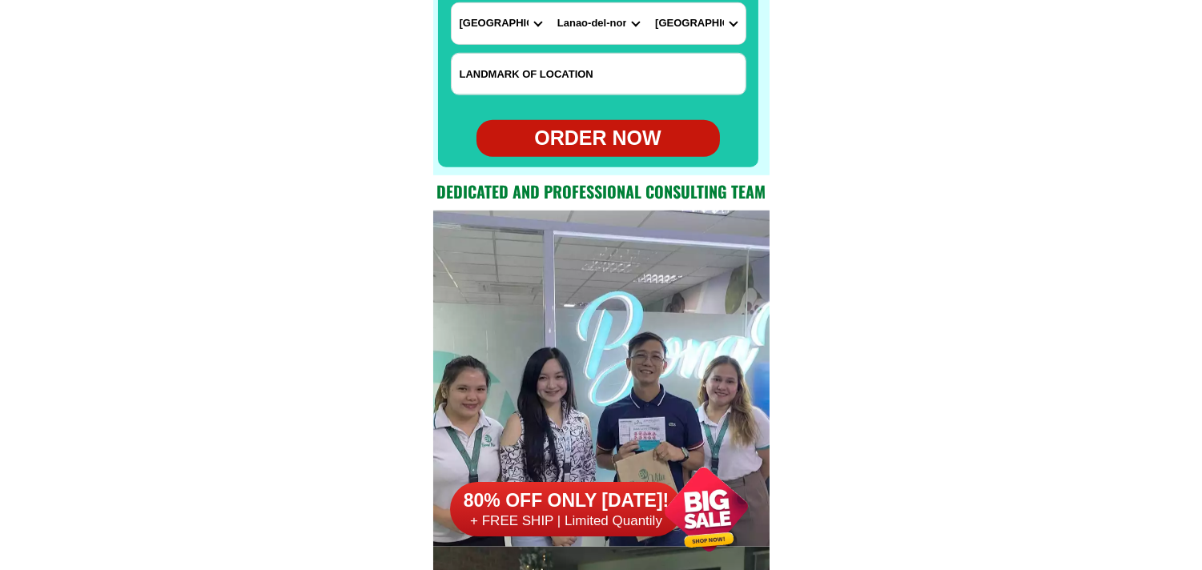
scroll to position [13061, 0]
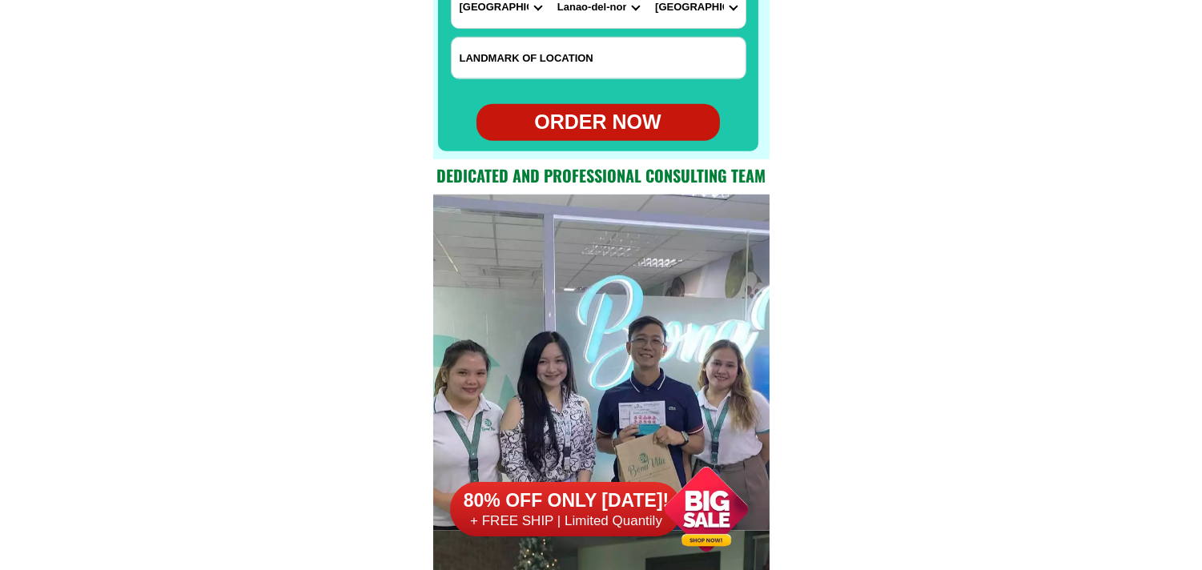
click at [622, 124] on div "ORDER NOW" at bounding box center [598, 122] width 243 height 30
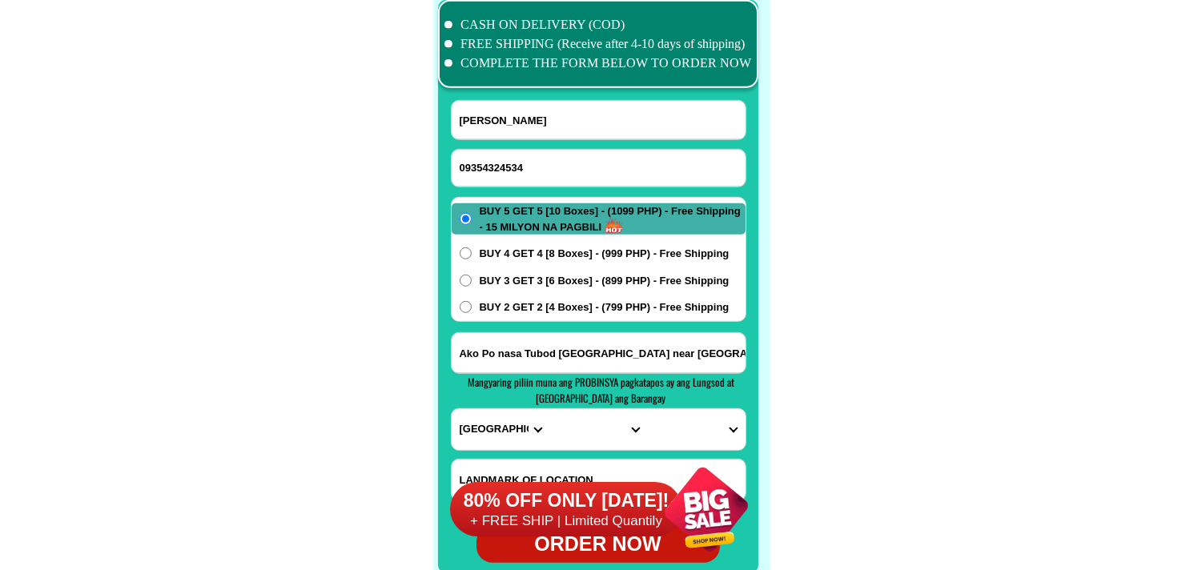
scroll to position [12616, 0]
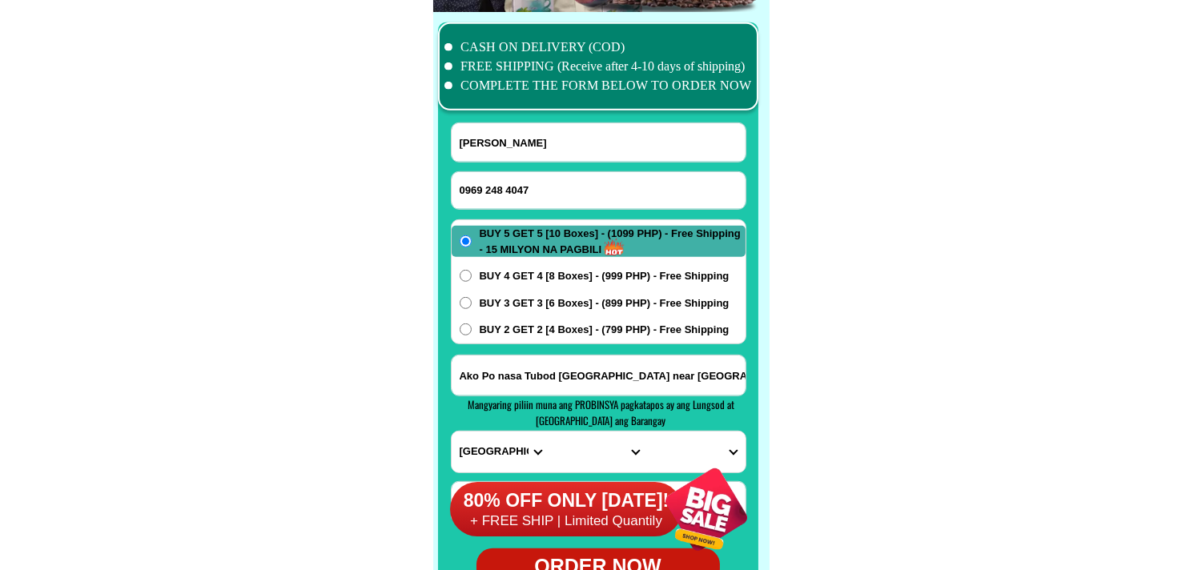
click at [505, 183] on input "0969 248 4047" at bounding box center [599, 190] width 294 height 37
drag, startPoint x: 506, startPoint y: 186, endPoint x: 513, endPoint y: 182, distance: 8.2
click at [509, 185] on input "0969 248 4047" at bounding box center [599, 190] width 294 height 37
click at [506, 187] on input "0969 248 4047" at bounding box center [599, 190] width 294 height 37
click at [485, 187] on input "0969 2484047" at bounding box center [599, 190] width 294 height 37
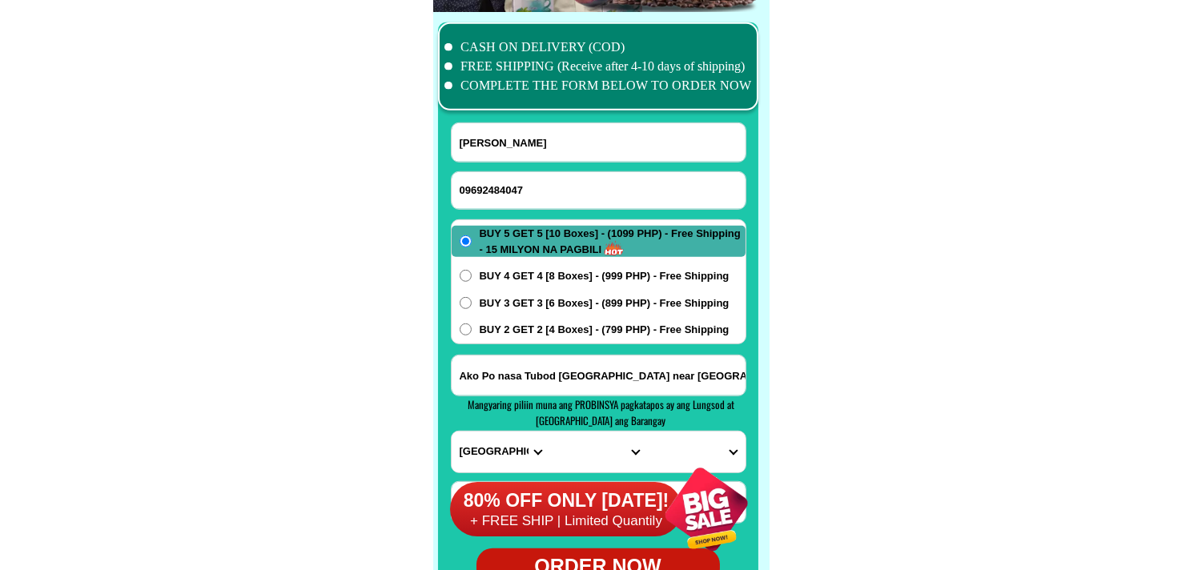
drag, startPoint x: 245, startPoint y: 287, endPoint x: 117, endPoint y: 18, distance: 297.3
drag, startPoint x: 523, startPoint y: 147, endPoint x: 408, endPoint y: 105, distance: 122.1
click at [524, 145] on input "Input full_name" at bounding box center [599, 142] width 294 height 38
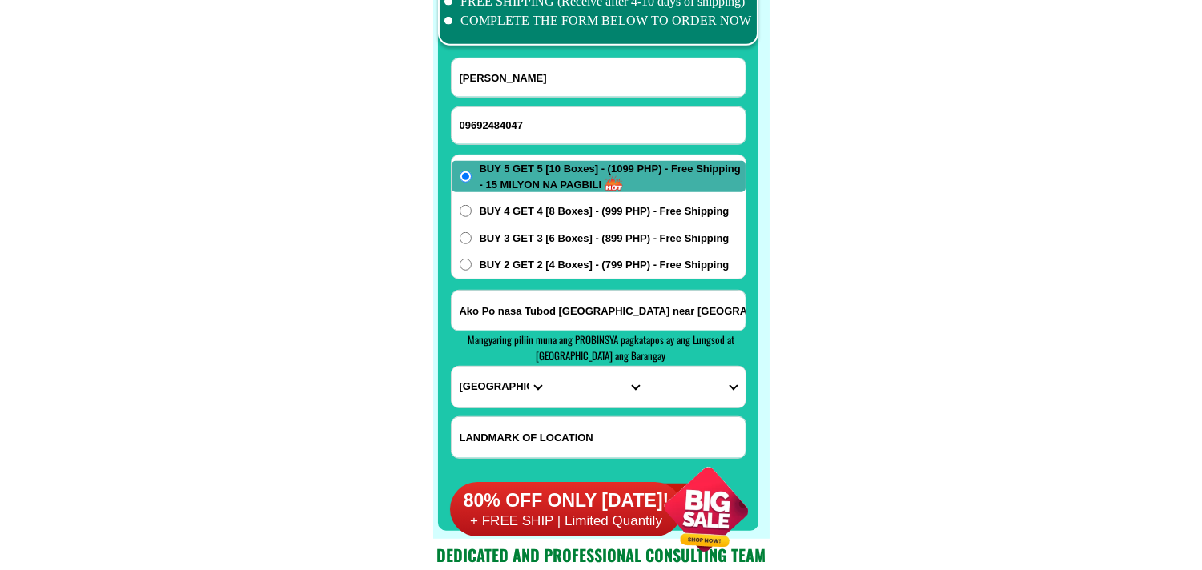
scroll to position [12705, 0]
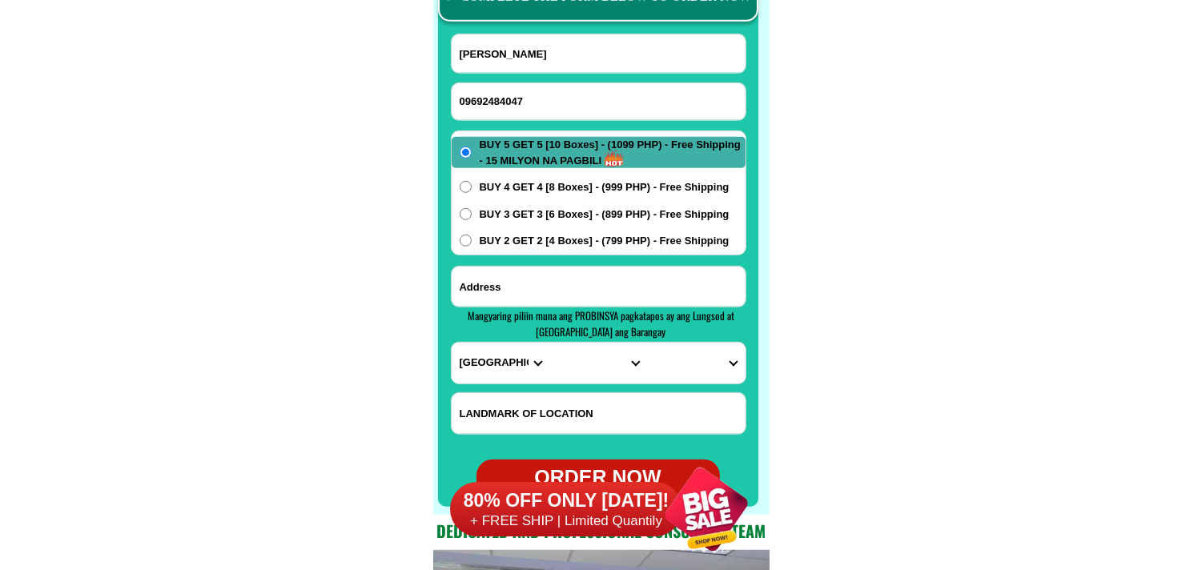
click at [513, 275] on input "Input address" at bounding box center [599, 287] width 294 height 40
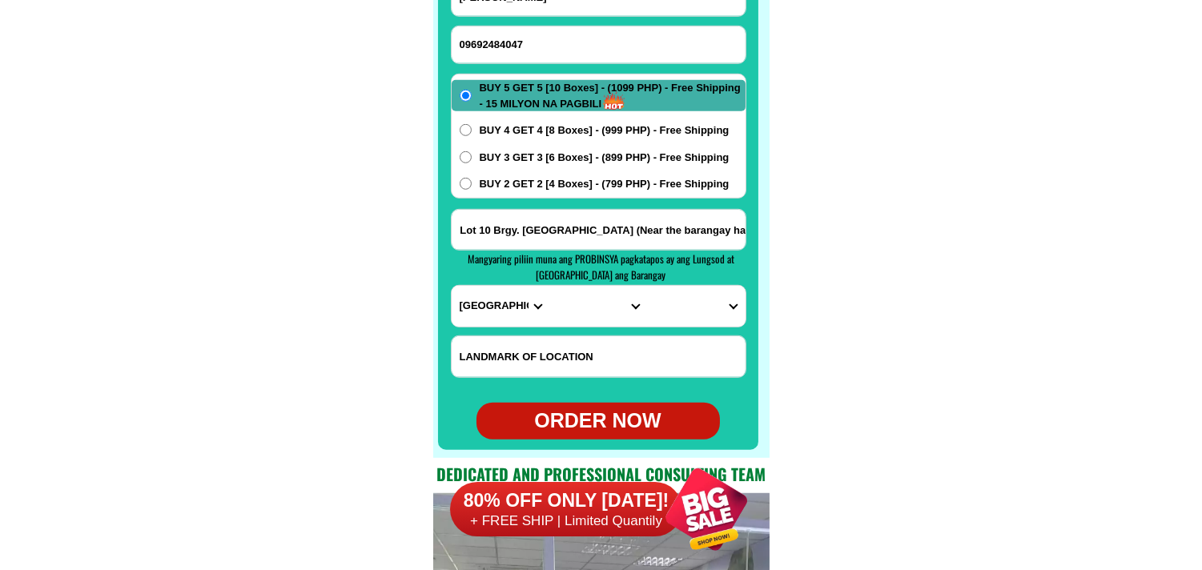
scroll to position [12794, 0]
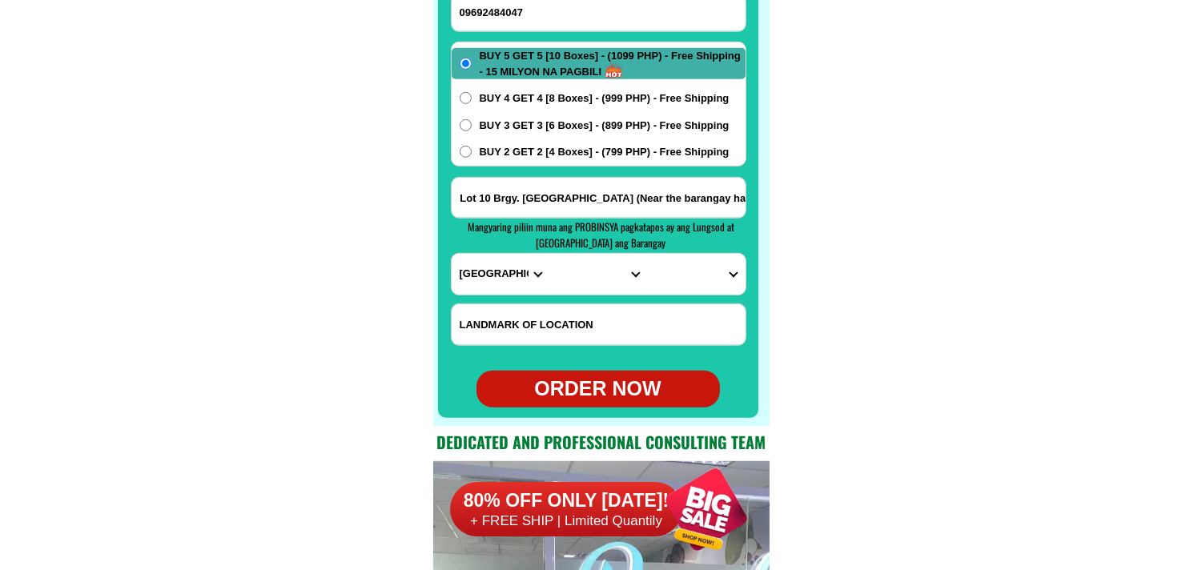
click at [481, 275] on select "PROVINCE [GEOGRAPHIC_DATA] [GEOGRAPHIC_DATA] [GEOGRAPHIC_DATA] [GEOGRAPHIC_DATA…" at bounding box center [501, 274] width 98 height 41
click at [452, 254] on select "PROVINCE [GEOGRAPHIC_DATA] [GEOGRAPHIC_DATA] [GEOGRAPHIC_DATA] [GEOGRAPHIC_DATA…" at bounding box center [501, 274] width 98 height 41
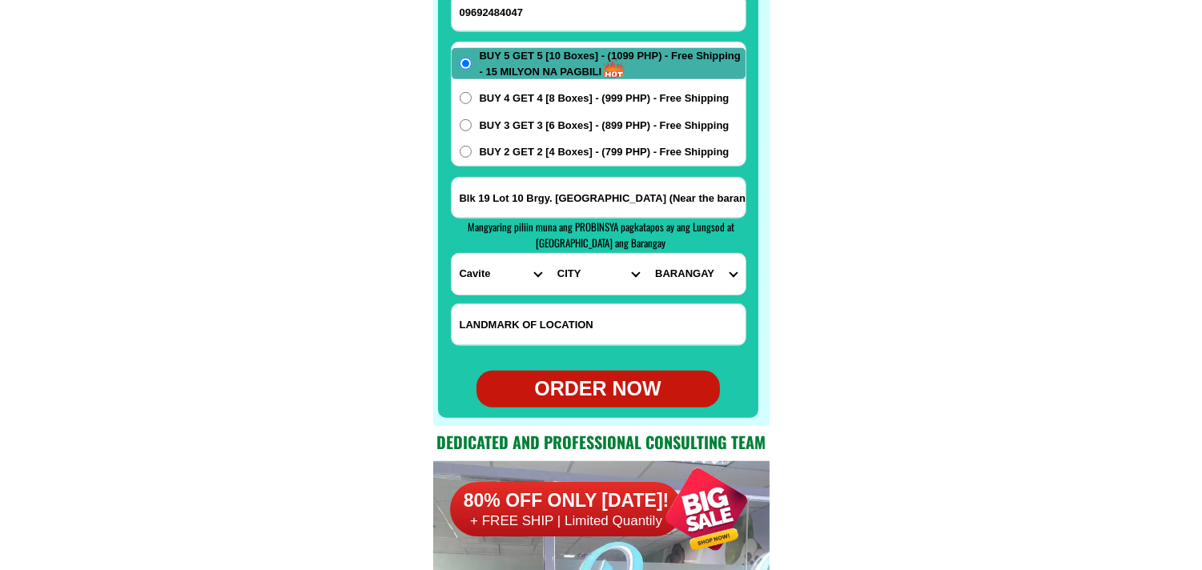
click at [562, 272] on select "CITY [PERSON_NAME] Bacoor [PERSON_NAME] [GEOGRAPHIC_DATA]-city [GEOGRAPHIC_DATA…" at bounding box center [598, 274] width 98 height 41
click at [549, 254] on select "CITY [PERSON_NAME] Bacoor [PERSON_NAME] [GEOGRAPHIC_DATA]-city [GEOGRAPHIC_DATA…" at bounding box center [598, 274] width 98 height 41
click at [687, 285] on select "BARANGAY Acacia Adlas Anahaw i Anahaw ii Balite i Balite ii Balubad Banaba Bara…" at bounding box center [696, 274] width 98 height 41
click at [647, 254] on select "BARANGAY Acacia Adlas Anahaw i Anahaw ii Balite i Balite ii Balubad Banaba Bara…" at bounding box center [696, 274] width 98 height 41
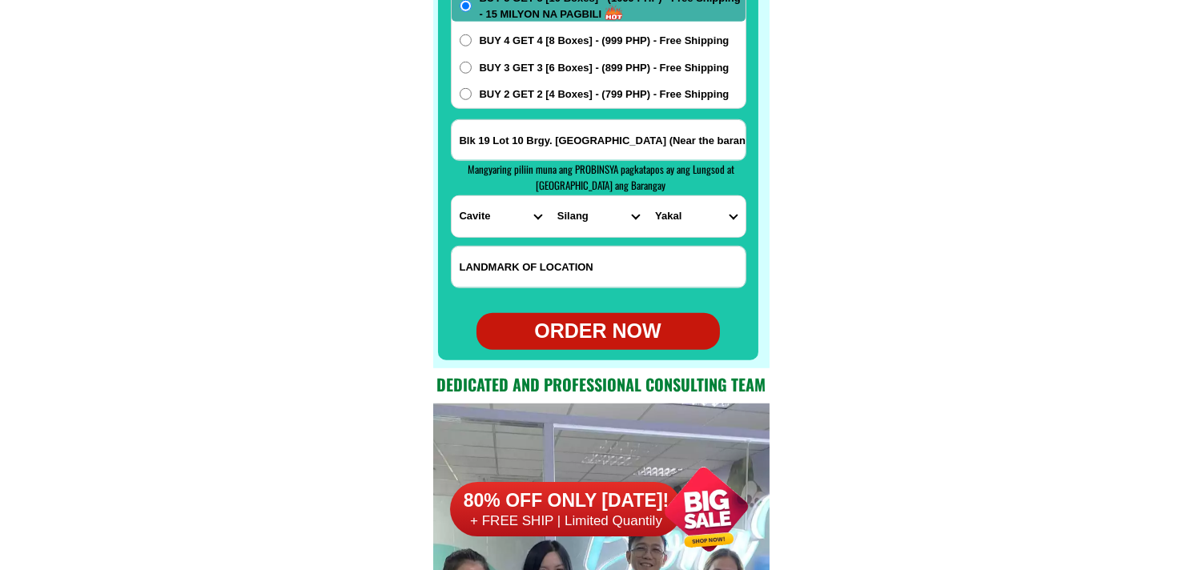
scroll to position [12883, 0]
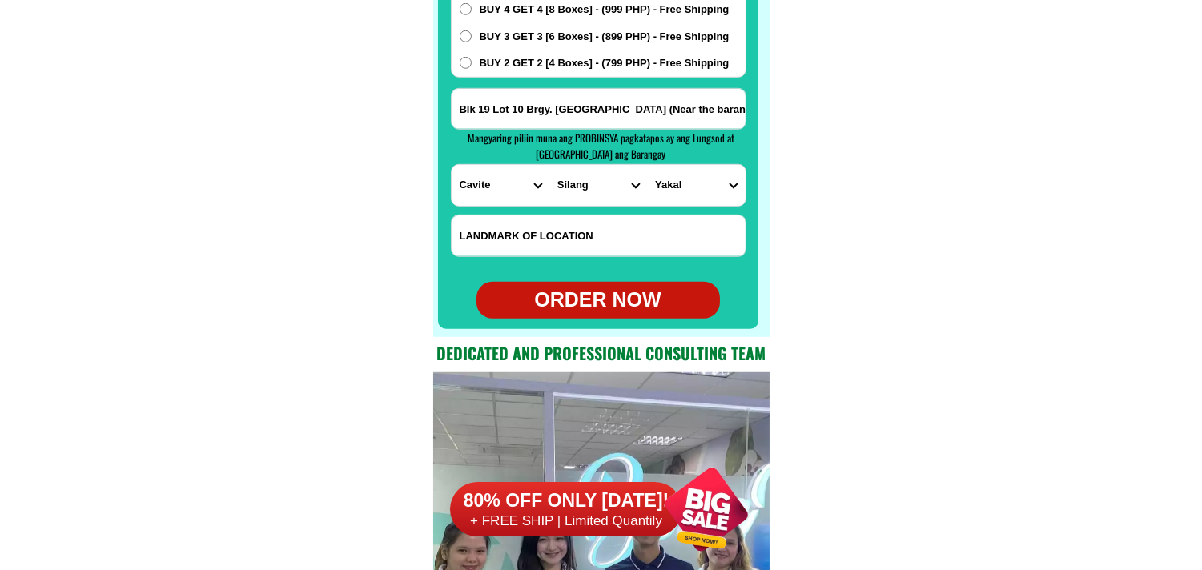
click at [588, 305] on div "ORDER NOW" at bounding box center [598, 300] width 243 height 30
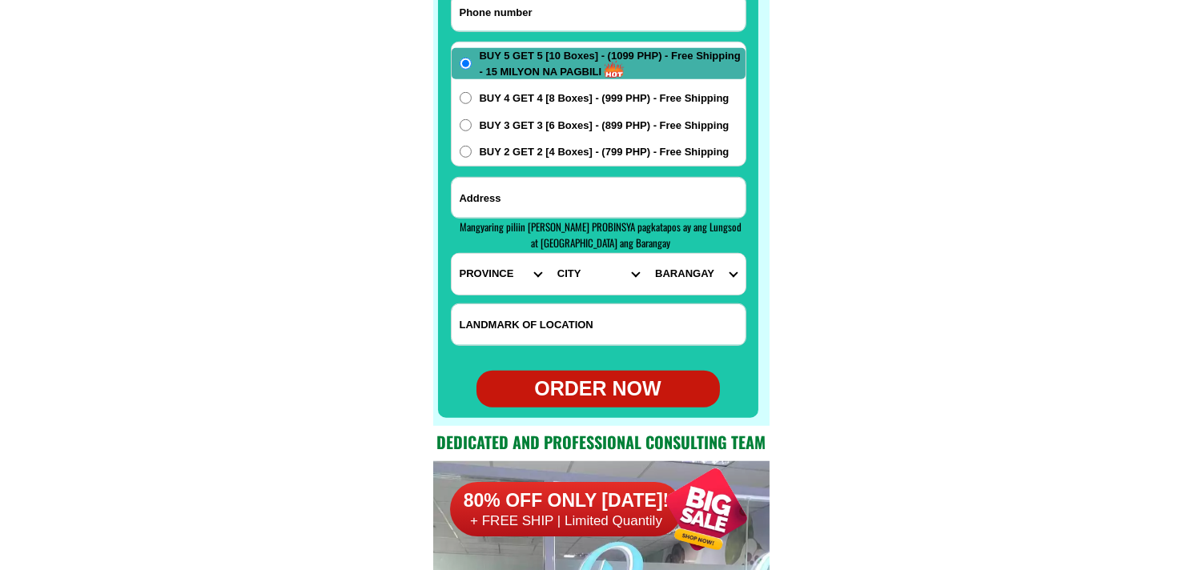
paste input "09563679518"
click at [585, 12] on input "Input phone_number" at bounding box center [599, 12] width 294 height 37
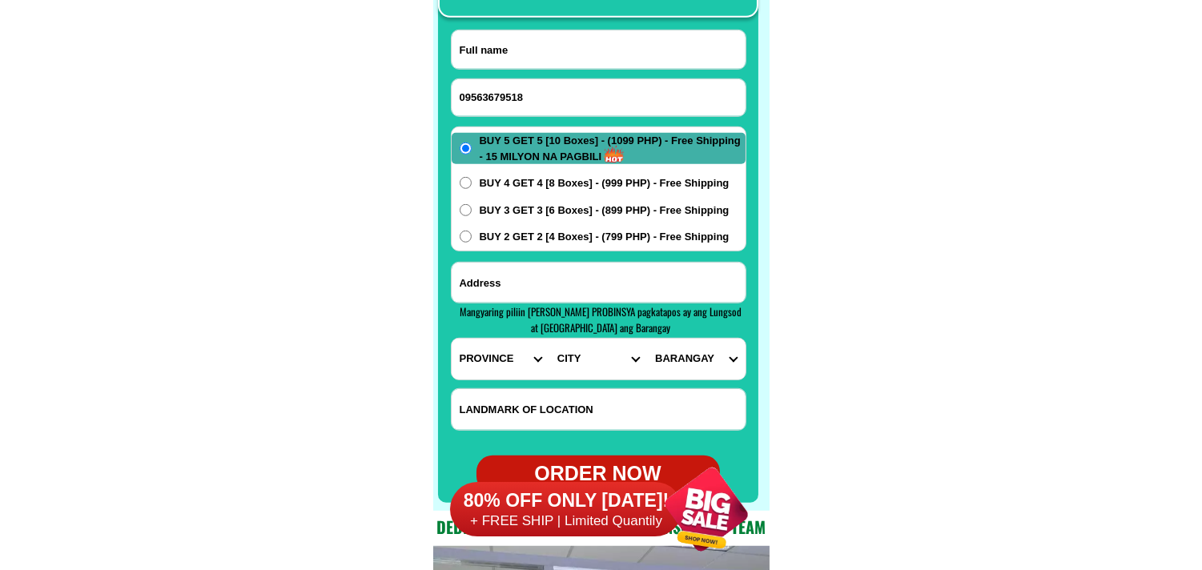
scroll to position [12705, 0]
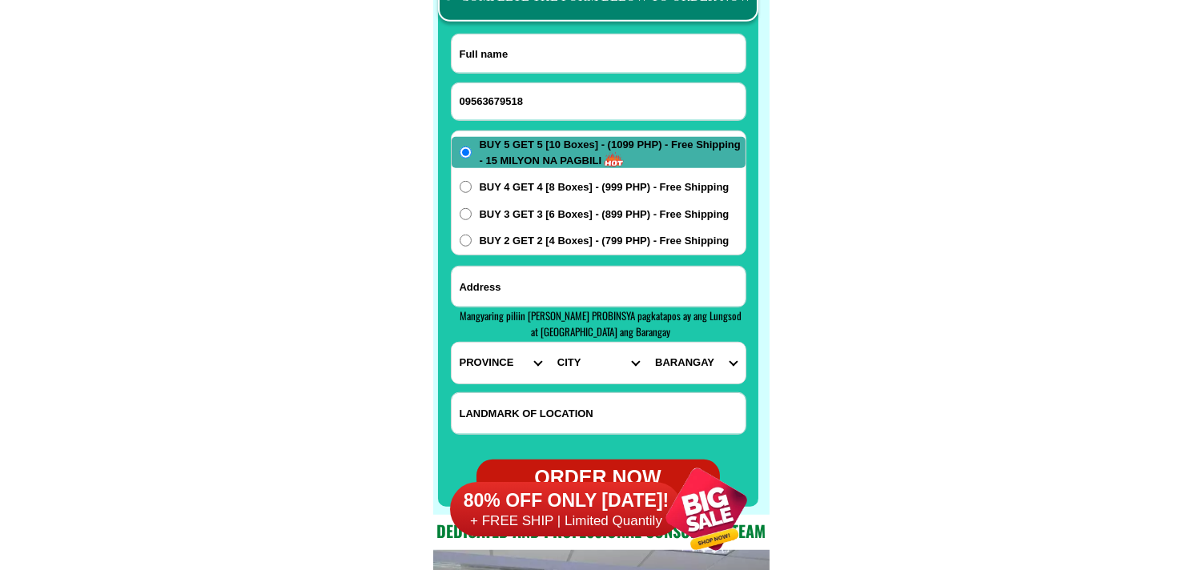
type input "09563679518"
click at [585, 66] on input "Input full_name" at bounding box center [599, 53] width 294 height 38
paste input "MELLY L..[PERSON_NAME]"
type input "MELLY L..[PERSON_NAME]"
click at [513, 295] on input "Input address" at bounding box center [599, 287] width 294 height 40
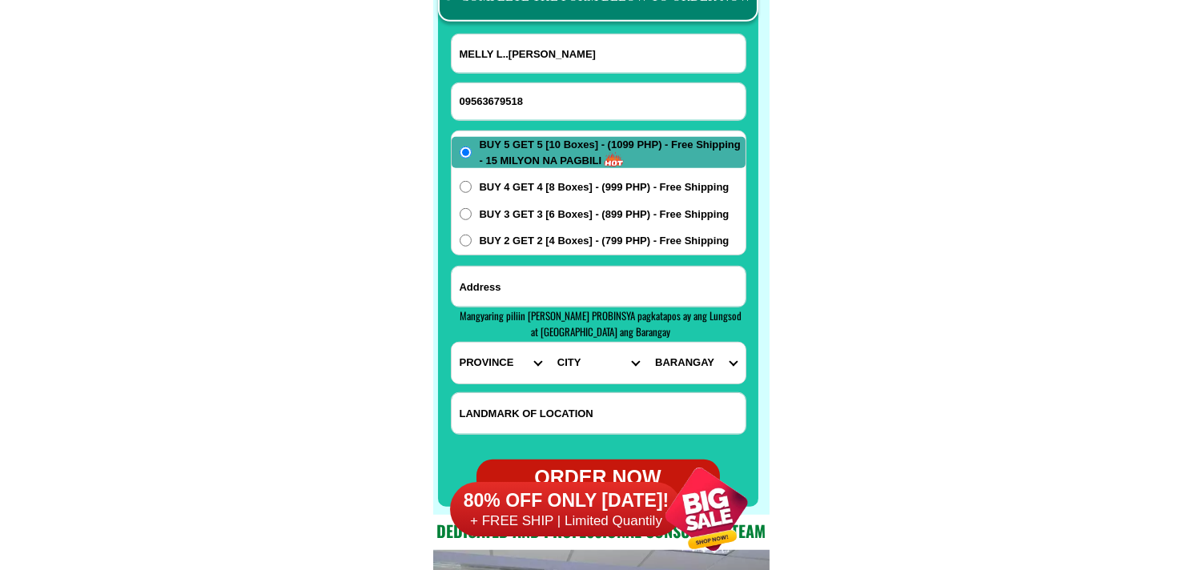
paste input "207 RED PALM ST PALMERA HILLS 1 ORTIGAS AVE EXT TAYTAY RIZAL BRG SAN ISIDRO"
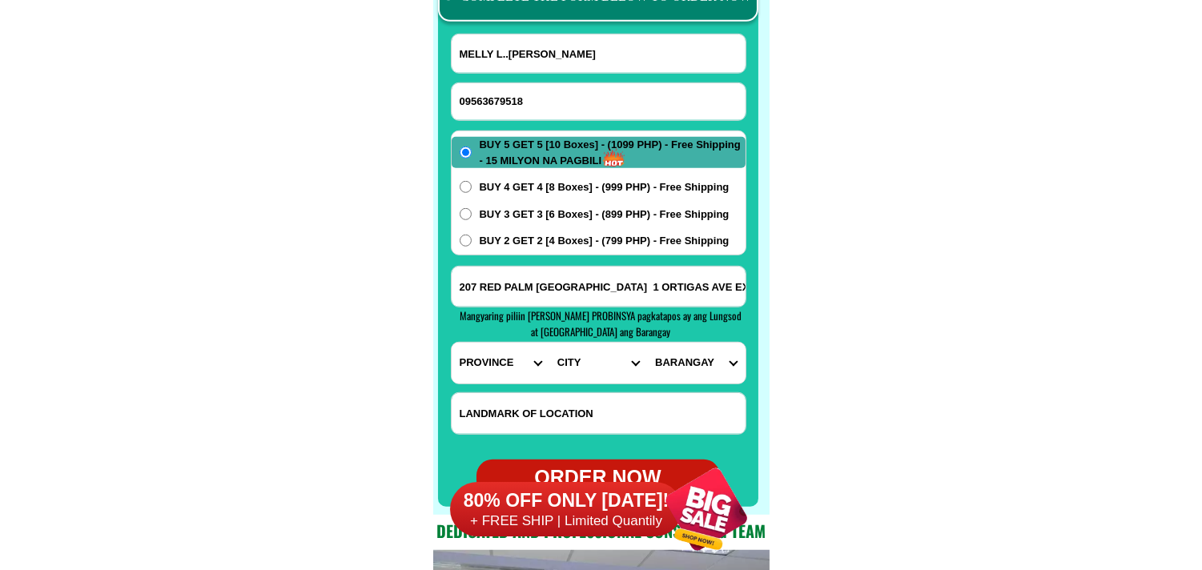
scroll to position [0, 163]
type input "207 RED PALM ST PALMERA HILLS 1 ORTIGAS AVE EXT TAYTAY RIZAL BRG SAN ISIDRO"
click at [477, 358] on select "PROVINCE [GEOGRAPHIC_DATA] [GEOGRAPHIC_DATA] [GEOGRAPHIC_DATA] [GEOGRAPHIC_DATA…" at bounding box center [501, 363] width 98 height 41
select select "63_993"
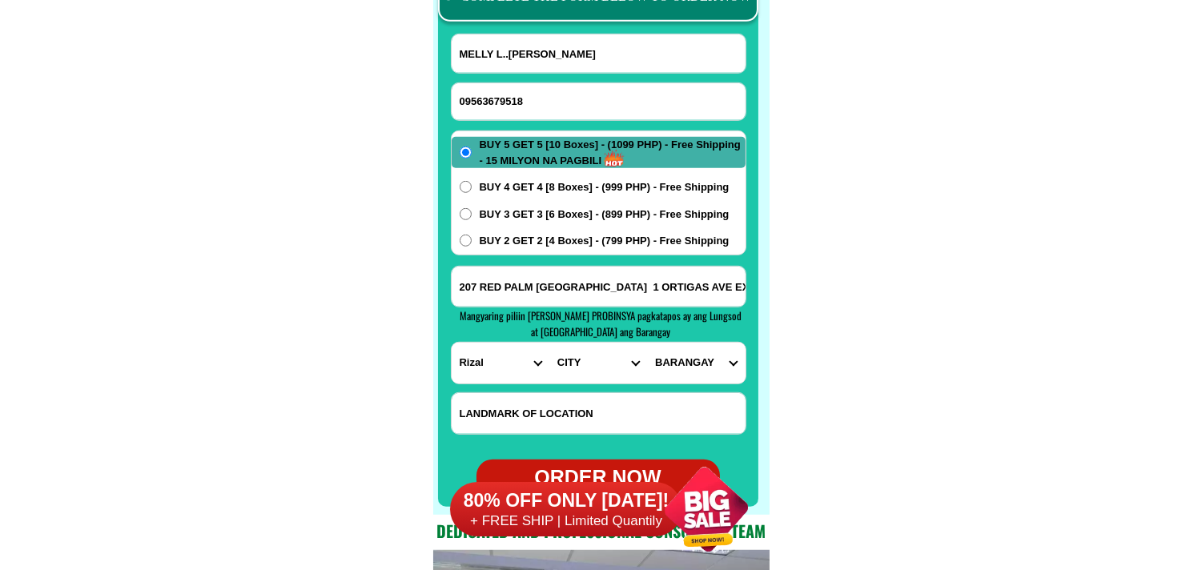
click at [452, 343] on select "PROVINCE [GEOGRAPHIC_DATA] [GEOGRAPHIC_DATA] [GEOGRAPHIC_DATA] [GEOGRAPHIC_DATA…" at bounding box center [501, 363] width 98 height 41
click at [573, 359] on select "CITY Angono Antipolo-city [GEOGRAPHIC_DATA] [GEOGRAPHIC_DATA] [PERSON_NAME] Pil…" at bounding box center [598, 363] width 98 height 41
select select "63_9936987"
click at [549, 343] on select "CITY Angono Antipolo-city [GEOGRAPHIC_DATA] [GEOGRAPHIC_DATA] [PERSON_NAME] Pil…" at bounding box center [598, 363] width 98 height 41
click at [677, 358] on select "BARANGAY Dolores (pob.) Muzon San isidro San juan Santa ana" at bounding box center [696, 363] width 98 height 41
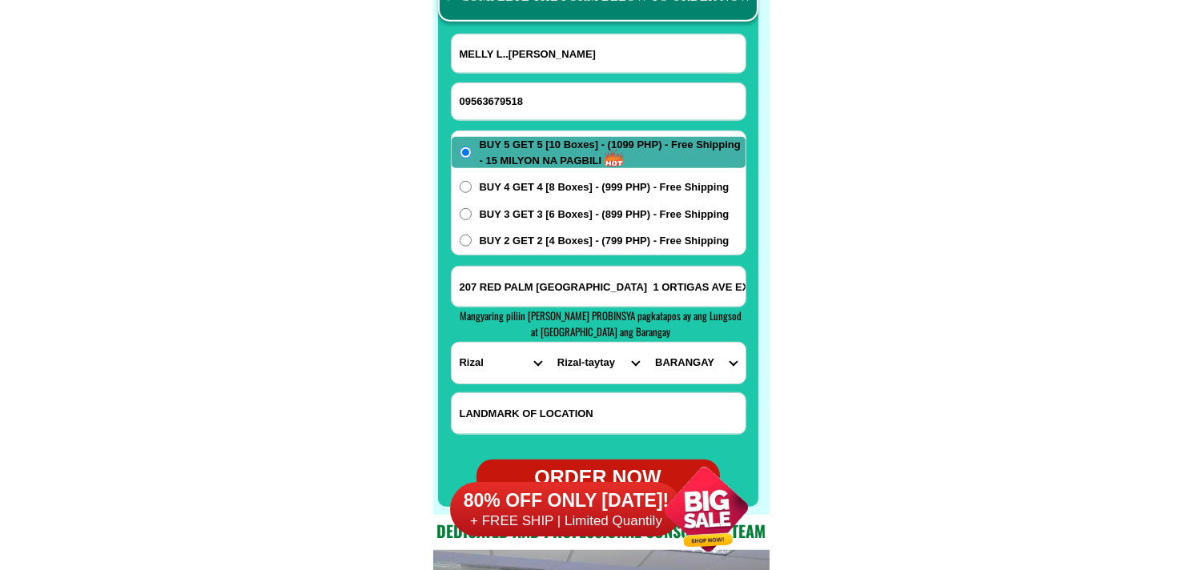
select select "63_99369876485"
click at [647, 343] on select "BARANGAY Dolores (pob.) Muzon San isidro San juan Santa ana" at bounding box center [696, 363] width 98 height 41
click at [692, 279] on input "207 RED PALM ST PALMERA HILLS 1 ORTIGAS AVE EXT TAYTAY RIZAL BRG SAN ISIDRO" at bounding box center [599, 287] width 294 height 40
click at [505, 189] on span "BUY 4 GET 4 [8 Boxes] - (999 PHP) - Free Shipping" at bounding box center [605, 187] width 250 height 16
click at [472, 189] on input "BUY 4 GET 4 [8 Boxes] - (999 PHP) - Free Shipping" at bounding box center [466, 187] width 12 height 12
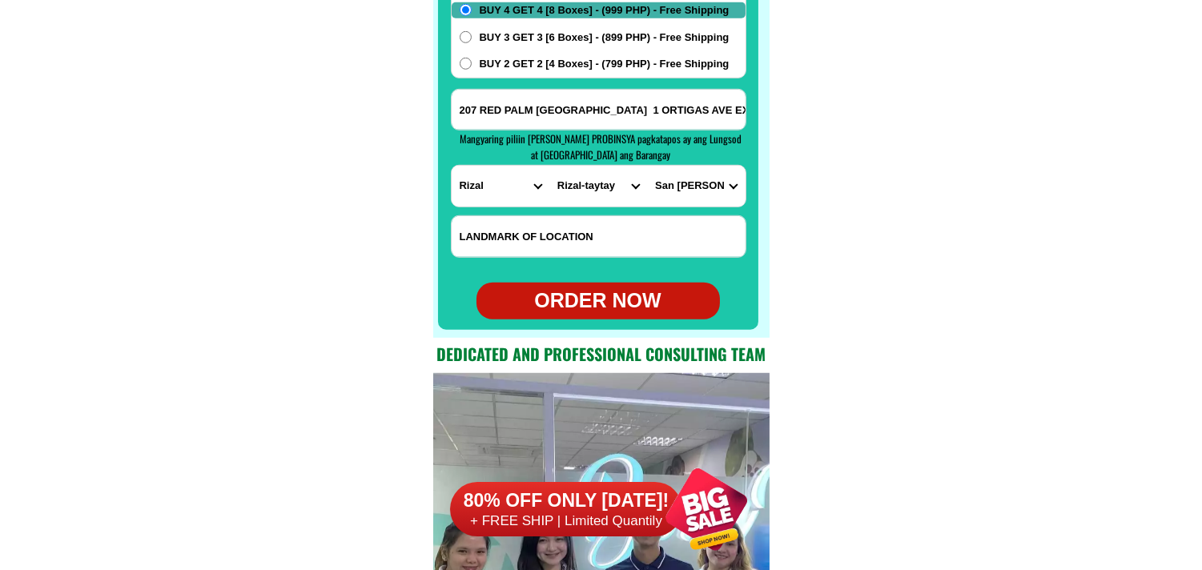
scroll to position [12883, 0]
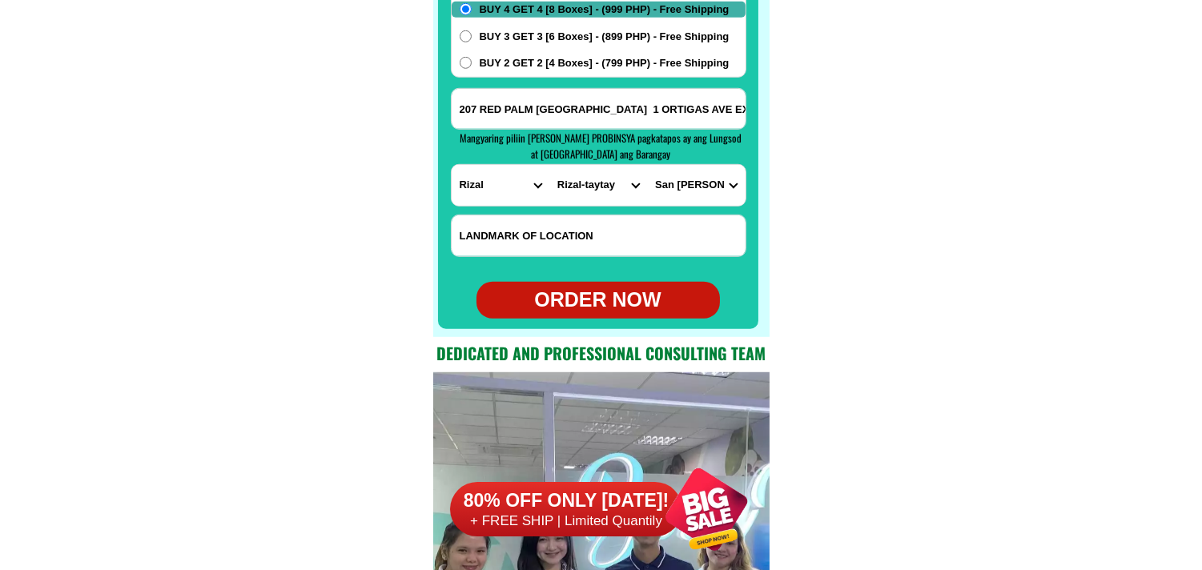
click at [583, 292] on div "ORDER NOW" at bounding box center [598, 300] width 243 height 30
radio input "true"
